Goal: Book appointment/travel/reservation

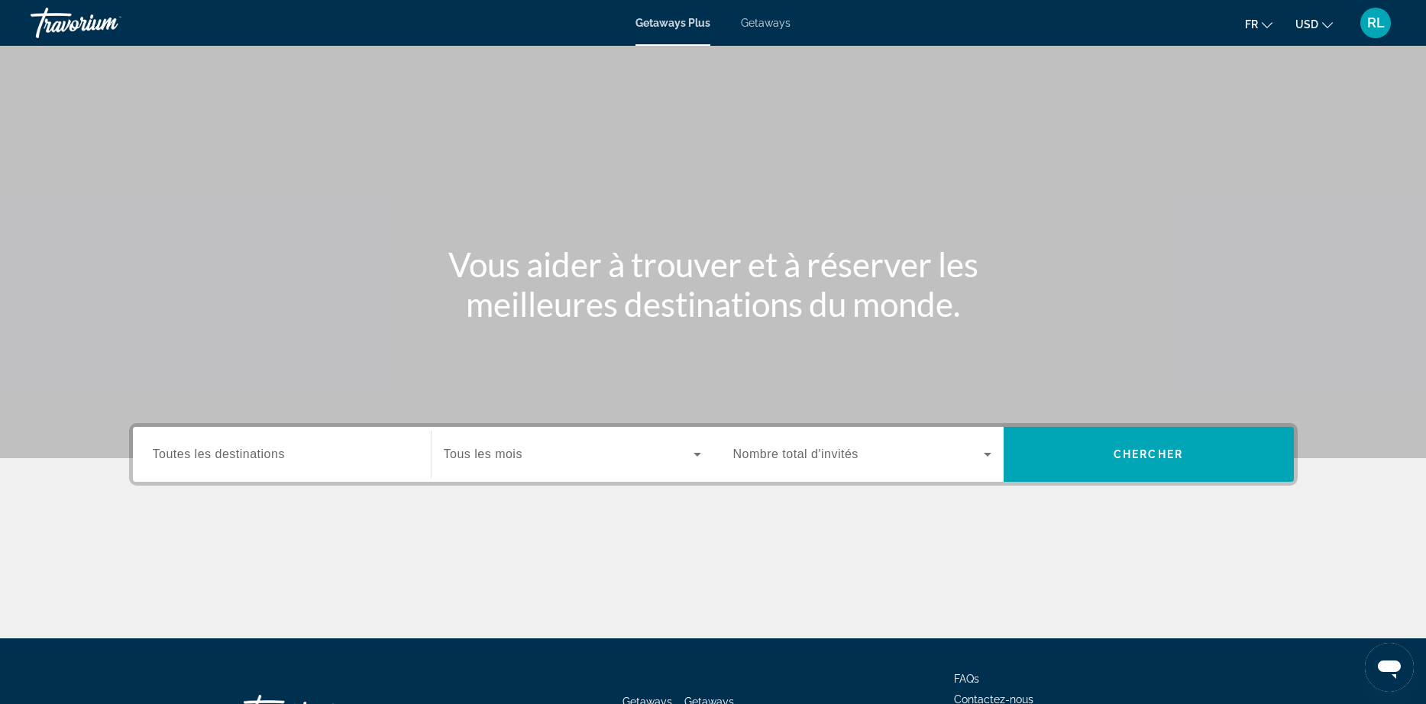
click at [786, 18] on span "Getaways" at bounding box center [766, 23] width 50 height 12
click at [280, 447] on input "Destination Toutes les destinations" at bounding box center [282, 455] width 258 height 18
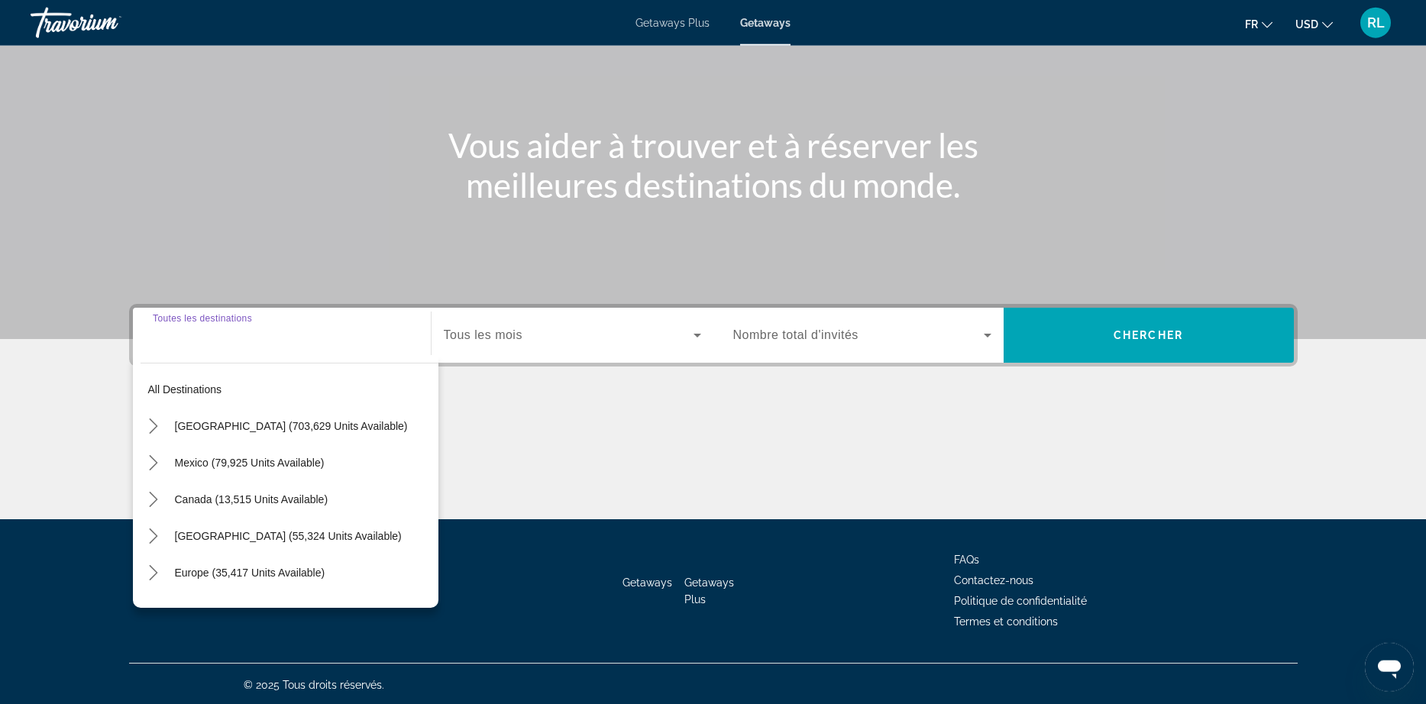
scroll to position [121, 0]
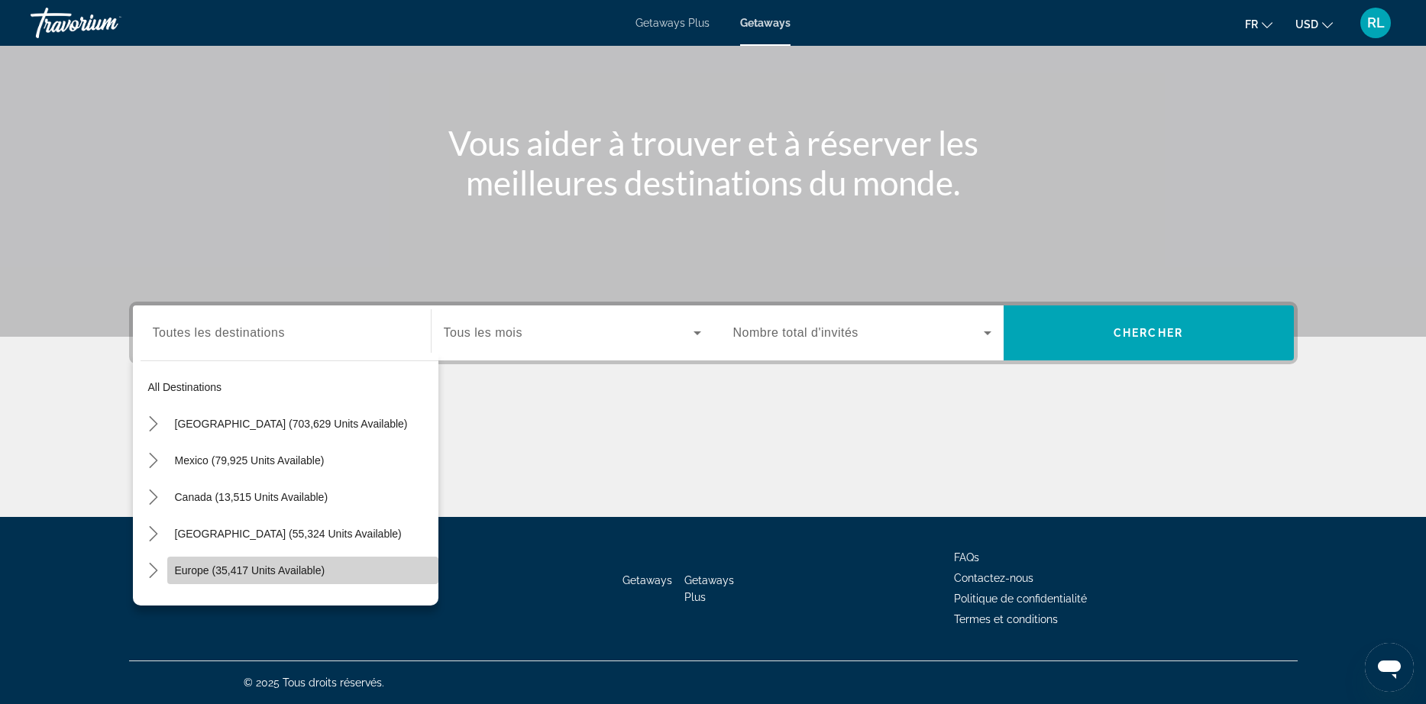
click at [245, 565] on span "Europe (35,417 units available)" at bounding box center [250, 570] width 150 height 12
type input "**********"
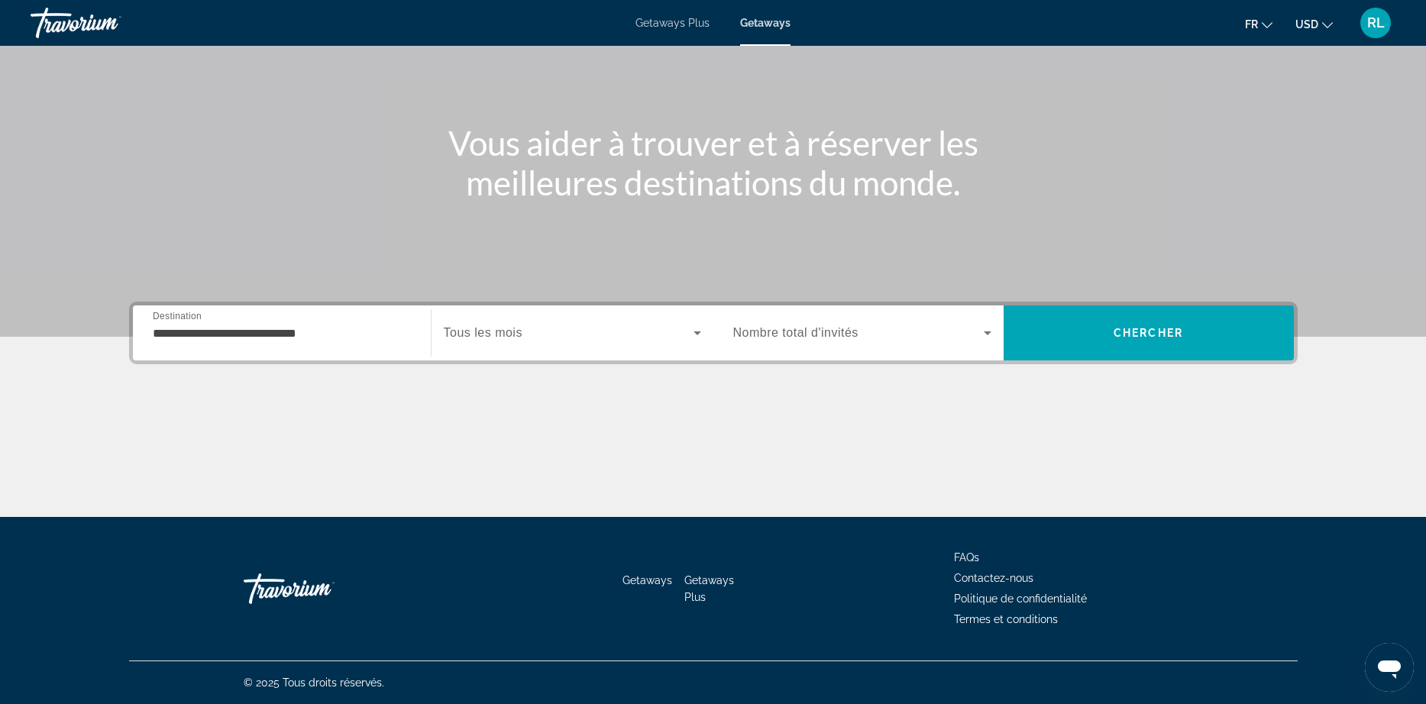
click at [573, 343] on div "Search widget" at bounding box center [572, 333] width 257 height 43
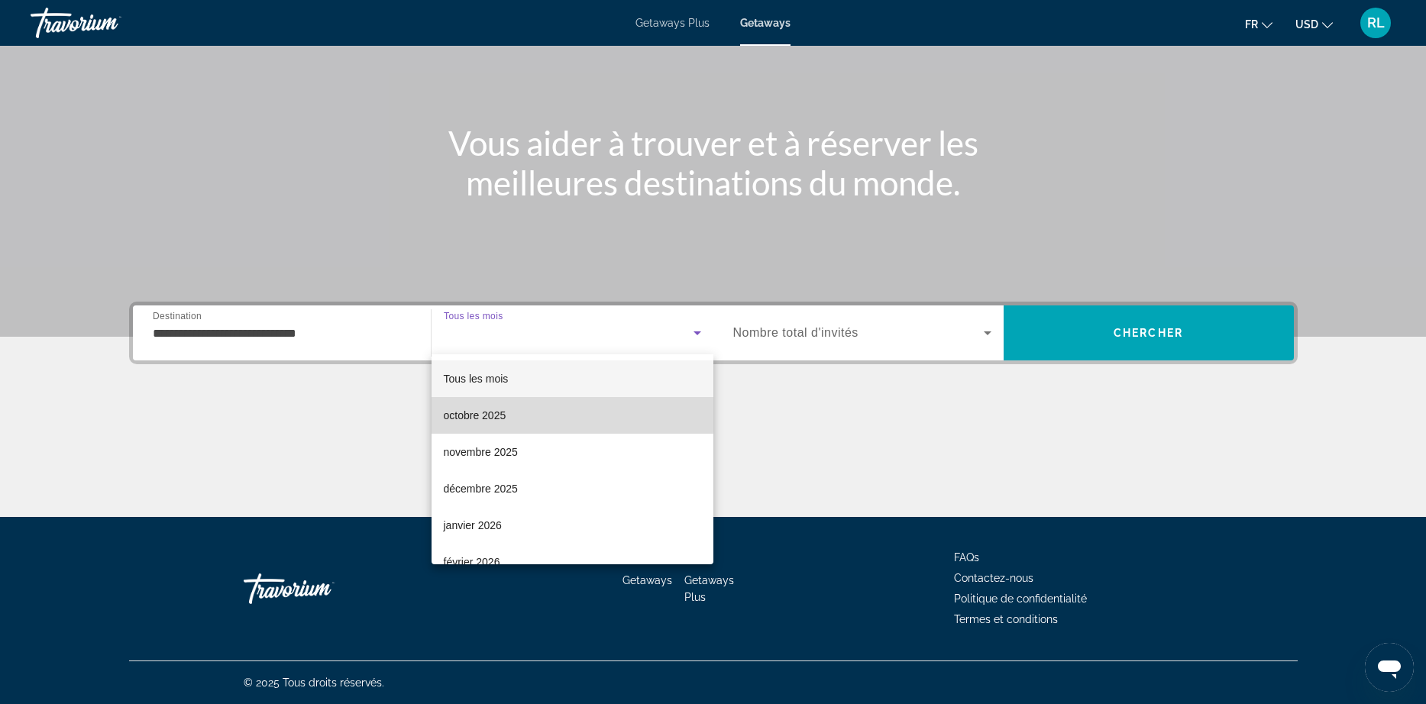
click at [506, 414] on span "octobre 2025" at bounding box center [475, 415] width 63 height 18
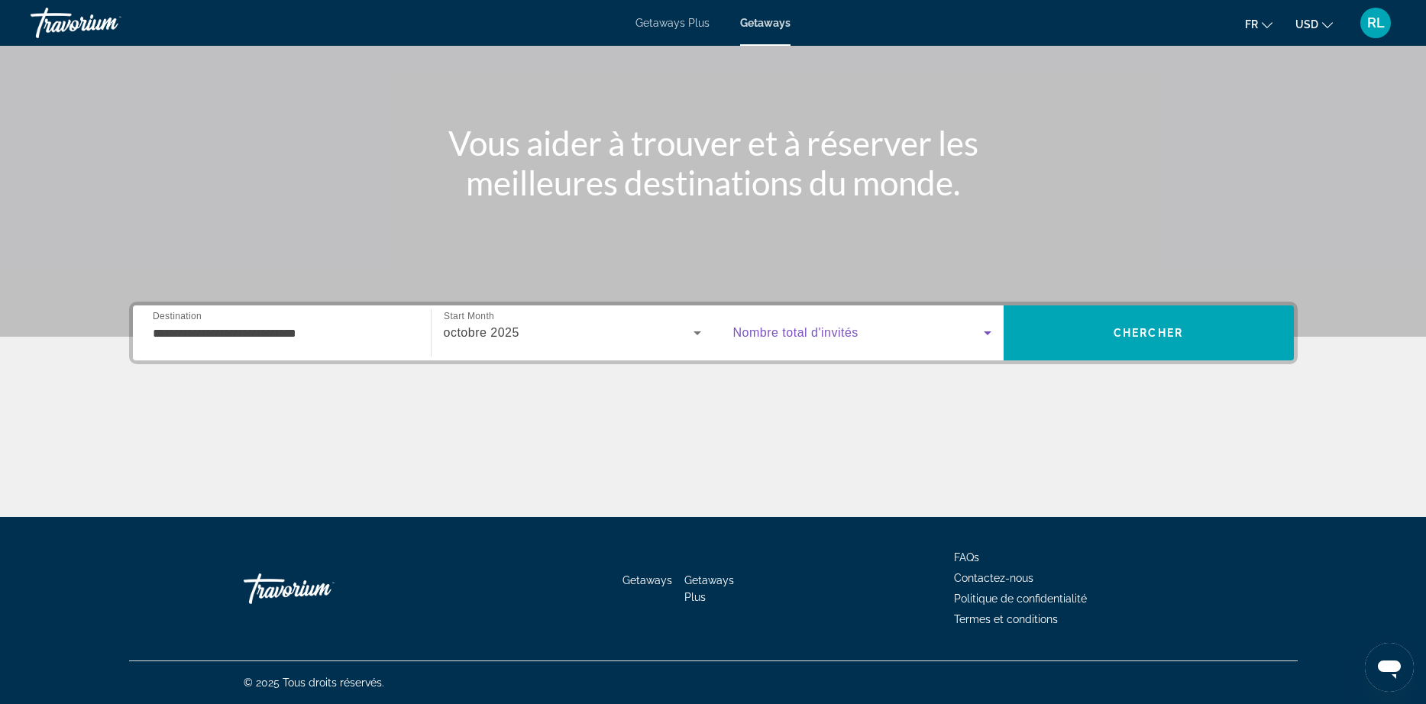
click at [853, 341] on span "Search widget" at bounding box center [858, 333] width 250 height 18
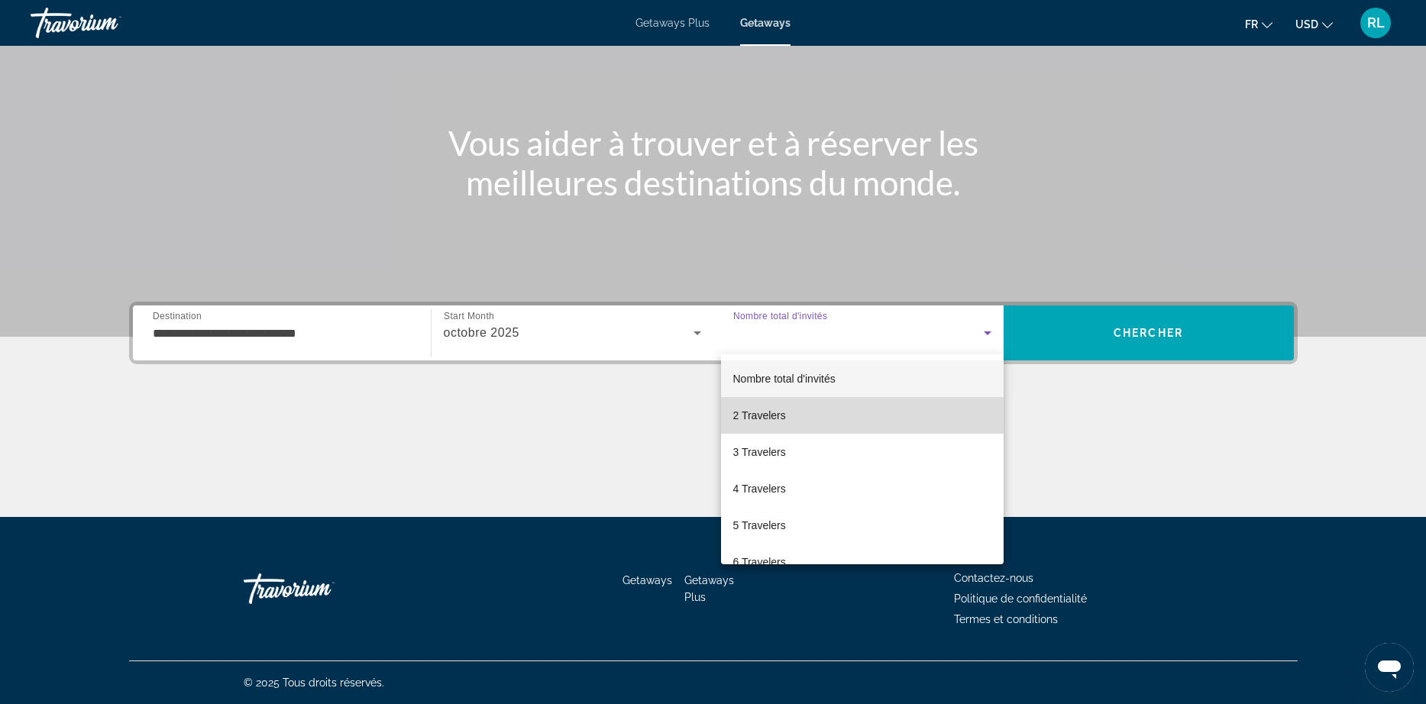
click at [771, 413] on span "2 Travelers" at bounding box center [759, 415] width 53 height 18
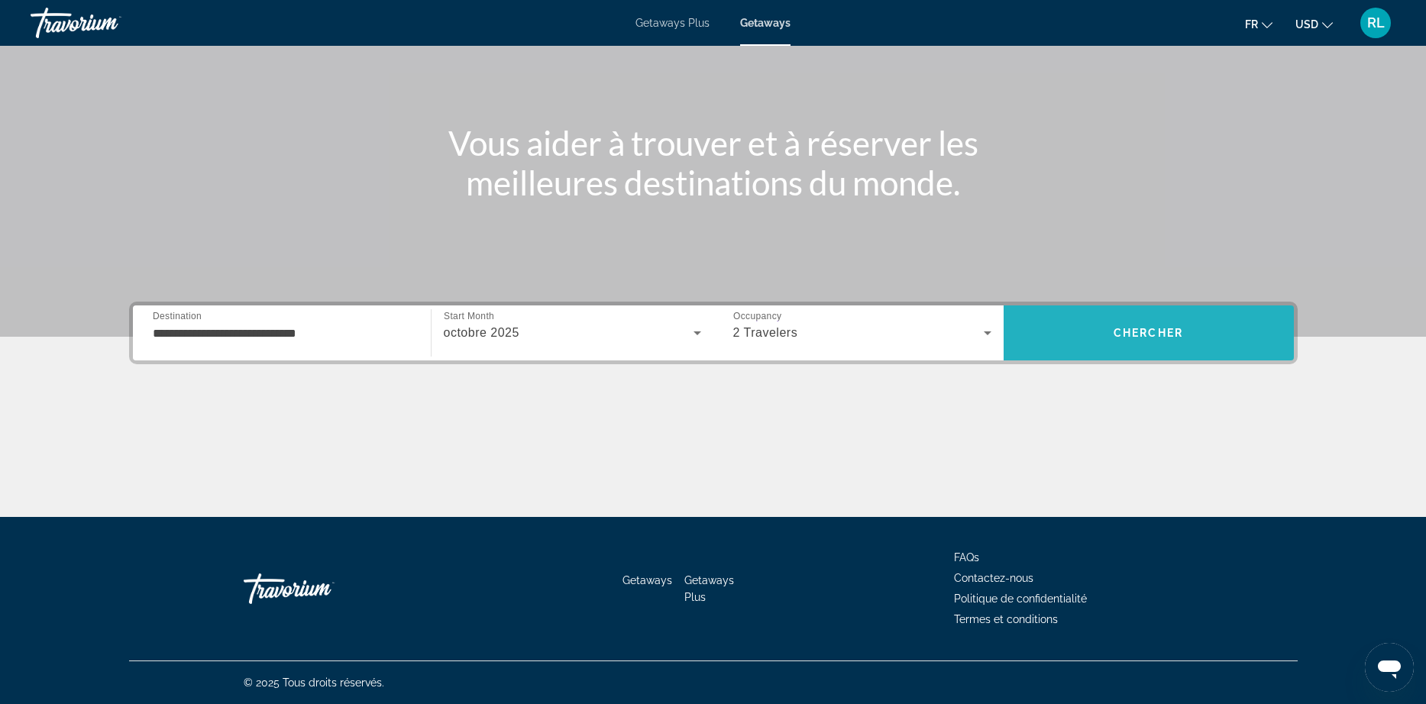
click at [1140, 334] on span "Chercher" at bounding box center [1147, 333] width 69 height 12
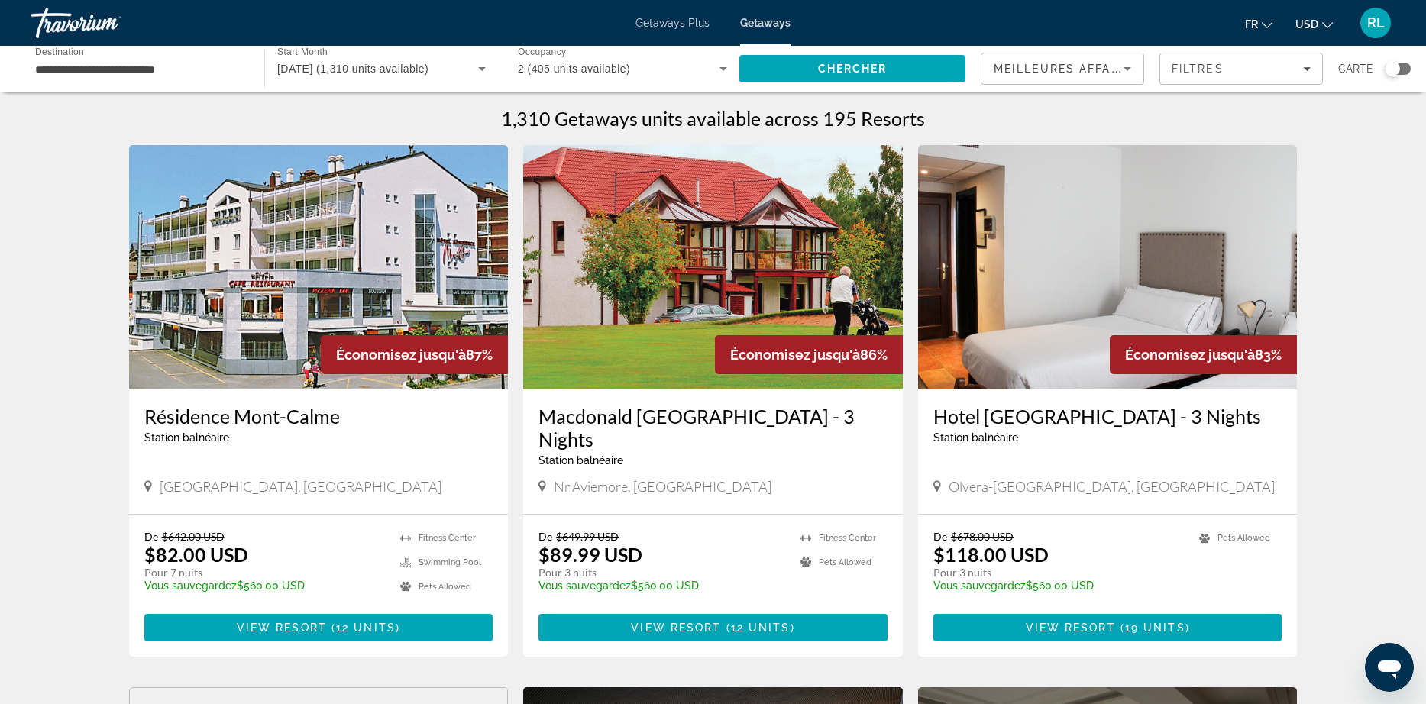
click at [1325, 27] on icon "Change currency" at bounding box center [1327, 25] width 11 height 11
click at [1286, 141] on button "EUR (€)" at bounding box center [1284, 141] width 76 height 20
click at [1401, 69] on div "Search widget" at bounding box center [1398, 69] width 26 height 12
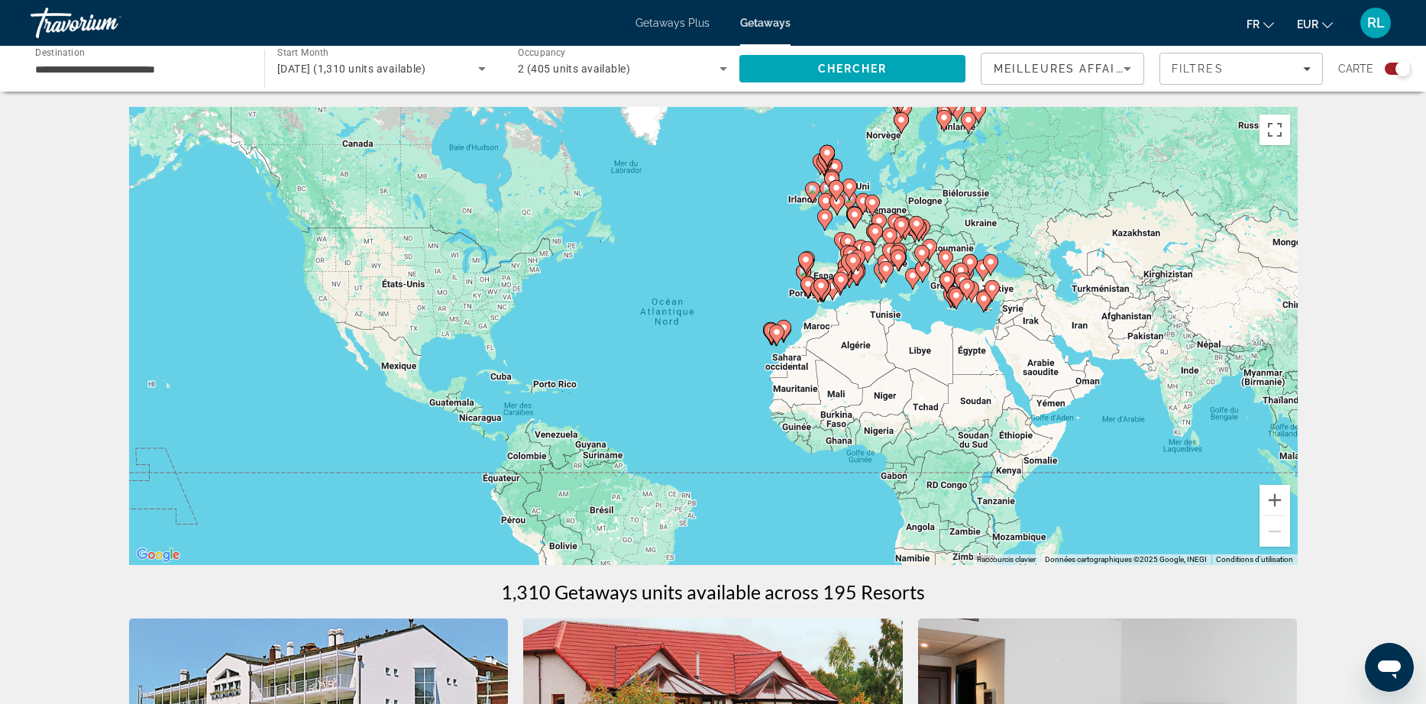
click at [764, 260] on div "Pour activer le glissement avec le clavier, appuyez sur Alt+Entrée. Une fois ce…" at bounding box center [713, 336] width 1168 height 458
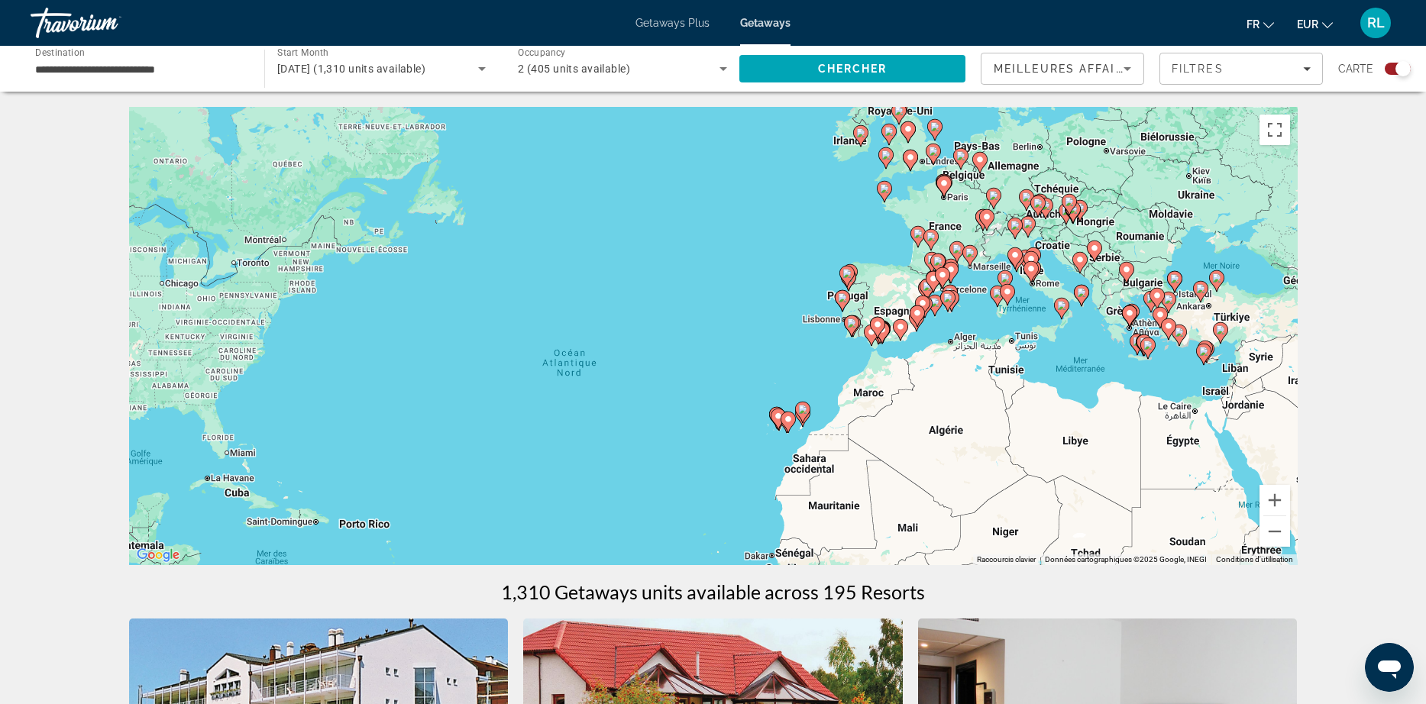
click at [949, 218] on div "Pour activer le glissement avec le clavier, appuyez sur Alt+Entrée. Une fois ce…" at bounding box center [713, 336] width 1168 height 458
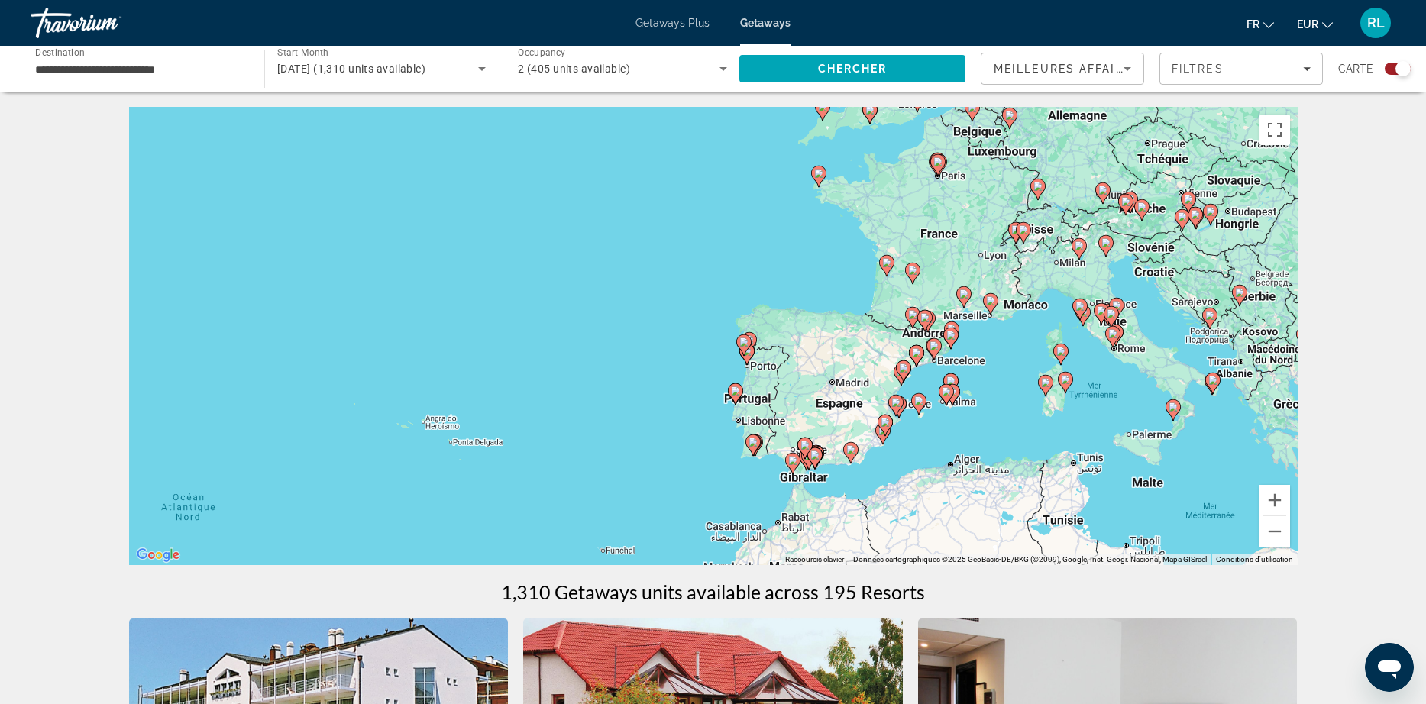
click at [911, 242] on div "Pour activer le glissement avec le clavier, appuyez sur Alt+Entrée. Une fois ce…" at bounding box center [713, 336] width 1168 height 458
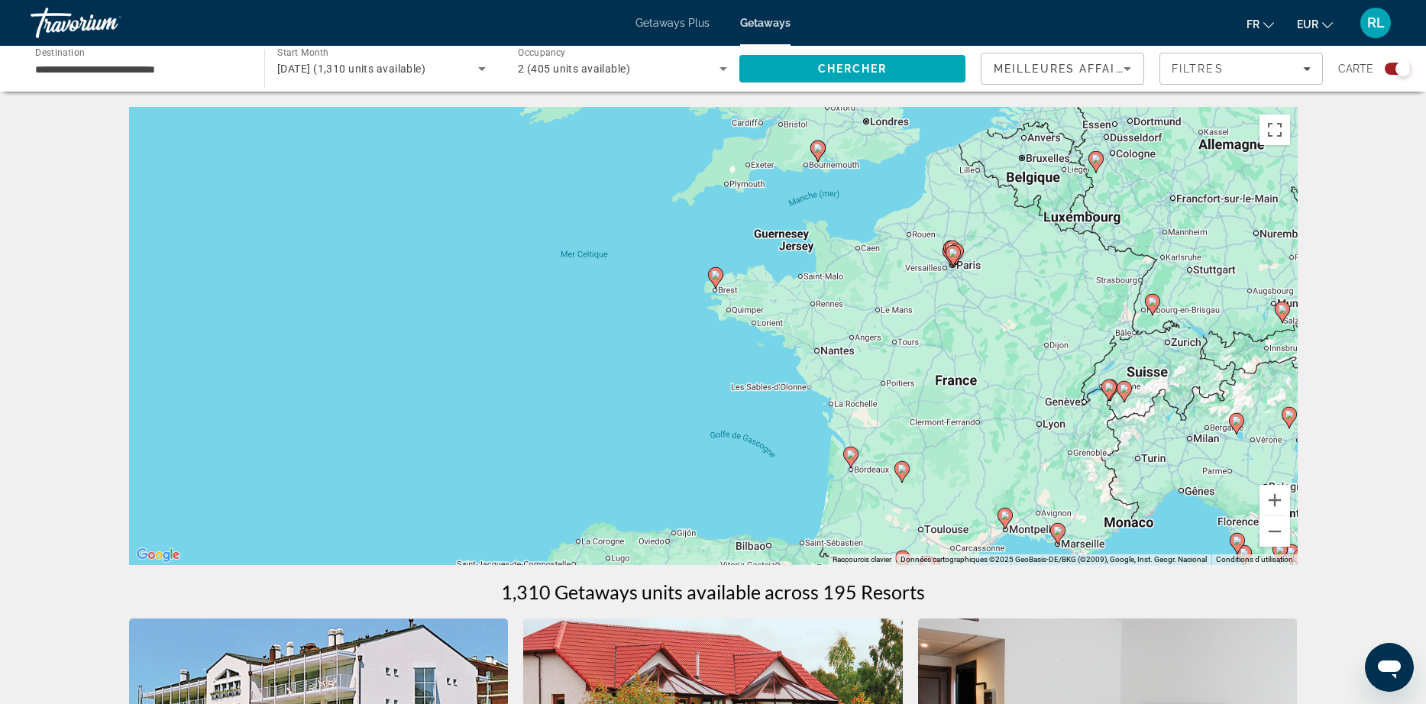
drag, startPoint x: 844, startPoint y: 179, endPoint x: 831, endPoint y: 344, distance: 166.2
click at [831, 344] on div "Pour activer le glissement avec le clavier, appuyez sur Alt+Entrée. Une fois ce…" at bounding box center [713, 336] width 1168 height 458
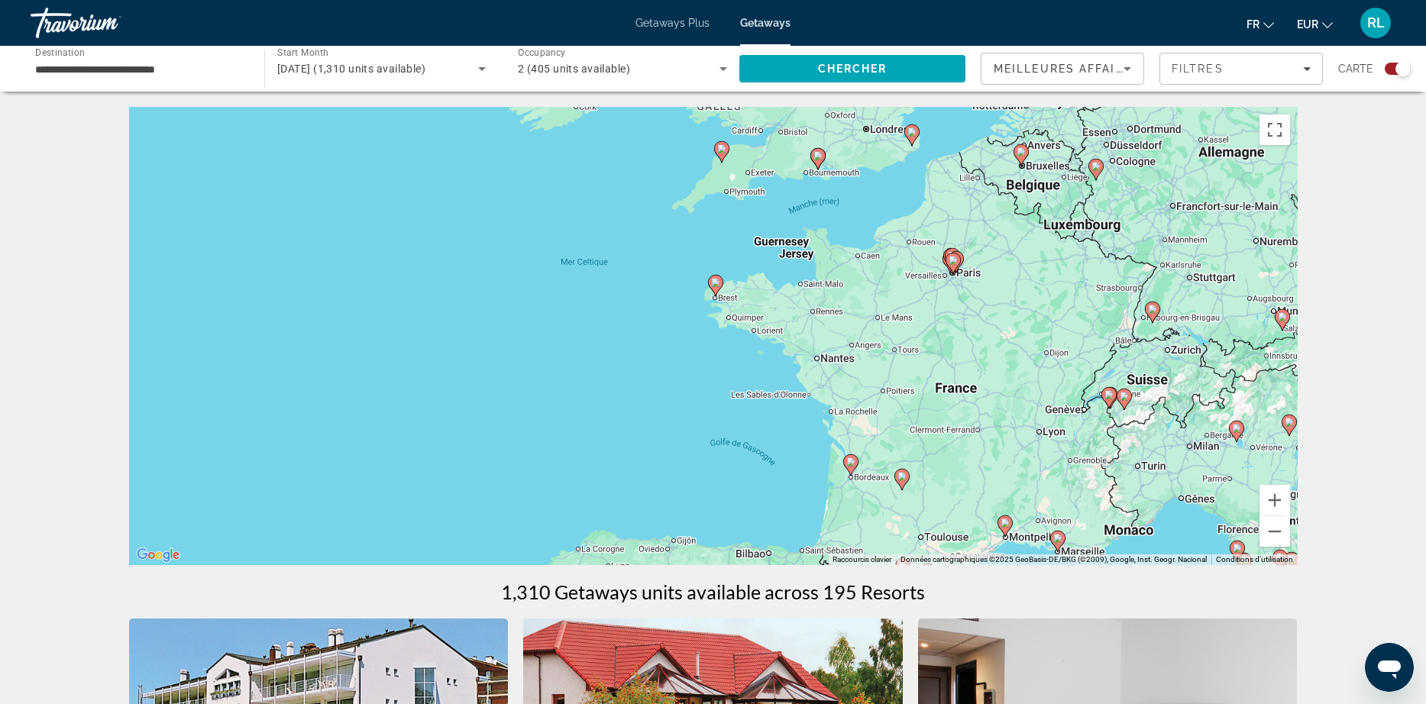
click at [716, 282] on image "Main content" at bounding box center [715, 282] width 9 height 9
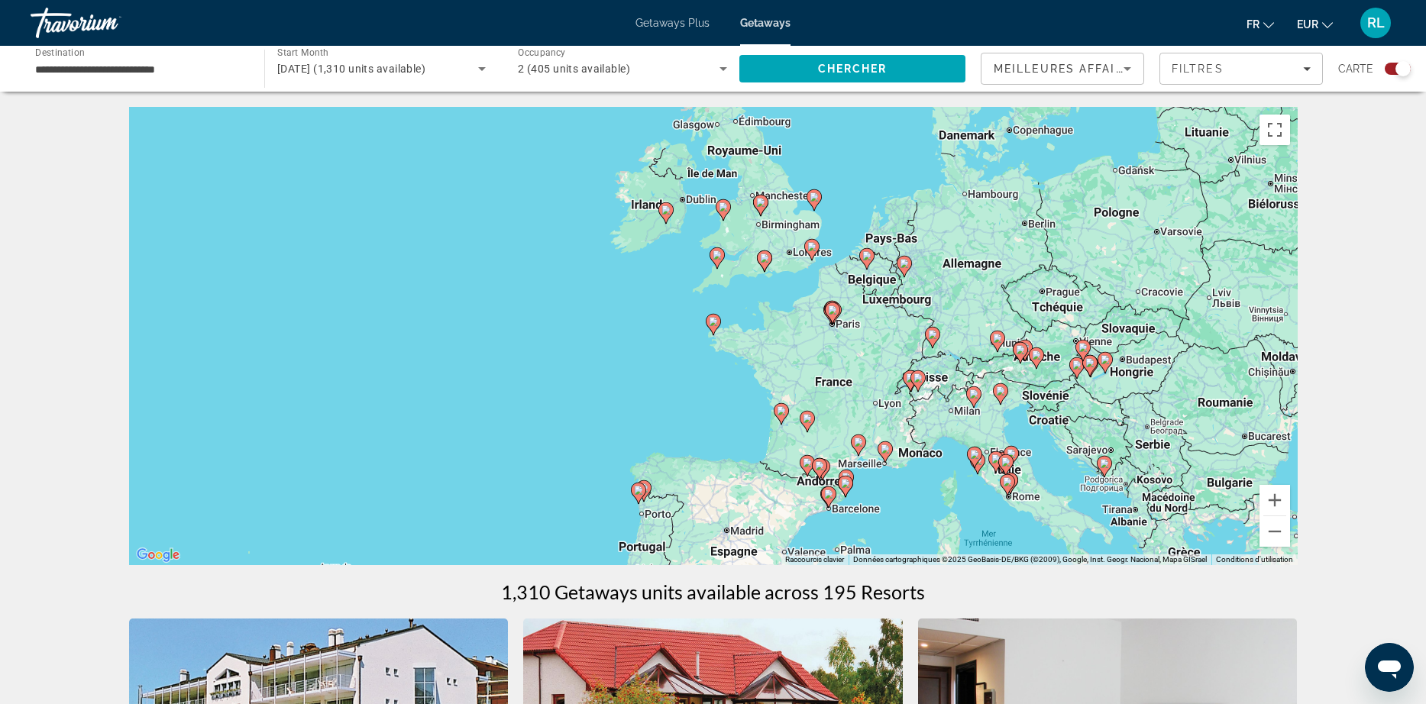
click at [716, 320] on image "Main content" at bounding box center [713, 321] width 9 height 9
type input "**********"
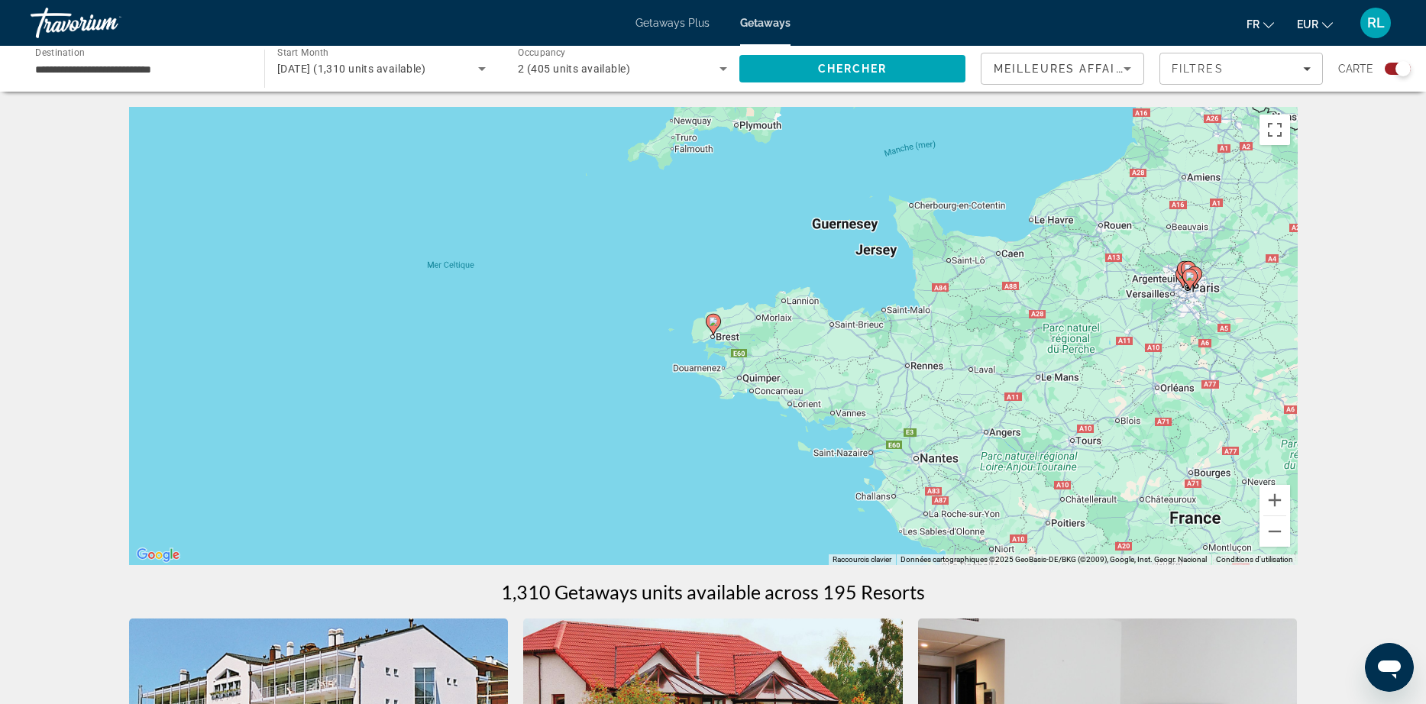
click at [716, 320] on image "Main content" at bounding box center [713, 321] width 9 height 9
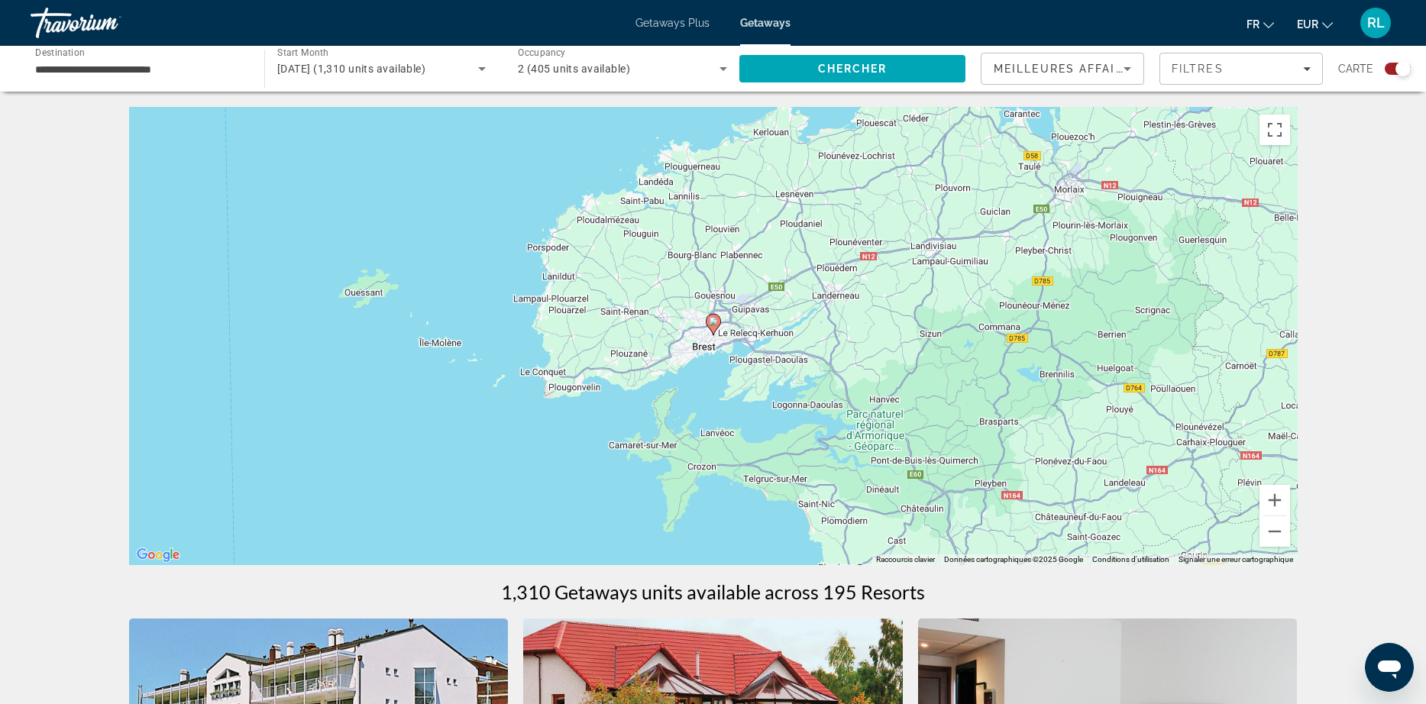
click at [716, 320] on image "Main content" at bounding box center [713, 321] width 9 height 9
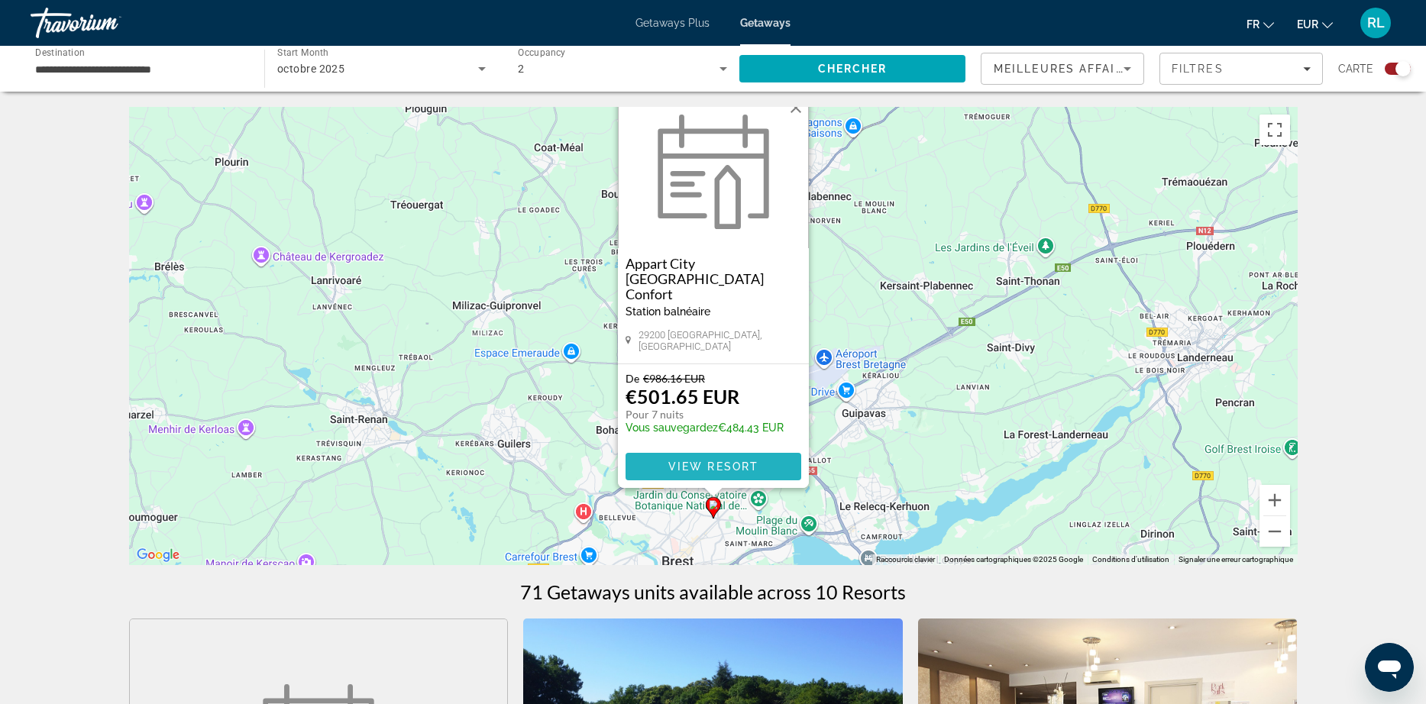
click at [735, 467] on span "View Resort" at bounding box center [712, 467] width 90 height 12
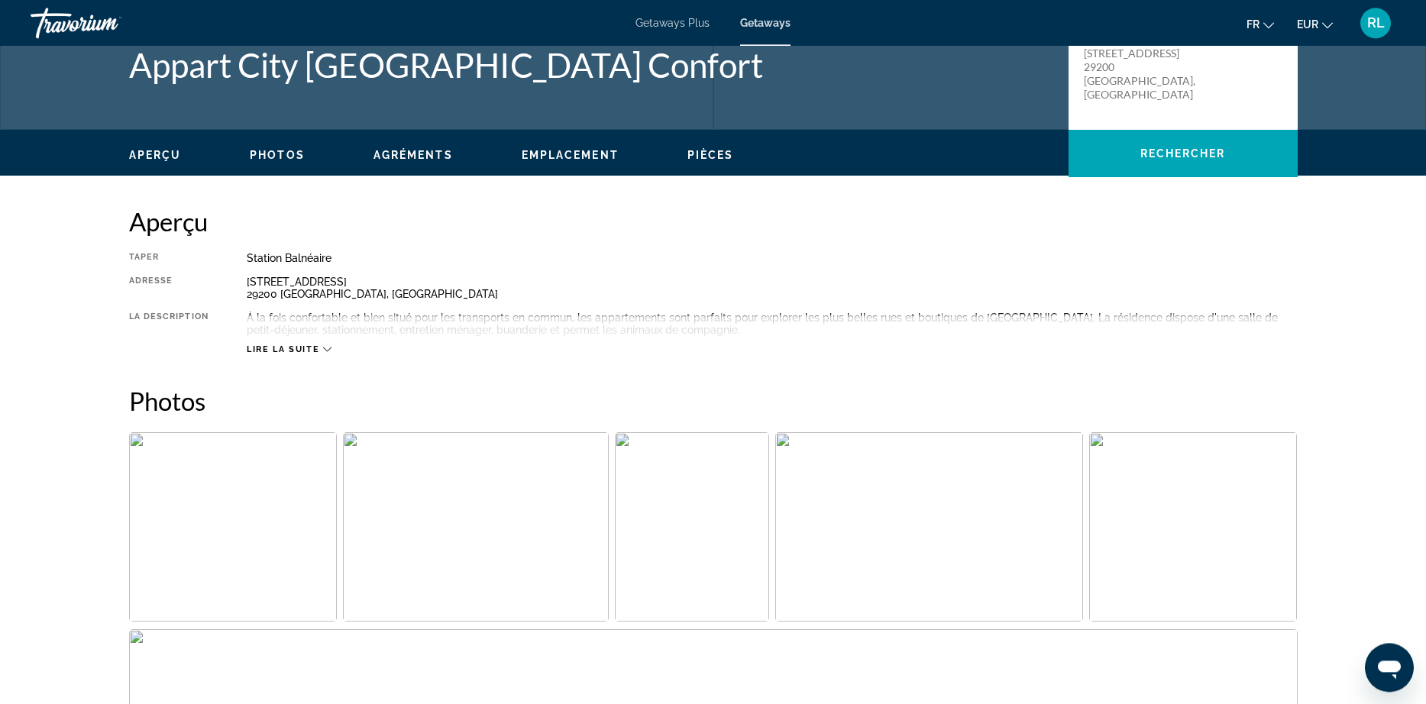
scroll to position [348, 0]
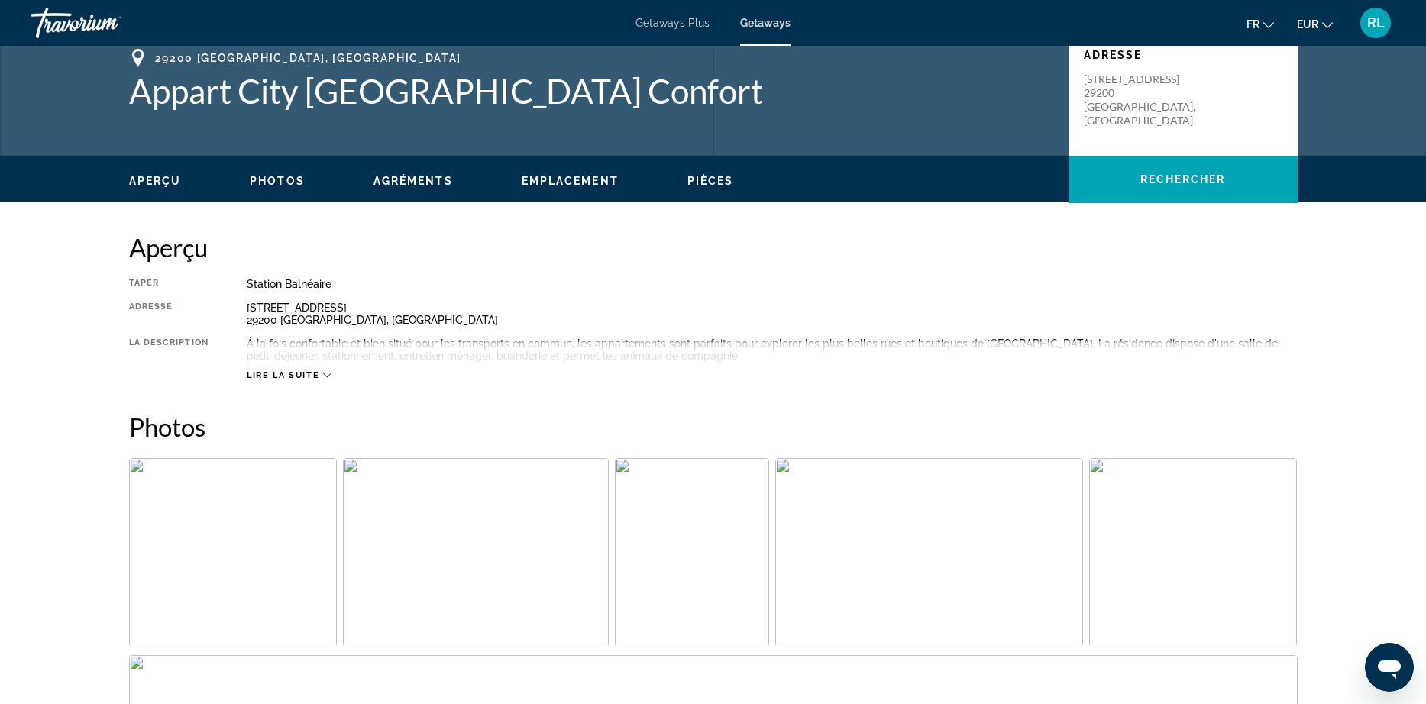
click at [255, 510] on img "Open full-screen image slider" at bounding box center [233, 552] width 208 height 189
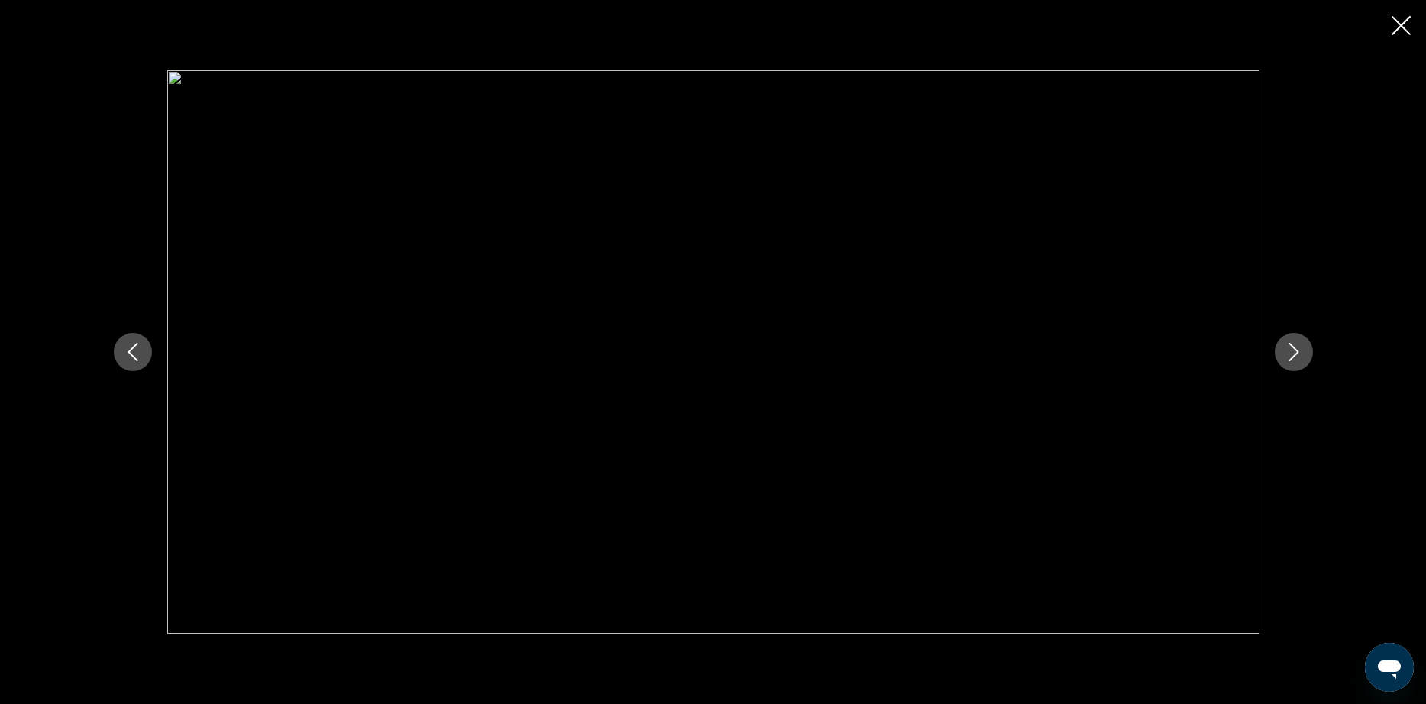
click at [1294, 348] on icon "Next image" at bounding box center [1293, 352] width 10 height 18
click at [1399, 19] on icon "Close slideshow" at bounding box center [1400, 25] width 19 height 19
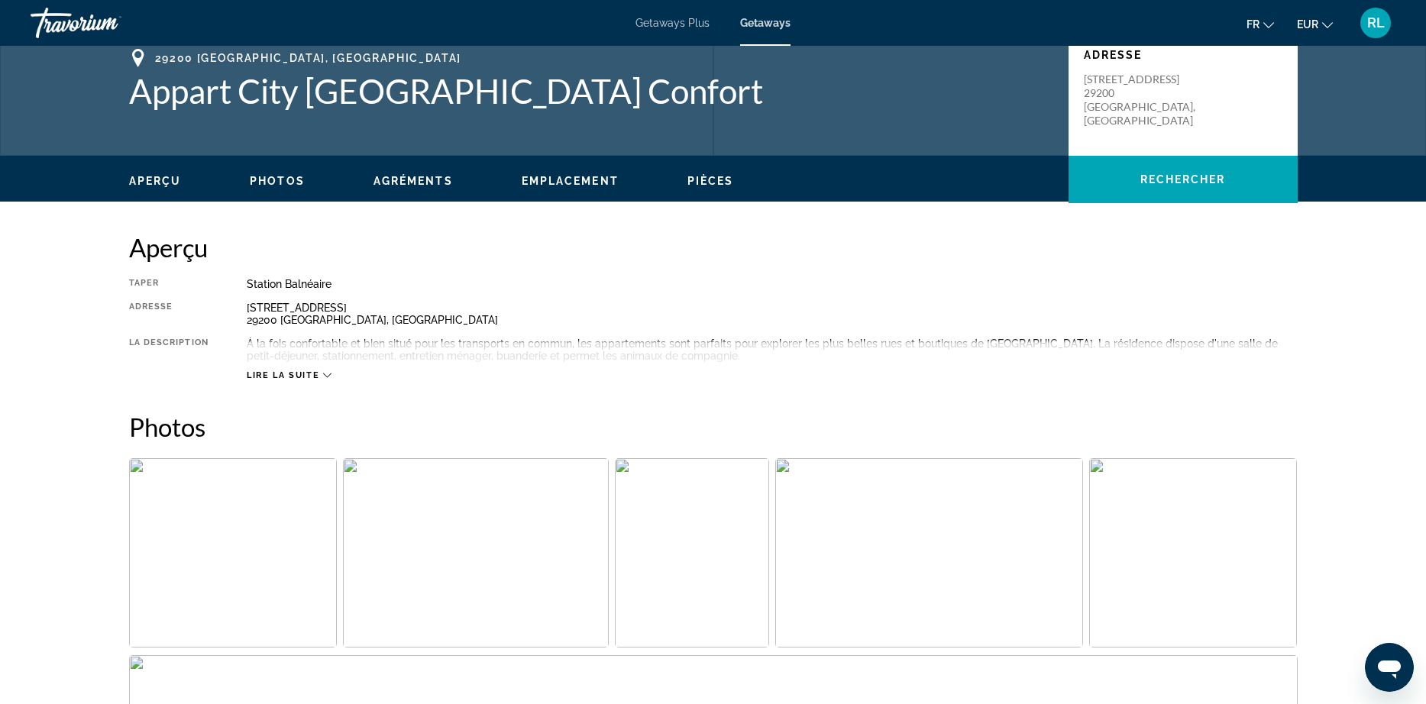
scroll to position [0, 0]
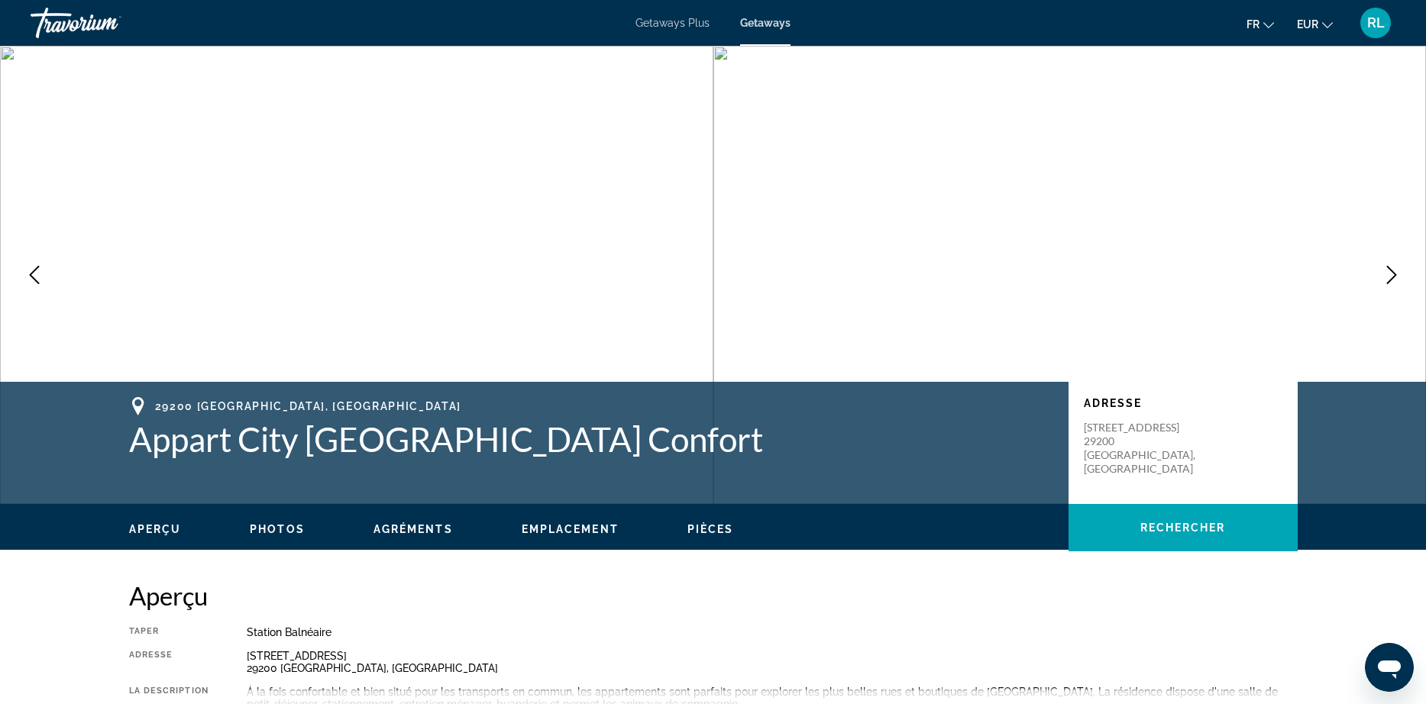
click at [266, 539] on div "Aperçu Photos Agréments Emplacement Pièces Rechercher" at bounding box center [714, 527] width 1230 height 47
click at [278, 522] on button "Photos" at bounding box center [277, 529] width 55 height 14
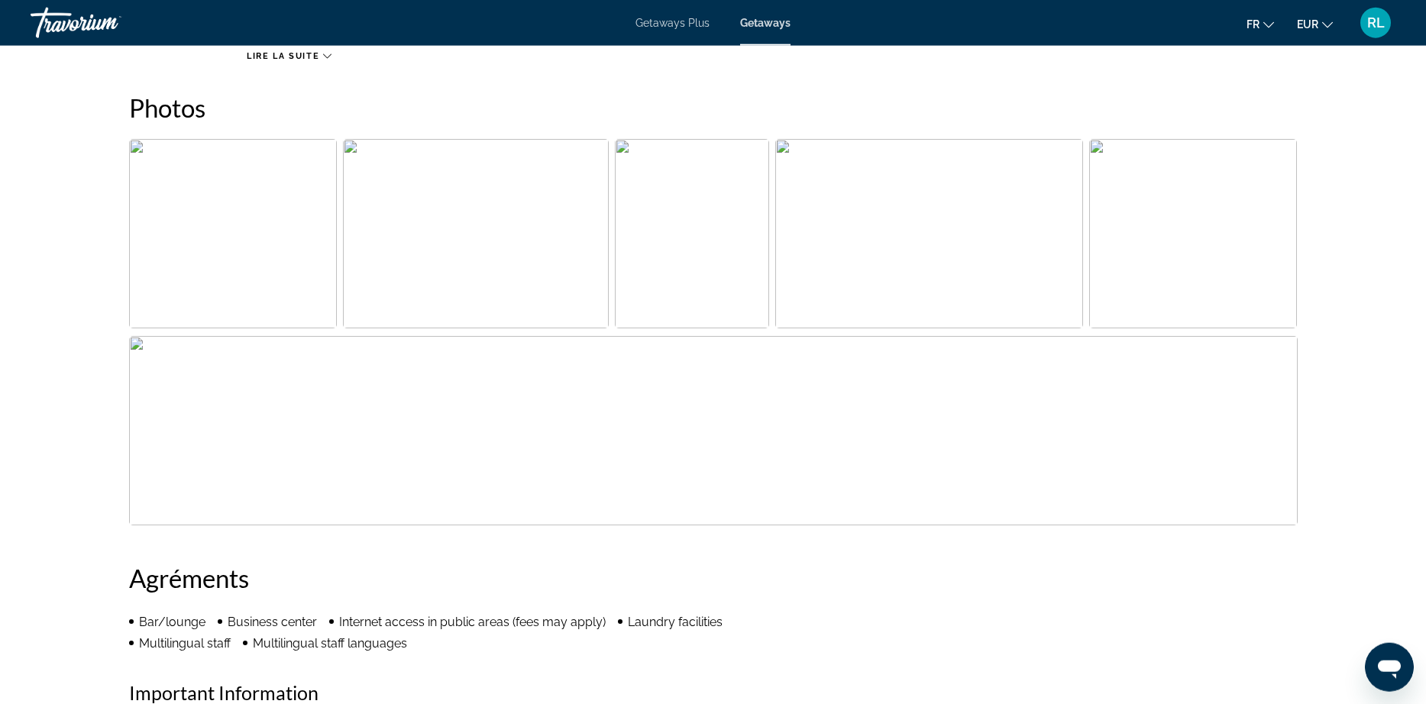
scroll to position [668, 0]
click at [442, 274] on img "Open full-screen image slider" at bounding box center [476, 232] width 266 height 189
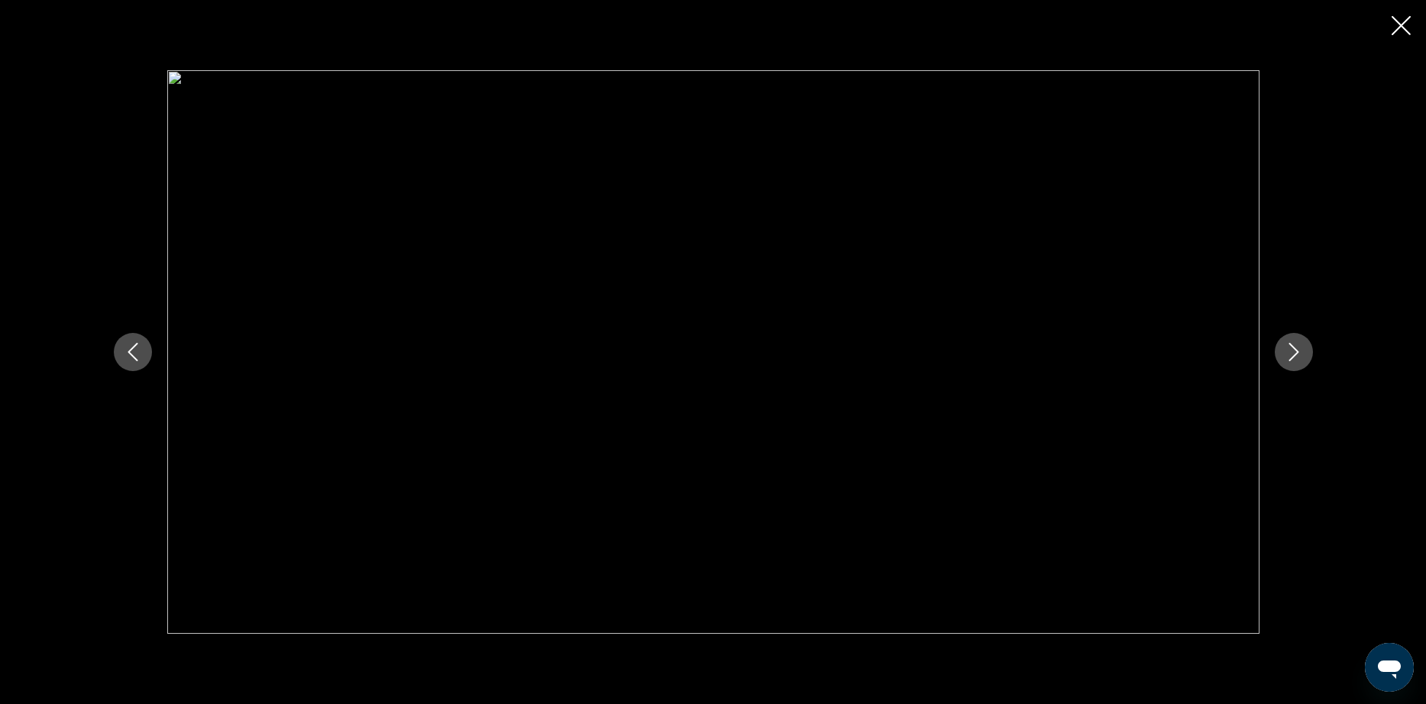
click at [1398, 21] on icon "Close slideshow" at bounding box center [1400, 25] width 19 height 19
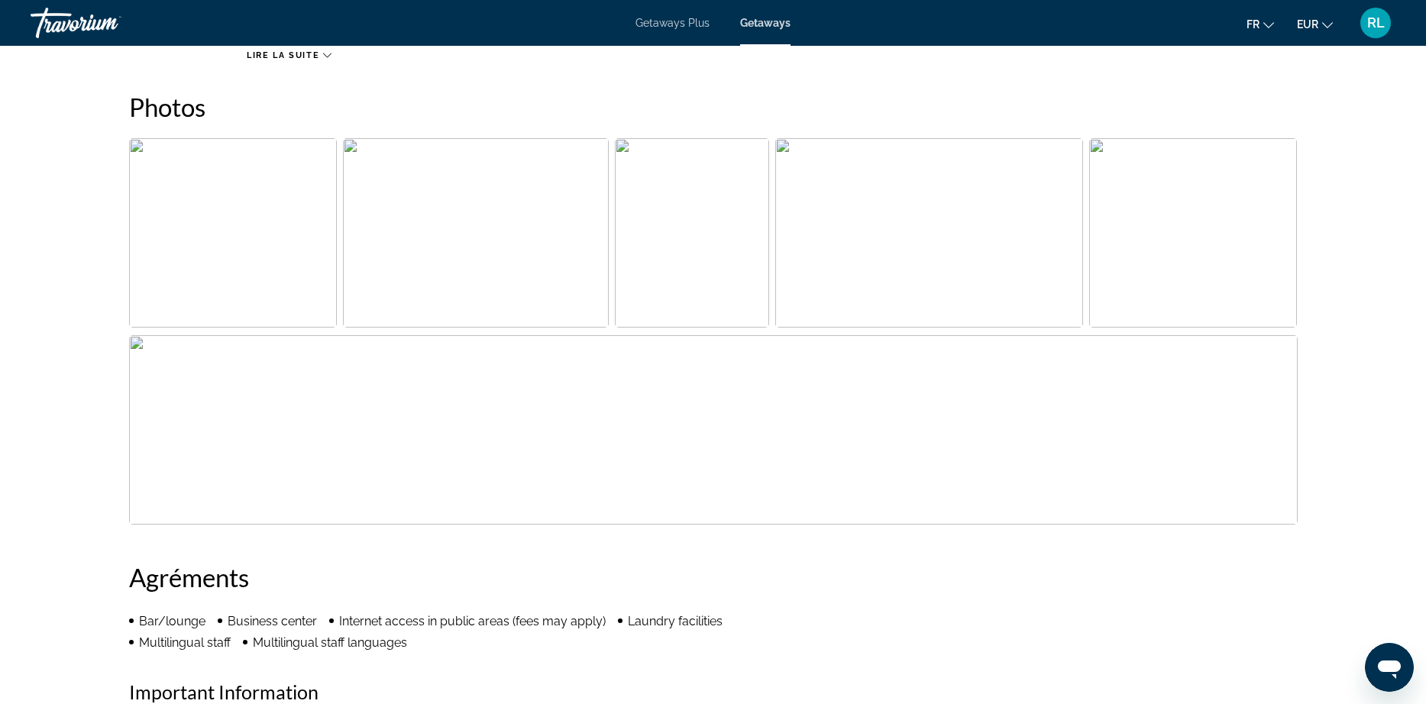
scroll to position [0, 0]
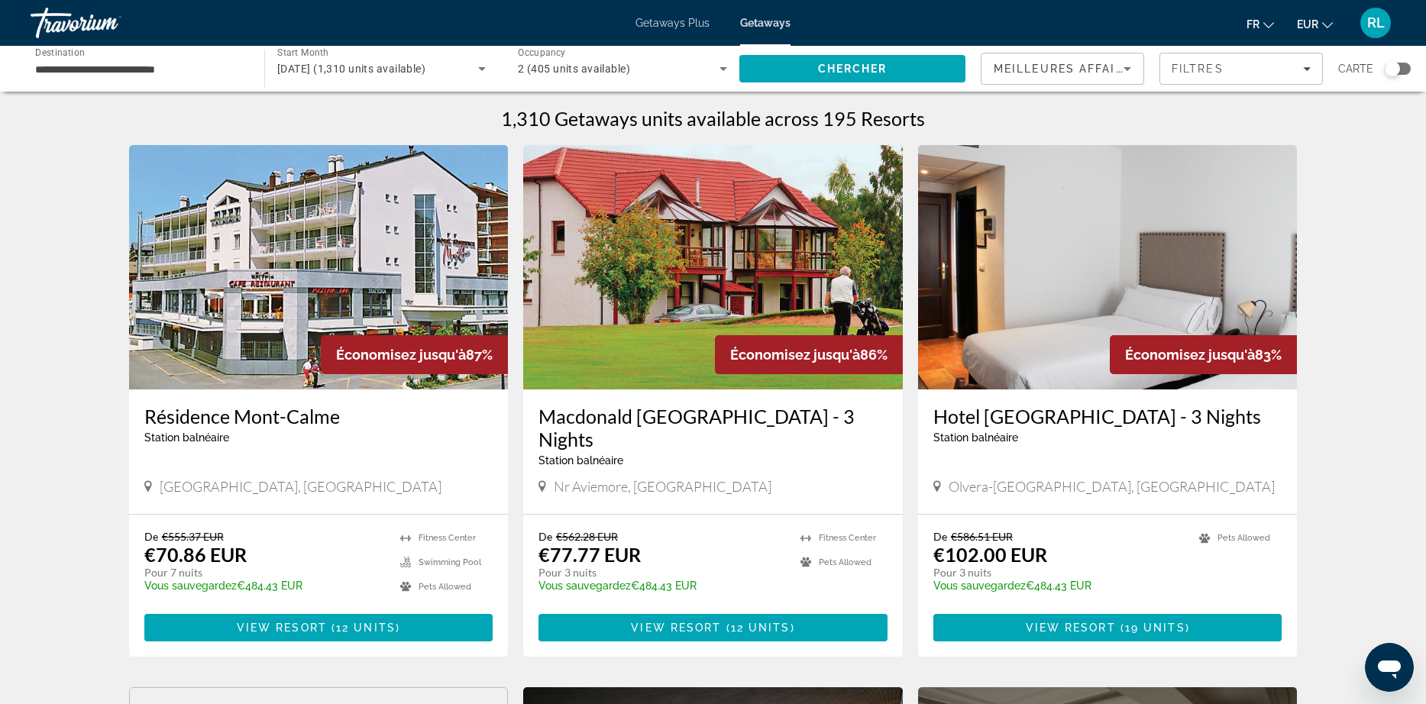
click at [1403, 64] on div "Search widget" at bounding box center [1398, 69] width 26 height 12
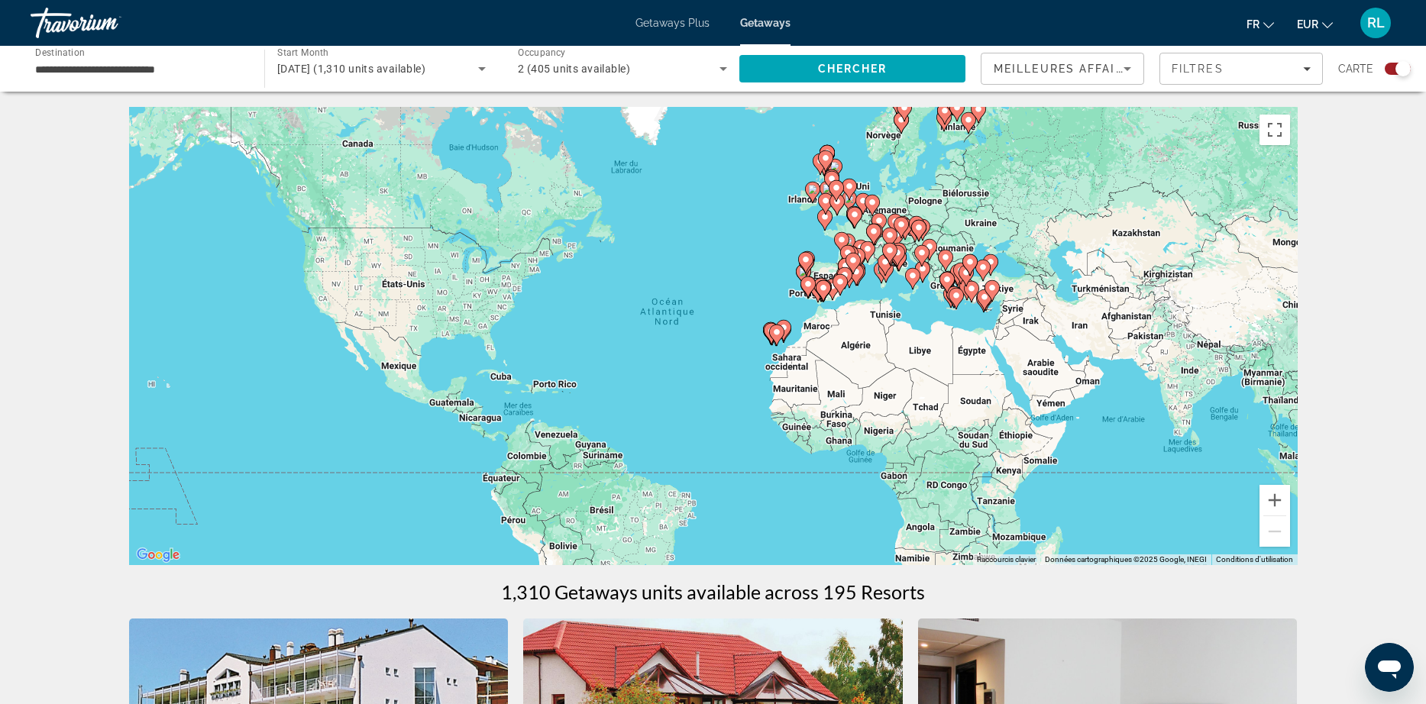
click at [822, 243] on div "Pour activer le glissement avec le clavier, appuyez sur Alt+Entrée. Une fois ce…" at bounding box center [713, 336] width 1168 height 458
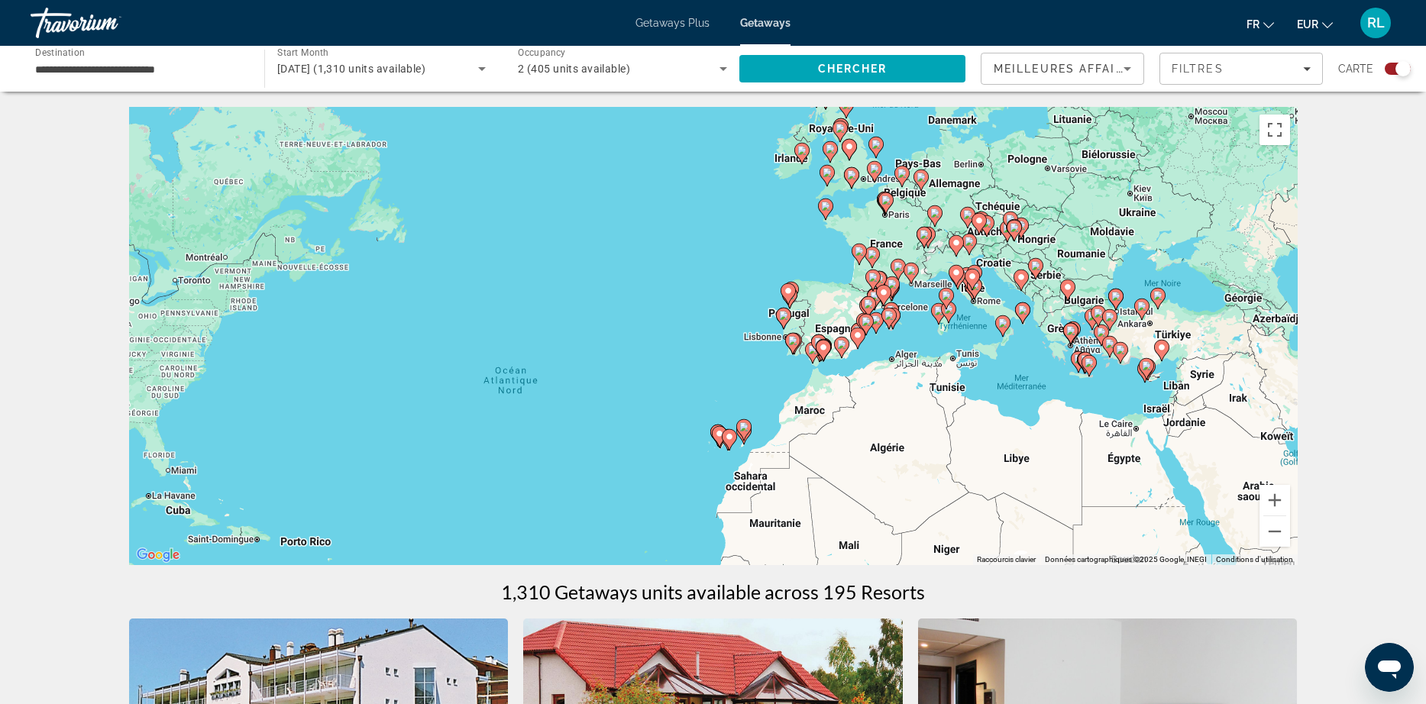
click at [822, 243] on div "Pour activer le glissement avec le clavier, appuyez sur Alt+Entrée. Une fois ce…" at bounding box center [713, 336] width 1168 height 458
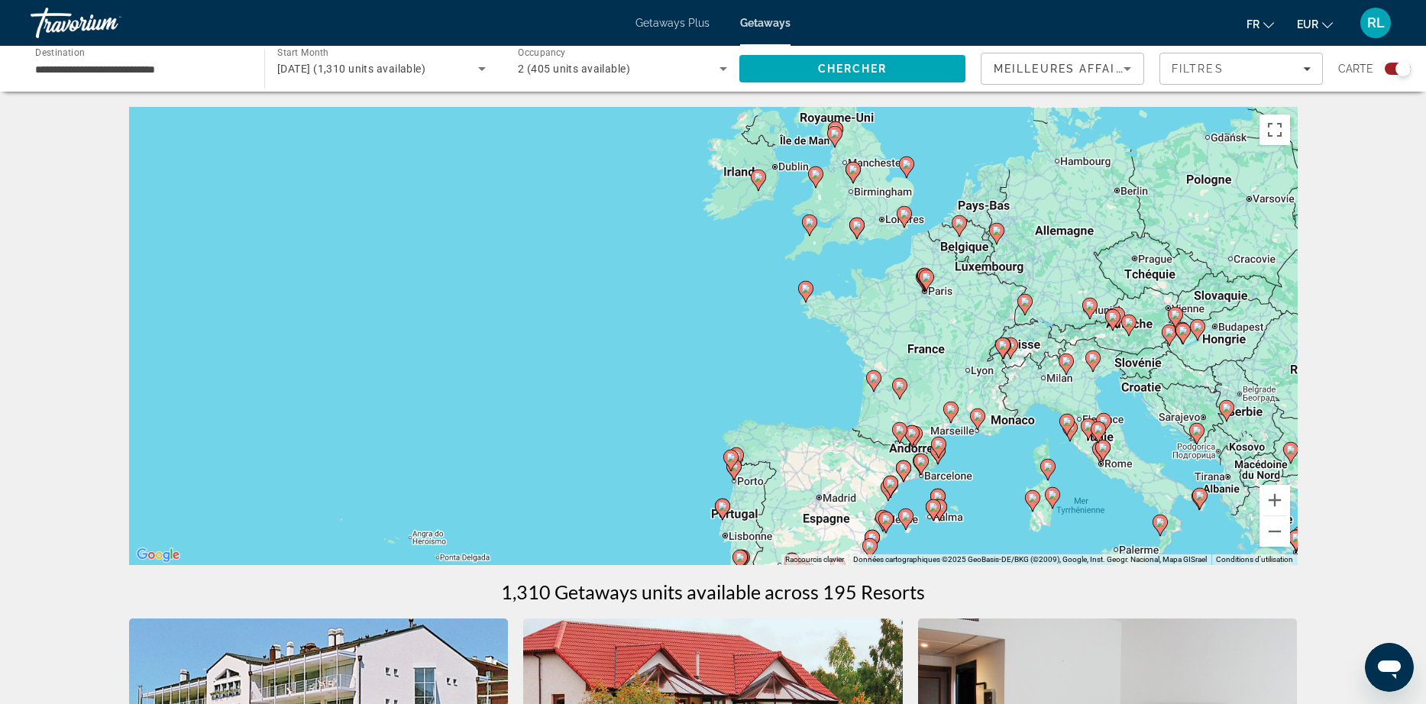
drag, startPoint x: 978, startPoint y: 169, endPoint x: 956, endPoint y: 275, distance: 108.4
click at [956, 275] on div "Pour activer le glissement avec le clavier, appuyez sur Alt+Entrée. Une fois ce…" at bounding box center [713, 336] width 1168 height 458
click at [961, 232] on icon "Main content" at bounding box center [959, 226] width 14 height 20
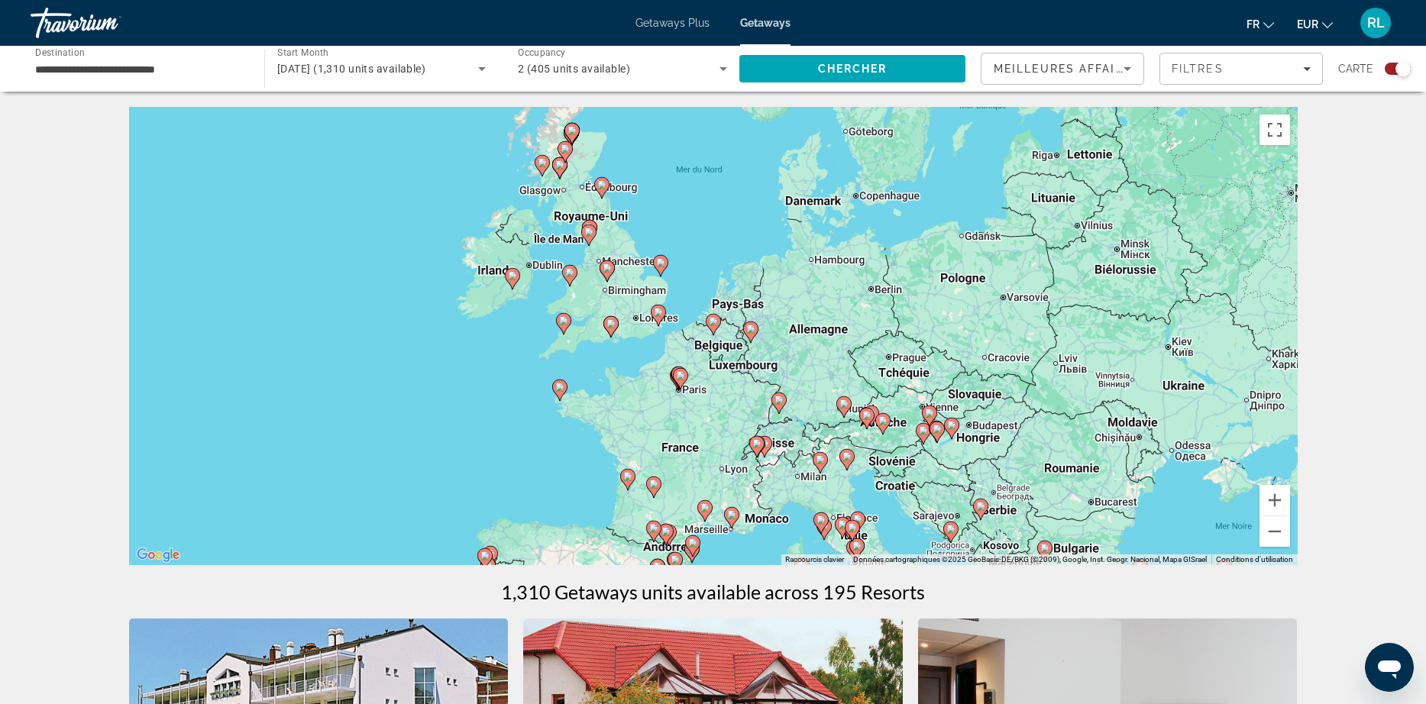
click at [712, 325] on image "Main content" at bounding box center [713, 321] width 9 height 9
type input "**********"
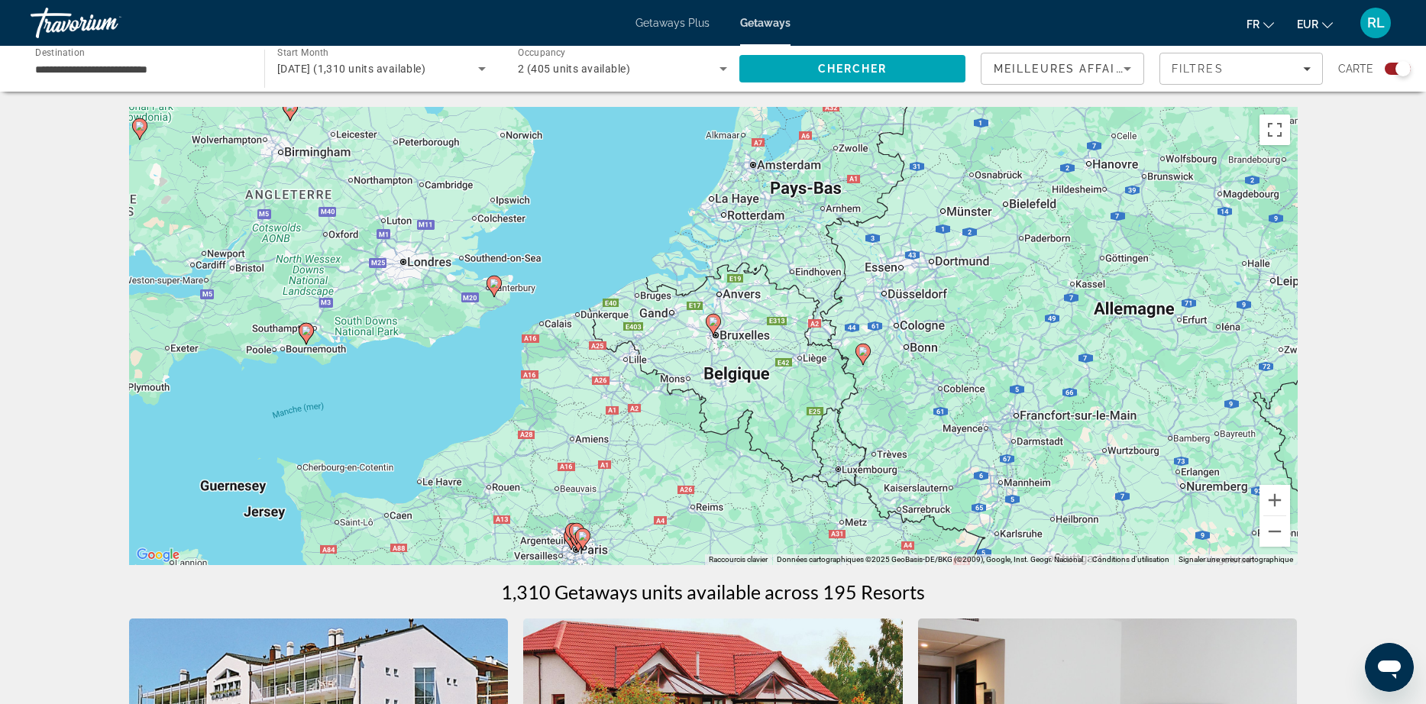
click at [712, 325] on image "Main content" at bounding box center [713, 321] width 9 height 9
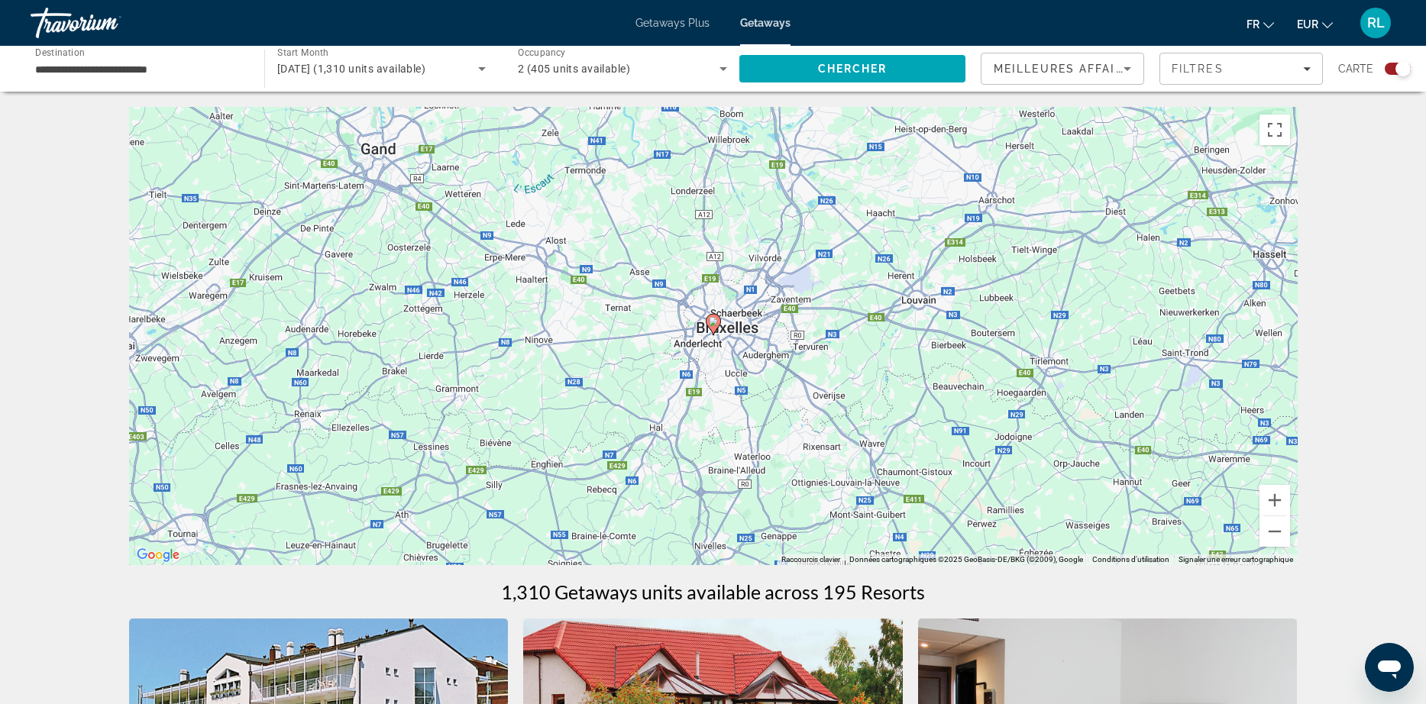
click at [712, 325] on image "Main content" at bounding box center [713, 321] width 9 height 9
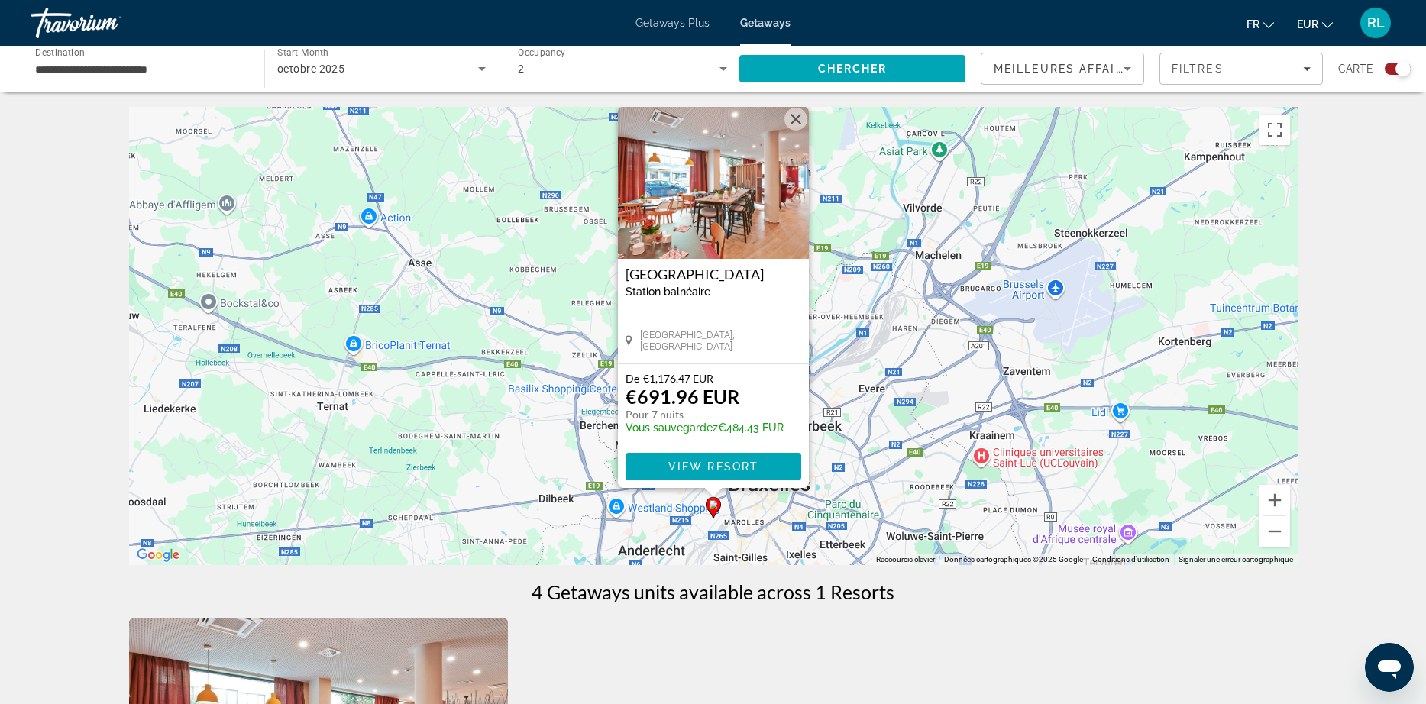
click at [861, 470] on div "Pour activer le glissement avec le clavier, appuyez sur Alt+Entrée. Une fois ce…" at bounding box center [713, 336] width 1168 height 458
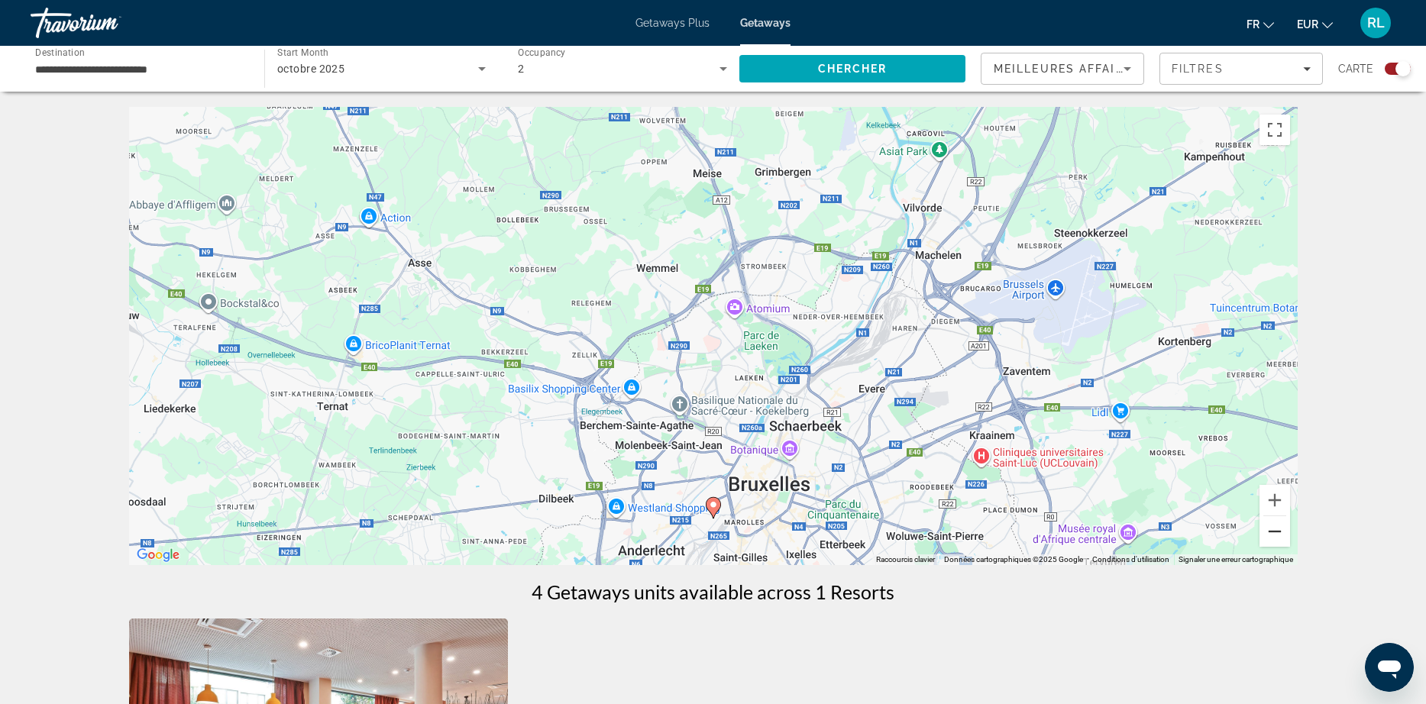
drag, startPoint x: 1271, startPoint y: 546, endPoint x: 1272, endPoint y: 536, distance: 10.0
click at [1272, 536] on button "Zoom arrière" at bounding box center [1274, 531] width 31 height 31
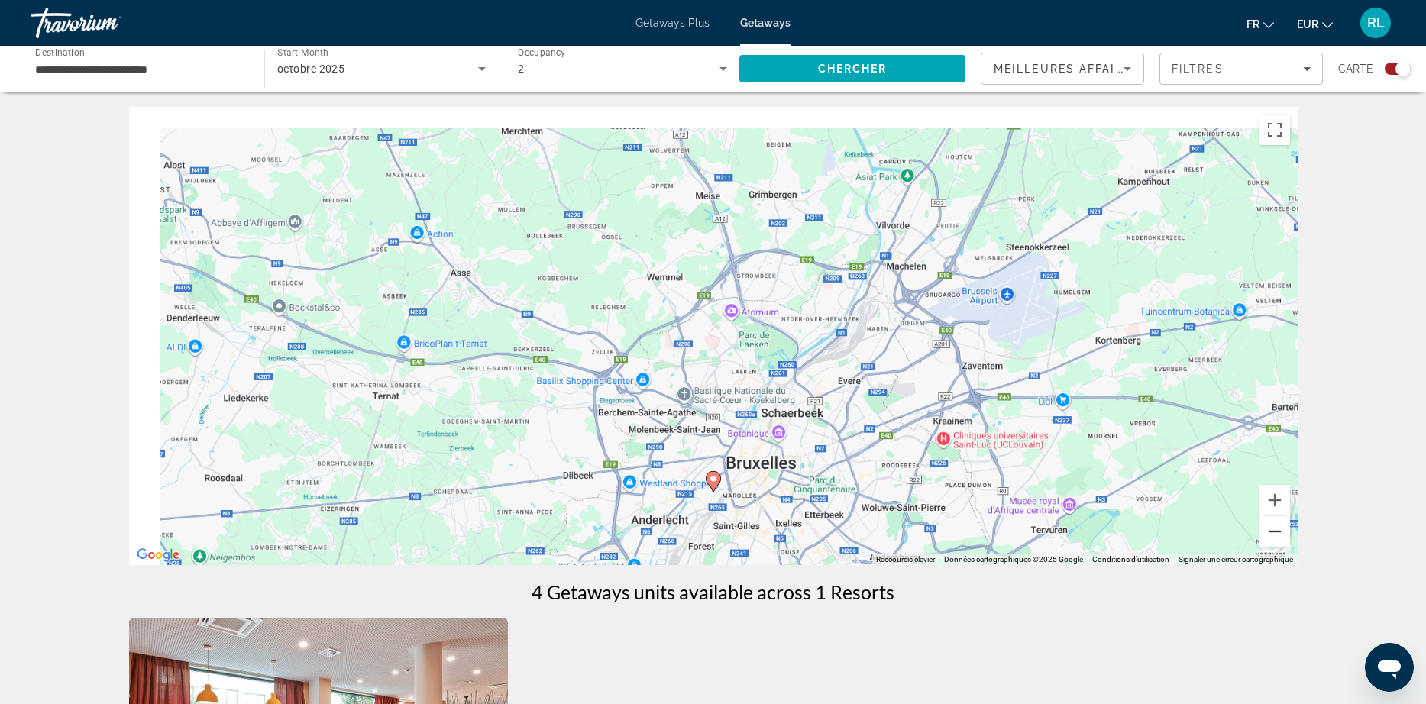
click at [1272, 536] on button "Zoom arrière" at bounding box center [1274, 531] width 31 height 31
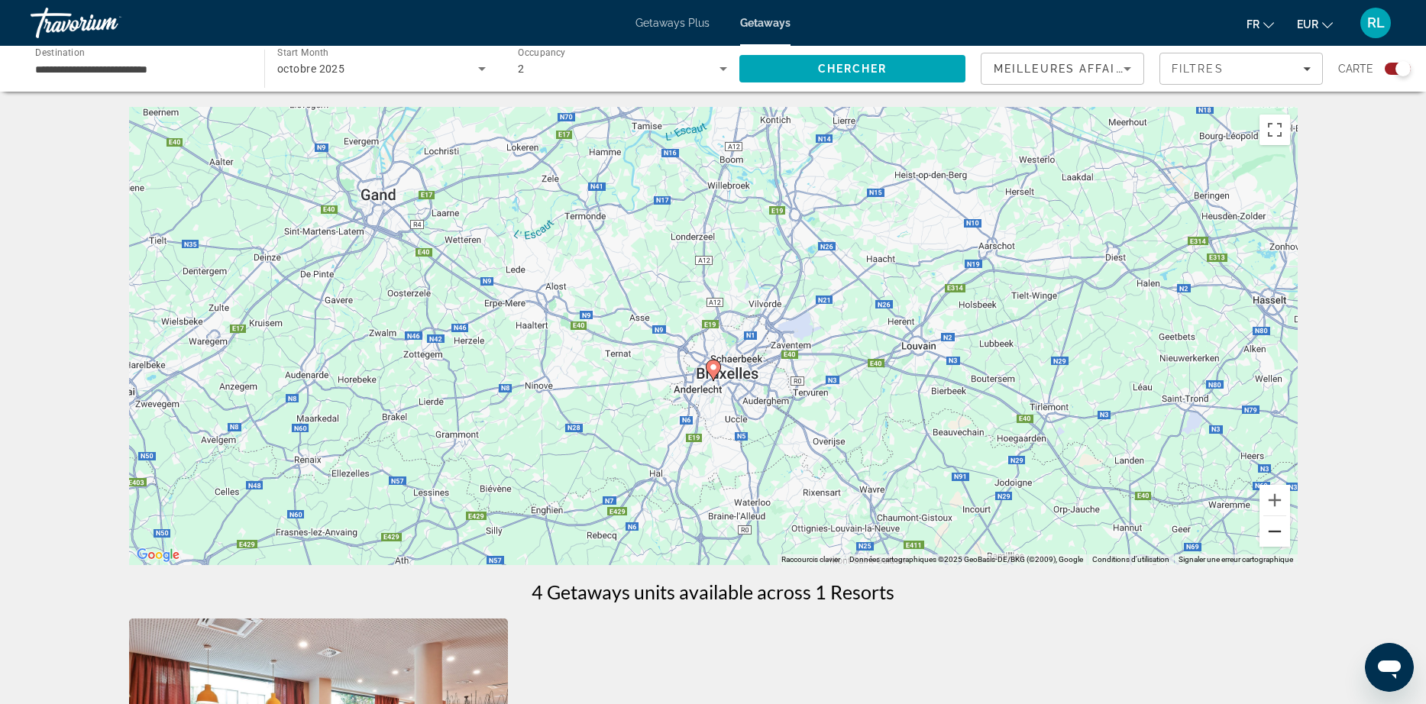
click at [1272, 536] on button "Zoom arrière" at bounding box center [1274, 531] width 31 height 31
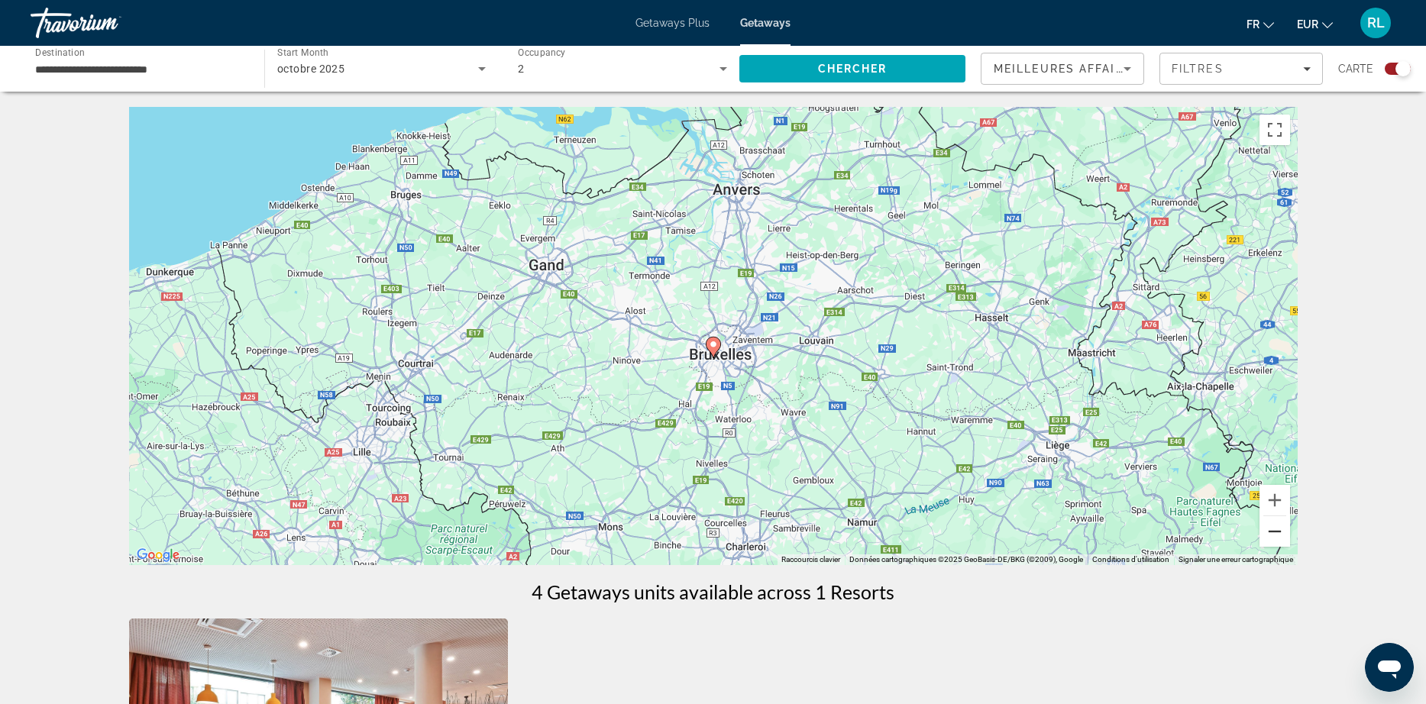
click at [1272, 536] on button "Zoom arrière" at bounding box center [1274, 531] width 31 height 31
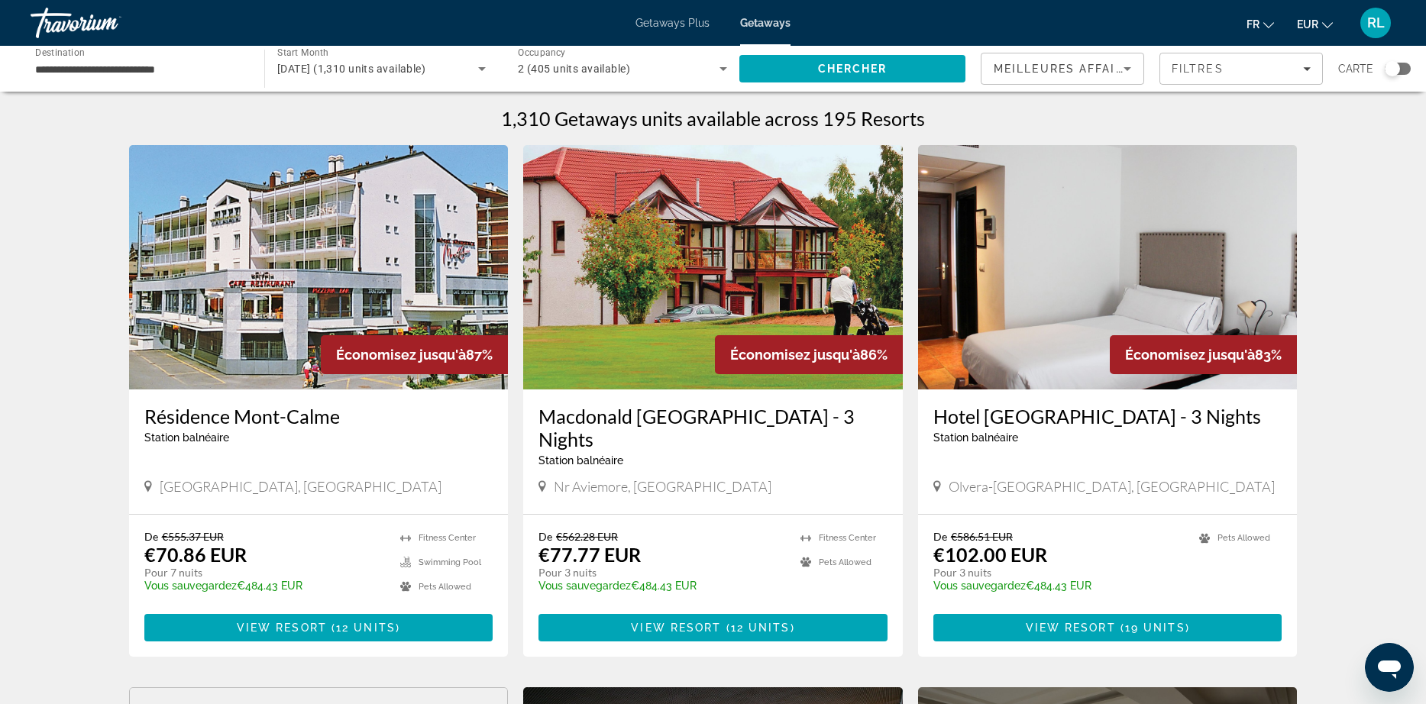
click at [1394, 64] on div "Search widget" at bounding box center [1392, 68] width 15 height 15
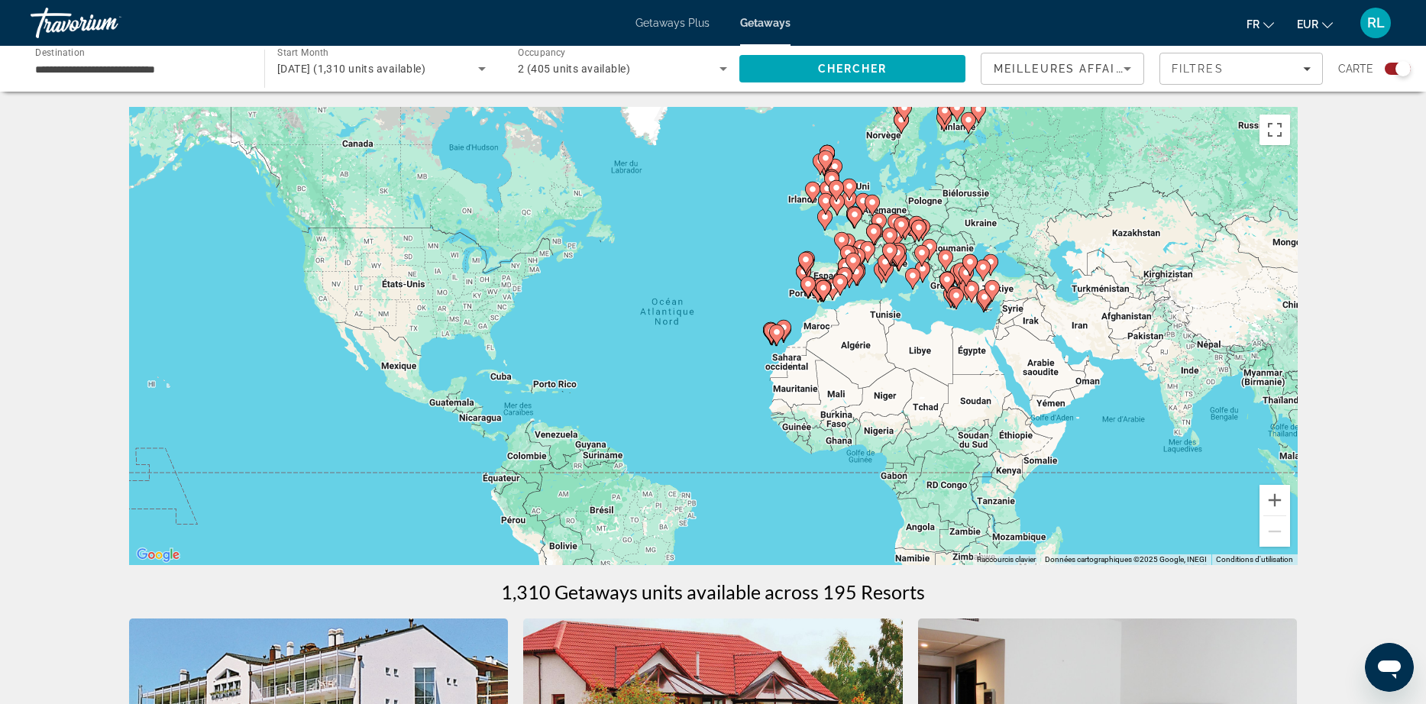
click at [816, 232] on div "Pour activer le glissement avec le clavier, appuyez sur Alt+Entrée. Une fois ce…" at bounding box center [713, 336] width 1168 height 458
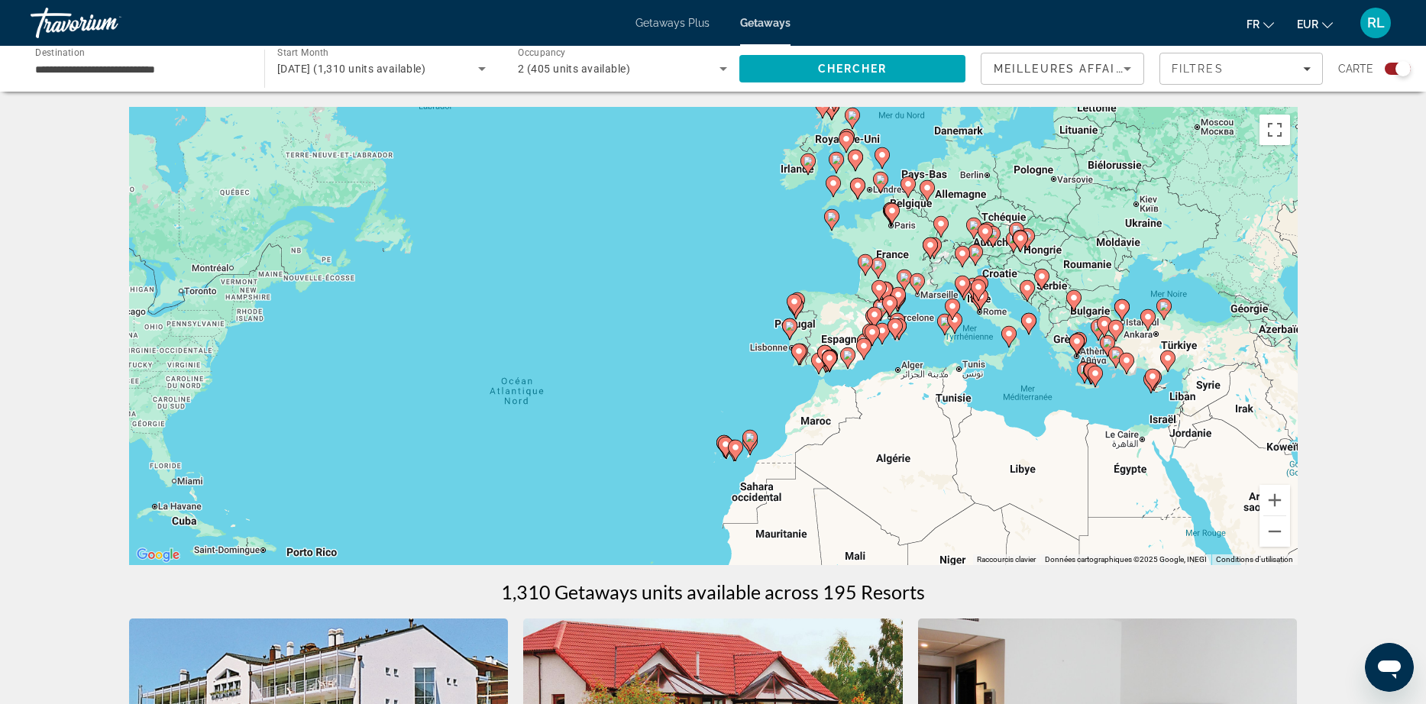
click at [937, 261] on div "Pour activer le glissement avec le clavier, appuyez sur Alt+Entrée. Une fois ce…" at bounding box center [713, 336] width 1168 height 458
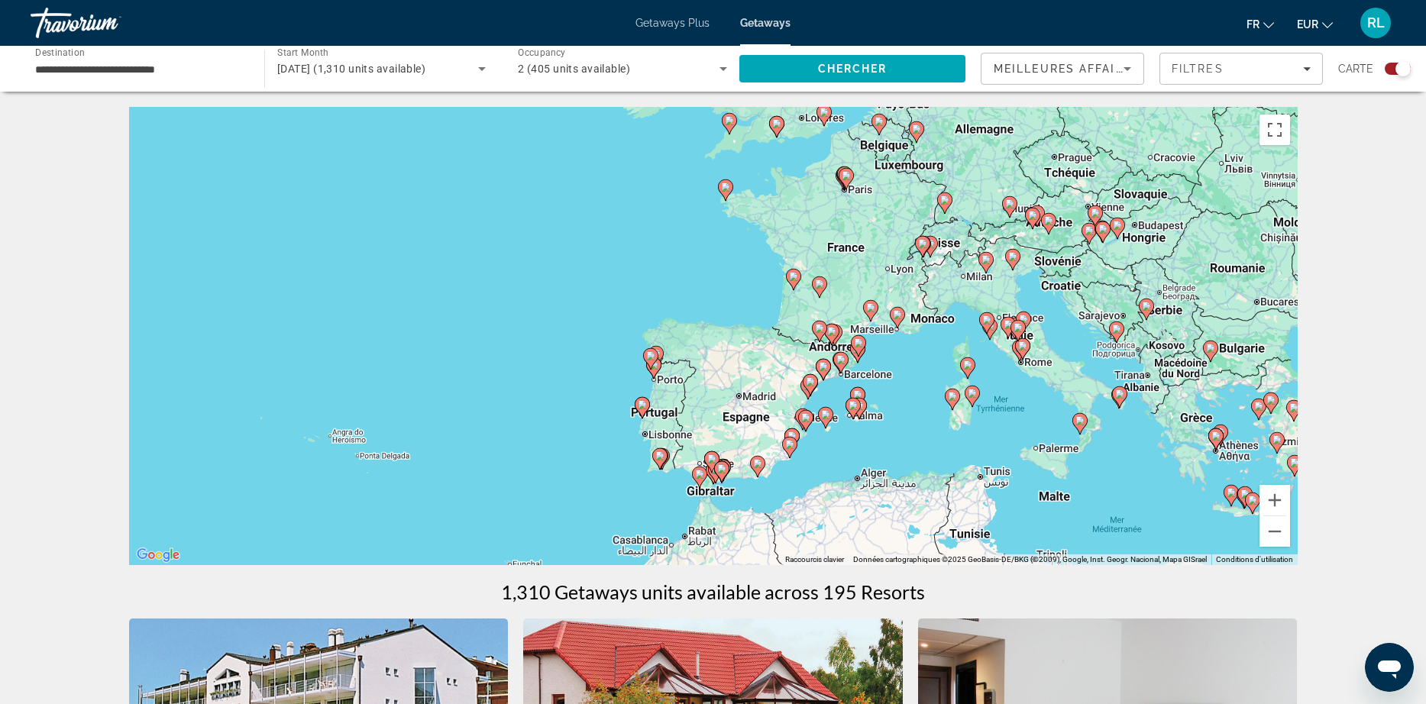
click at [937, 261] on div "Pour activer le glissement avec le clavier, appuyez sur Alt+Entrée. Une fois ce…" at bounding box center [713, 336] width 1168 height 458
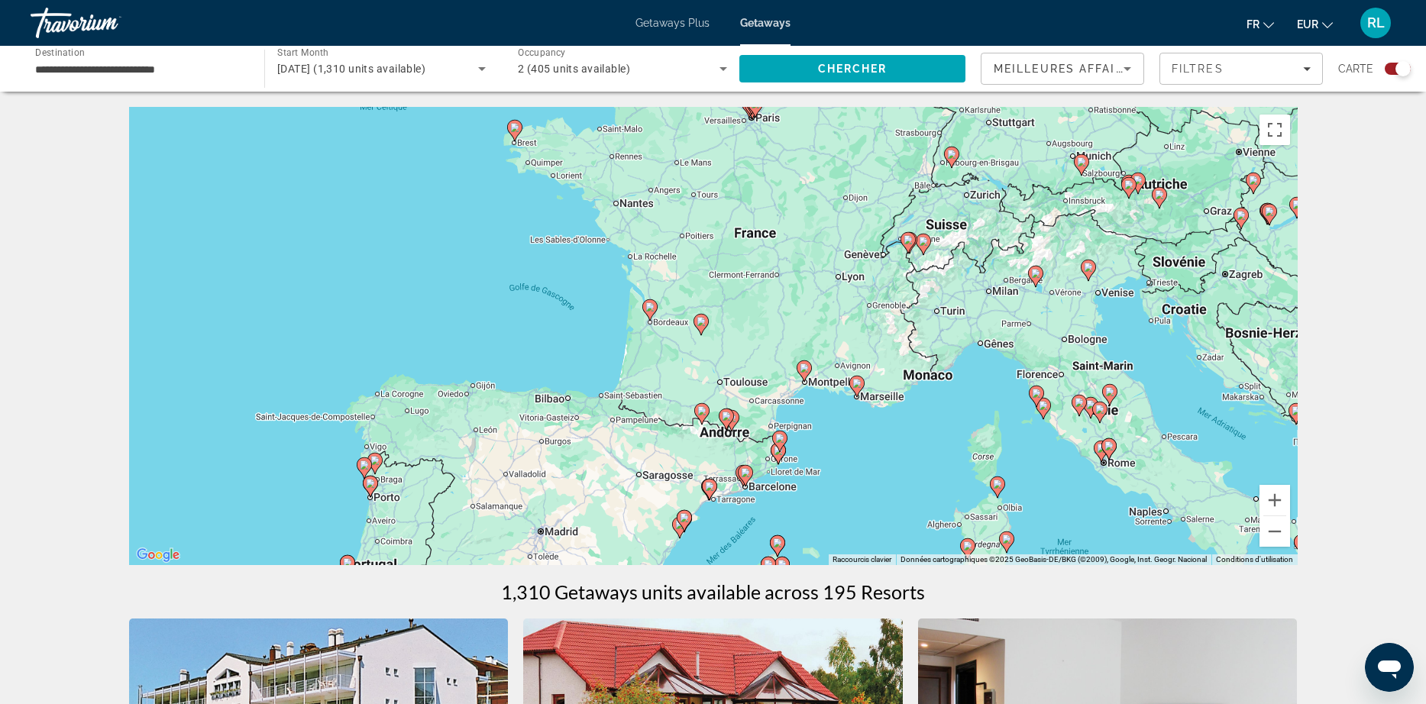
click at [908, 250] on icon "Main content" at bounding box center [907, 243] width 14 height 20
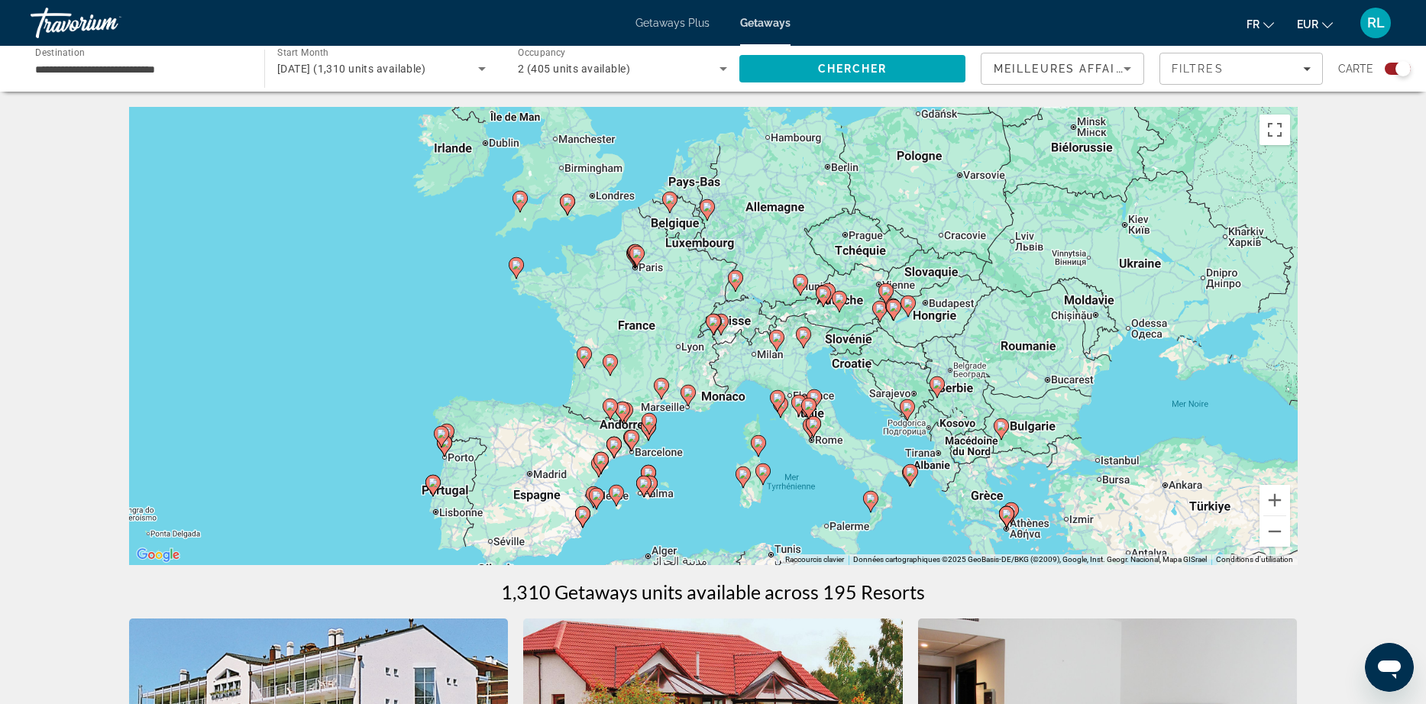
click at [719, 315] on gmp-advanced-marker "Main content" at bounding box center [713, 324] width 15 height 23
type input "**********"
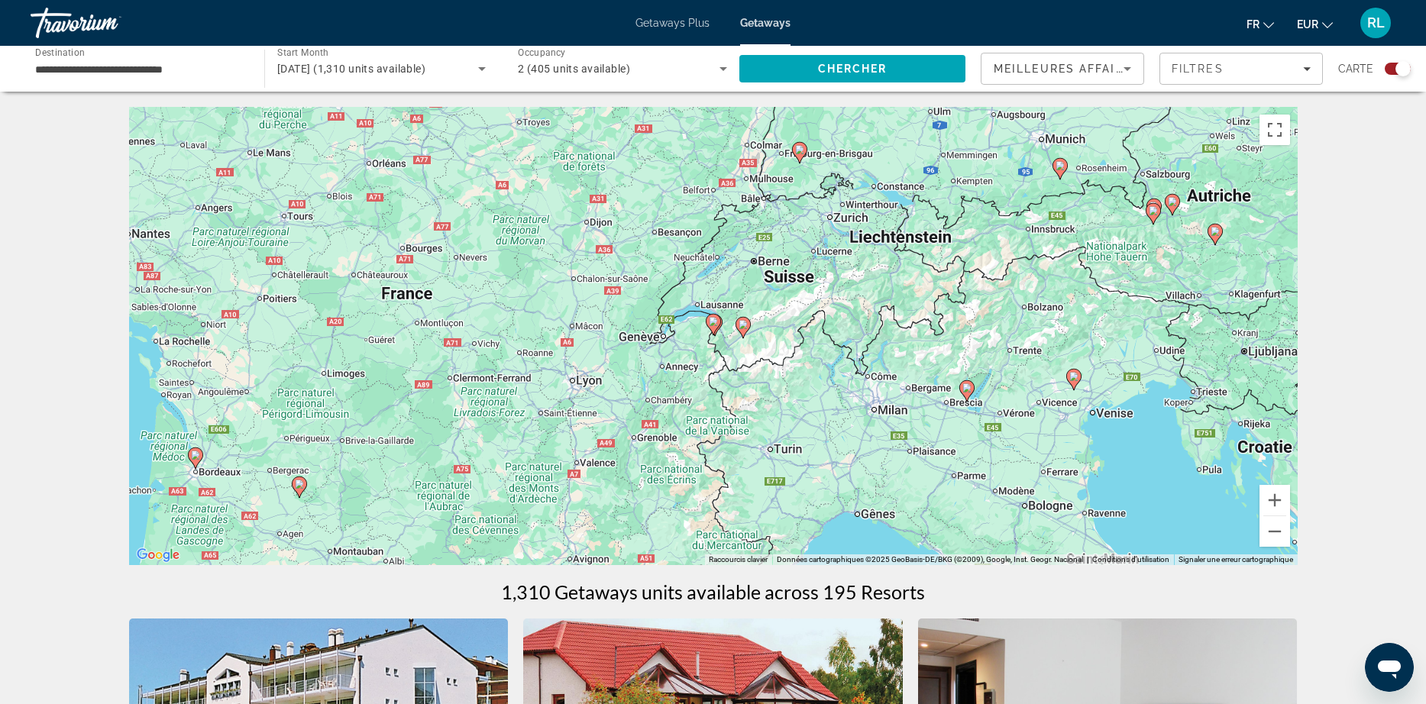
click at [719, 315] on gmp-advanced-marker "Main content" at bounding box center [713, 324] width 15 height 23
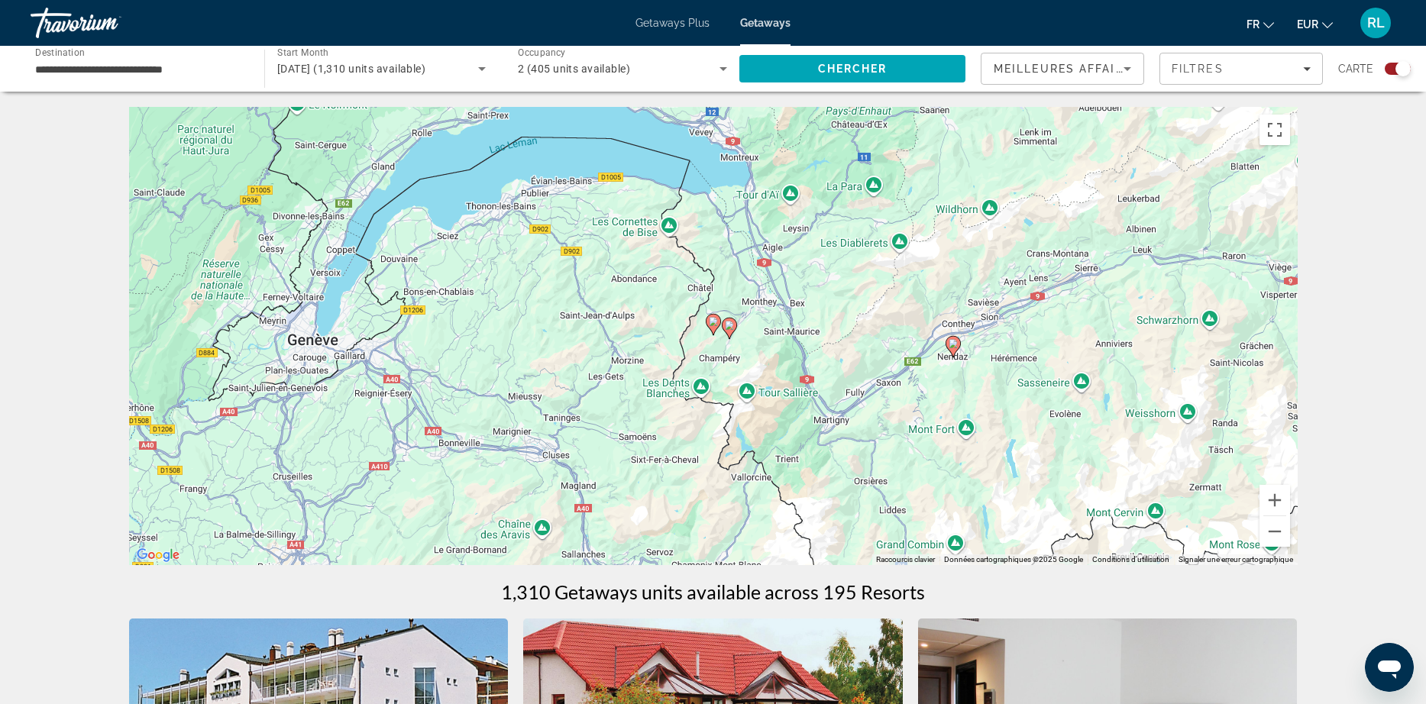
click at [713, 334] on icon "Main content" at bounding box center [713, 324] width 15 height 21
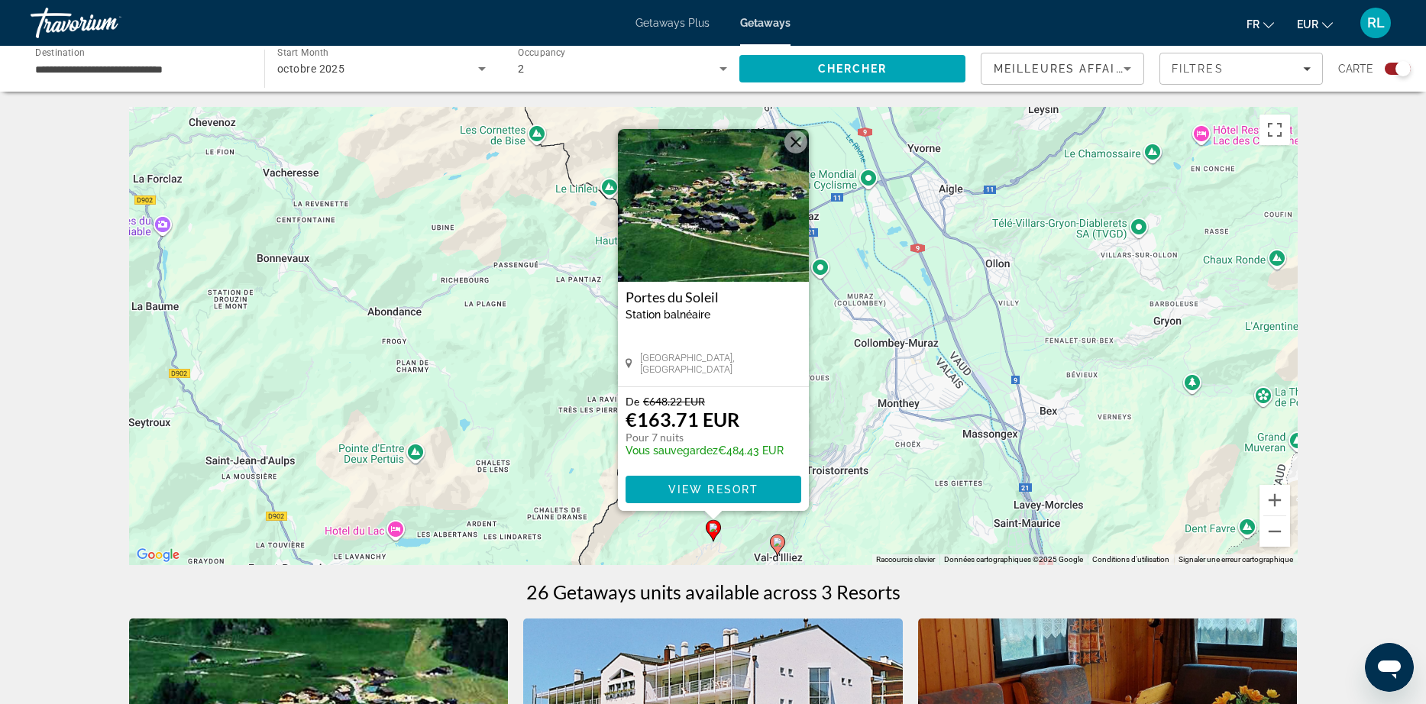
click at [774, 548] on icon "Main content" at bounding box center [777, 545] width 14 height 20
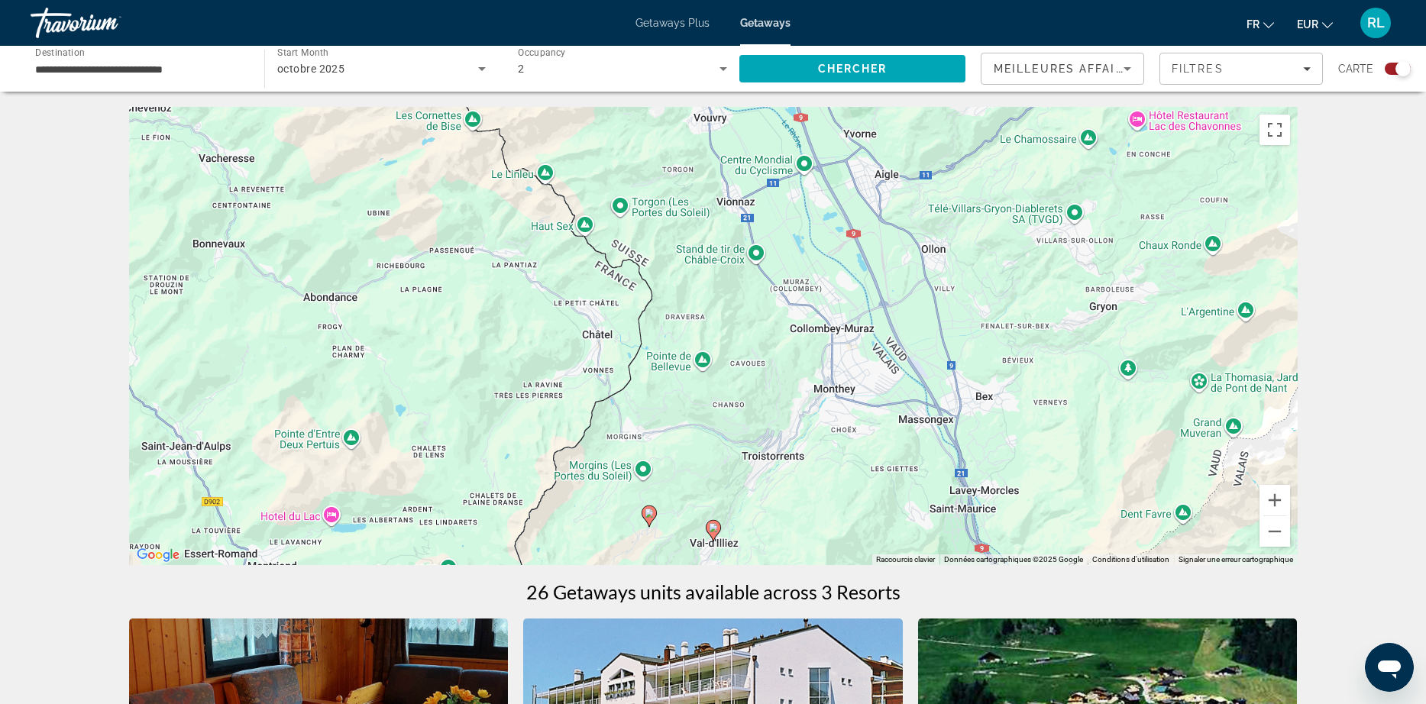
click at [719, 526] on icon "Main content" at bounding box center [713, 531] width 14 height 20
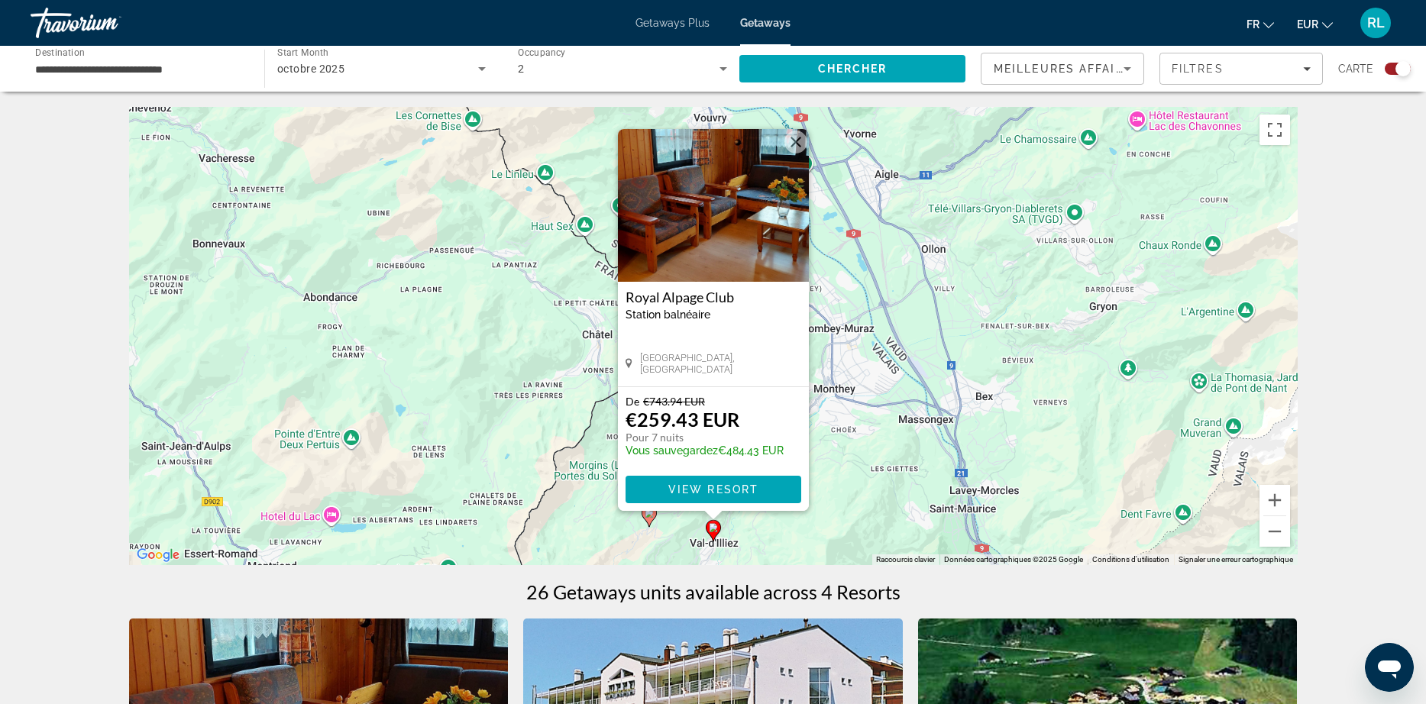
click at [656, 525] on gmp-advanced-marker "Main content" at bounding box center [649, 516] width 15 height 23
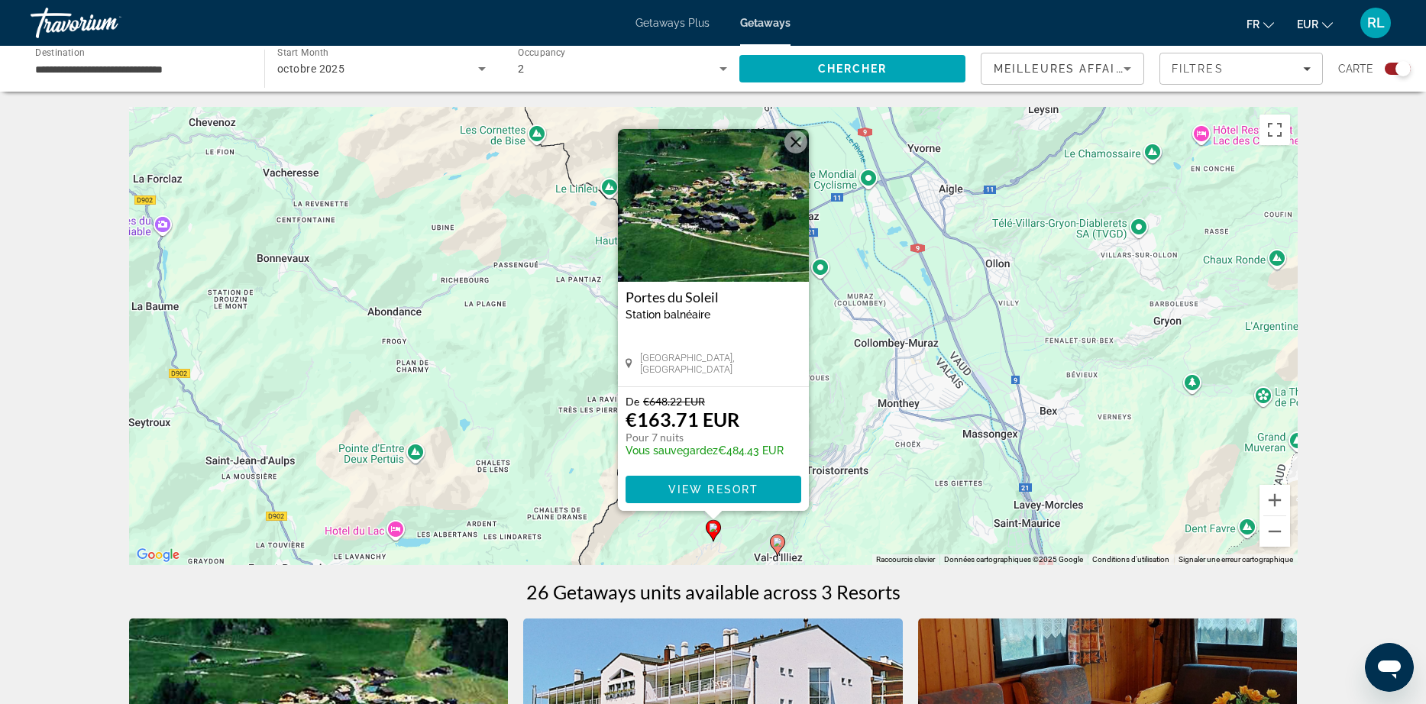
click at [774, 564] on div "Pour naviguer, appuyez sur les touches fléchées. Pour activer le glissement ave…" at bounding box center [713, 336] width 1168 height 458
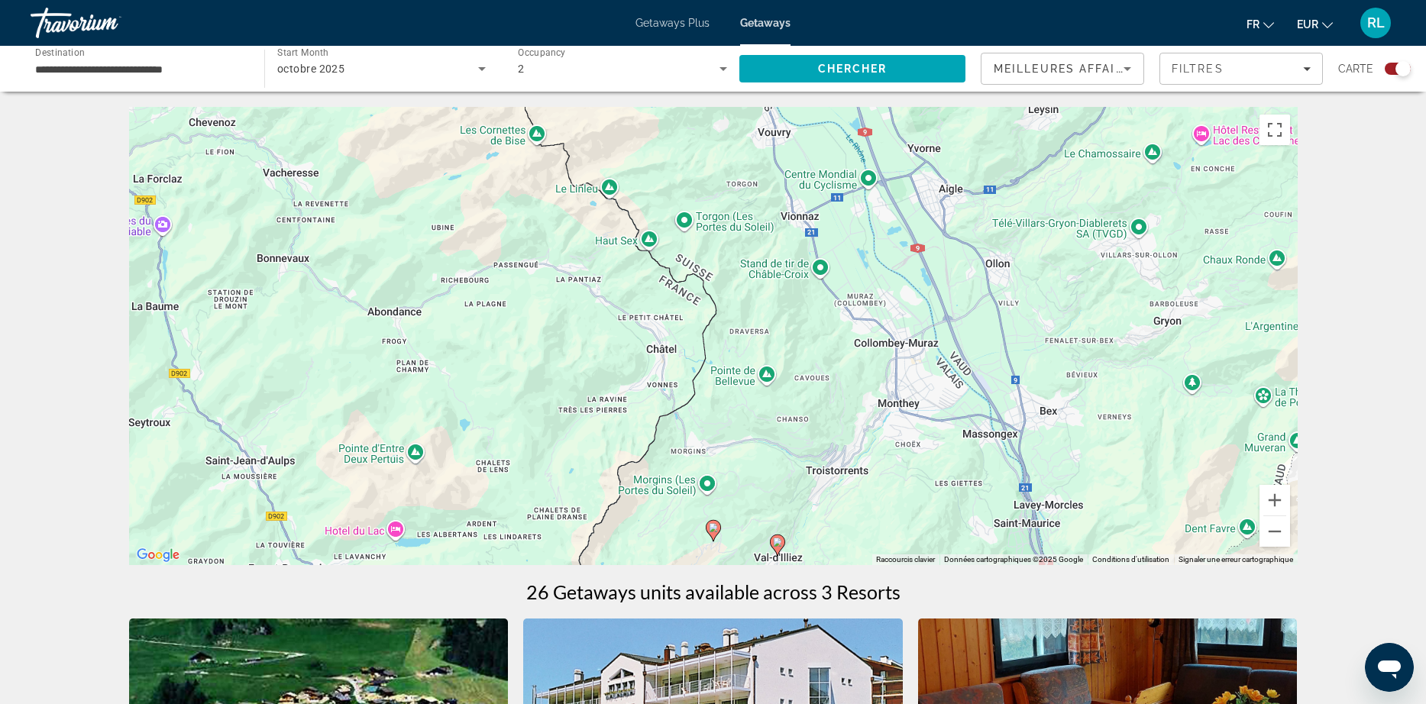
click at [779, 548] on icon "Main content" at bounding box center [777, 545] width 14 height 20
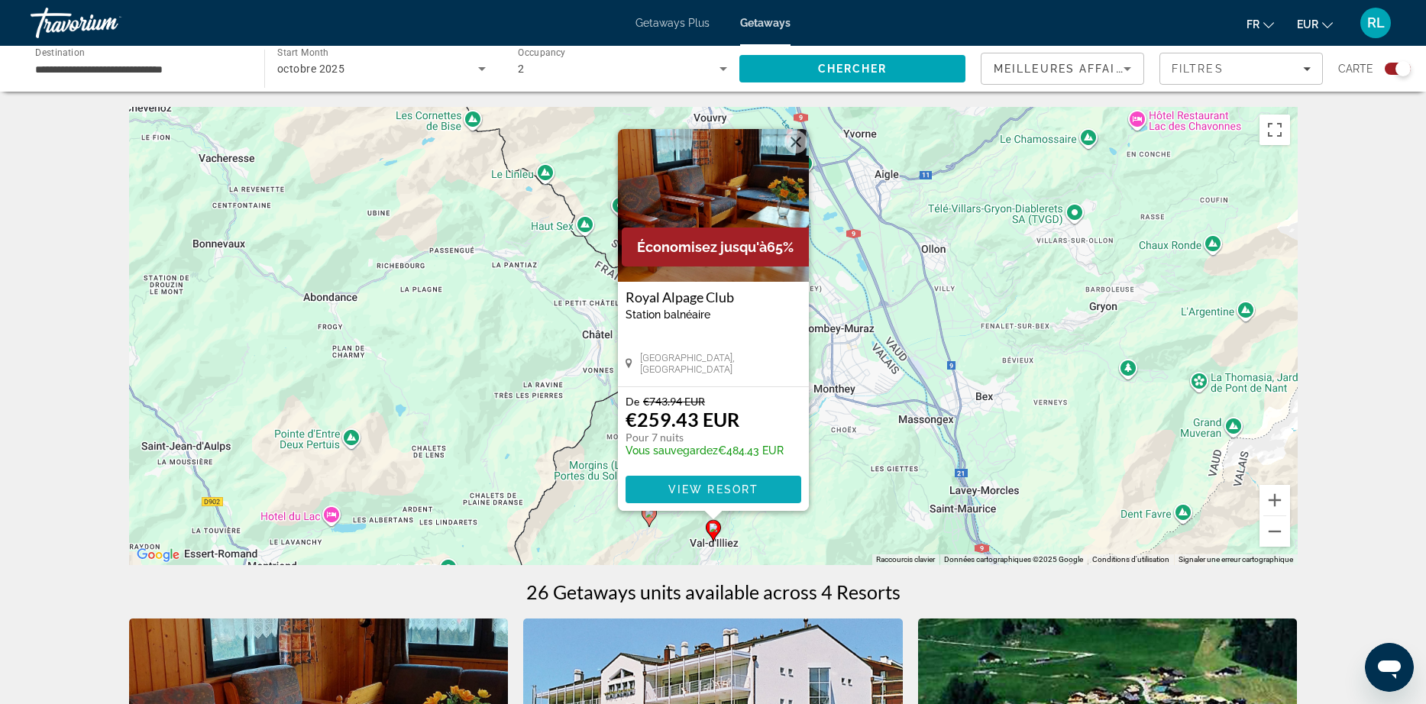
click at [734, 498] on span "Main content" at bounding box center [713, 489] width 176 height 37
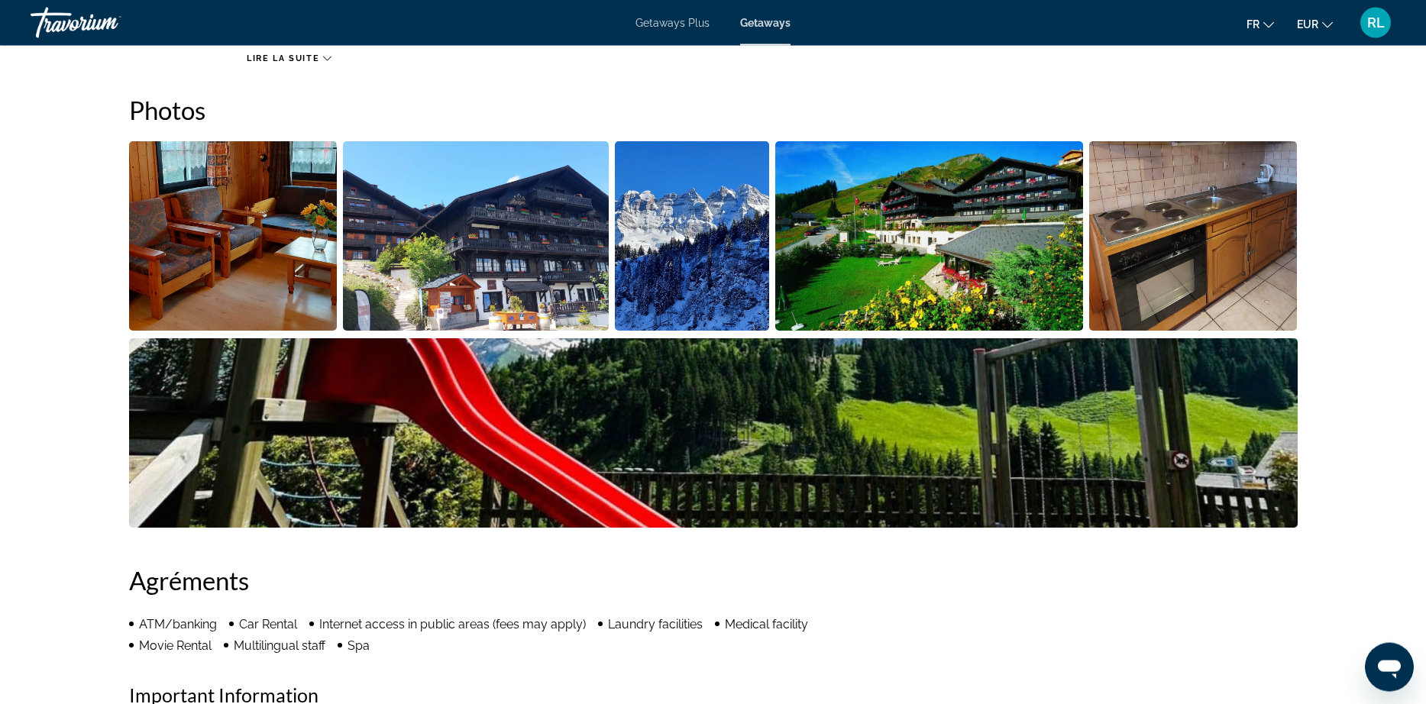
scroll to position [784, 0]
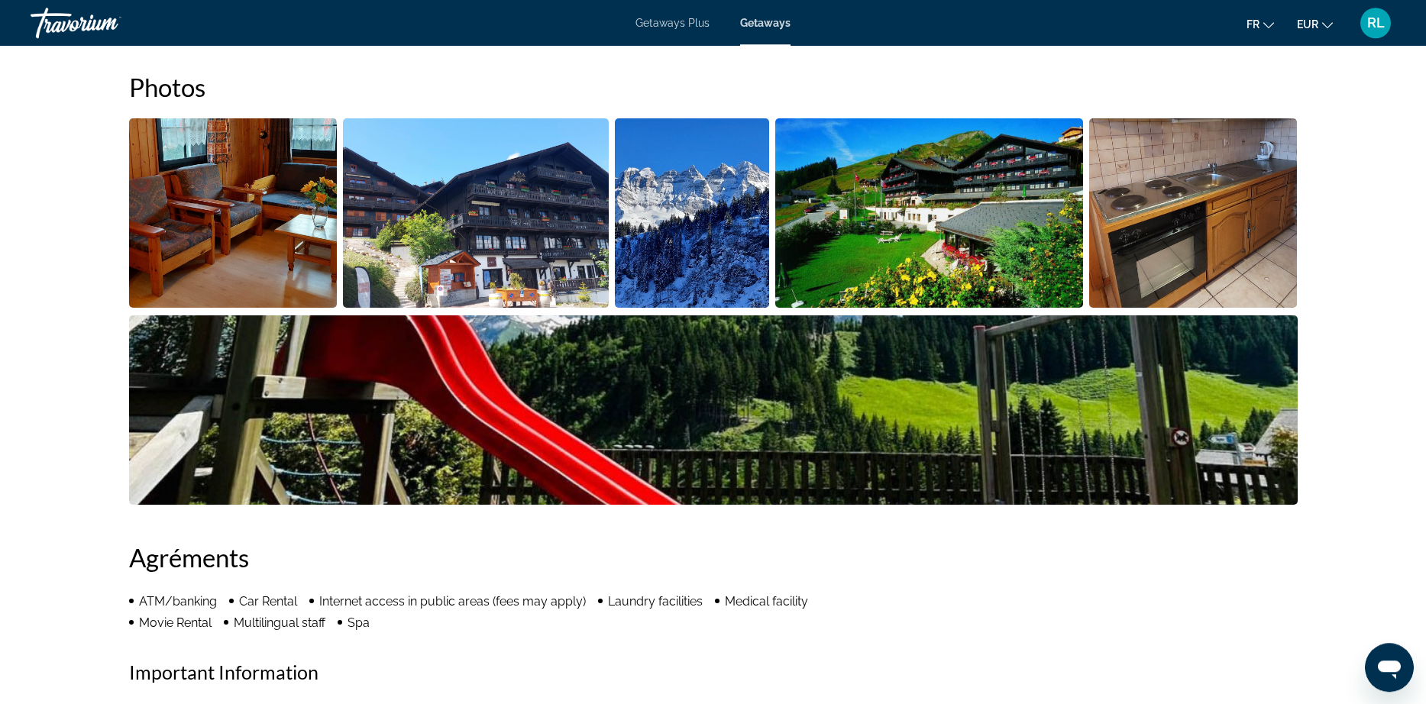
scroll to position [174, 0]
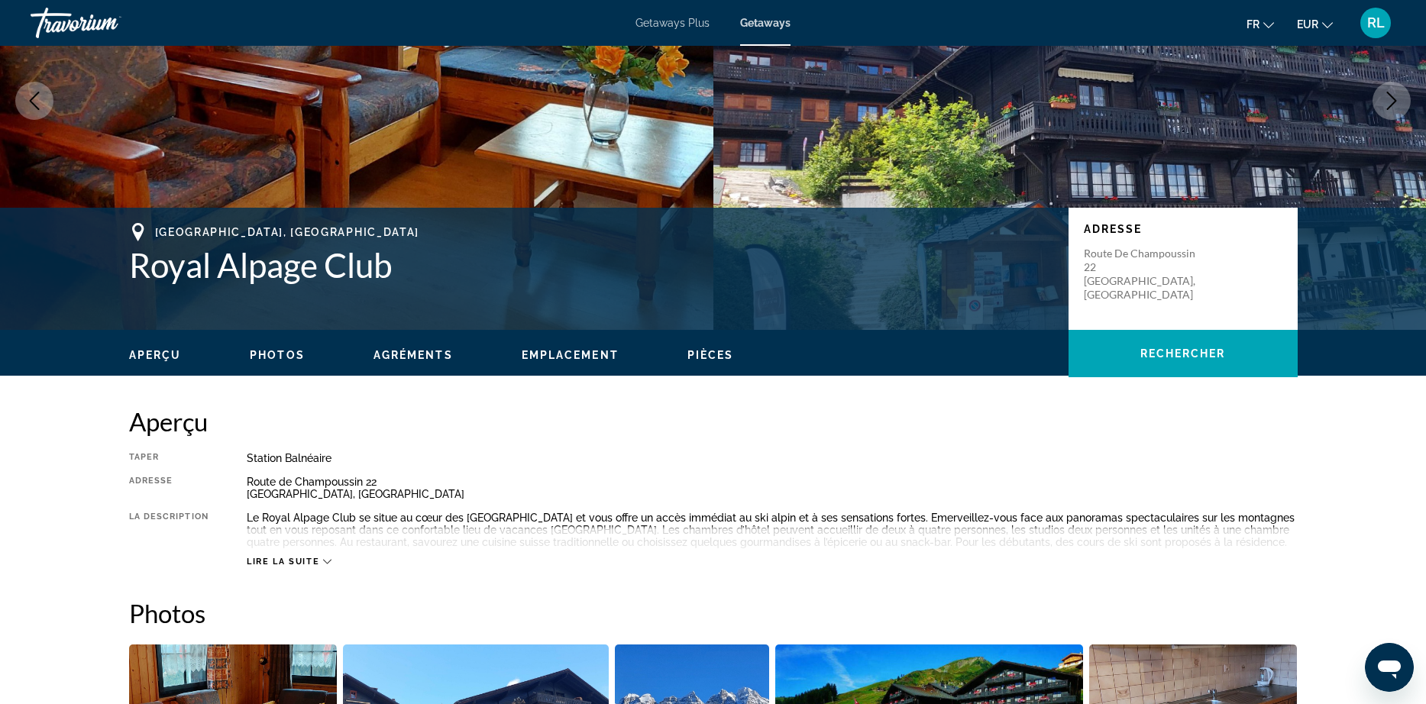
click at [309, 557] on span "Lire la suite" at bounding box center [283, 562] width 73 height 10
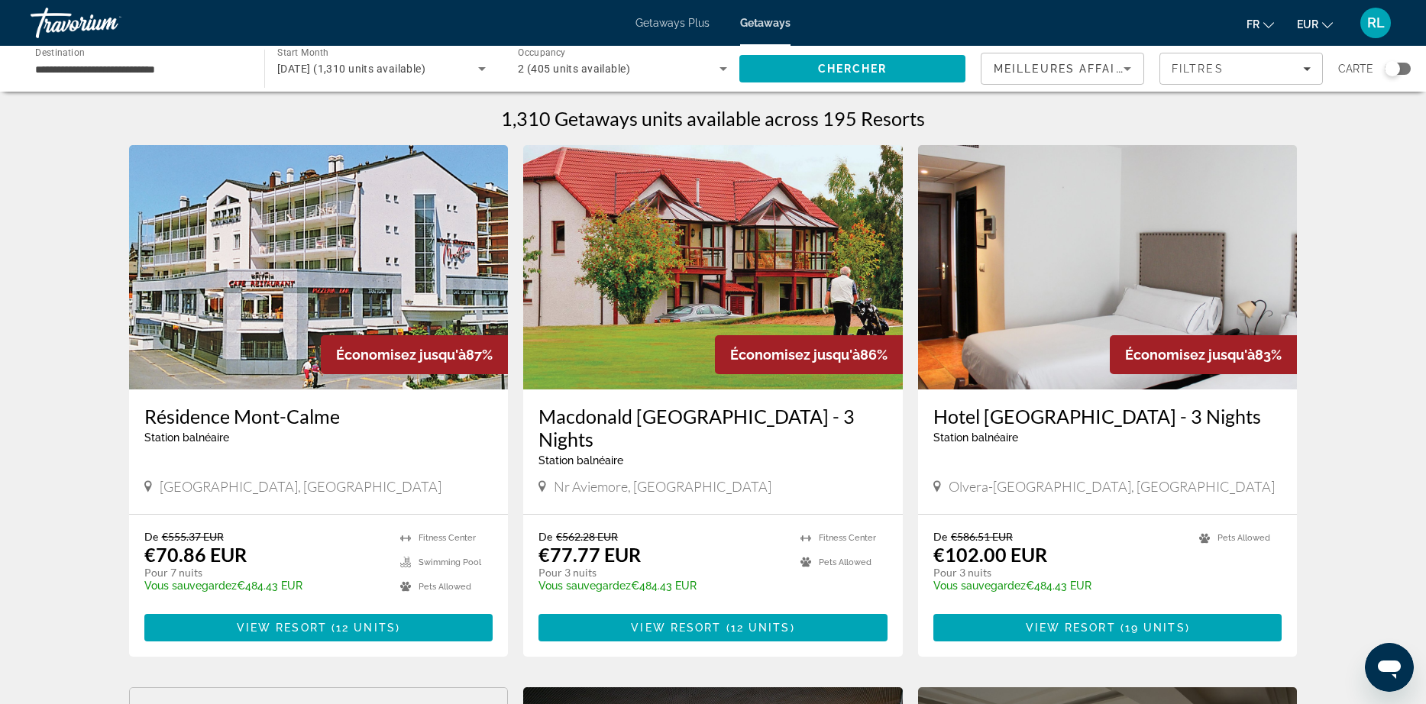
click at [1395, 69] on div "Search widget" at bounding box center [1392, 68] width 15 height 15
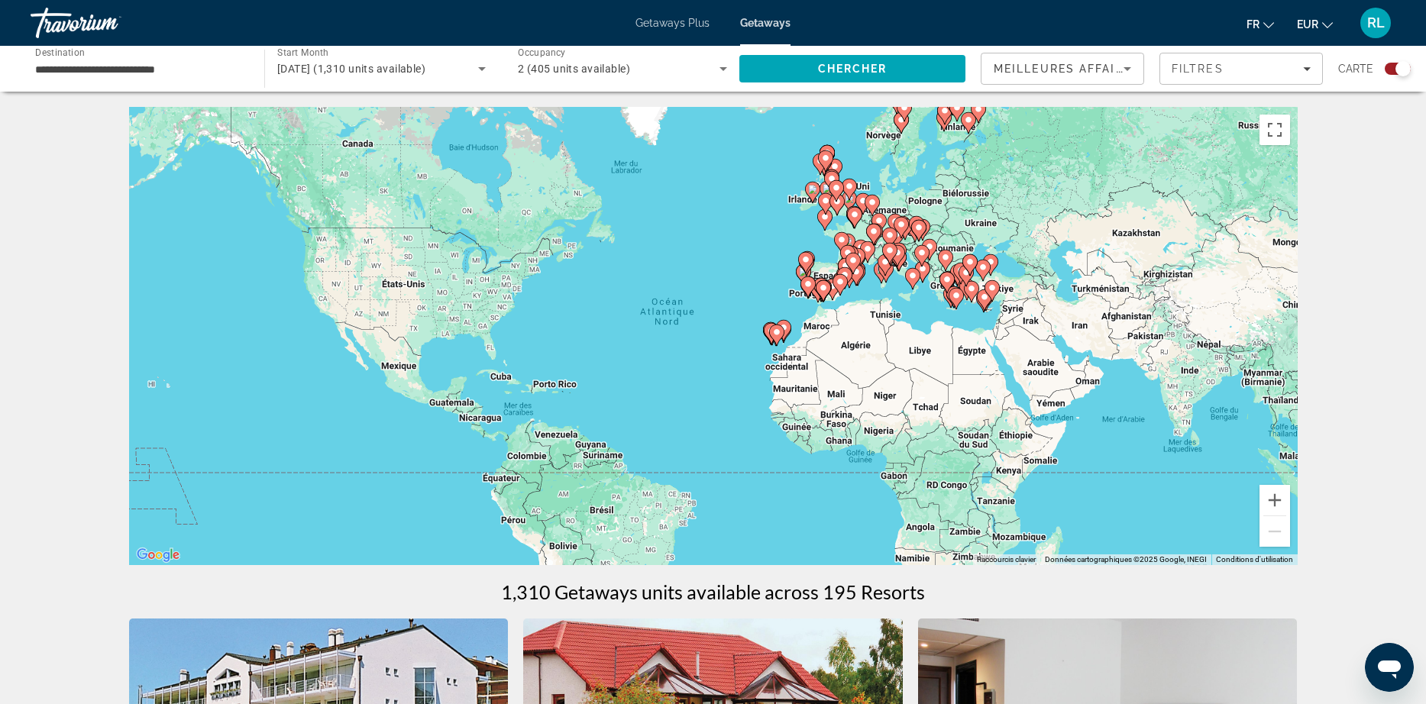
click at [777, 228] on div "Pour activer le glissement avec le clavier, appuyez sur Alt+Entrée. Une fois ce…" at bounding box center [713, 336] width 1168 height 458
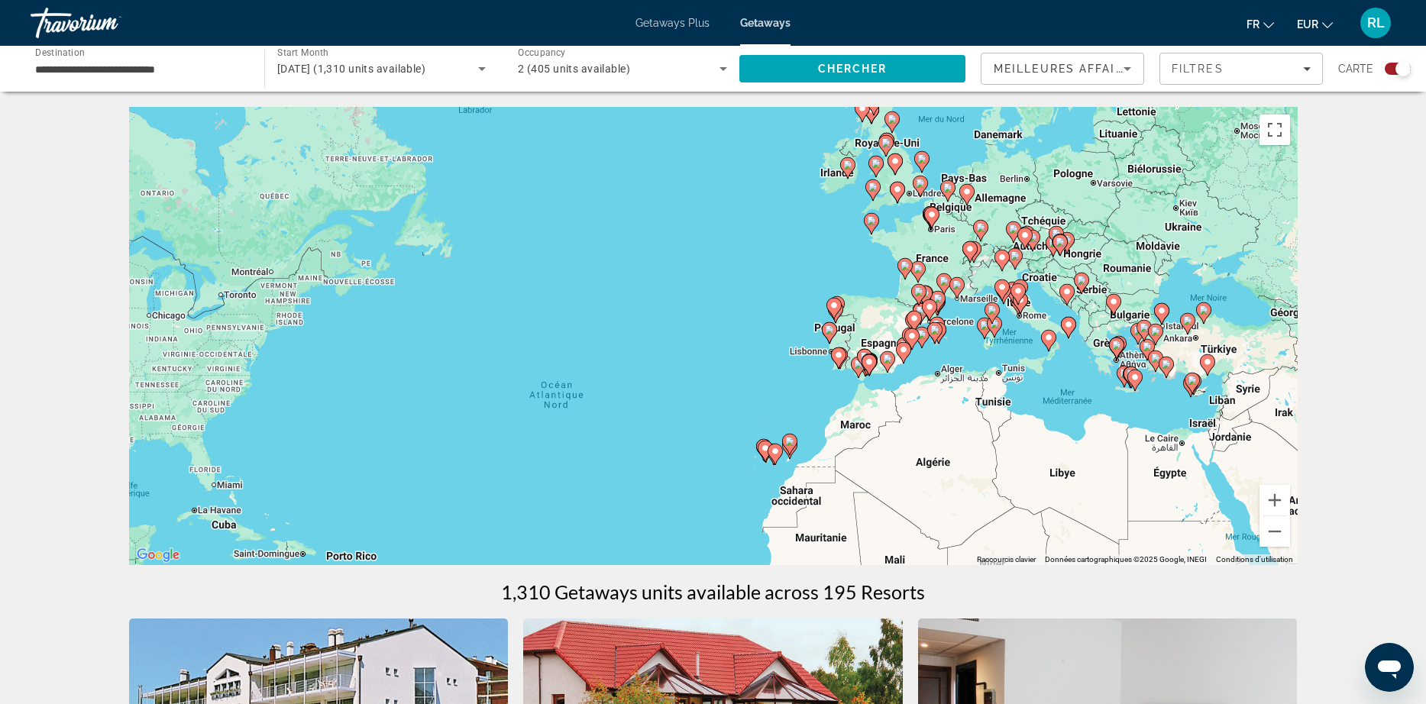
click at [973, 265] on div "Pour activer le glissement avec le clavier, appuyez sur Alt+Entrée. Une fois ce…" at bounding box center [713, 336] width 1168 height 458
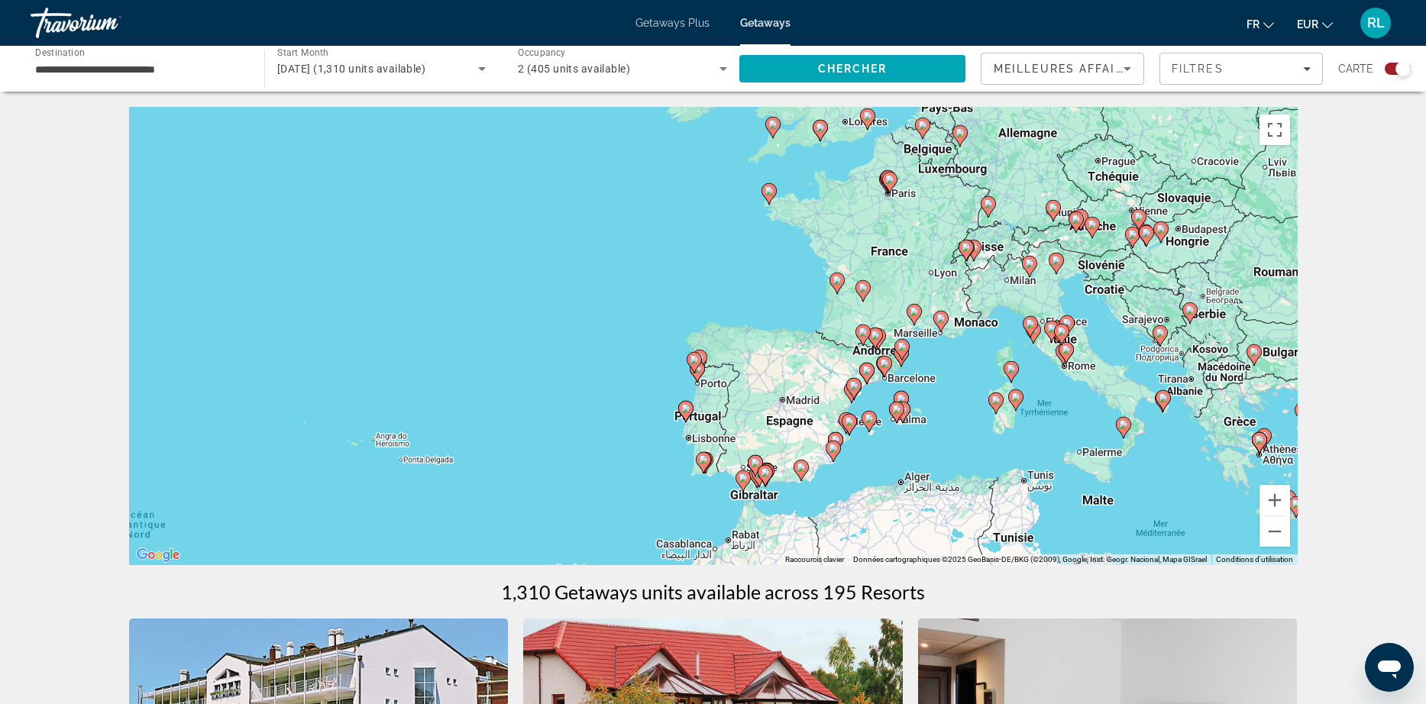
click at [869, 310] on div "Pour activer le glissement avec le clavier, appuyez sur Alt+Entrée. Une fois ce…" at bounding box center [713, 336] width 1168 height 458
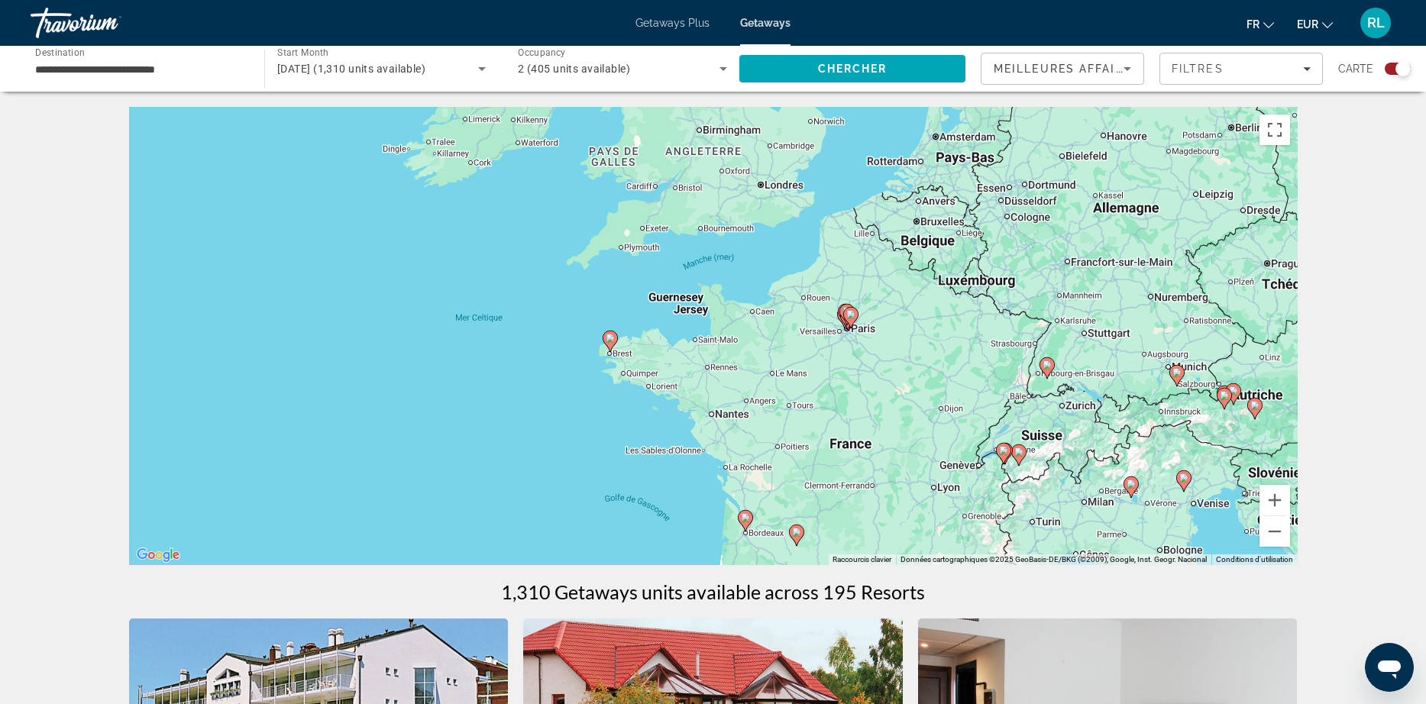
drag, startPoint x: 1083, startPoint y: 289, endPoint x: 1022, endPoint y: 544, distance: 262.3
click at [1022, 544] on div "Pour activer le glissement avec le clavier, appuyez sur Alt+Entrée. Une fois ce…" at bounding box center [713, 336] width 1168 height 458
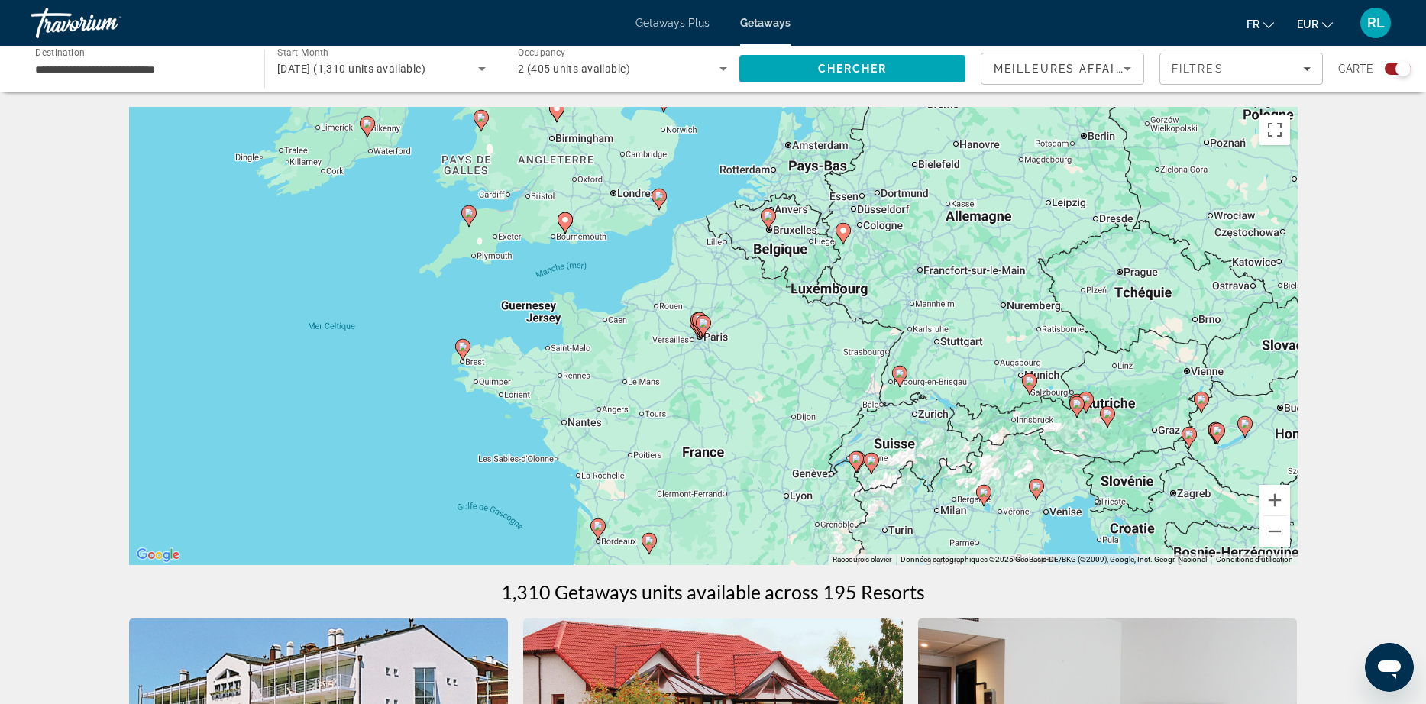
drag, startPoint x: 1211, startPoint y: 379, endPoint x: 1061, endPoint y: 387, distance: 150.7
click at [1061, 387] on div "Pour activer le glissement avec le clavier, appuyez sur Alt+Entrée. Une fois ce…" at bounding box center [713, 336] width 1168 height 458
click at [984, 503] on icon "Main content" at bounding box center [983, 496] width 14 height 20
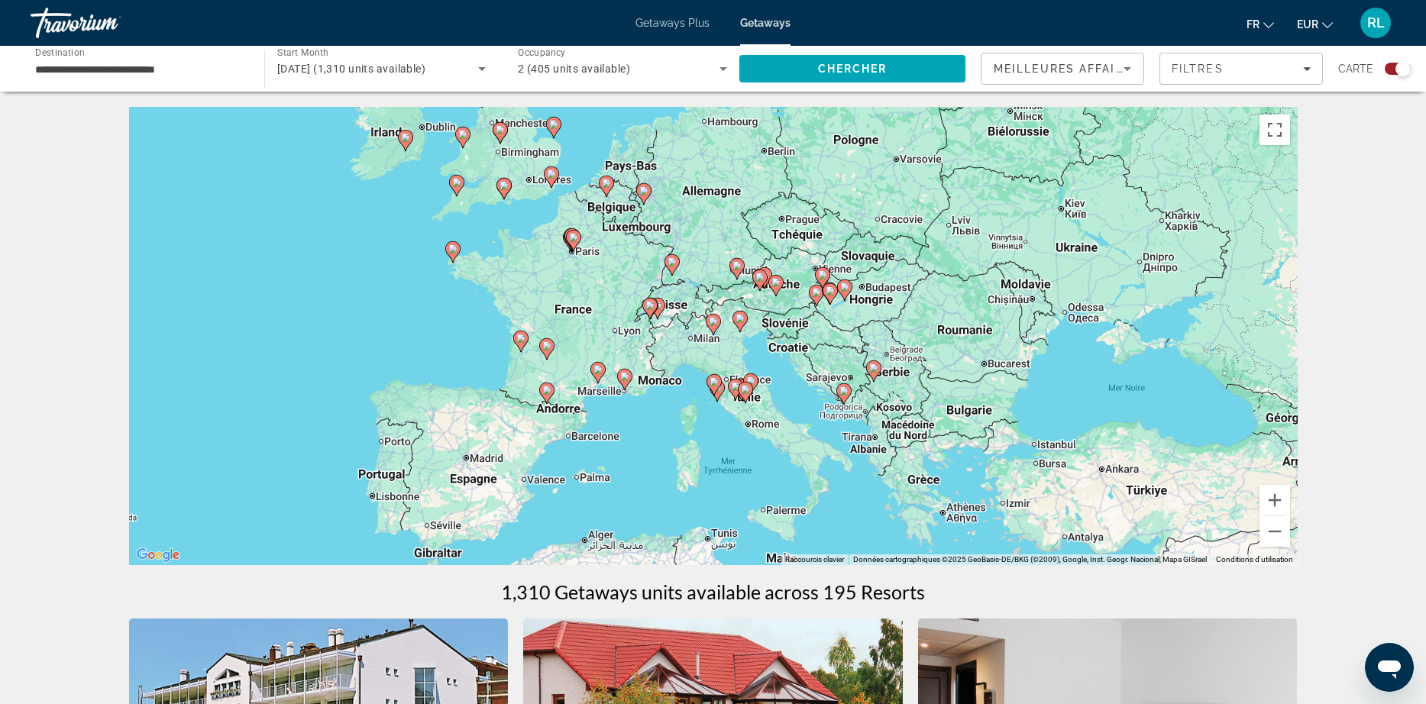
click at [845, 389] on image "Main content" at bounding box center [843, 390] width 9 height 9
type input "**********"
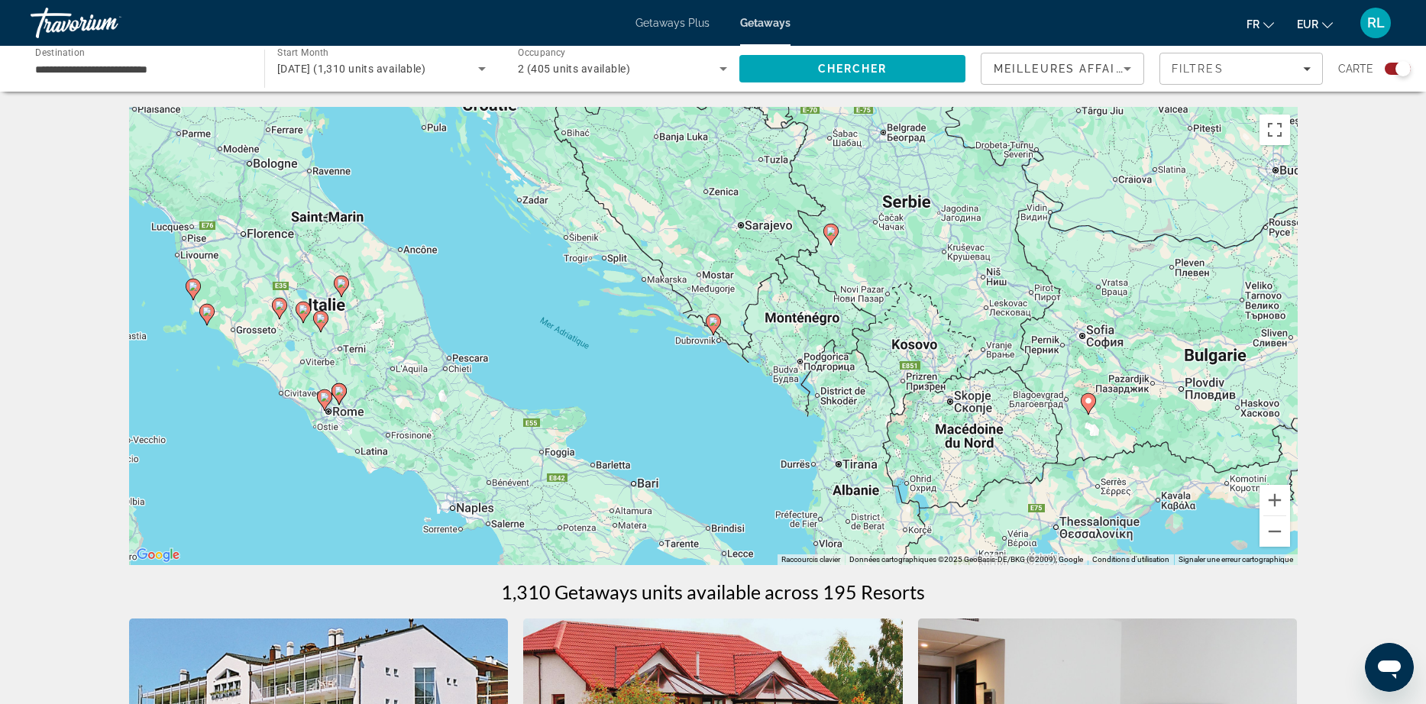
click at [716, 323] on image "Main content" at bounding box center [713, 321] width 9 height 9
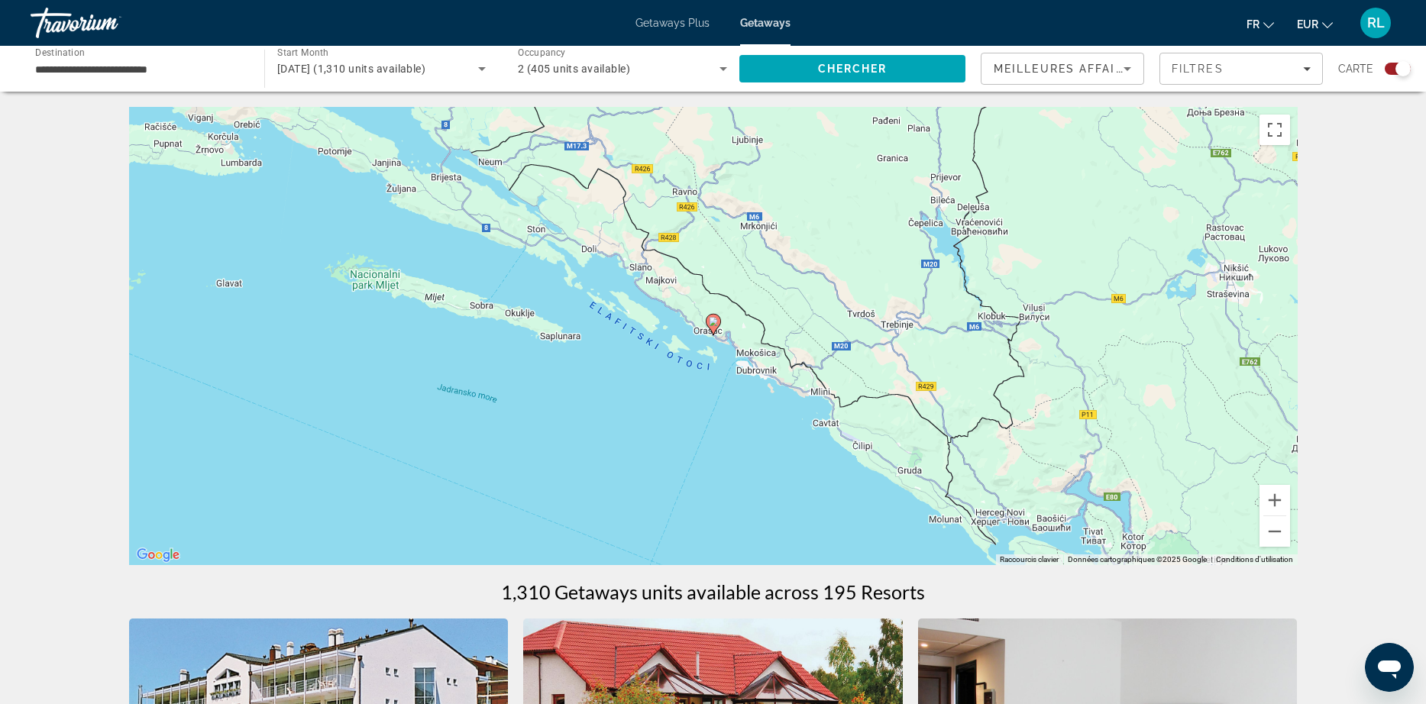
click at [758, 397] on div "Pour naviguer, appuyez sur les touches fléchées. Pour activer le glissement ave…" at bounding box center [713, 336] width 1168 height 458
click at [758, 397] on div "Pour activer le glissement avec le clavier, appuyez sur Alt+Entrée. Une fois ce…" at bounding box center [713, 336] width 1168 height 458
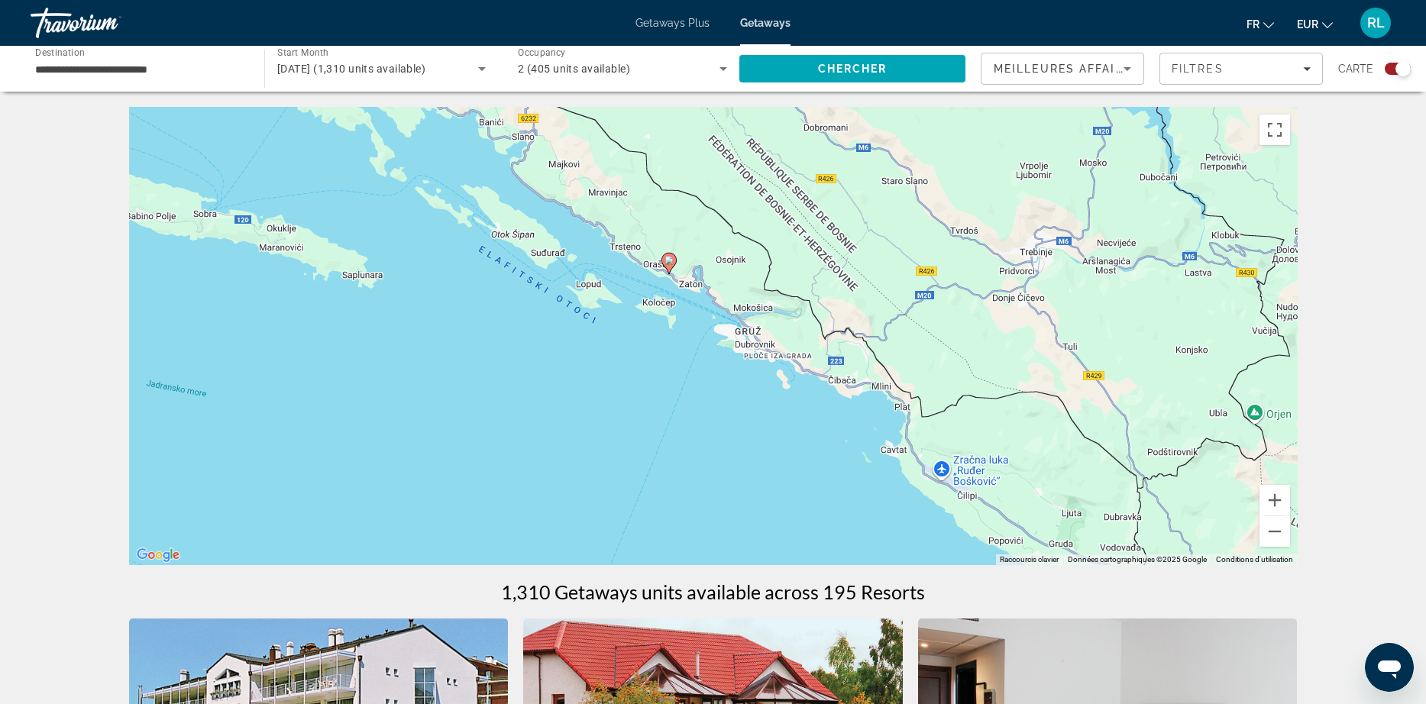
click at [755, 399] on div "Pour activer le glissement avec le clavier, appuyez sur Alt+Entrée. Une fois ce…" at bounding box center [713, 336] width 1168 height 458
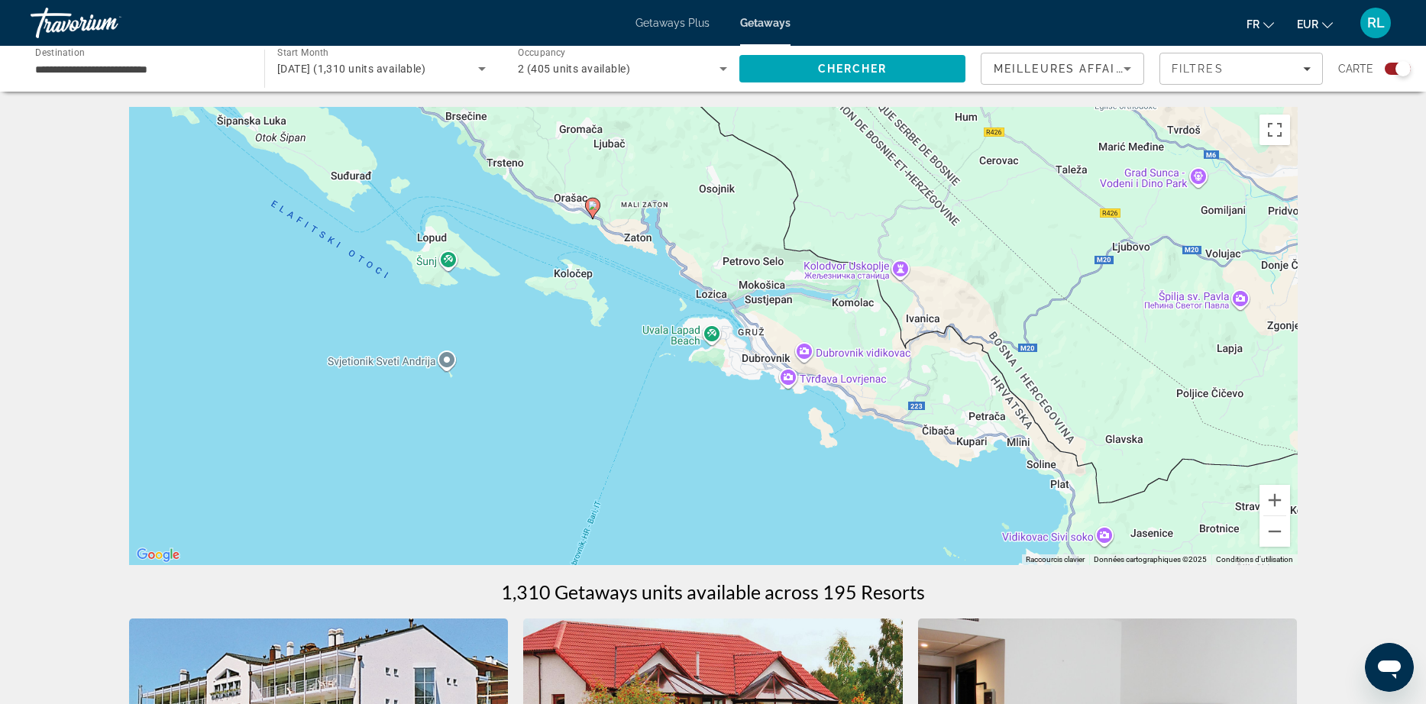
drag, startPoint x: 599, startPoint y: 198, endPoint x: 617, endPoint y: 310, distance: 113.6
click at [617, 310] on div "Pour activer le glissement avec le clavier, appuyez sur Alt+Entrée. Une fois ce…" at bounding box center [713, 336] width 1168 height 458
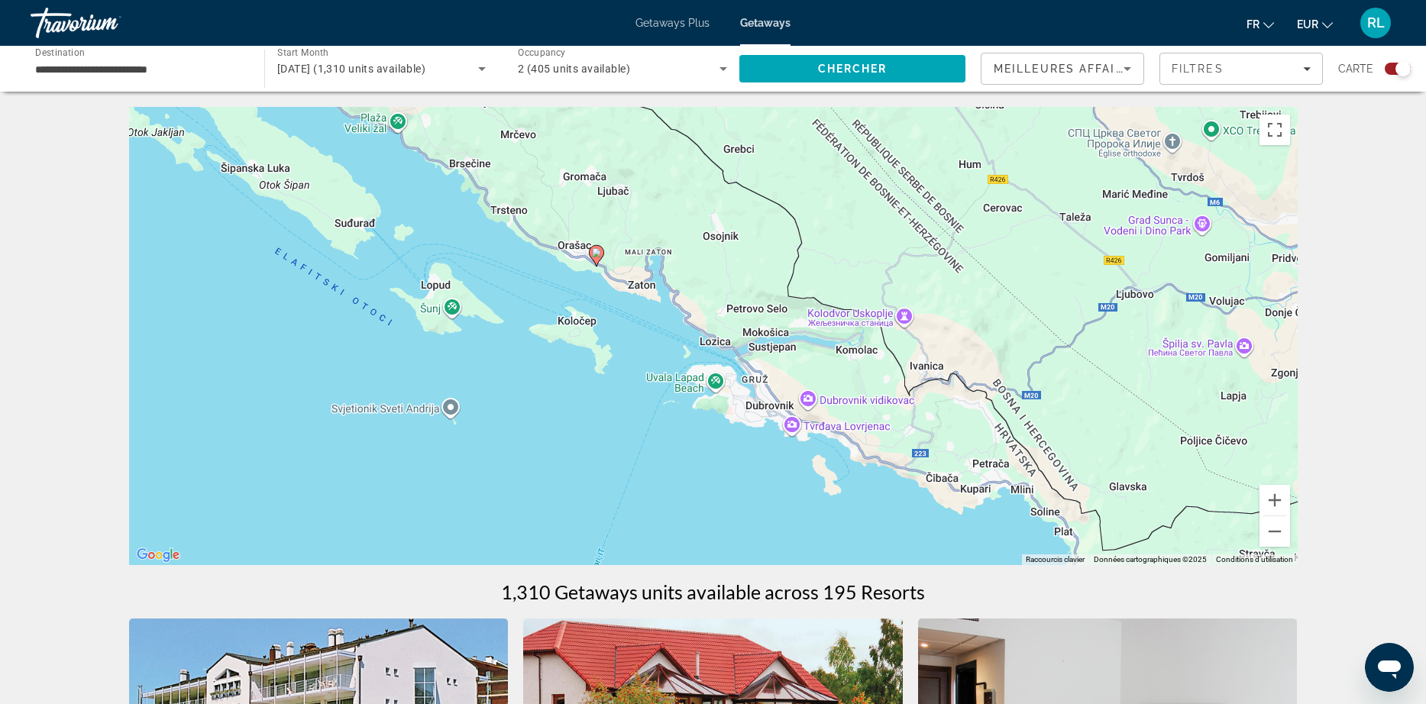
click at [596, 254] on image "Main content" at bounding box center [596, 252] width 9 height 9
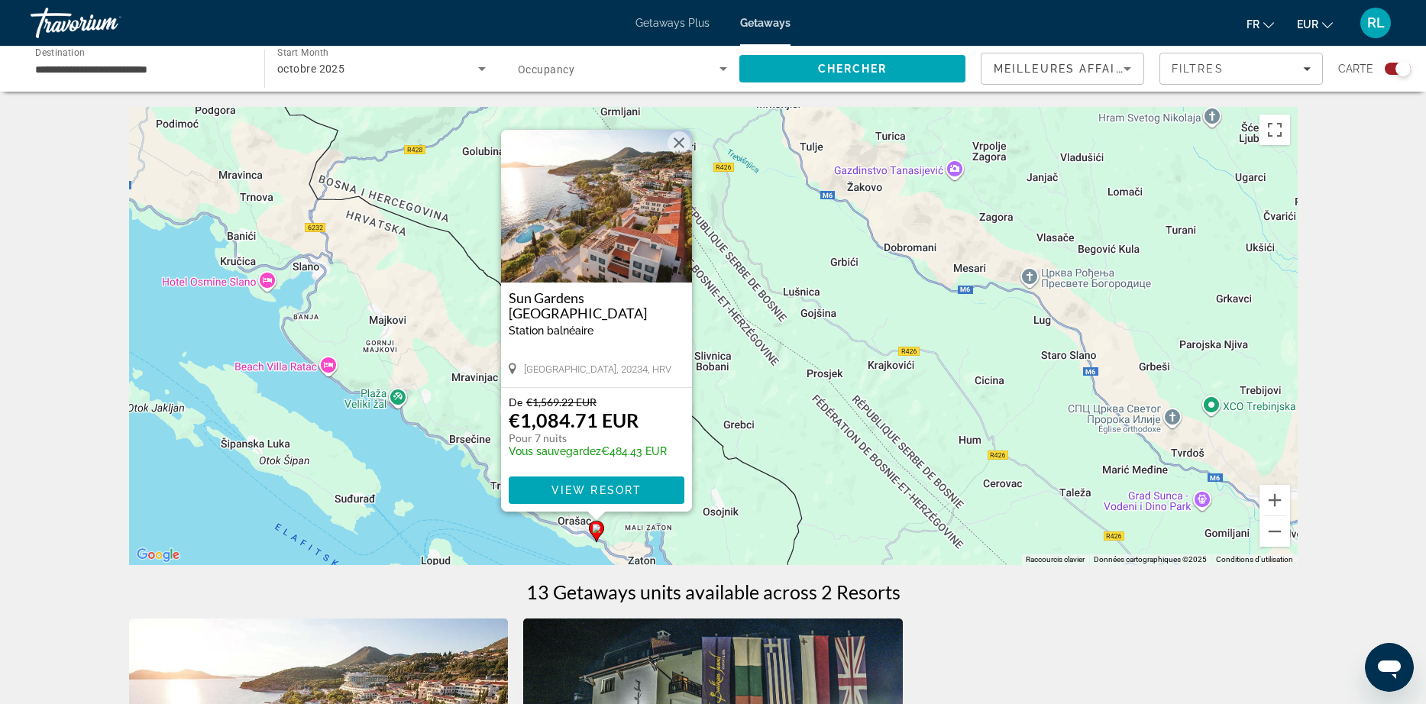
click at [678, 144] on button "Fermer" at bounding box center [678, 142] width 23 height 23
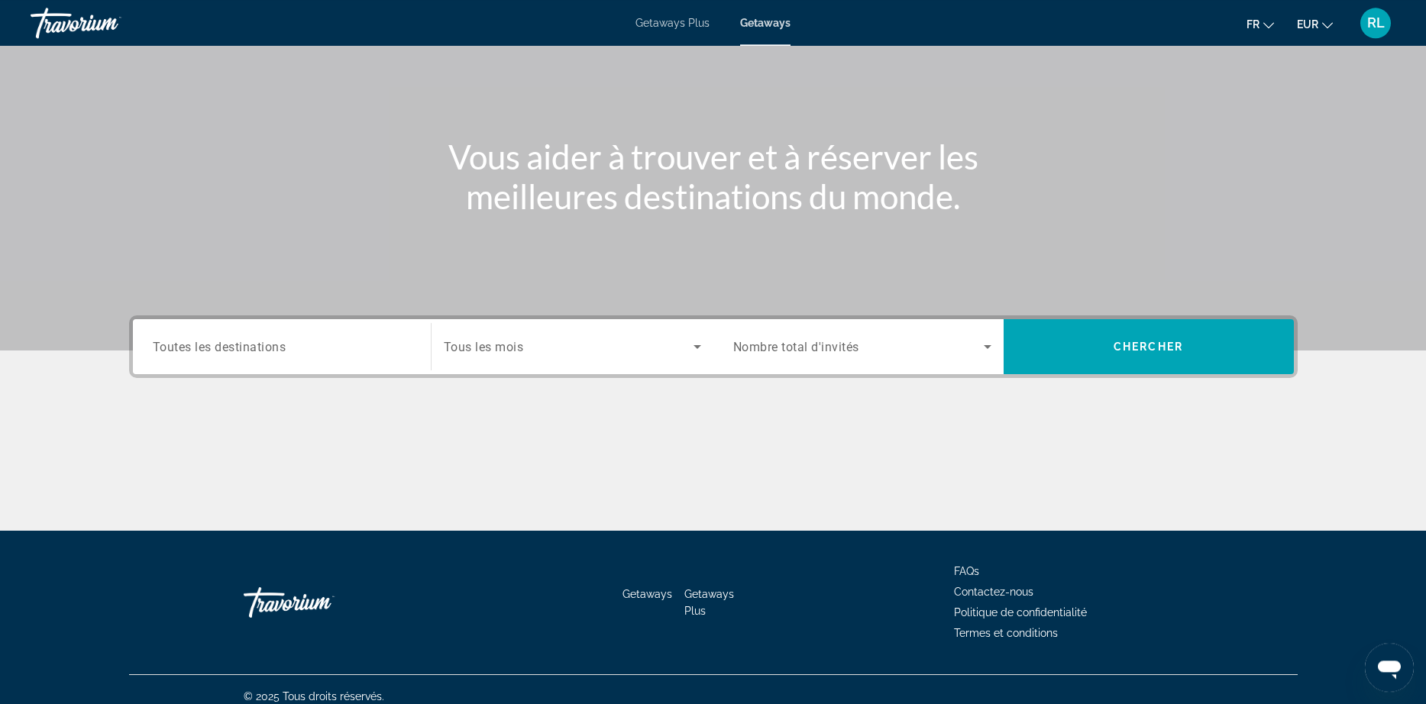
scroll to position [121, 0]
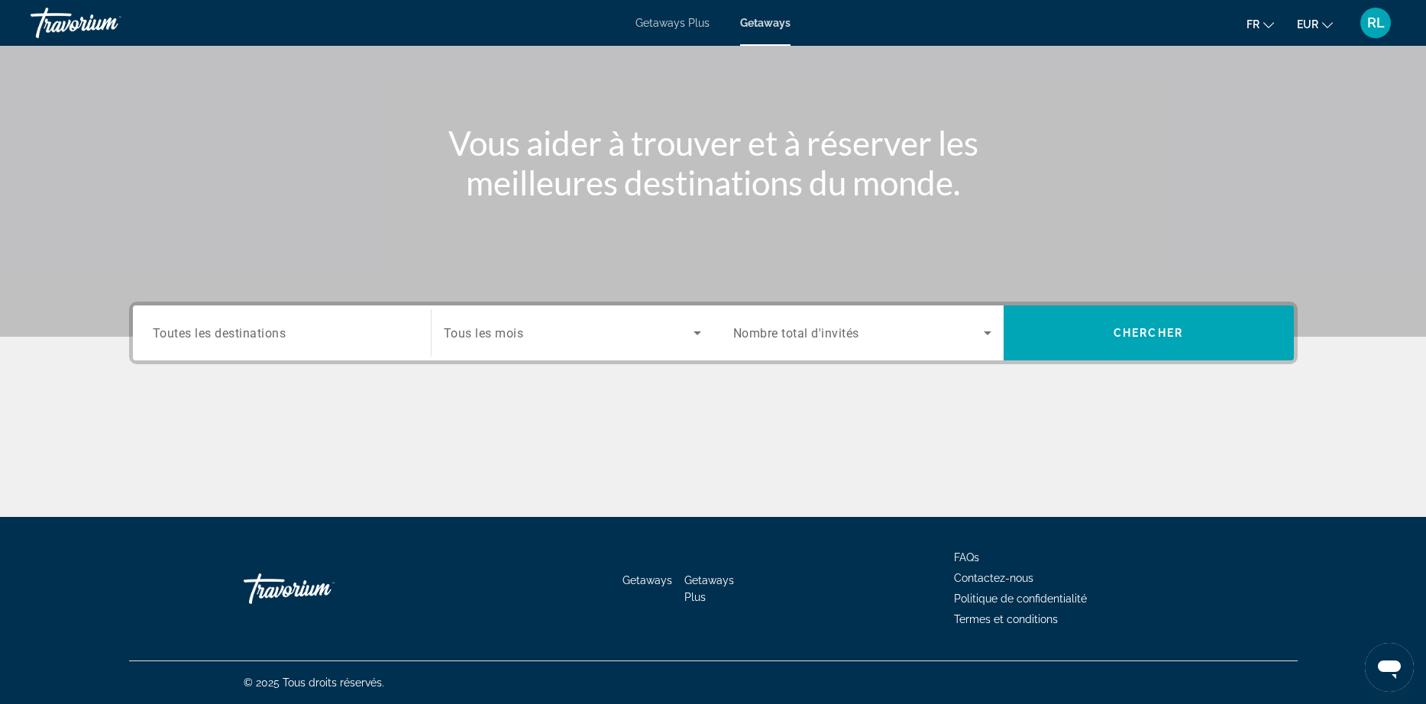
click at [259, 325] on input "Destination Toutes les destinations" at bounding box center [282, 334] width 258 height 18
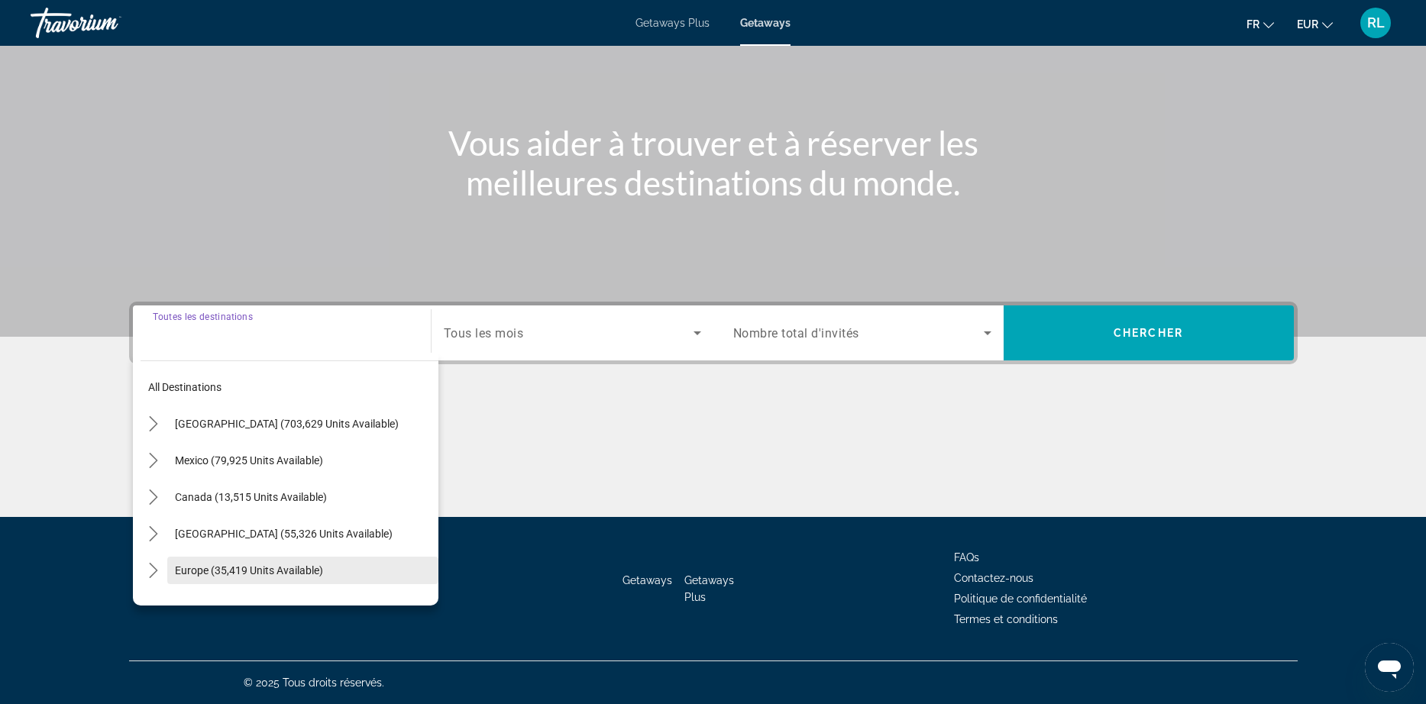
click at [235, 571] on span "Europe (35,419 units available)" at bounding box center [249, 570] width 148 height 12
type input "**********"
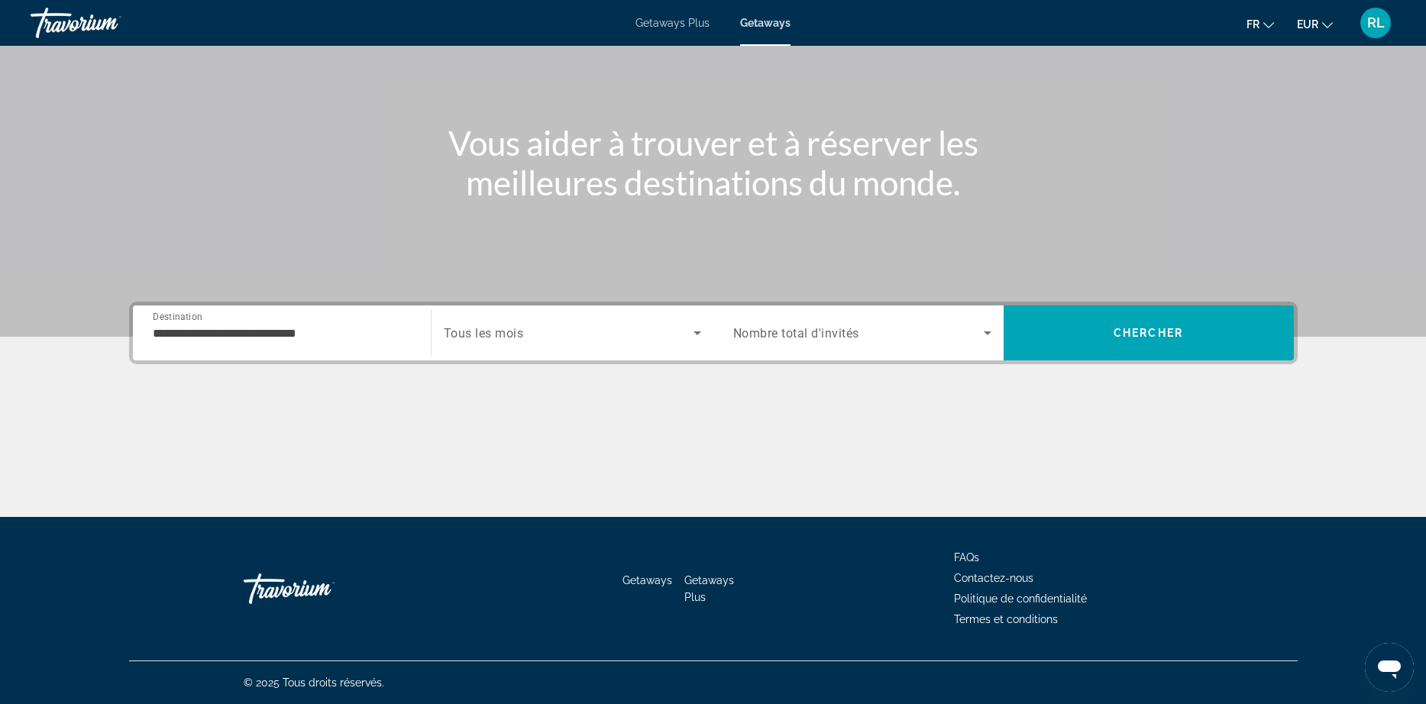
click at [684, 11] on div "Getaways Plus Getaways fr English Español Français Italiano Português русский E…" at bounding box center [713, 23] width 1426 height 40
click at [670, 24] on span "Getaways Plus" at bounding box center [672, 23] width 74 height 12
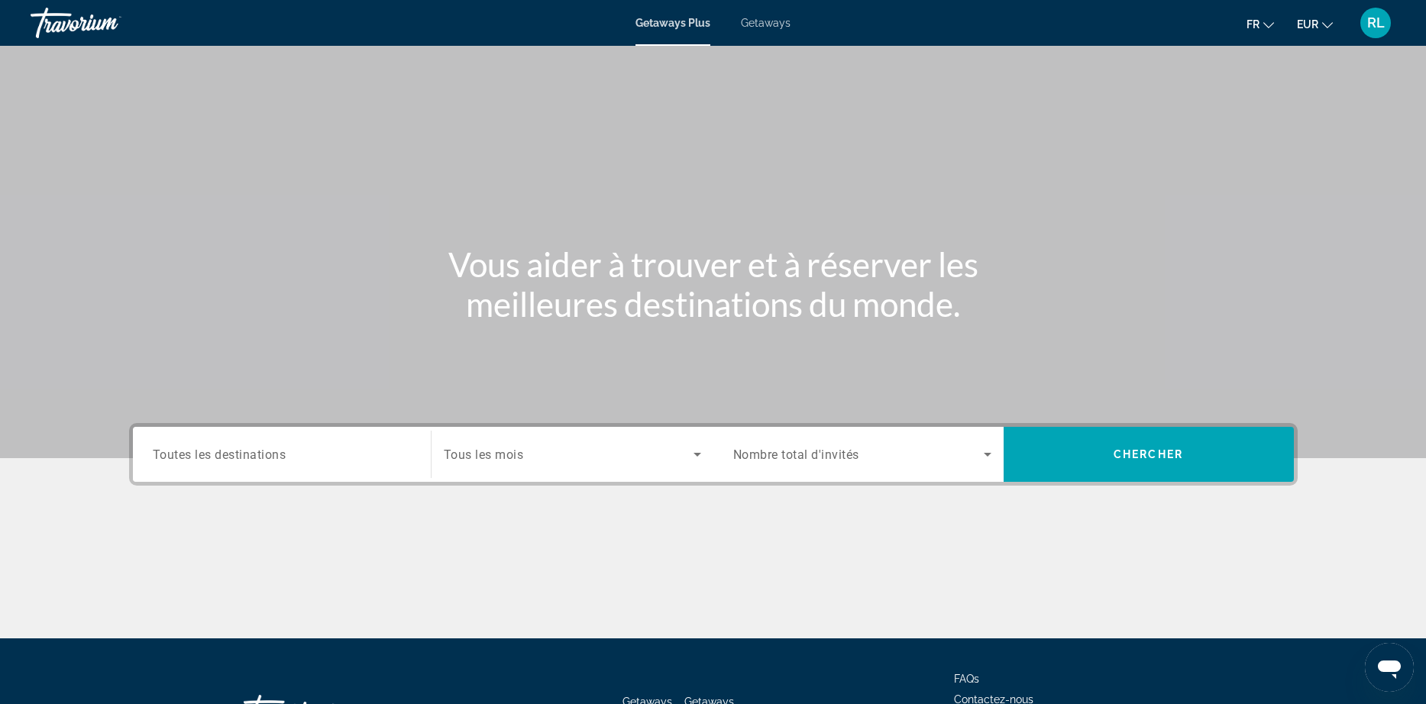
click at [182, 480] on div "Destination Toutes les destinations" at bounding box center [282, 454] width 283 height 55
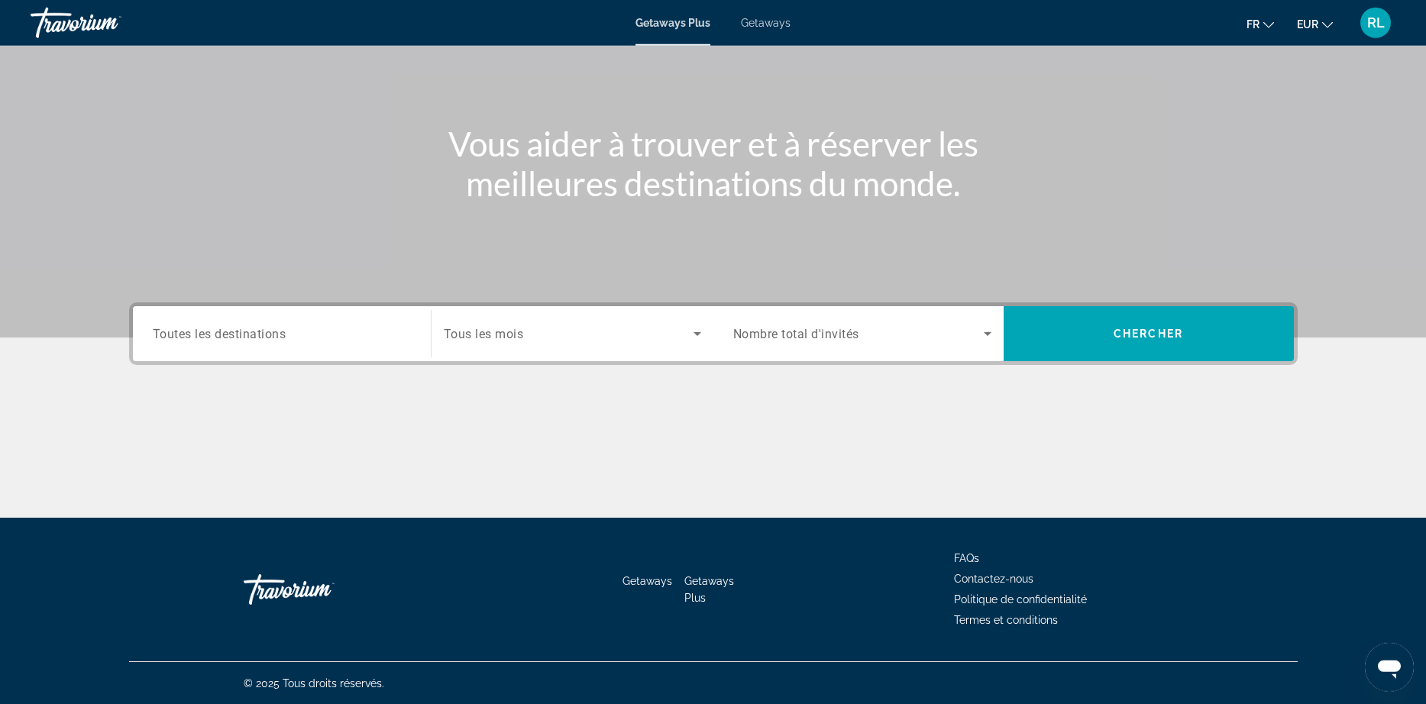
scroll to position [121, 0]
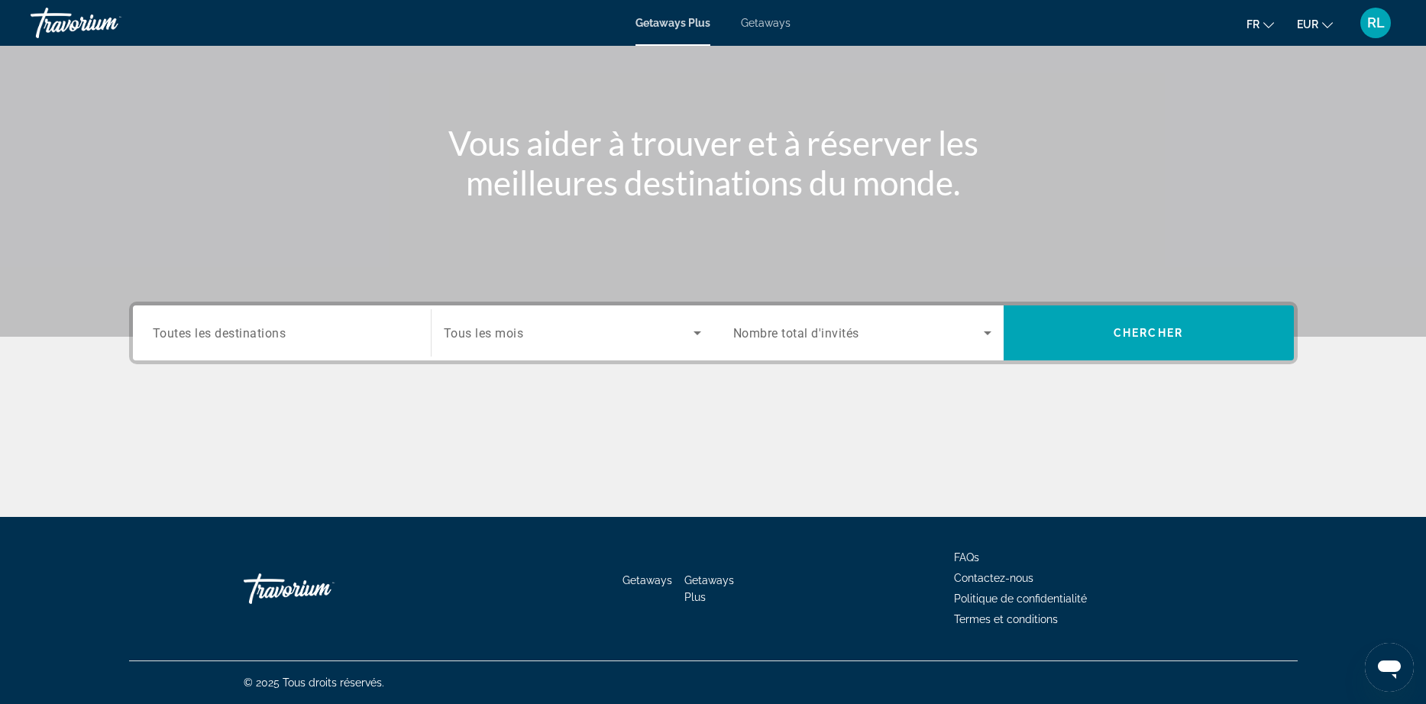
click at [222, 357] on div "Destination Toutes les destinations" at bounding box center [282, 332] width 283 height 55
click at [212, 339] on span "Toutes les destinations" at bounding box center [220, 332] width 134 height 15
click at [212, 339] on input "Destination Toutes les destinations" at bounding box center [282, 334] width 258 height 18
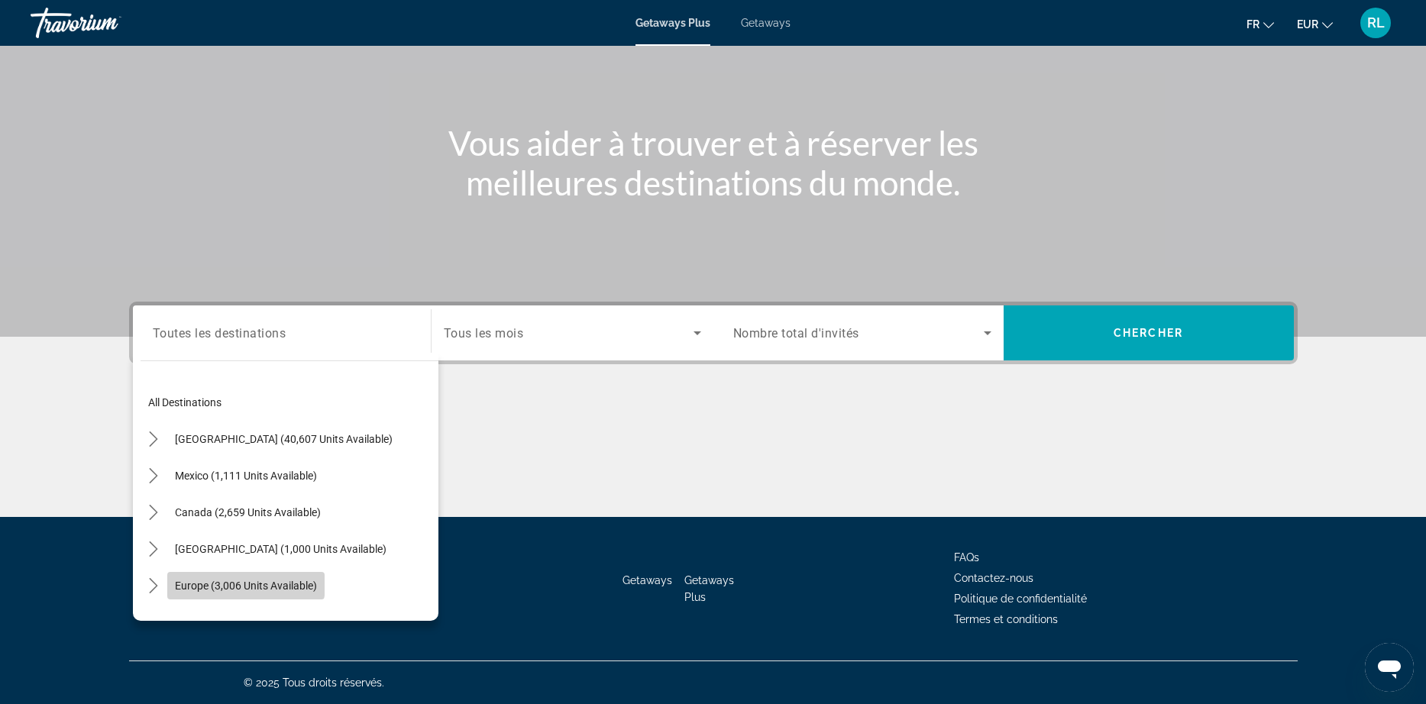
click at [220, 583] on span "Europe (3,006 units available)" at bounding box center [246, 586] width 142 height 12
type input "**********"
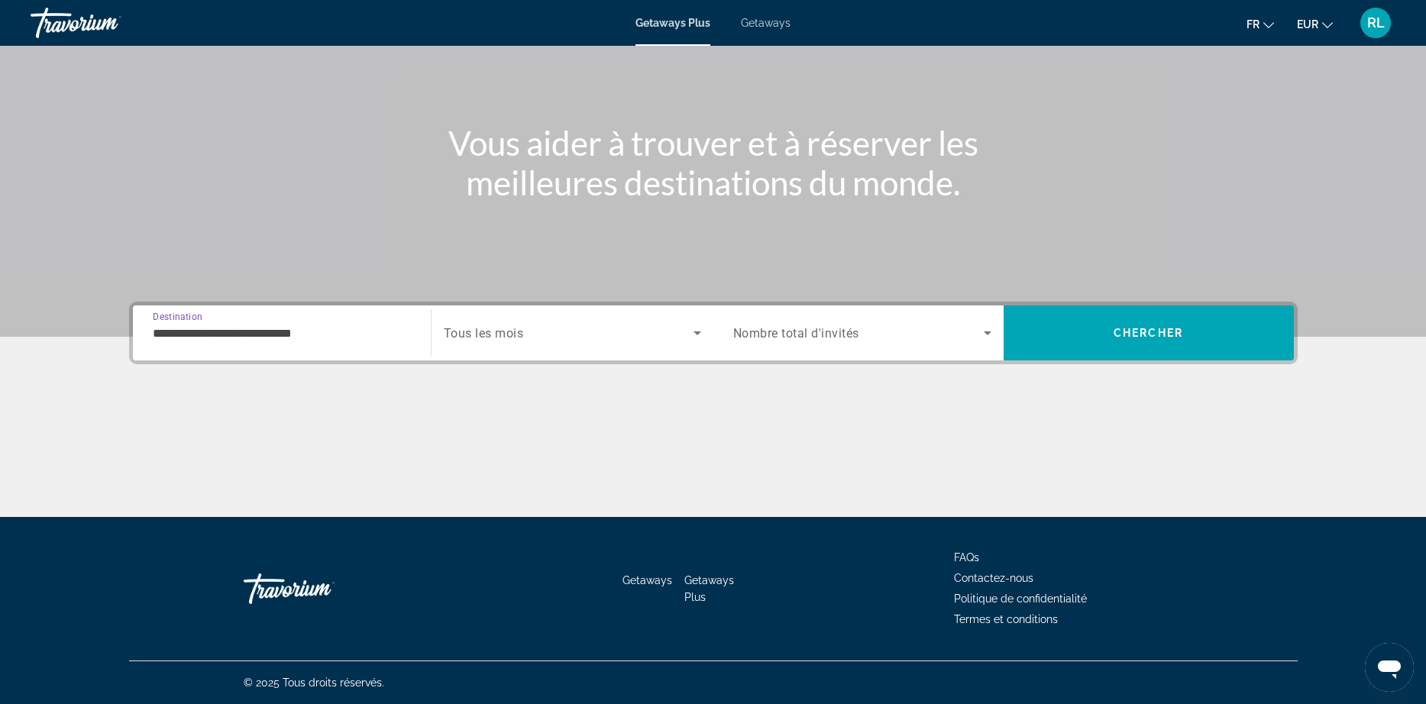
click at [509, 342] on div "Search widget" at bounding box center [572, 333] width 257 height 43
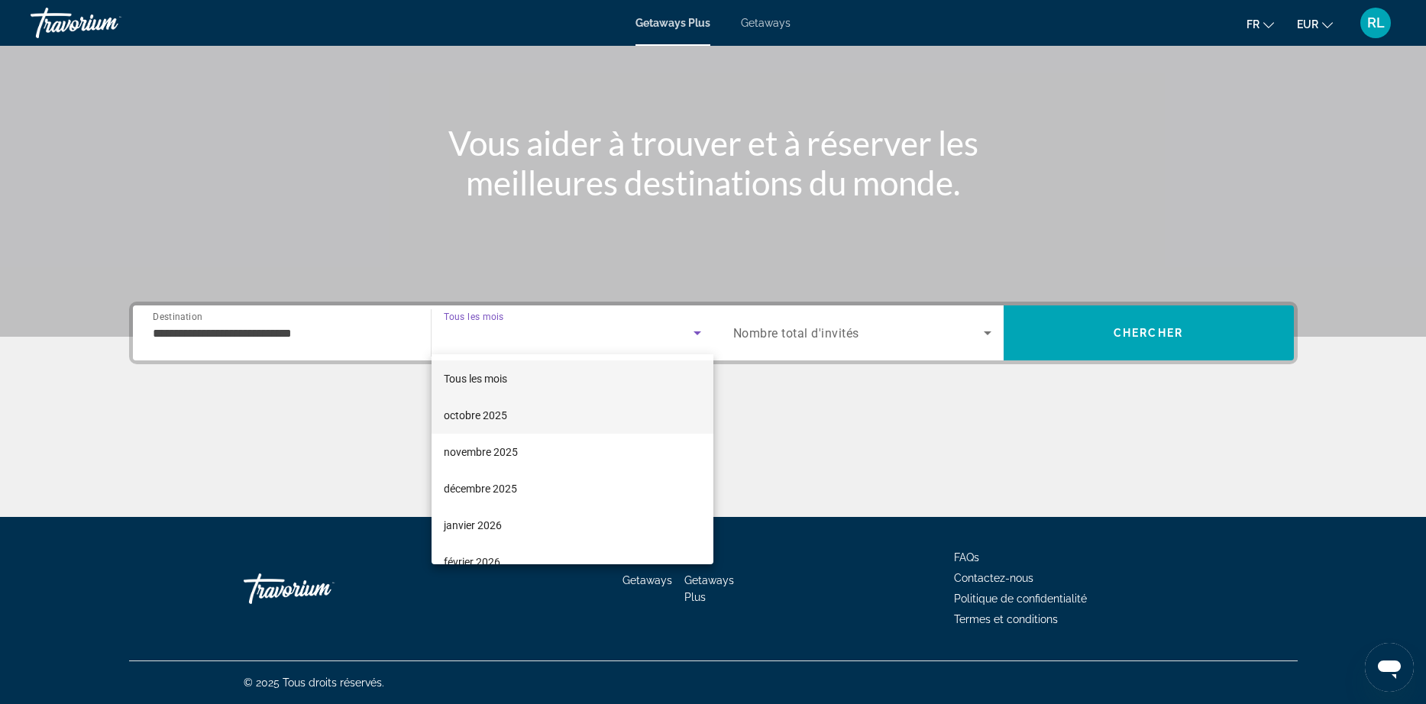
click at [492, 412] on span "octobre 2025" at bounding box center [475, 415] width 63 height 18
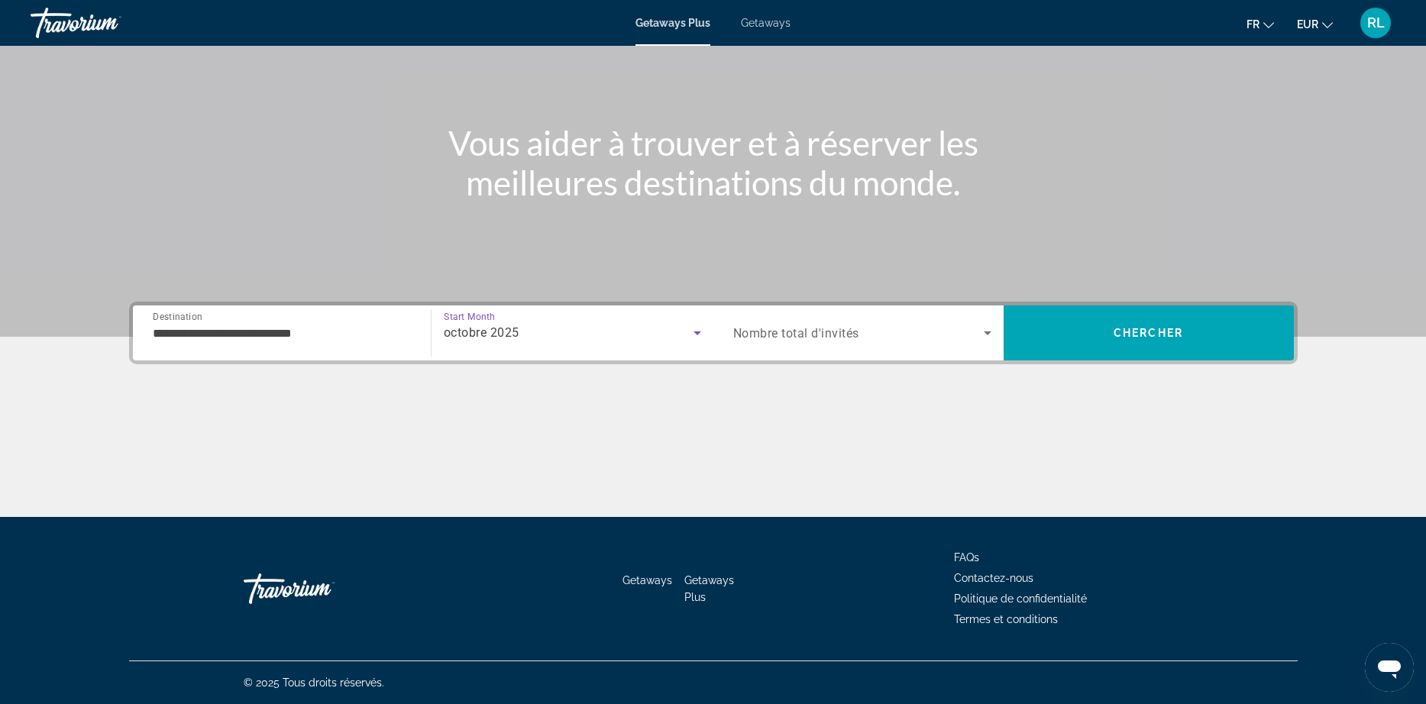
click at [822, 328] on span "Nombre total d'invités" at bounding box center [796, 333] width 126 height 15
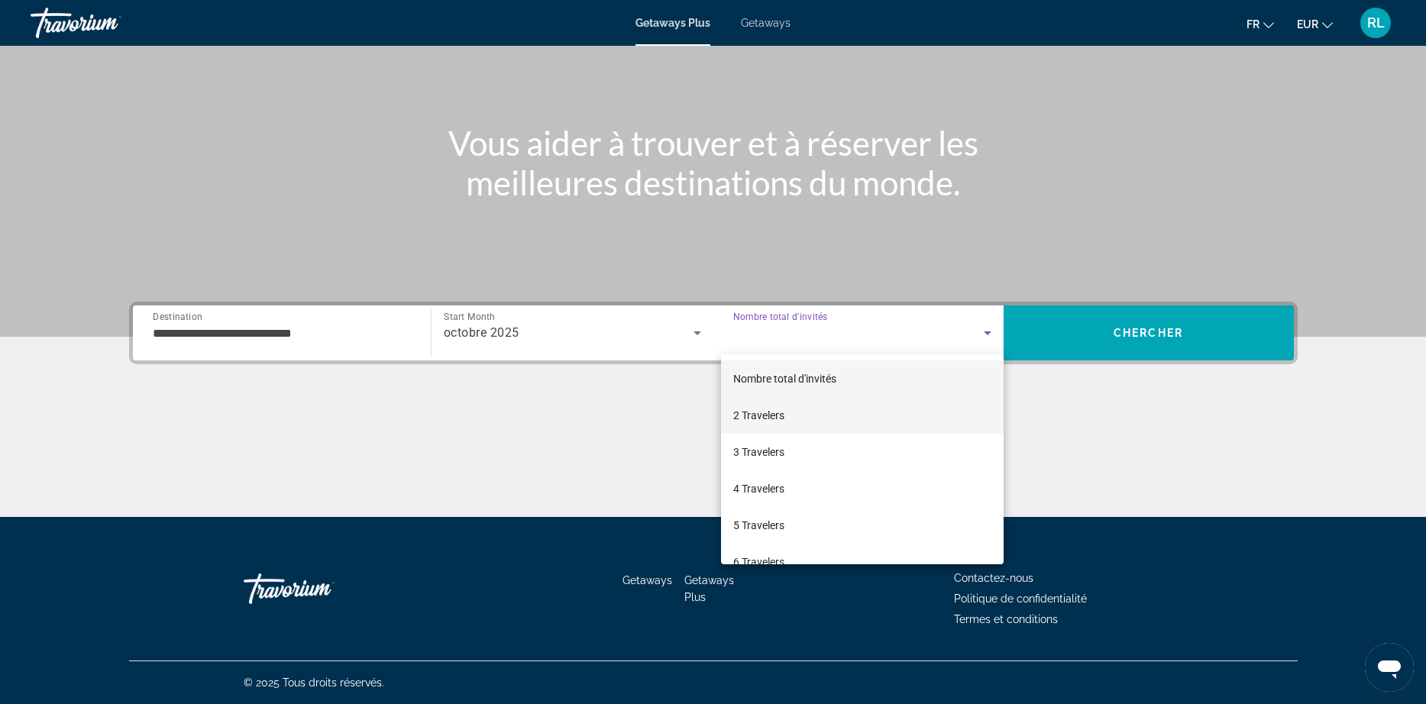
click at [771, 411] on span "2 Travelers" at bounding box center [758, 415] width 51 height 18
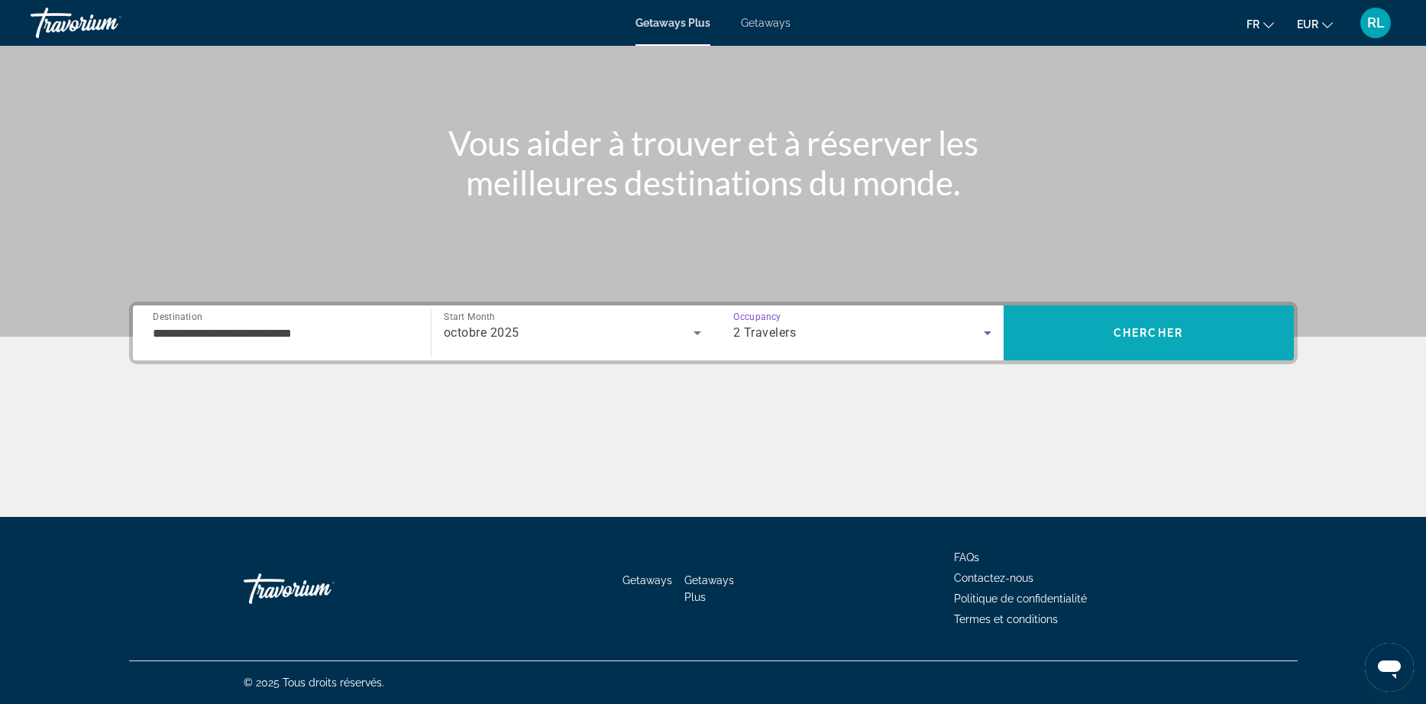
click at [1140, 324] on span "Search" at bounding box center [1148, 333] width 290 height 37
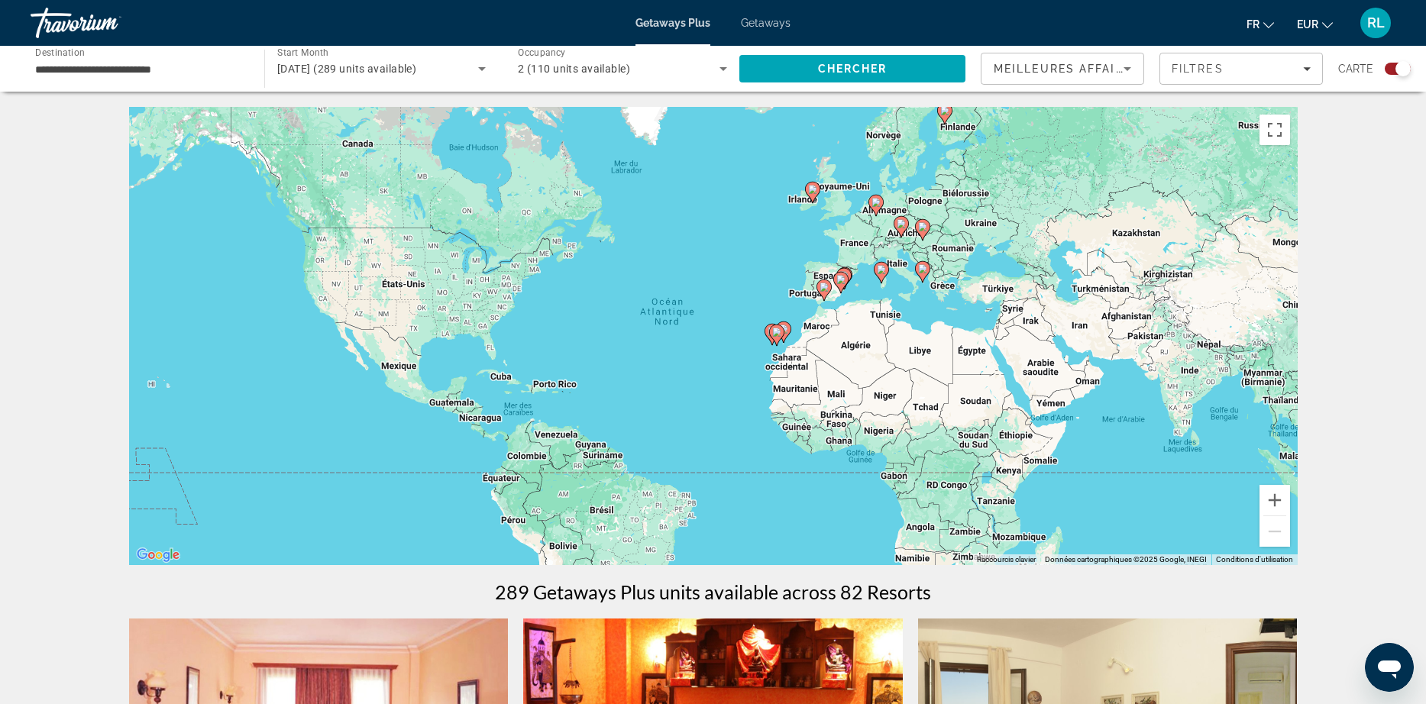
click at [866, 247] on div "Pour activer le glissement avec le clavier, appuyez sur Alt+Entrée. Une fois ce…" at bounding box center [713, 336] width 1168 height 458
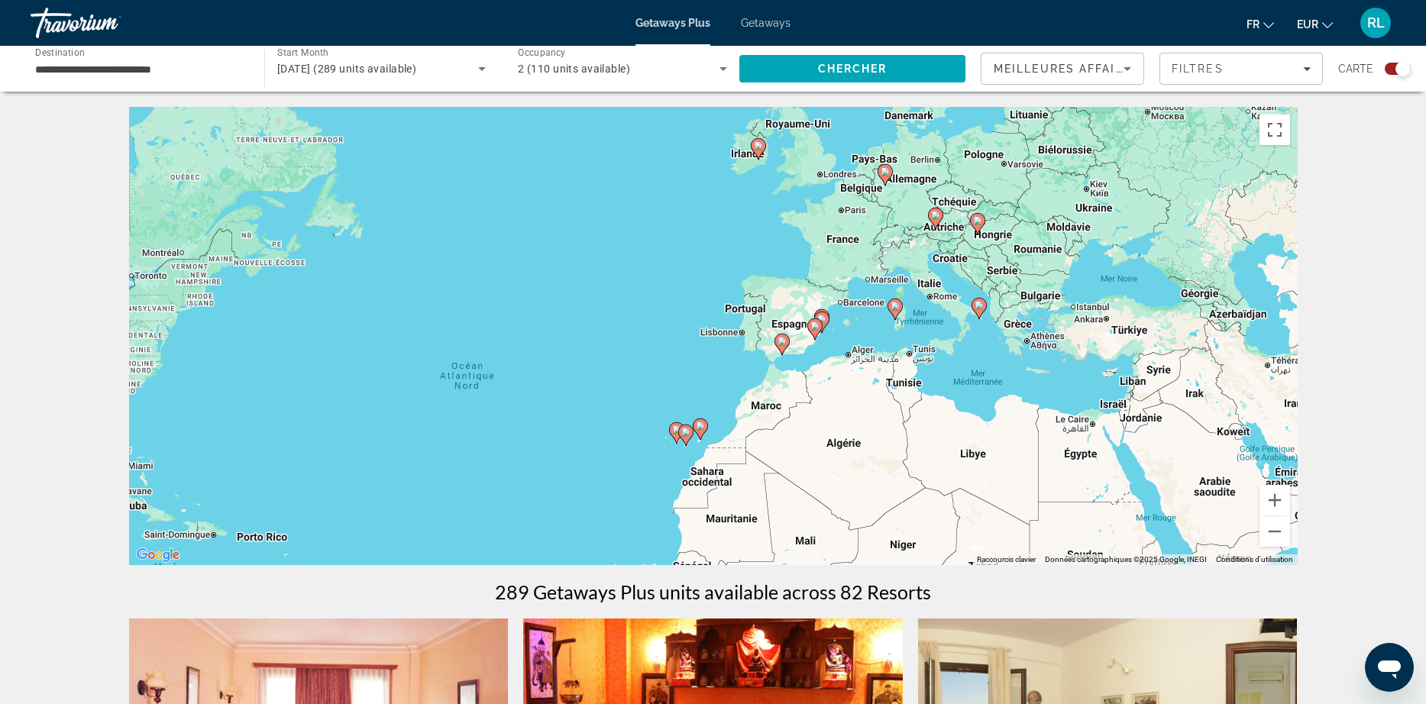
click at [866, 247] on div "Pour activer le glissement avec le clavier, appuyez sur Alt+Entrée. Une fois ce…" at bounding box center [713, 336] width 1168 height 458
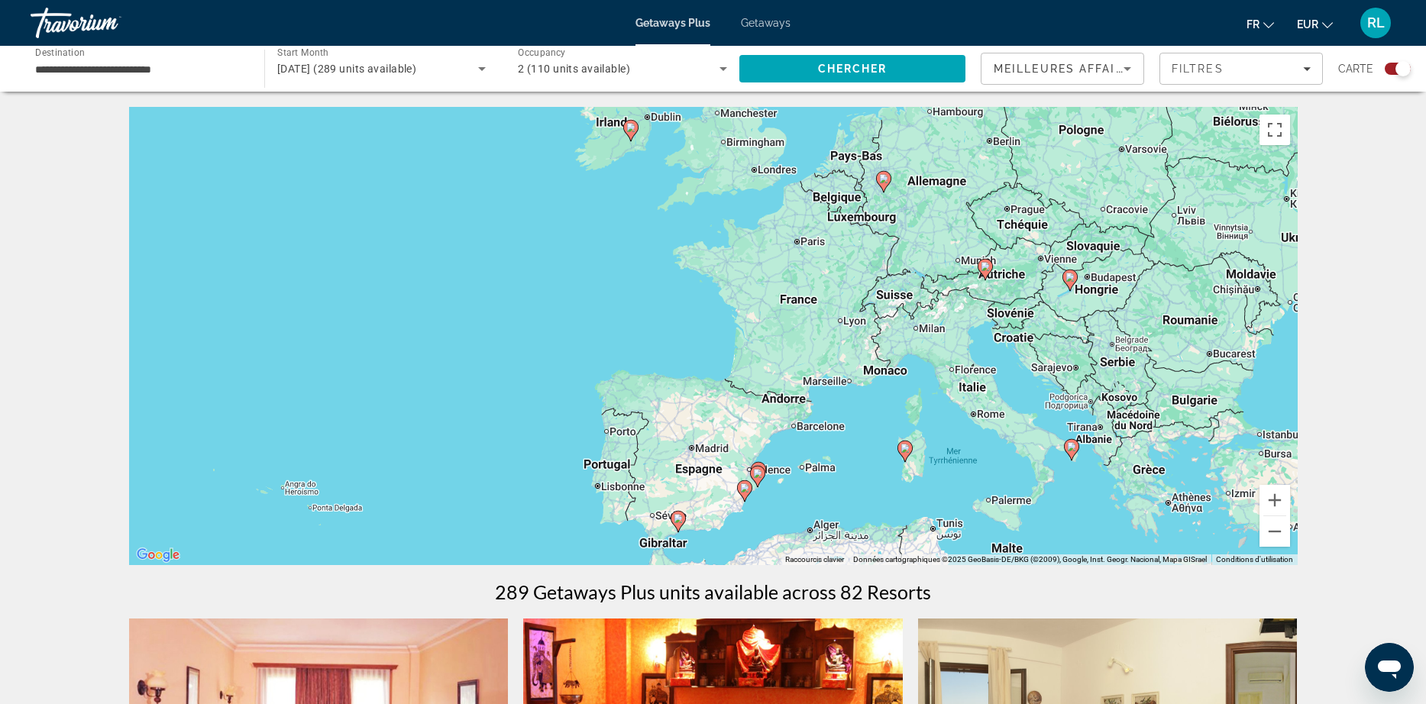
drag, startPoint x: 900, startPoint y: 212, endPoint x: 875, endPoint y: 326, distance: 116.4
click at [876, 328] on div "Pour activer le glissement avec le clavier, appuyez sur Alt+Entrée. Une fois ce…" at bounding box center [713, 336] width 1168 height 458
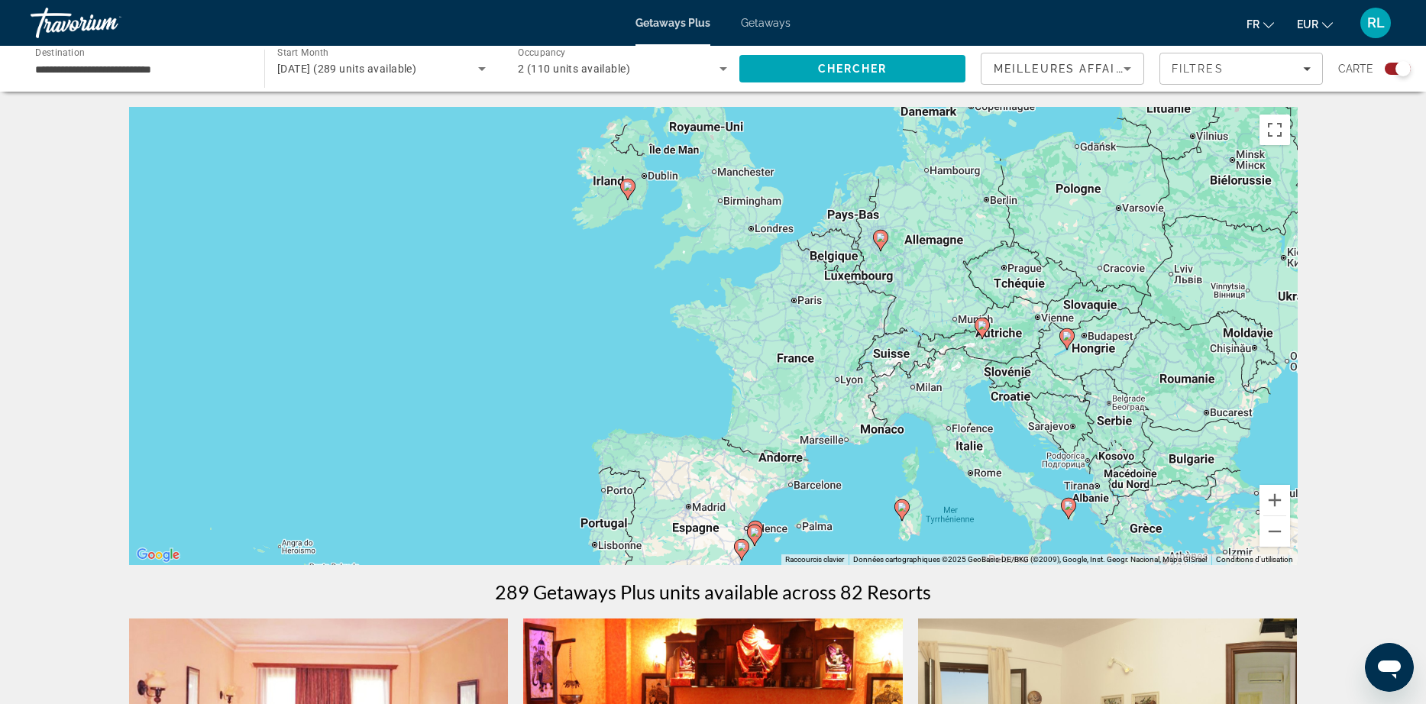
click at [879, 239] on image "Main content" at bounding box center [880, 237] width 9 height 9
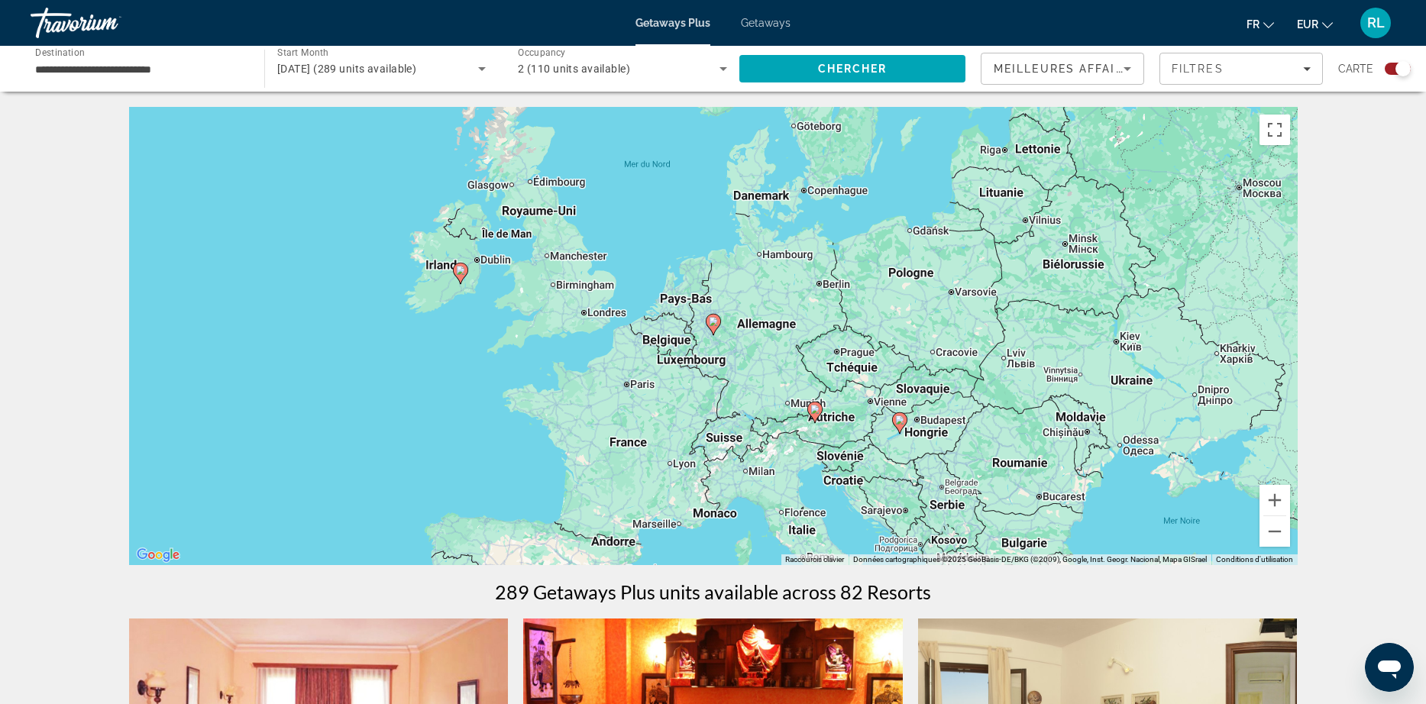
click at [714, 323] on image "Main content" at bounding box center [713, 321] width 9 height 9
type input "**********"
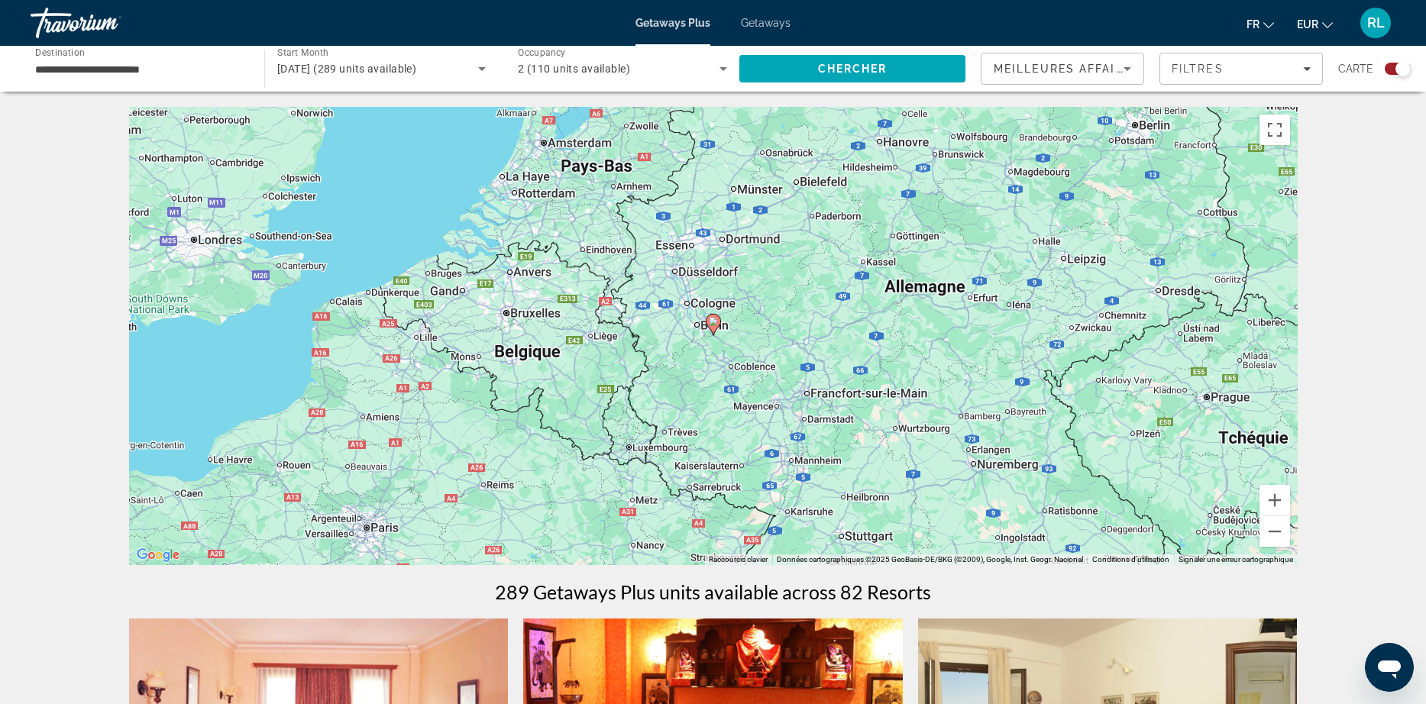
click at [754, 342] on div "Pour naviguer, appuyez sur les touches fléchées. Pour activer le glissement ave…" at bounding box center [713, 336] width 1168 height 458
click at [754, 342] on div "Pour activer le glissement avec le clavier, appuyez sur Alt+Entrée. Une fois ce…" at bounding box center [713, 336] width 1168 height 458
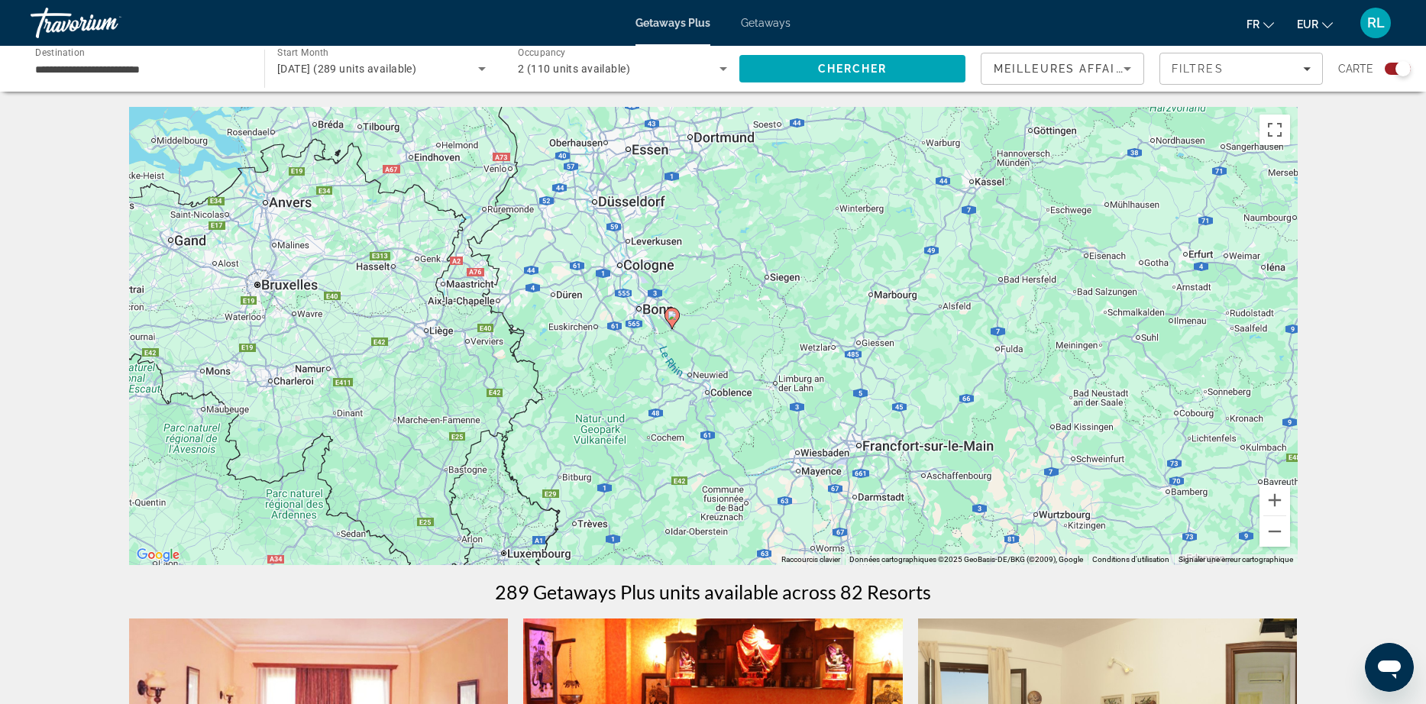
click at [674, 320] on icon "Main content" at bounding box center [671, 319] width 14 height 20
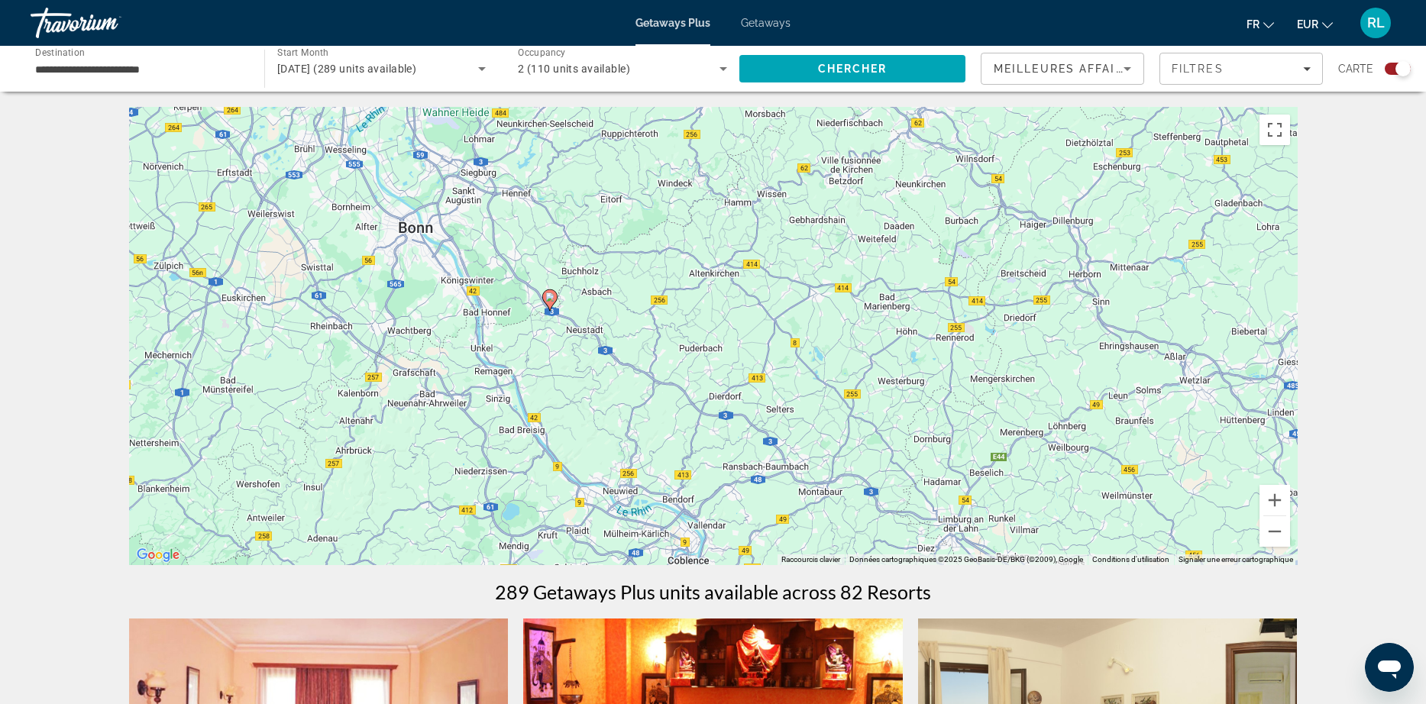
click at [550, 306] on icon "Main content" at bounding box center [549, 300] width 14 height 20
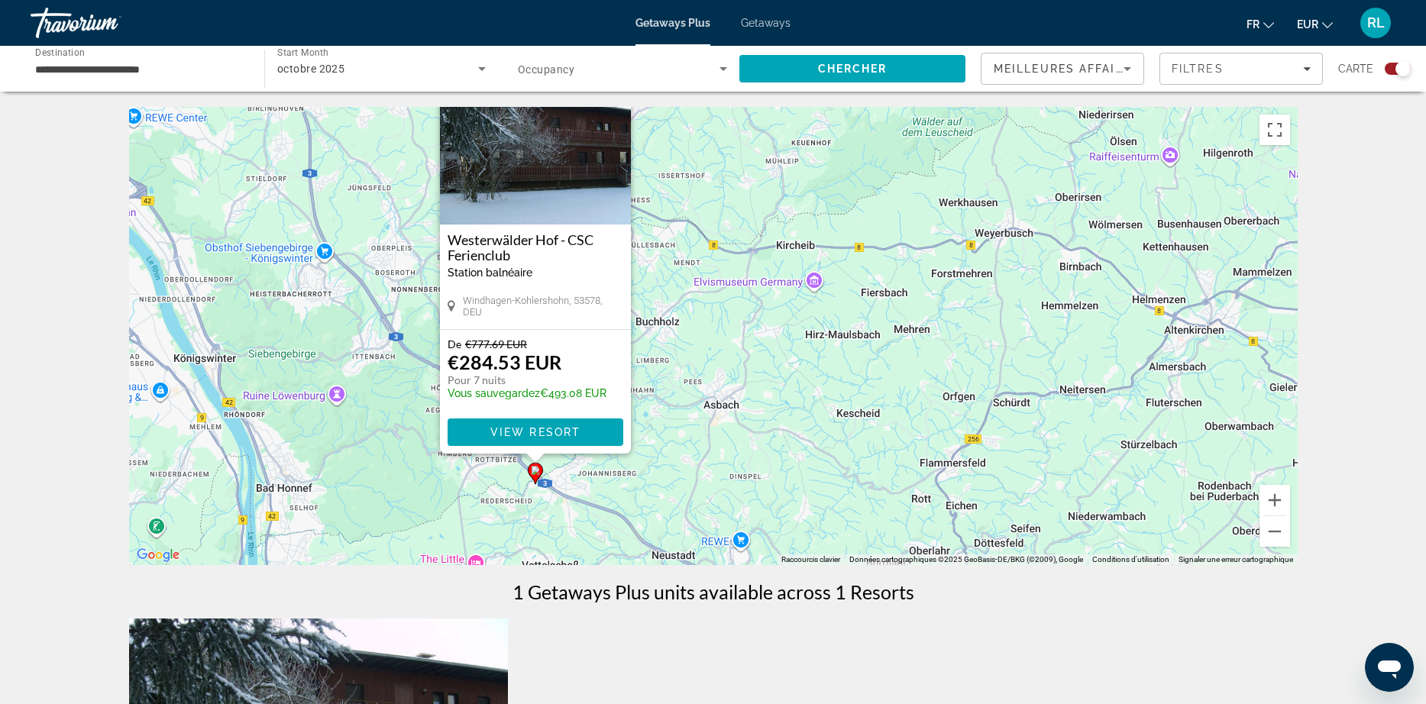
drag, startPoint x: 425, startPoint y: 391, endPoint x: 695, endPoint y: 331, distance: 276.3
click at [695, 331] on div "Pour activer le glissement avec le clavier, appuyez sur Alt+Entrée. Une fois ce…" at bounding box center [713, 336] width 1168 height 458
click at [554, 428] on span "View Resort" at bounding box center [535, 432] width 90 height 12
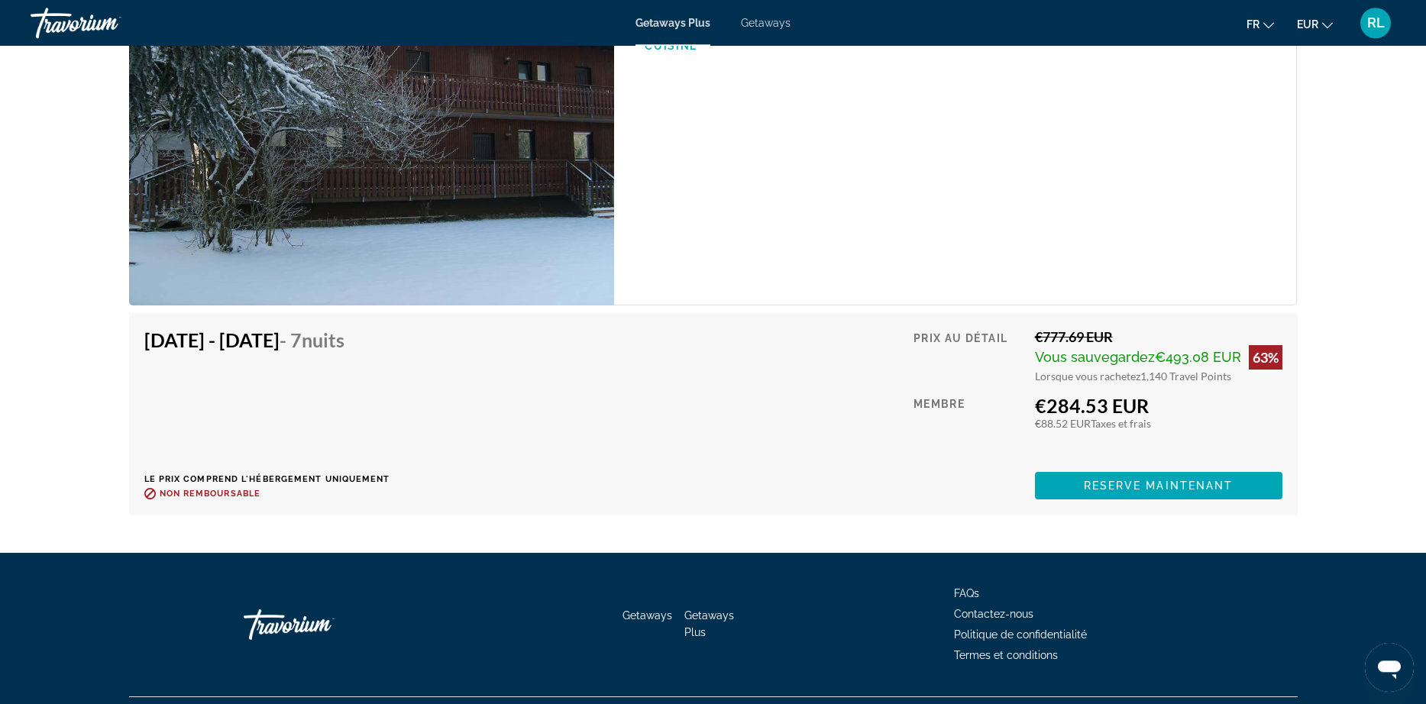
scroll to position [2327, 0]
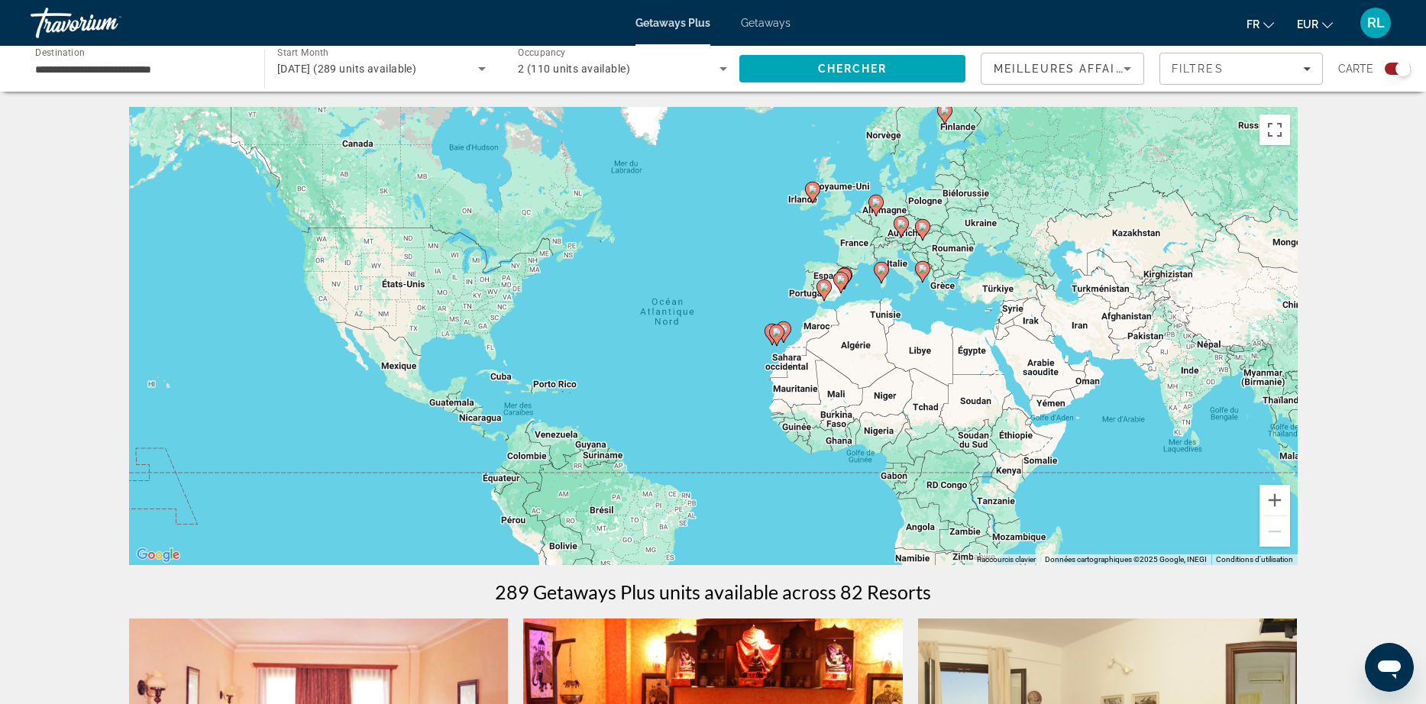
click at [886, 297] on div "Pour activer le glissement avec le clavier, appuyez sur Alt+Entrée. Une fois ce…" at bounding box center [713, 336] width 1168 height 458
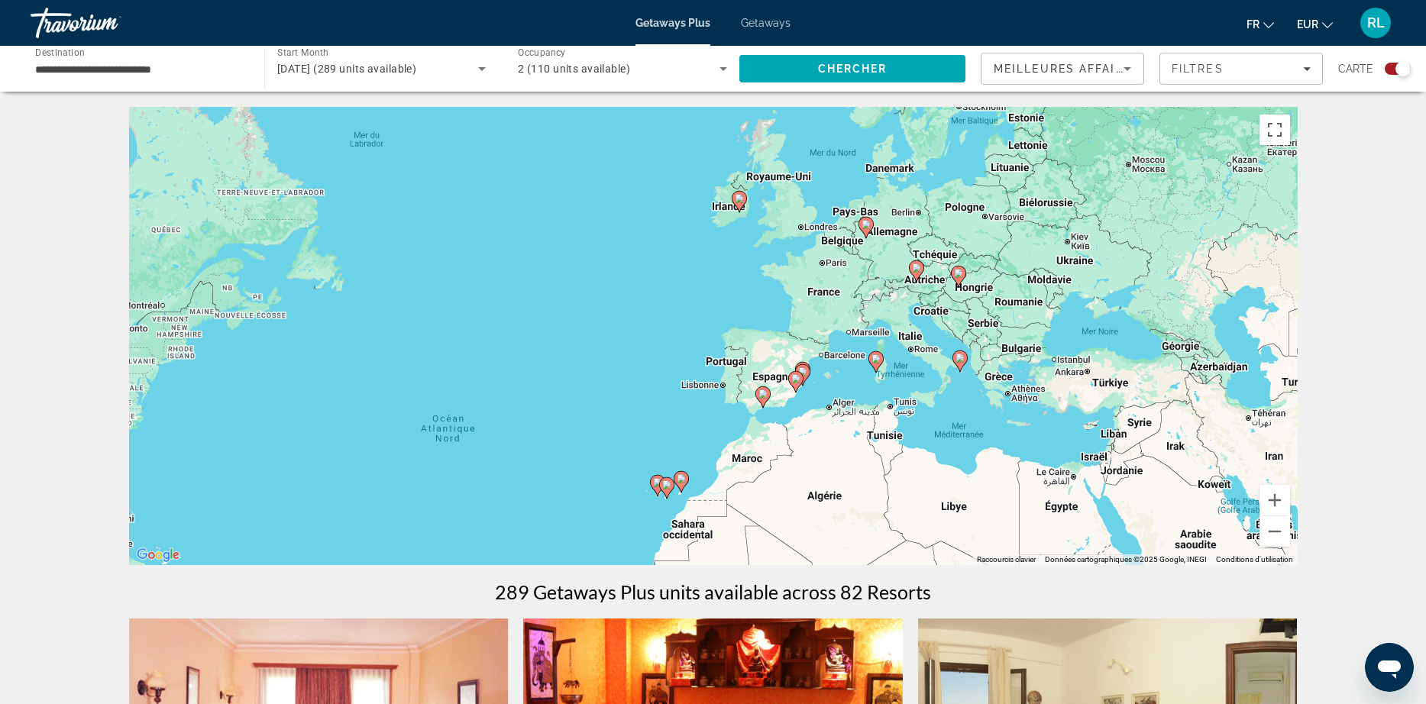
drag, startPoint x: 904, startPoint y: 218, endPoint x: 905, endPoint y: 321, distance: 102.3
click at [905, 321] on div "Pour activer le glissement avec le clavier, appuyez sur Alt+Entrée. Une fois ce…" at bounding box center [713, 336] width 1168 height 458
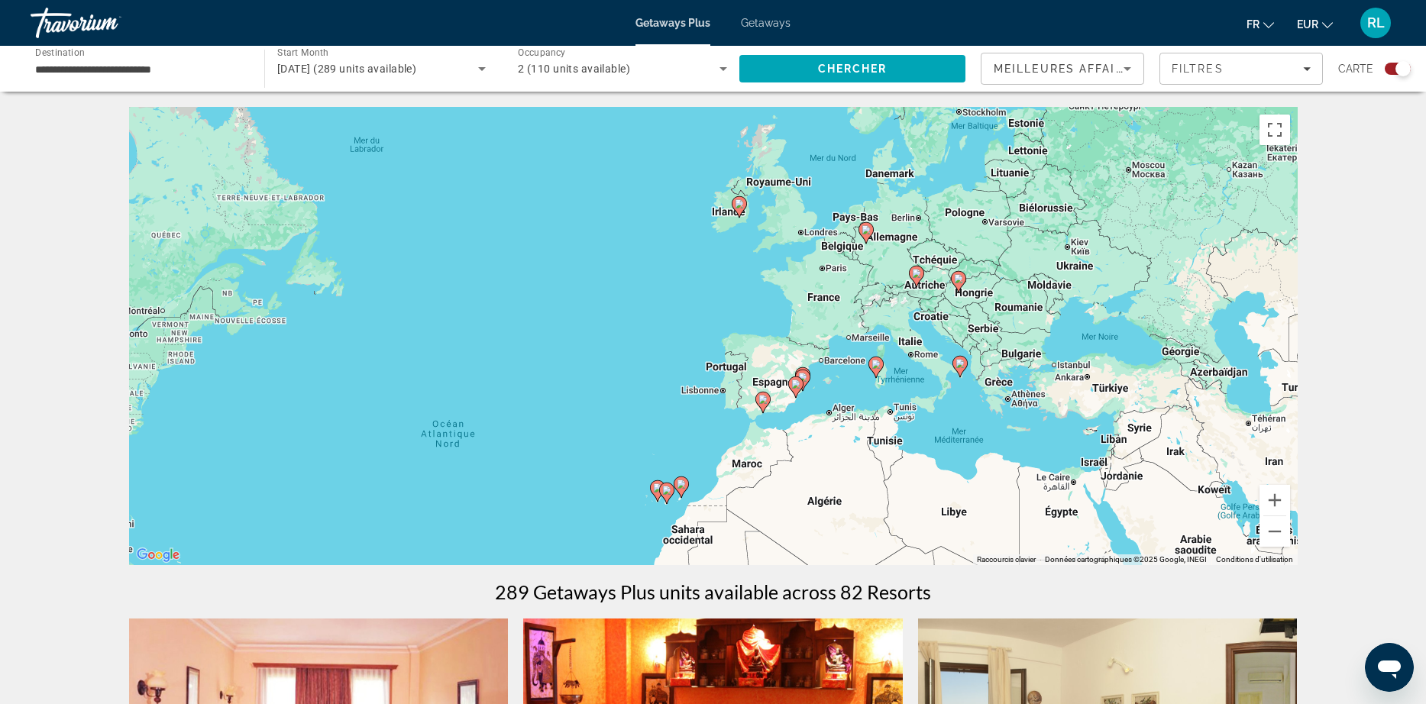
click at [916, 275] on image "Main content" at bounding box center [916, 273] width 9 height 9
click at [916, 275] on div "Pour activer le glissement avec le clavier, appuyez sur Alt+Entrée. Une fois ce…" at bounding box center [713, 336] width 1168 height 458
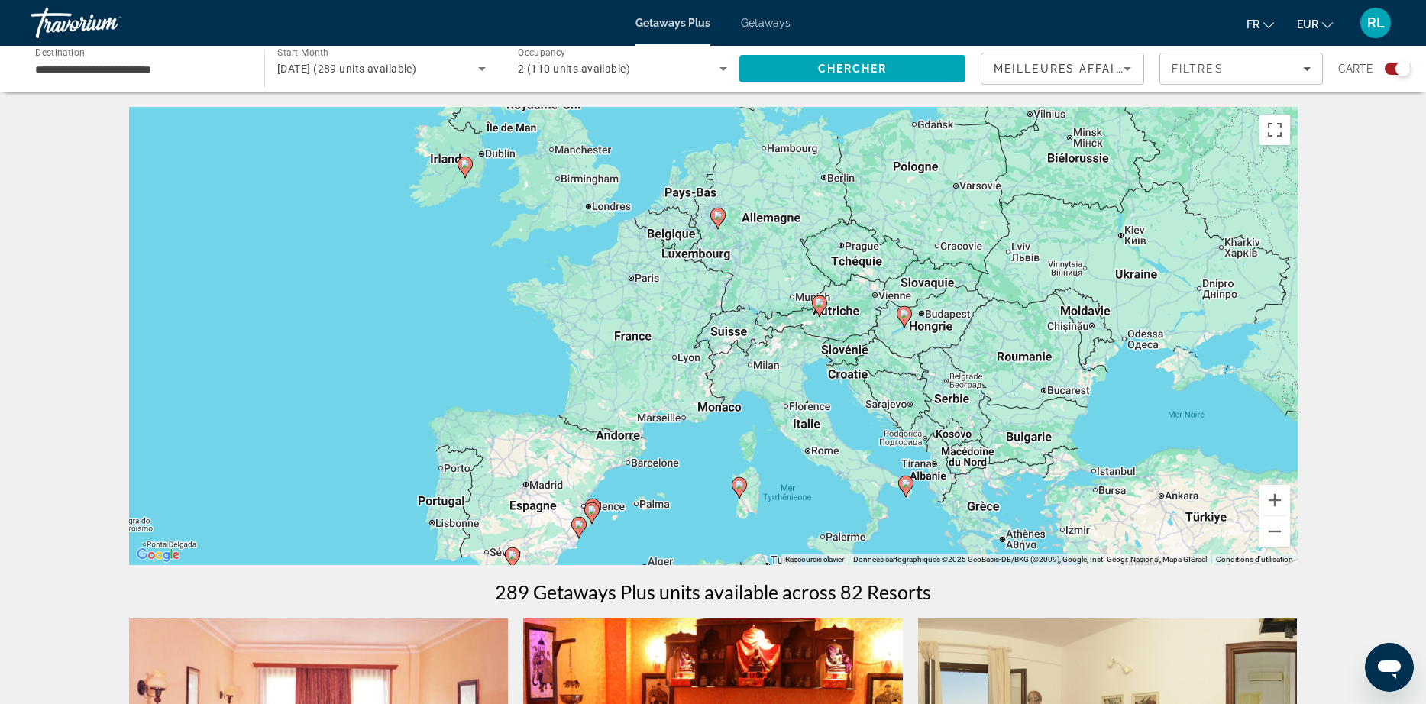
click at [774, 25] on span "Getaways" at bounding box center [766, 23] width 50 height 12
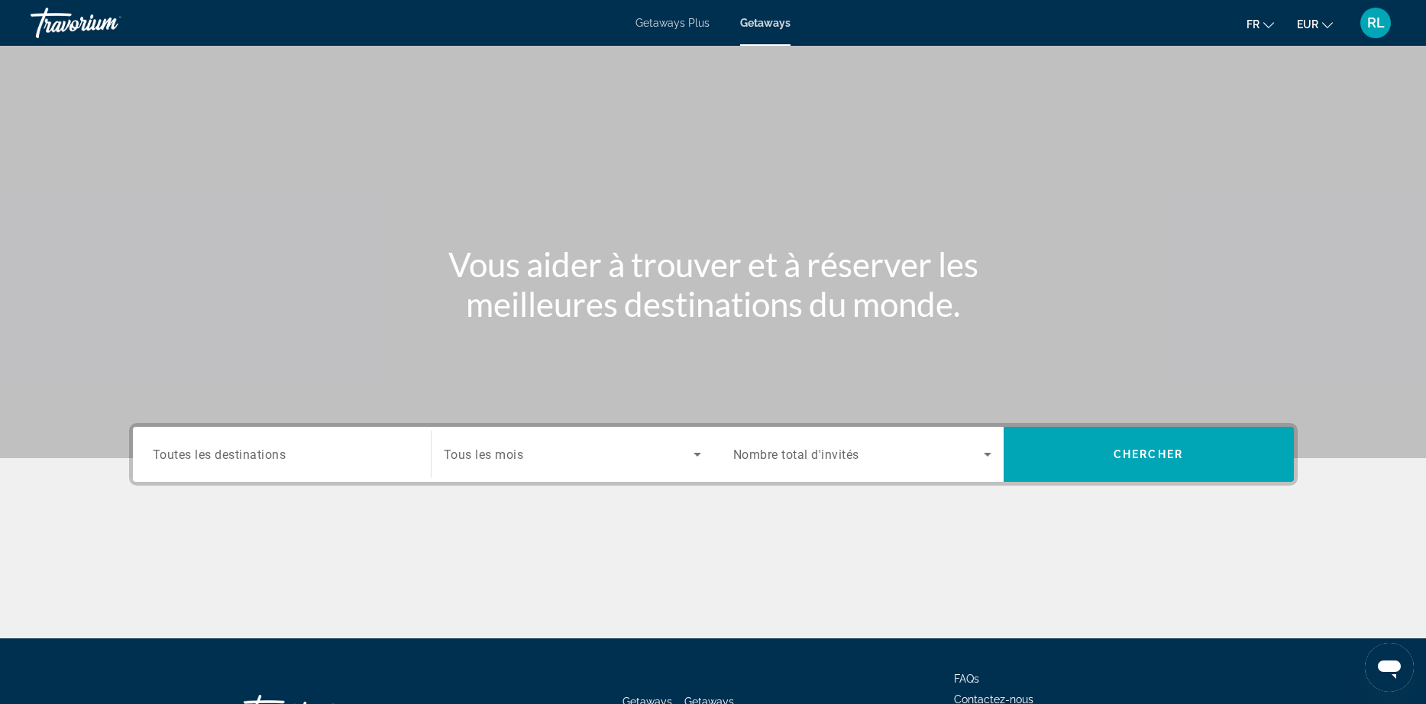
click at [255, 461] on span "Toutes les destinations" at bounding box center [220, 454] width 134 height 15
click at [255, 461] on input "Destination Toutes les destinations" at bounding box center [282, 455] width 258 height 18
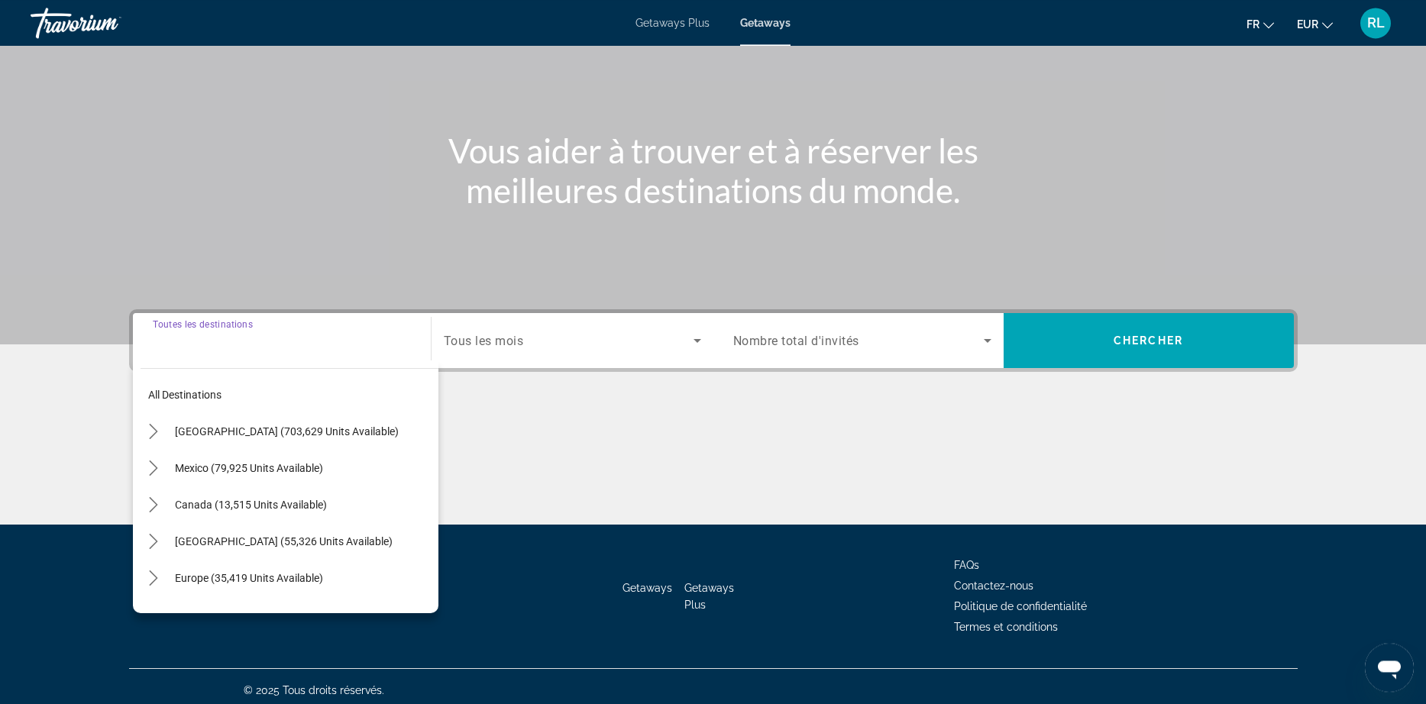
scroll to position [121, 0]
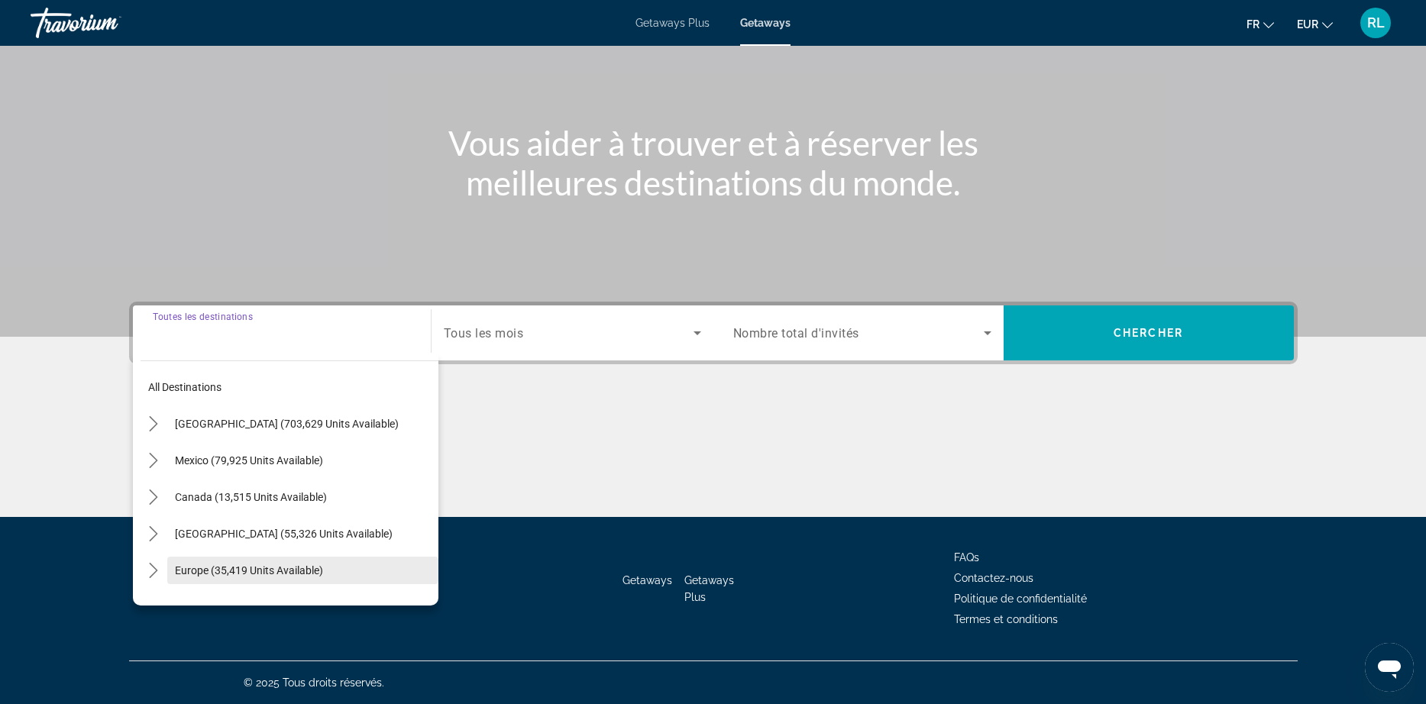
click at [252, 576] on span "Europe (35,419 units available)" at bounding box center [249, 570] width 148 height 12
type input "**********"
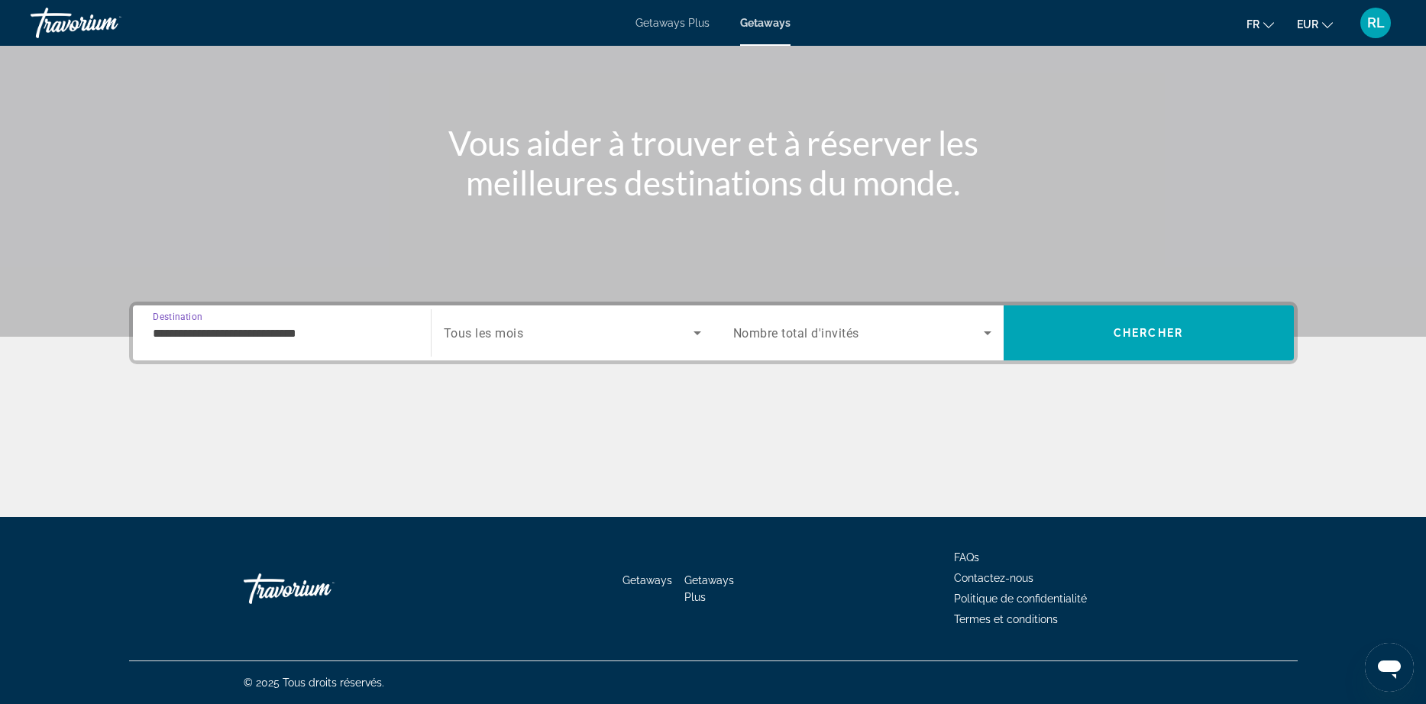
click at [538, 342] on div "Search widget" at bounding box center [572, 333] width 257 height 43
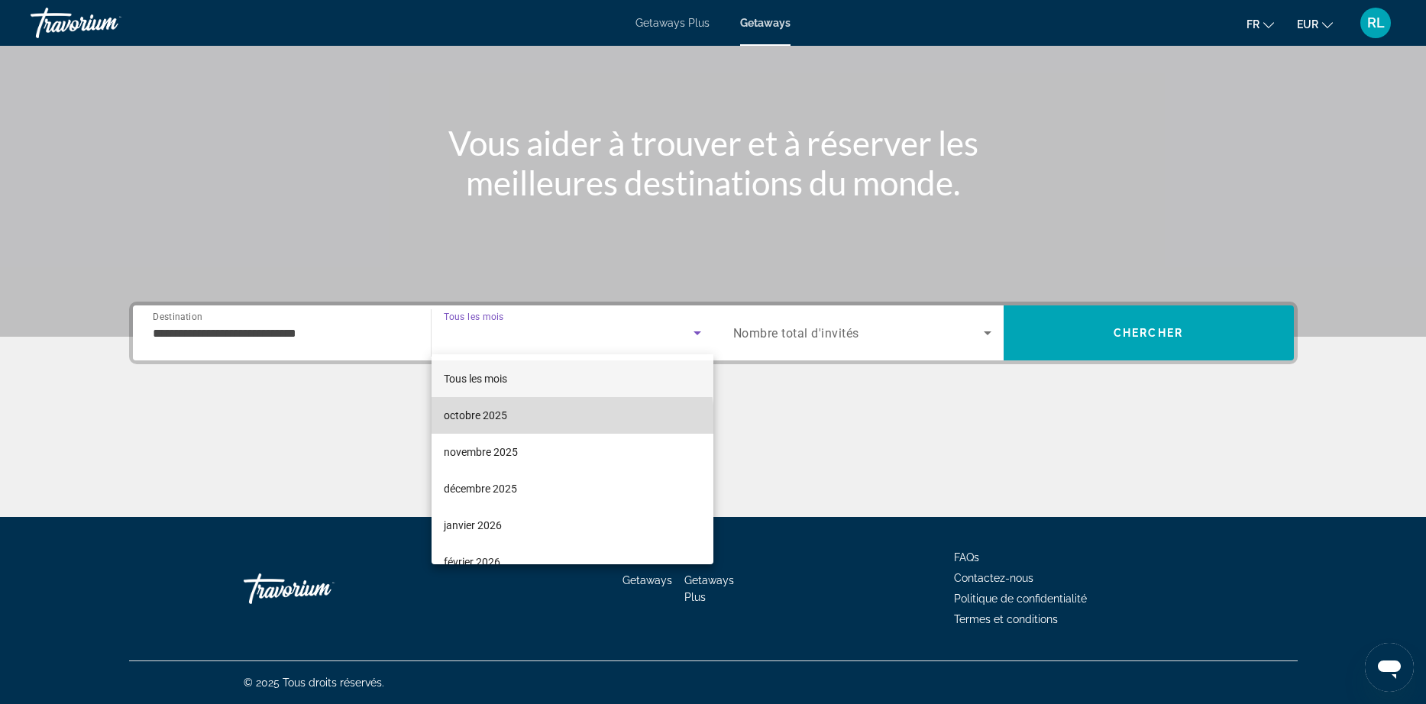
click at [508, 424] on mat-option "octobre 2025" at bounding box center [572, 415] width 282 height 37
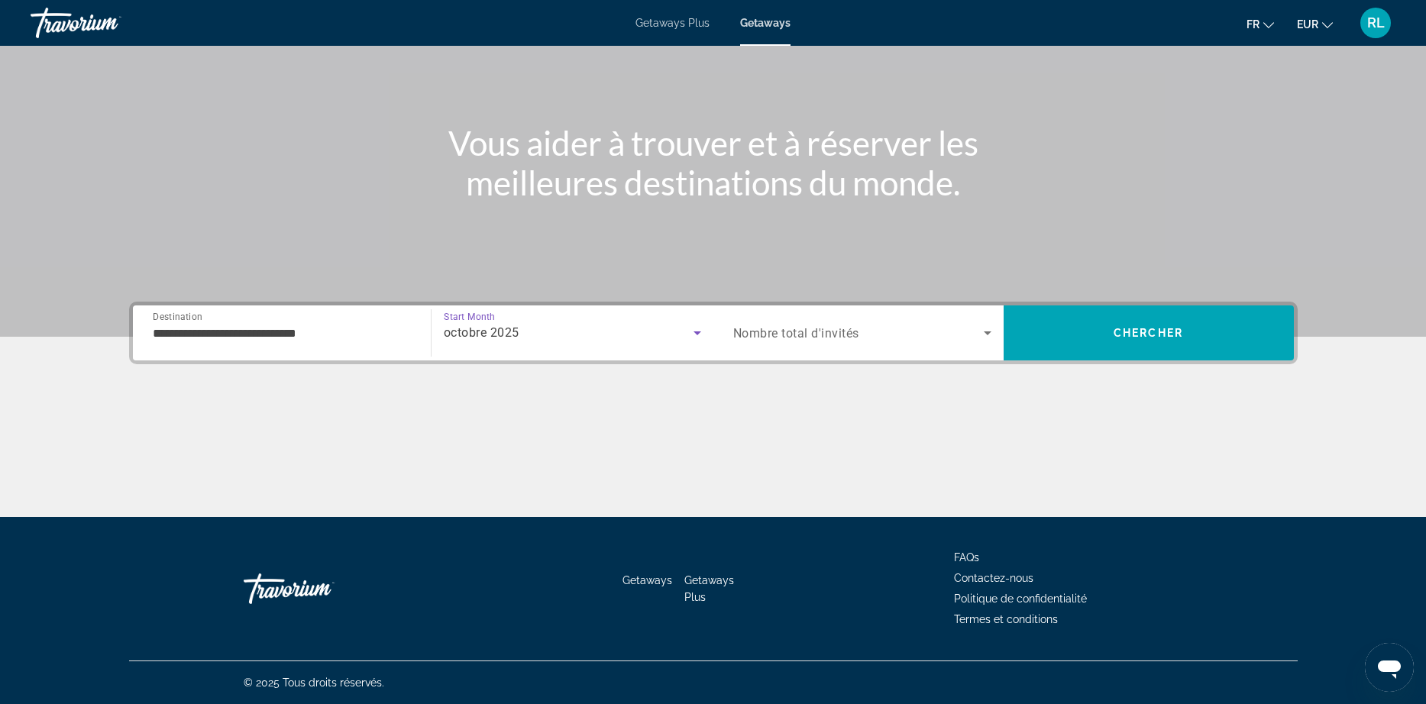
click at [767, 341] on span "Search widget" at bounding box center [858, 333] width 250 height 18
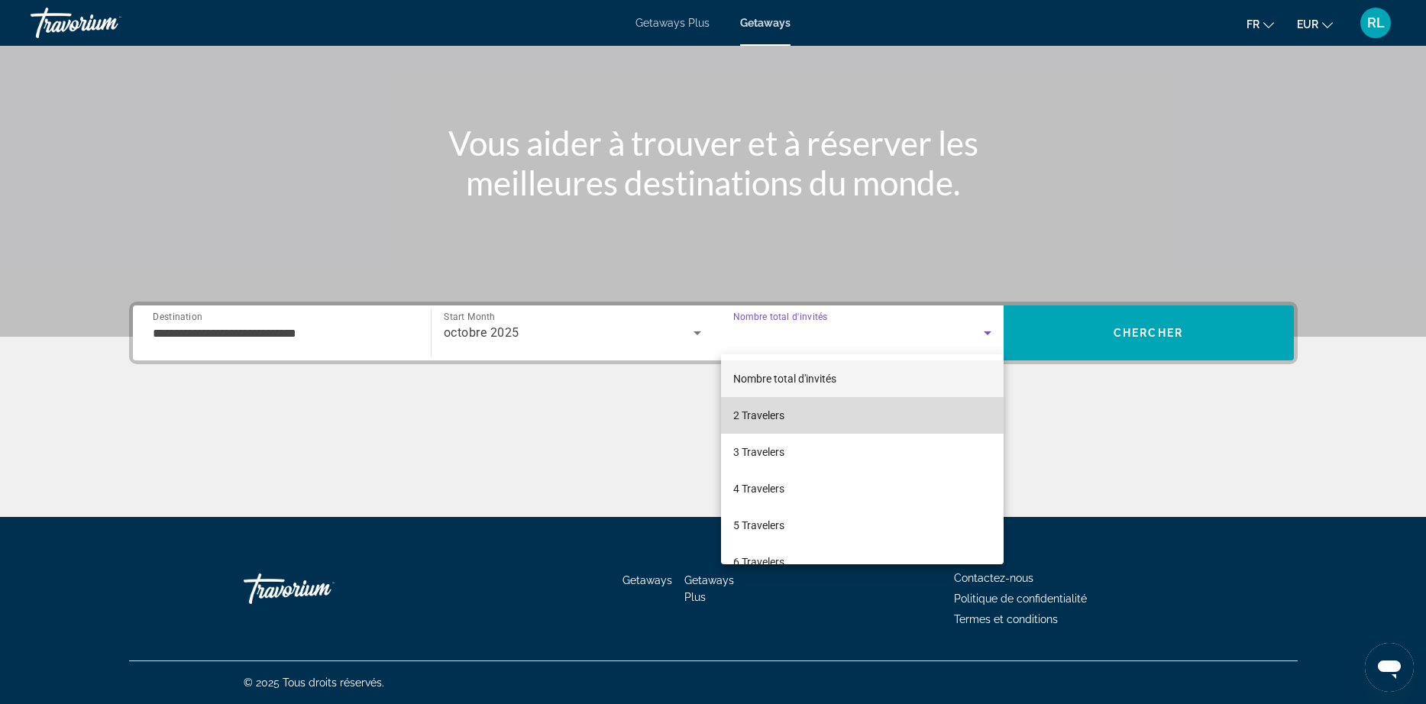
click at [760, 408] on span "2 Travelers" at bounding box center [758, 415] width 51 height 18
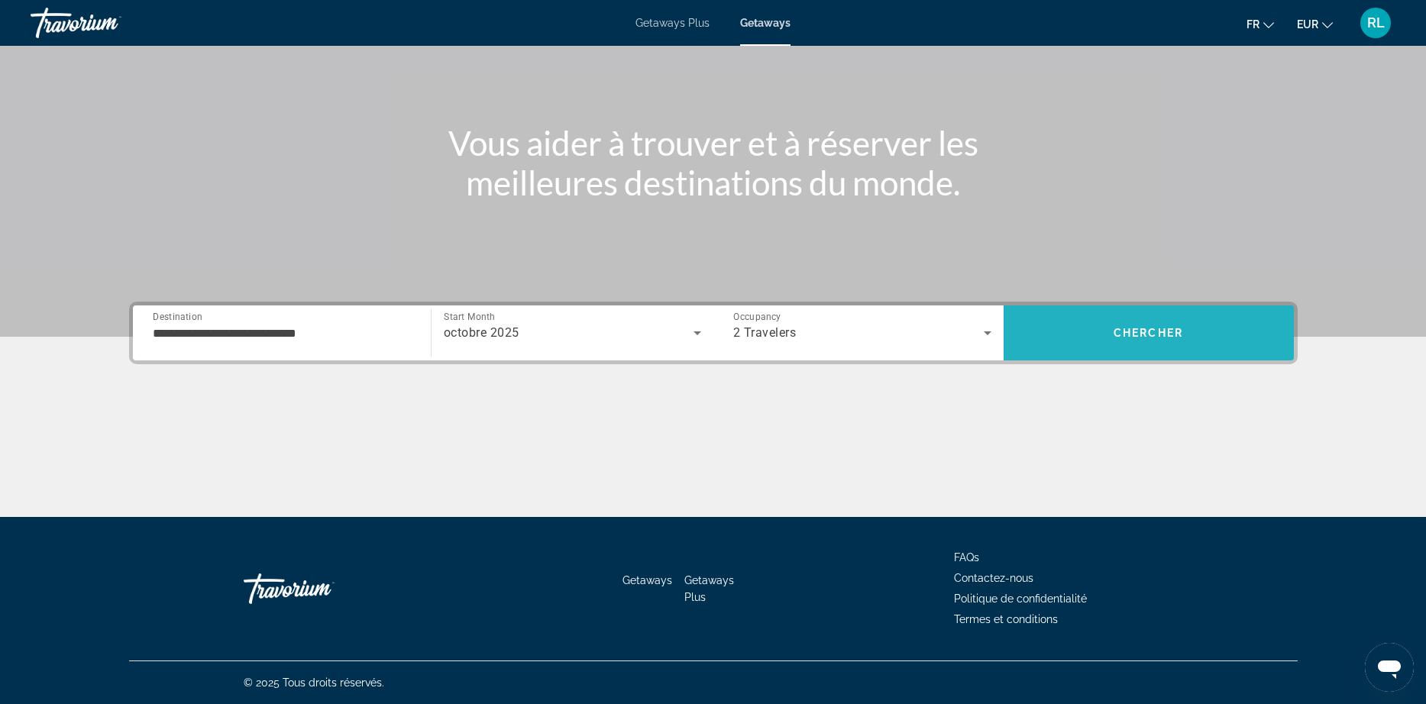
click at [1144, 321] on span "Search" at bounding box center [1148, 333] width 290 height 37
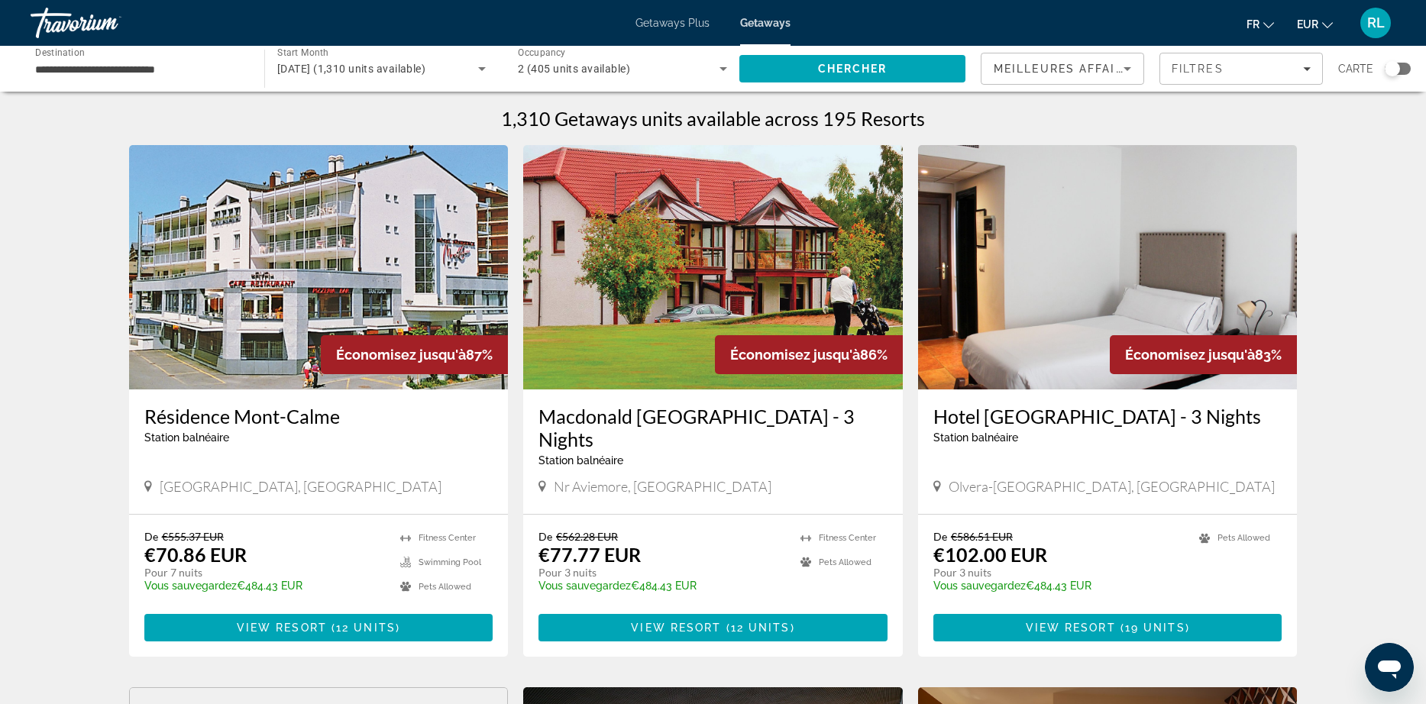
click at [1121, 67] on icon "Sort by" at bounding box center [1127, 69] width 18 height 18
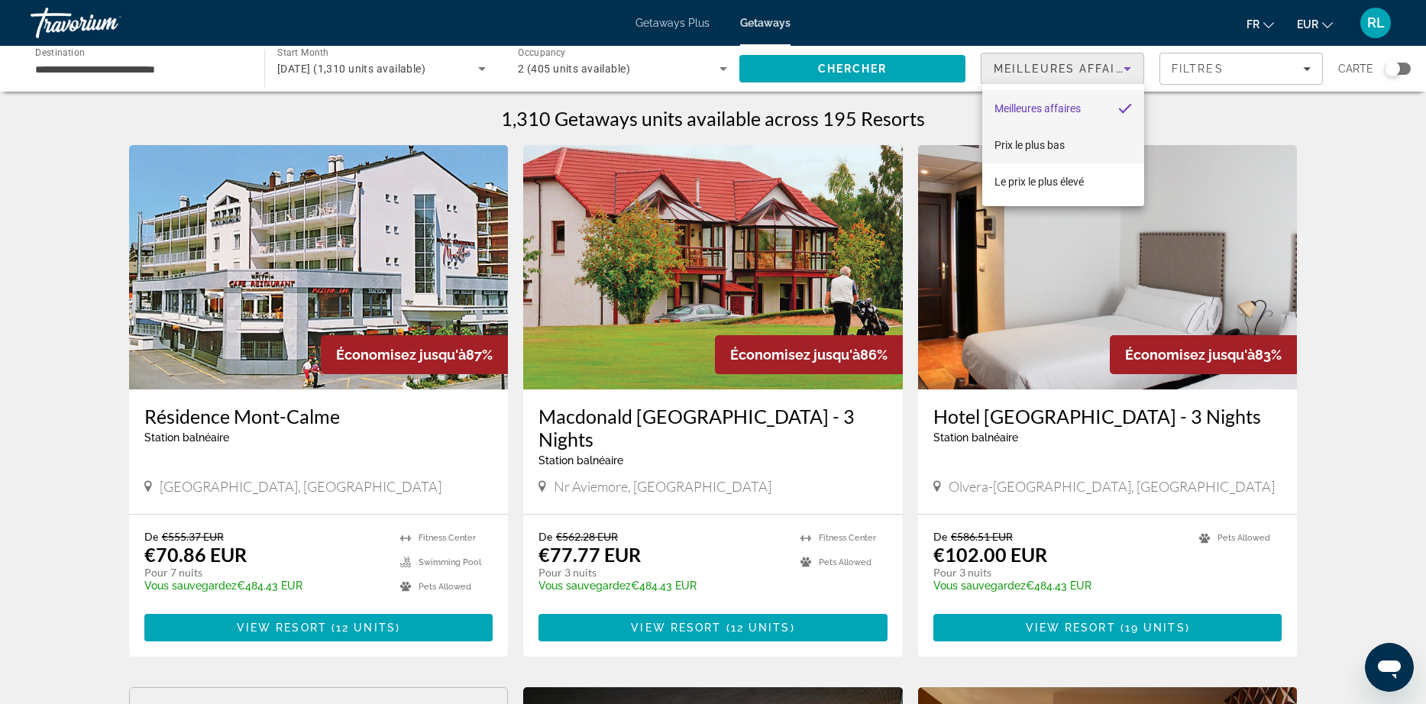
click at [1062, 154] on span "Prix ​​le plus bas" at bounding box center [1029, 145] width 70 height 18
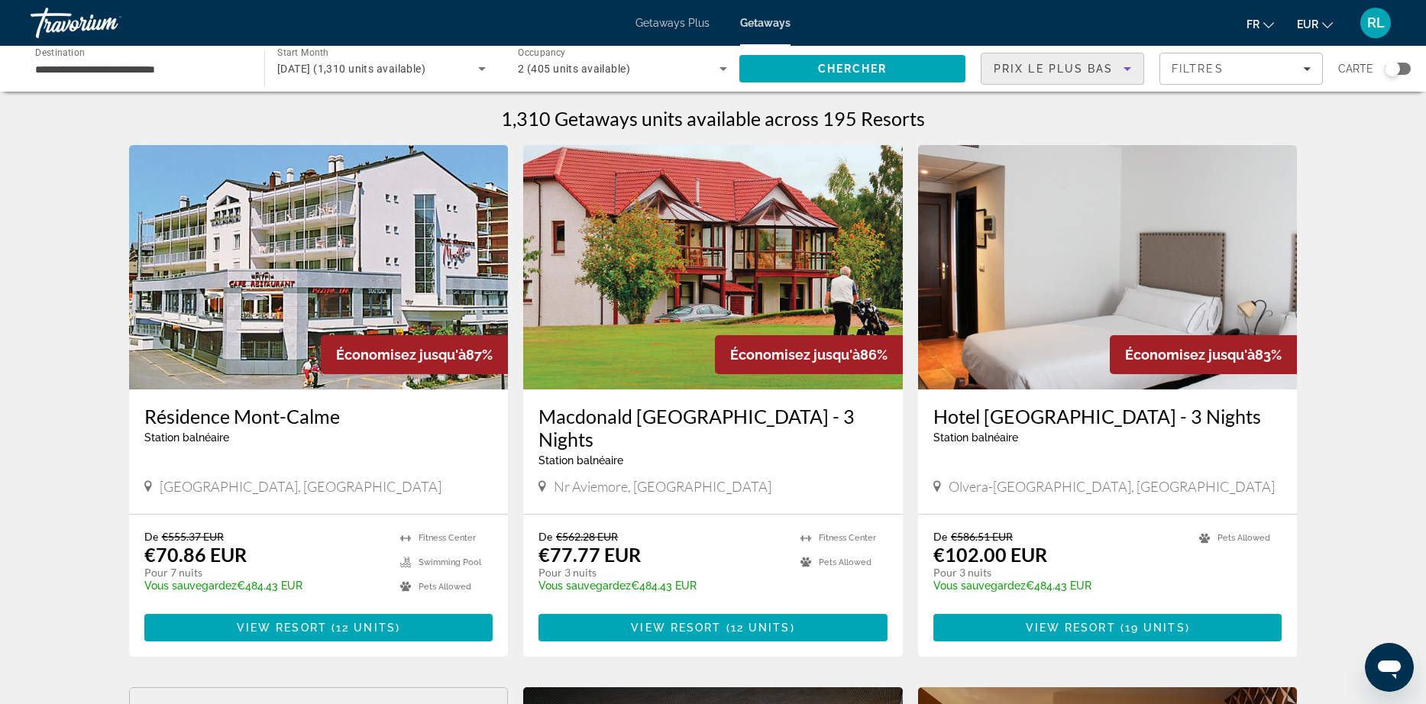
click at [1392, 63] on div "Search widget" at bounding box center [1392, 68] width 15 height 15
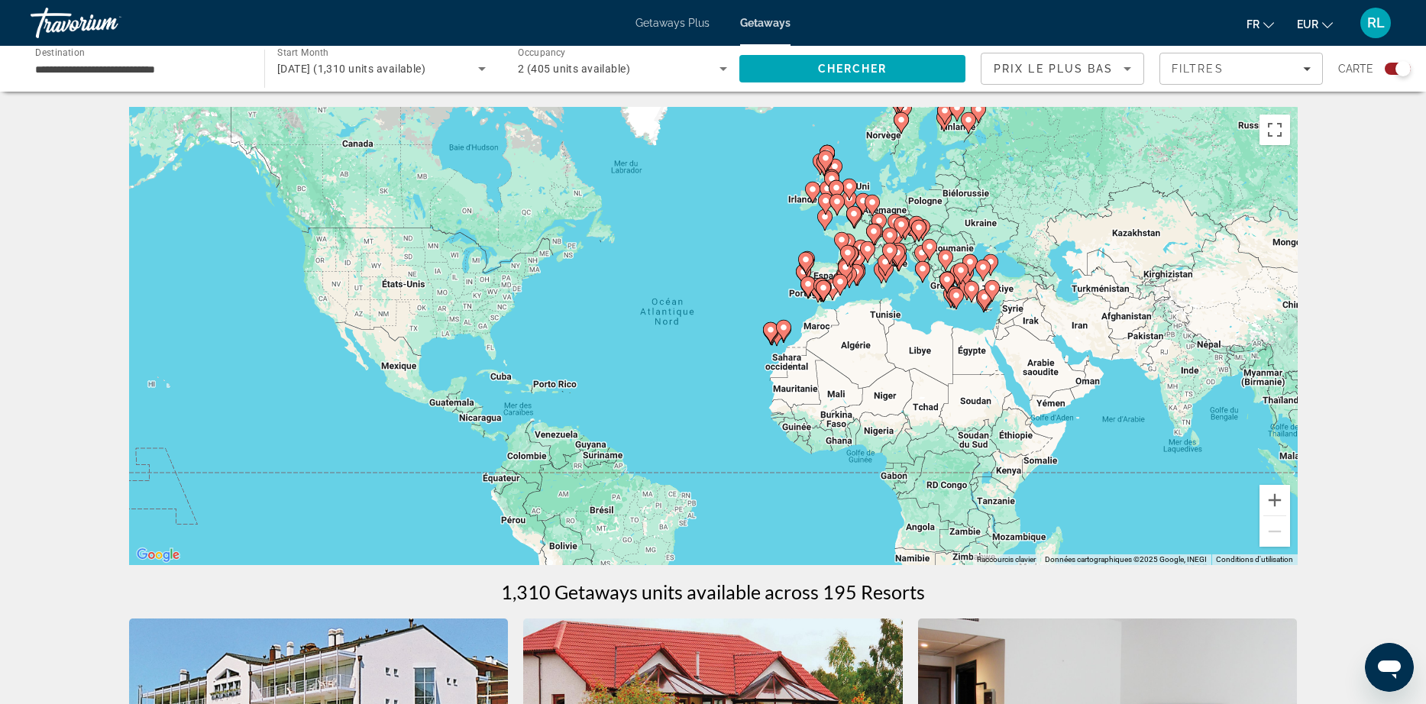
click at [872, 299] on div "Pour activer le glissement avec le clavier, appuyez sur Alt+Entrée. Une fois ce…" at bounding box center [713, 336] width 1168 height 458
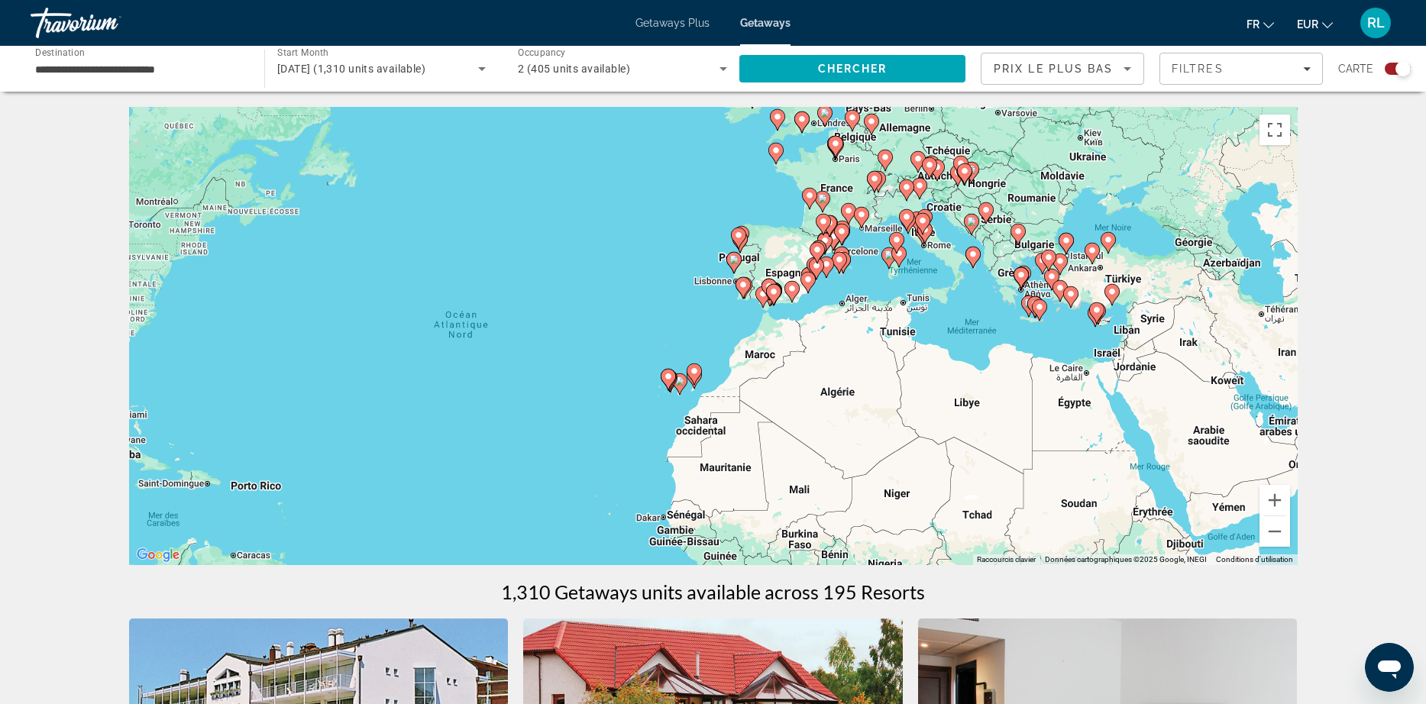
click at [771, 190] on div "Pour activer le glissement avec le clavier, appuyez sur Alt+Entrée. Une fois ce…" at bounding box center [713, 336] width 1168 height 458
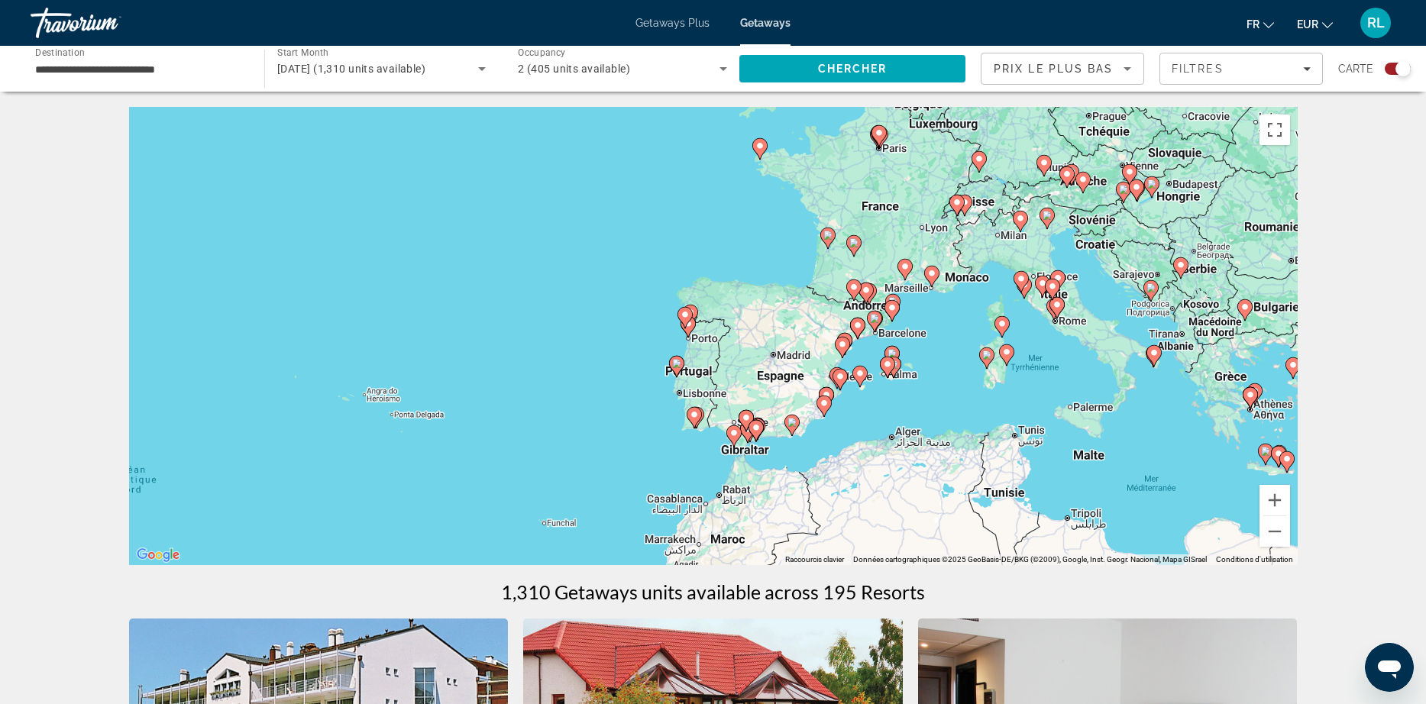
drag, startPoint x: 919, startPoint y: 194, endPoint x: 894, endPoint y: 218, distance: 34.0
click at [894, 218] on div "Pour activer le glissement avec le clavier, appuyez sur Alt+Entrée. Une fois ce…" at bounding box center [713, 336] width 1168 height 458
click at [1038, 324] on div "Pour activer le glissement avec le clavier, appuyez sur Alt+Entrée. Une fois ce…" at bounding box center [713, 336] width 1168 height 458
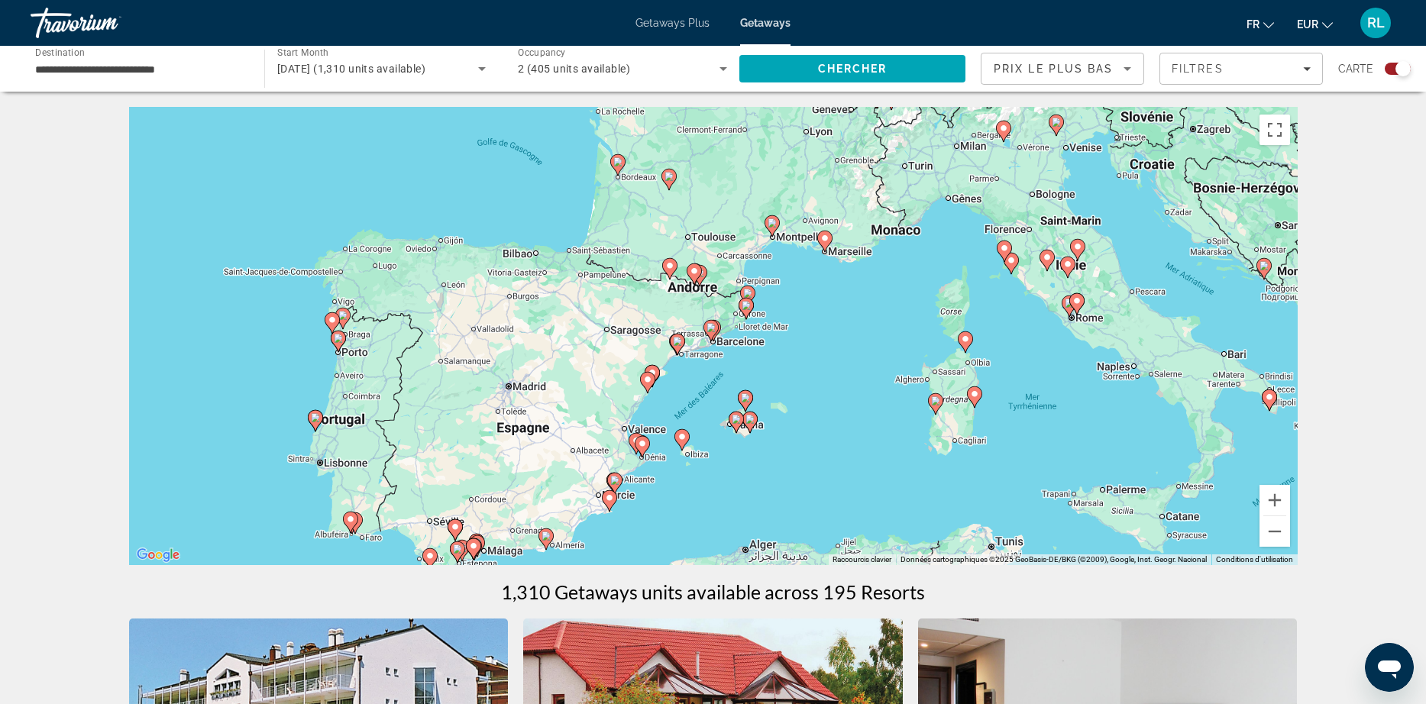
click at [1110, 296] on div "Pour activer le glissement avec le clavier, appuyez sur Alt+Entrée. Une fois ce…" at bounding box center [713, 336] width 1168 height 458
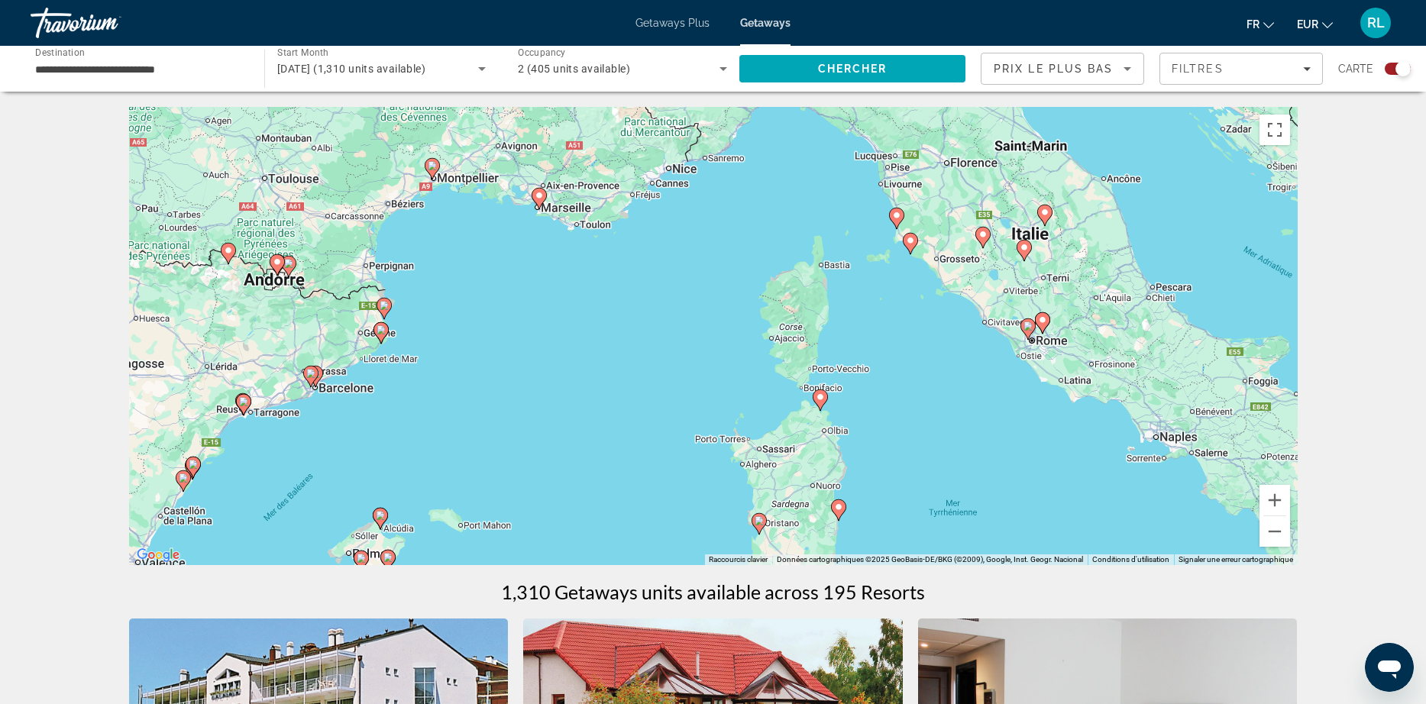
click at [1085, 324] on div "Pour activer le glissement avec le clavier, appuyez sur Alt+Entrée. Une fois ce…" at bounding box center [713, 336] width 1168 height 458
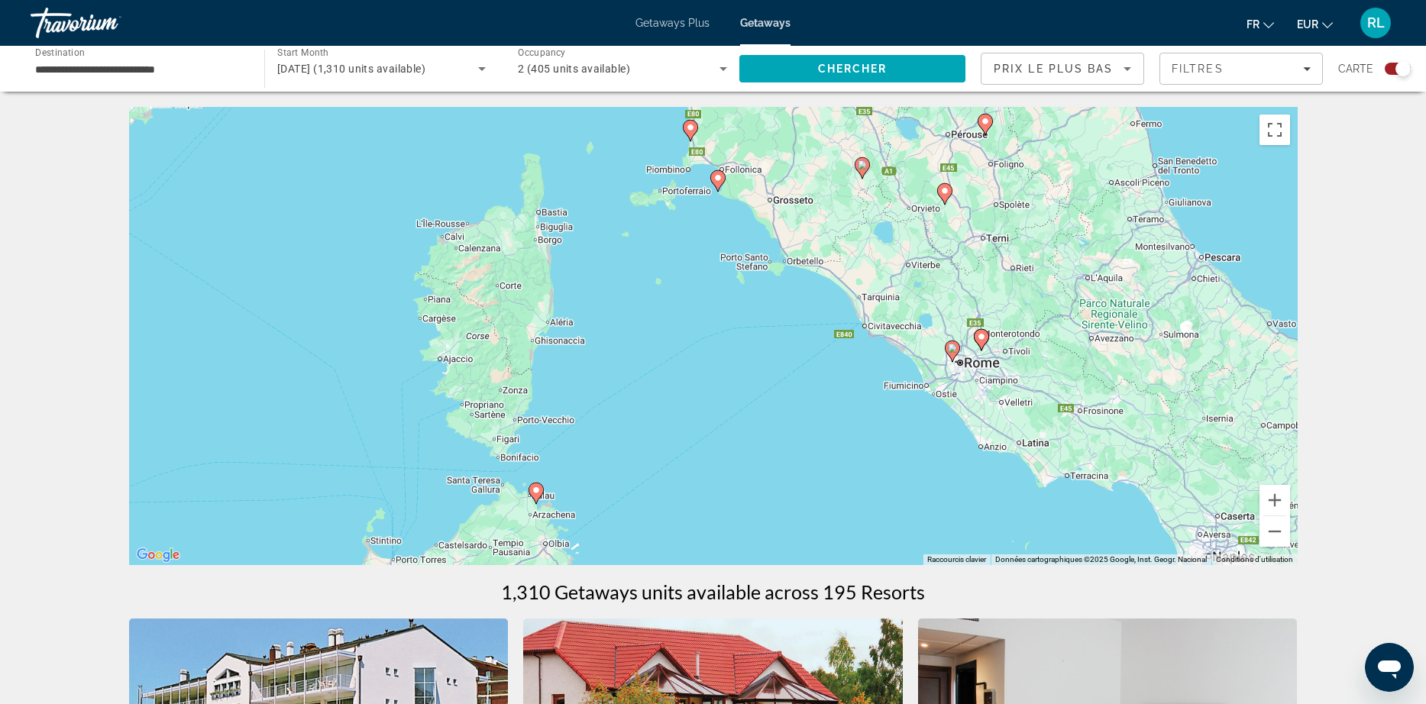
drag, startPoint x: 1041, startPoint y: 234, endPoint x: 1020, endPoint y: 236, distance: 20.7
click at [1020, 236] on div "Pour activer le glissement avec le clavier, appuyez sur Alt+Entrée. Une fois ce…" at bounding box center [713, 336] width 1168 height 458
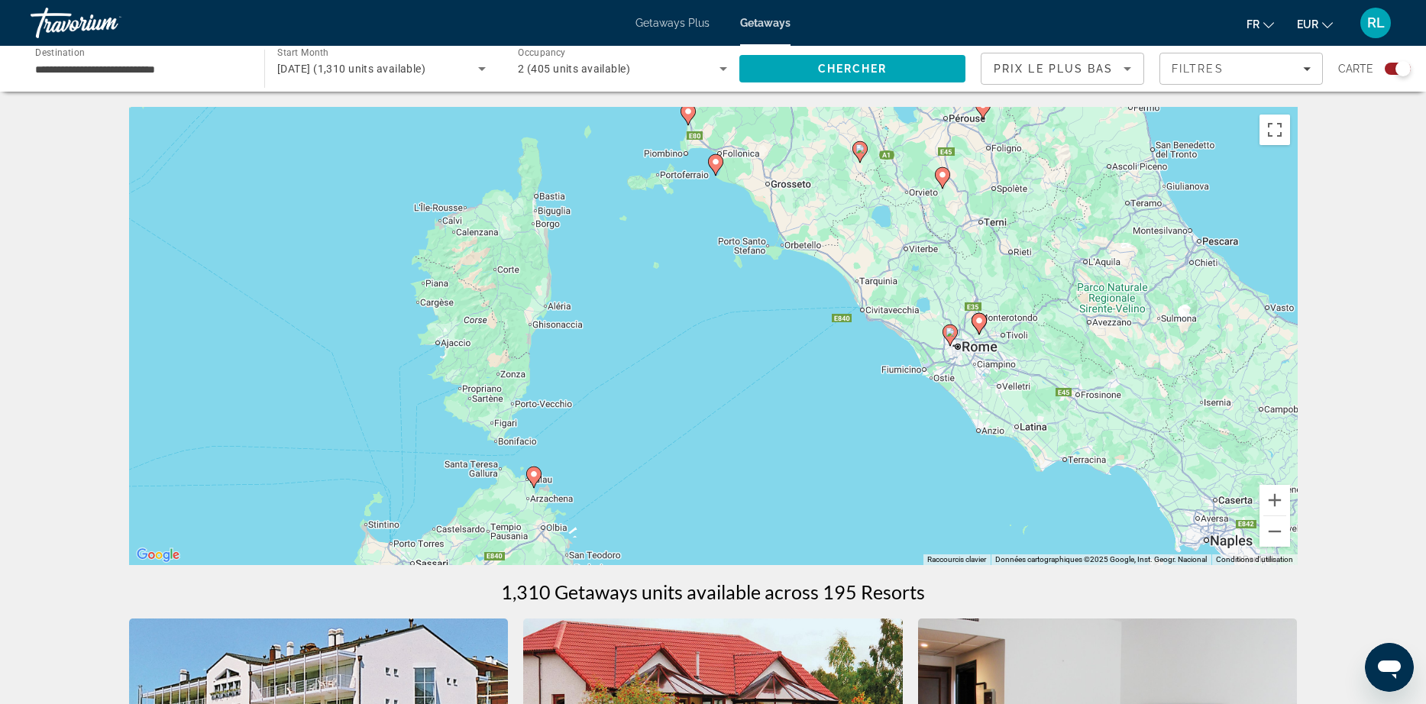
click at [945, 331] on icon "Main content" at bounding box center [949, 335] width 14 height 20
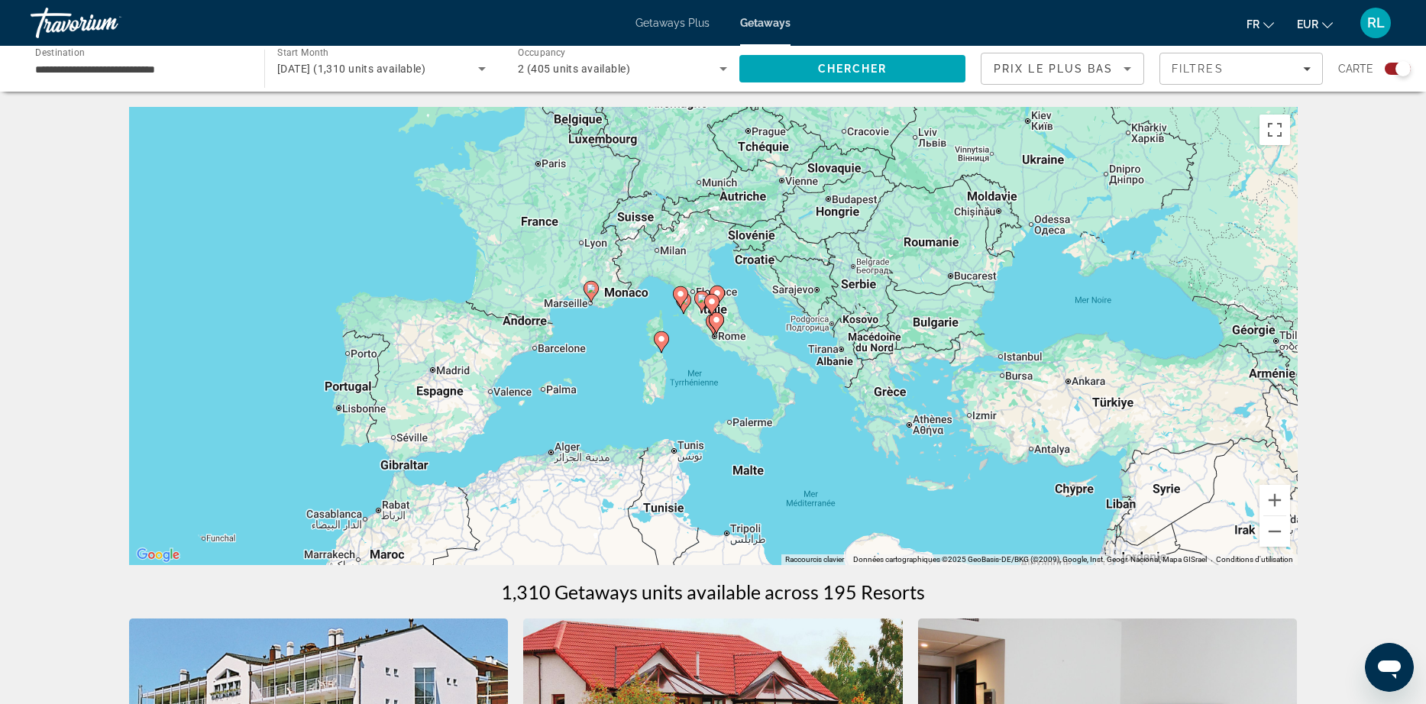
click at [712, 325] on icon "Main content" at bounding box center [716, 323] width 14 height 20
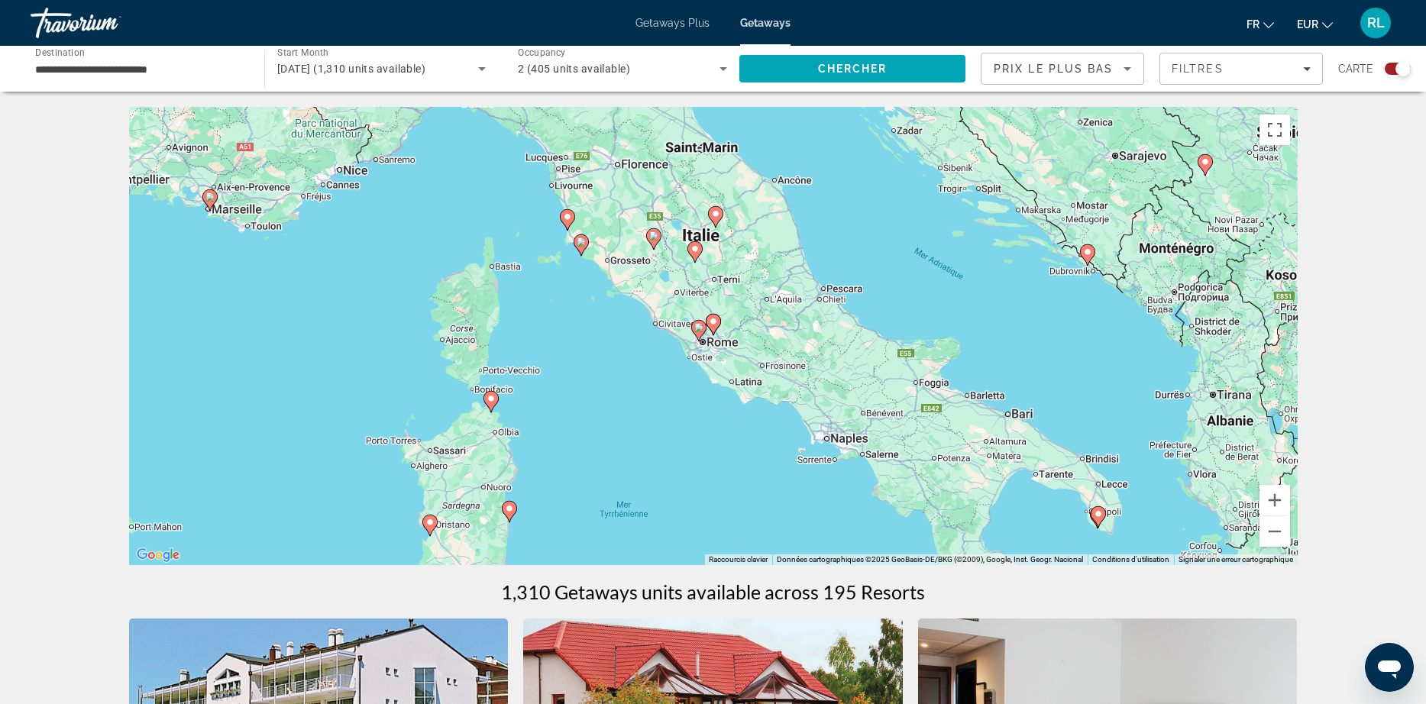
click at [702, 329] on image "Main content" at bounding box center [698, 327] width 9 height 9
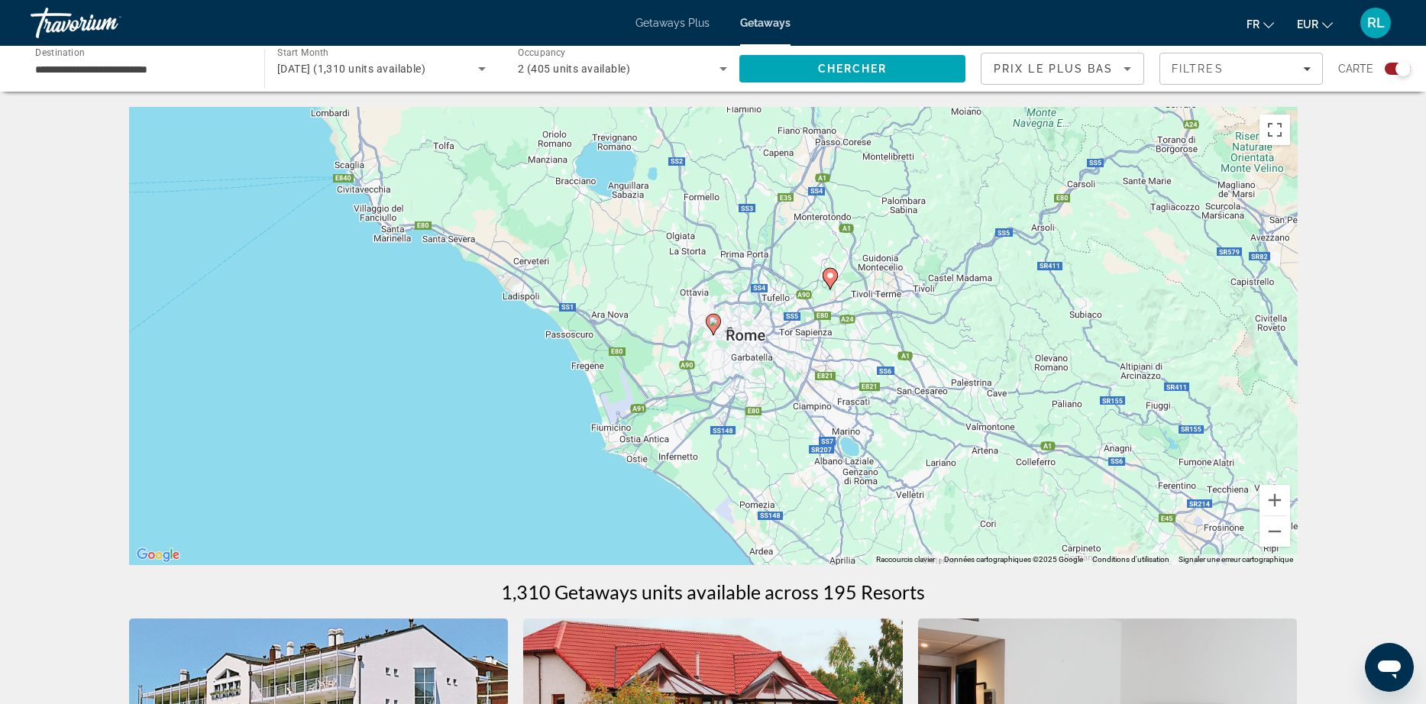
click at [715, 321] on image "Main content" at bounding box center [713, 321] width 9 height 9
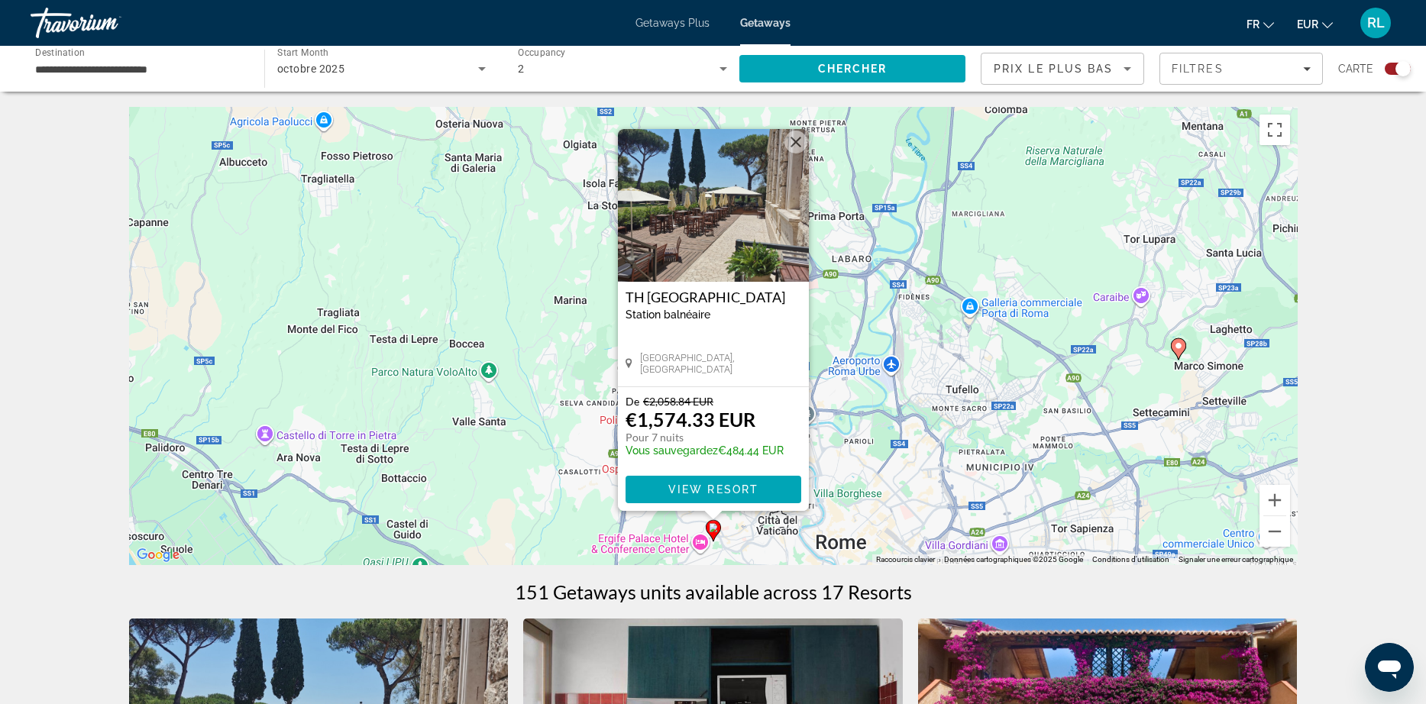
click at [1175, 346] on image "Main content" at bounding box center [1178, 345] width 9 height 9
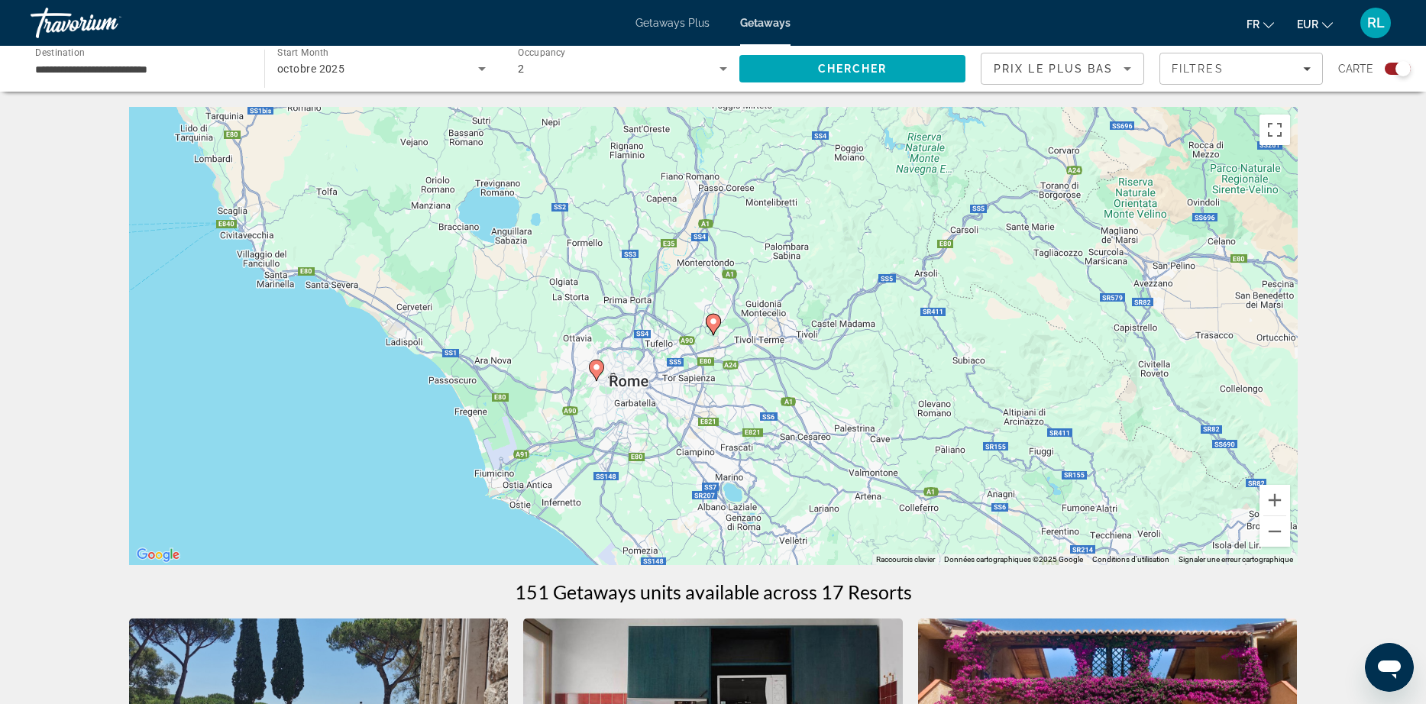
click at [713, 326] on icon "Main content" at bounding box center [713, 325] width 14 height 20
click at [712, 330] on icon "Main content" at bounding box center [713, 325] width 14 height 20
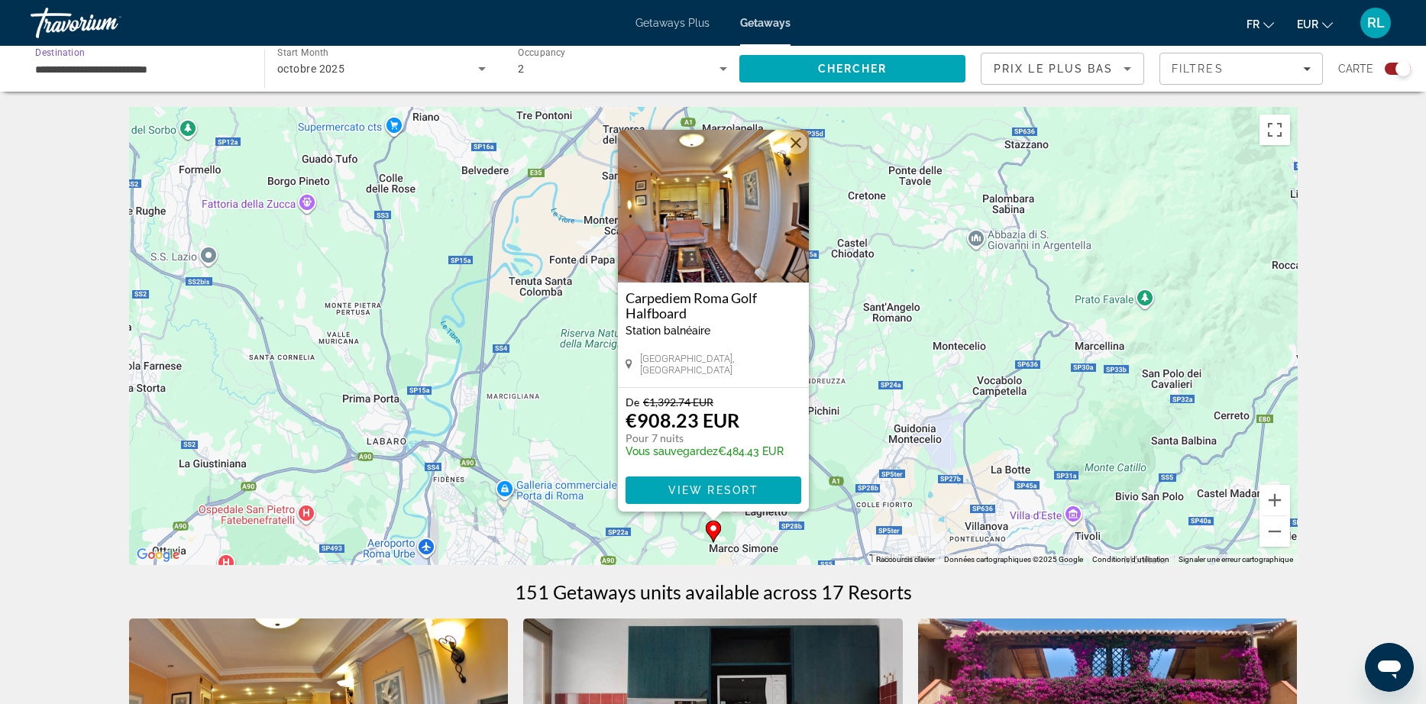
click at [179, 71] on input "**********" at bounding box center [139, 69] width 209 height 18
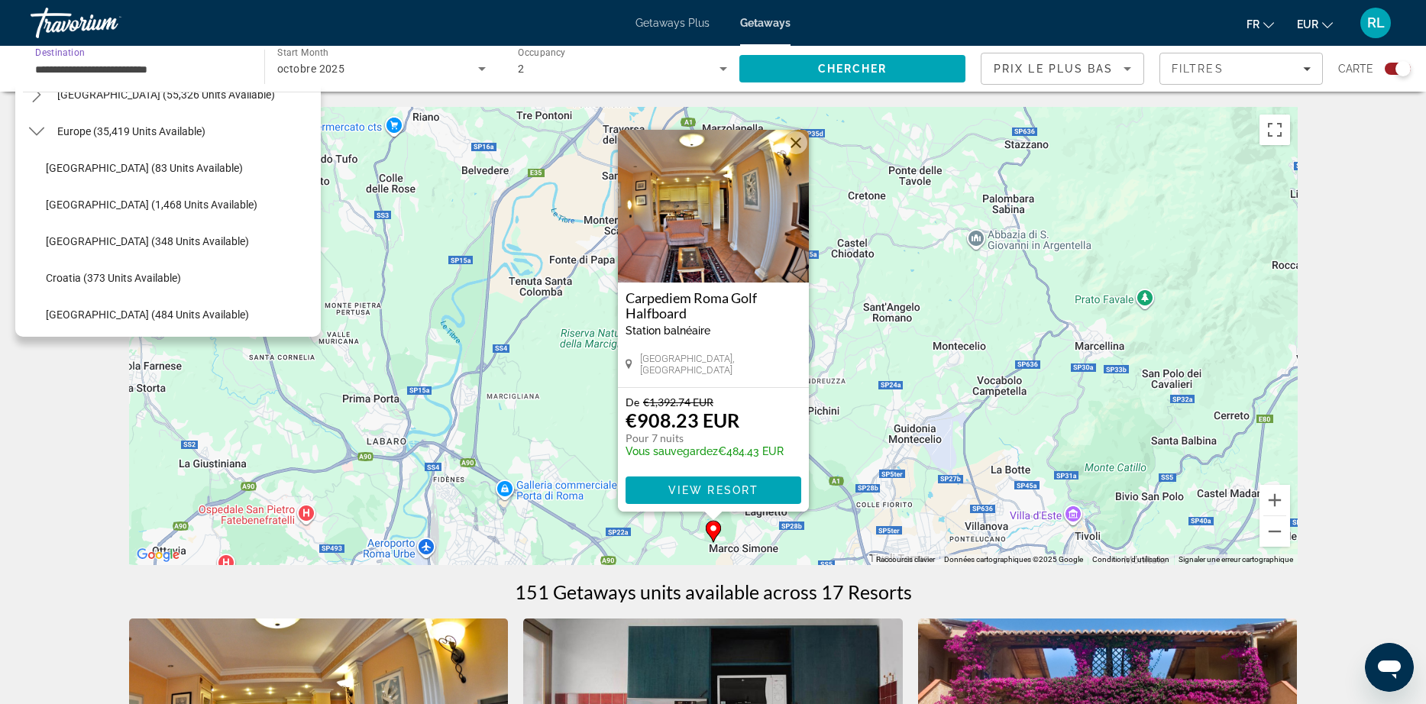
scroll to position [164, 0]
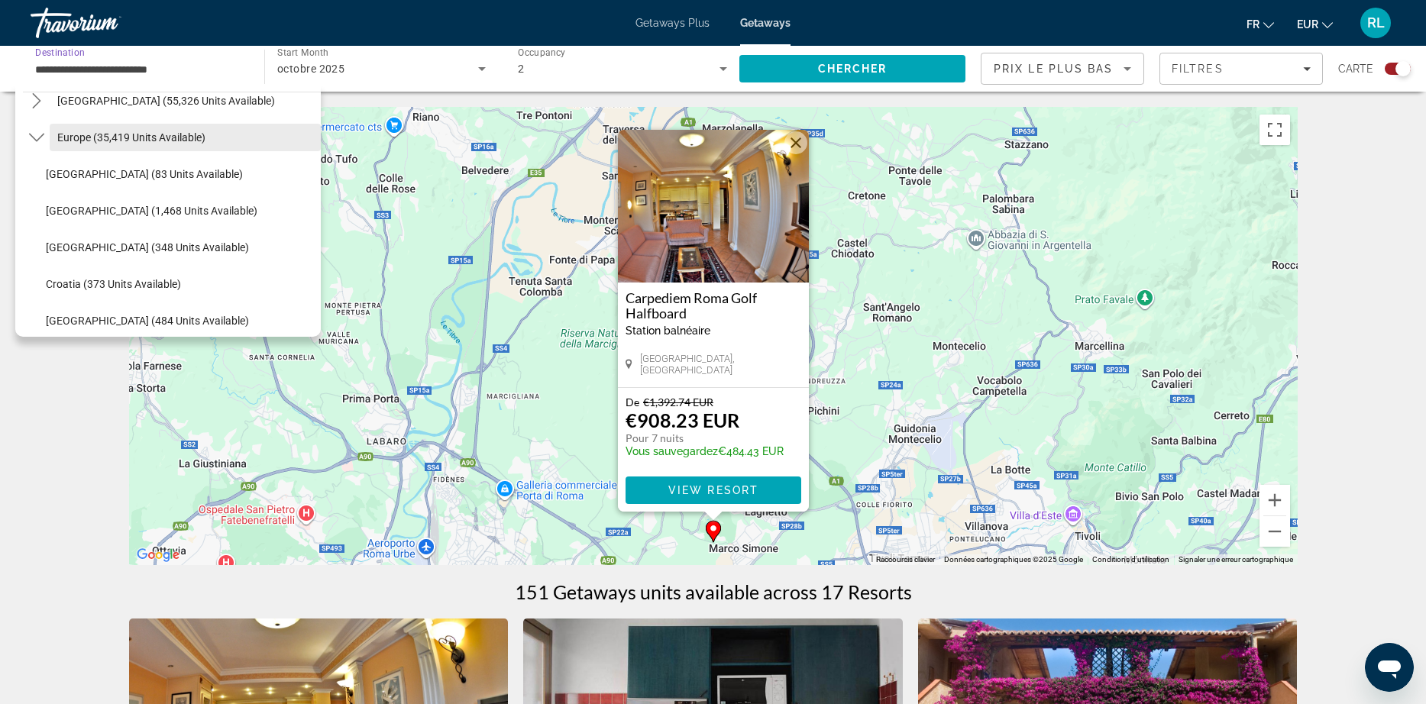
click at [121, 141] on span "Europe (35,419 units available)" at bounding box center [131, 137] width 148 height 12
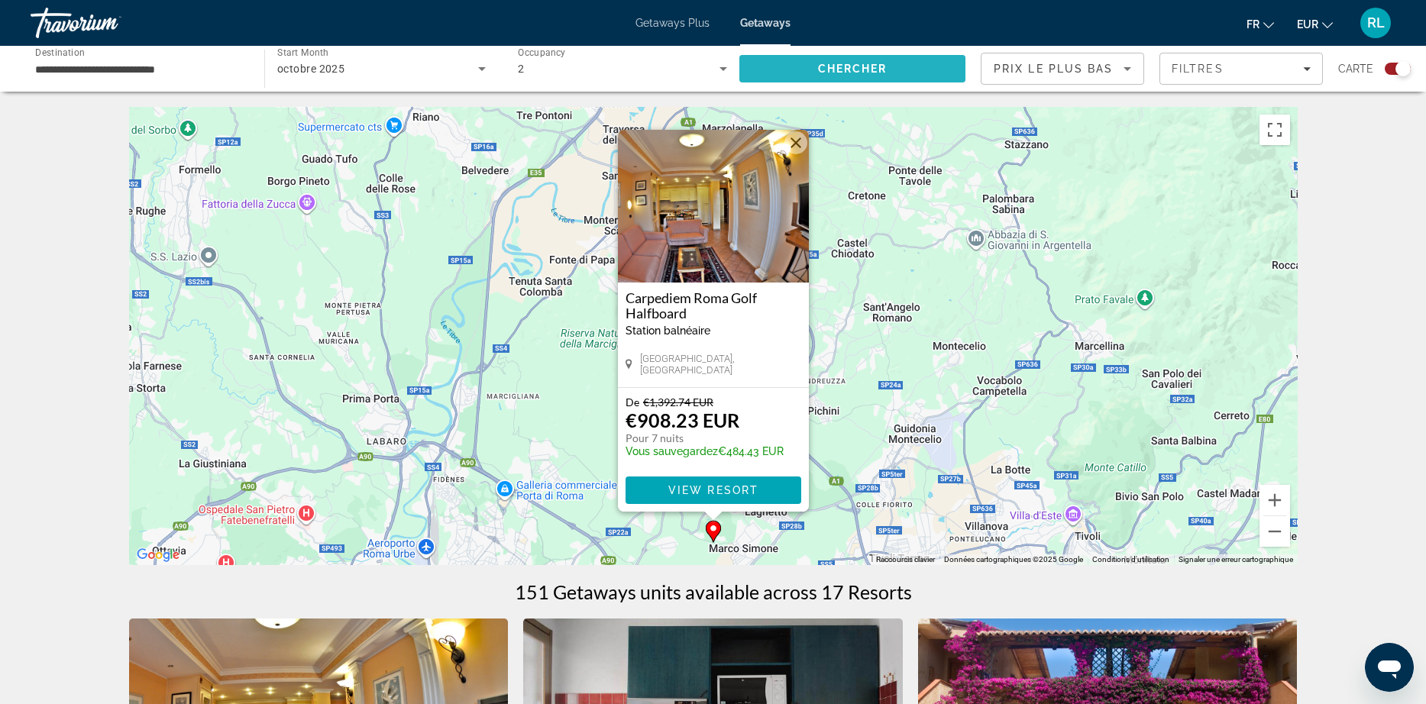
click at [907, 71] on span "Search" at bounding box center [852, 68] width 226 height 37
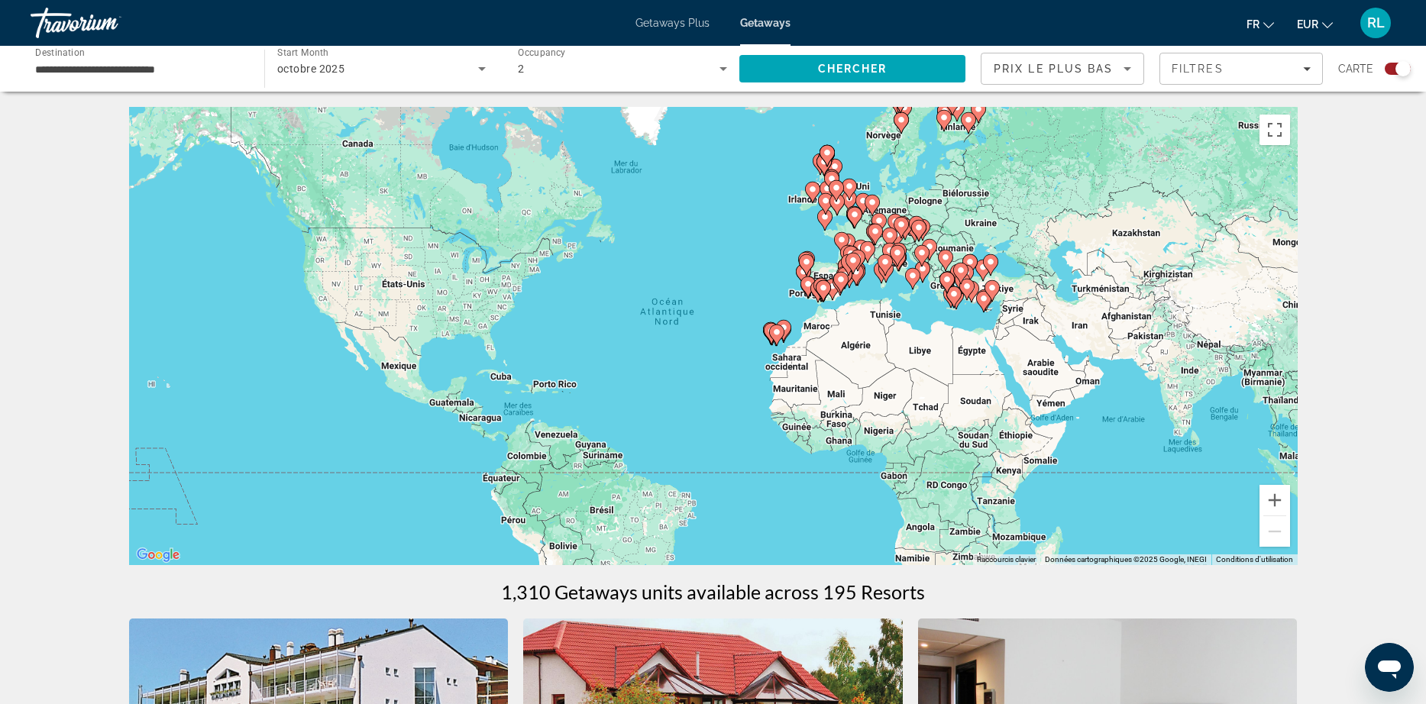
click at [793, 250] on div "Pour activer le glissement avec le clavier, appuyez sur Alt+Entrée. Une fois ce…" at bounding box center [713, 336] width 1168 height 458
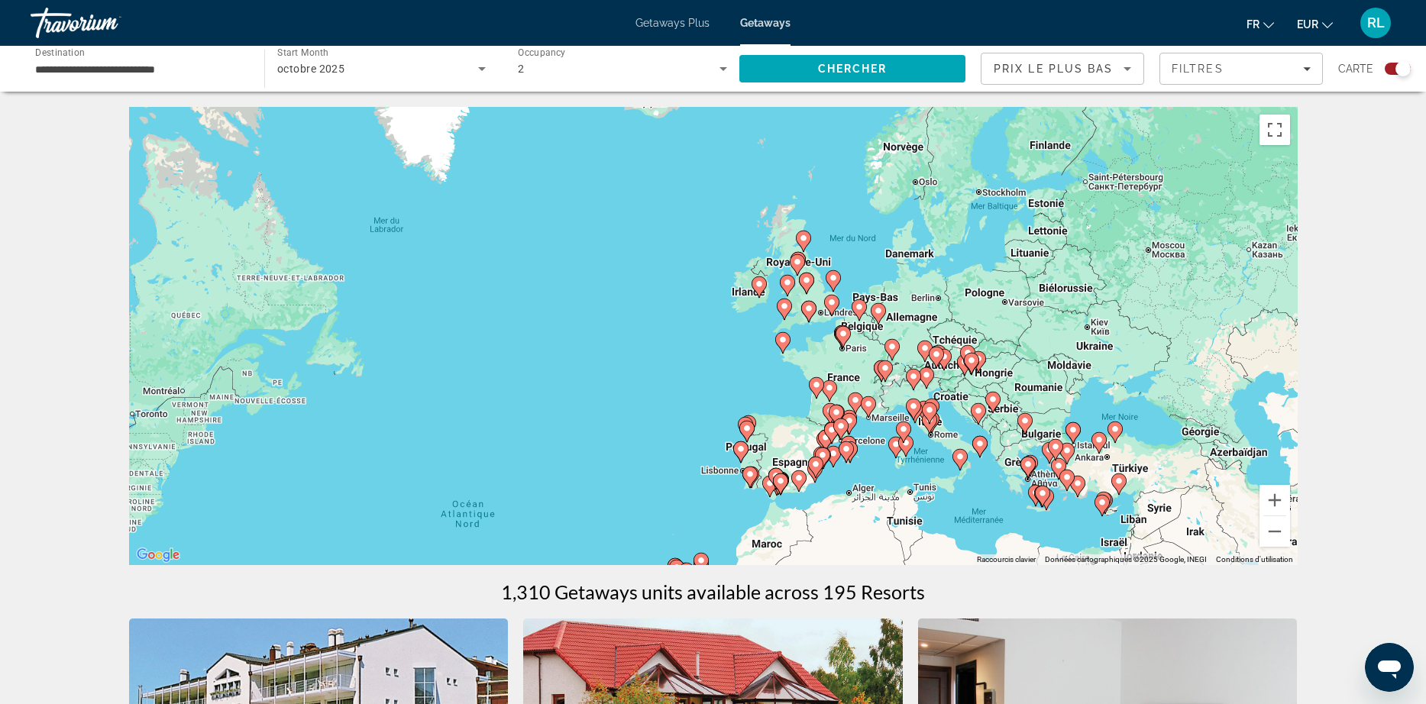
drag, startPoint x: 939, startPoint y: 214, endPoint x: 837, endPoint y: 402, distance: 213.6
click at [837, 402] on div "Pour activer le glissement avec le clavier, appuyez sur Alt+Entrée. Une fois ce…" at bounding box center [713, 336] width 1168 height 458
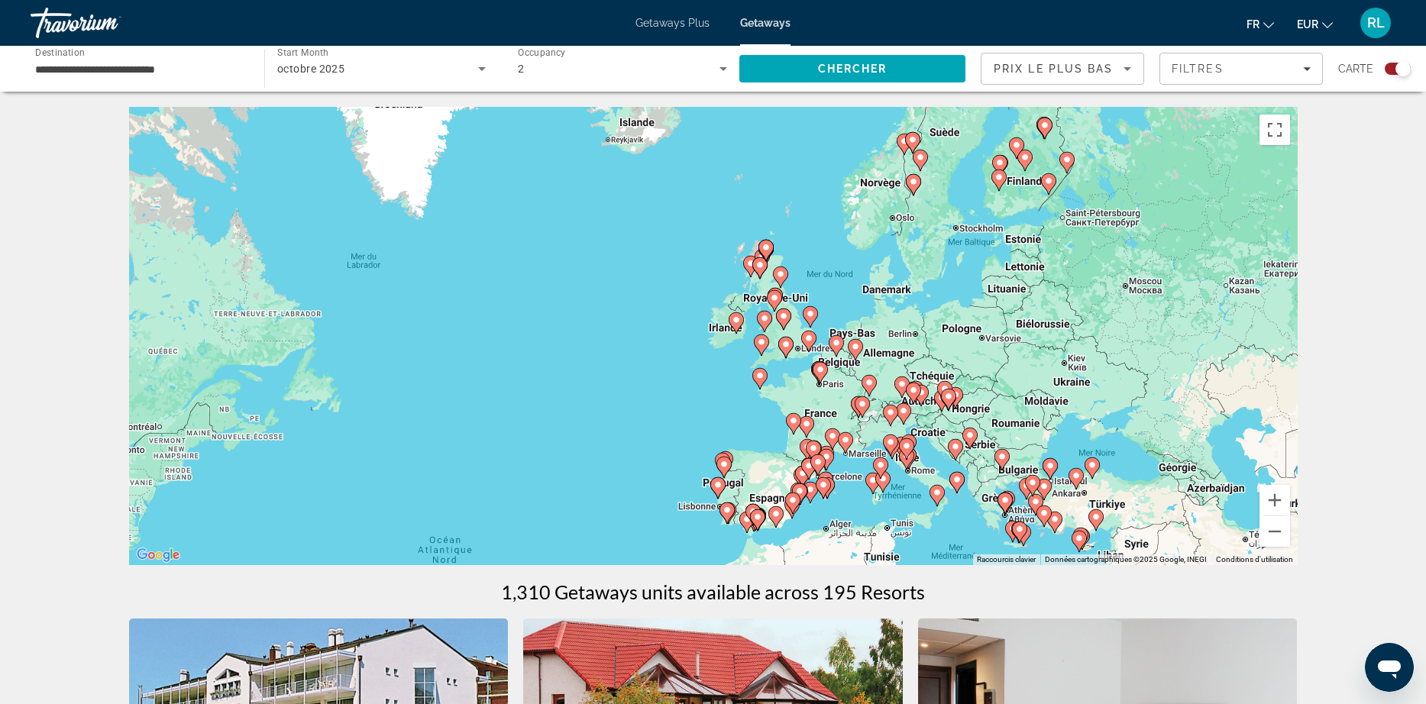
click at [738, 350] on div "Pour activer le glissement avec le clavier, appuyez sur Alt+Entrée. Une fois ce…" at bounding box center [713, 336] width 1168 height 458
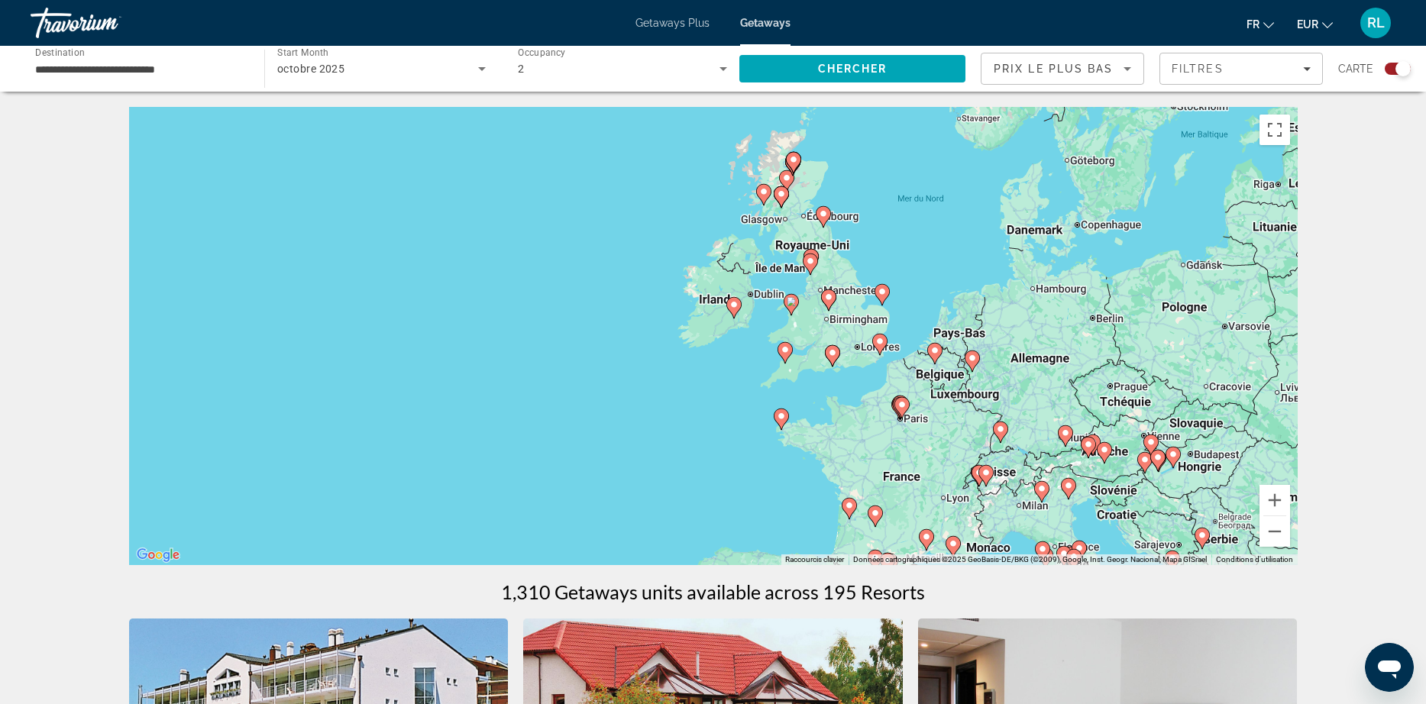
click at [870, 368] on div "Pour activer le glissement avec le clavier, appuyez sur Alt+Entrée. Une fois ce…" at bounding box center [713, 336] width 1168 height 458
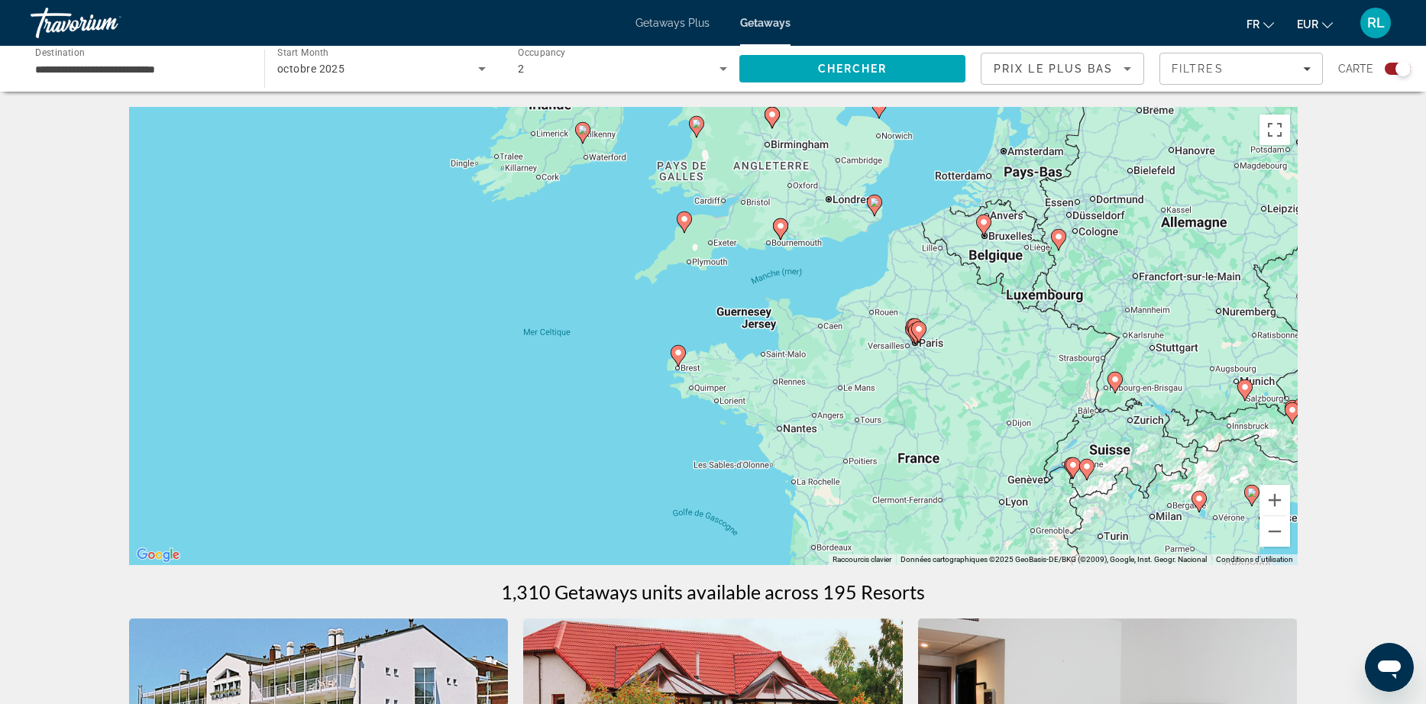
drag, startPoint x: 908, startPoint y: 376, endPoint x: 893, endPoint y: 246, distance: 130.7
click at [893, 246] on div "Pour activer le glissement avec le clavier, appuyez sur Alt+Entrée. Une fois ce…" at bounding box center [713, 336] width 1168 height 458
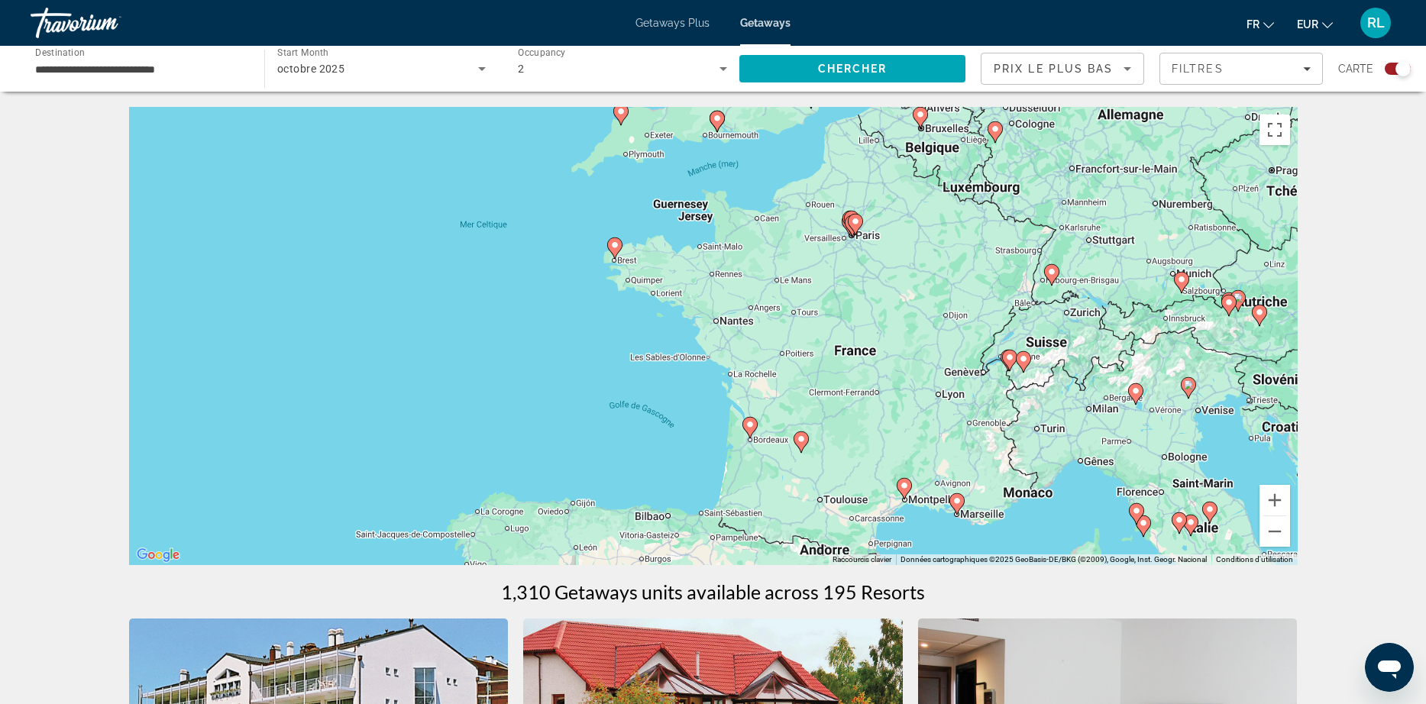
drag, startPoint x: 1090, startPoint y: 422, endPoint x: 1019, endPoint y: 308, distance: 134.8
click at [1019, 308] on div "Pour activer le glissement avec le clavier, appuyez sur Alt+Entrée. Une fois ce…" at bounding box center [713, 336] width 1168 height 458
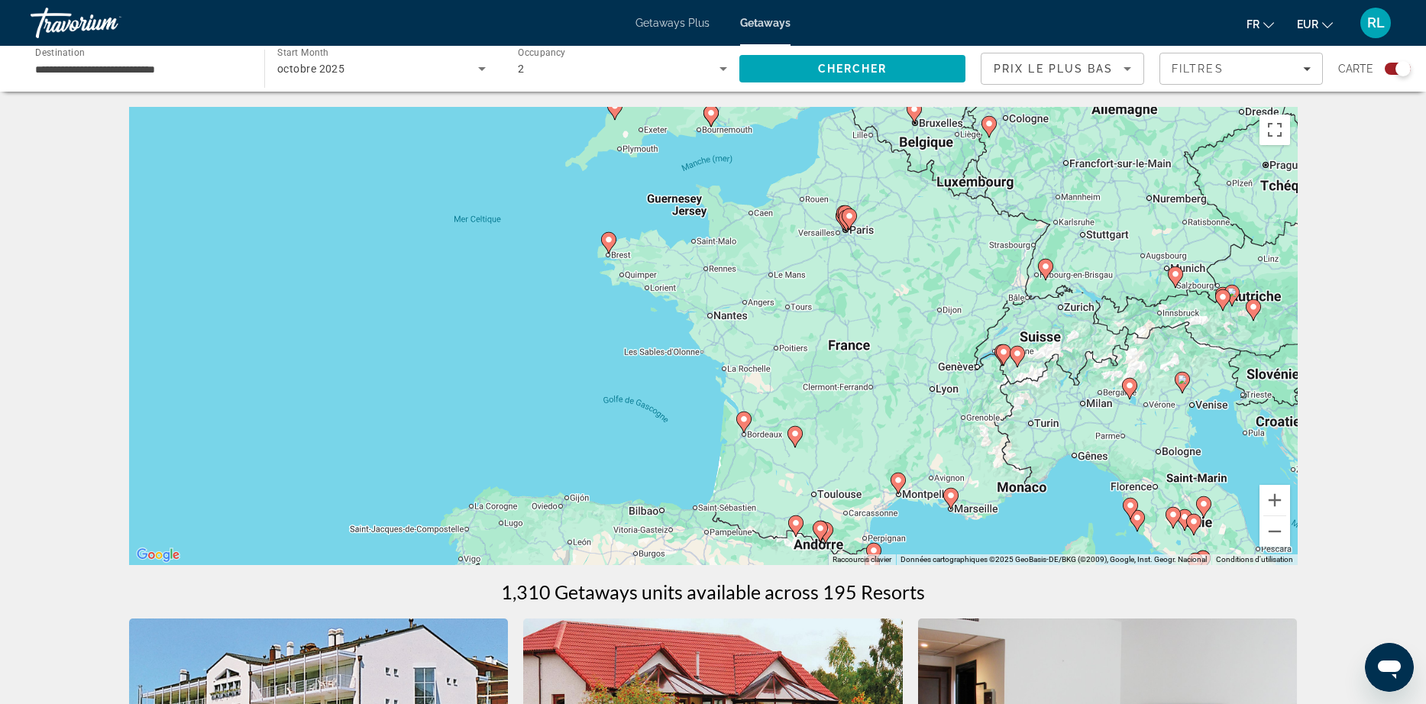
click at [1129, 383] on image "Main content" at bounding box center [1129, 385] width 9 height 9
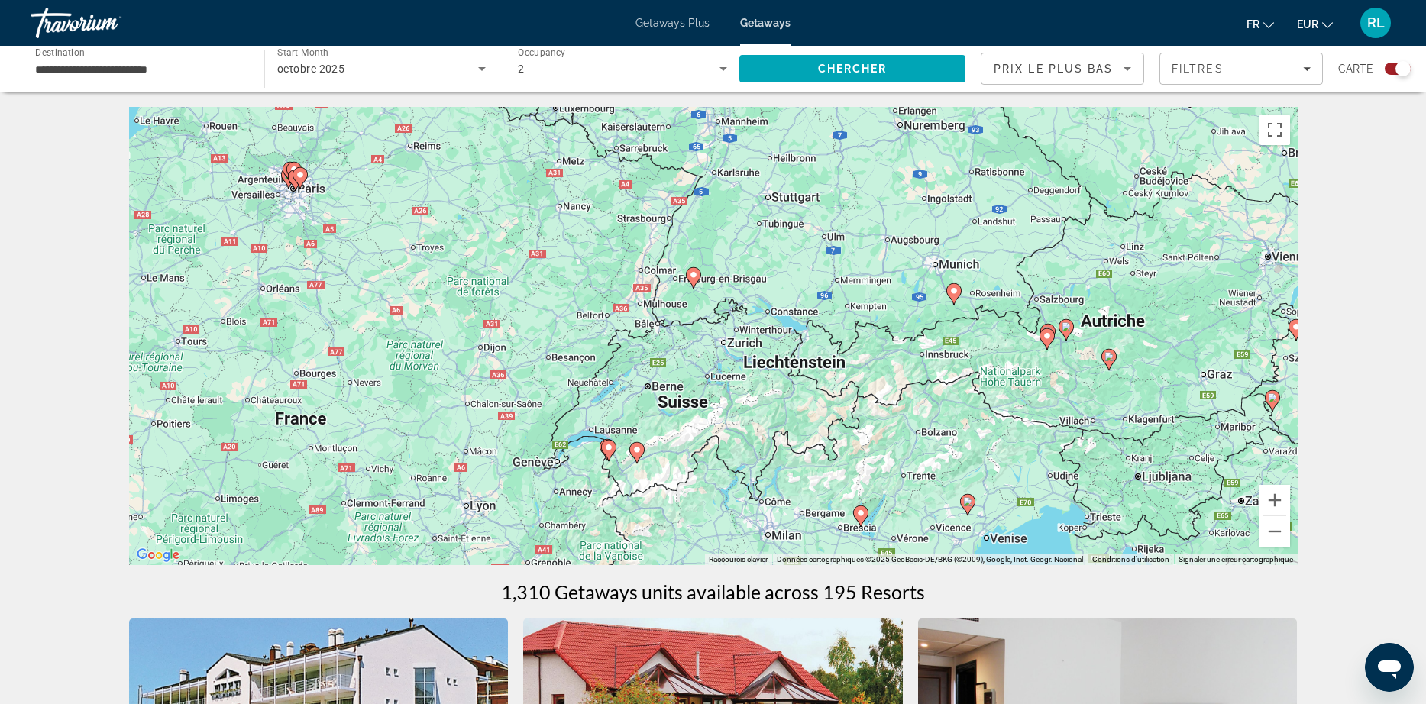
drag, startPoint x: 506, startPoint y: 225, endPoint x: 660, endPoint y: 419, distance: 247.8
click at [660, 419] on div "Pour activer le glissement avec le clavier, appuyez sur Alt+Entrée. Une fois ce…" at bounding box center [713, 336] width 1168 height 458
click at [687, 480] on div "Pour activer le glissement avec le clavier, appuyez sur Alt+Entrée. Une fois ce…" at bounding box center [713, 336] width 1168 height 458
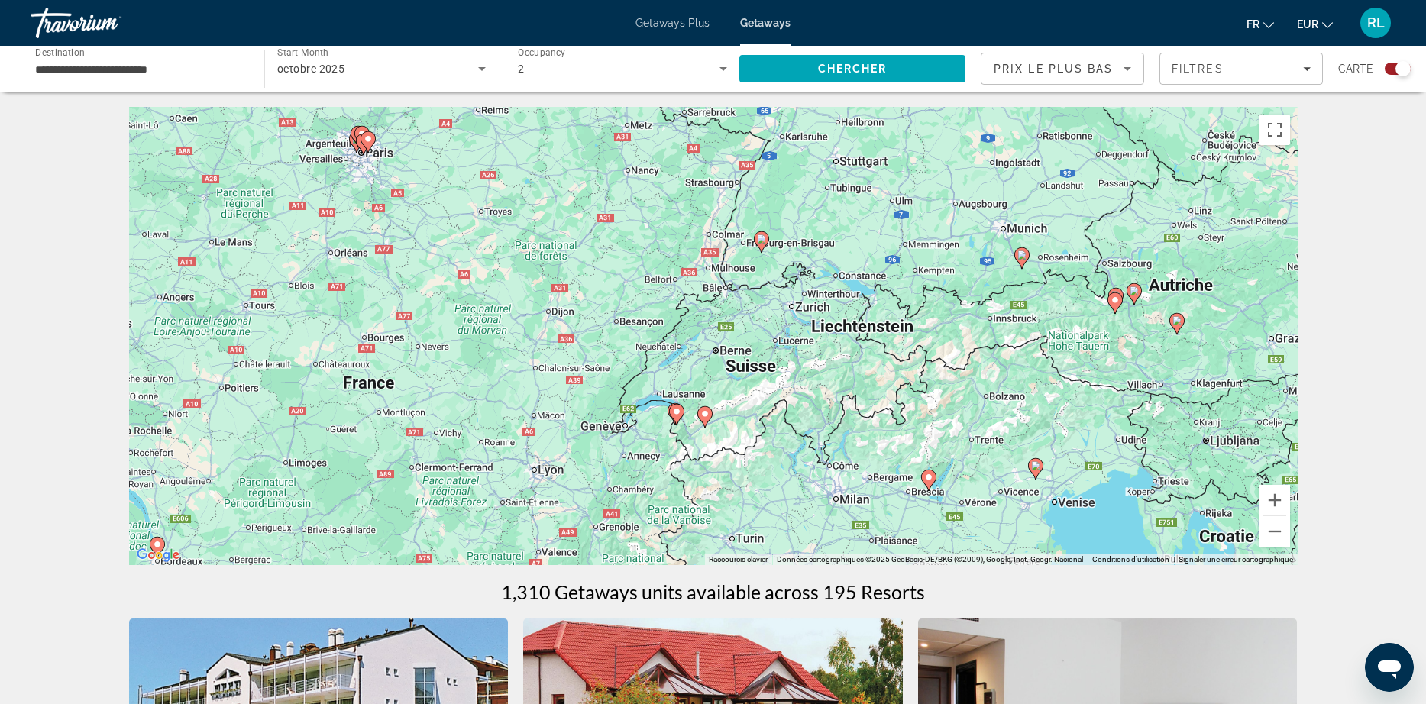
drag, startPoint x: 984, startPoint y: 492, endPoint x: 1049, endPoint y: 454, distance: 74.9
click at [1049, 454] on div "Pour activer le glissement avec le clavier, appuyez sur Alt+Entrée. Une fois ce…" at bounding box center [713, 336] width 1168 height 458
click at [677, 415] on image "Main content" at bounding box center [678, 411] width 9 height 9
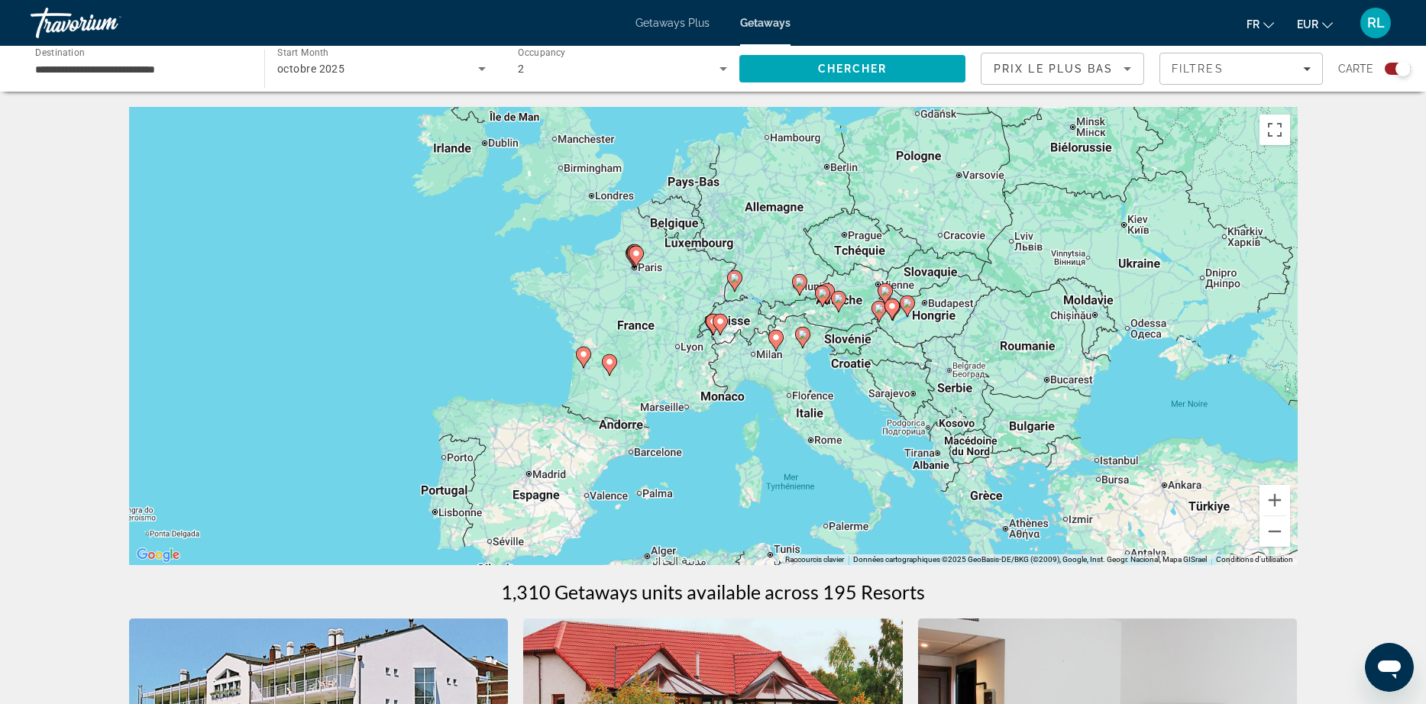
click at [709, 328] on gmp-advanced-marker "Main content" at bounding box center [713, 324] width 15 height 23
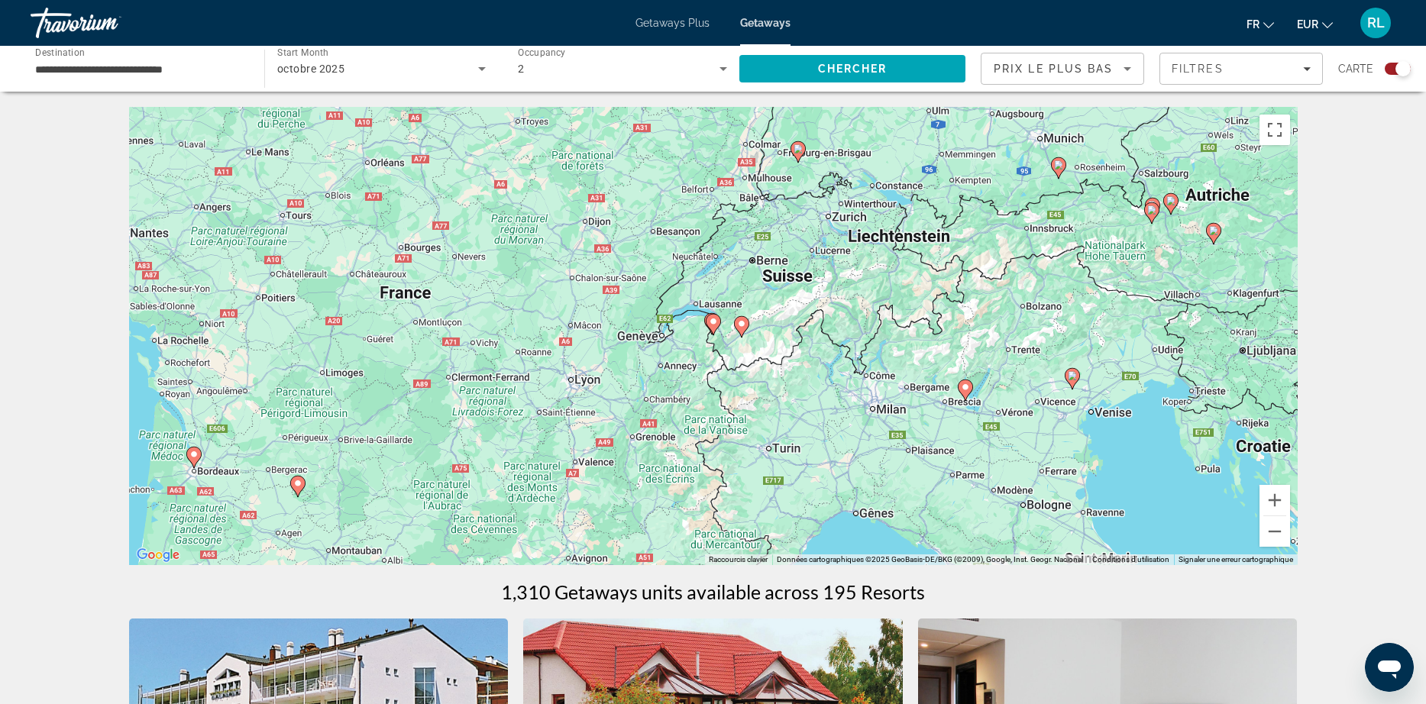
click at [709, 328] on gmp-advanced-marker "Main content" at bounding box center [713, 324] width 15 height 23
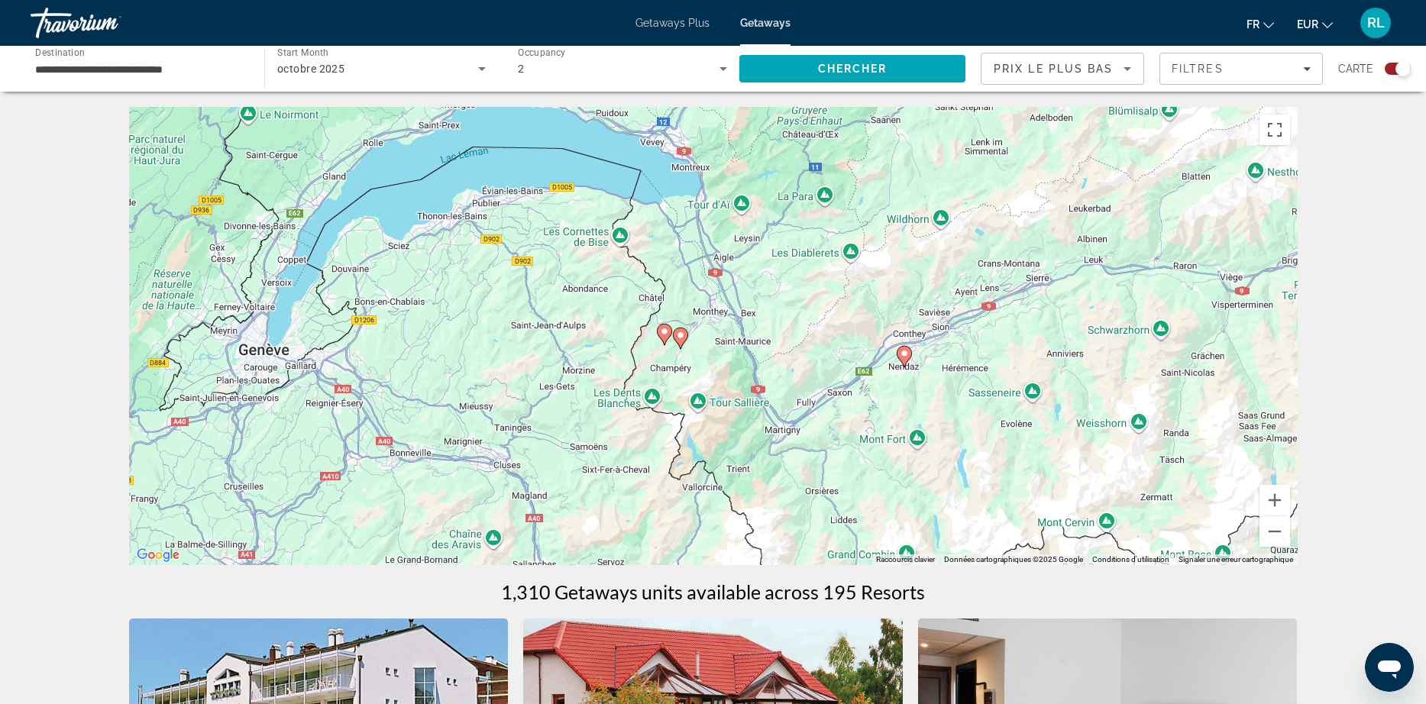
drag, startPoint x: 591, startPoint y: 254, endPoint x: 561, endPoint y: 247, distance: 30.4
click at [561, 247] on div "Pour activer le glissement avec le clavier, appuyez sur Alt+Entrée. Une fois ce…" at bounding box center [713, 336] width 1168 height 458
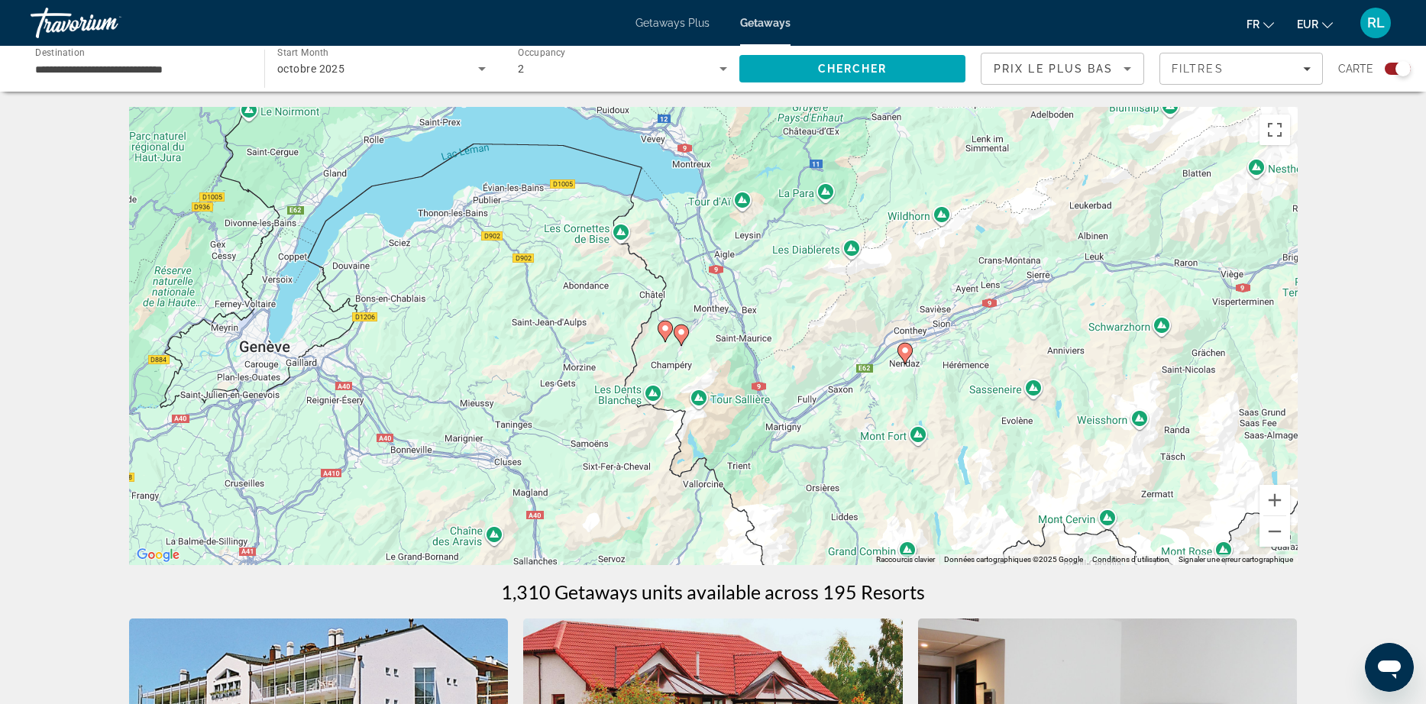
click at [196, 57] on div "**********" at bounding box center [139, 69] width 209 height 44
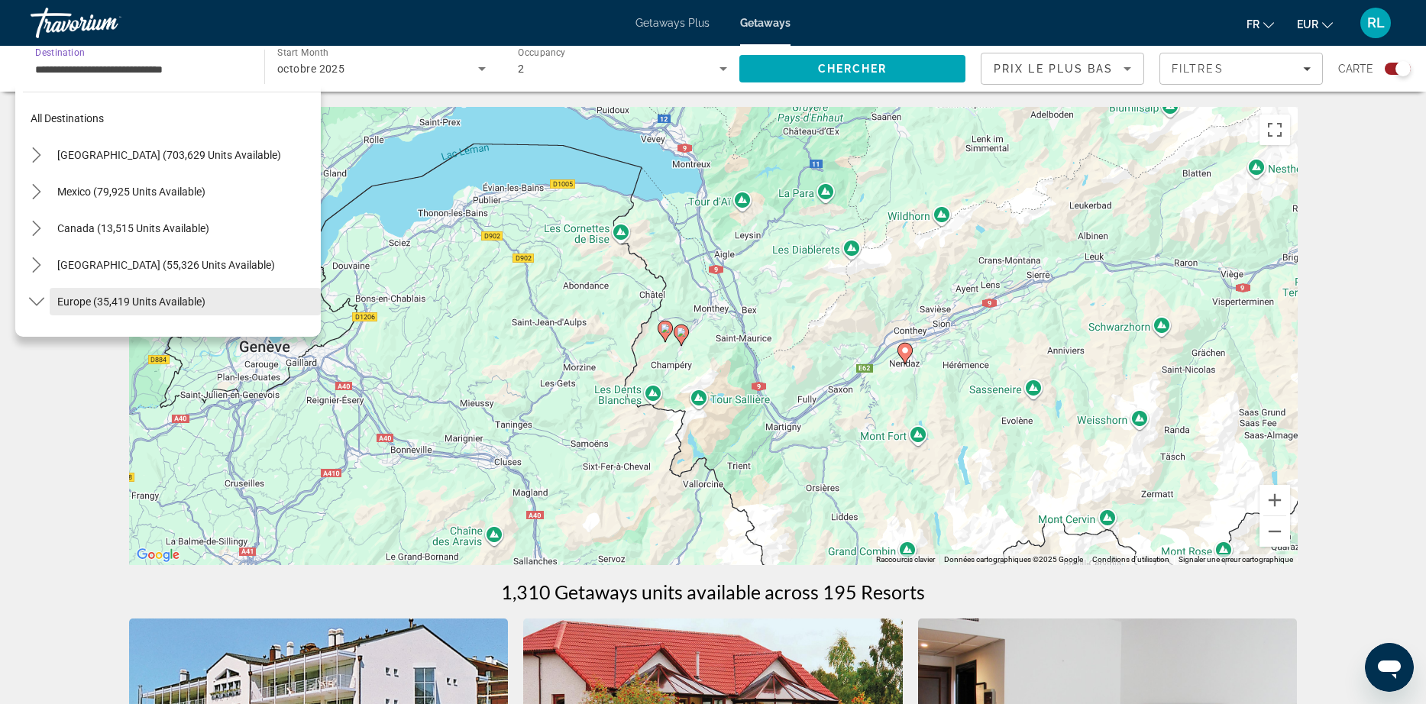
click at [142, 302] on span "Europe (35,419 units available)" at bounding box center [131, 302] width 148 height 12
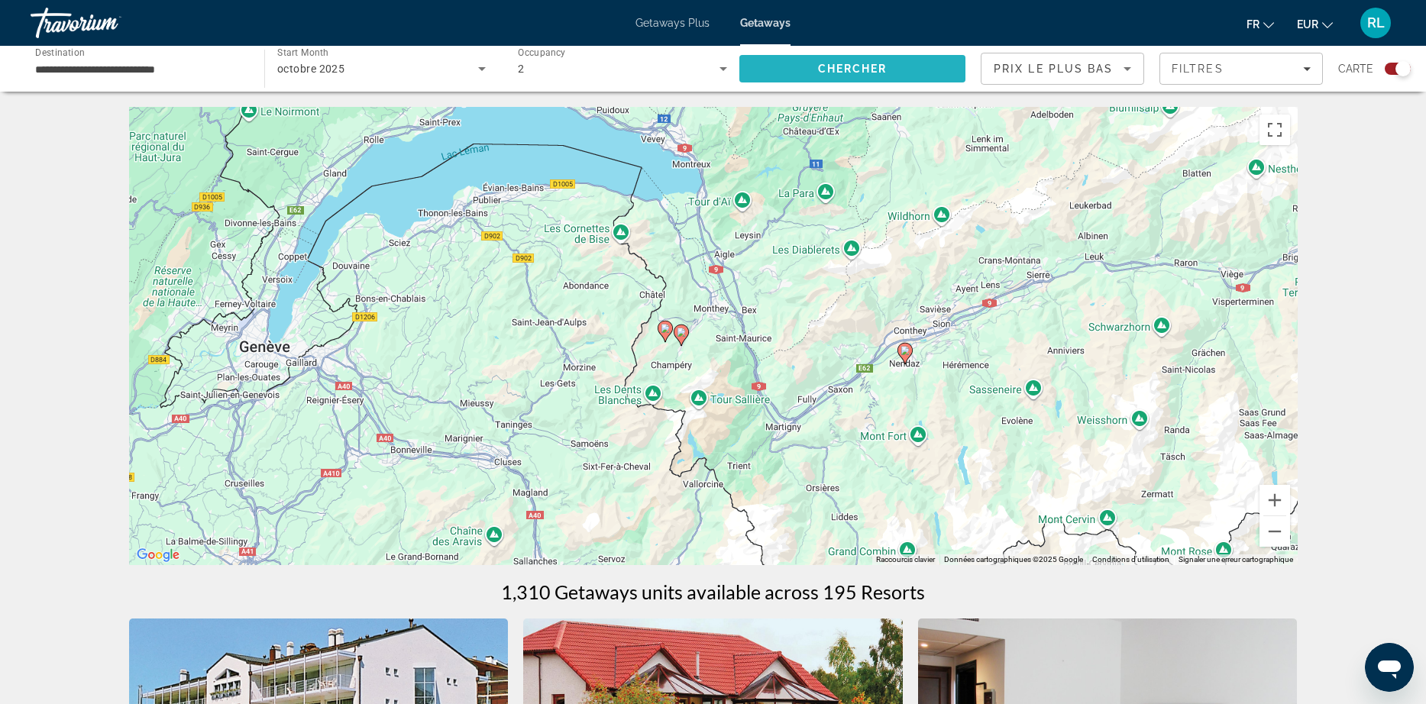
click at [829, 70] on span "Chercher" at bounding box center [852, 69] width 69 height 12
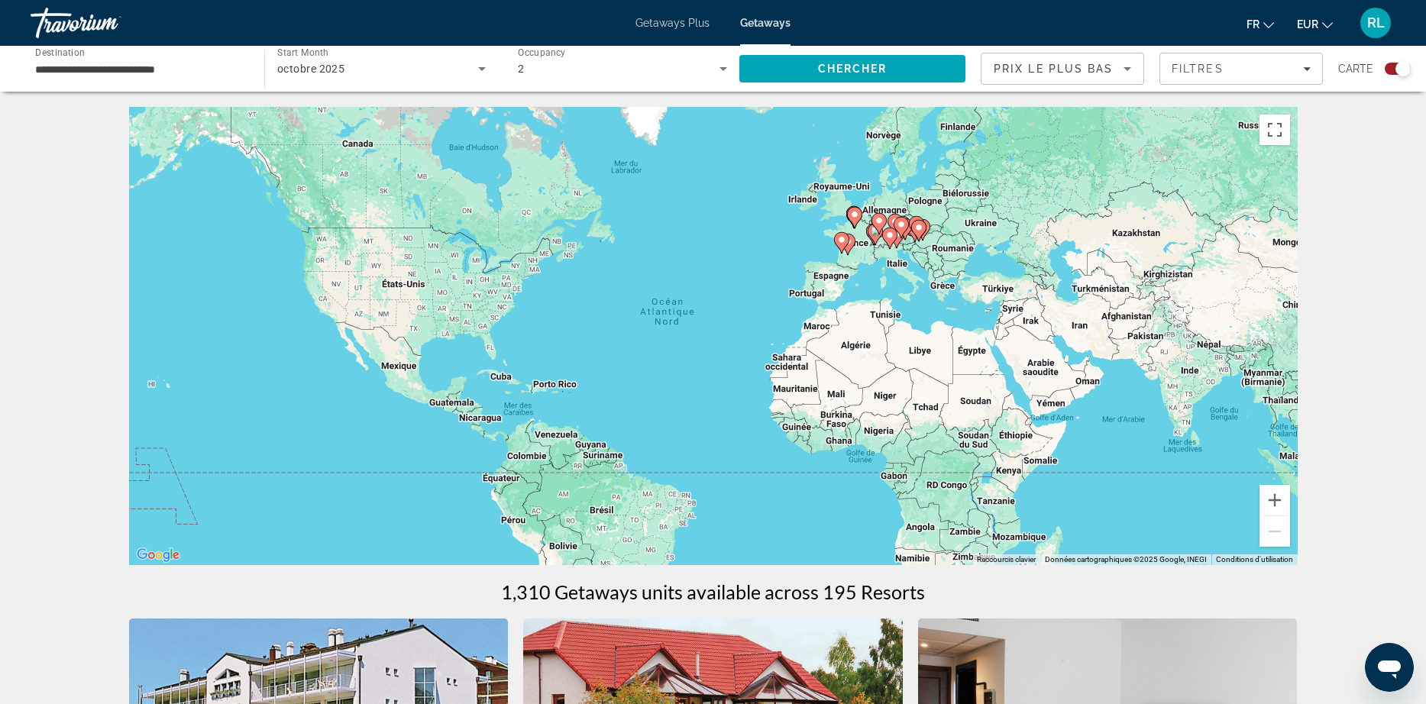
click at [871, 260] on div "Pour activer le glissement avec le clavier, appuyez sur Alt+Entrée. Une fois ce…" at bounding box center [713, 336] width 1168 height 458
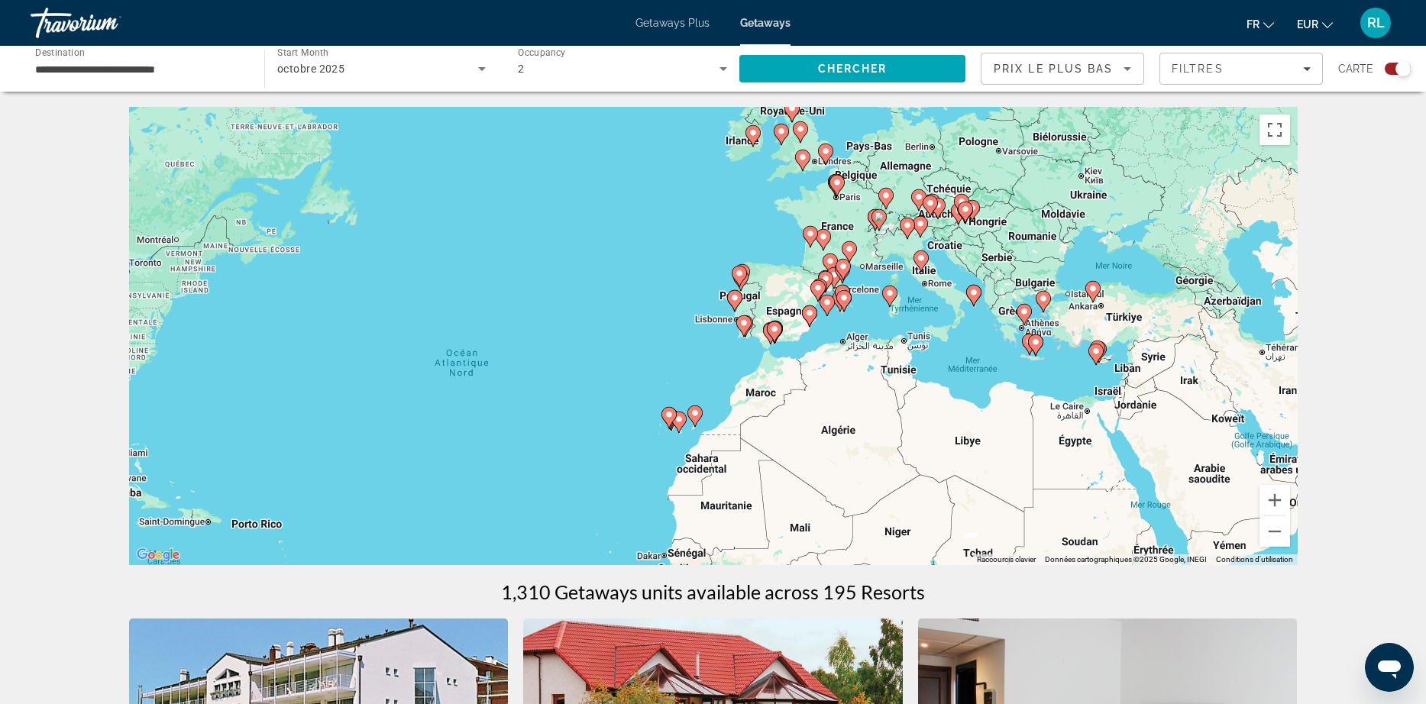
click at [871, 260] on div "Pour activer le glissement avec le clavier, appuyez sur Alt+Entrée. Une fois ce…" at bounding box center [713, 336] width 1168 height 458
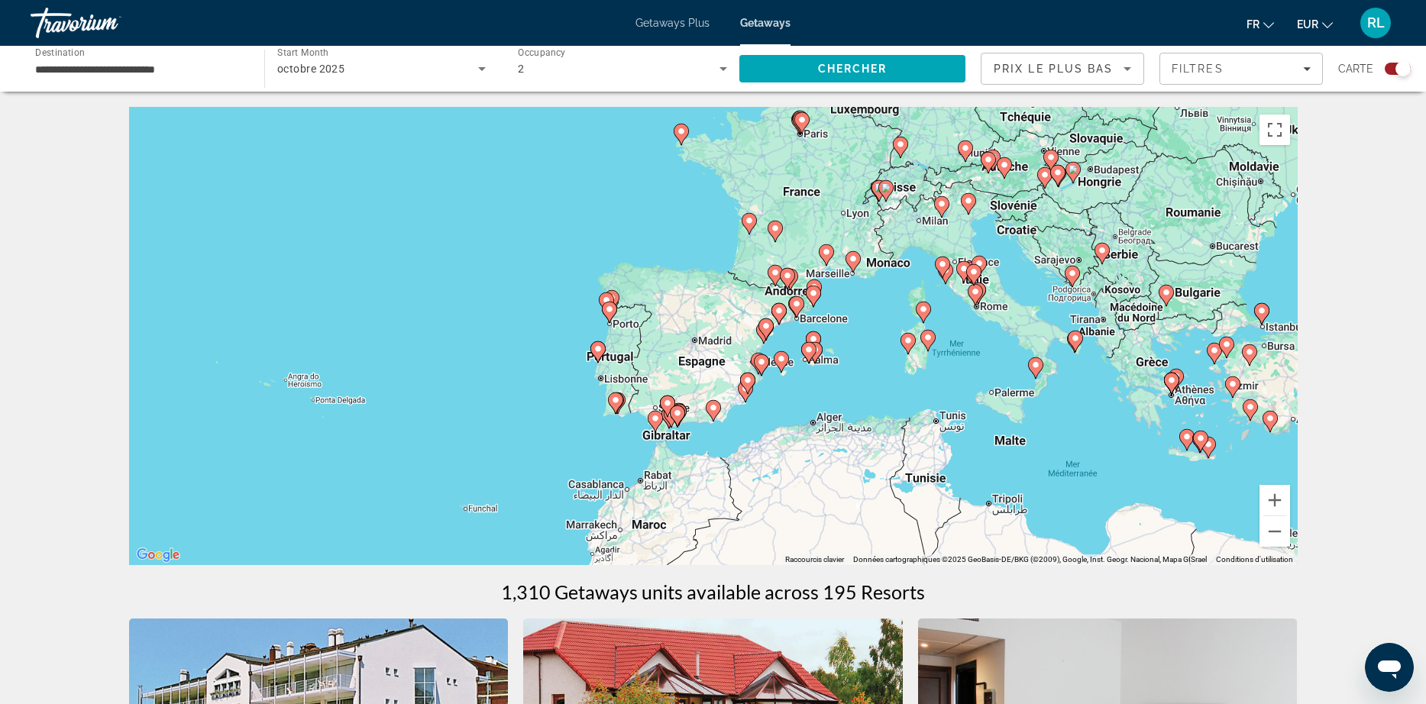
click at [955, 318] on div "Pour activer le glissement avec le clavier, appuyez sur Alt+Entrée. Une fois ce…" at bounding box center [713, 336] width 1168 height 458
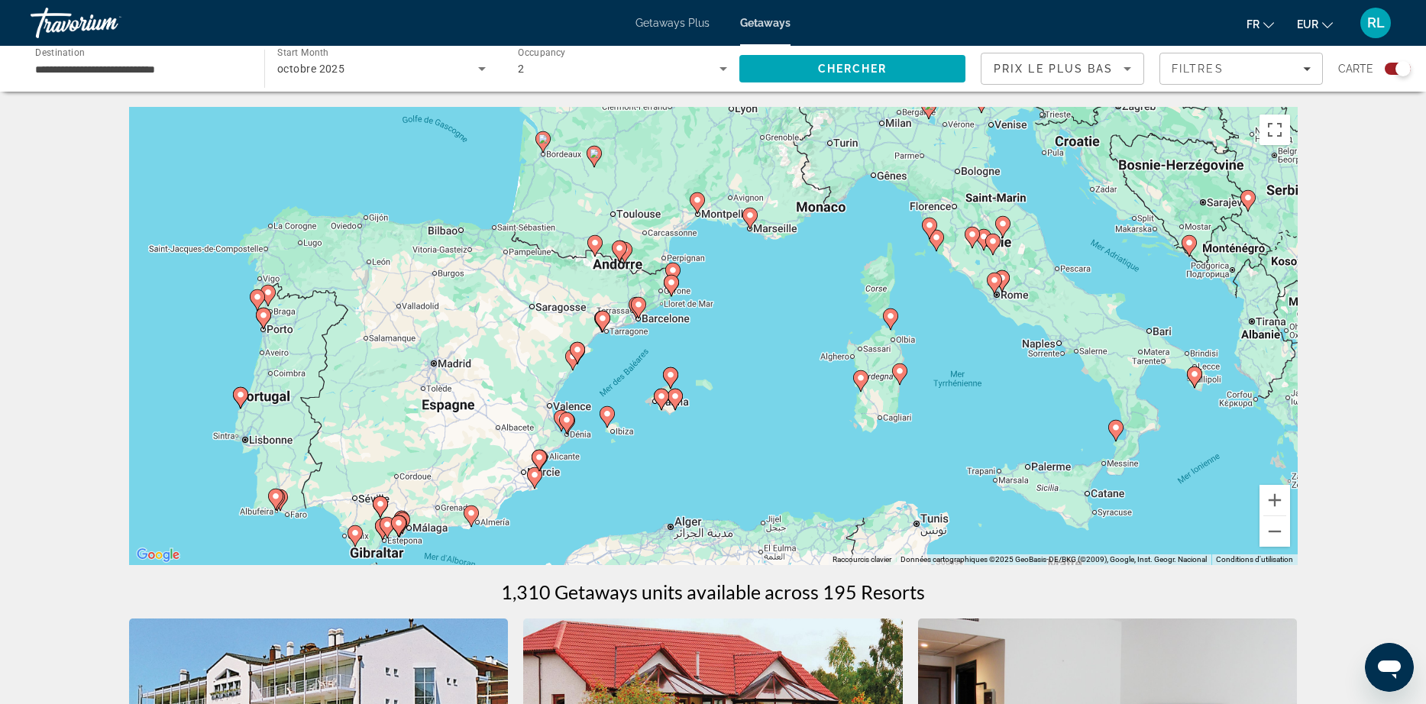
click at [927, 337] on div "Pour activer le glissement avec le clavier, appuyez sur Alt+Entrée. Une fois ce…" at bounding box center [713, 336] width 1168 height 458
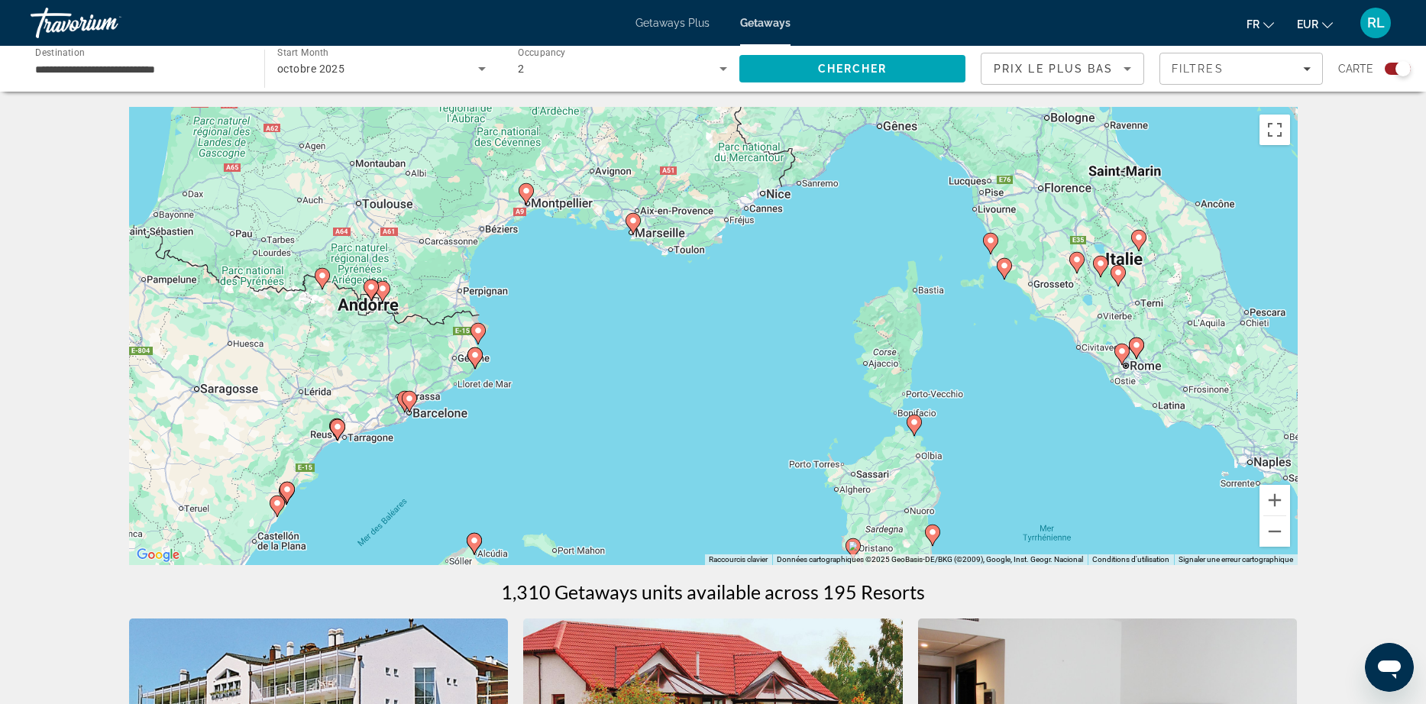
drag, startPoint x: 530, startPoint y: 240, endPoint x: 600, endPoint y: 347, distance: 128.6
click at [600, 347] on div "Pour activer le glissement avec le clavier, appuyez sur Alt+Entrée. Une fois ce…" at bounding box center [713, 336] width 1168 height 458
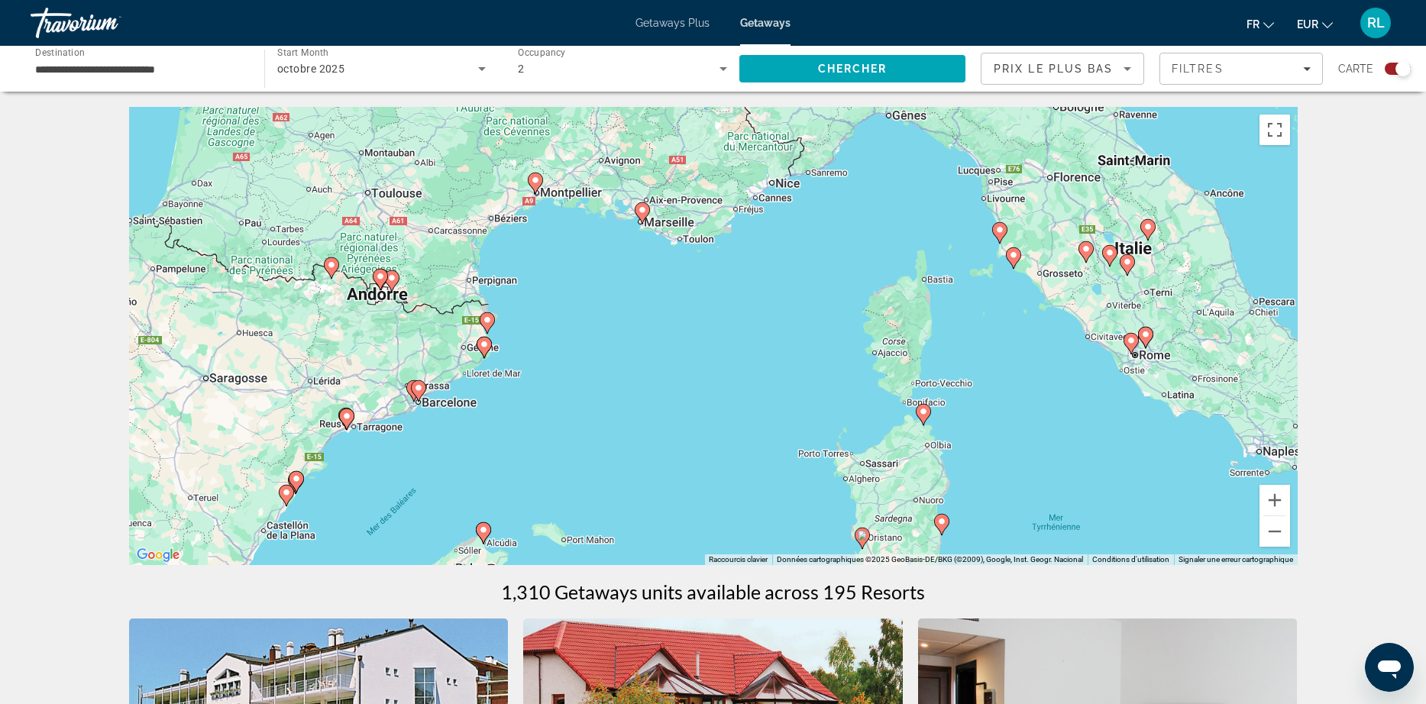
click at [480, 345] on image "Main content" at bounding box center [484, 344] width 9 height 9
type input "**********"
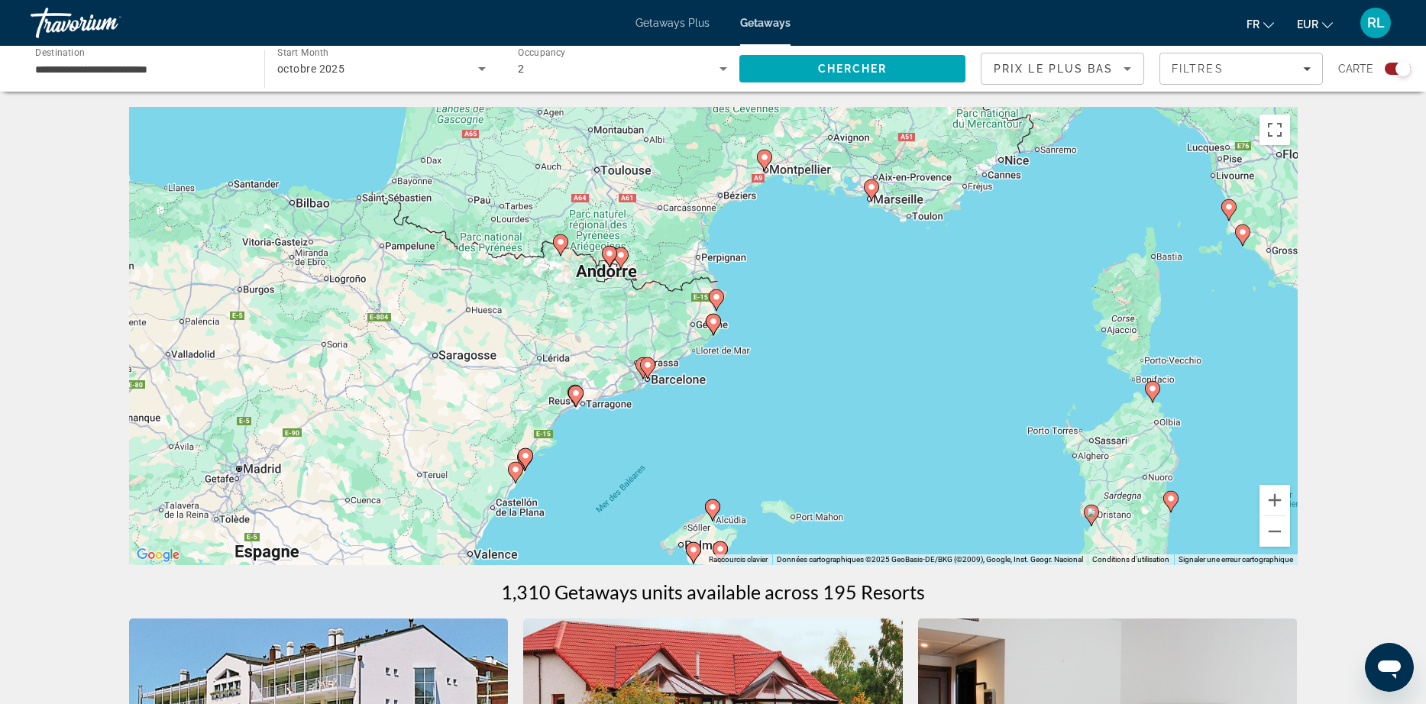
click at [712, 325] on image "Main content" at bounding box center [713, 321] width 9 height 9
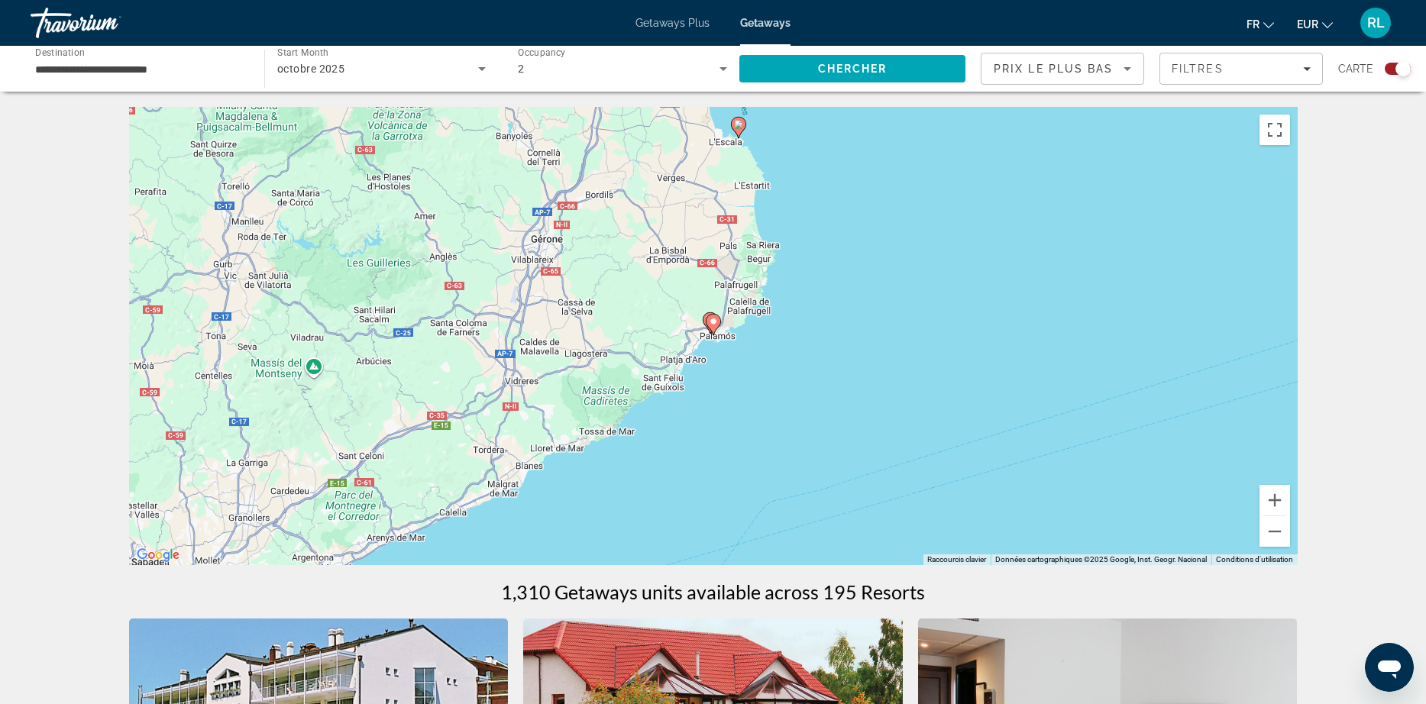
click at [710, 326] on icon "Main content" at bounding box center [713, 325] width 14 height 20
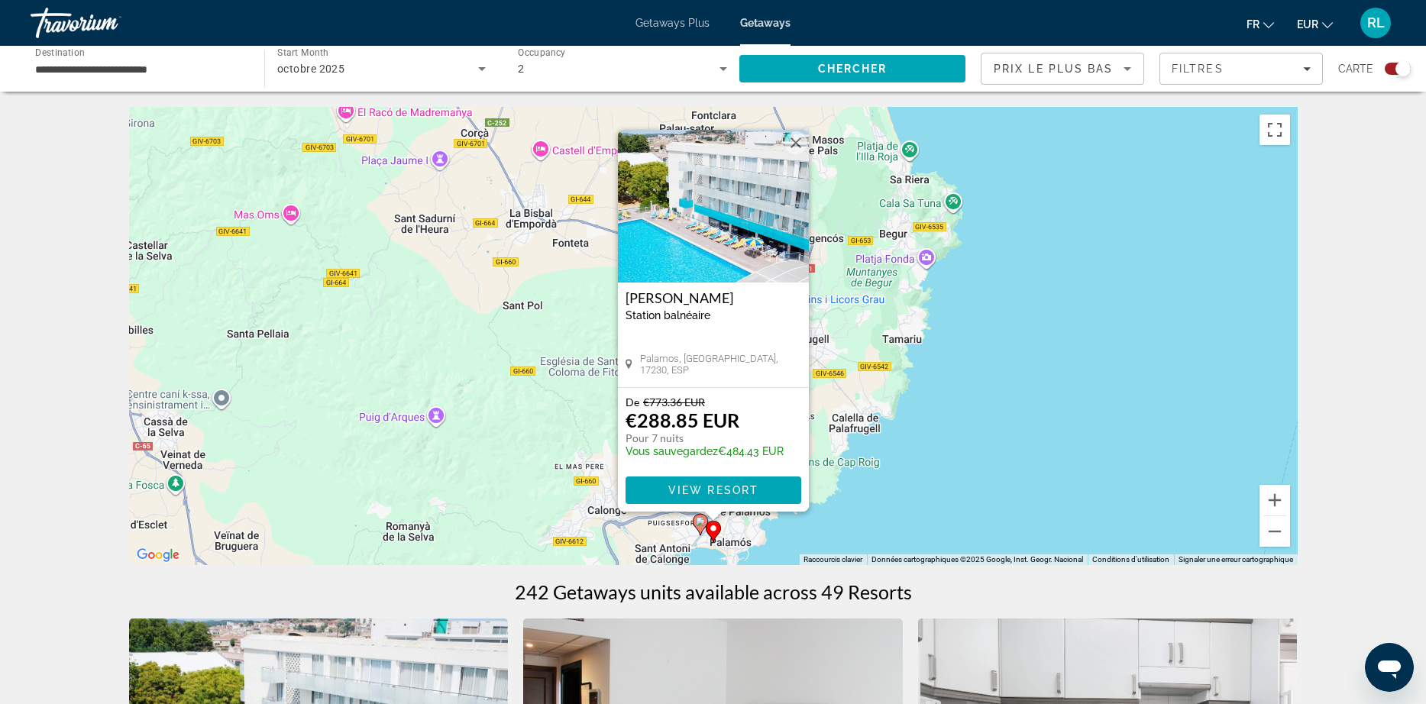
click at [789, 136] on button "Fermer" at bounding box center [795, 142] width 23 height 23
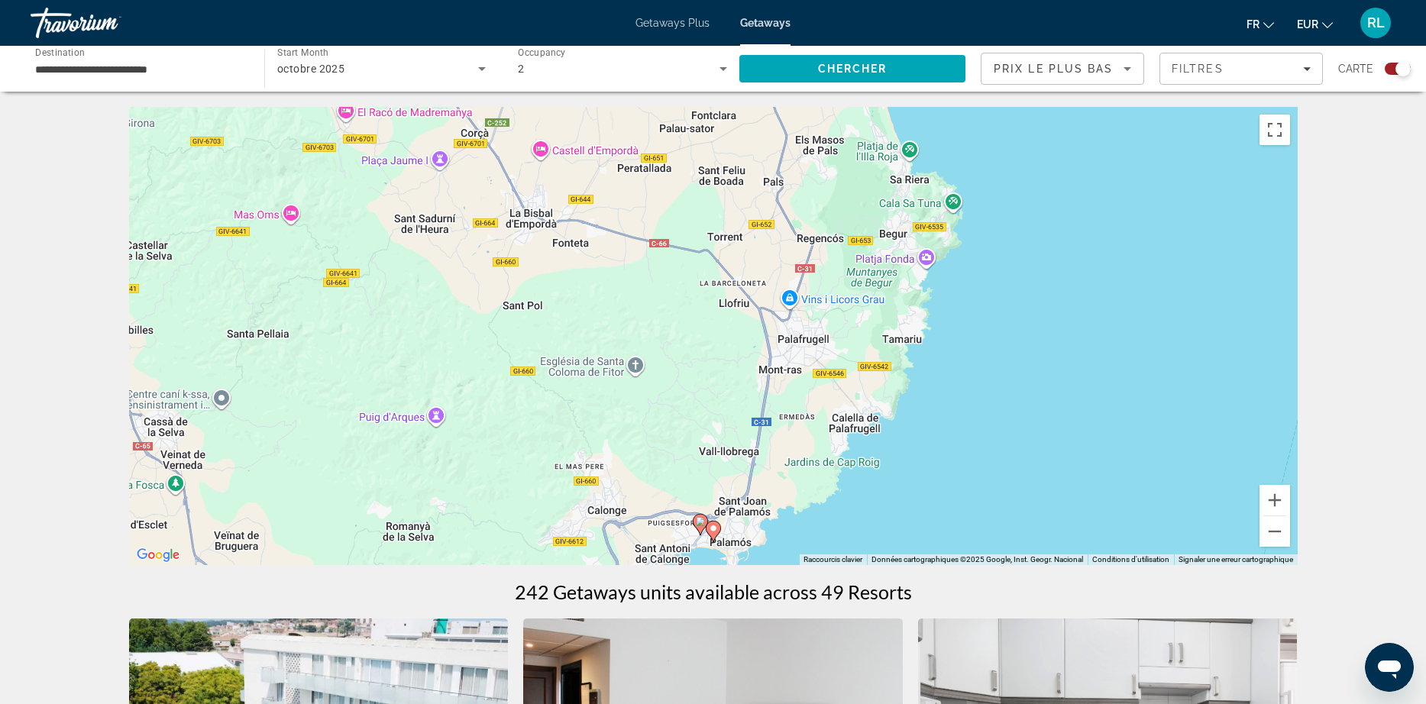
click at [701, 521] on image "Main content" at bounding box center [700, 521] width 9 height 9
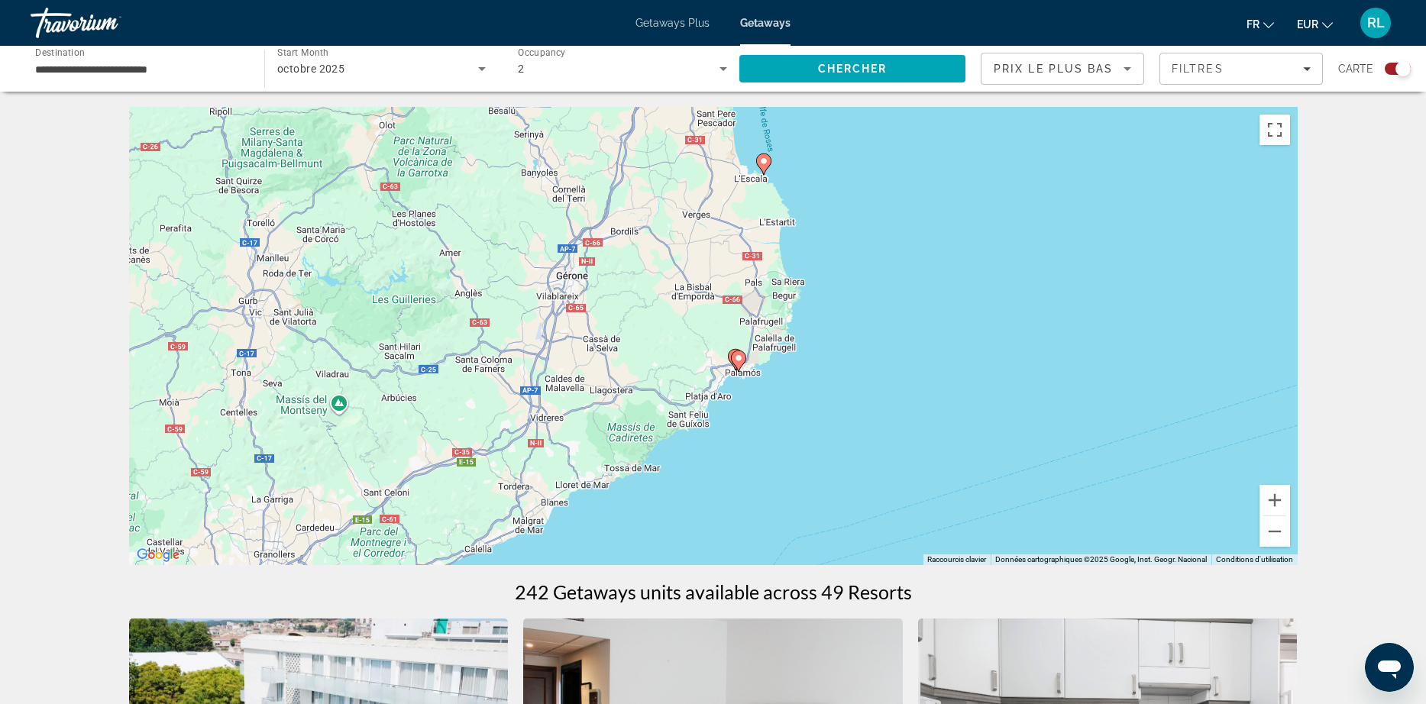
drag, startPoint x: 755, startPoint y: 169, endPoint x: 778, endPoint y: 208, distance: 45.8
click at [778, 208] on div "Pour naviguer, appuyez sur les touches fléchées. Pour activer le glissement ave…" at bounding box center [713, 336] width 1168 height 458
click at [729, 365] on gmp-advanced-marker "Main content" at bounding box center [735, 358] width 15 height 23
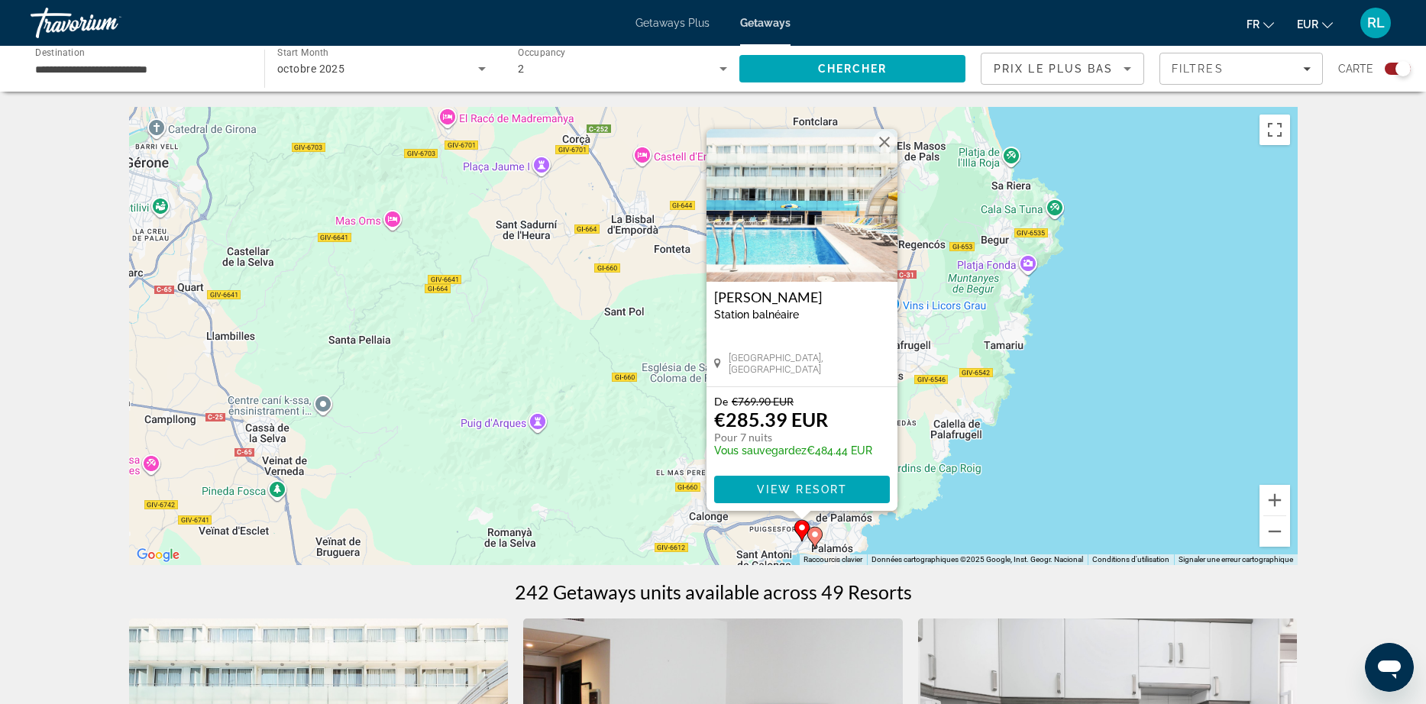
click at [811, 542] on gmp-advanced-marker "Main content" at bounding box center [814, 537] width 15 height 23
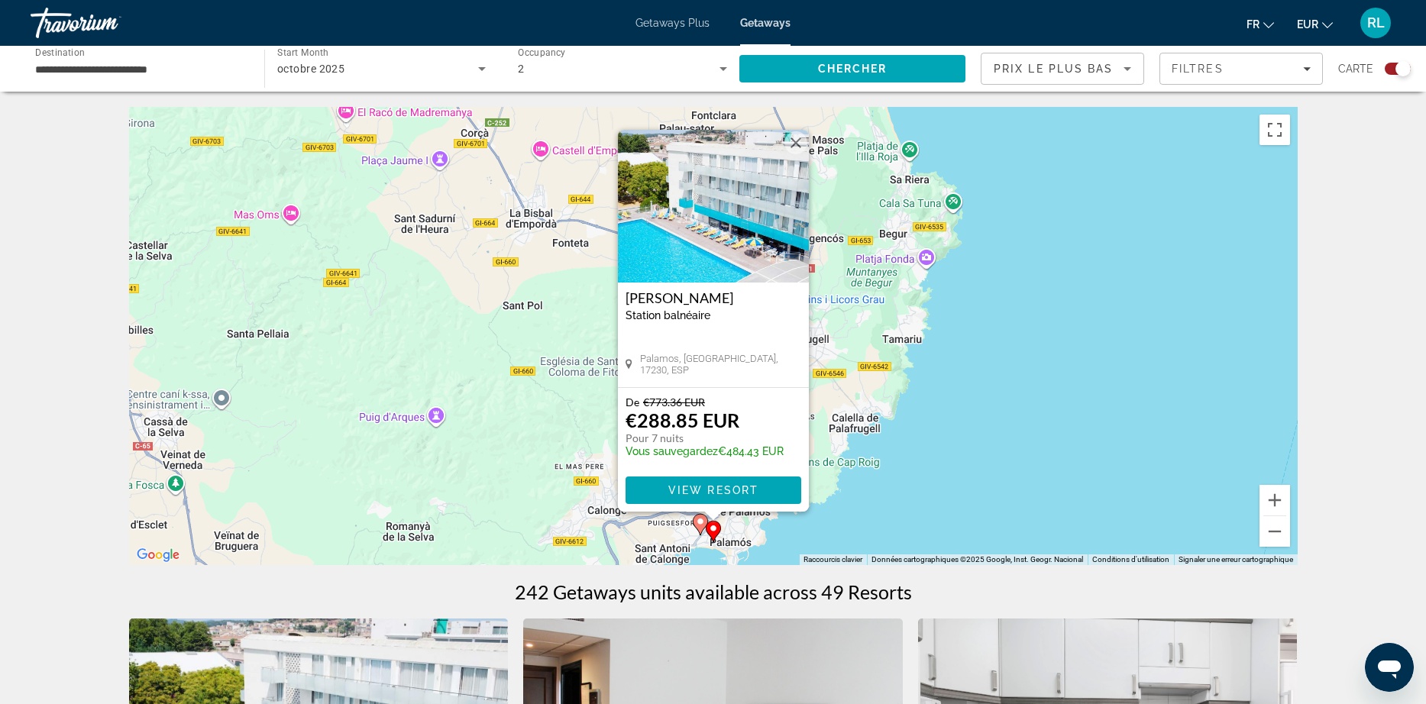
click at [721, 202] on img "Main content" at bounding box center [713, 206] width 191 height 153
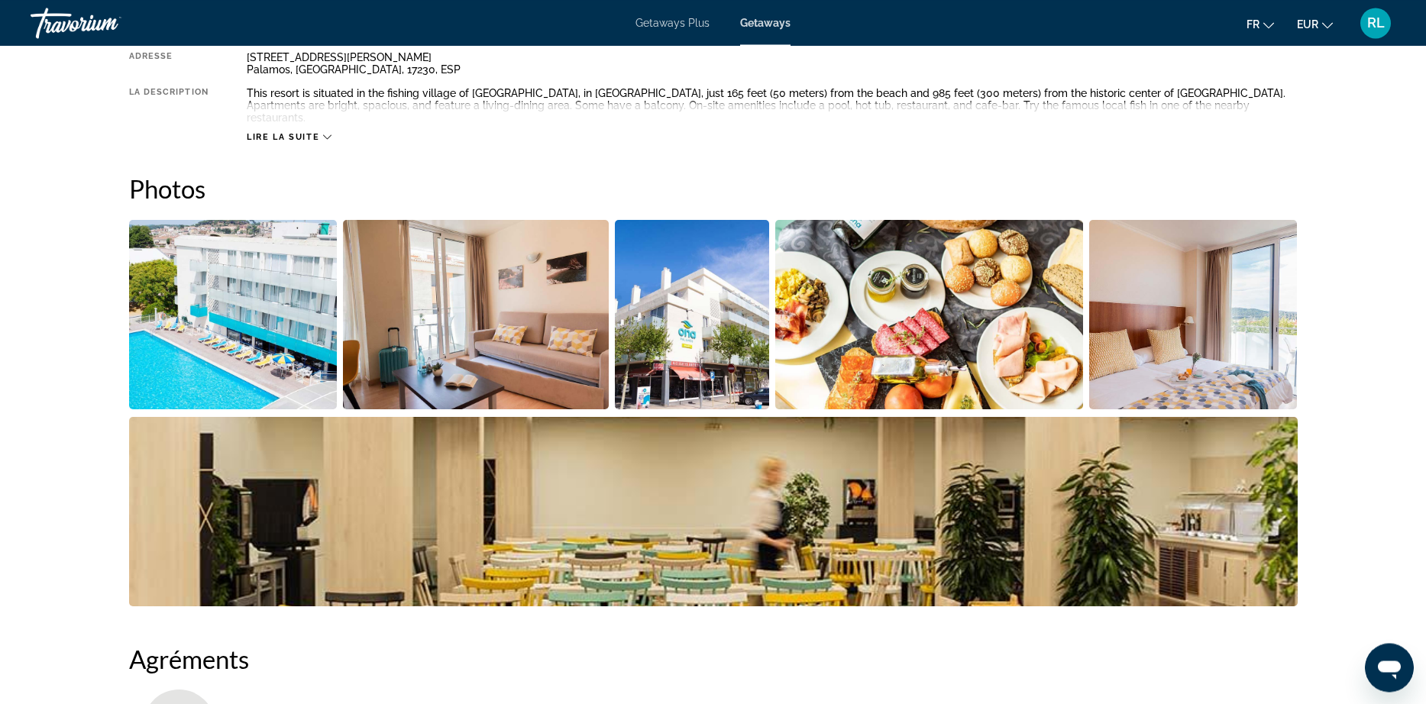
scroll to position [538, 0]
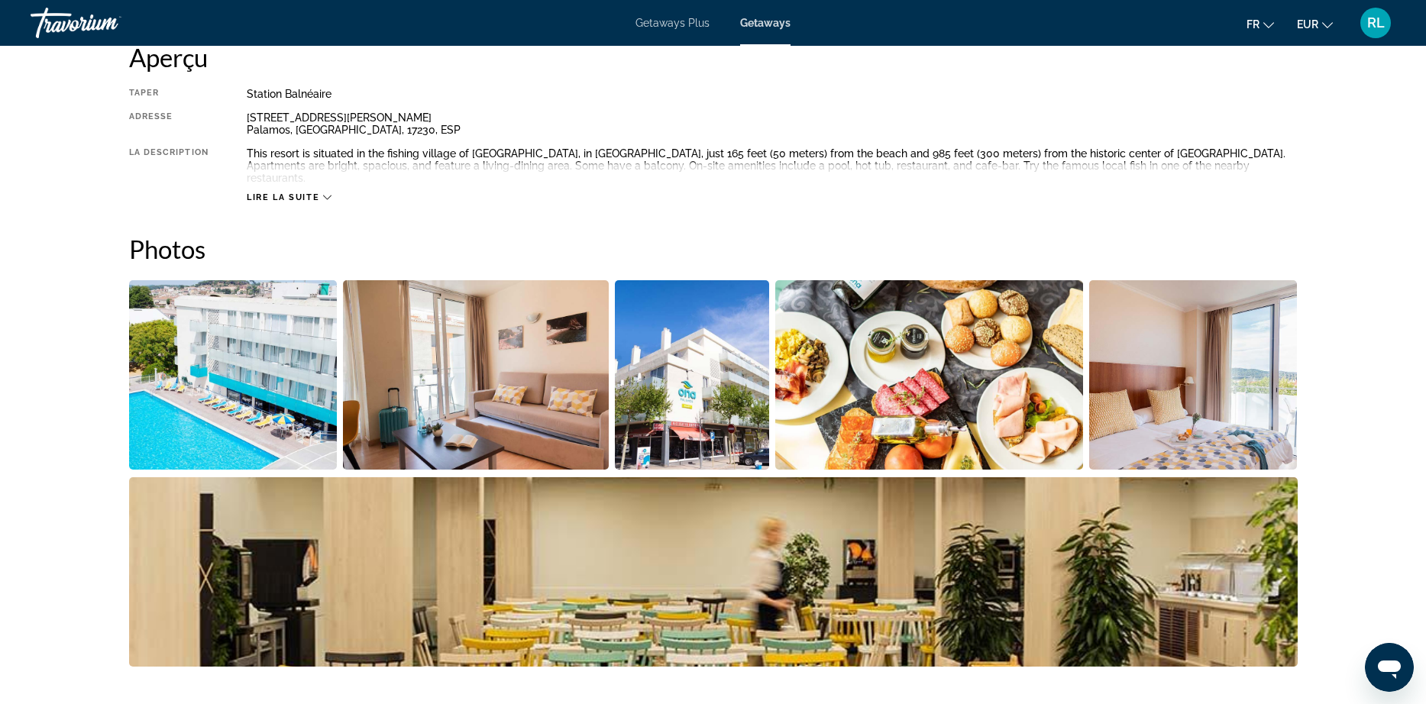
click at [309, 192] on span "Lire la suite" at bounding box center [283, 197] width 73 height 10
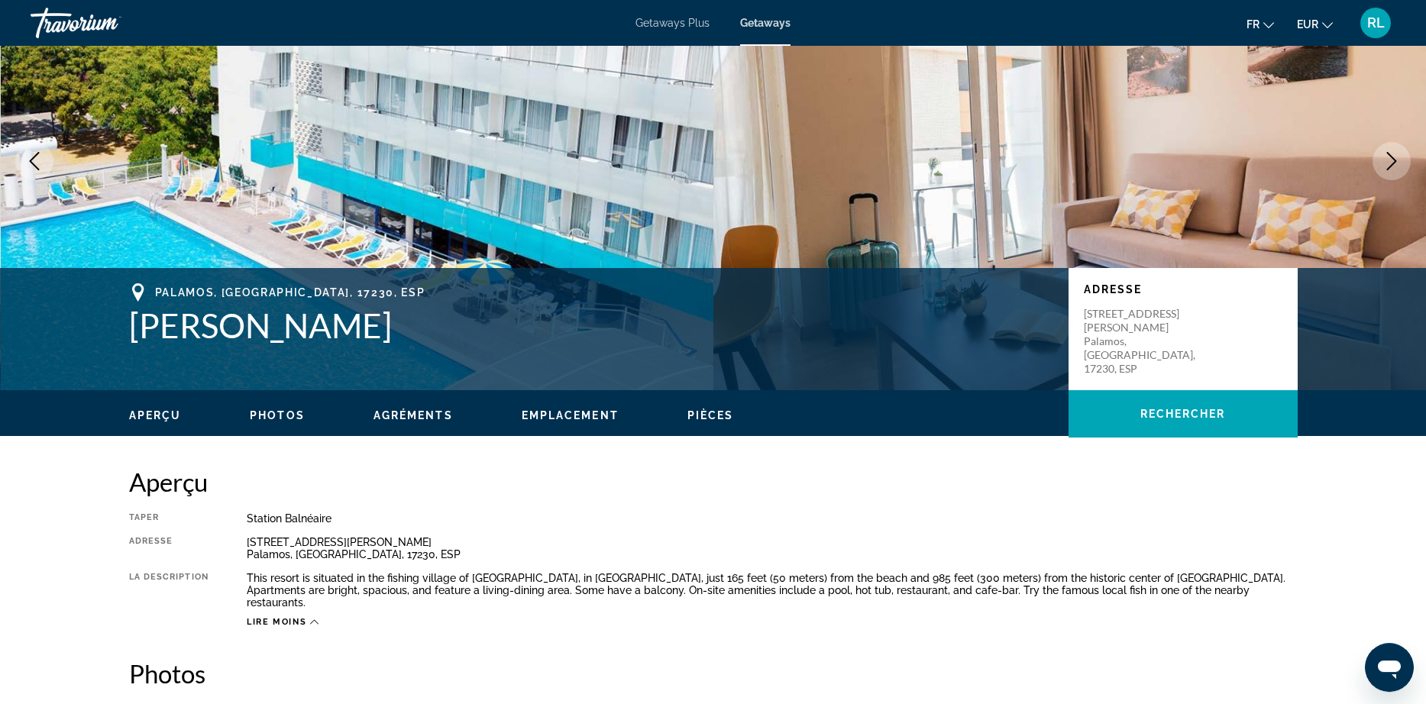
scroll to position [0, 0]
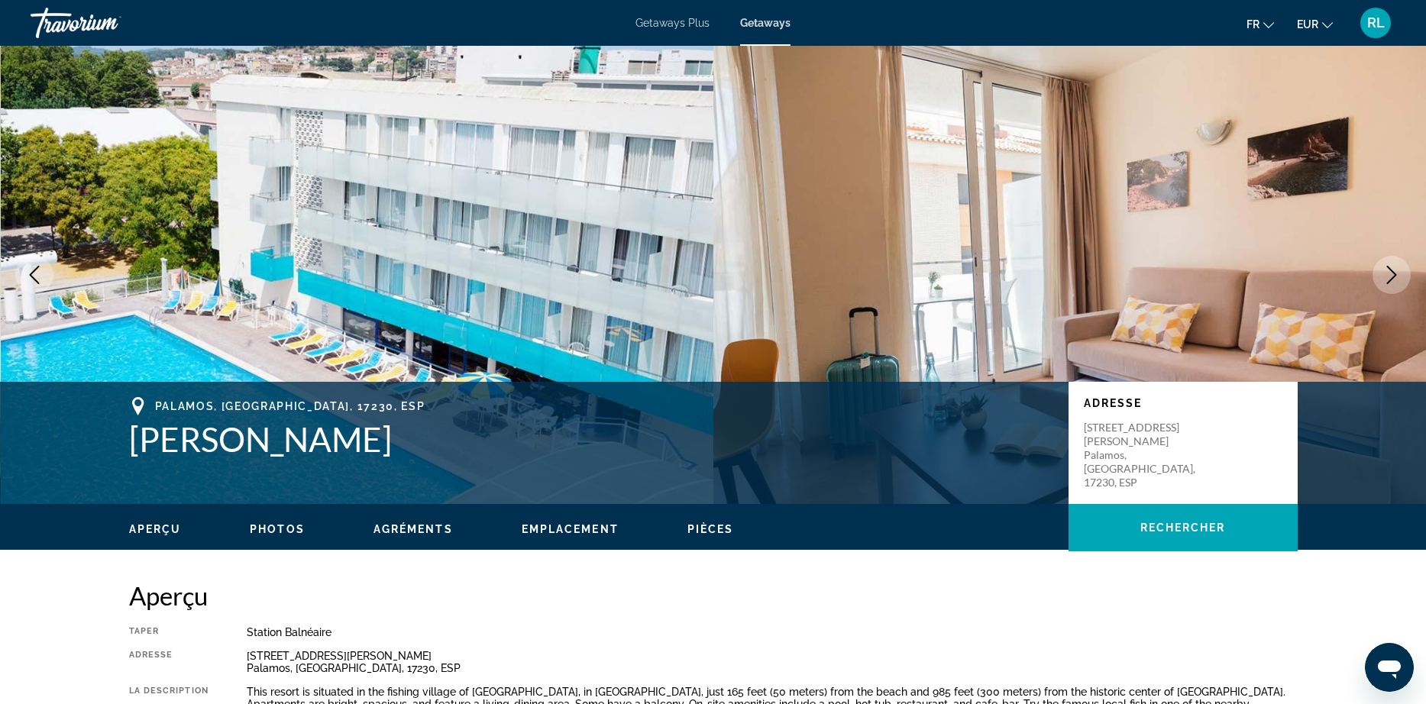
click at [716, 531] on span "Pièces" at bounding box center [710, 529] width 47 height 12
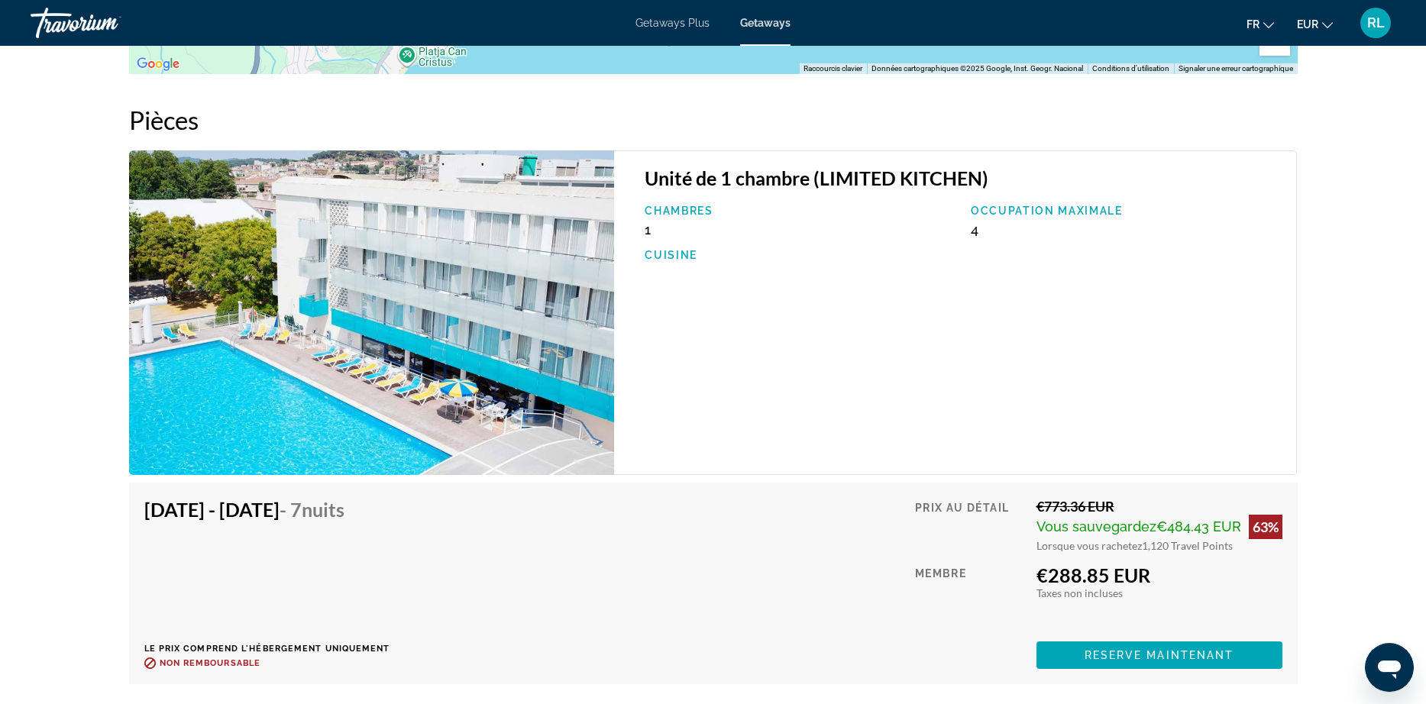
scroll to position [2174, 0]
click at [568, 311] on img "Main content" at bounding box center [372, 312] width 486 height 325
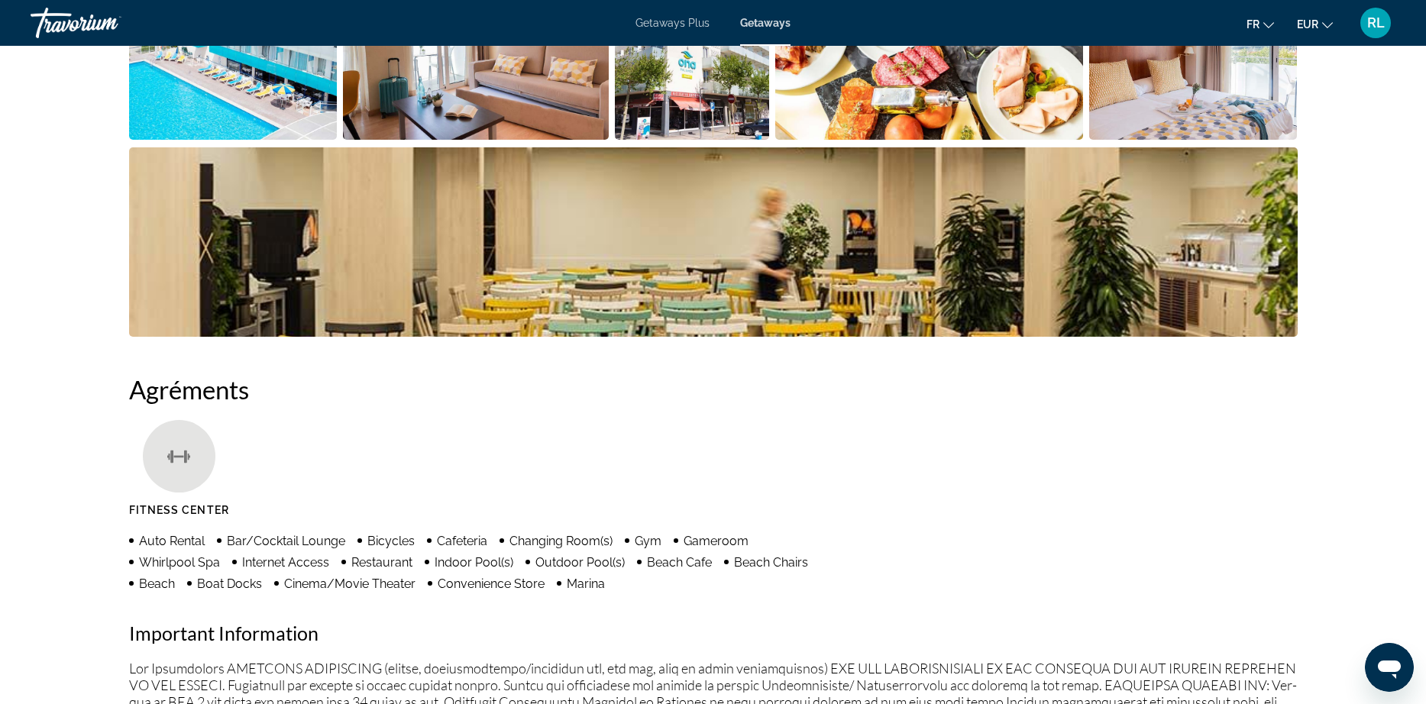
scroll to position [520, 0]
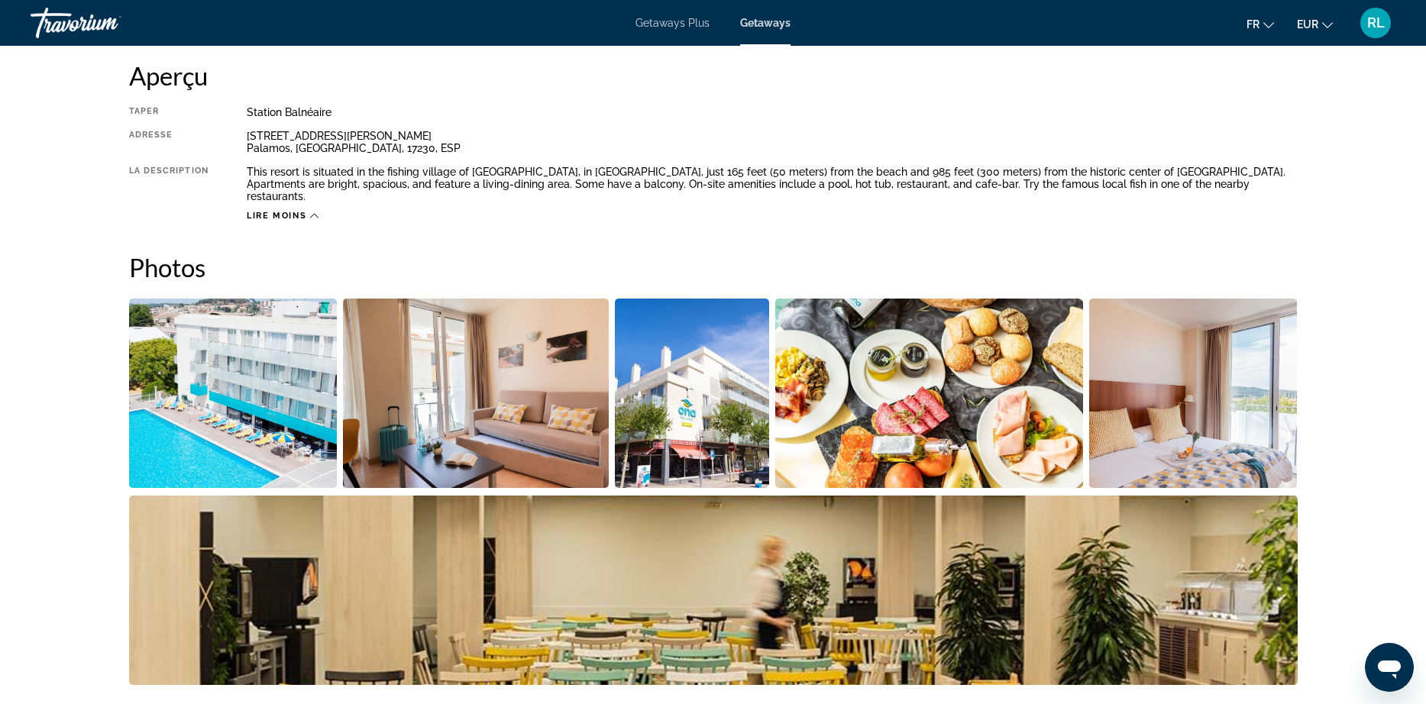
click at [315, 357] on img "Open full-screen image slider" at bounding box center [233, 393] width 208 height 189
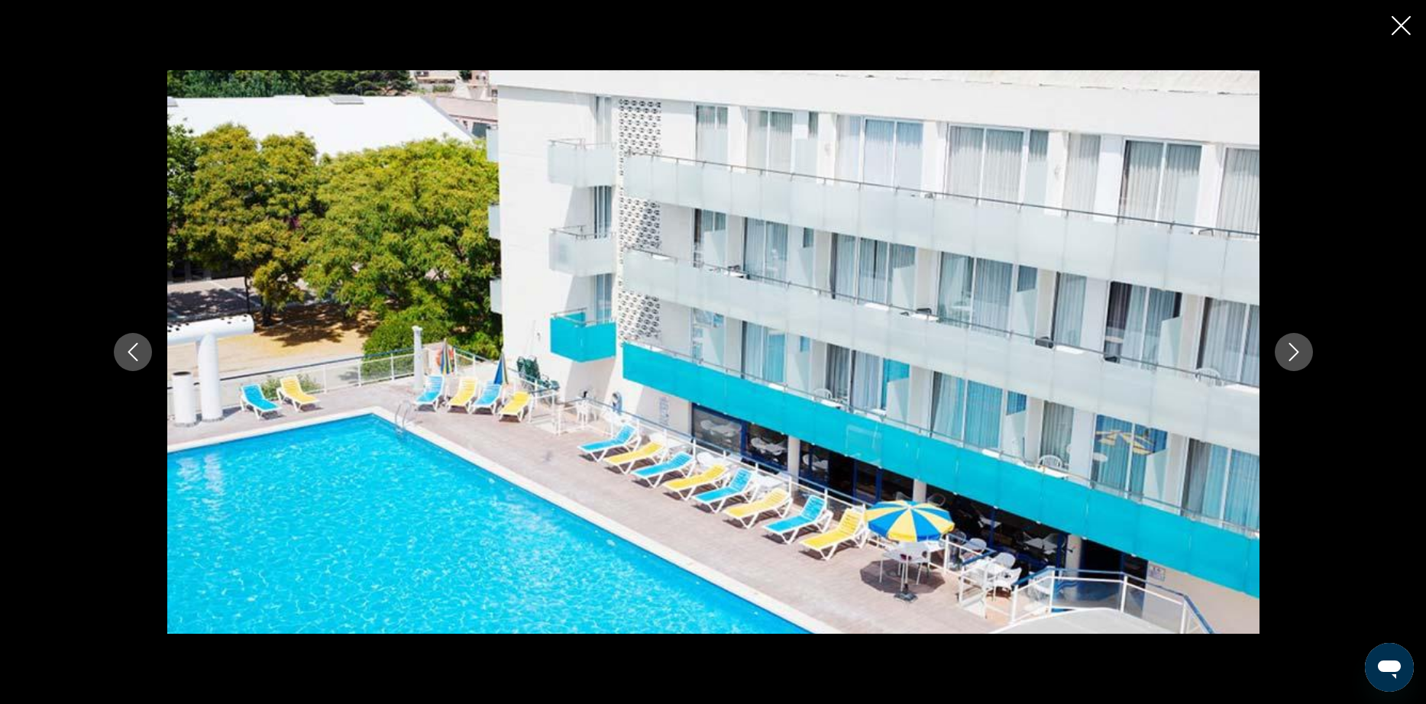
click at [1295, 349] on icon "Next image" at bounding box center [1293, 352] width 10 height 18
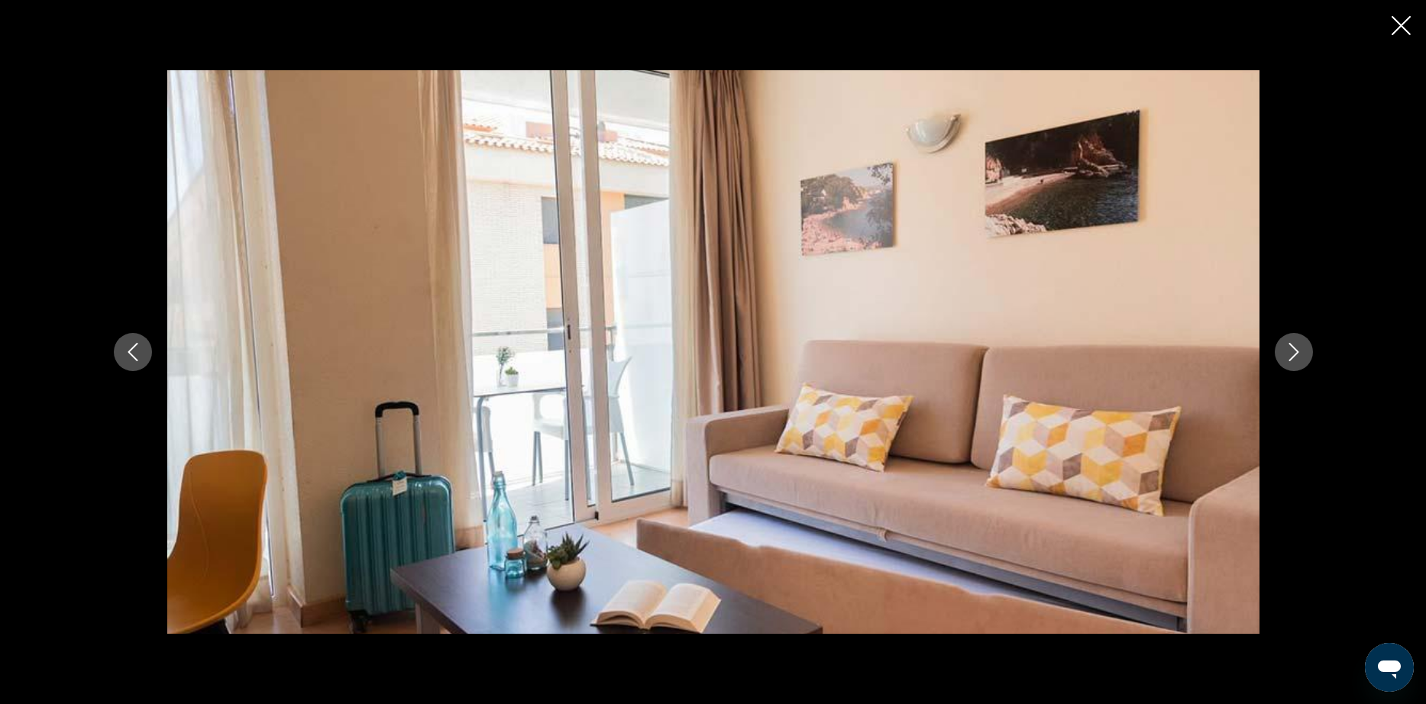
click at [1295, 349] on icon "Next image" at bounding box center [1293, 352] width 10 height 18
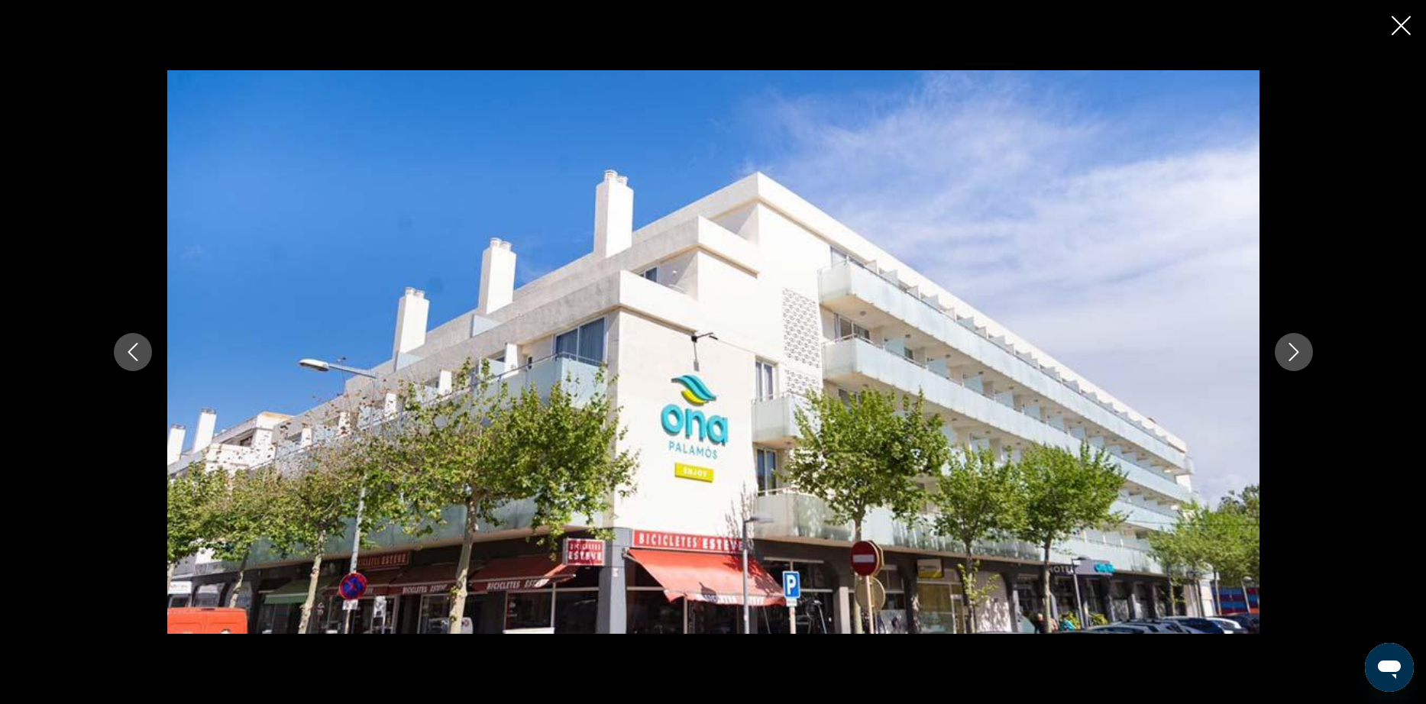
click at [1295, 349] on icon "Next image" at bounding box center [1293, 352] width 10 height 18
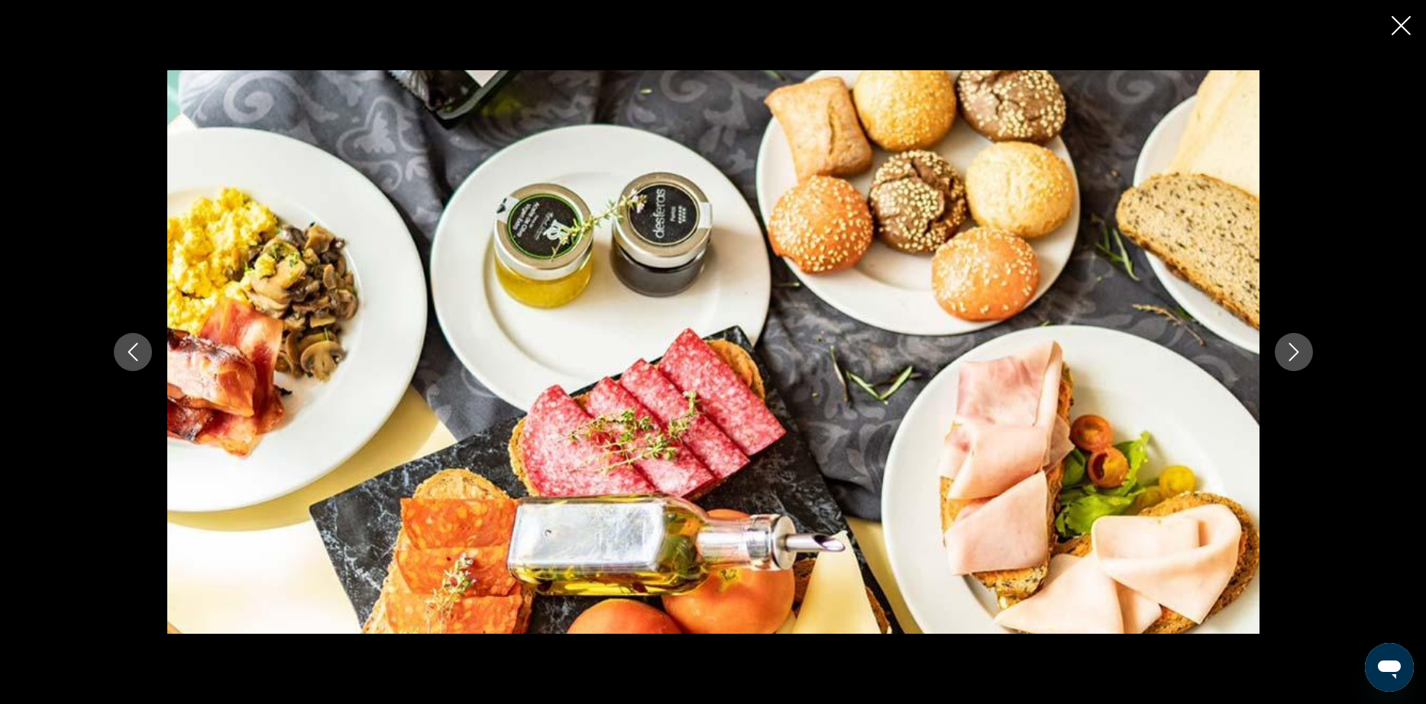
click at [1295, 349] on icon "Next image" at bounding box center [1293, 352] width 10 height 18
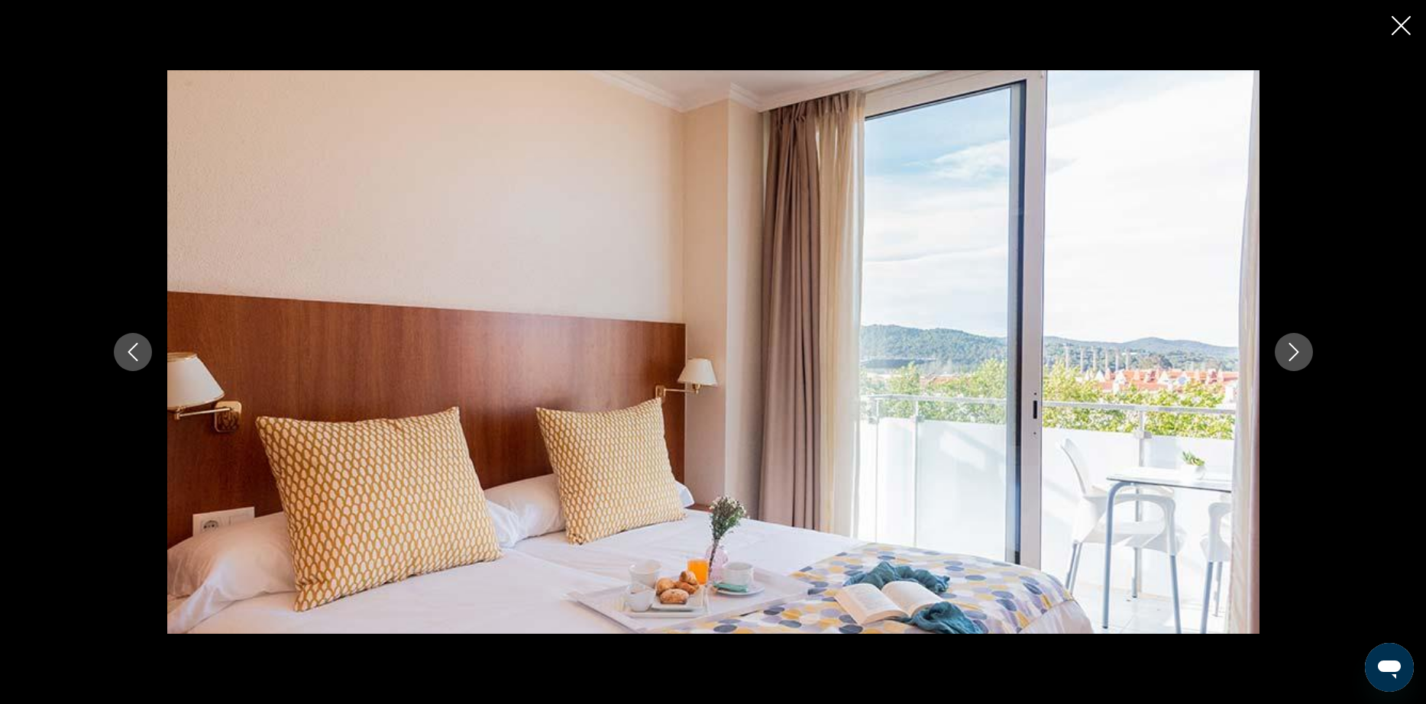
click at [1295, 349] on icon "Next image" at bounding box center [1293, 352] width 10 height 18
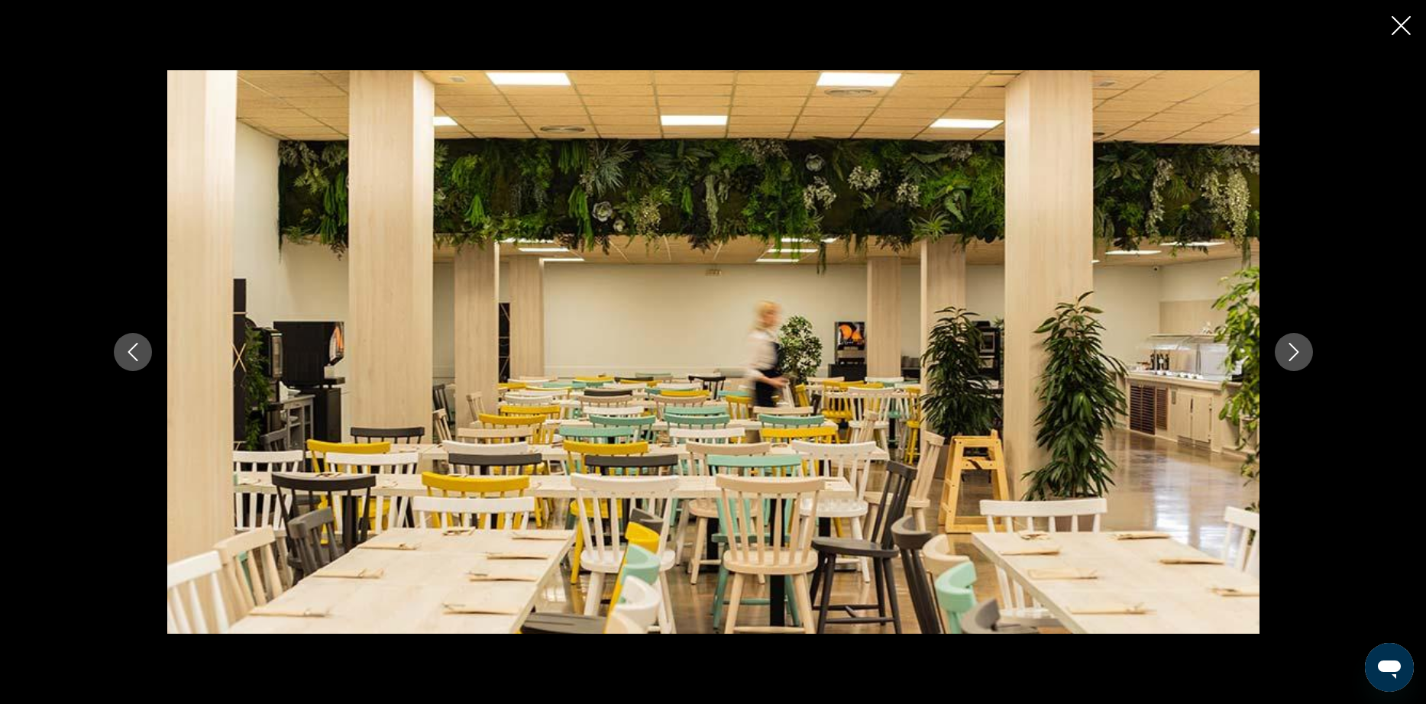
click at [1295, 349] on icon "Next image" at bounding box center [1293, 352] width 10 height 18
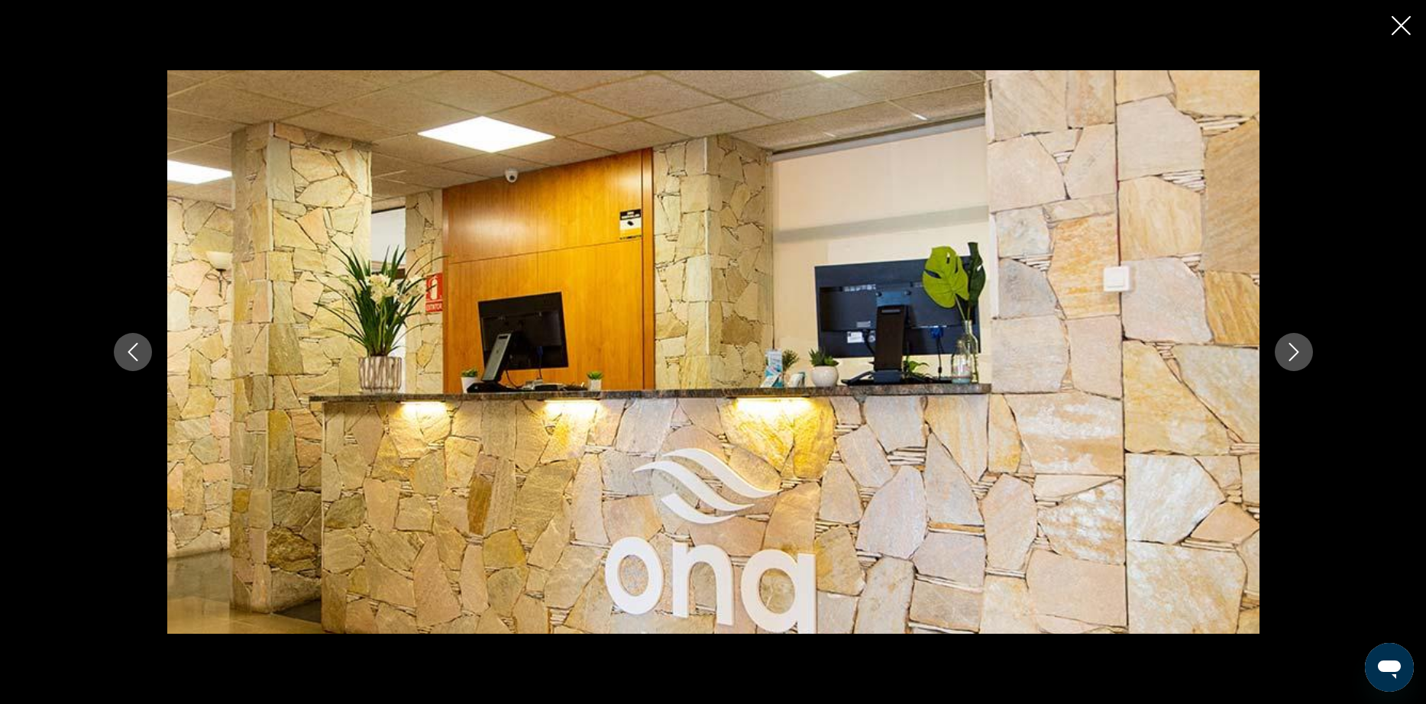
click at [1295, 349] on icon "Next image" at bounding box center [1293, 352] width 10 height 18
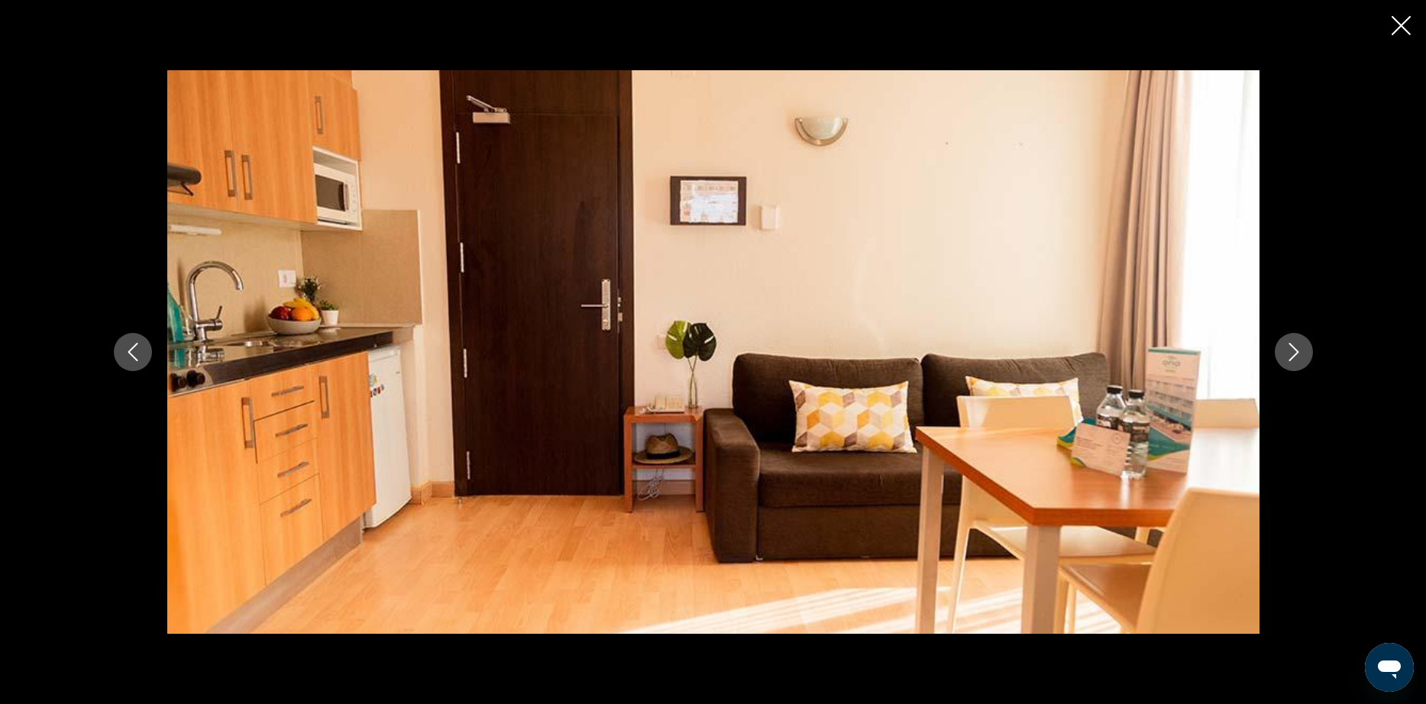
click at [1295, 349] on icon "Next image" at bounding box center [1293, 352] width 10 height 18
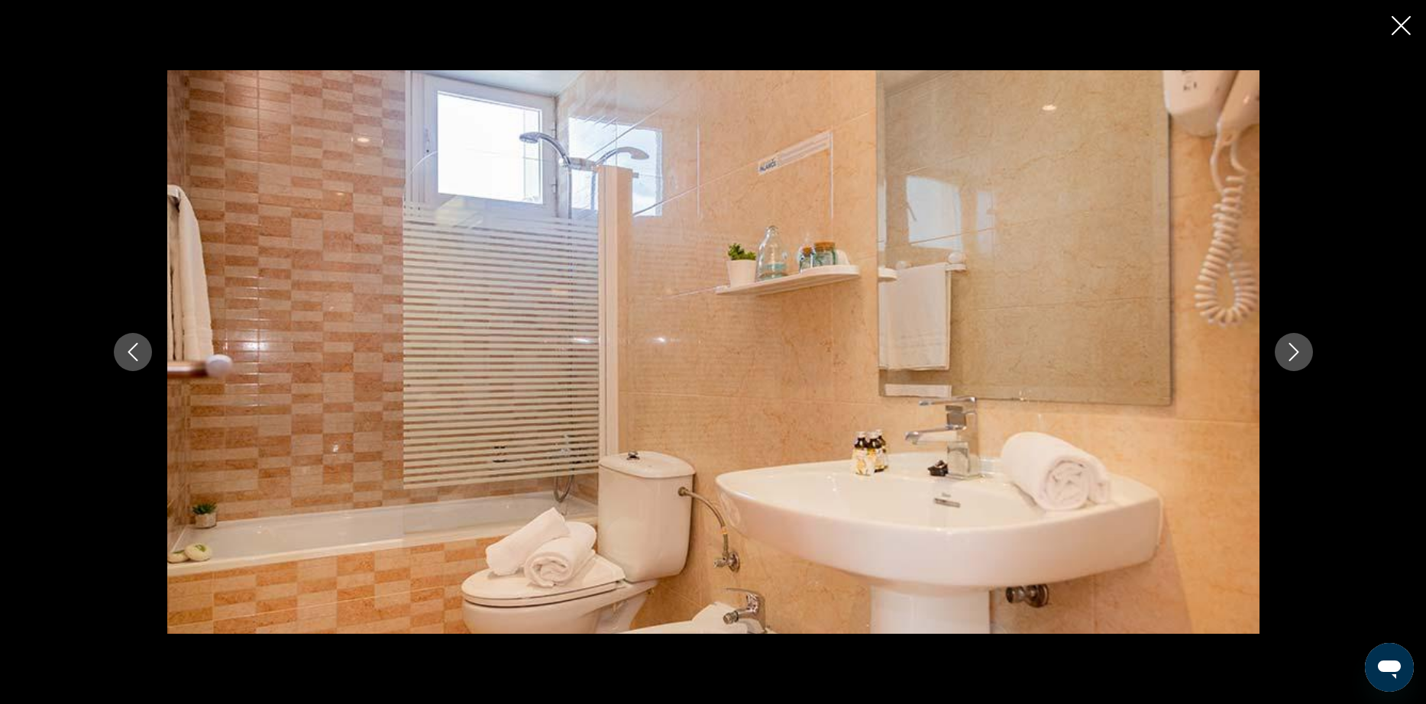
click at [1295, 349] on icon "Next image" at bounding box center [1293, 352] width 10 height 18
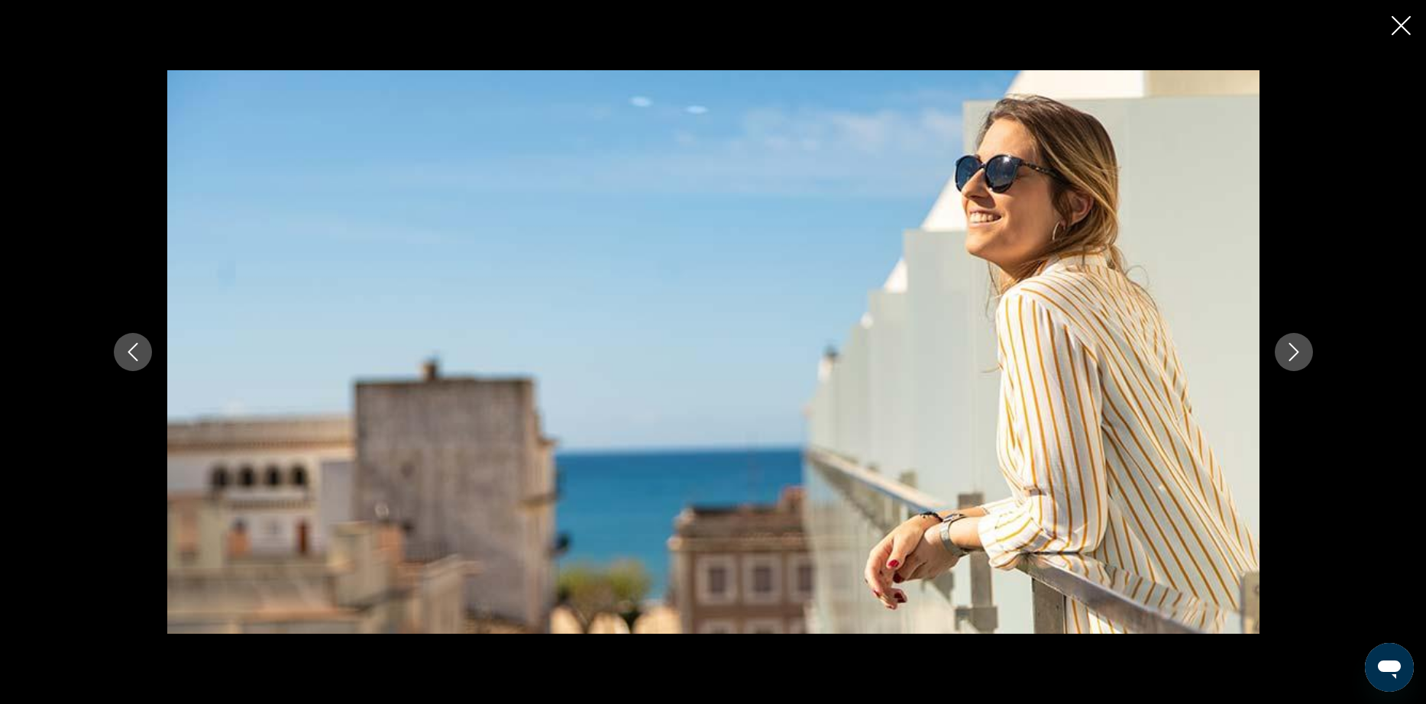
click at [1295, 349] on icon "Next image" at bounding box center [1293, 352] width 10 height 18
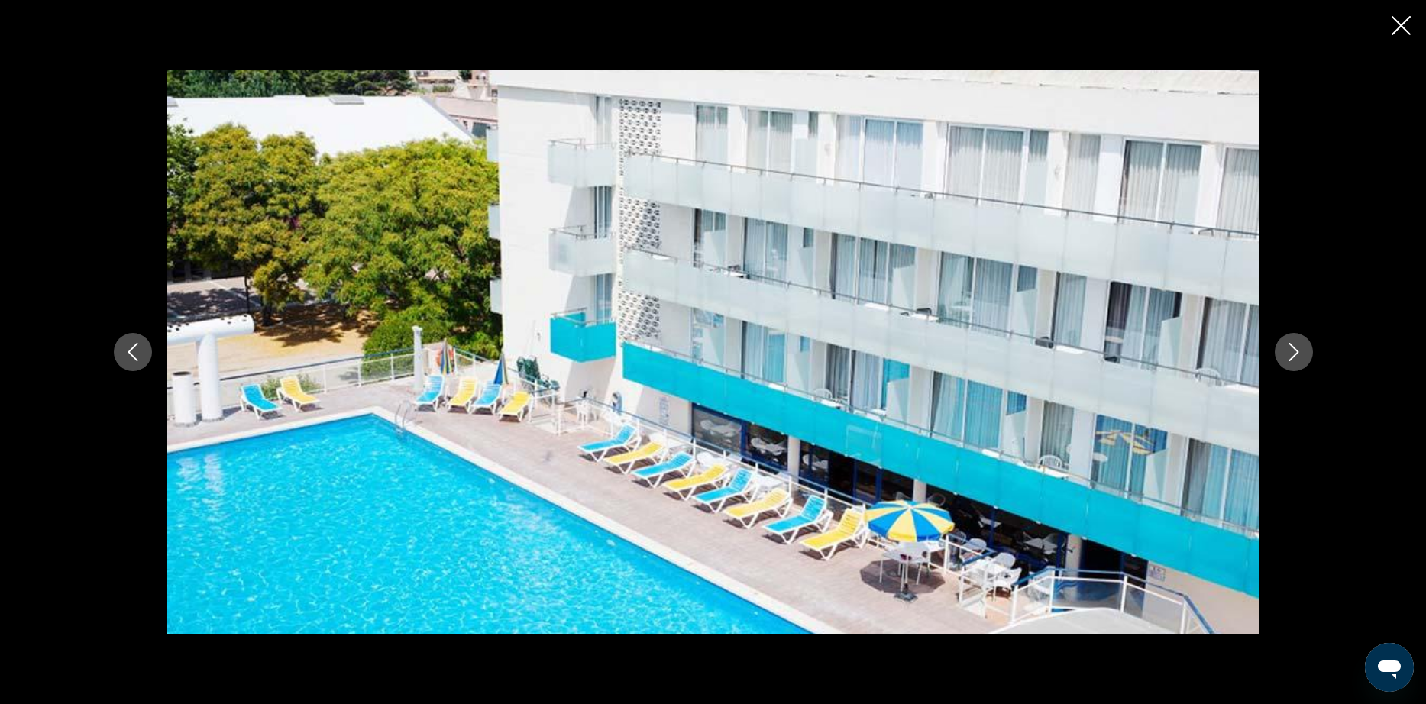
click at [1395, 33] on icon "Close slideshow" at bounding box center [1400, 25] width 19 height 19
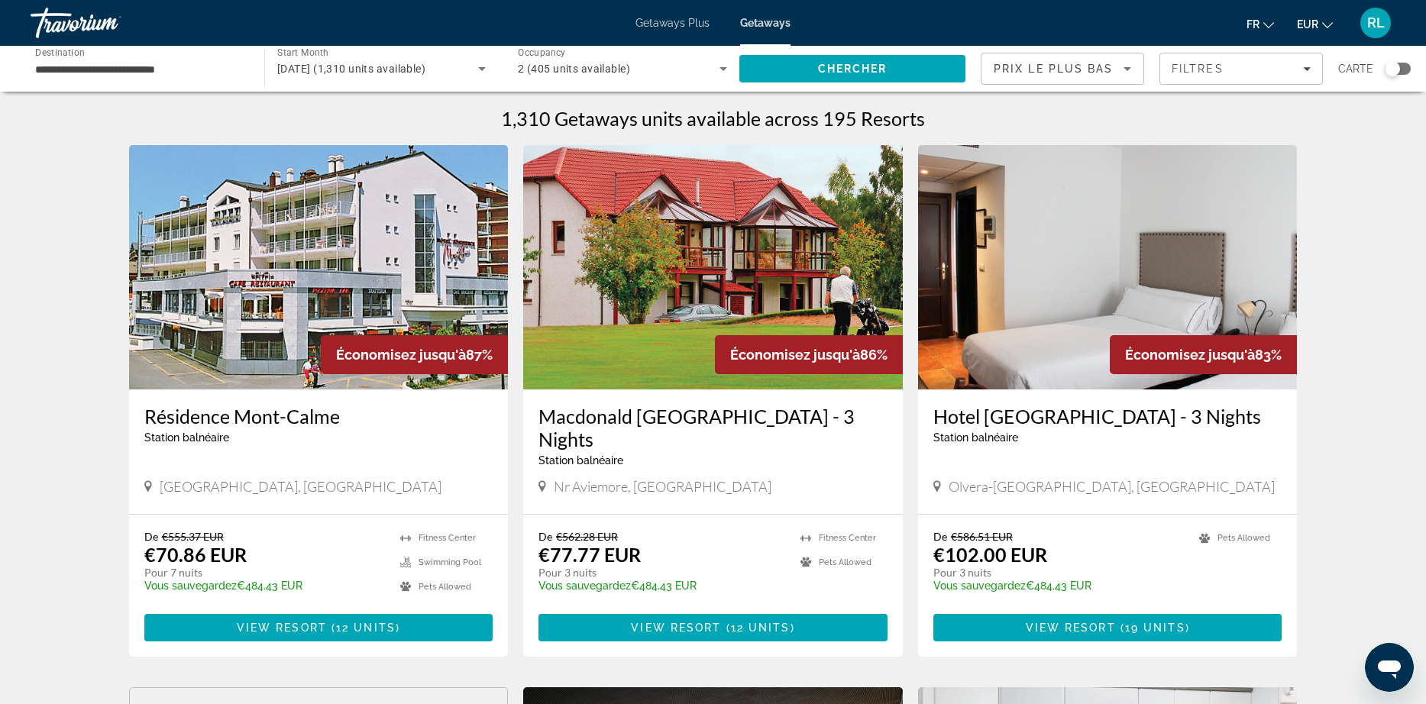
click at [1394, 66] on div "Search widget" at bounding box center [1392, 68] width 15 height 15
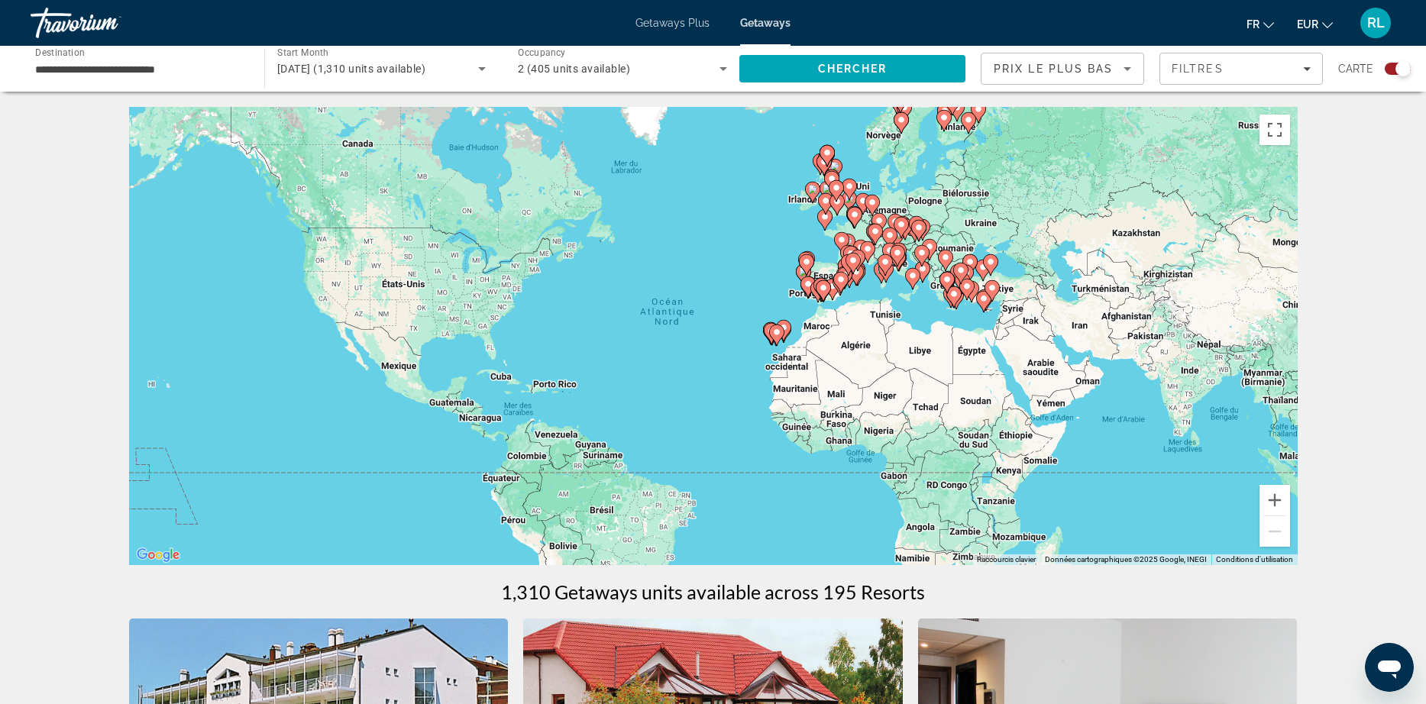
click at [867, 304] on div "Pour activer le glissement avec le clavier, appuyez sur Alt+Entrée. Une fois ce…" at bounding box center [713, 336] width 1168 height 458
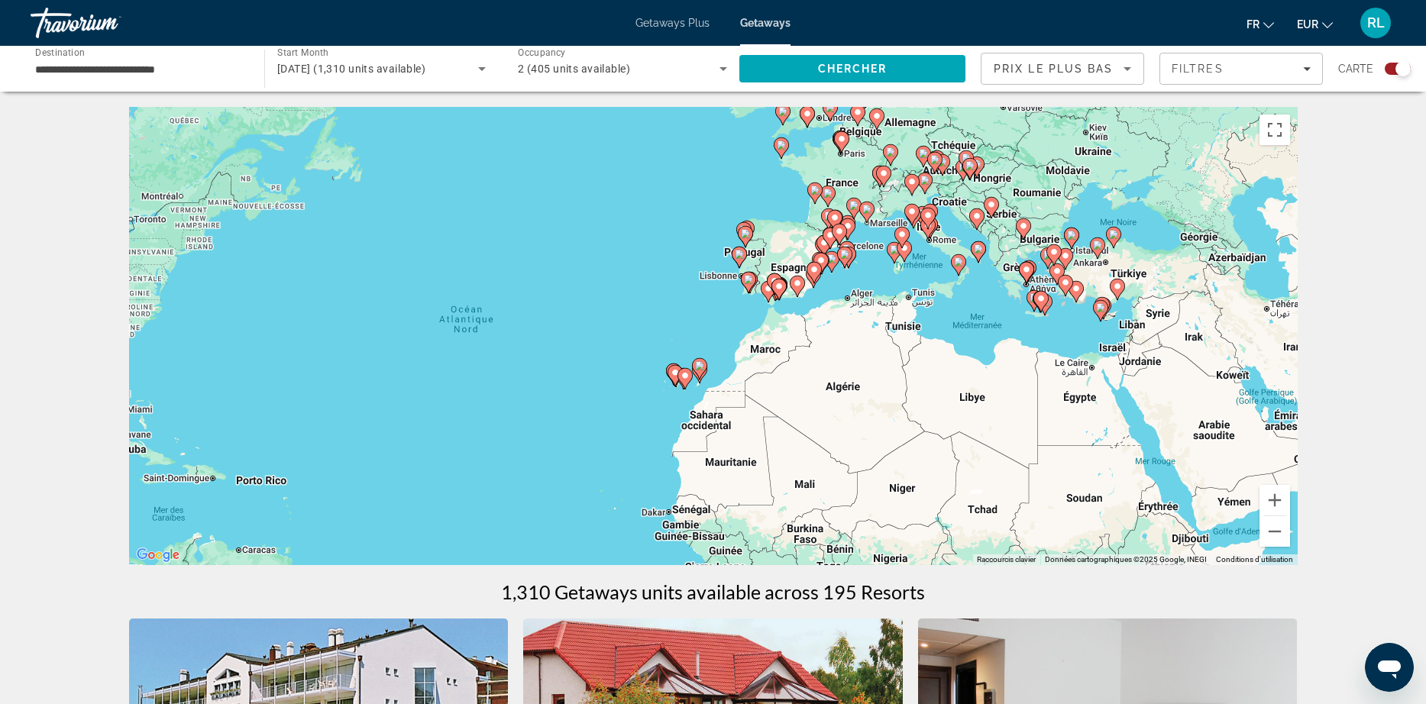
click at [844, 269] on div "Pour activer le glissement avec le clavier, appuyez sur Alt+Entrée. Une fois ce…" at bounding box center [713, 336] width 1168 height 458
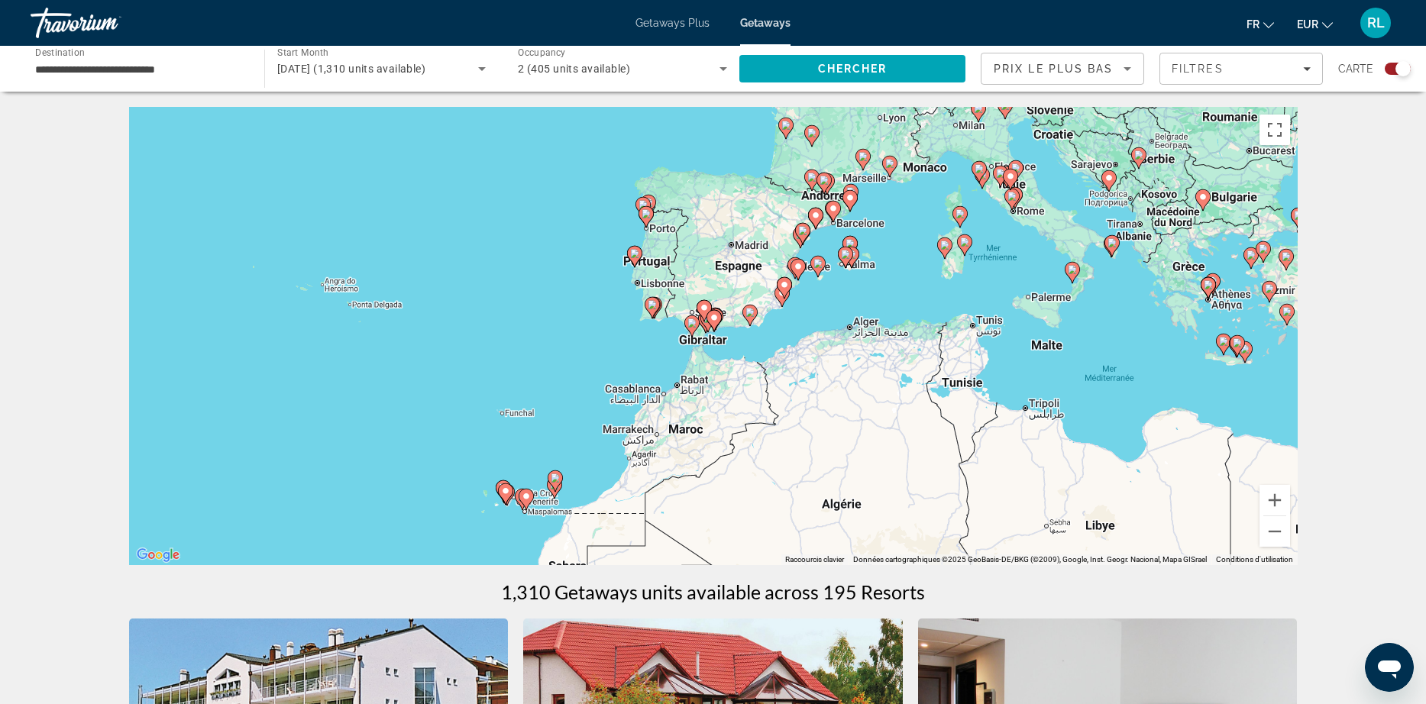
click at [840, 234] on div "Pour activer le glissement avec le clavier, appuyez sur Alt+Entrée. Une fois ce…" at bounding box center [713, 336] width 1168 height 458
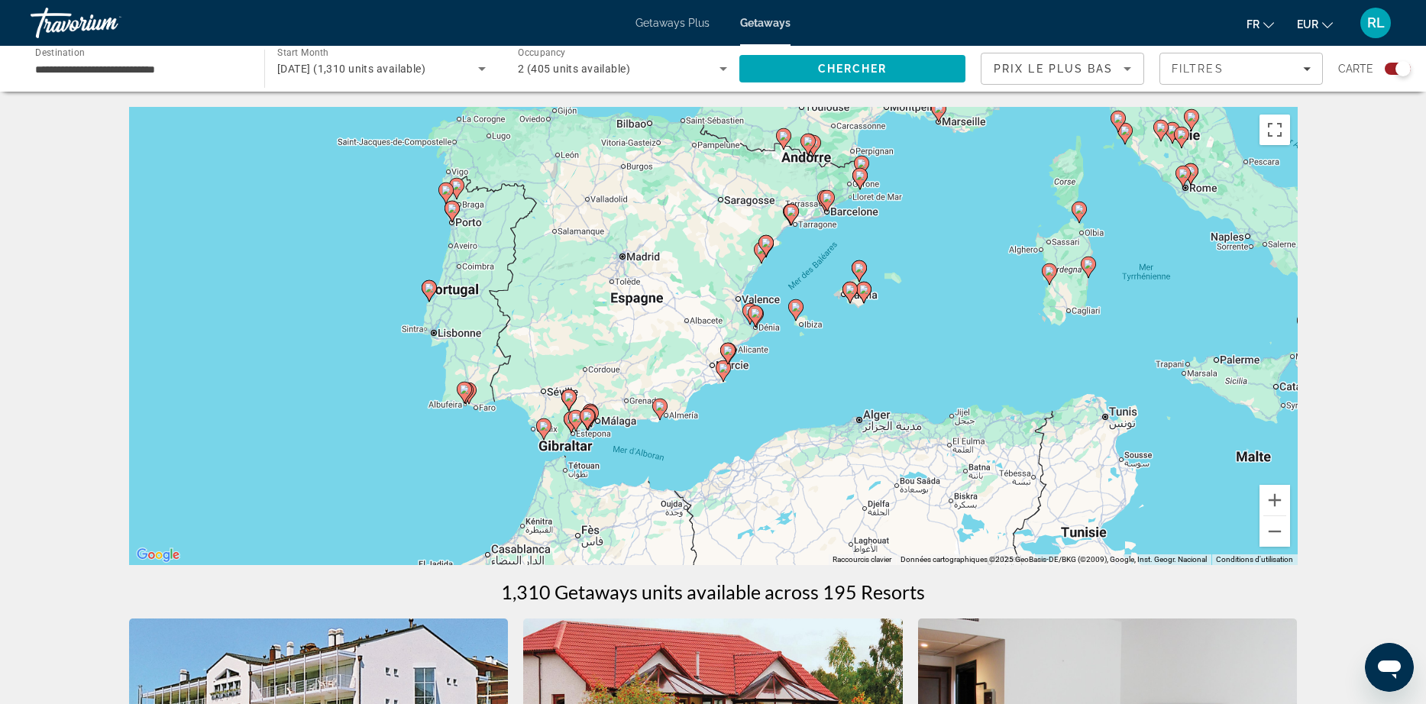
click at [863, 206] on div "Pour activer le glissement avec le clavier, appuyez sur Alt+Entrée. Une fois ce…" at bounding box center [713, 336] width 1168 height 458
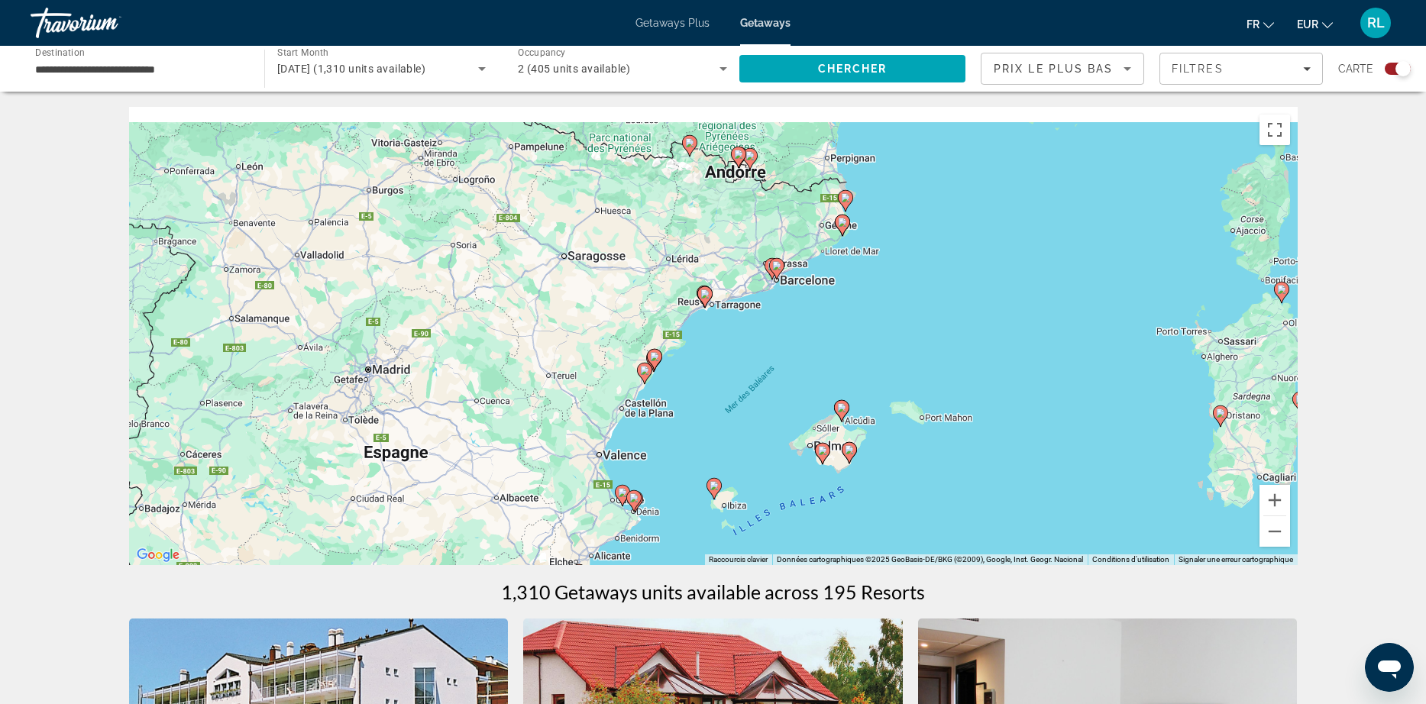
drag, startPoint x: 874, startPoint y: 204, endPoint x: 857, endPoint y: 286, distance: 84.3
click at [857, 286] on div "Pour activer le glissement avec le clavier, appuyez sur Alt+Entrée. Une fois ce…" at bounding box center [713, 336] width 1168 height 458
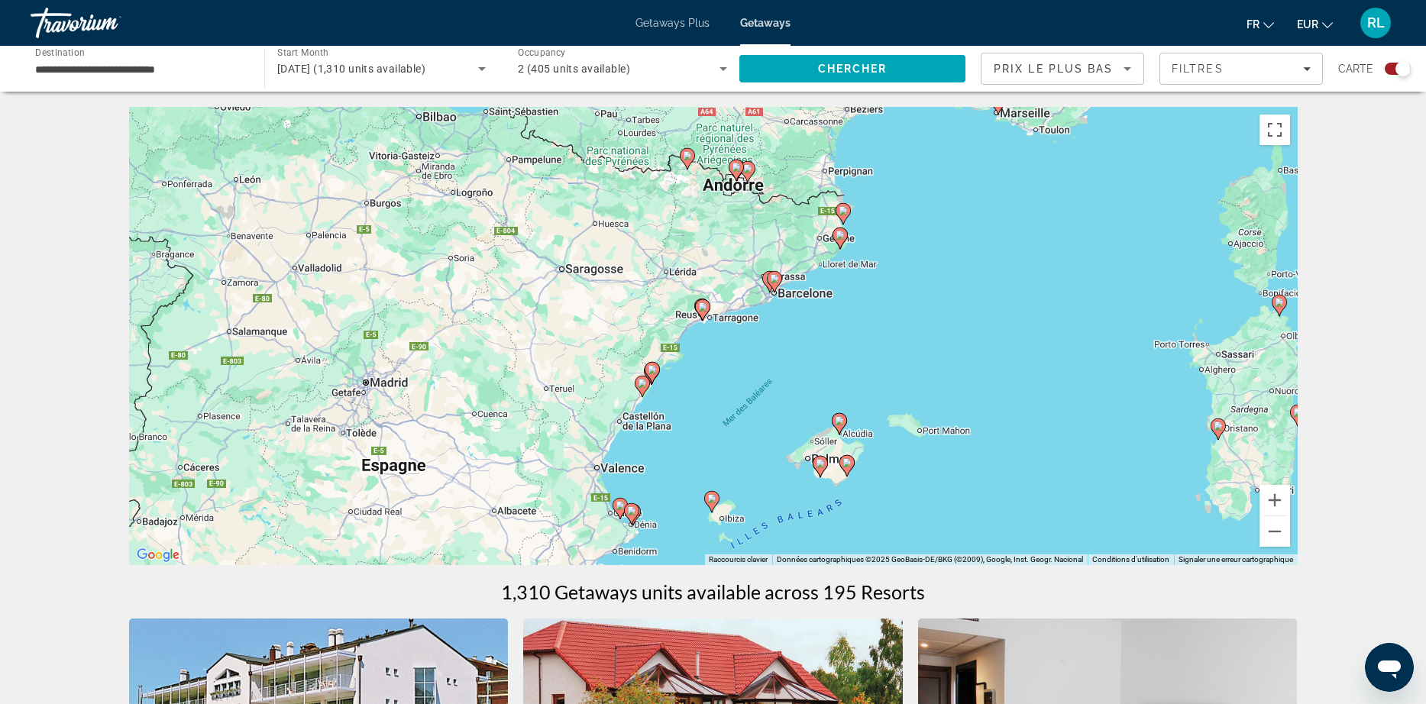
click at [852, 250] on div "Pour activer le glissement avec le clavier, appuyez sur Alt+Entrée. Une fois ce…" at bounding box center [713, 336] width 1168 height 458
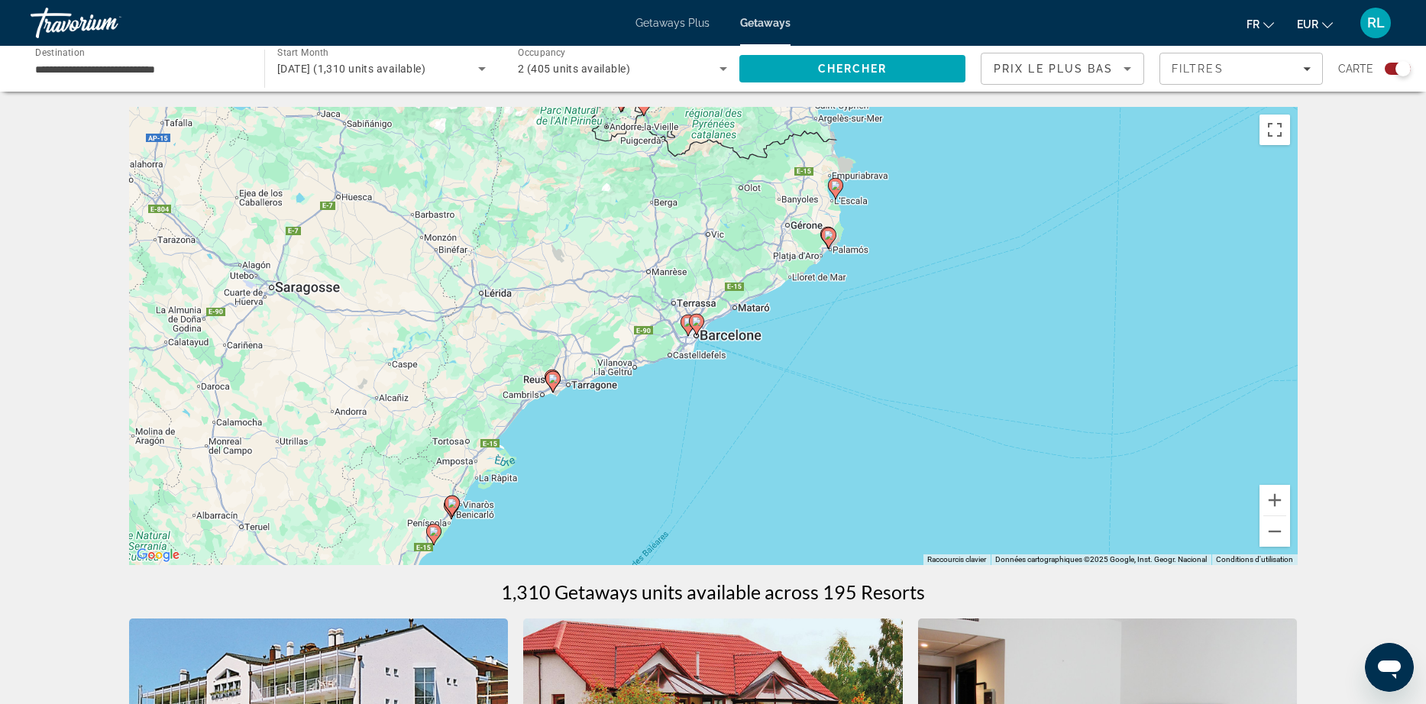
click at [698, 319] on image "Main content" at bounding box center [696, 321] width 9 height 9
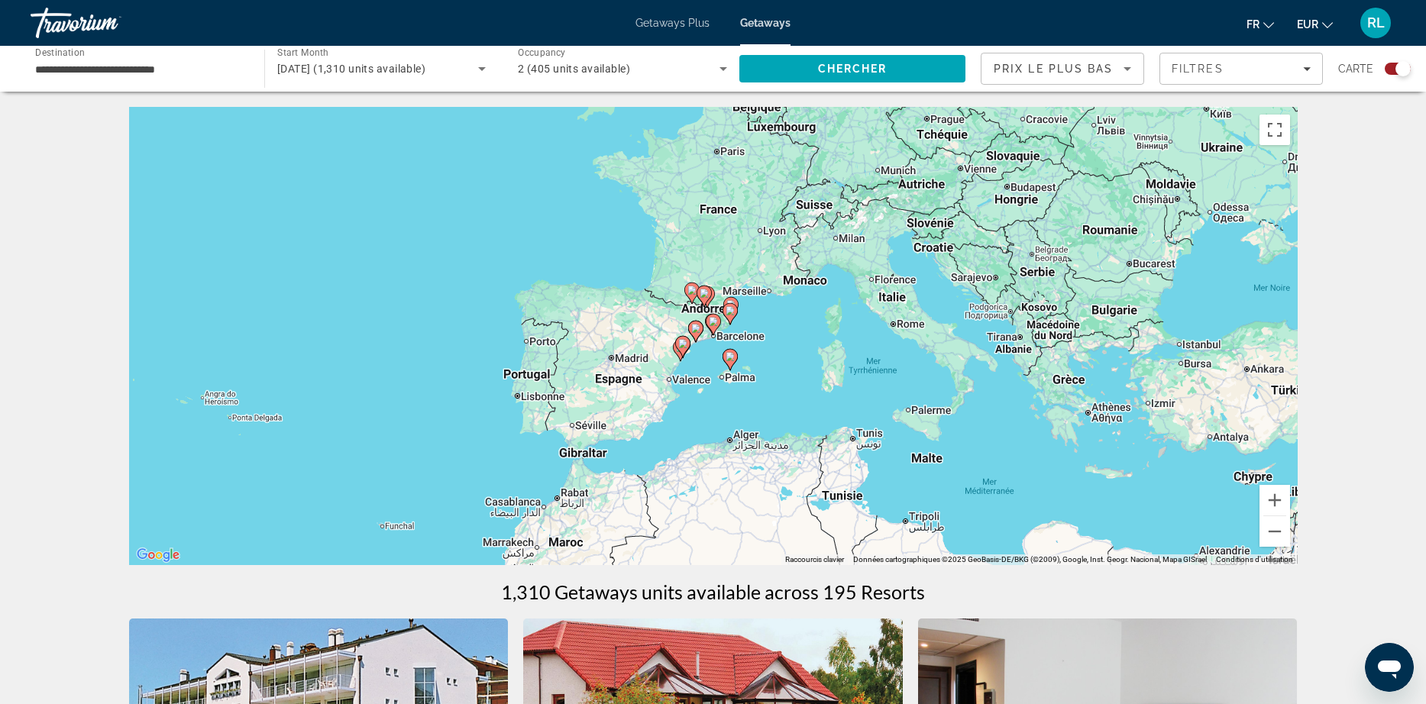
click at [708, 320] on icon "Main content" at bounding box center [713, 325] width 14 height 20
type input "**********"
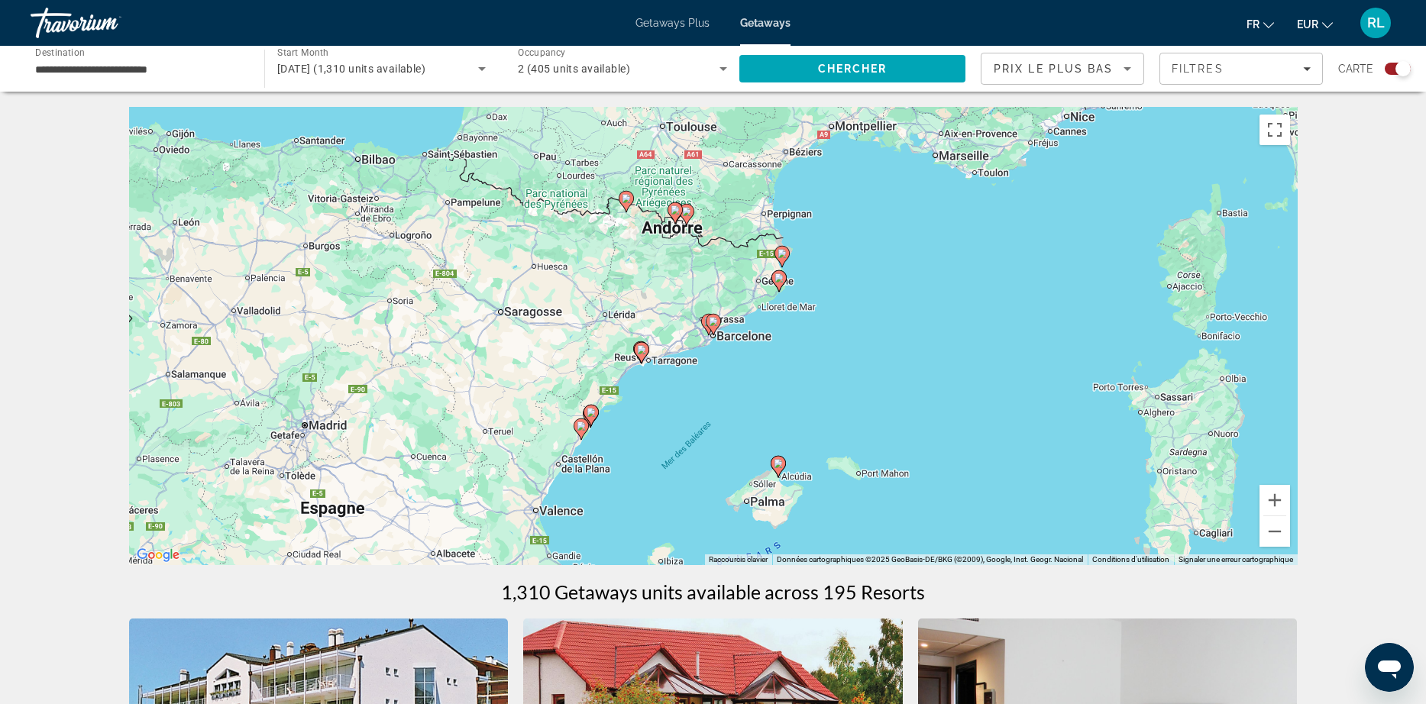
click at [717, 320] on image "Main content" at bounding box center [713, 321] width 9 height 9
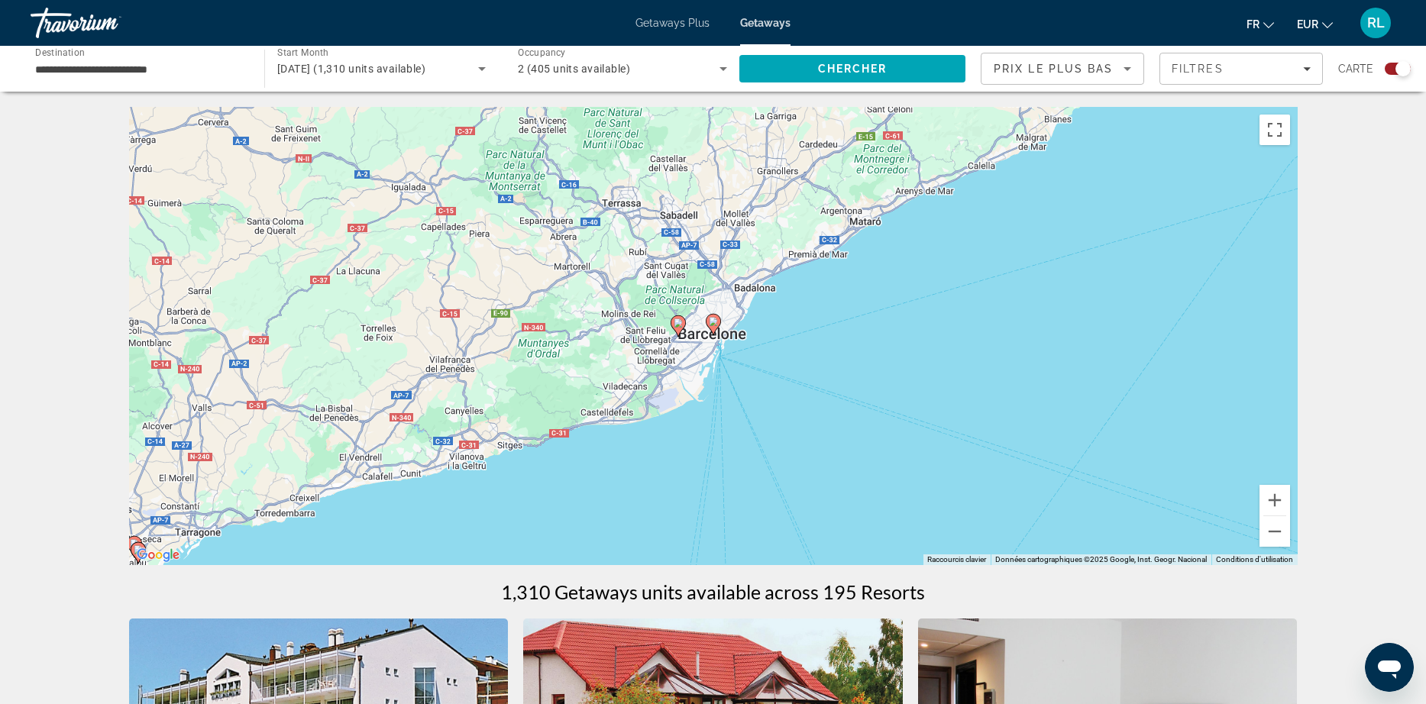
click at [717, 328] on icon "Main content" at bounding box center [713, 324] width 15 height 21
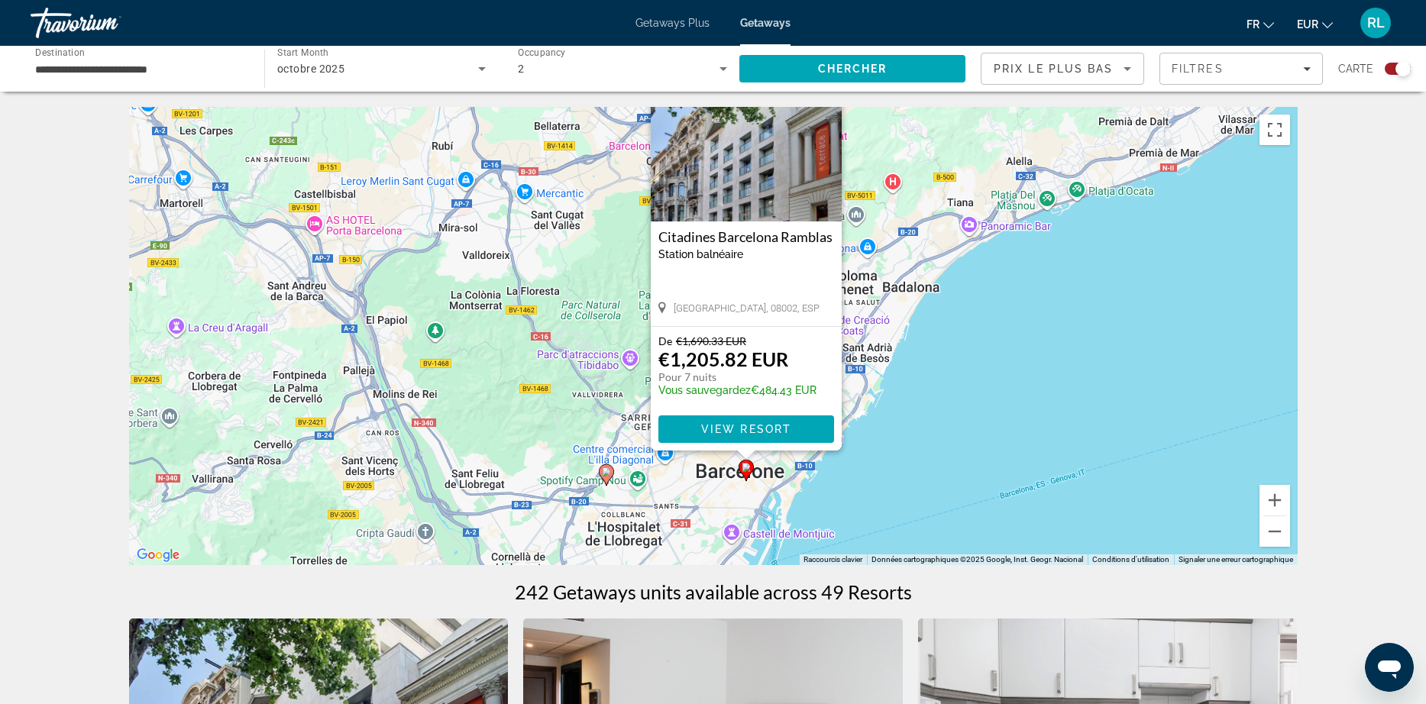
drag, startPoint x: 890, startPoint y: 464, endPoint x: 961, endPoint y: 326, distance: 155.1
click at [961, 326] on div "Pour activer le glissement avec le clavier, appuyez sur Alt+Entrée. Une fois ce…" at bounding box center [713, 336] width 1168 height 458
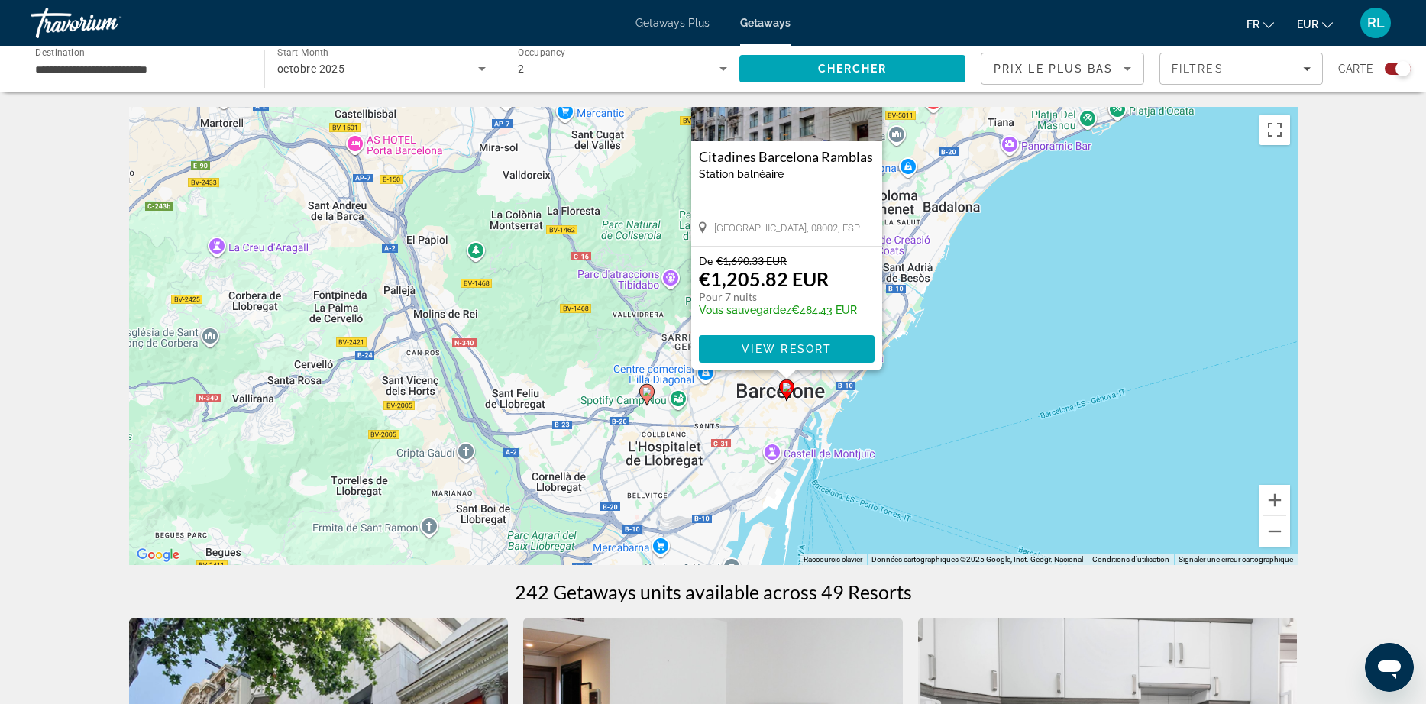
click at [650, 386] on icon "Main content" at bounding box center [646, 395] width 14 height 20
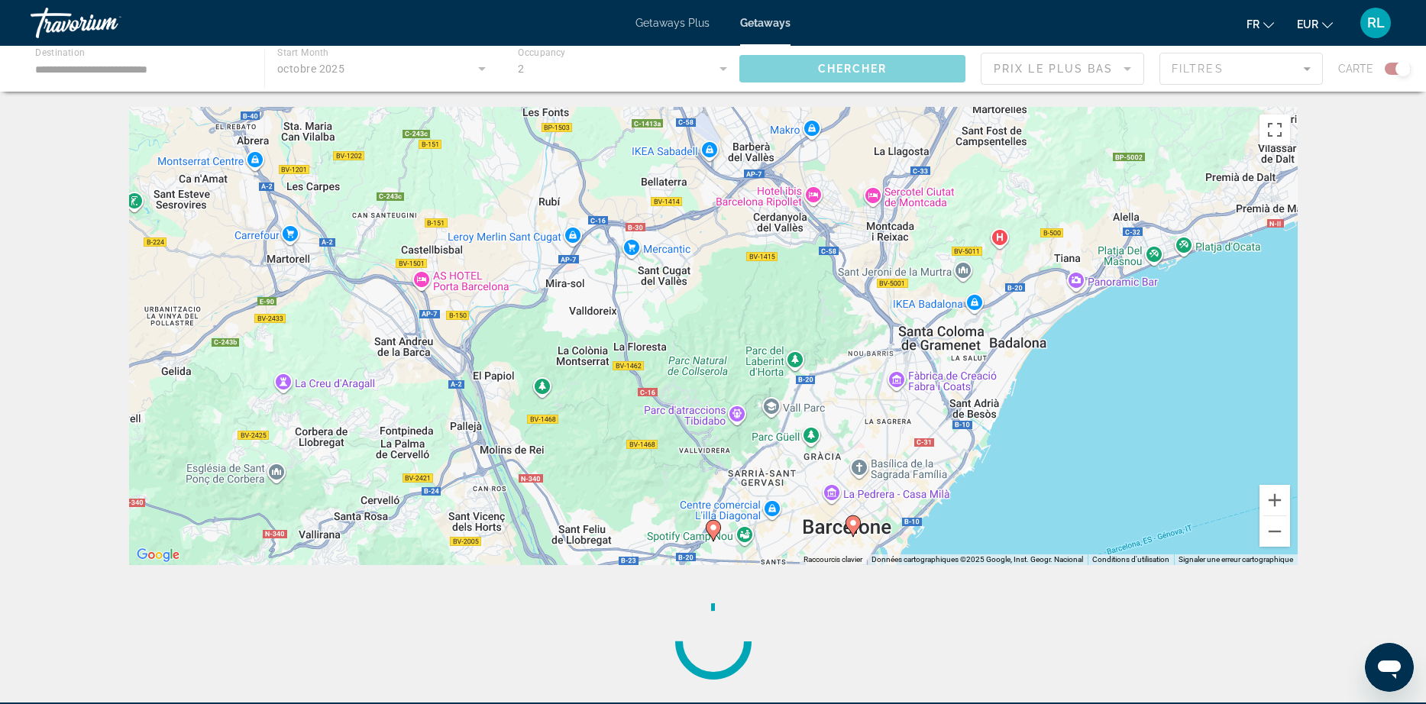
click at [714, 526] on image "Main content" at bounding box center [713, 527] width 9 height 9
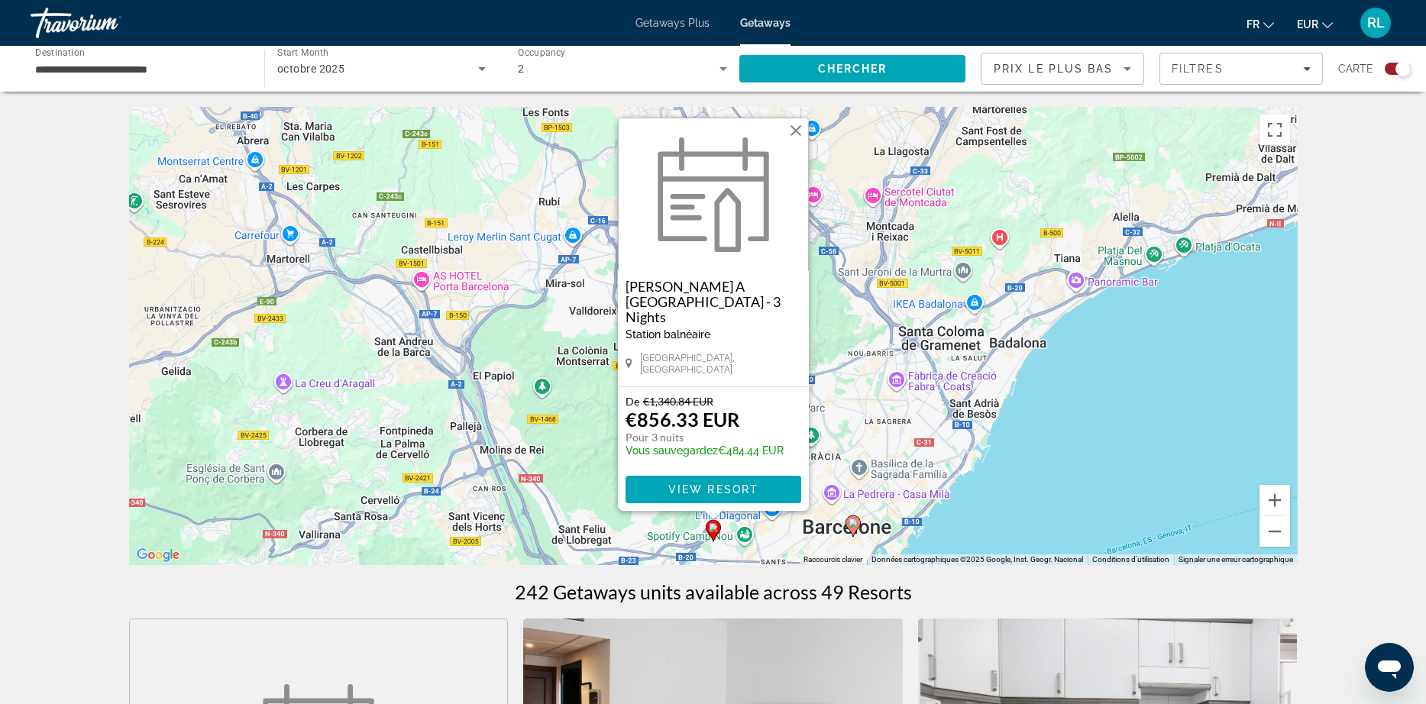
click at [1093, 464] on div "Pour activer le glissement avec le clavier, appuyez sur Alt+Entrée. Une fois ce…" at bounding box center [713, 336] width 1168 height 458
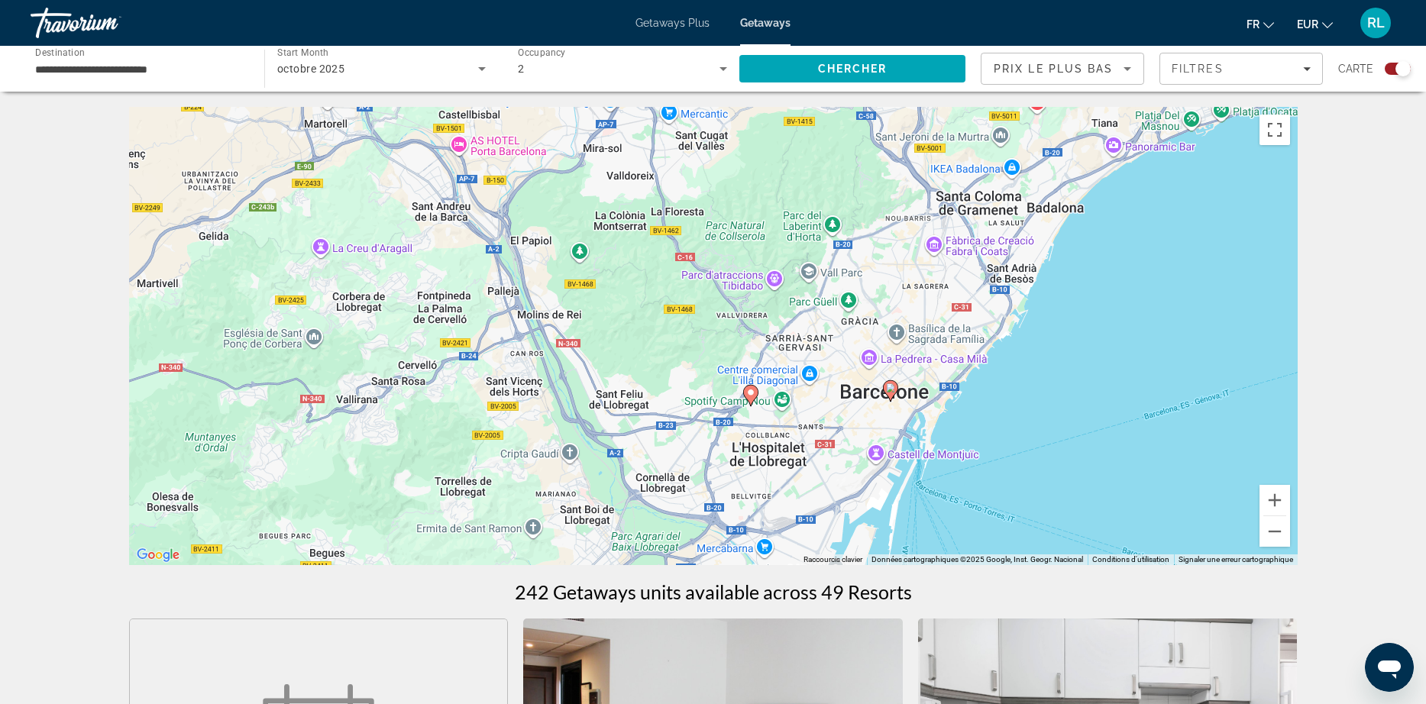
drag, startPoint x: 1033, startPoint y: 451, endPoint x: 1072, endPoint y: 304, distance: 151.7
click at [1072, 304] on div "Pour activer le glissement avec le clavier, appuyez sur Alt+Entrée. Une fois ce…" at bounding box center [713, 336] width 1168 height 458
click at [893, 389] on image "Main content" at bounding box center [890, 387] width 9 height 9
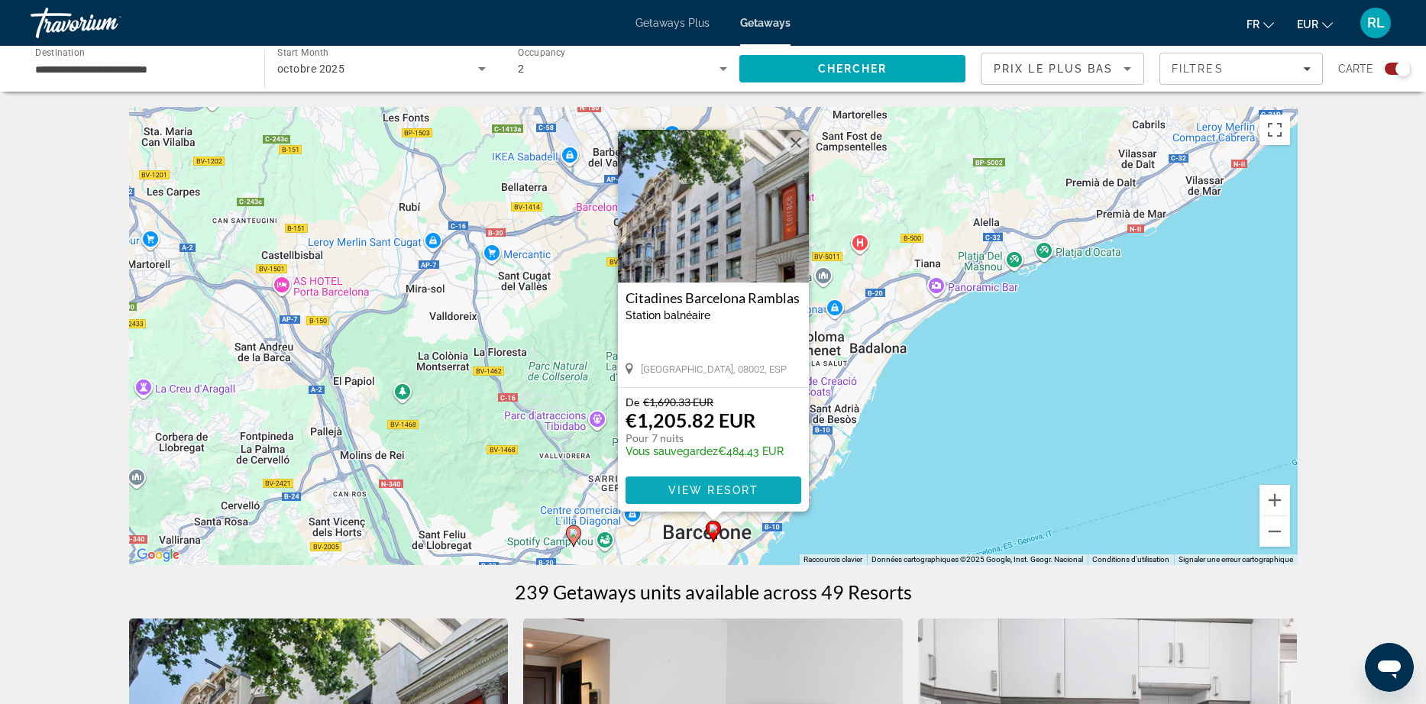
click at [703, 488] on span "View Resort" at bounding box center [712, 490] width 90 height 12
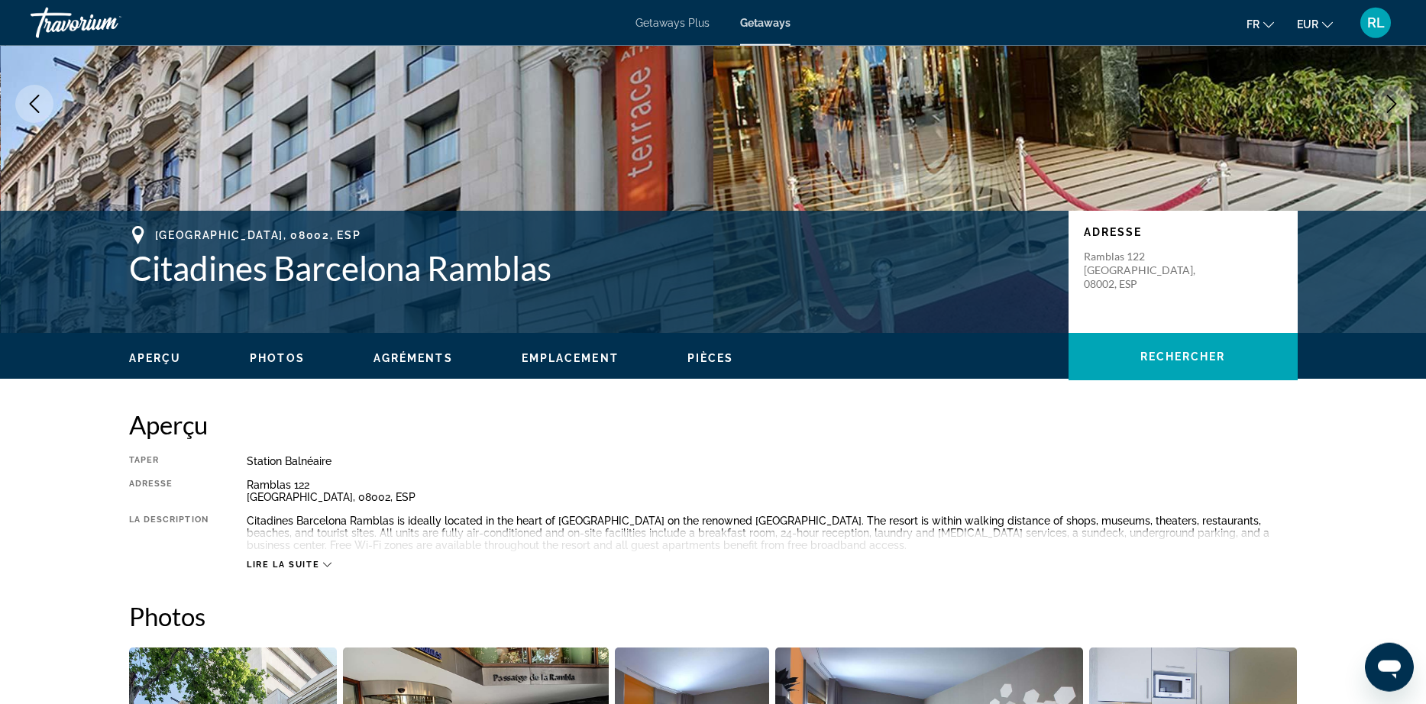
scroll to position [132, 0]
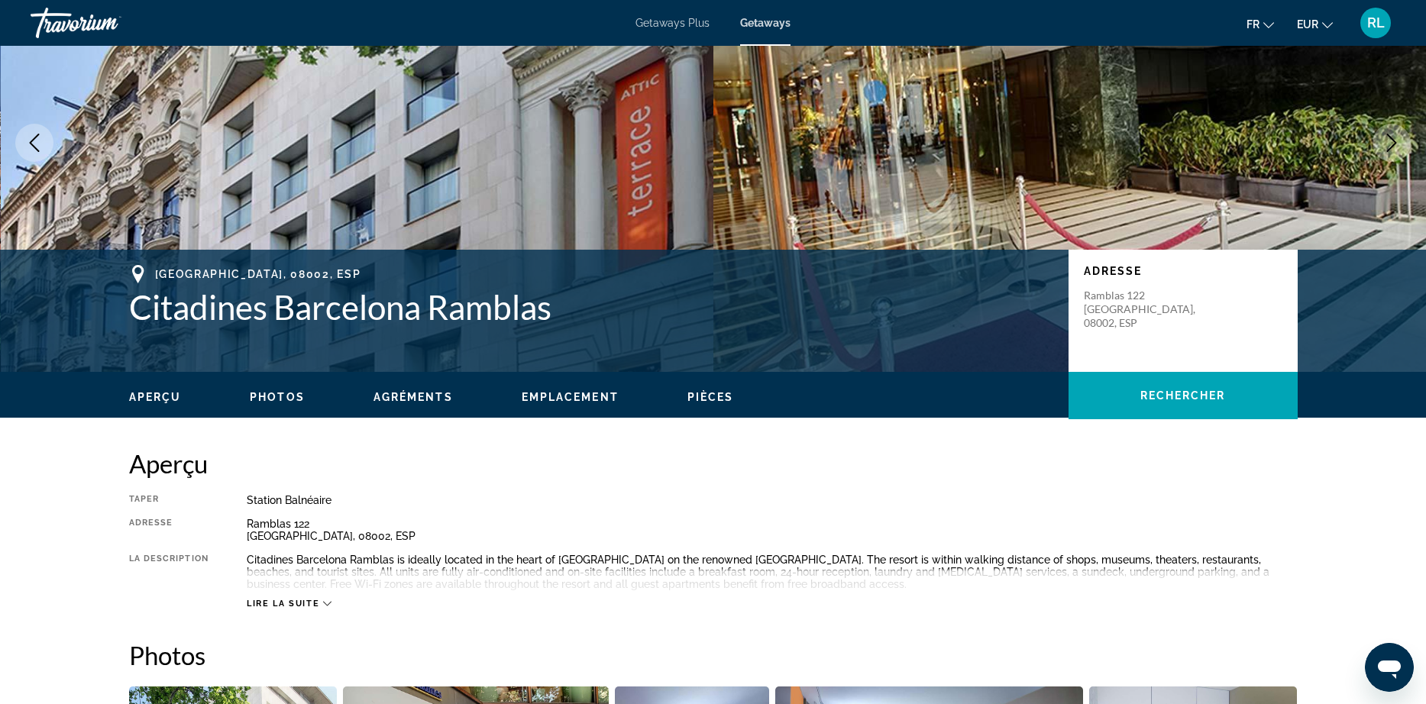
click at [314, 599] on span "Lire la suite" at bounding box center [283, 604] width 73 height 10
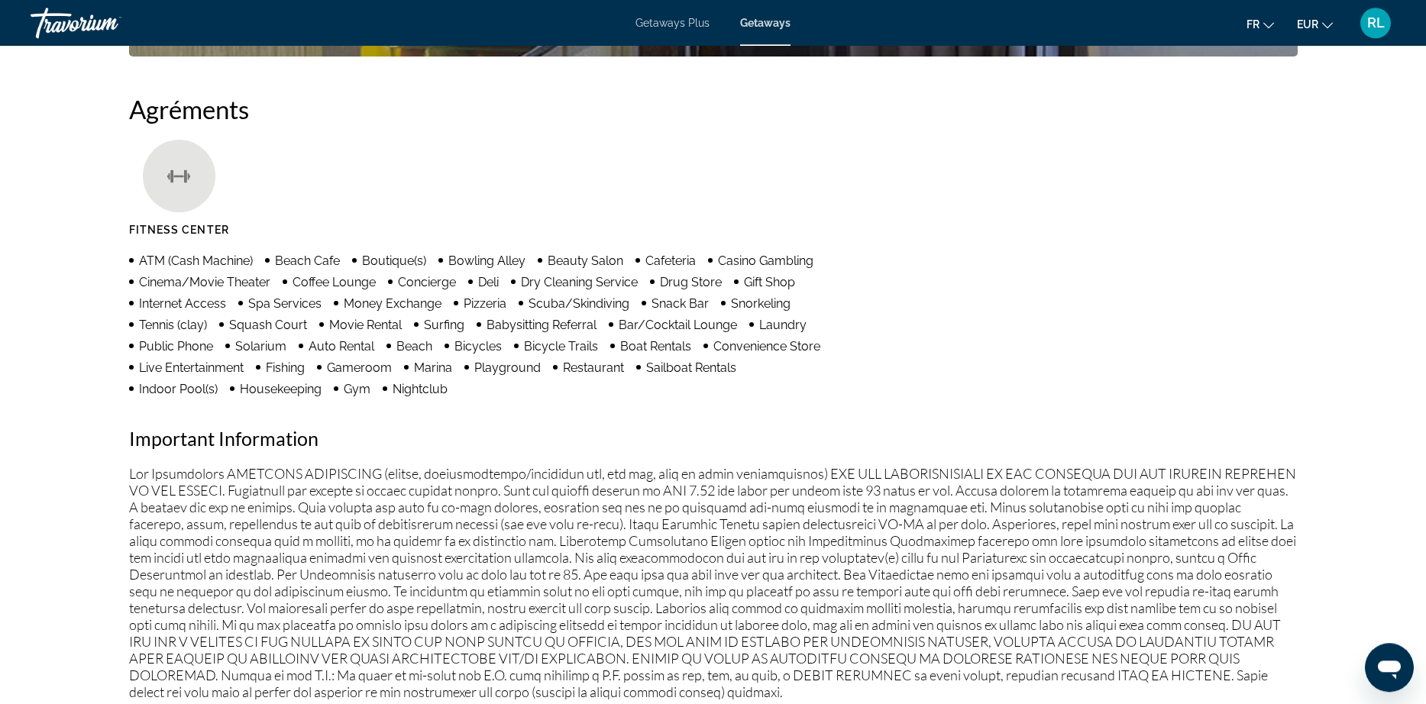
scroll to position [1177, 0]
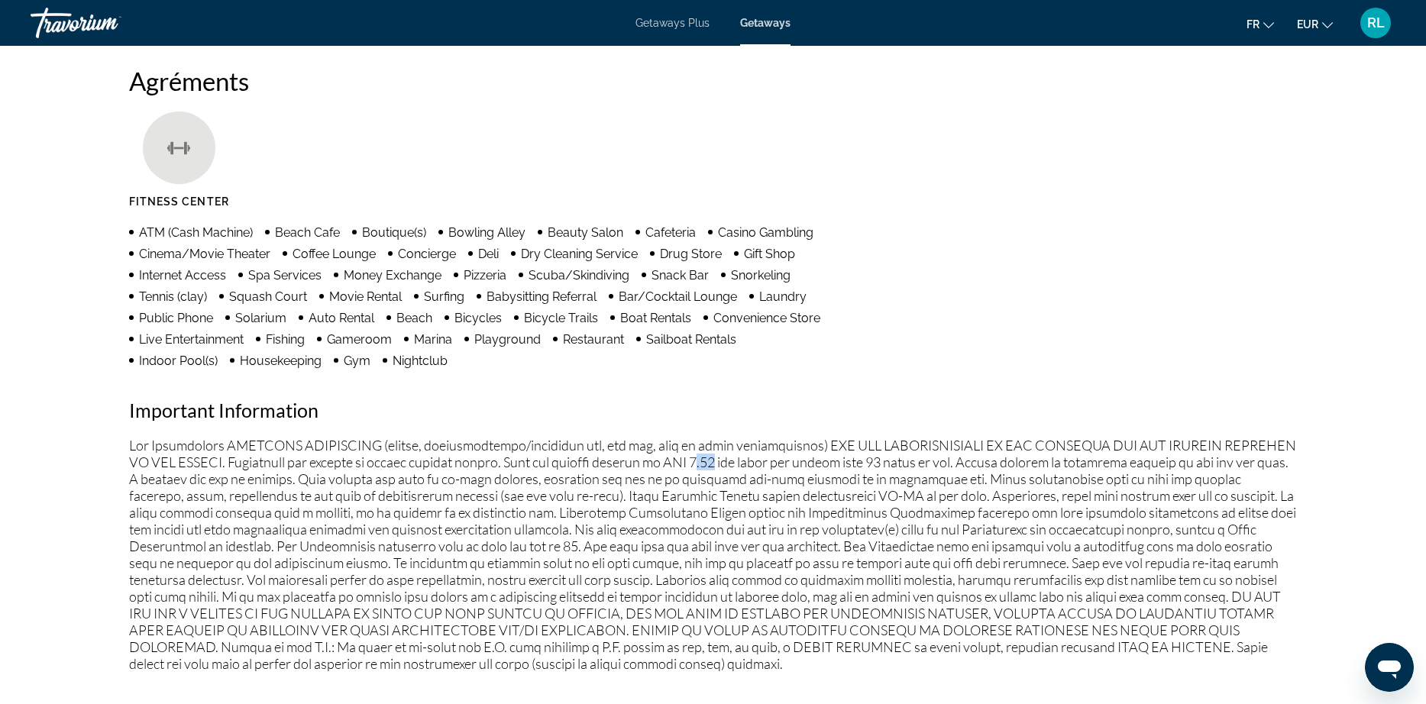
drag, startPoint x: 768, startPoint y: 465, endPoint x: 789, endPoint y: 467, distance: 21.4
click at [789, 467] on p "Main content" at bounding box center [713, 554] width 1168 height 235
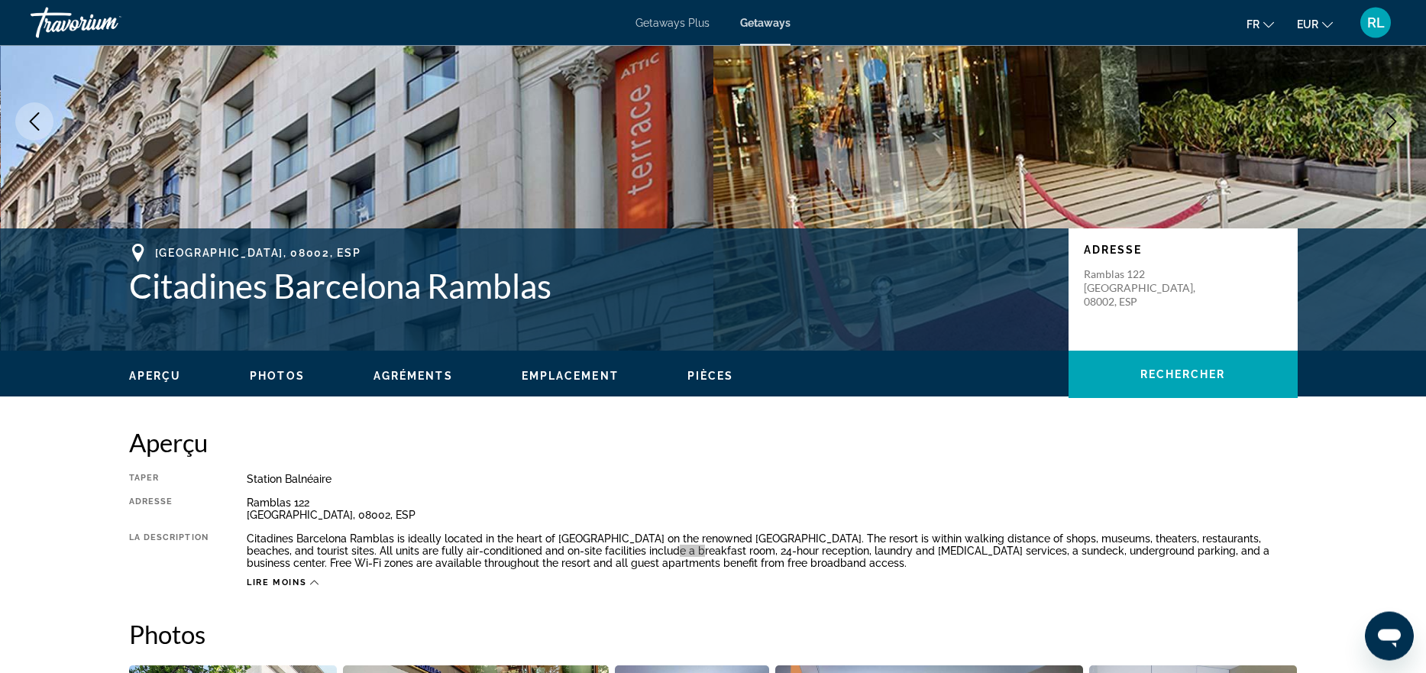
scroll to position [157, 0]
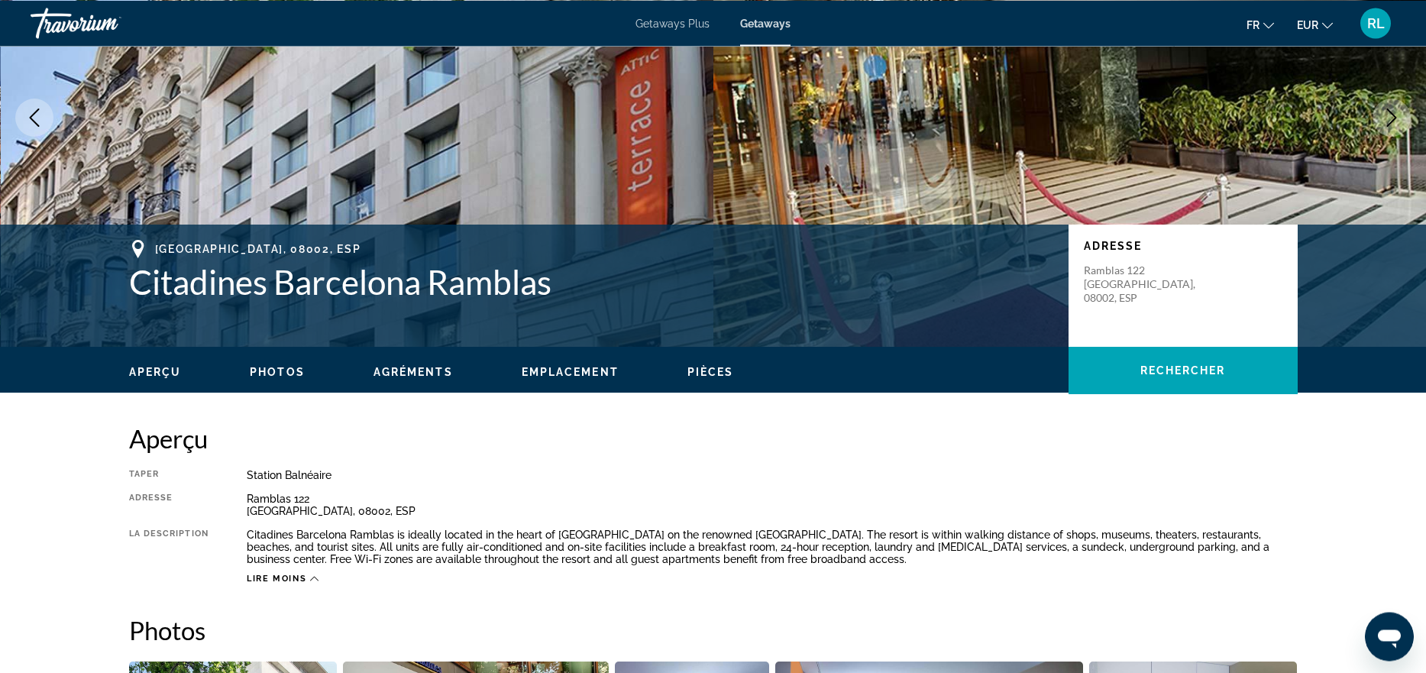
click at [692, 542] on div "Citadines Barcelona Ramblas is ideally located in the heart of [GEOGRAPHIC_DATA…" at bounding box center [772, 546] width 1051 height 37
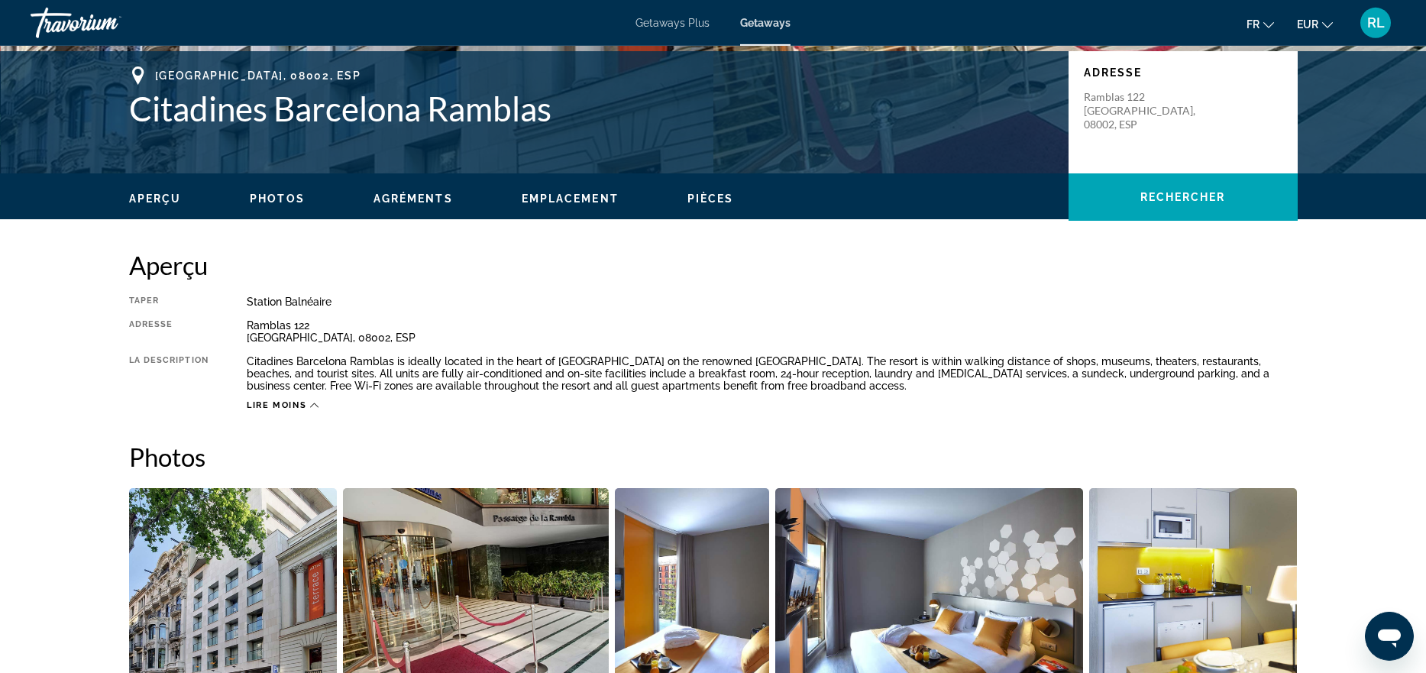
scroll to position [331, 0]
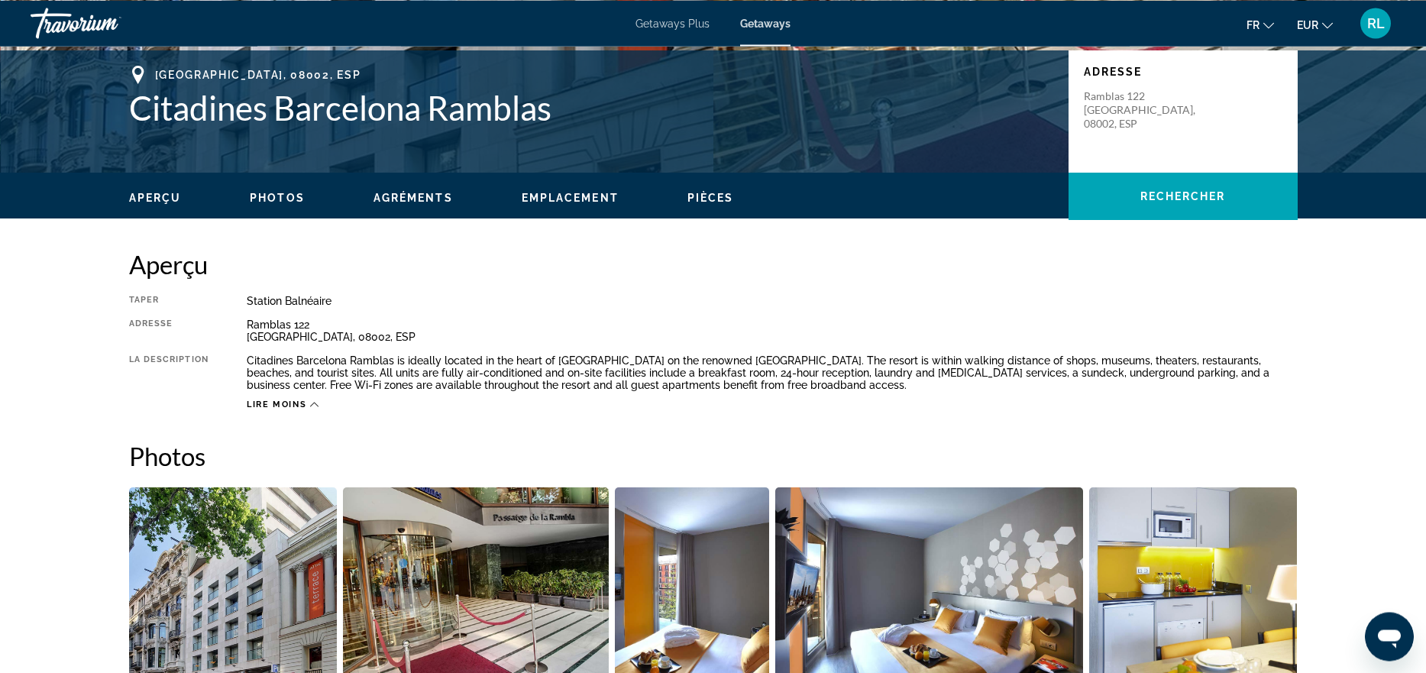
click at [652, 366] on div "Citadines Barcelona Ramblas is ideally located in the heart of [GEOGRAPHIC_DATA…" at bounding box center [772, 372] width 1051 height 37
click at [638, 376] on div "Citadines Barcelona Ramblas is ideally located in the heart of [GEOGRAPHIC_DATA…" at bounding box center [772, 372] width 1051 height 37
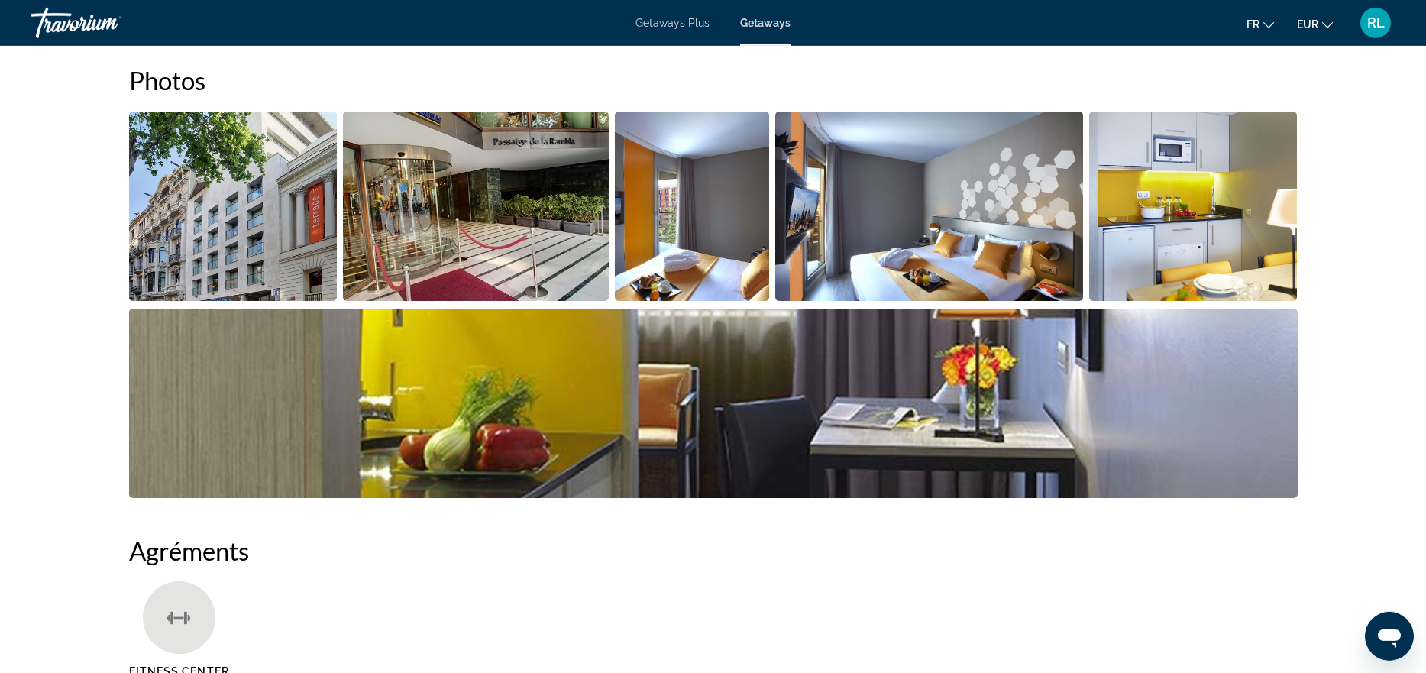
scroll to position [679, 0]
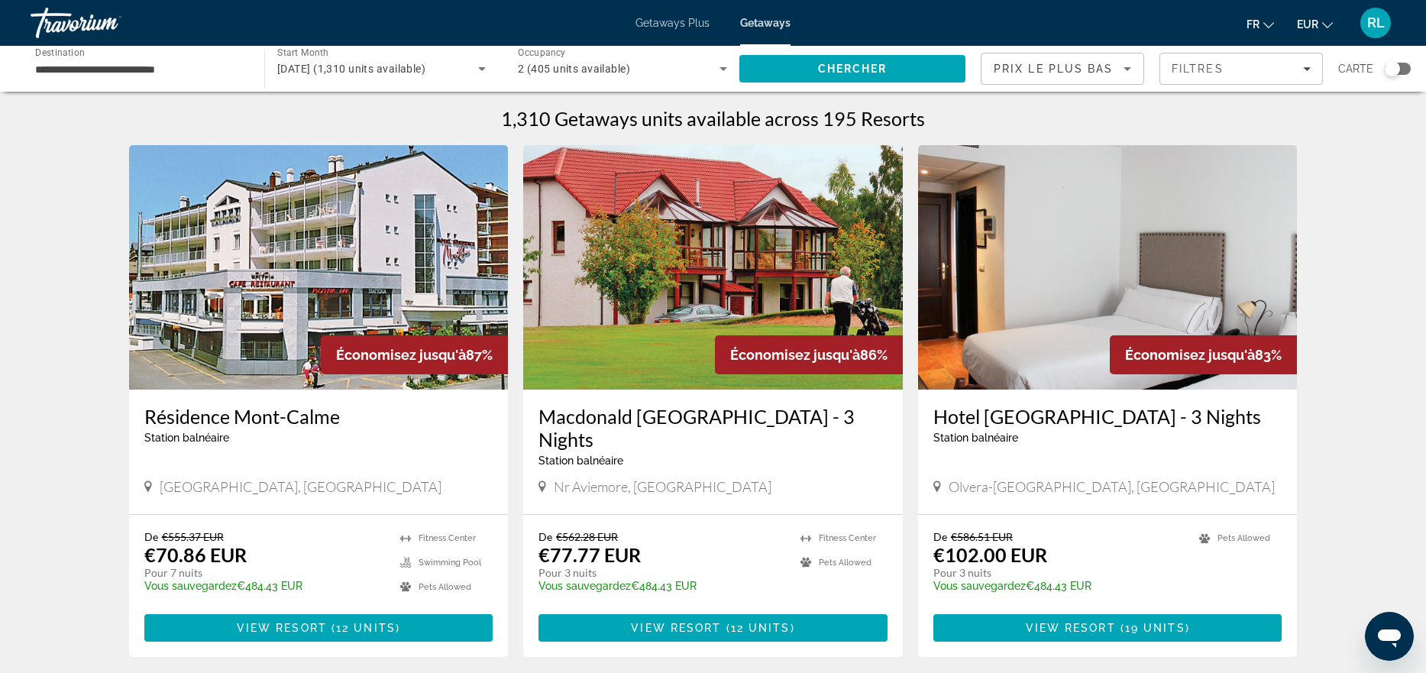
click at [1397, 68] on div "Search widget" at bounding box center [1392, 68] width 15 height 15
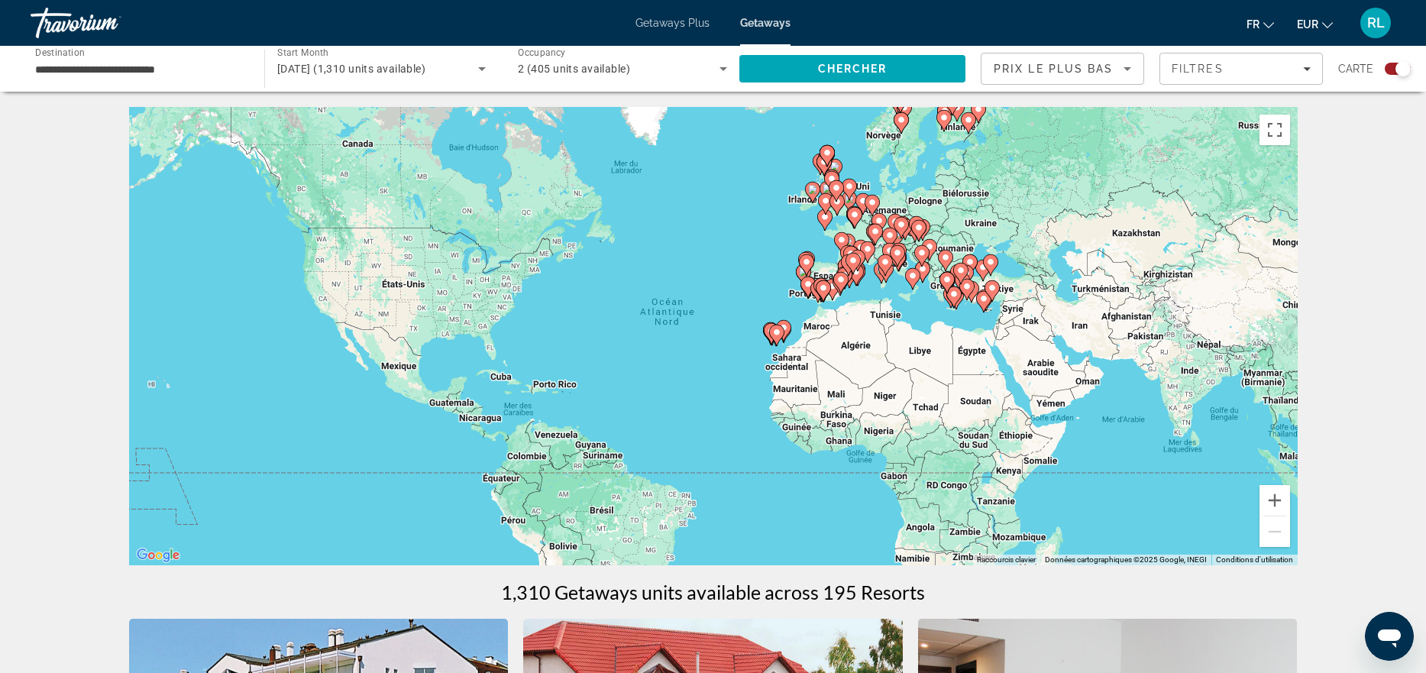
click at [874, 295] on div "Pour activer le glissement avec le clavier, appuyez sur Alt+Entrée. Une fois ce…" at bounding box center [713, 336] width 1168 height 458
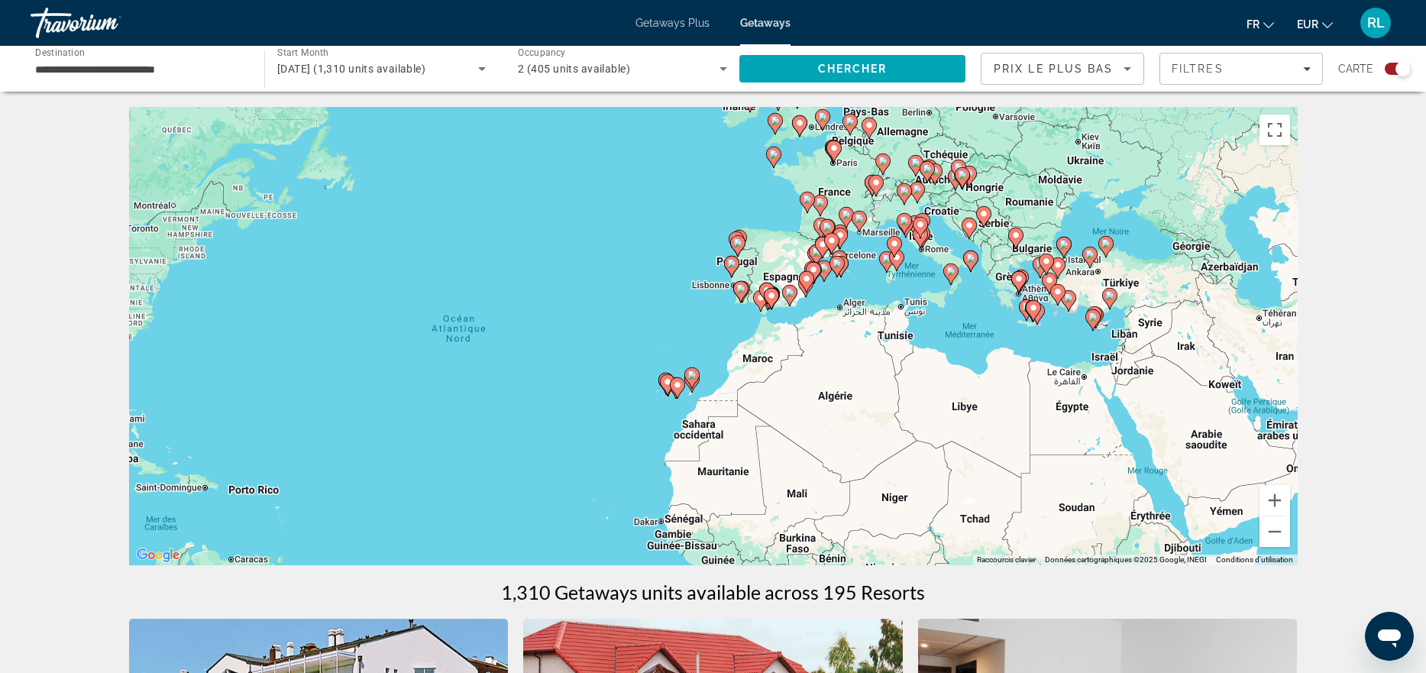
click at [874, 295] on div "Pour activer le glissement avec le clavier, appuyez sur Alt+Entrée. Une fois ce…" at bounding box center [713, 336] width 1168 height 458
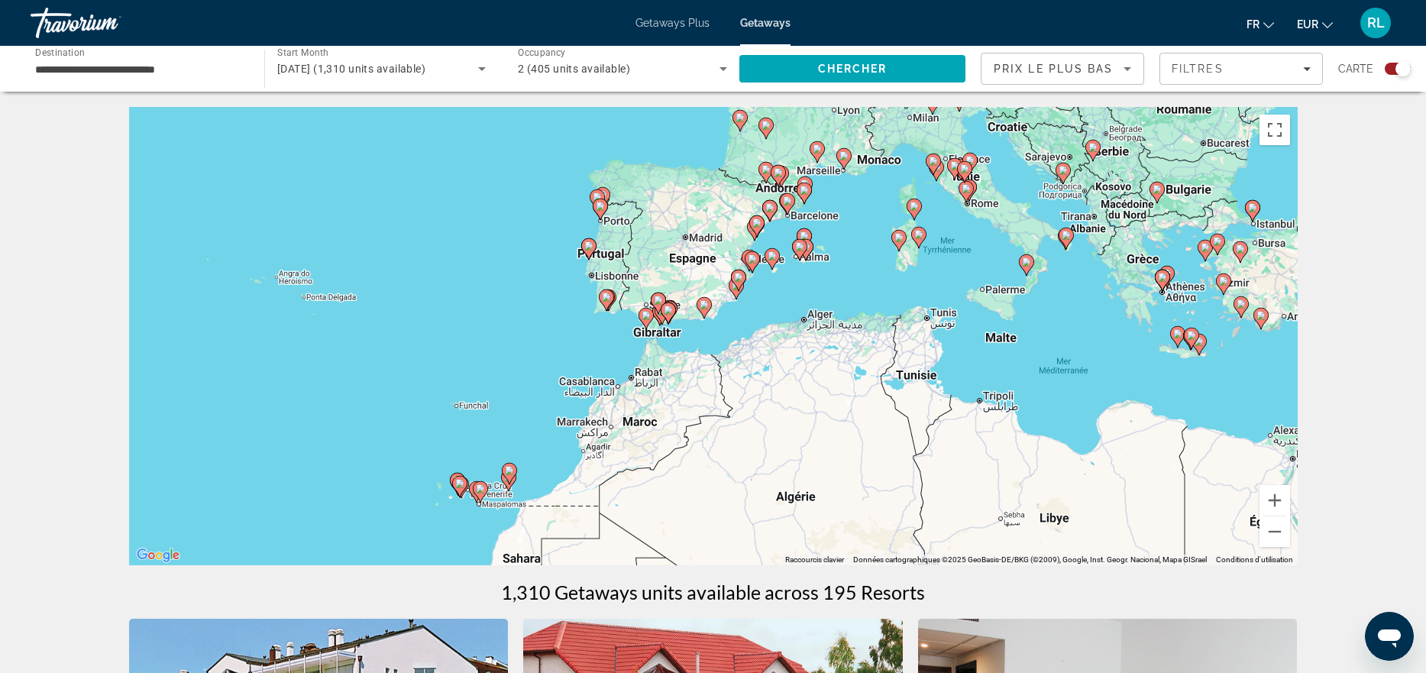
click at [783, 240] on div "Pour activer le glissement avec le clavier, appuyez sur Alt+Entrée. Une fois ce…" at bounding box center [713, 336] width 1168 height 458
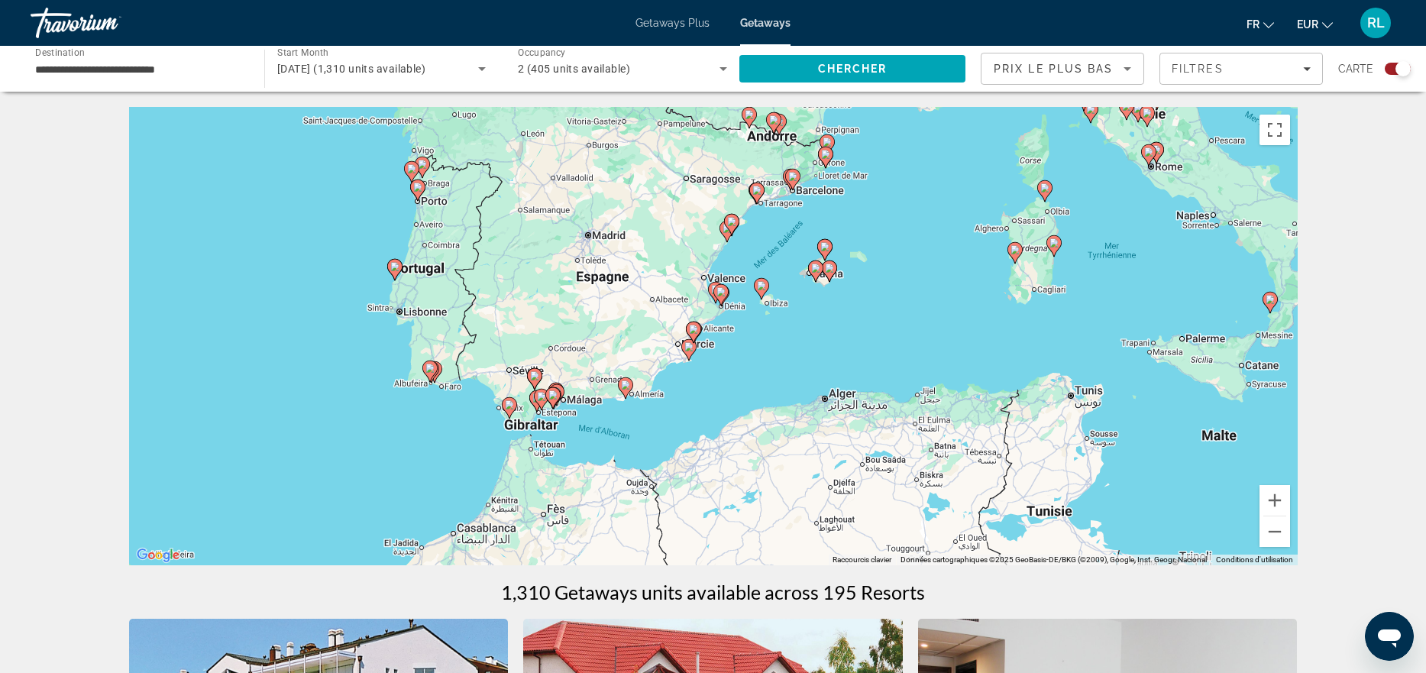
click at [783, 240] on div "Pour activer le glissement avec le clavier, appuyez sur Alt+Entrée. Une fois ce…" at bounding box center [713, 336] width 1168 height 458
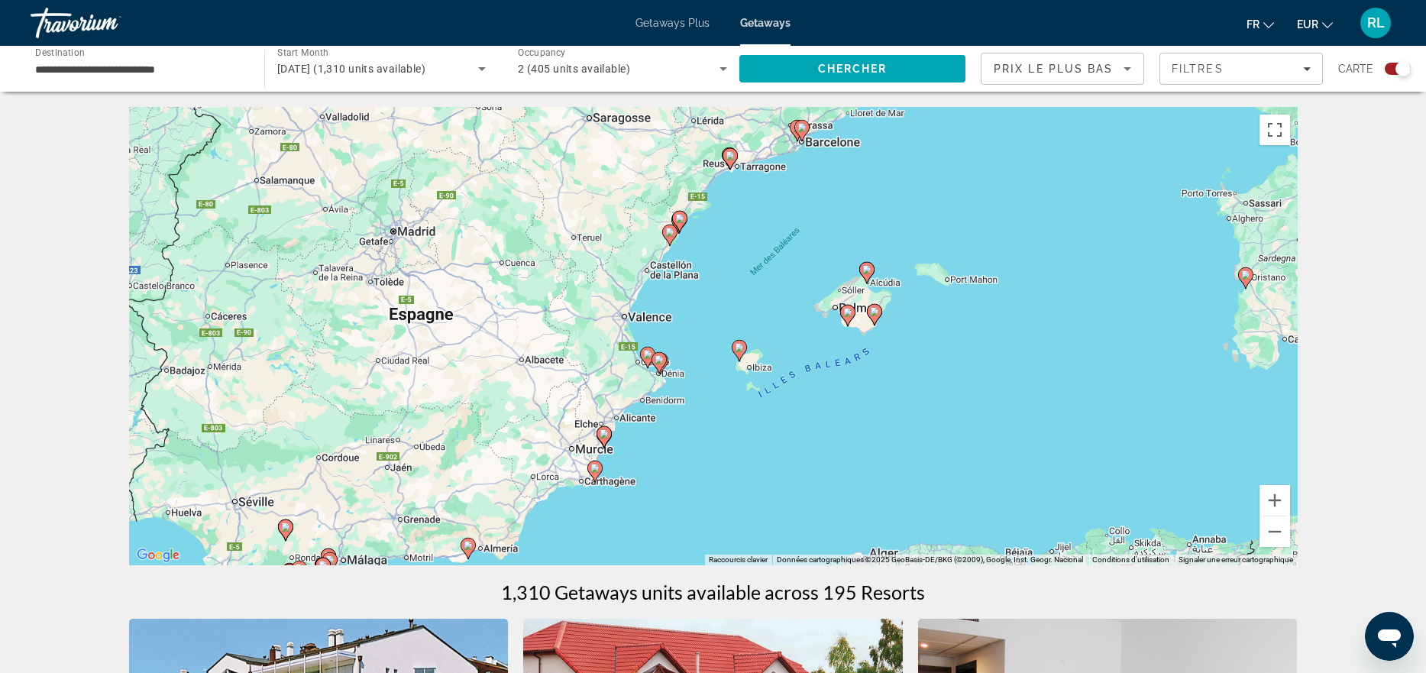
drag, startPoint x: 832, startPoint y: 180, endPoint x: 792, endPoint y: 289, distance: 115.8
click at [792, 289] on div "Pour activer le glissement avec le clavier, appuyez sur Alt+Entrée. Une fois ce…" at bounding box center [713, 336] width 1168 height 458
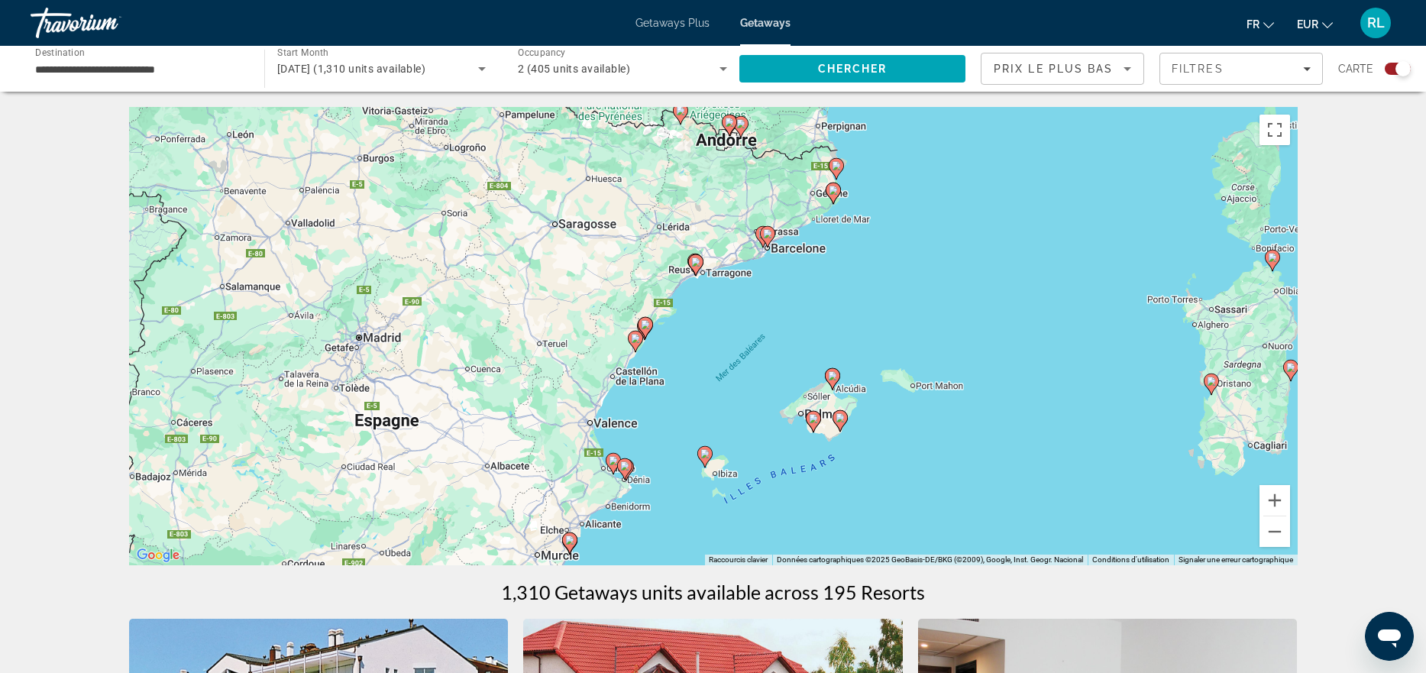
click at [803, 242] on div "Pour activer le glissement avec le clavier, appuyez sur Alt+Entrée. Une fois ce…" at bounding box center [713, 336] width 1168 height 458
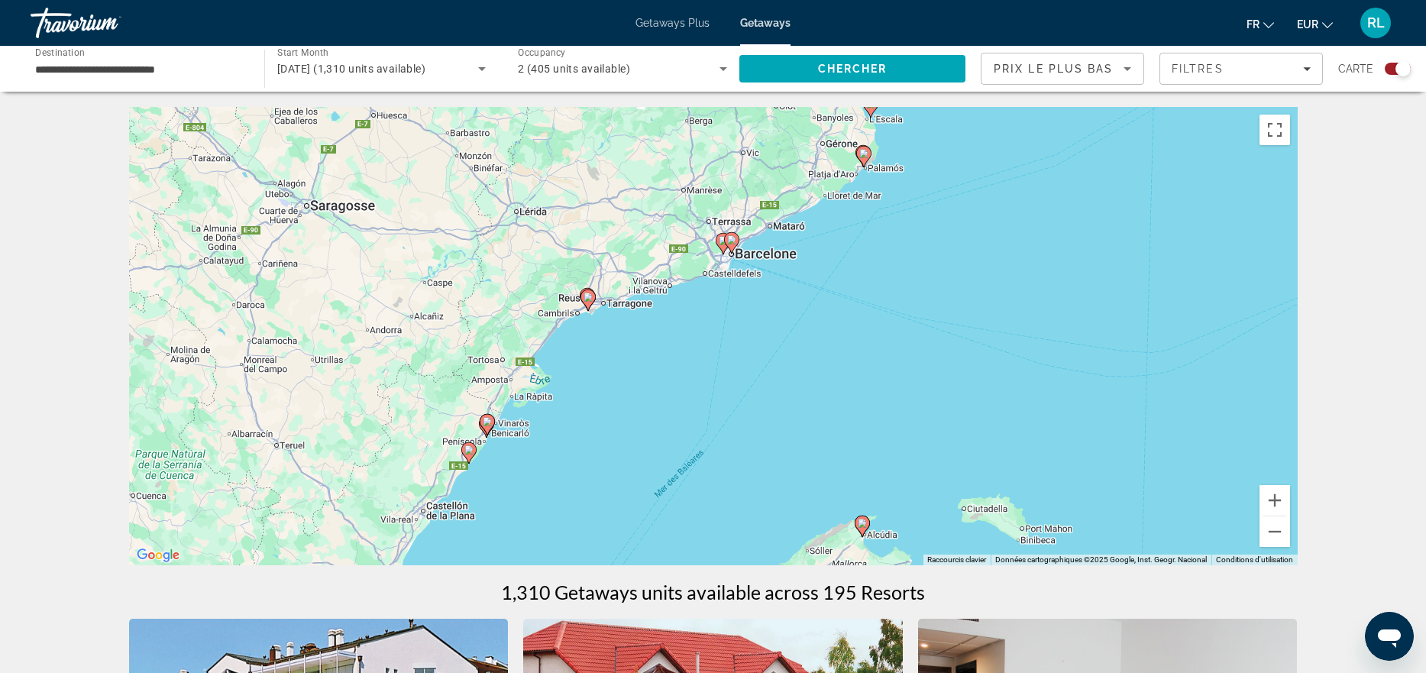
click at [803, 242] on div "Pour activer le glissement avec le clavier, appuyez sur Alt+Entrée. Une fois ce…" at bounding box center [713, 336] width 1168 height 458
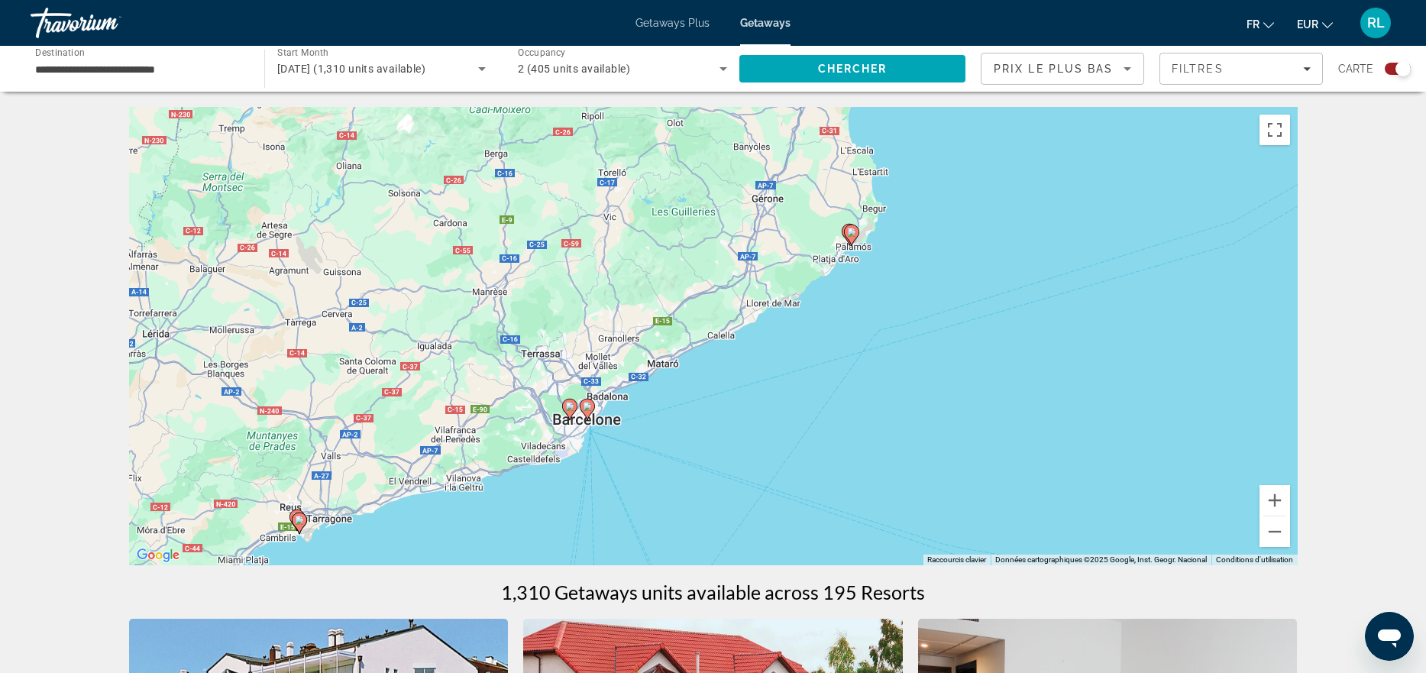
drag, startPoint x: 762, startPoint y: 294, endPoint x: 689, endPoint y: 448, distance: 170.8
click at [689, 448] on div "Pour activer le glissement avec le clavier, appuyez sur Alt+Entrée. Une fois ce…" at bounding box center [713, 336] width 1168 height 458
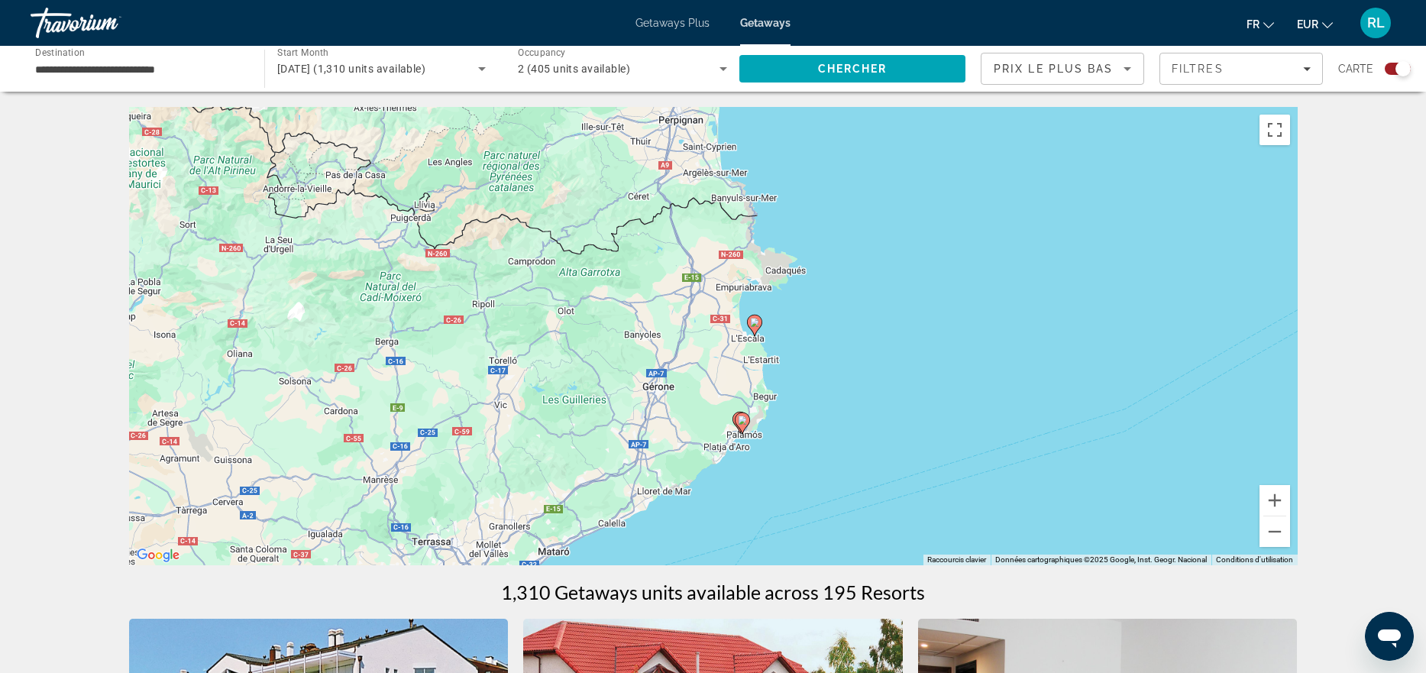
drag, startPoint x: 912, startPoint y: 284, endPoint x: 799, endPoint y: 477, distance: 223.2
click at [800, 475] on div "Pour activer le glissement avec le clavier, appuyez sur Alt+Entrée. Une fois ce…" at bounding box center [713, 336] width 1168 height 458
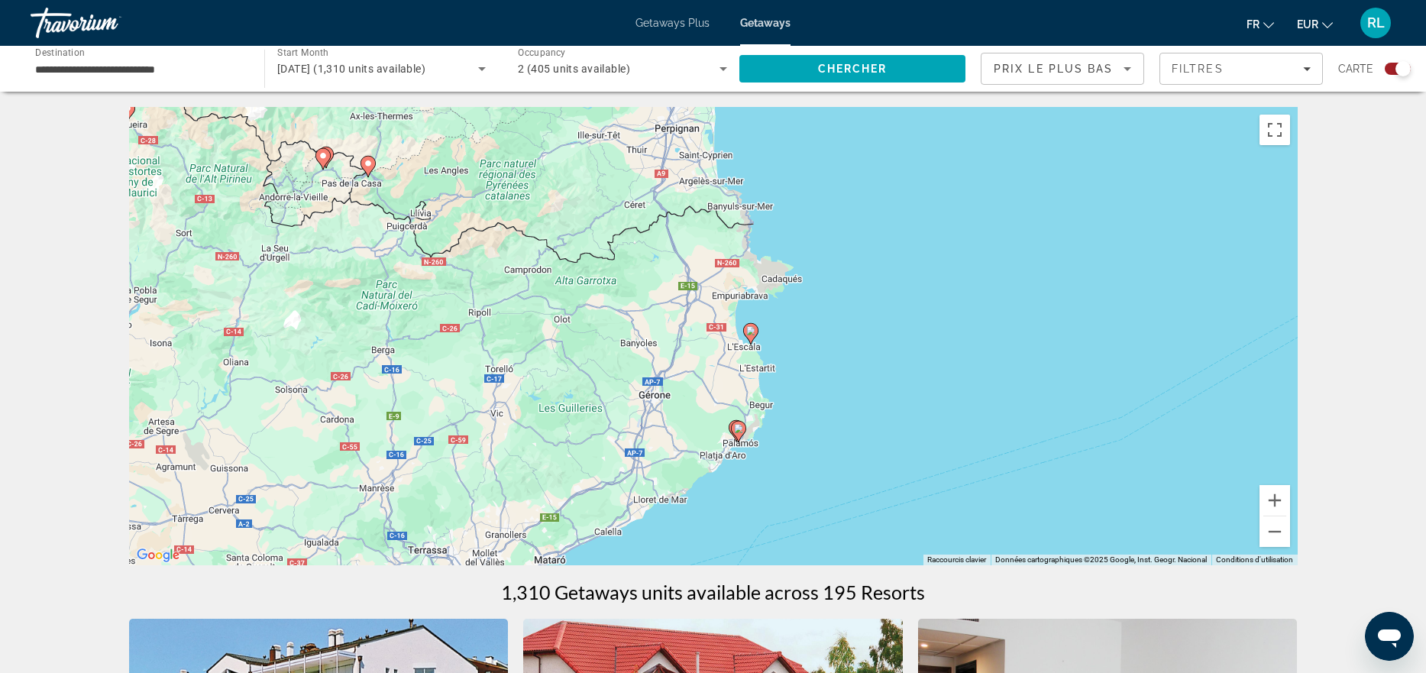
click at [745, 340] on gmp-advanced-marker "Main content" at bounding box center [750, 333] width 15 height 23
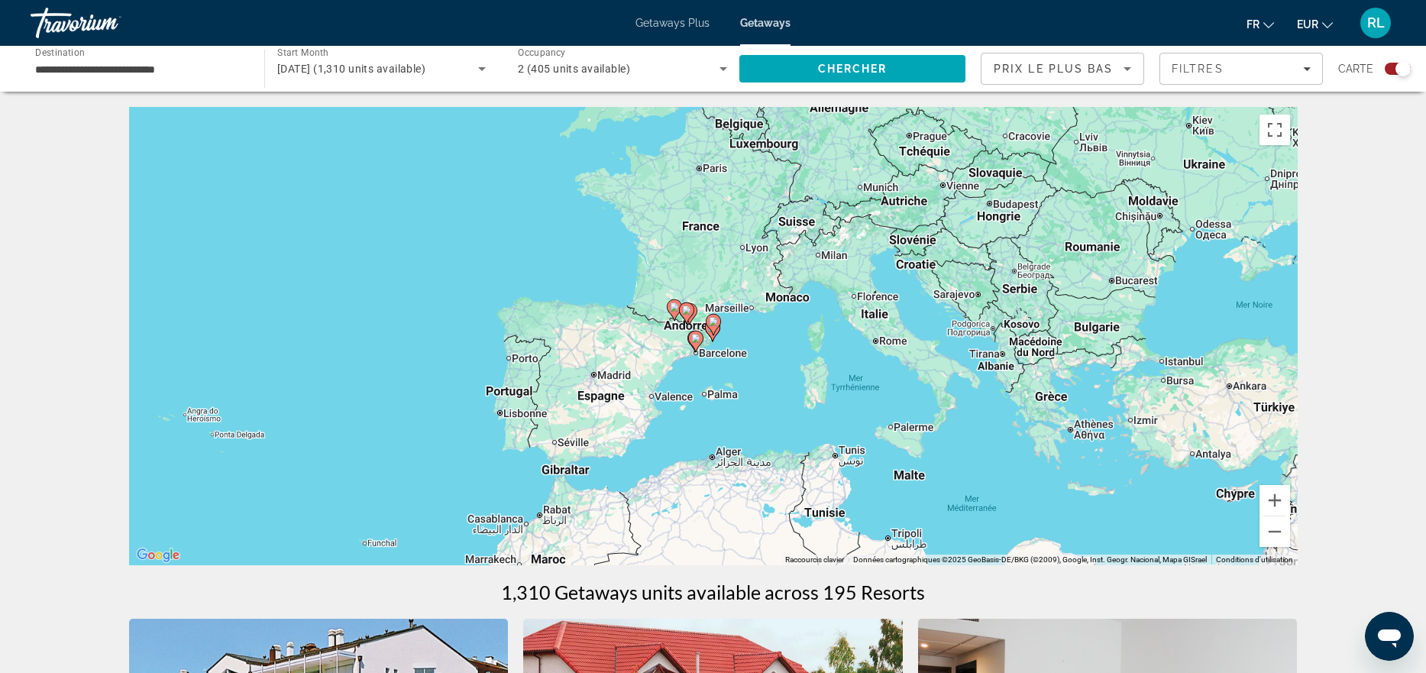
click at [716, 324] on image "Main content" at bounding box center [713, 321] width 9 height 9
type input "**********"
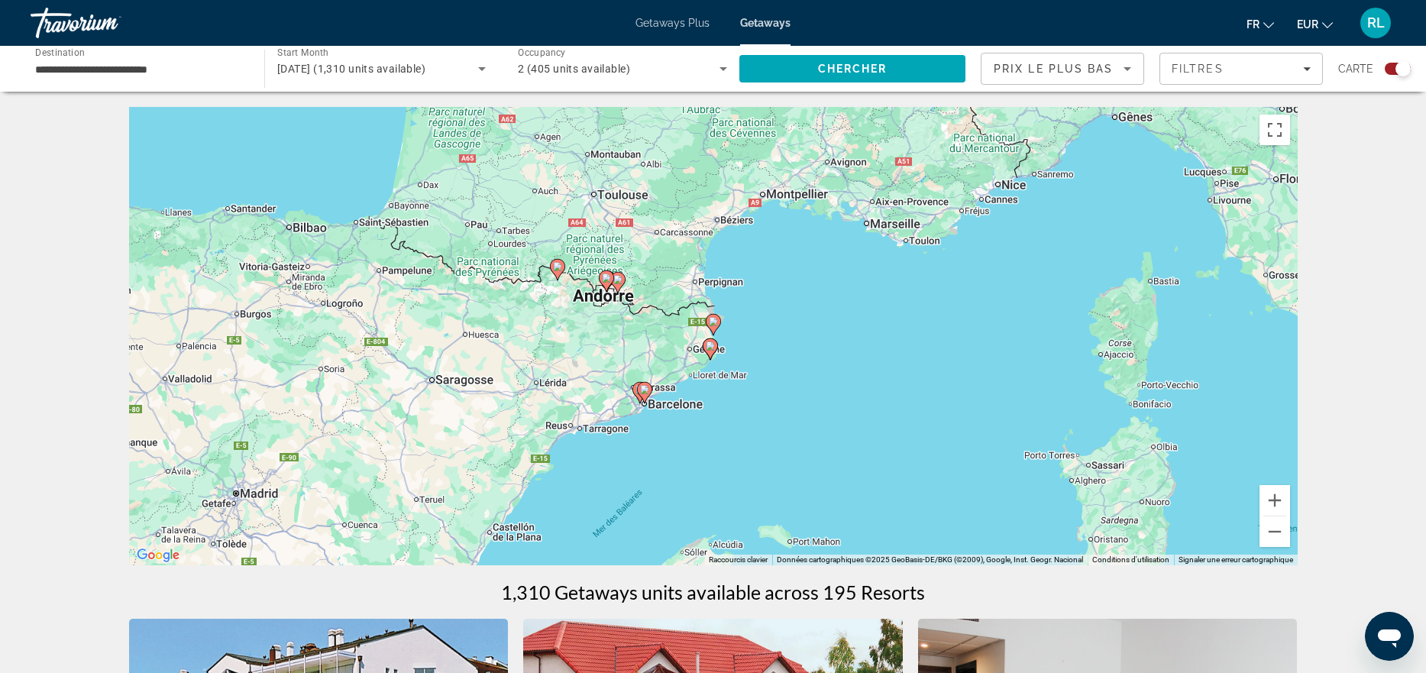
click at [716, 324] on image "Main content" at bounding box center [713, 321] width 9 height 9
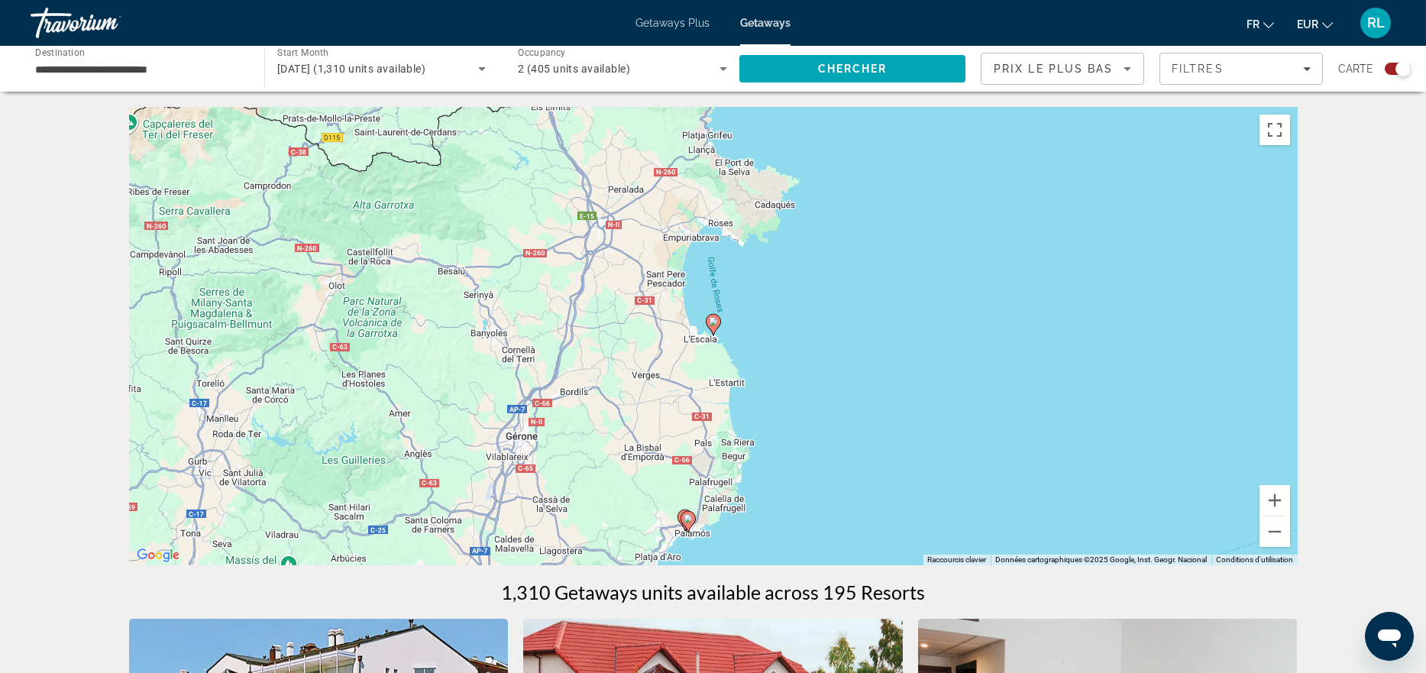
click at [716, 324] on image "Main content" at bounding box center [713, 321] width 9 height 9
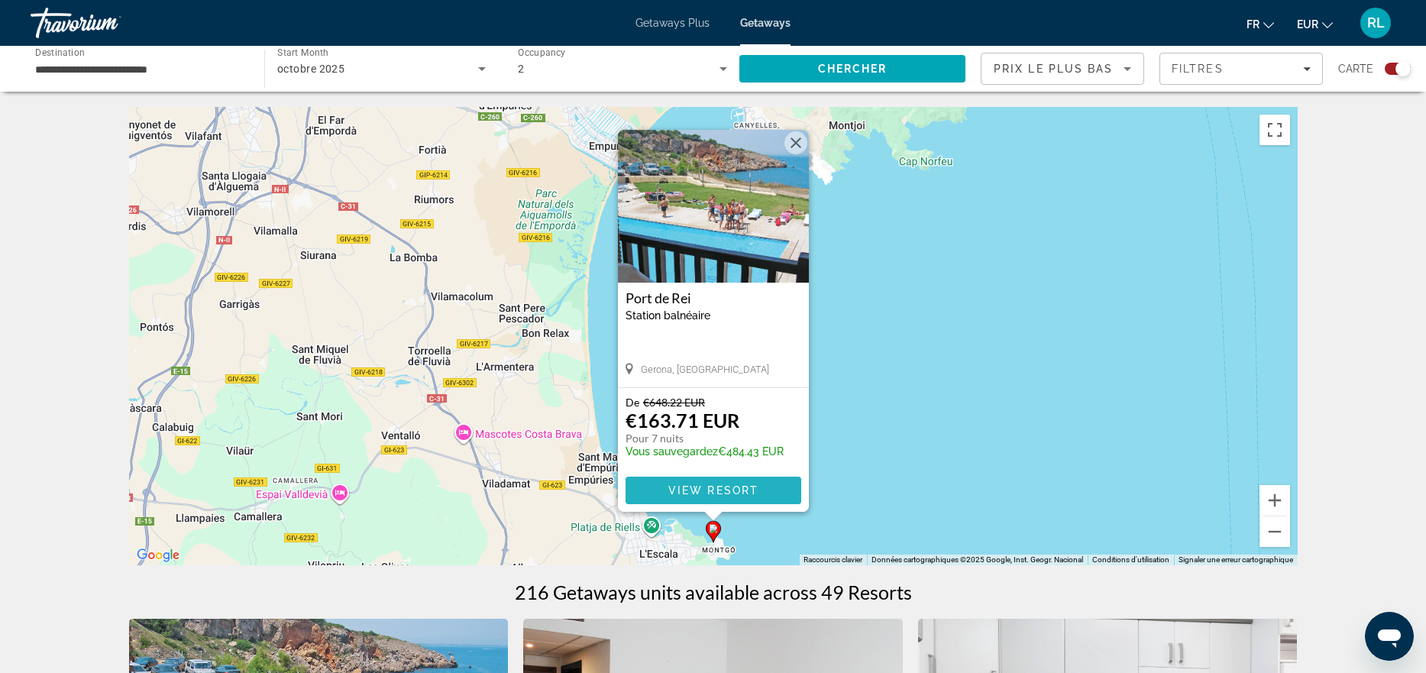
click at [704, 483] on span "Main content" at bounding box center [713, 490] width 176 height 37
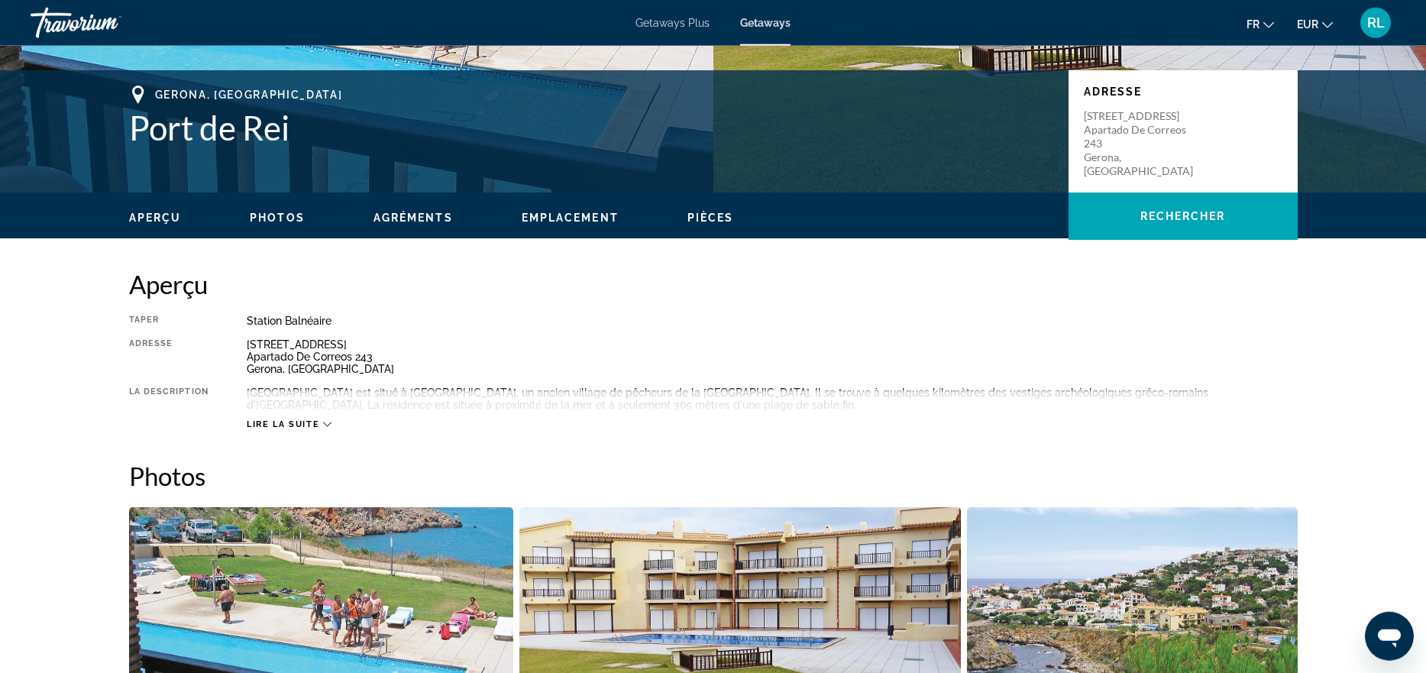
scroll to position [435, 0]
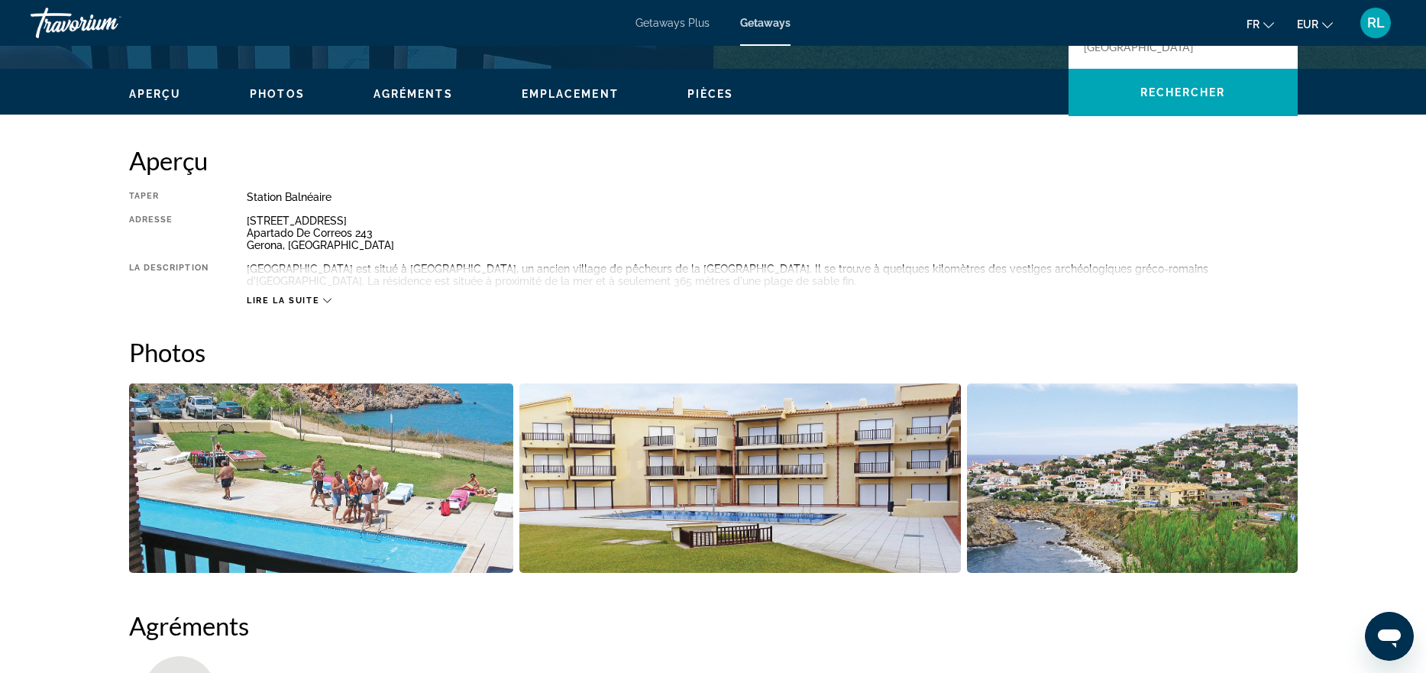
click at [312, 297] on span "Lire la suite" at bounding box center [283, 301] width 73 height 10
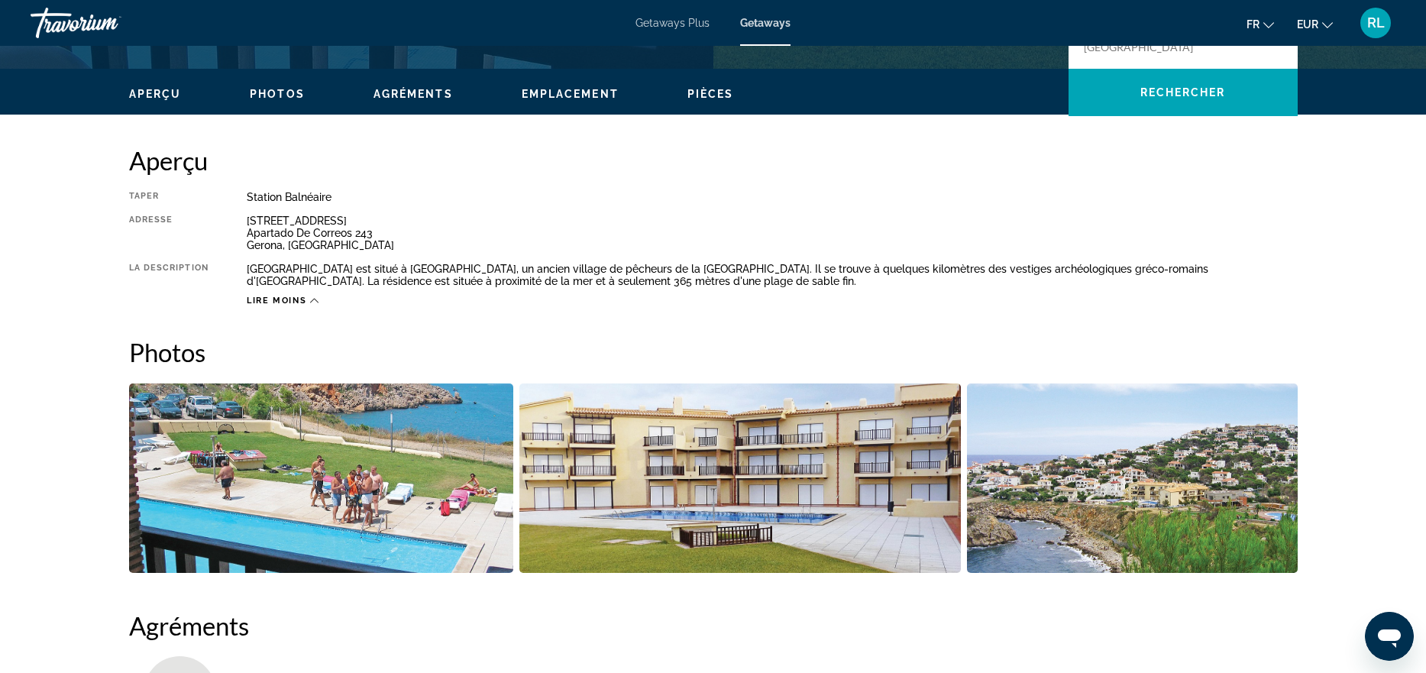
click at [314, 302] on icon "Main content" at bounding box center [314, 300] width 8 height 8
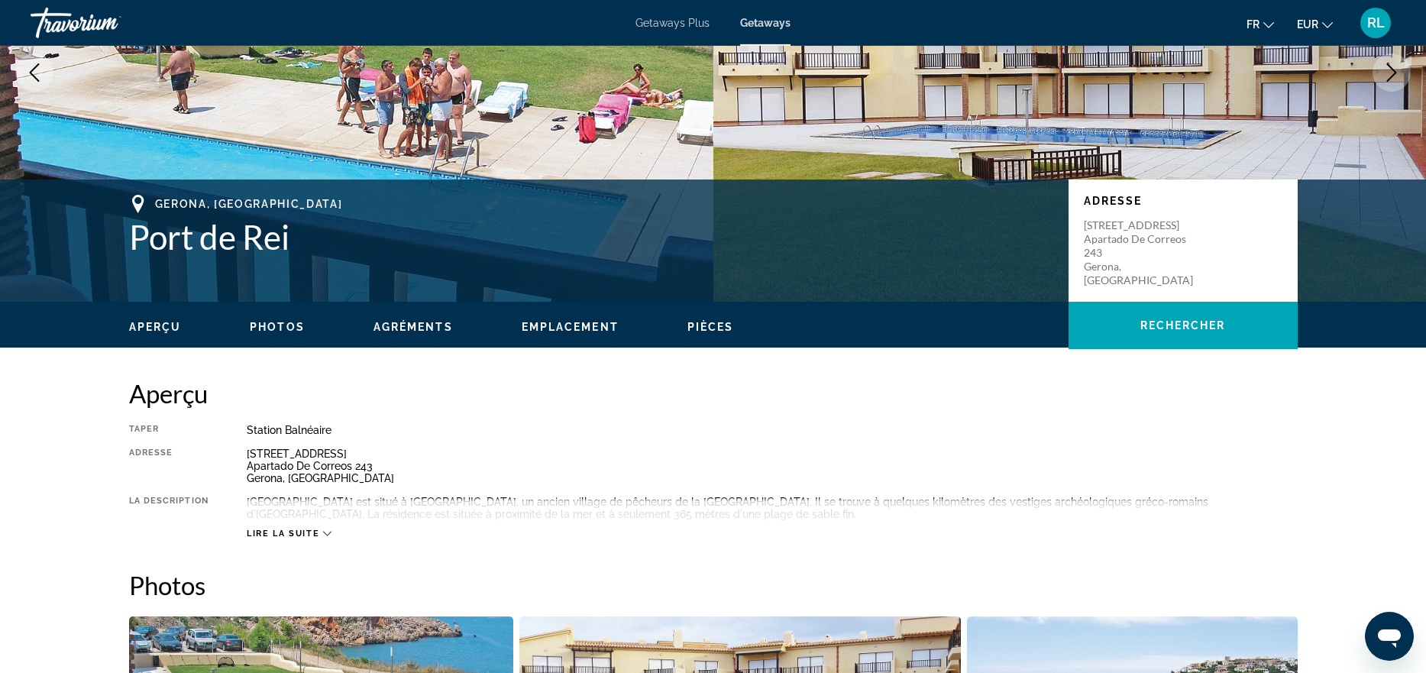
scroll to position [240, 0]
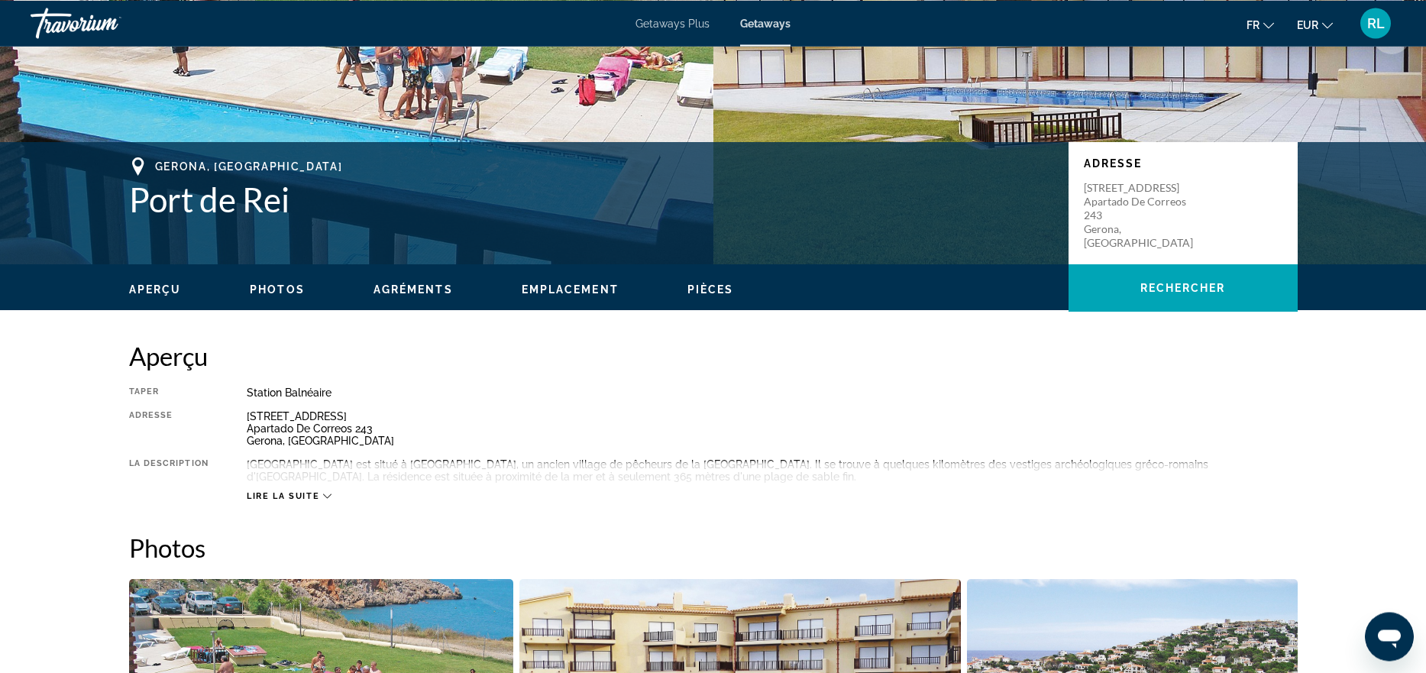
click at [302, 490] on div "Lire la suite" at bounding box center [772, 481] width 1051 height 42
click at [295, 492] on span "Lire la suite" at bounding box center [283, 496] width 73 height 10
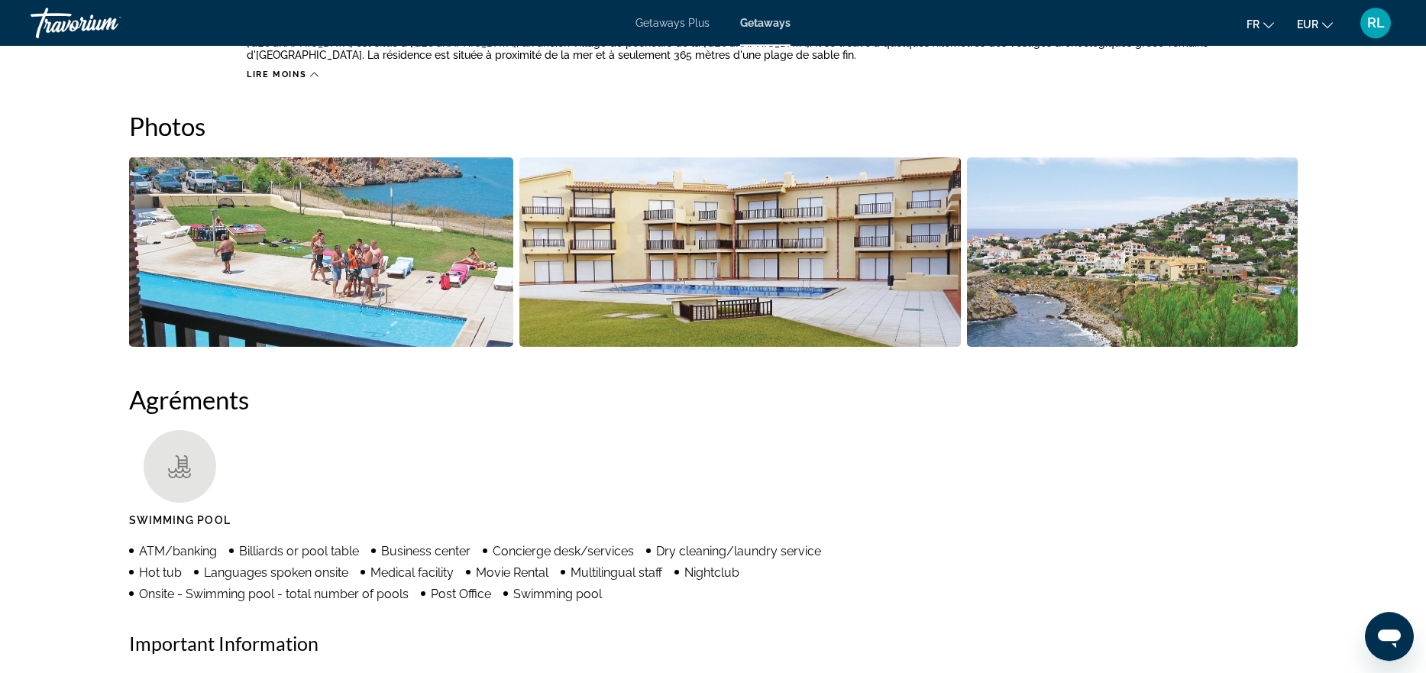
scroll to position [762, 0]
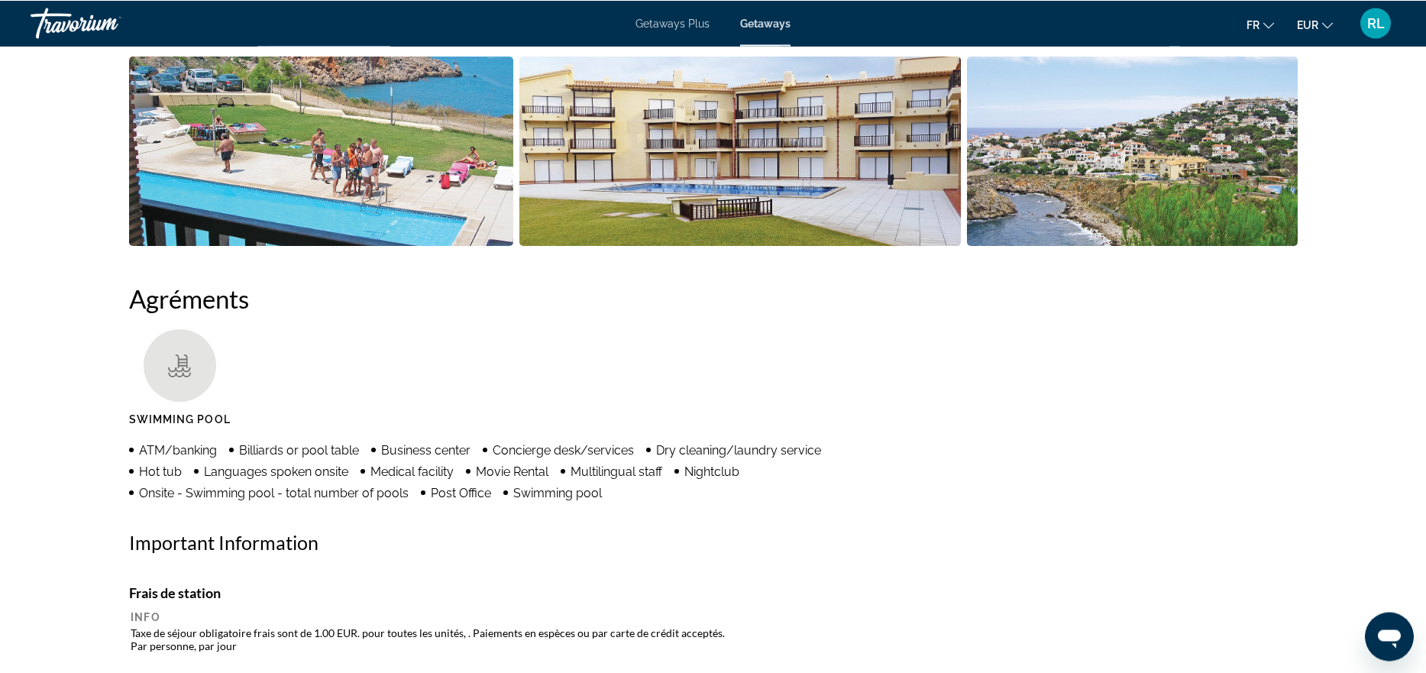
click at [473, 170] on img "Open full-screen image slider" at bounding box center [321, 151] width 384 height 189
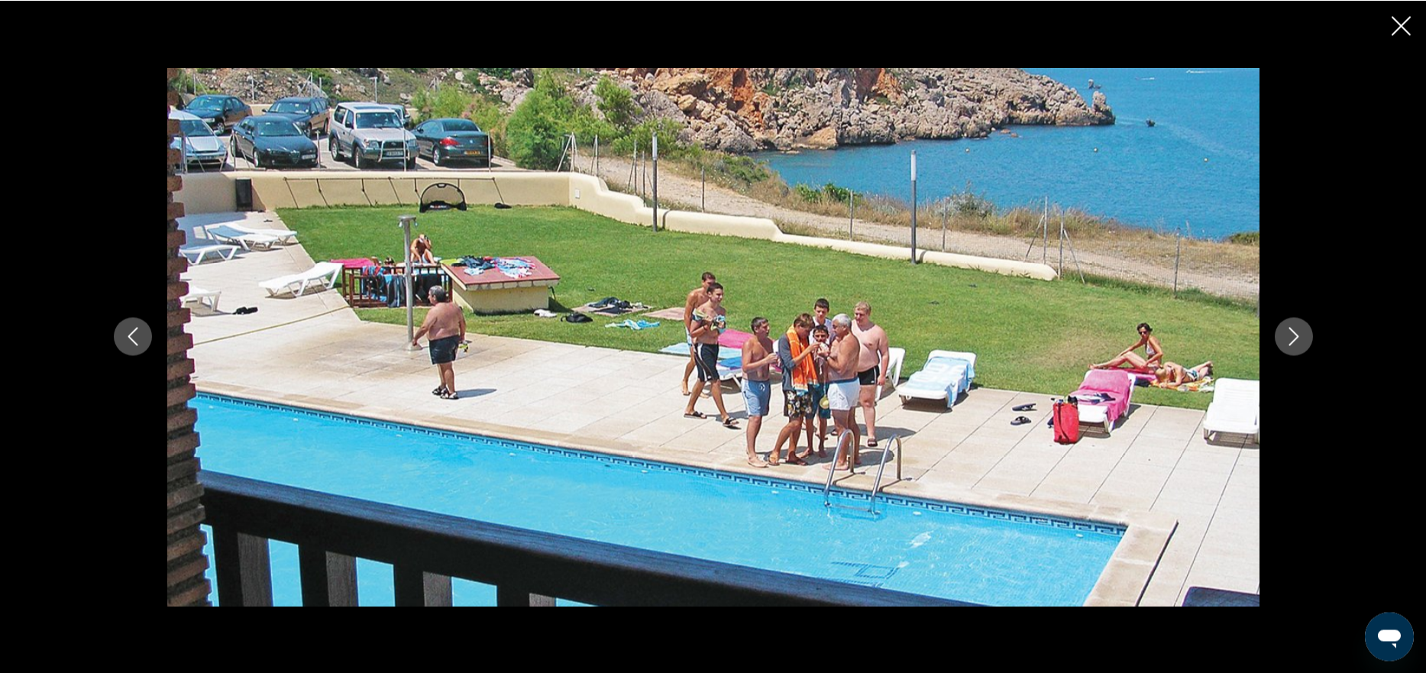
click at [1307, 327] on button "Next image" at bounding box center [1294, 336] width 38 height 38
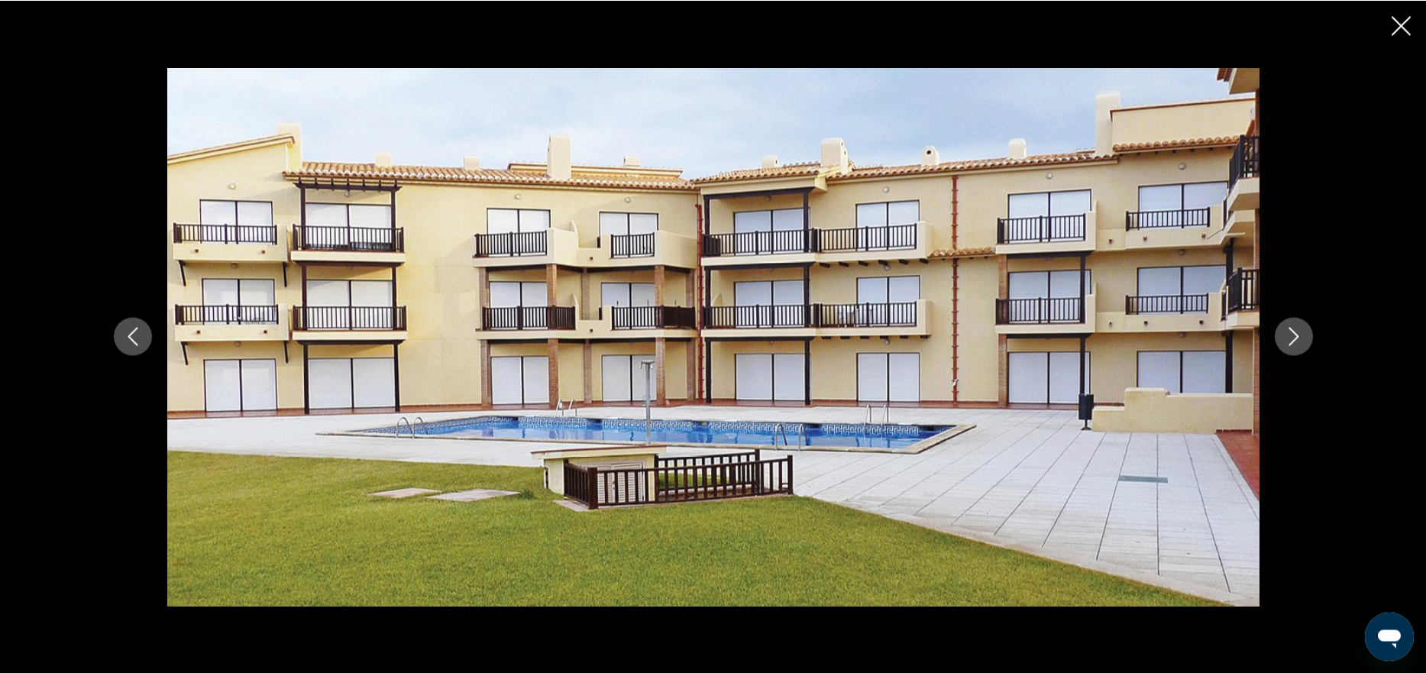
click at [1307, 327] on button "Next image" at bounding box center [1294, 336] width 38 height 38
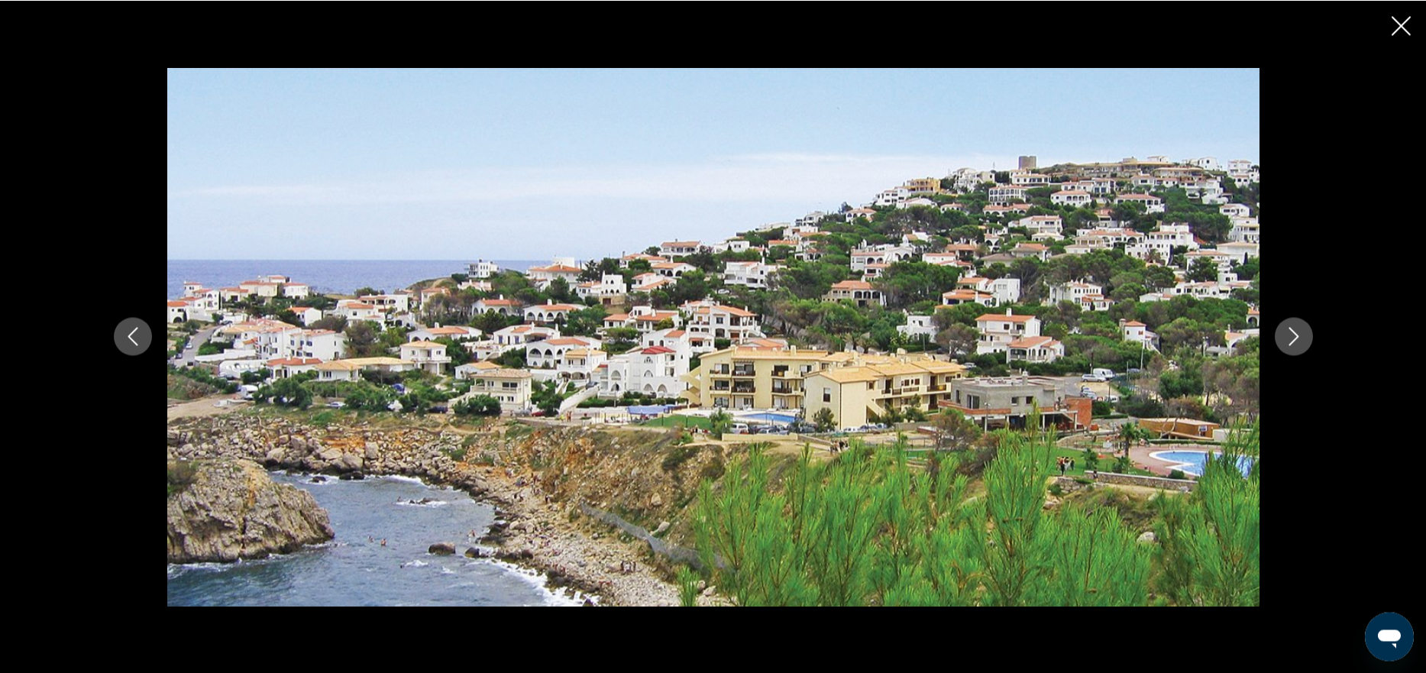
click at [1307, 327] on button "Next image" at bounding box center [1294, 336] width 38 height 38
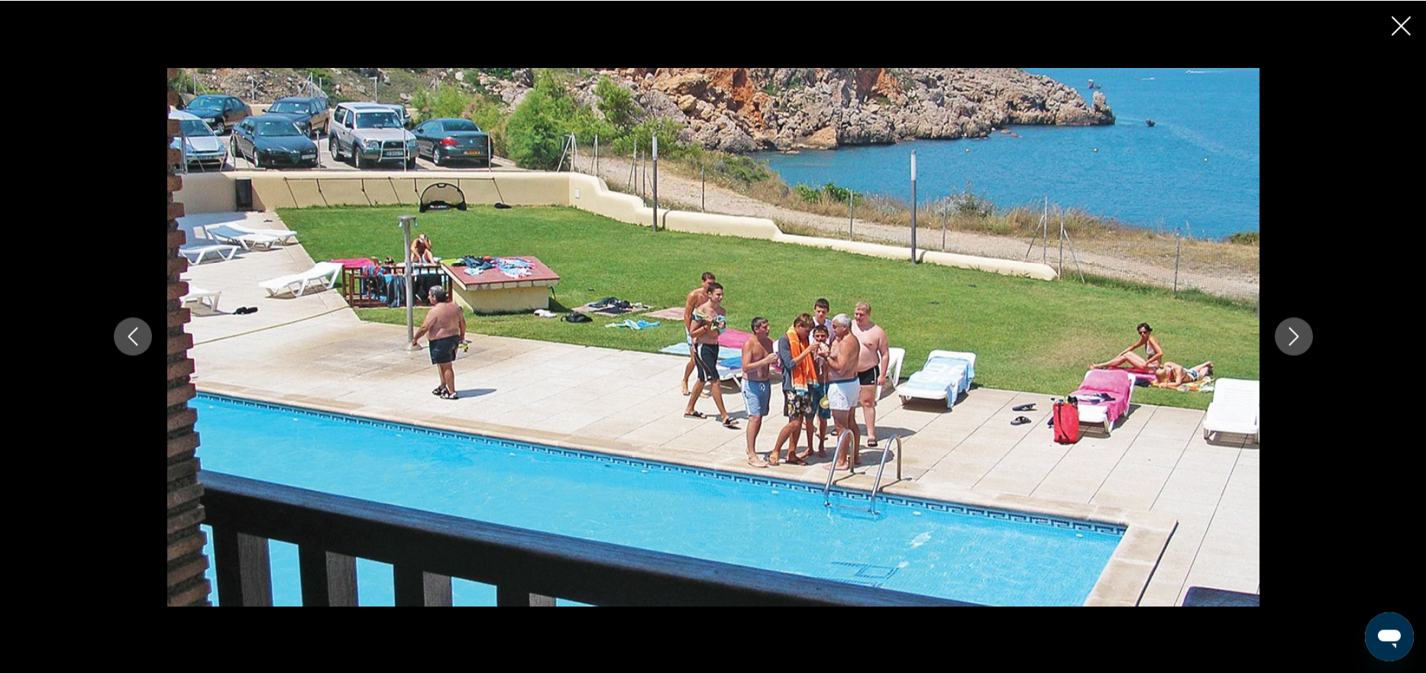
click at [1407, 14] on div "prev next" at bounding box center [713, 336] width 1426 height 673
click at [1403, 28] on icon "Close slideshow" at bounding box center [1400, 25] width 19 height 19
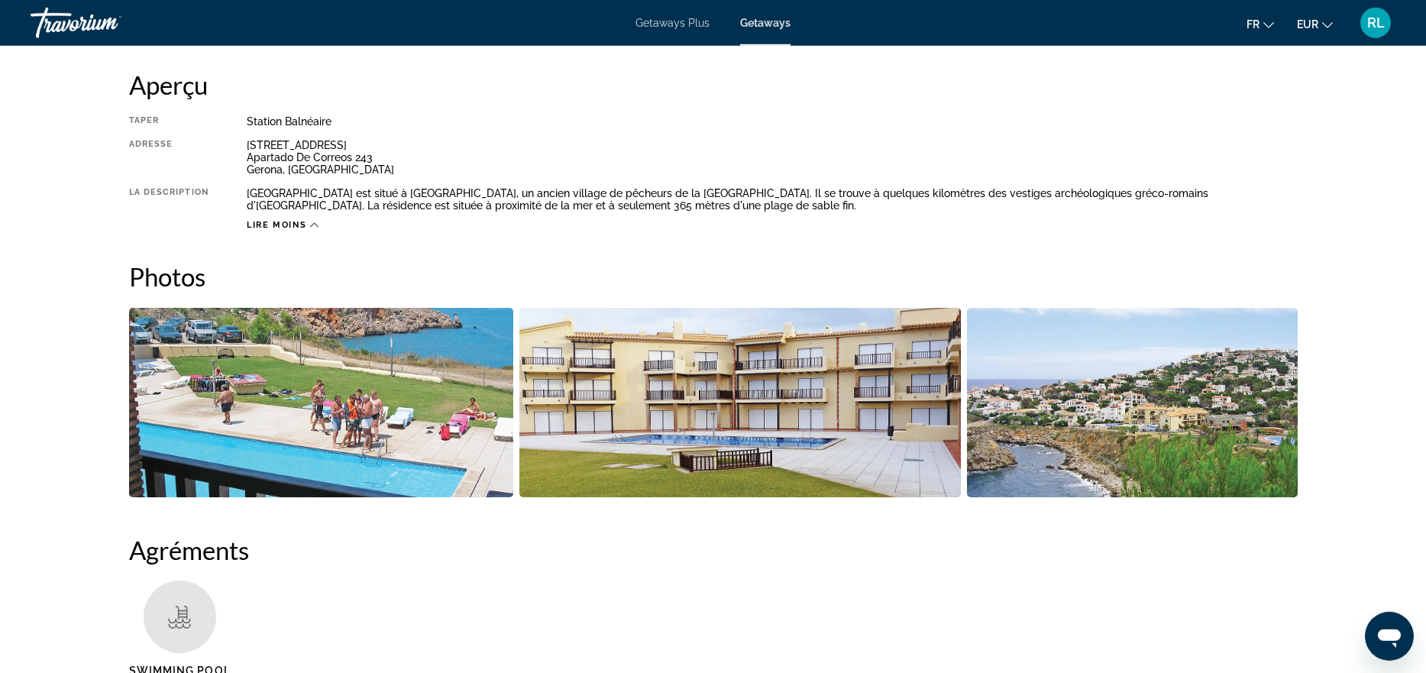
scroll to position [342, 0]
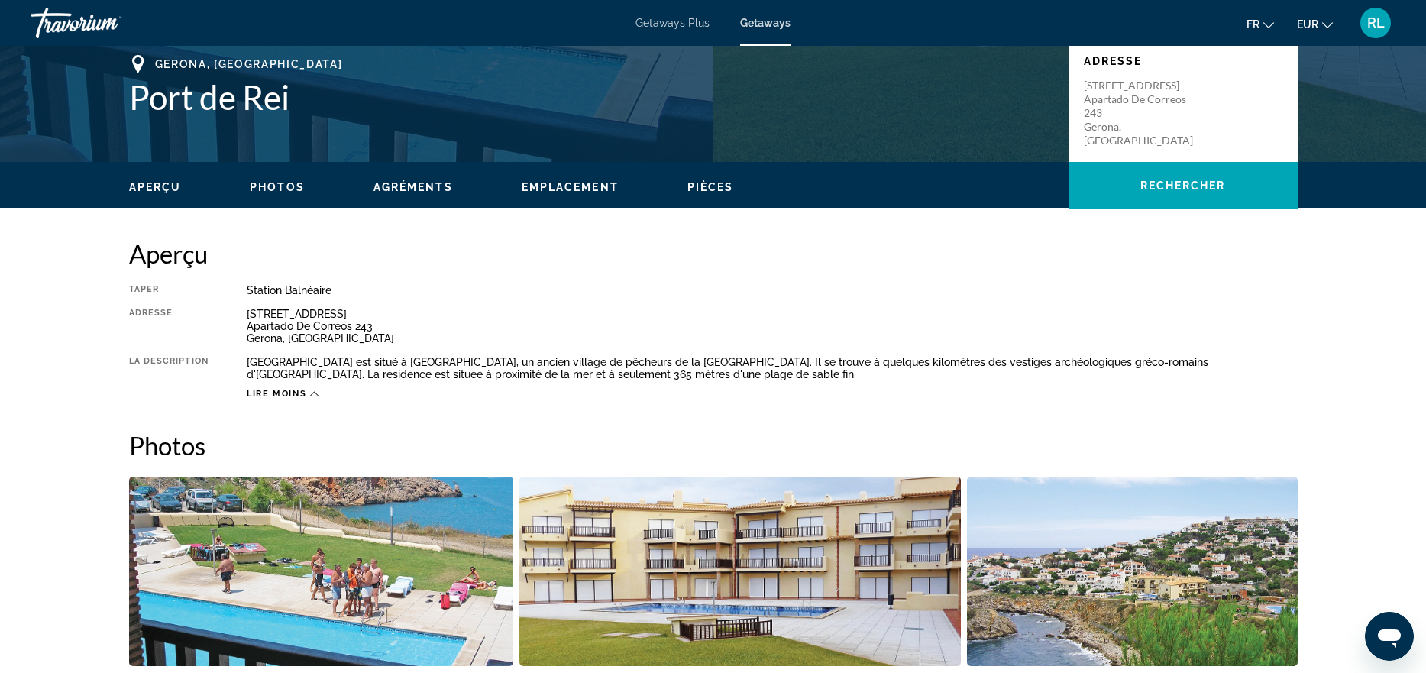
click at [425, 190] on span "Agréments" at bounding box center [412, 187] width 79 height 12
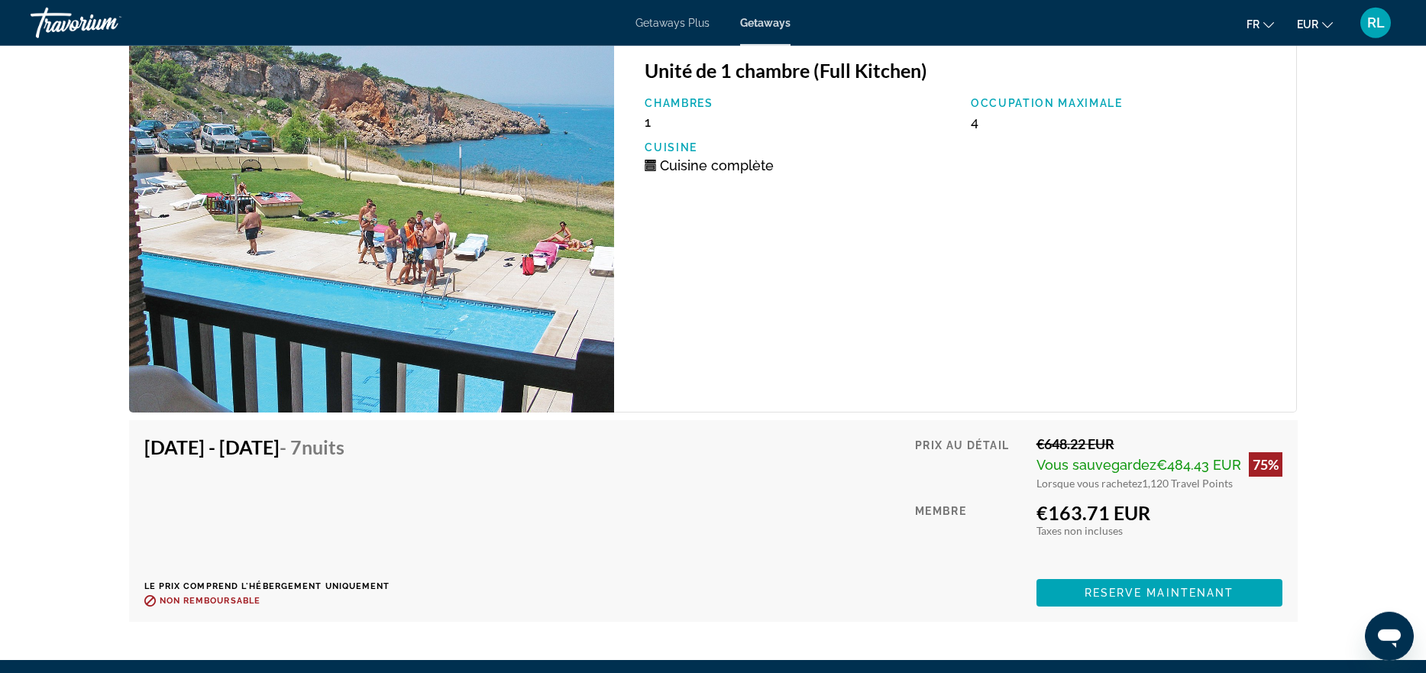
scroll to position [2347, 0]
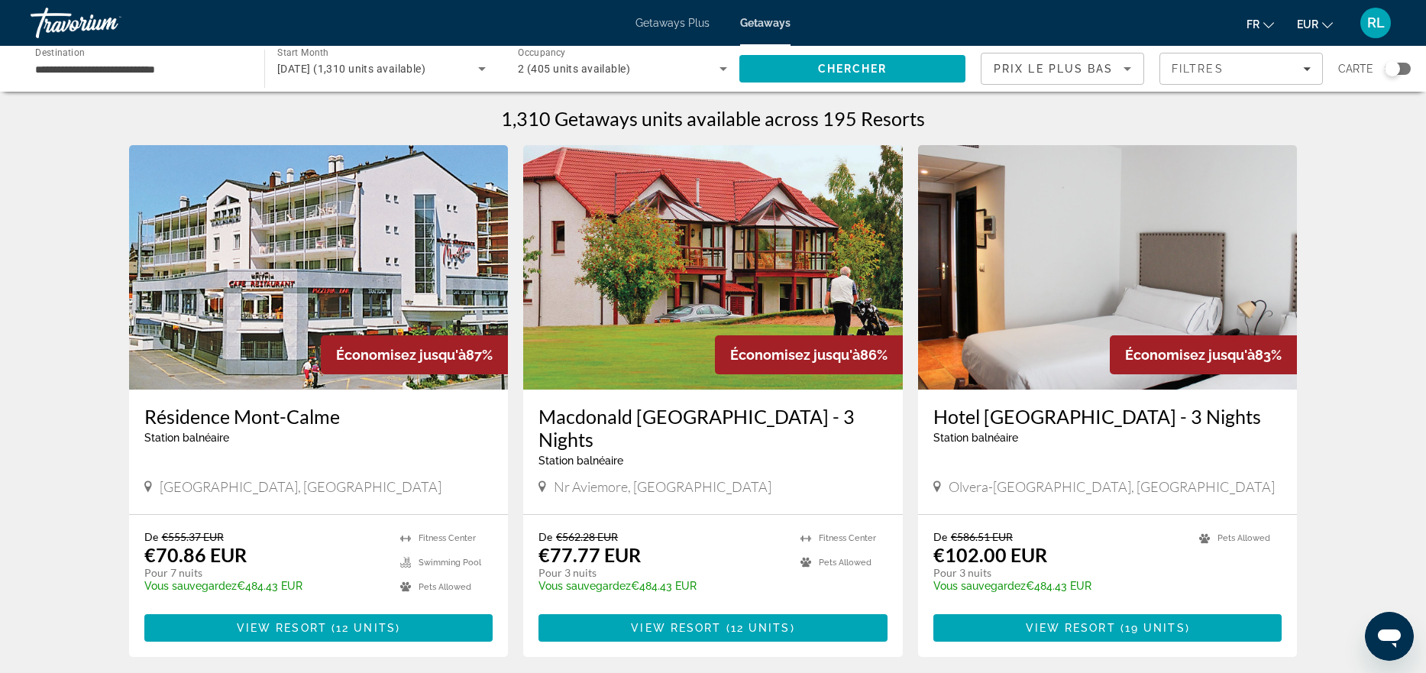
click at [1404, 66] on div "Search widget" at bounding box center [1398, 69] width 26 height 12
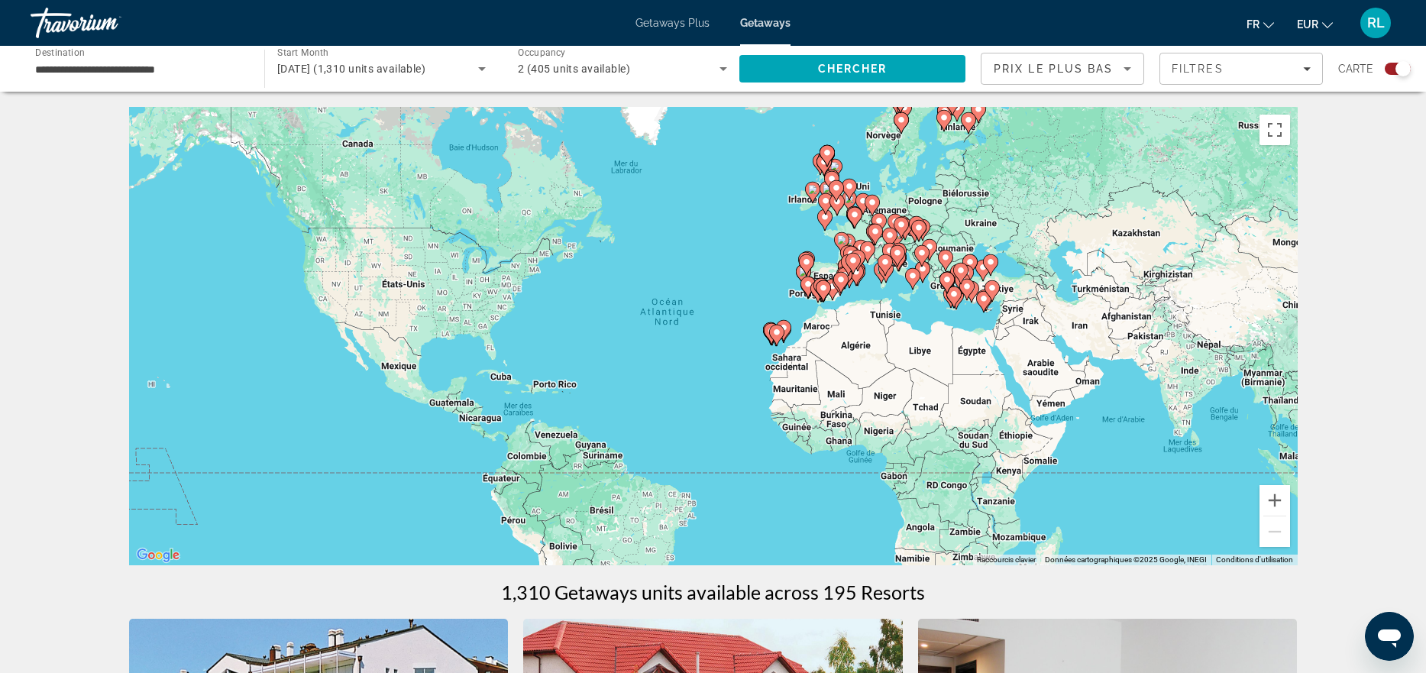
click at [868, 287] on div "Pour activer le glissement avec le clavier, appuyez sur Alt+Entrée. Une fois ce…" at bounding box center [713, 336] width 1168 height 458
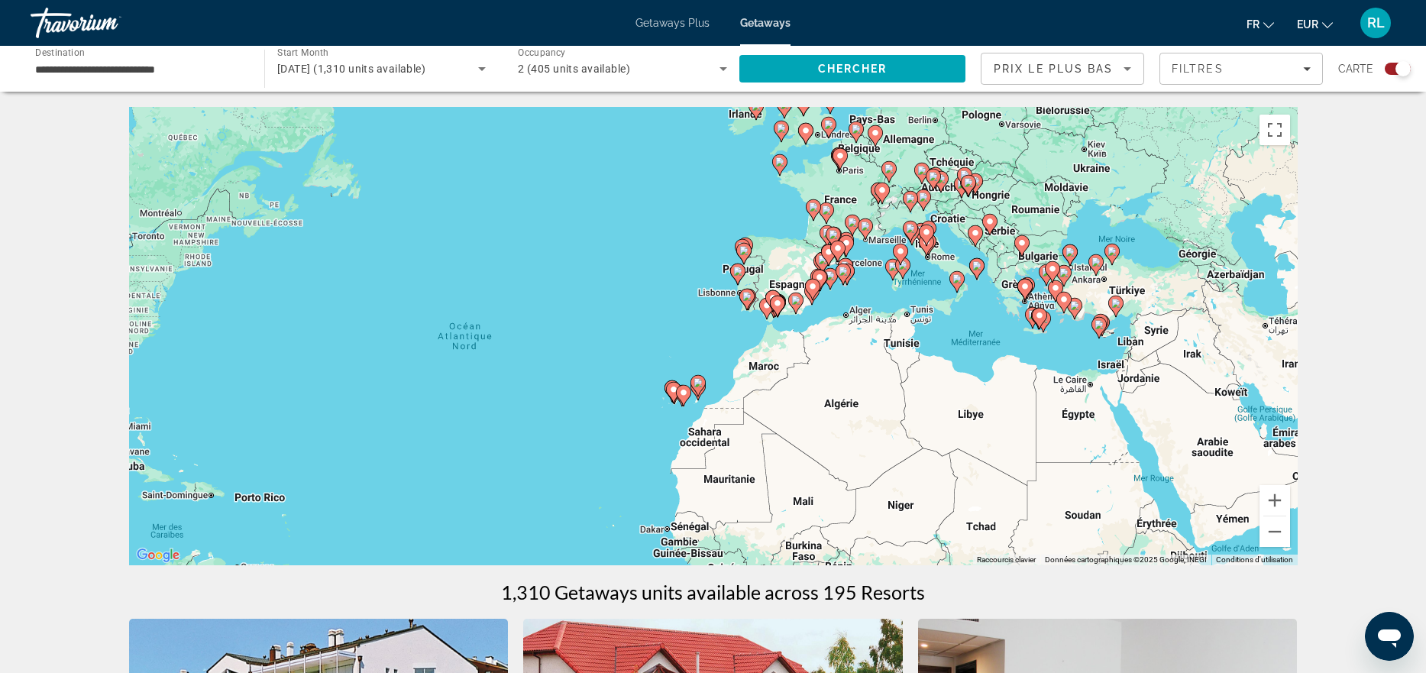
click at [868, 287] on div "Pour activer le glissement avec le clavier, appuyez sur Alt+Entrée. Une fois ce…" at bounding box center [713, 336] width 1168 height 458
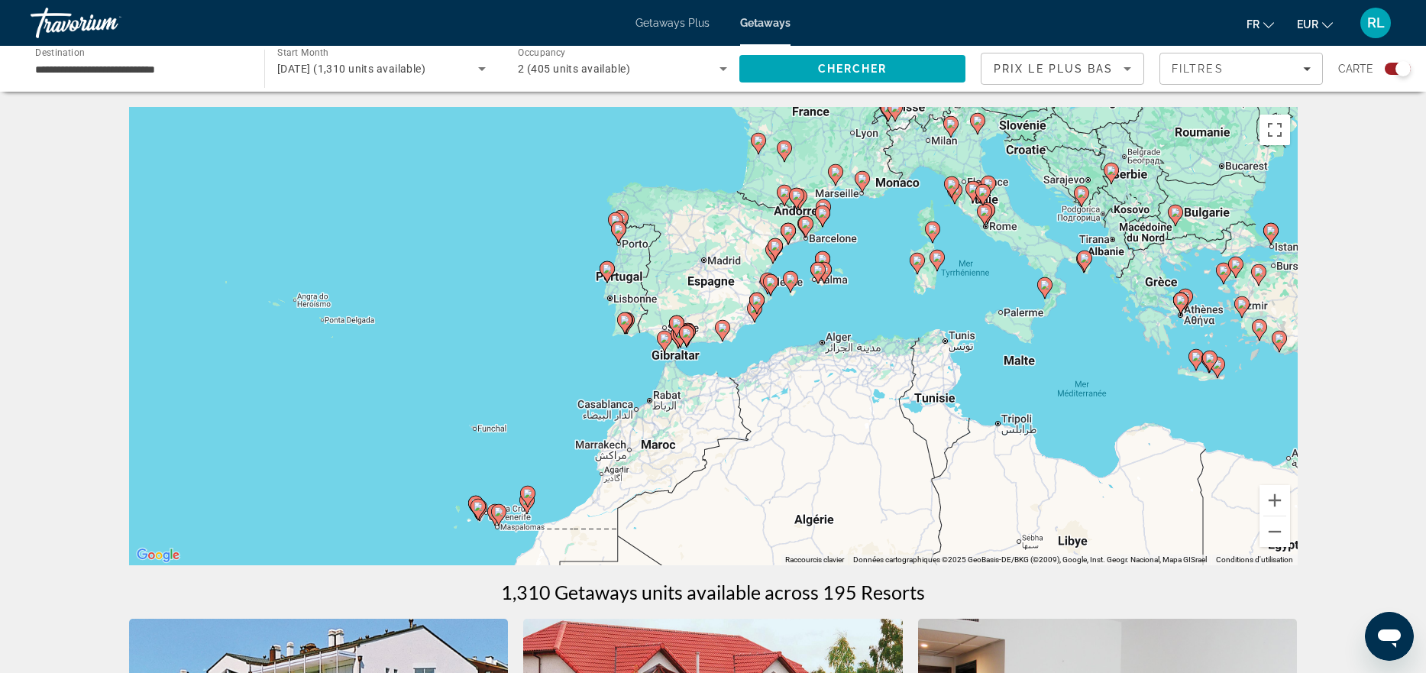
click at [868, 287] on div "Pour activer le glissement avec le clavier, appuyez sur Alt+Entrée. Une fois ce…" at bounding box center [713, 336] width 1168 height 458
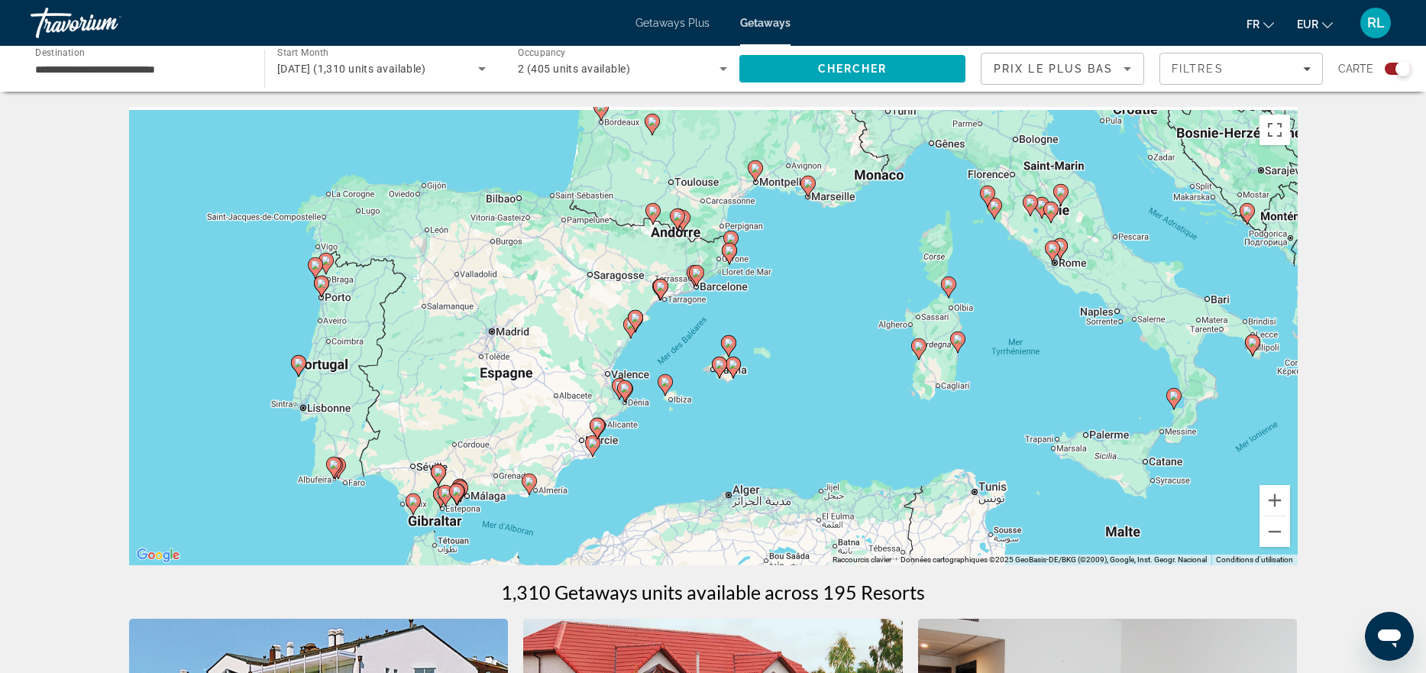
drag, startPoint x: 910, startPoint y: 238, endPoint x: 833, endPoint y: 431, distance: 207.0
click at [833, 431] on div "Pour activer le glissement avec le clavier, appuyez sur Alt+Entrée. Une fois ce…" at bounding box center [713, 336] width 1168 height 458
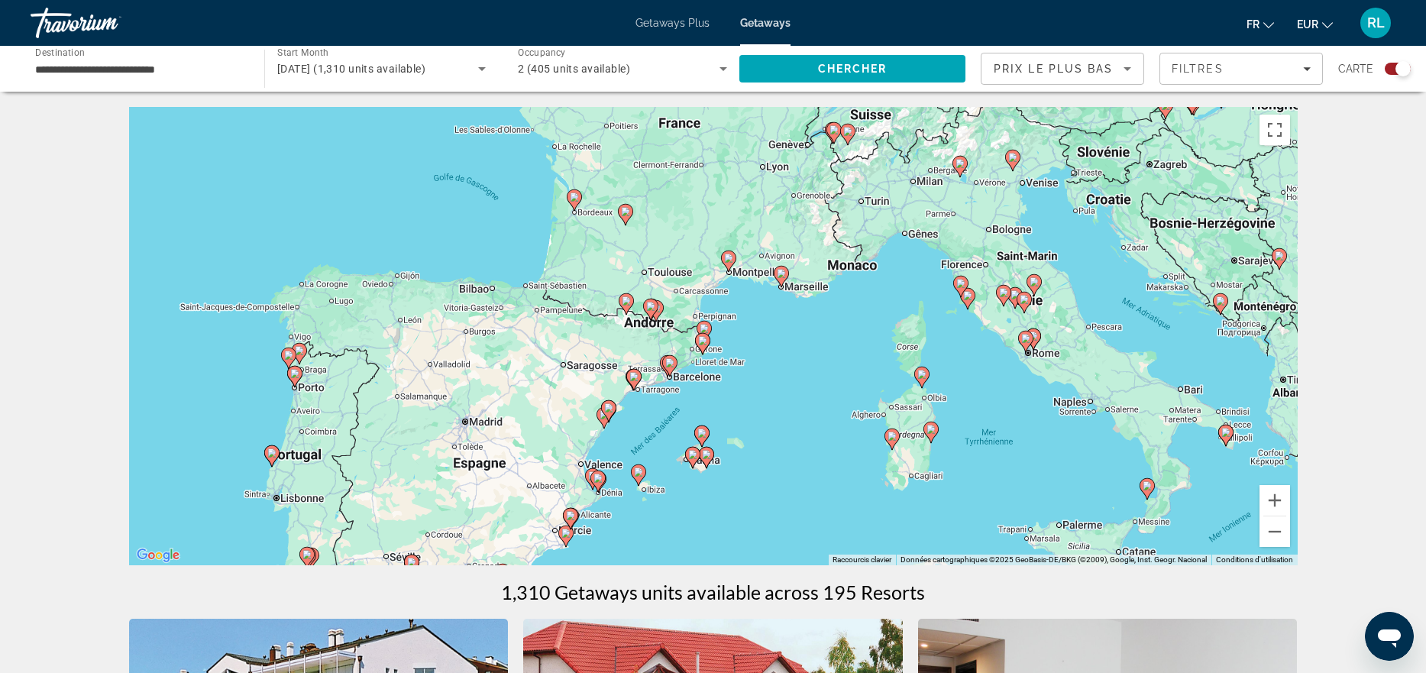
click at [570, 193] on image "Main content" at bounding box center [574, 196] width 9 height 9
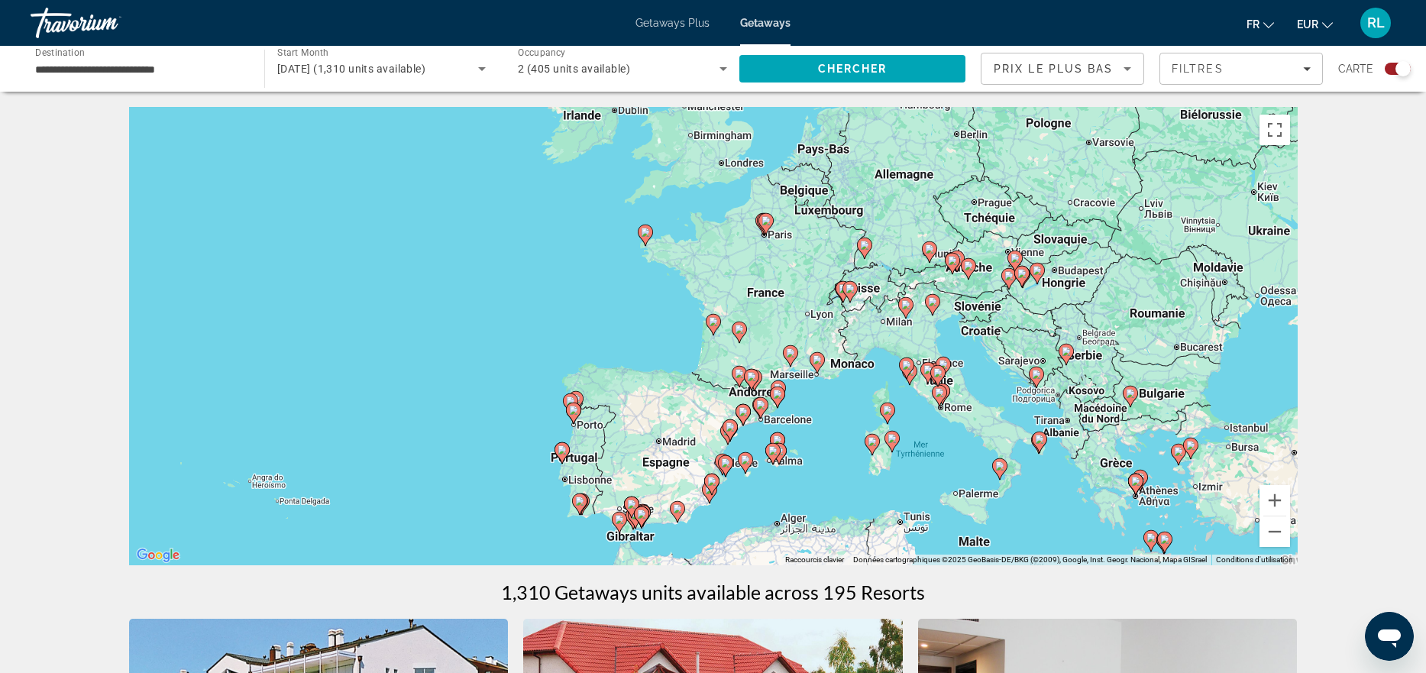
click at [710, 322] on image "Main content" at bounding box center [713, 321] width 9 height 9
type input "**********"
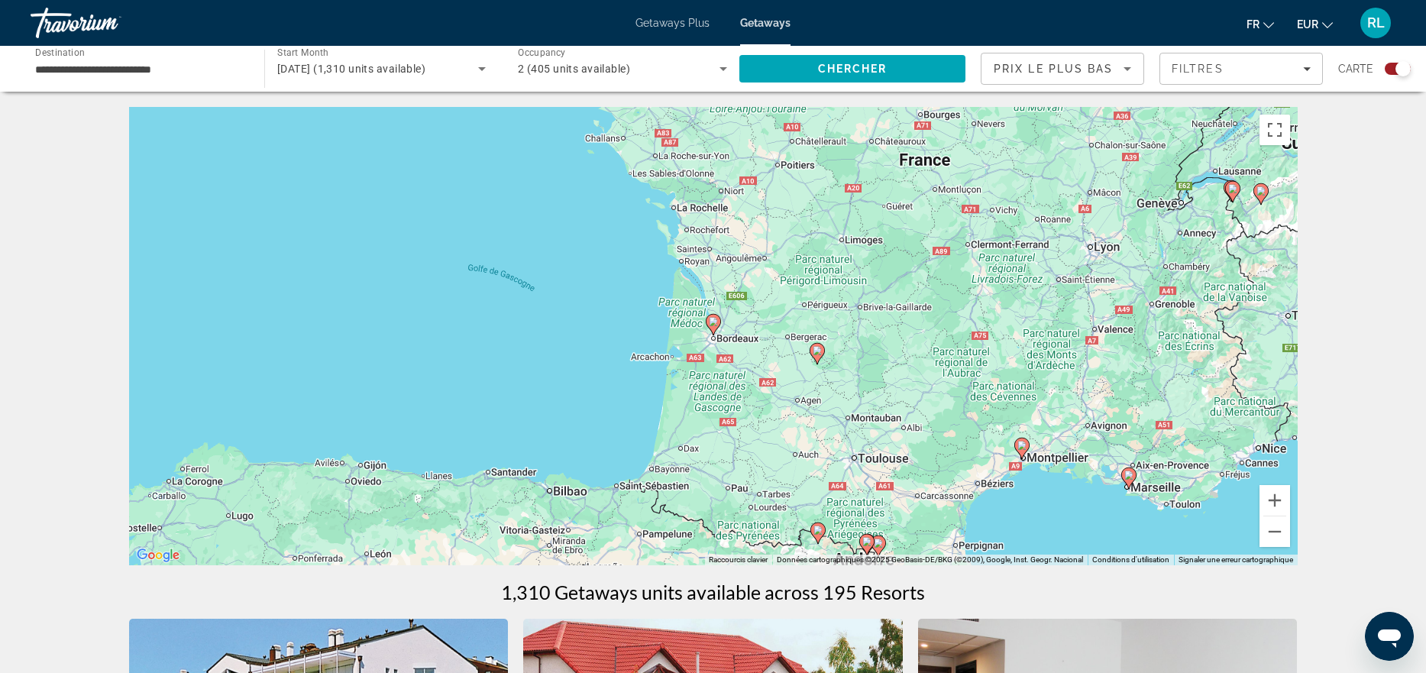
click at [710, 322] on image "Main content" at bounding box center [713, 321] width 9 height 9
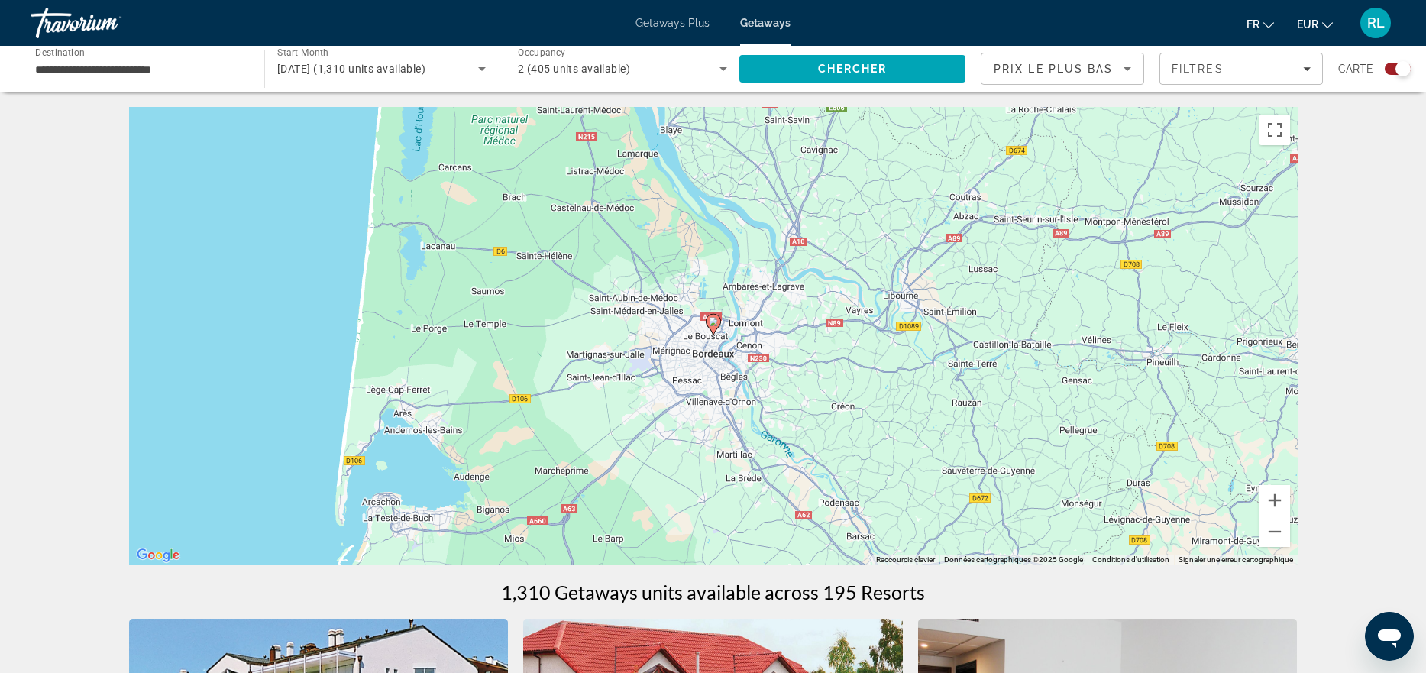
click at [710, 322] on image "Main content" at bounding box center [713, 321] width 9 height 9
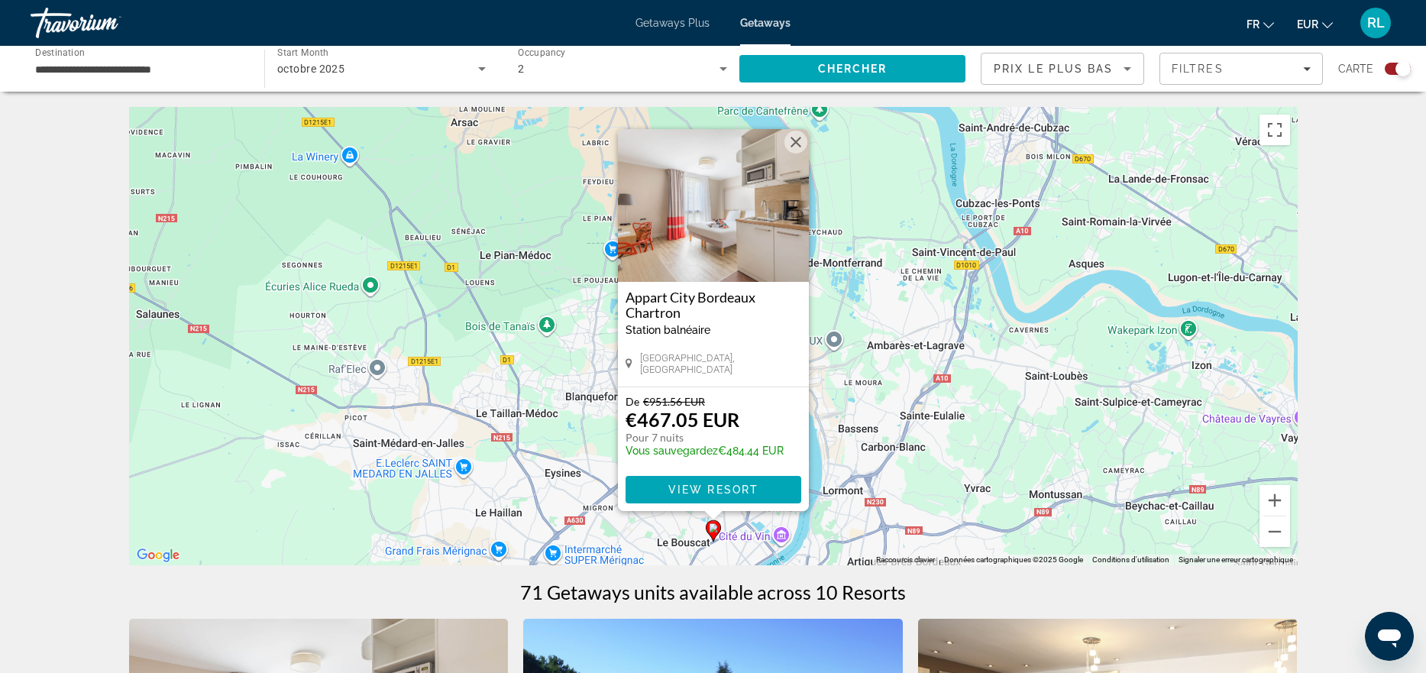
click at [721, 218] on img "Main content" at bounding box center [713, 205] width 191 height 153
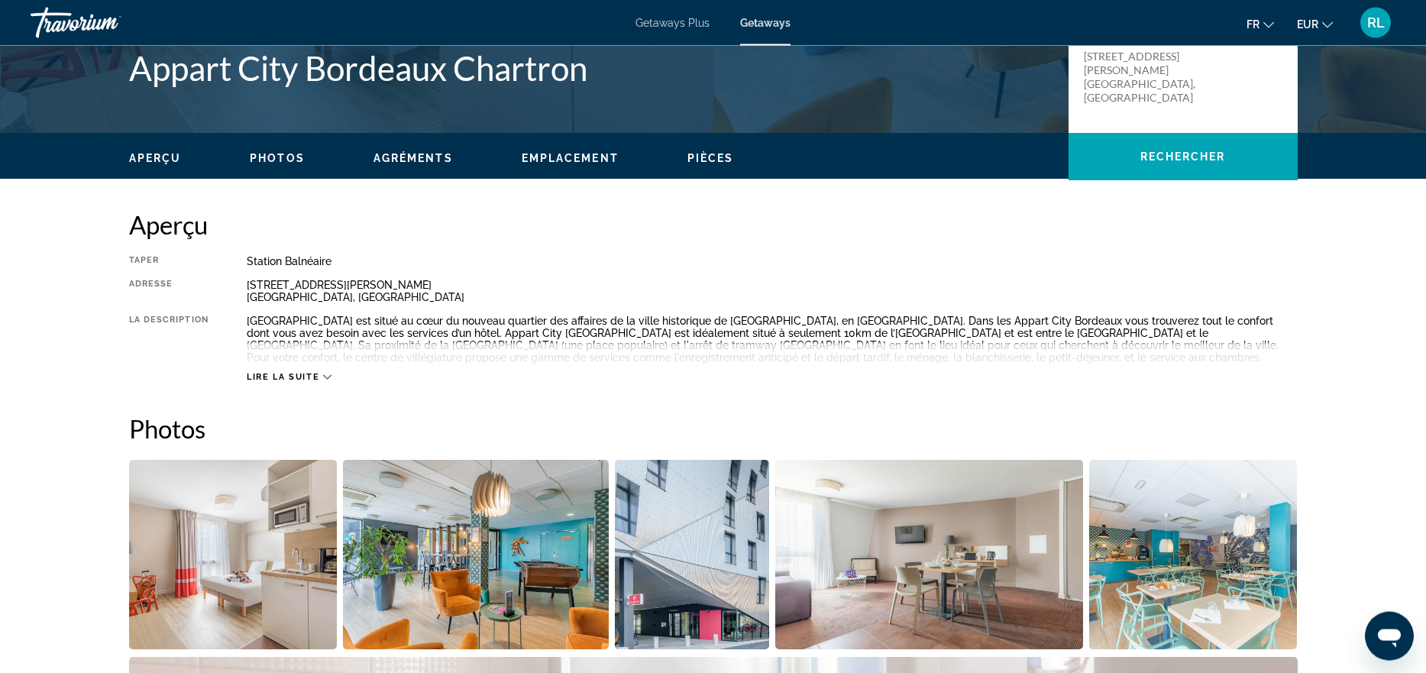
scroll to position [435, 0]
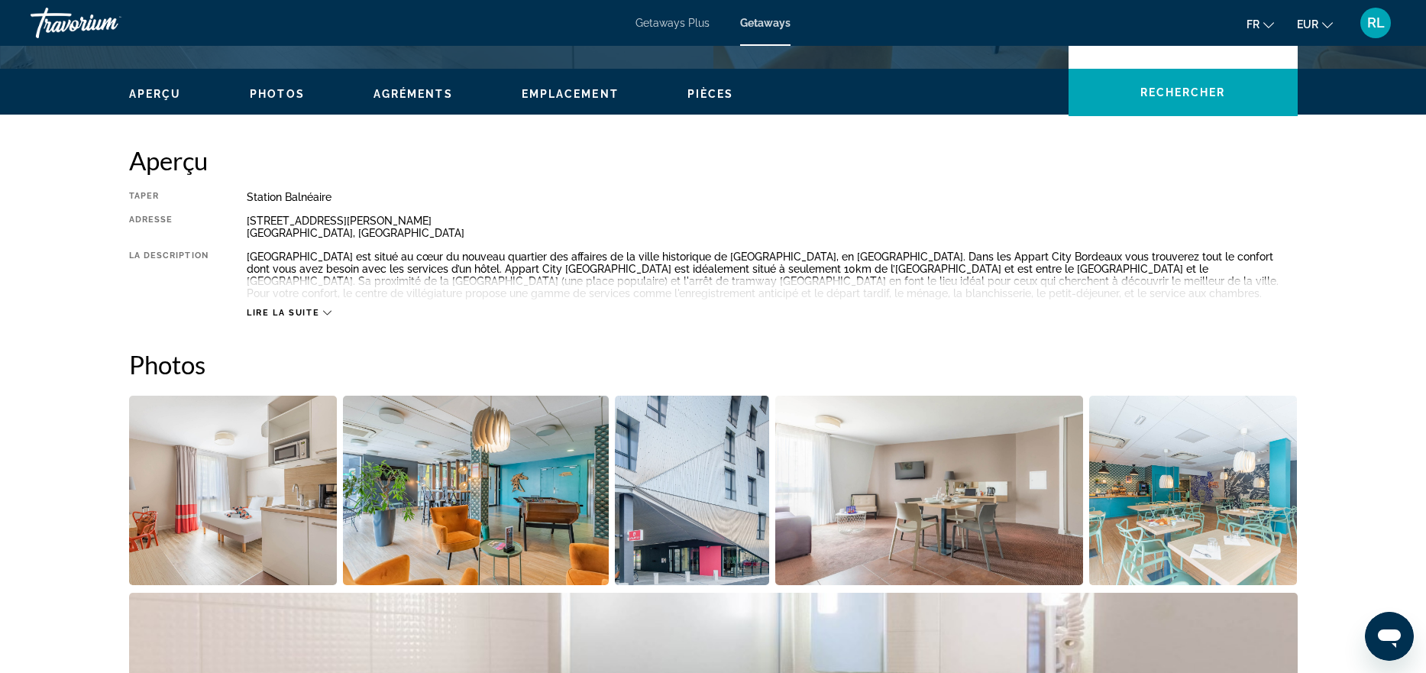
click at [309, 305] on div "Lire la suite" at bounding box center [772, 297] width 1051 height 42
click at [286, 311] on span "Lire la suite" at bounding box center [283, 313] width 73 height 10
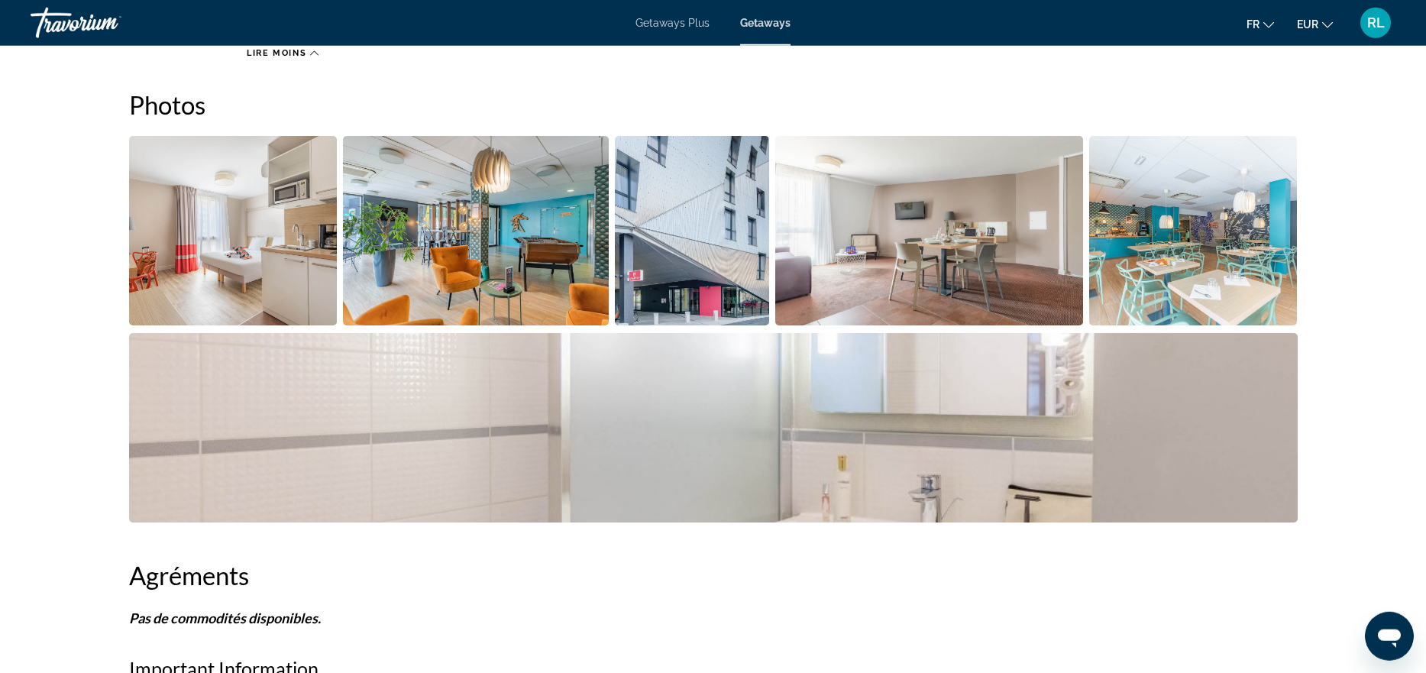
scroll to position [696, 0]
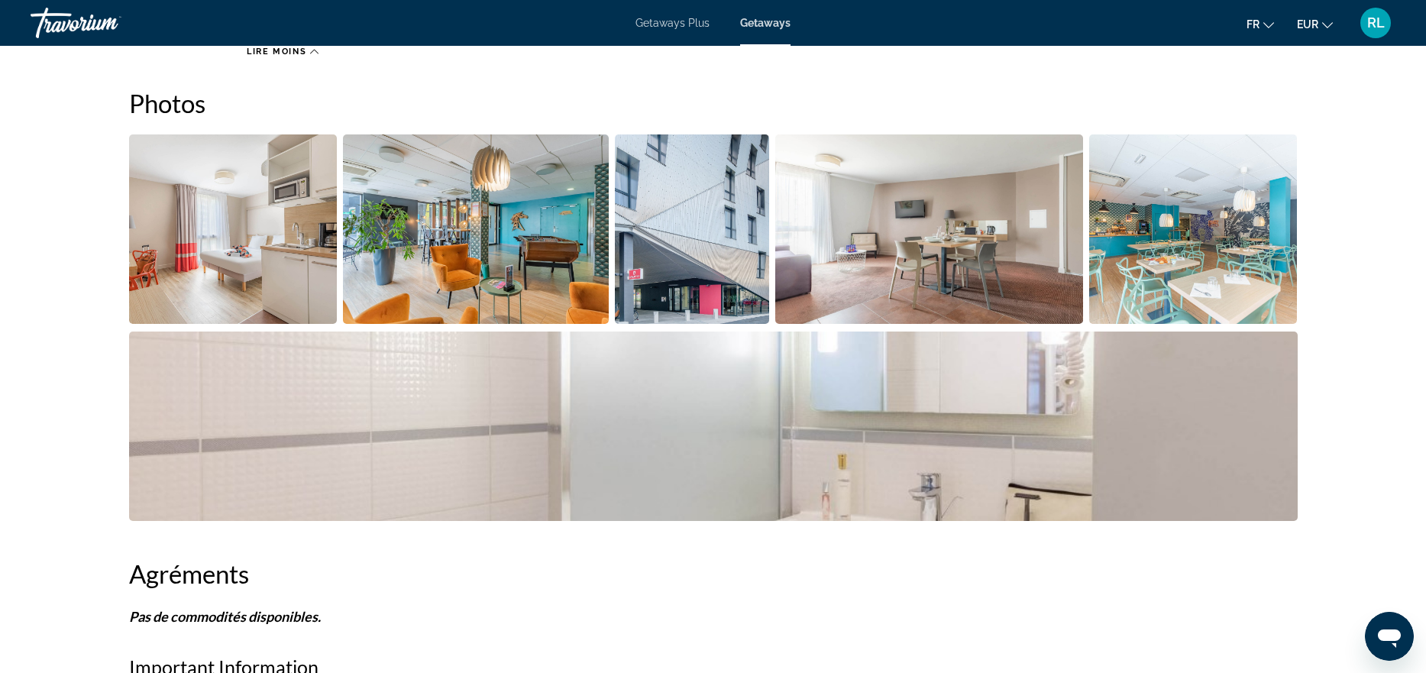
click at [269, 257] on img "Open full-screen image slider" at bounding box center [233, 228] width 208 height 189
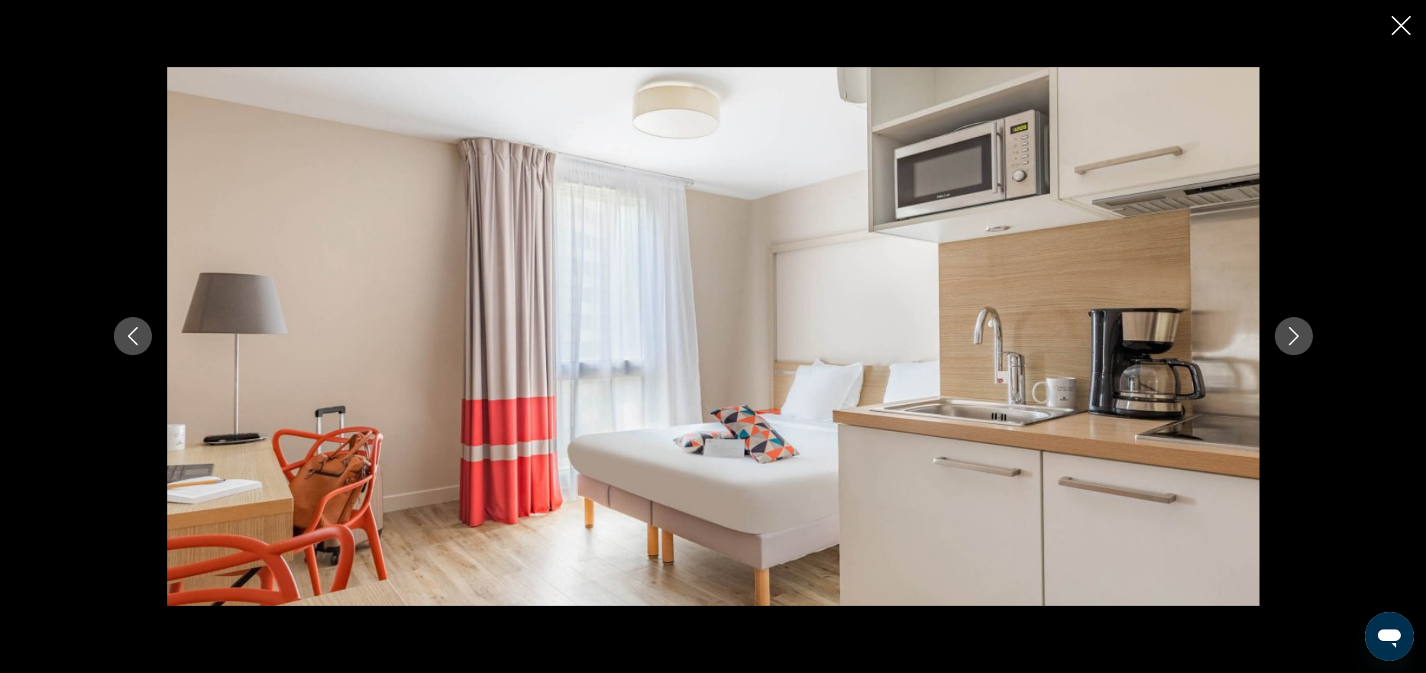
click at [1294, 344] on icon "Next image" at bounding box center [1294, 336] width 18 height 18
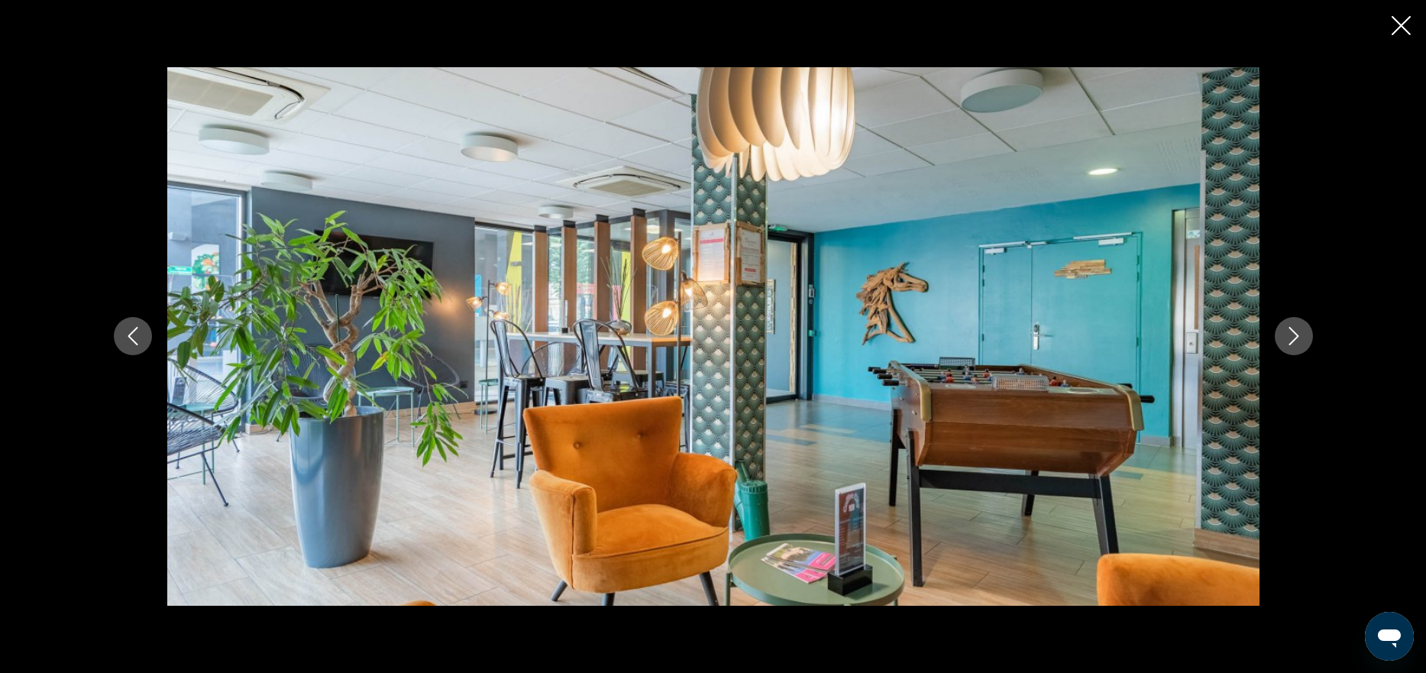
click at [1294, 344] on icon "Next image" at bounding box center [1294, 336] width 18 height 18
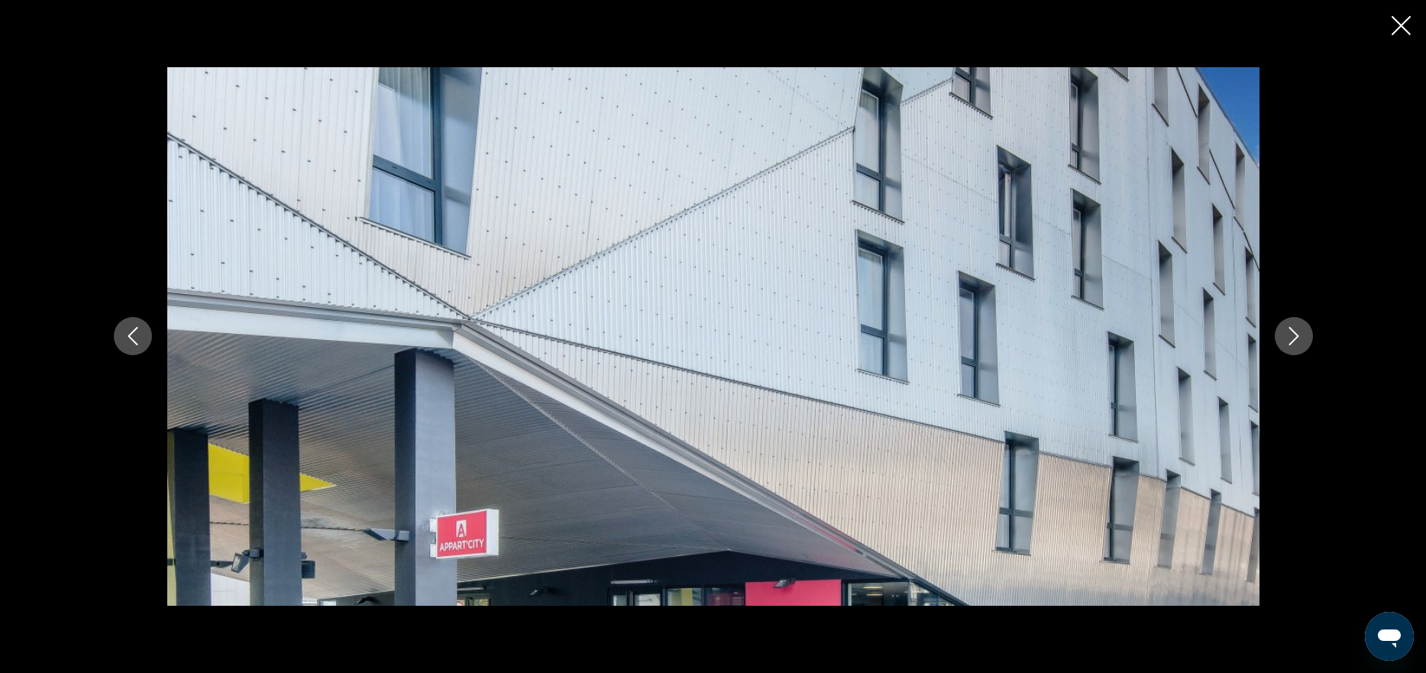
click at [1294, 344] on icon "Next image" at bounding box center [1294, 336] width 18 height 18
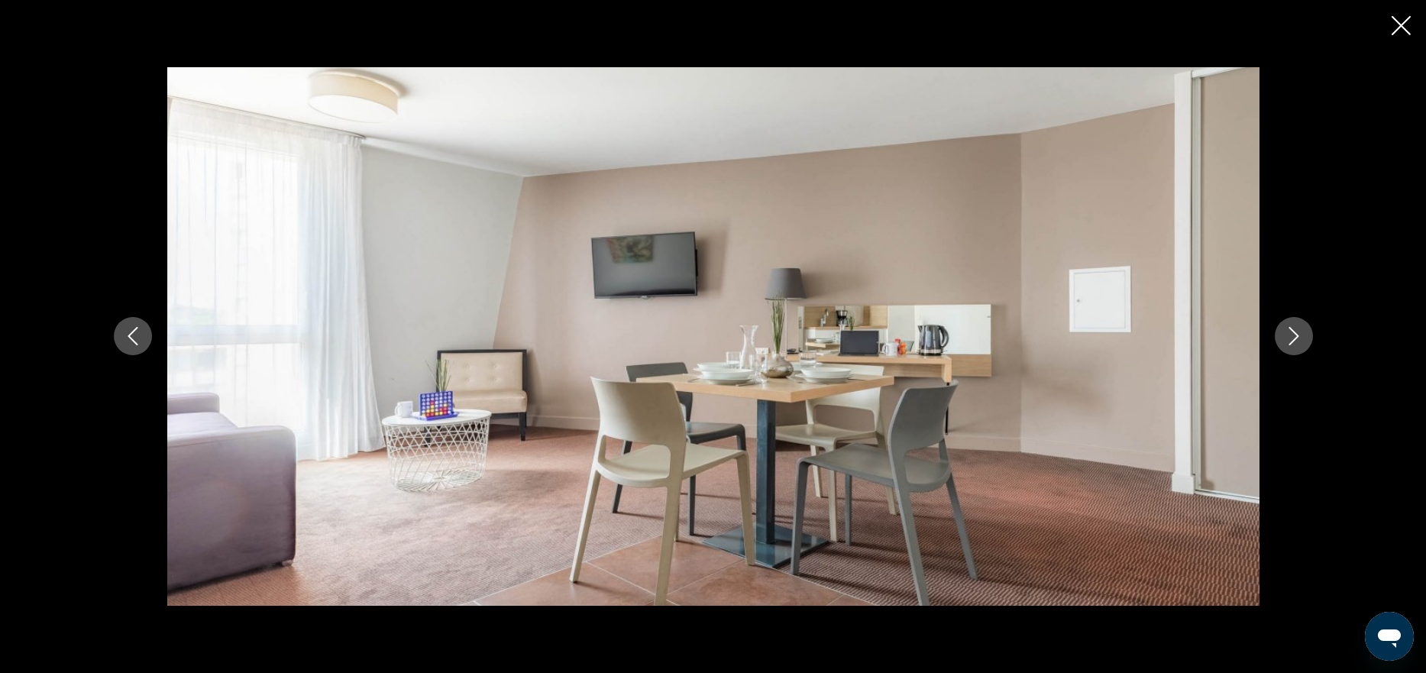
click at [1294, 344] on icon "Next image" at bounding box center [1294, 336] width 18 height 18
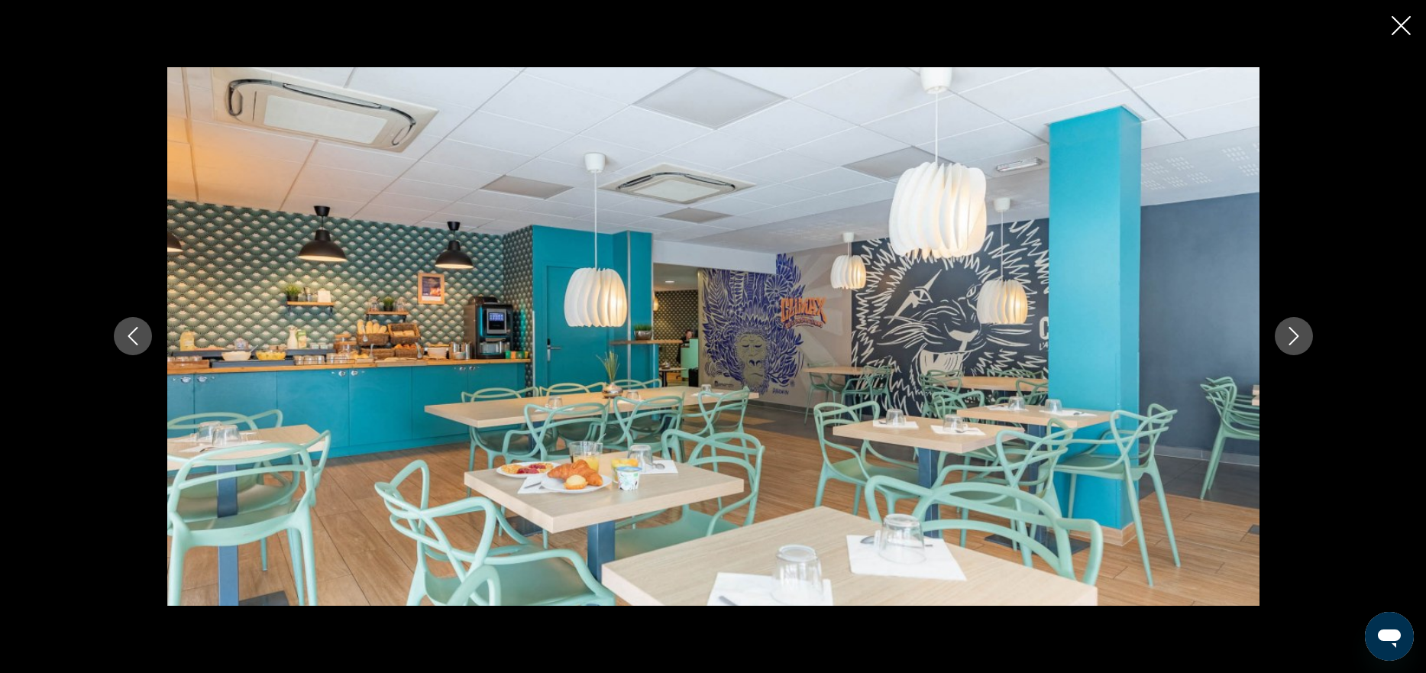
click at [1294, 344] on icon "Next image" at bounding box center [1294, 336] width 18 height 18
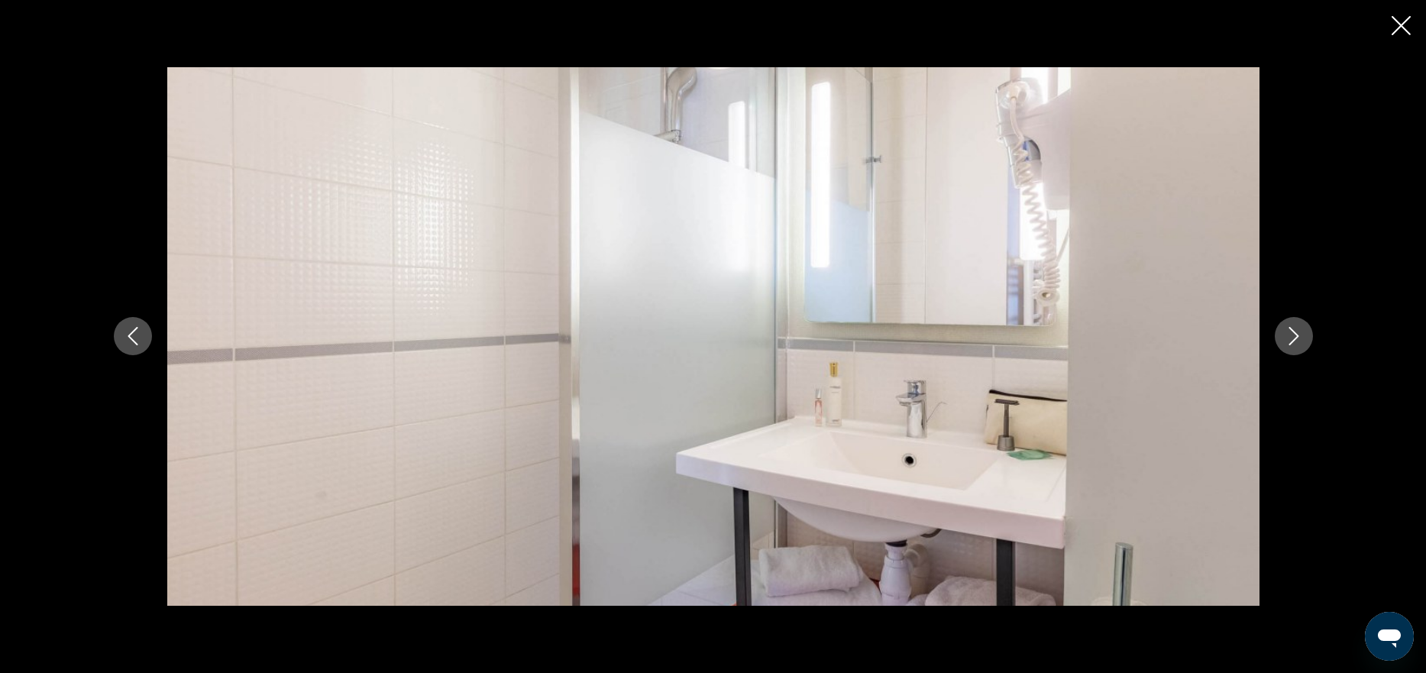
click at [1294, 344] on icon "Next image" at bounding box center [1294, 336] width 18 height 18
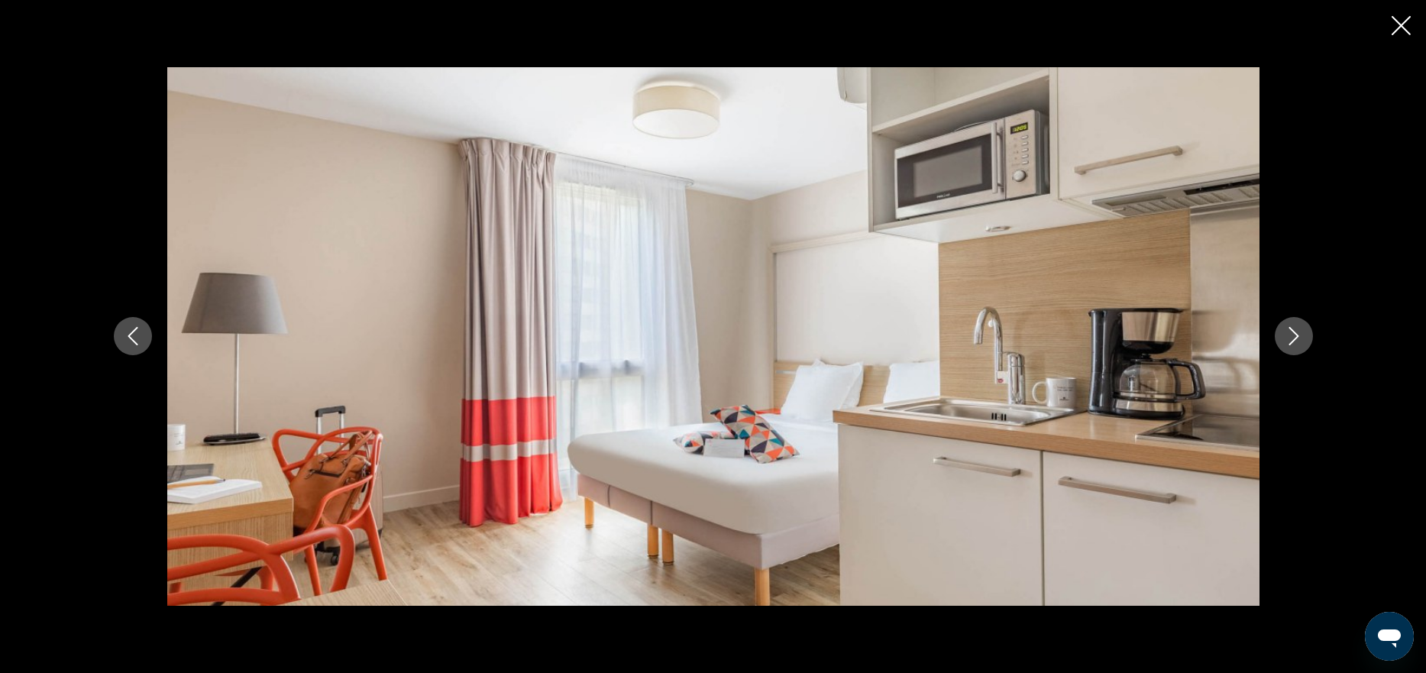
click at [1294, 344] on icon "Next image" at bounding box center [1294, 336] width 18 height 18
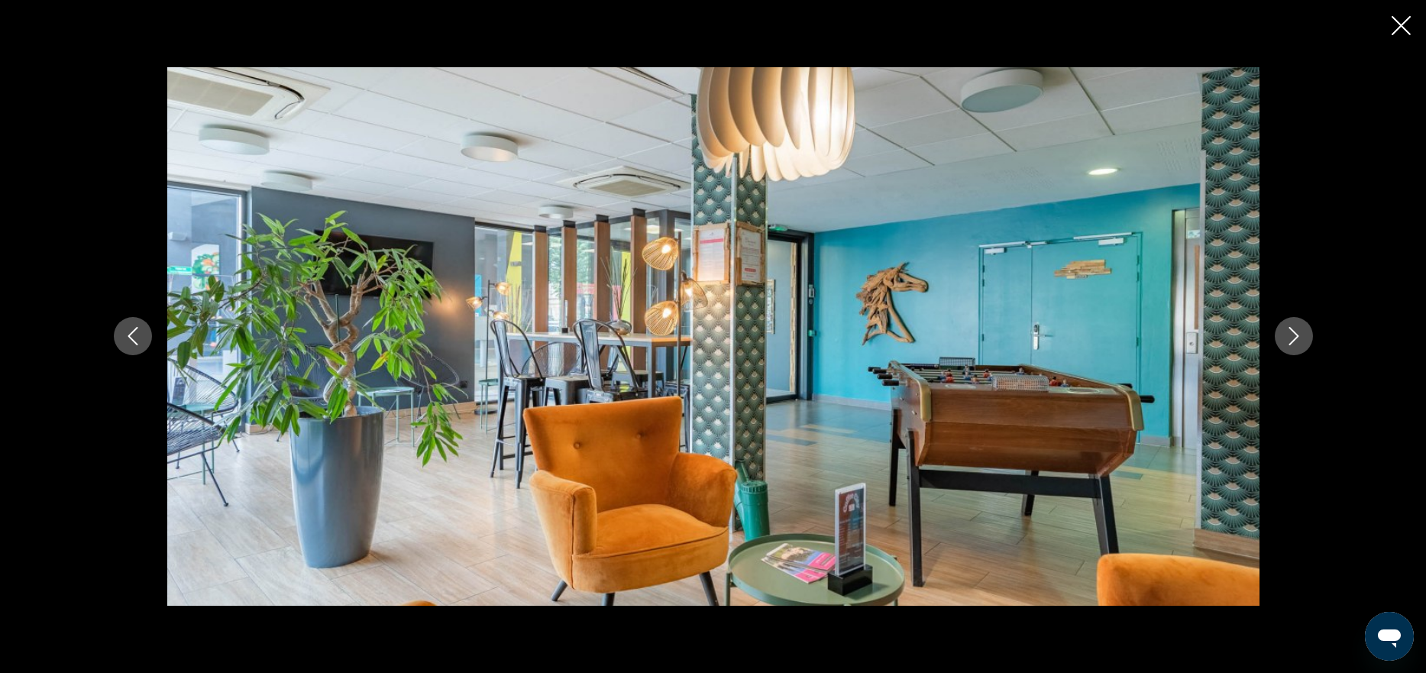
click at [1395, 31] on icon "Close slideshow" at bounding box center [1400, 25] width 19 height 19
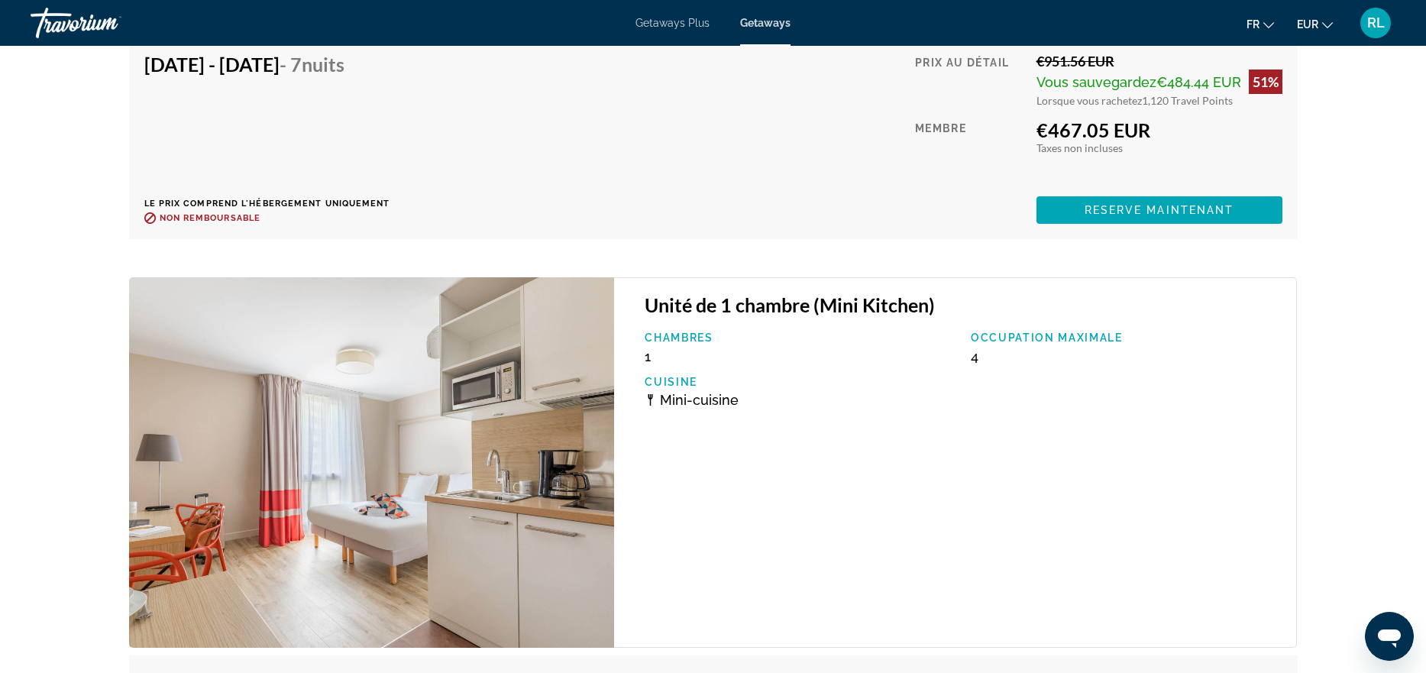
scroll to position [2545, 0]
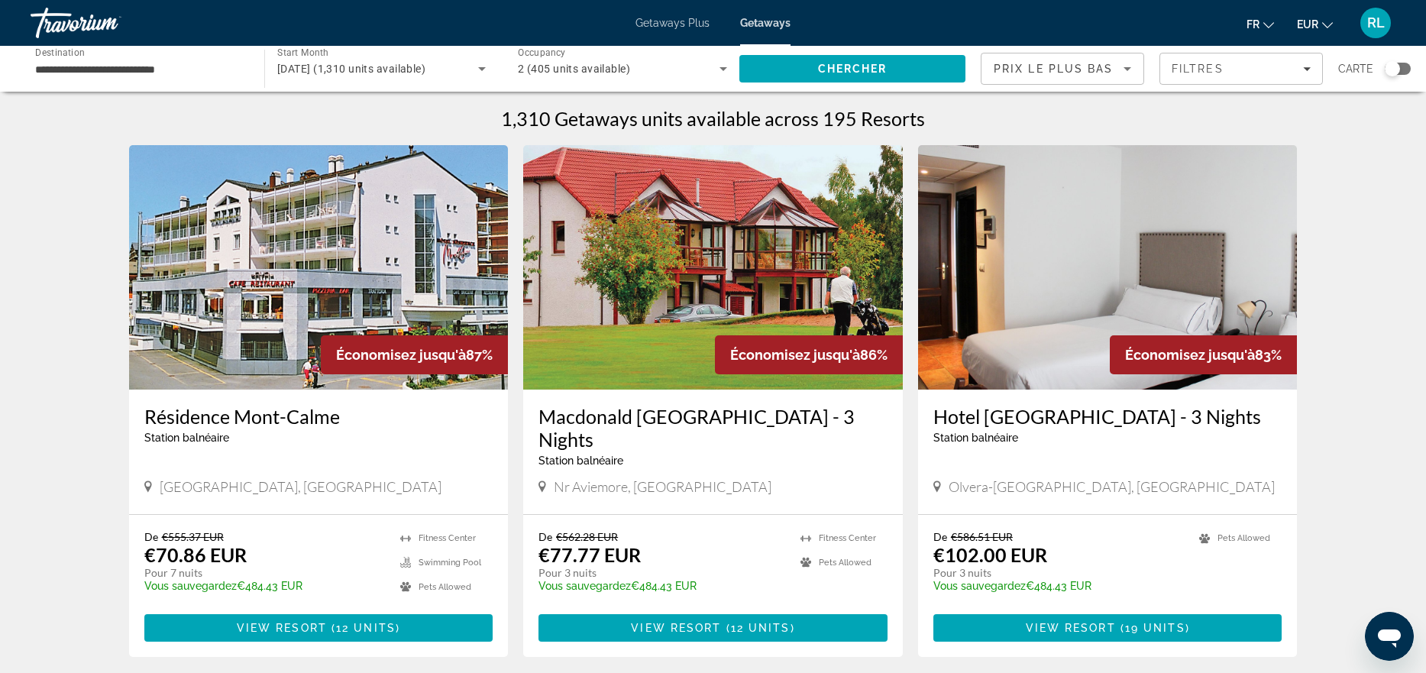
click at [1395, 67] on div "Search widget" at bounding box center [1392, 68] width 15 height 15
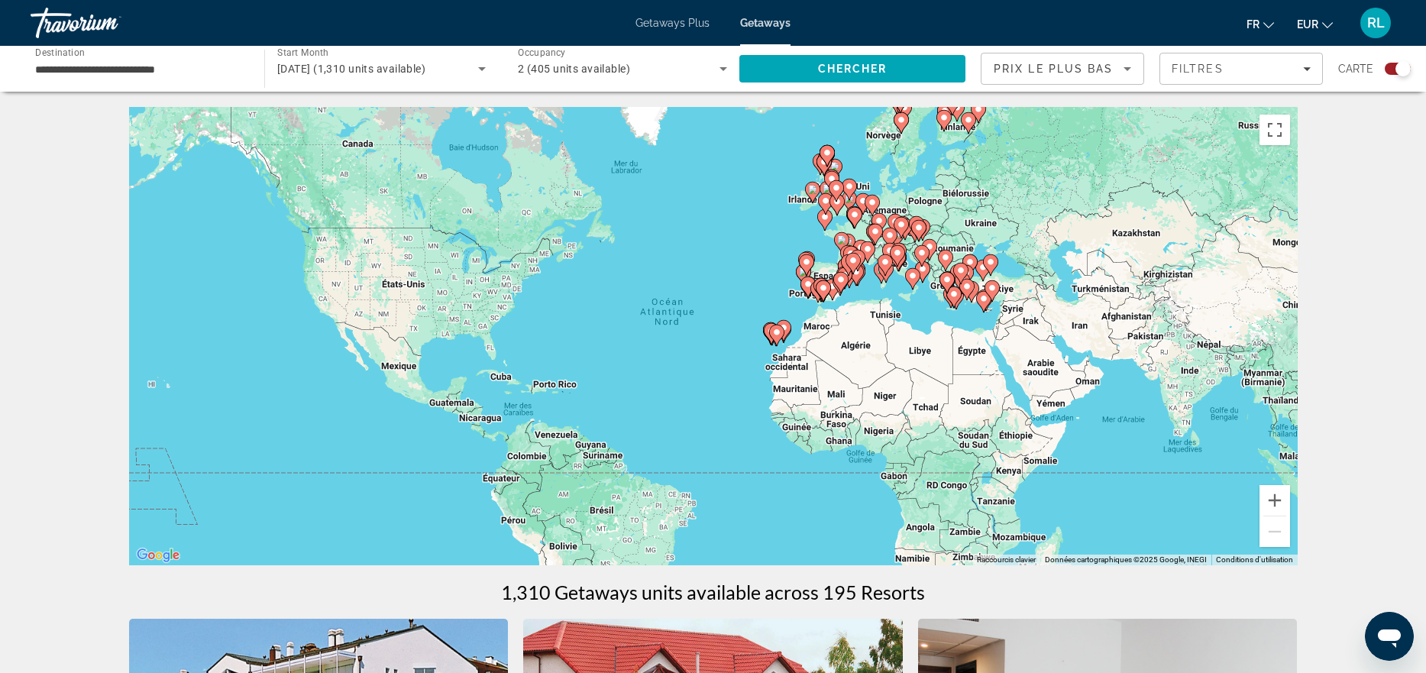
click at [832, 247] on div "Pour activer le glissement avec le clavier, appuyez sur Alt+Entrée. Une fois ce…" at bounding box center [713, 336] width 1168 height 458
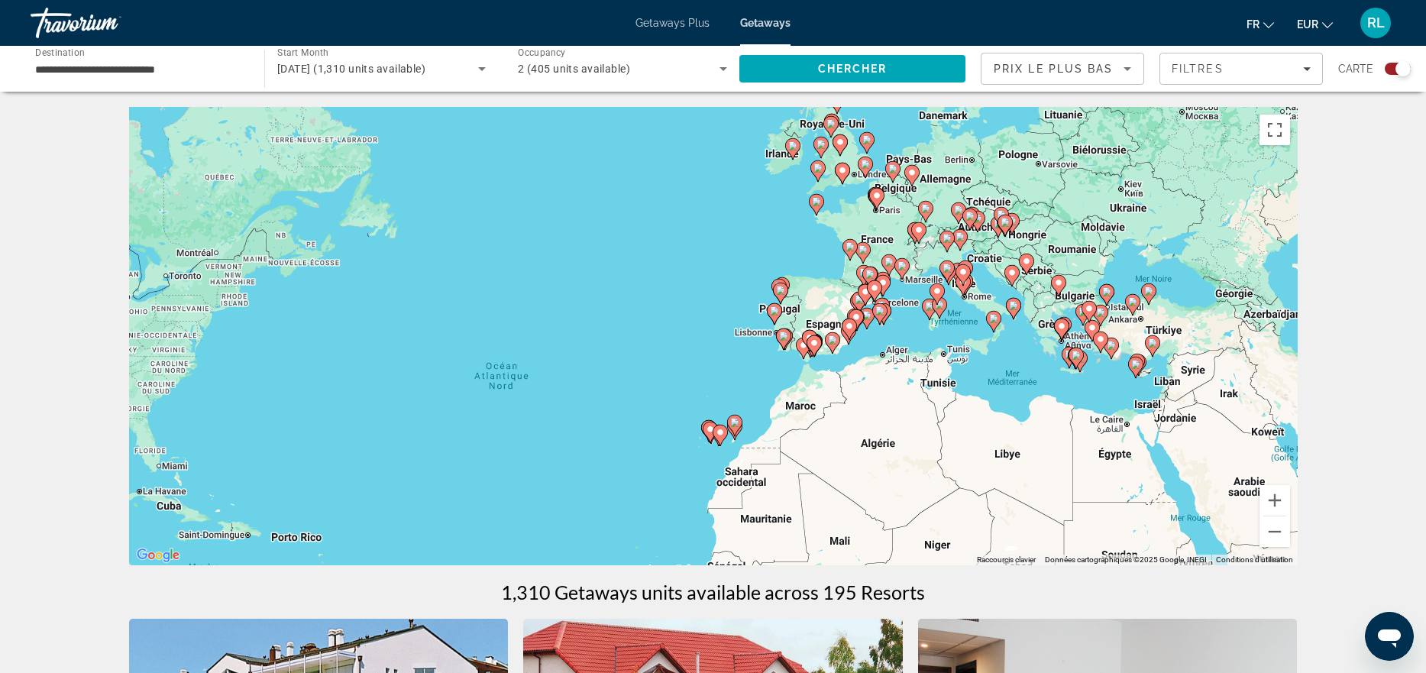
click at [832, 247] on div "Pour activer le glissement avec le clavier, appuyez sur Alt+Entrée. Une fois ce…" at bounding box center [713, 336] width 1168 height 458
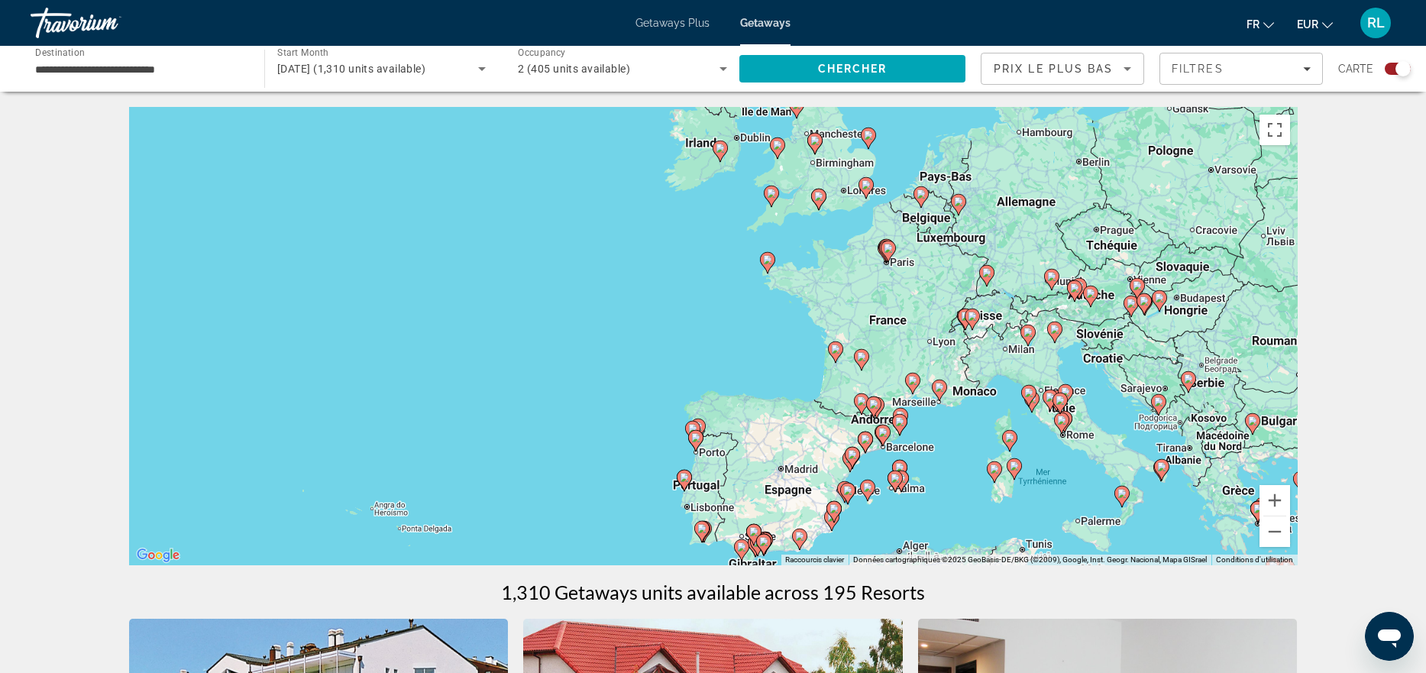
drag, startPoint x: 970, startPoint y: 218, endPoint x: 936, endPoint y: 309, distance: 97.6
click at [936, 309] on div "Pour activer le glissement avec le clavier, appuyez sur Alt+Entrée. Une fois ce…" at bounding box center [713, 336] width 1168 height 458
click at [919, 206] on gmp-advanced-marker "Main content" at bounding box center [920, 197] width 15 height 23
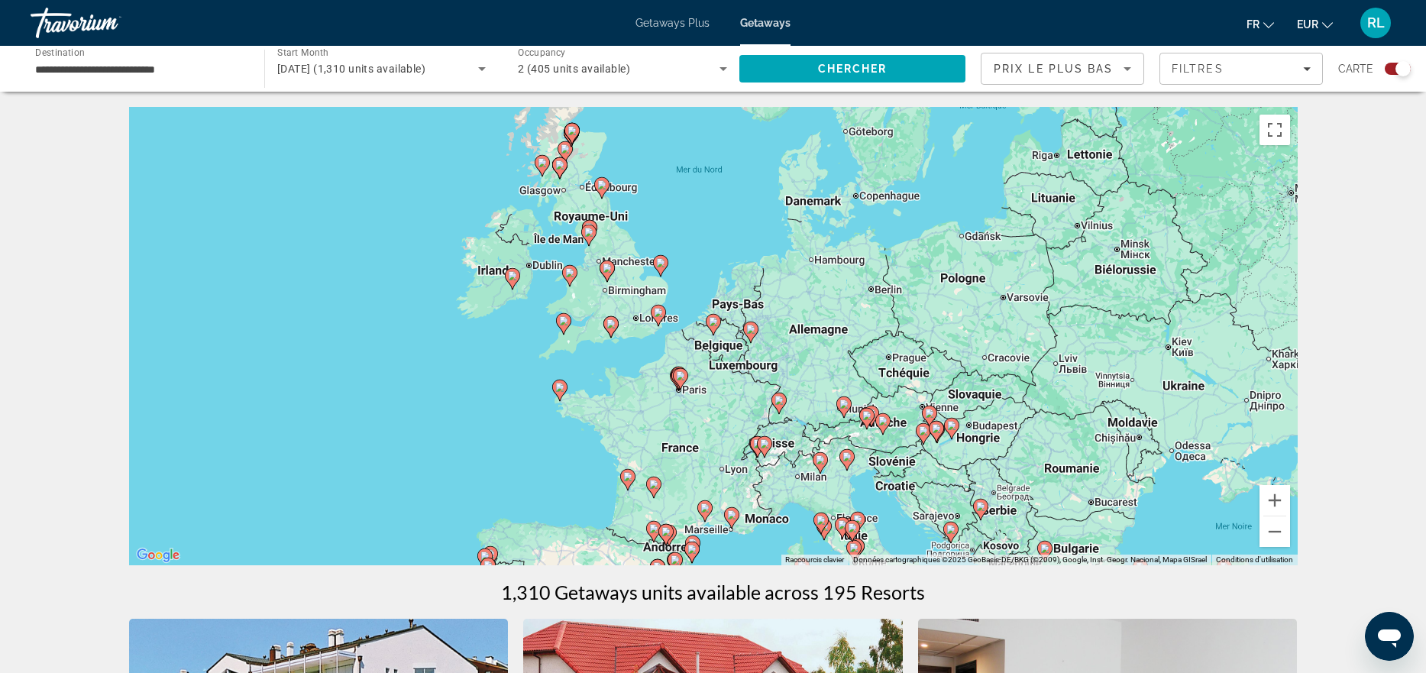
click at [713, 325] on image "Main content" at bounding box center [713, 321] width 9 height 9
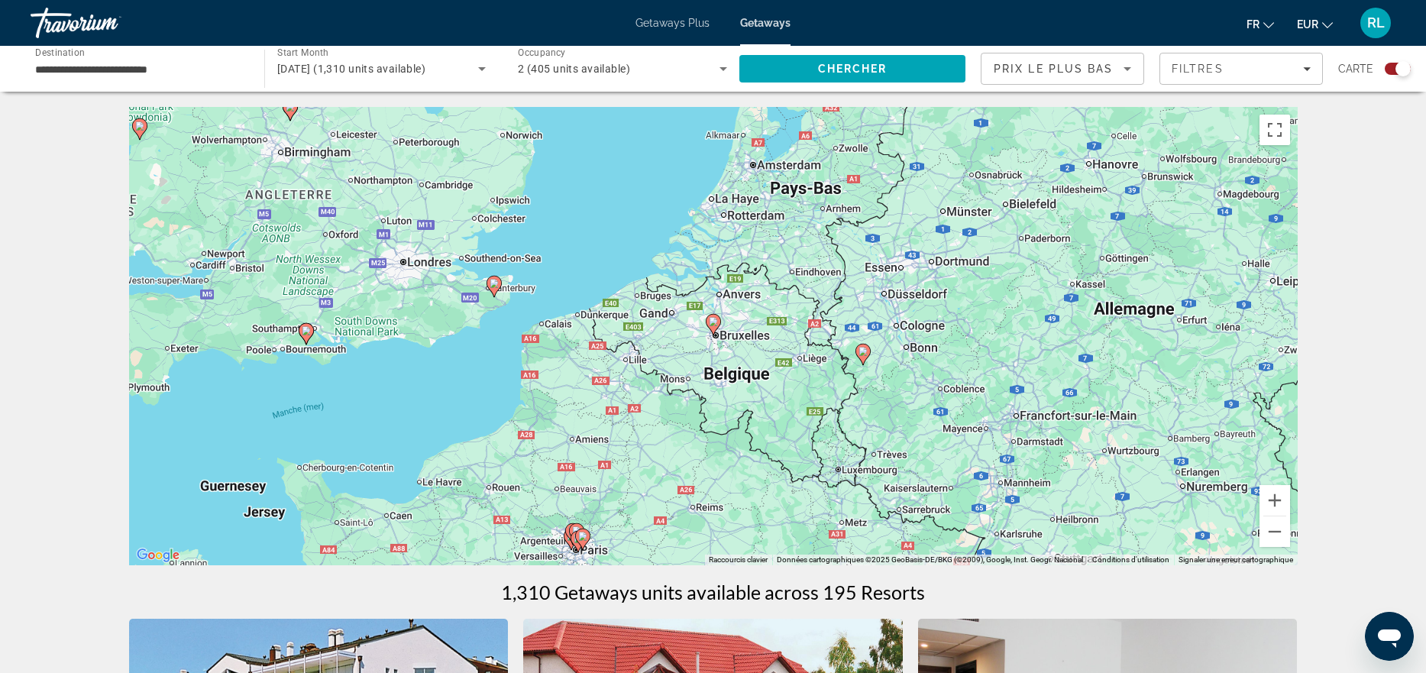
click at [713, 325] on image "Main content" at bounding box center [713, 321] width 9 height 9
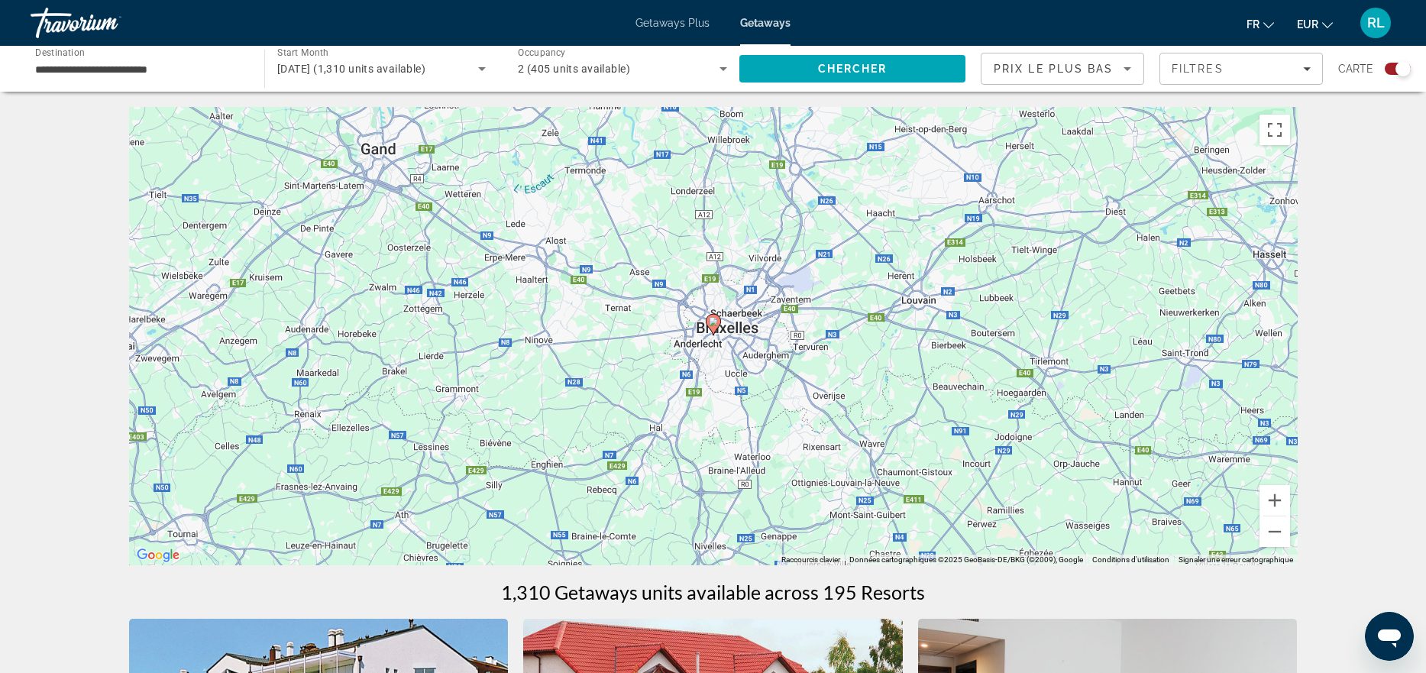
click at [713, 325] on image "Main content" at bounding box center [713, 321] width 9 height 9
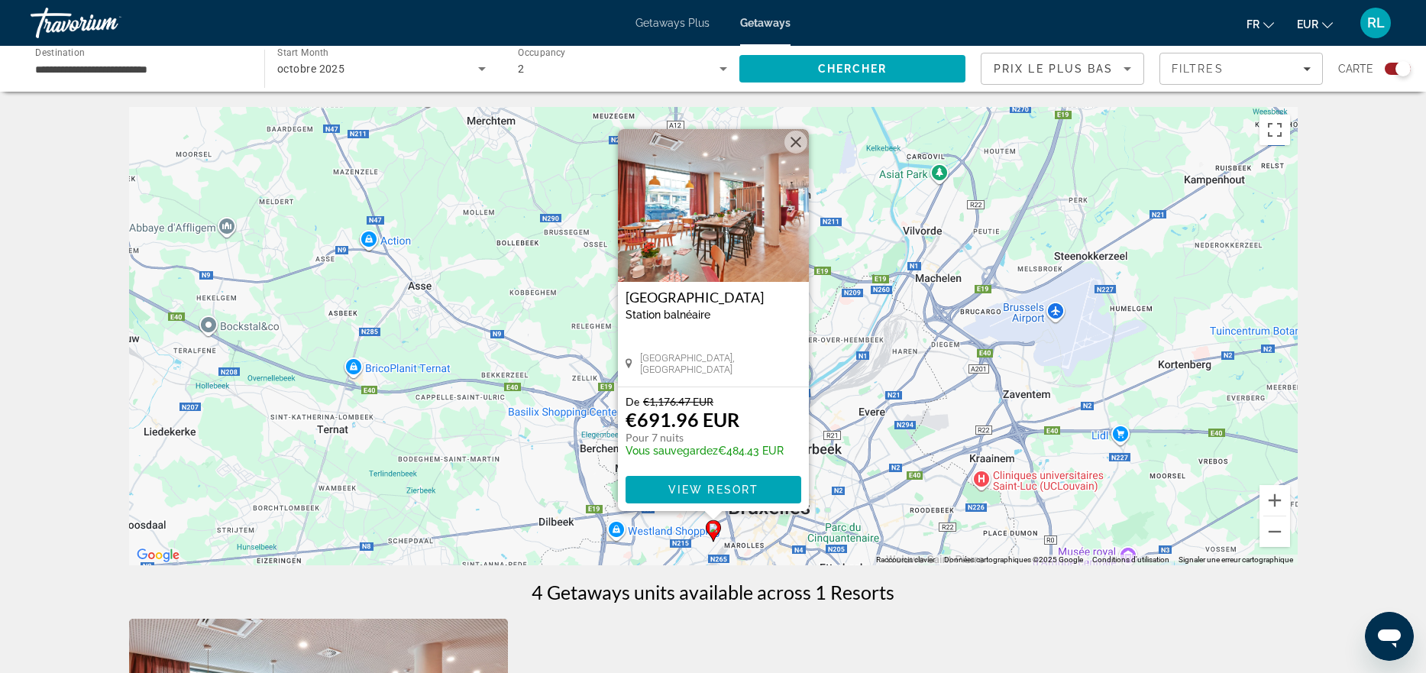
click at [796, 145] on button "Fermer" at bounding box center [795, 142] width 23 height 23
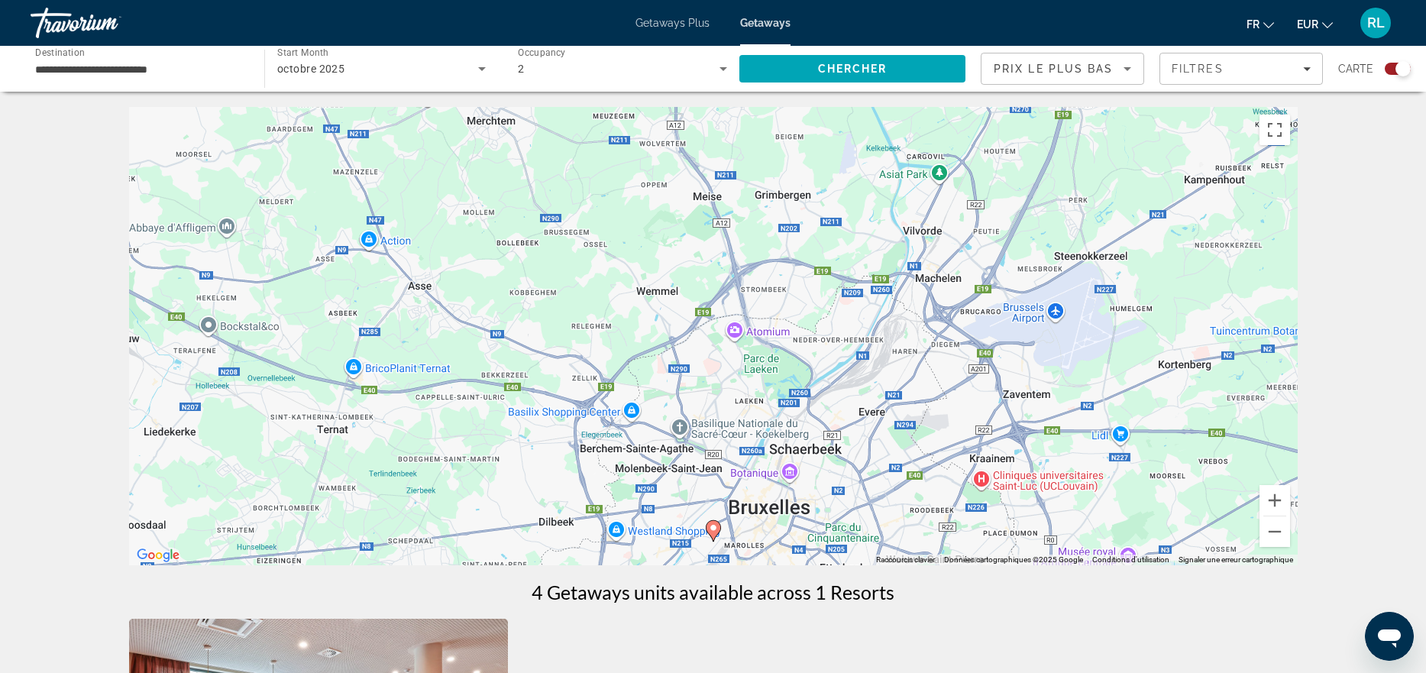
click at [114, 70] on input "**********" at bounding box center [139, 69] width 209 height 18
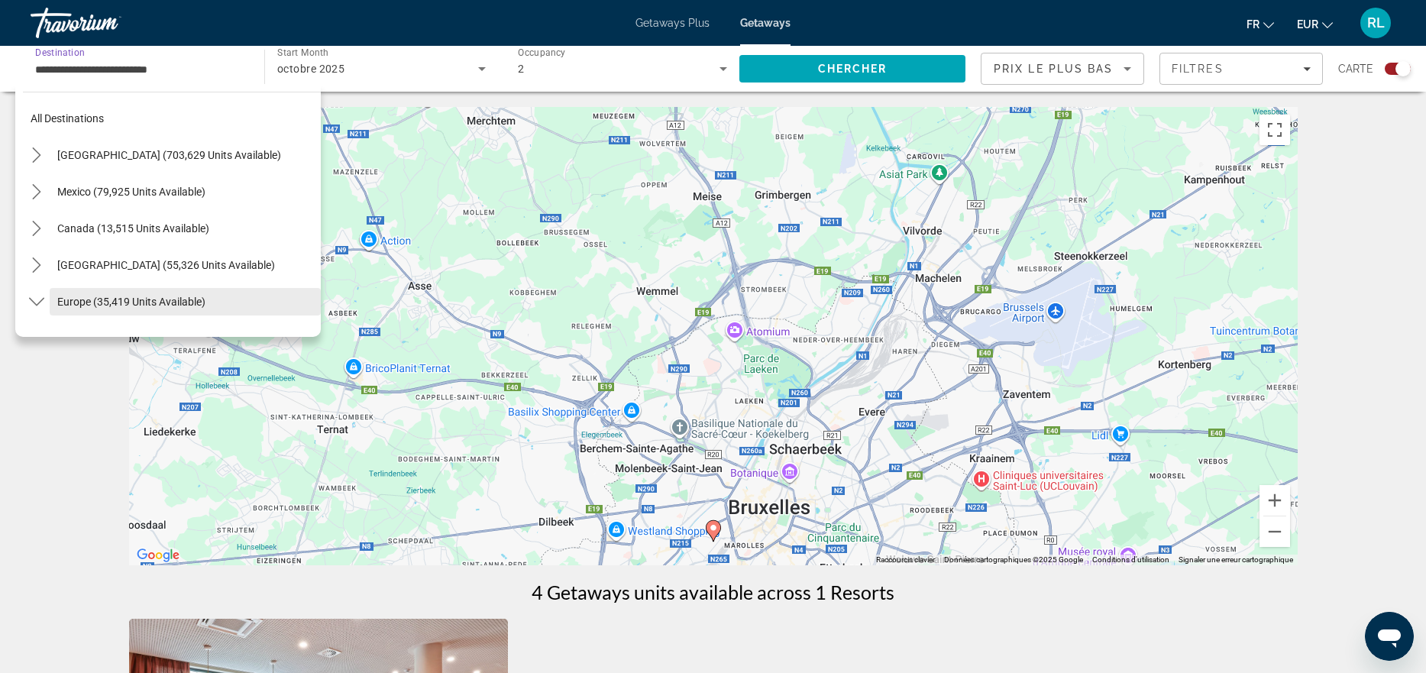
click at [134, 297] on span "Europe (35,419 units available)" at bounding box center [131, 302] width 148 height 12
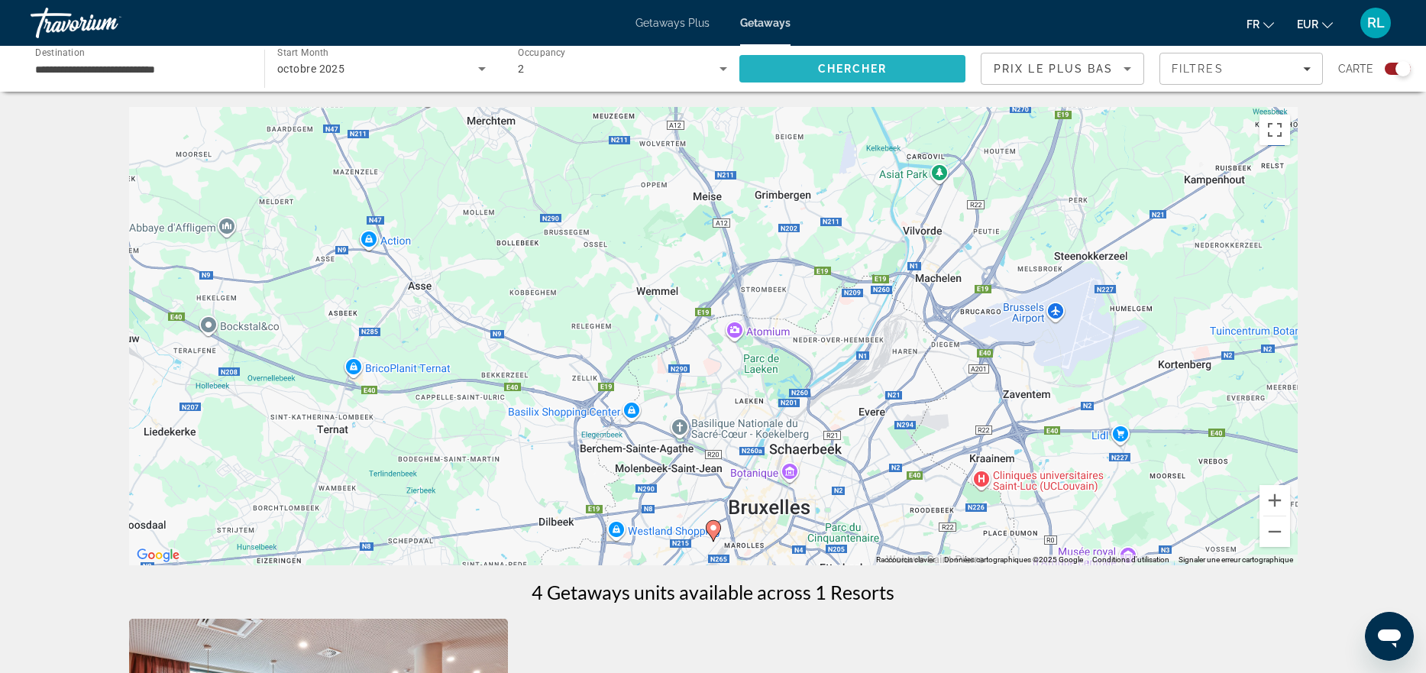
click at [852, 85] on span "Search" at bounding box center [852, 68] width 226 height 37
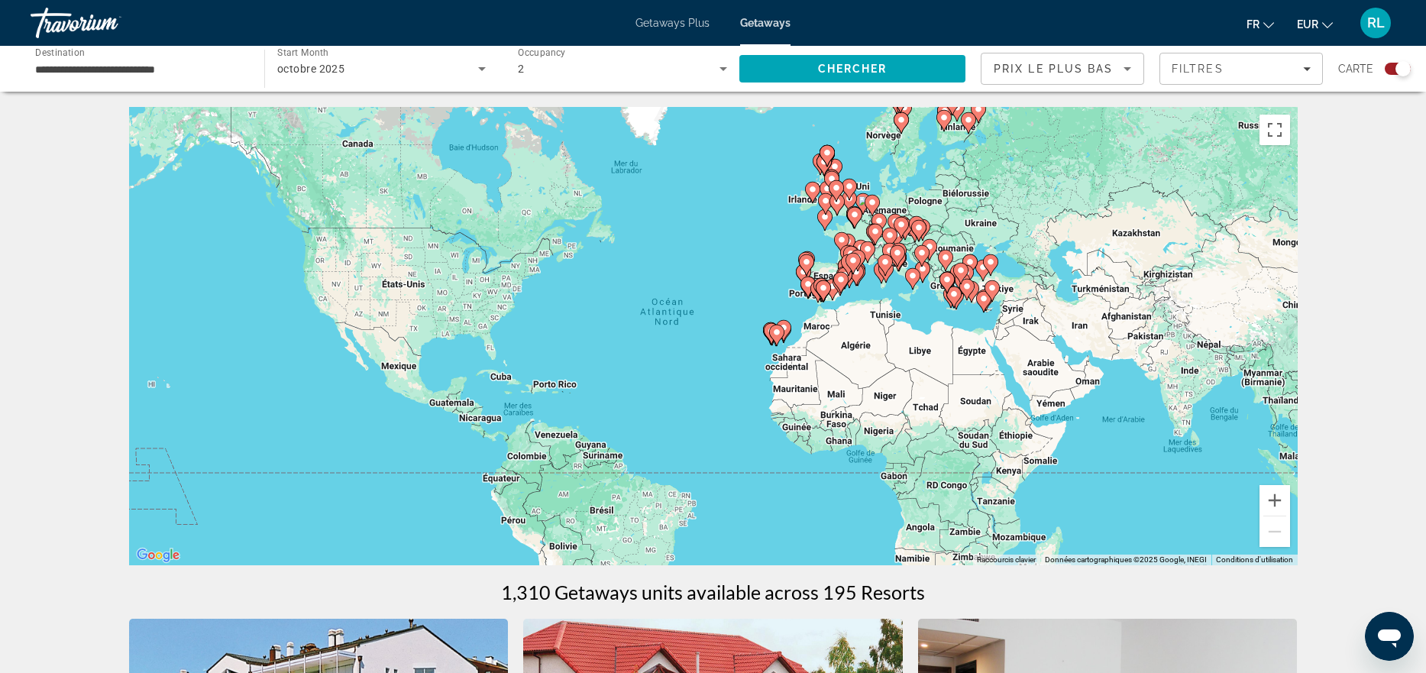
click at [807, 260] on image "Main content" at bounding box center [806, 261] width 9 height 9
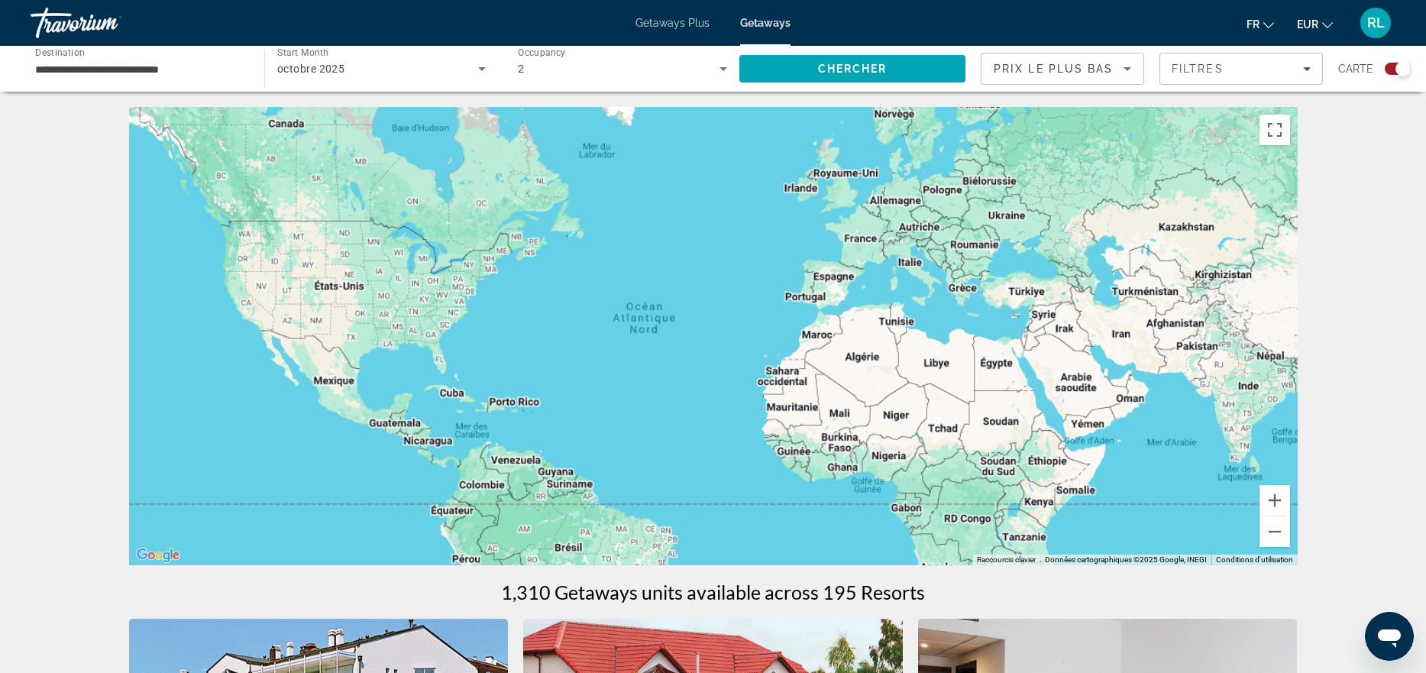
click at [807, 260] on div "Main content" at bounding box center [713, 336] width 1168 height 458
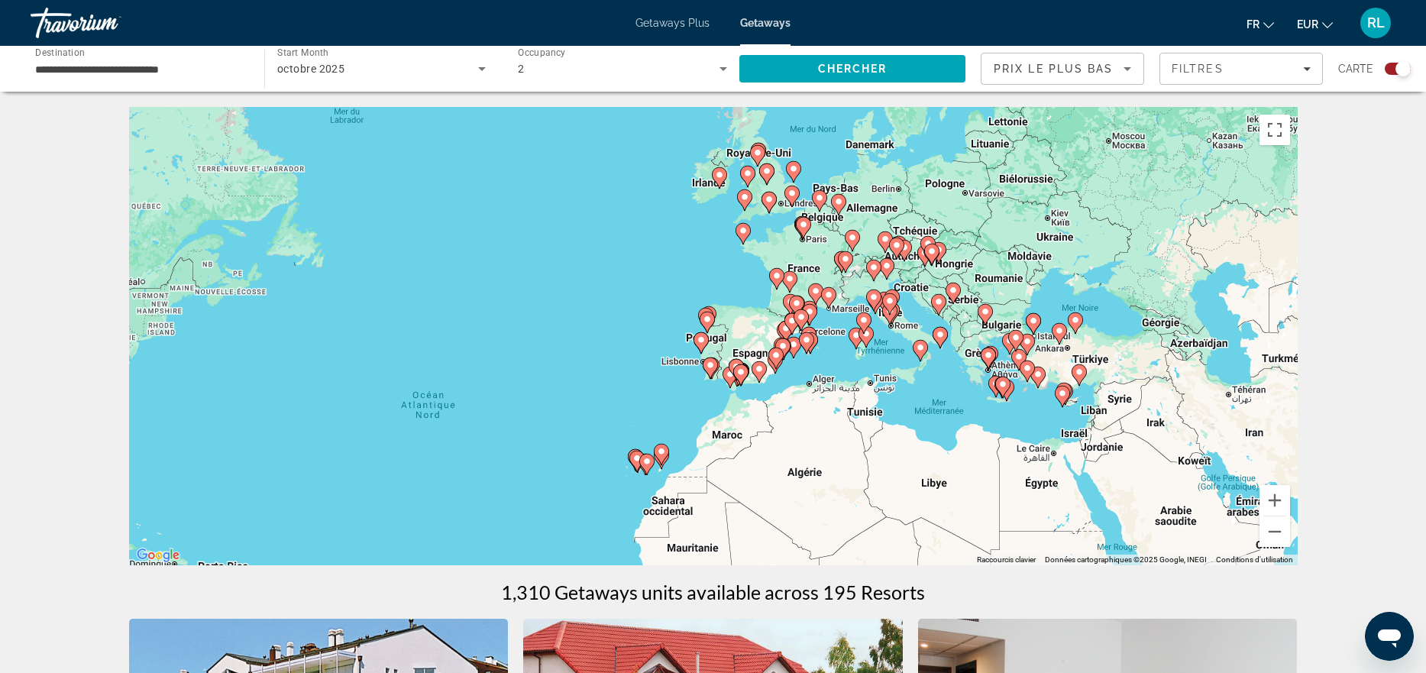
drag, startPoint x: 849, startPoint y: 230, endPoint x: 746, endPoint y: 283, distance: 115.8
click at [746, 283] on div "Pour naviguer, appuyez sur les touches fléchées. Pour activer le glissement ave…" at bounding box center [713, 336] width 1168 height 458
click at [742, 234] on image "Main content" at bounding box center [742, 230] width 9 height 9
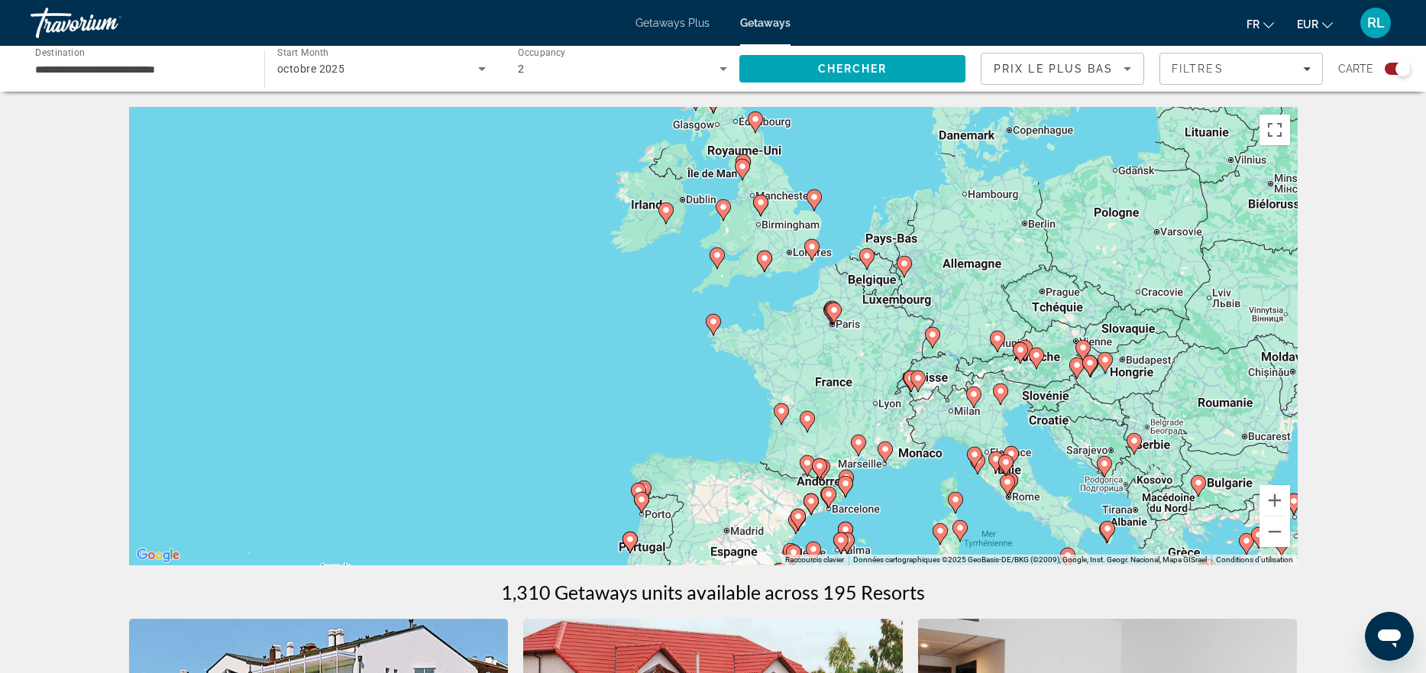
click at [716, 323] on image "Main content" at bounding box center [713, 321] width 9 height 9
type input "**********"
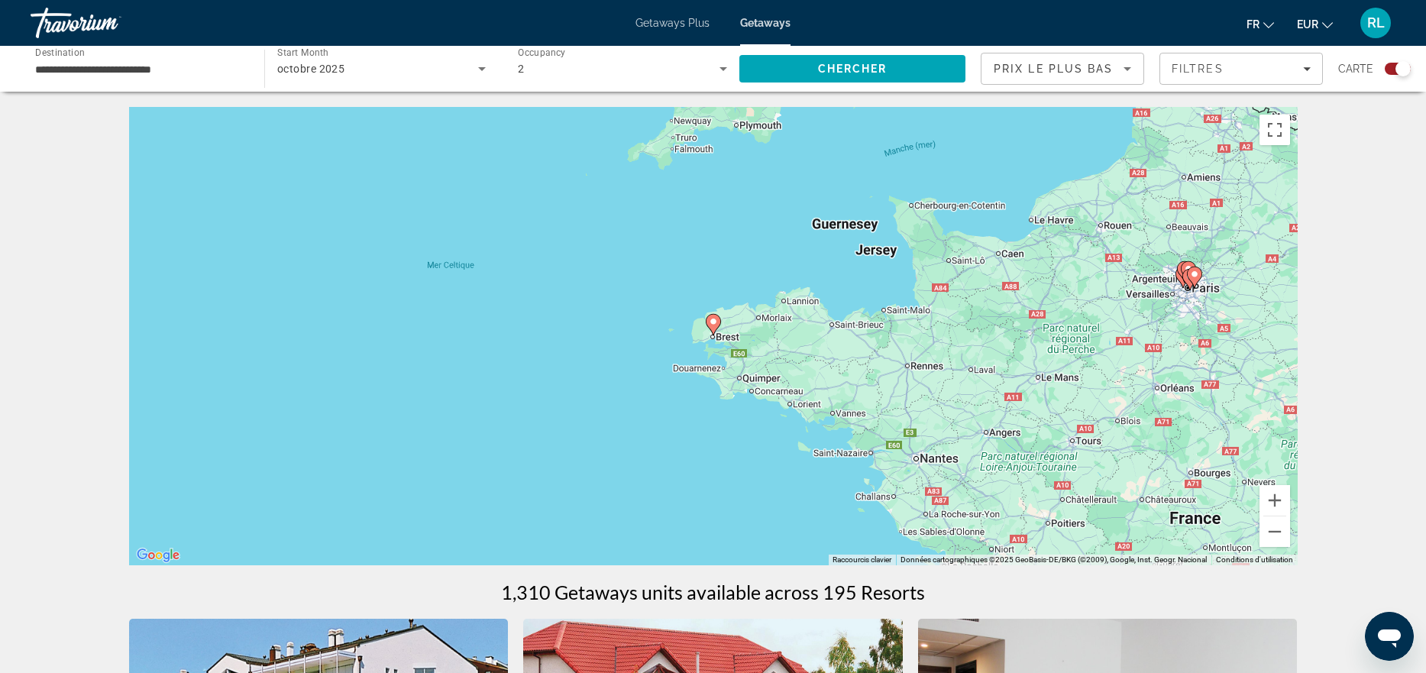
click at [716, 323] on image "Main content" at bounding box center [713, 321] width 9 height 9
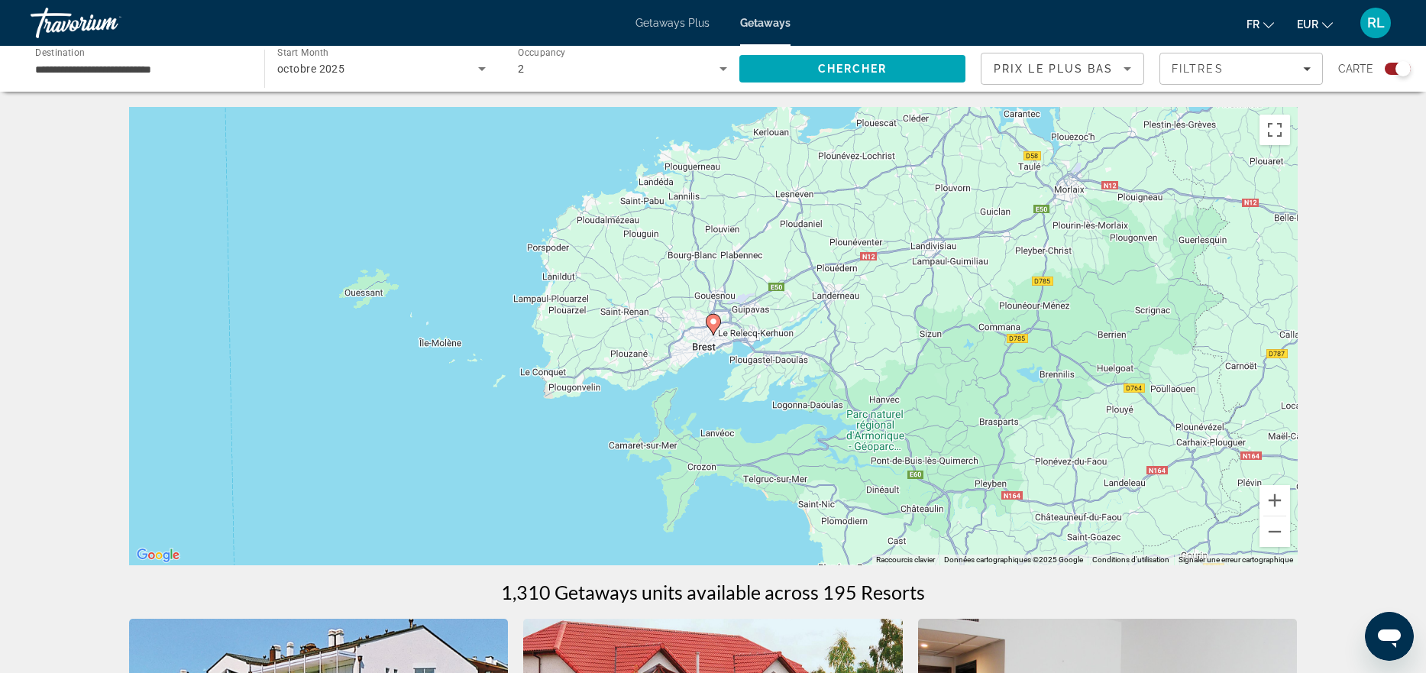
click at [716, 323] on image "Main content" at bounding box center [713, 321] width 9 height 9
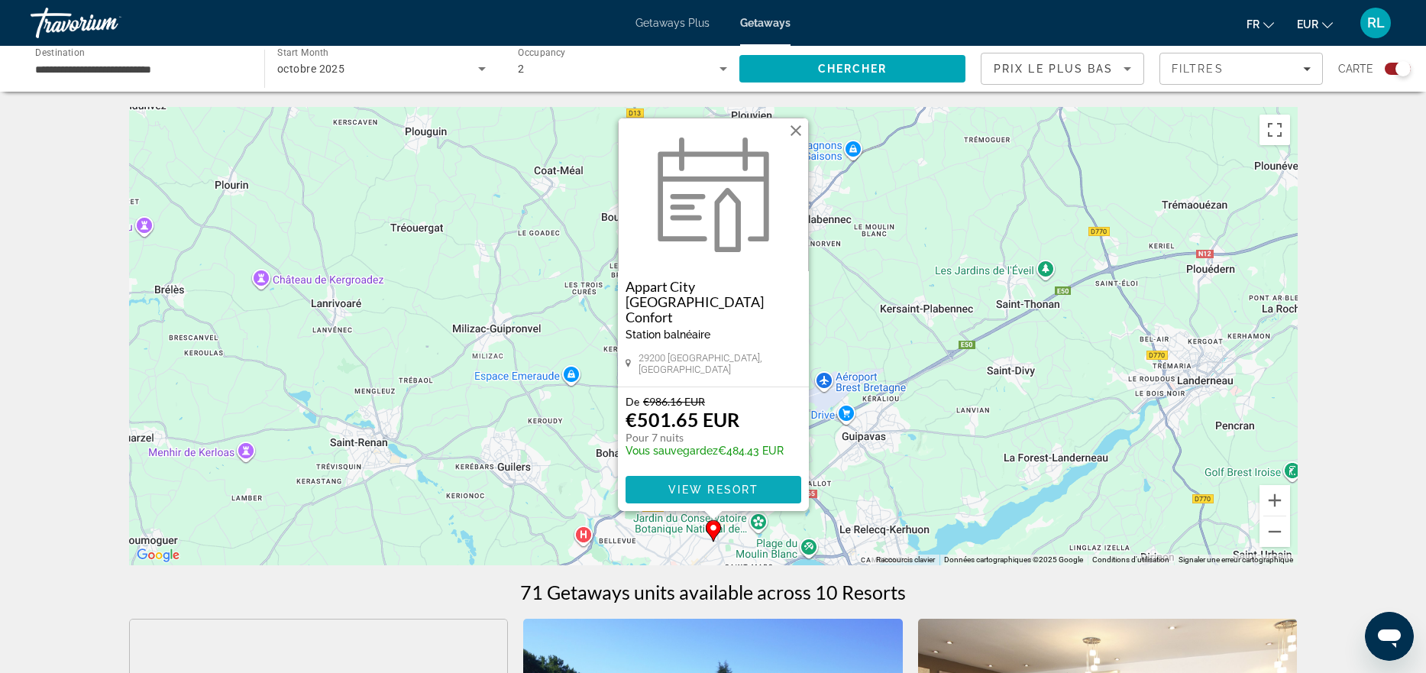
click at [718, 488] on span "View Resort" at bounding box center [712, 489] width 90 height 12
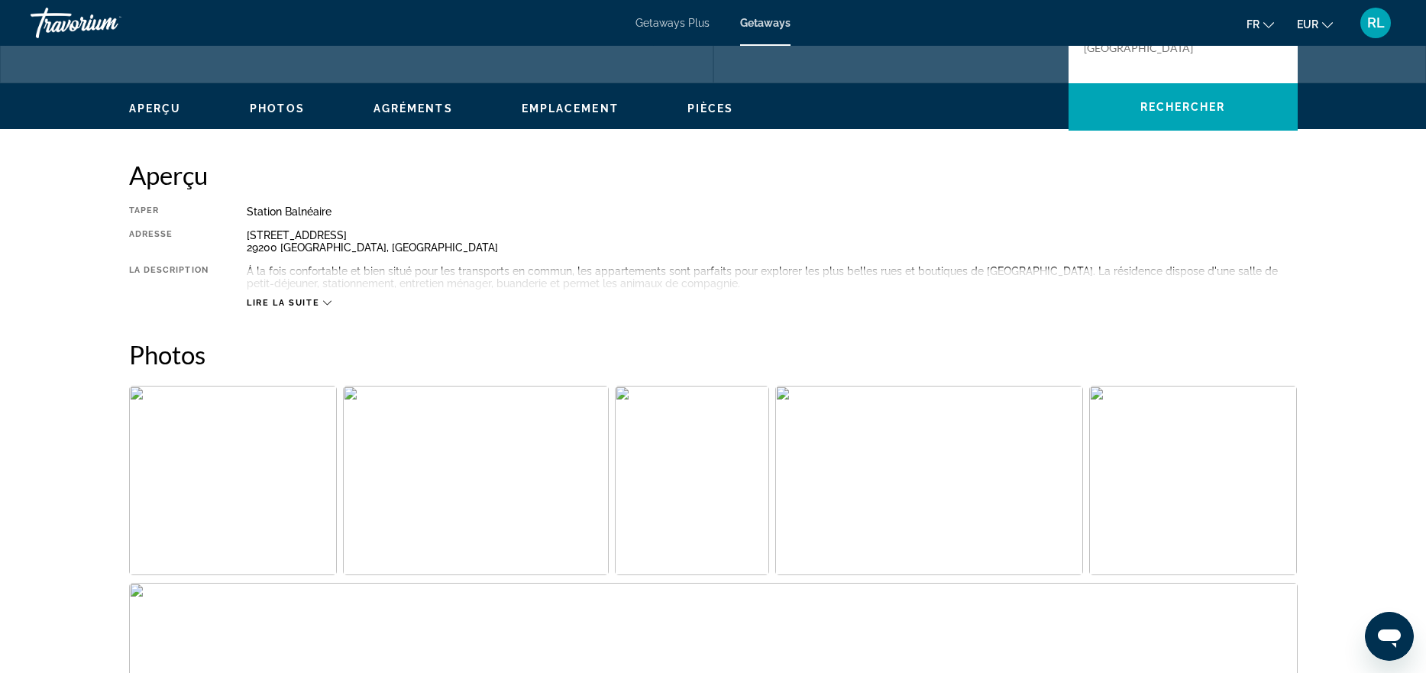
scroll to position [348, 0]
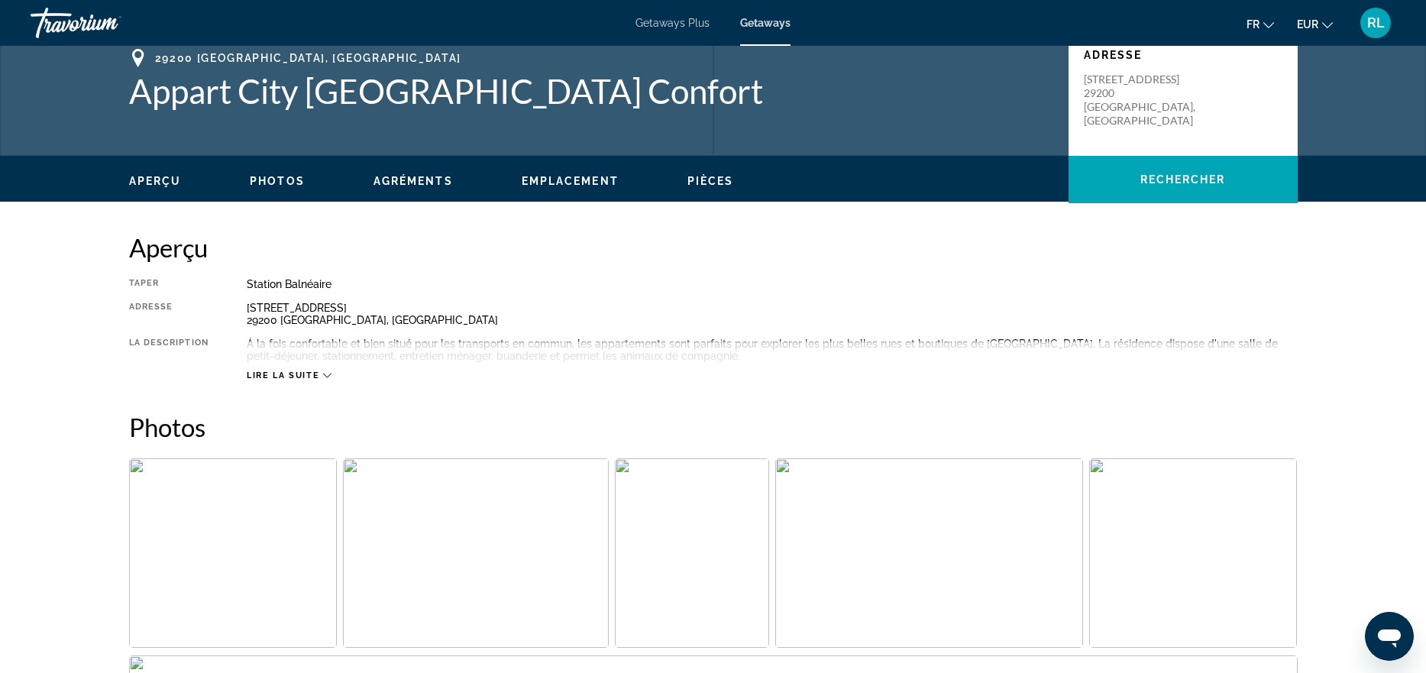
click at [315, 374] on span "Lire la suite" at bounding box center [283, 375] width 73 height 10
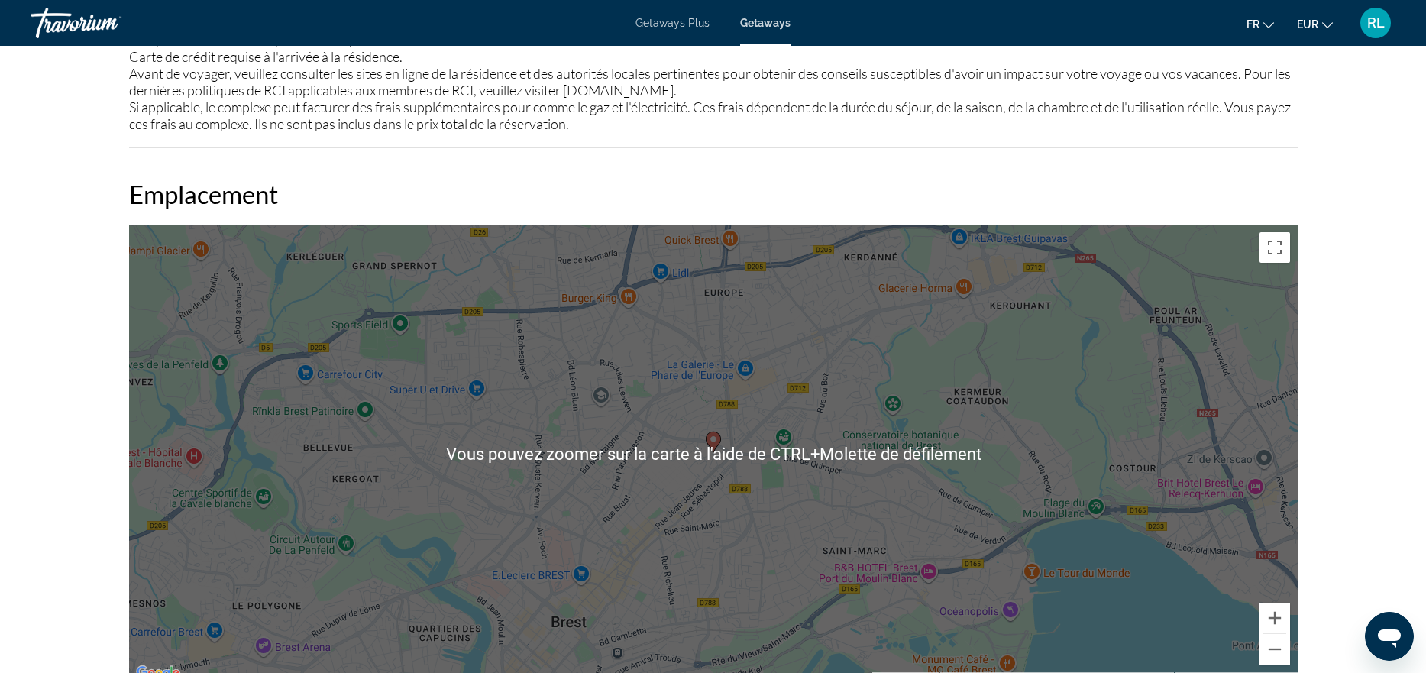
scroll to position [1567, 0]
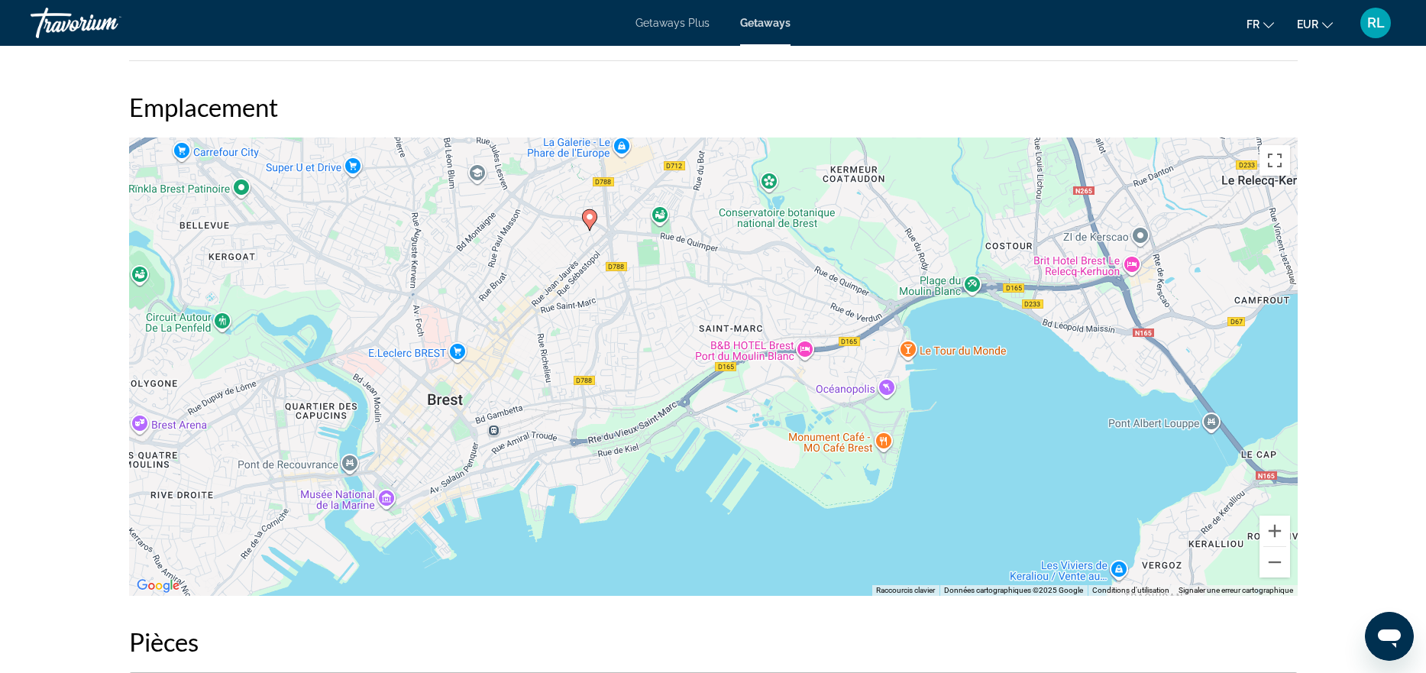
drag, startPoint x: 700, startPoint y: 508, endPoint x: 577, endPoint y: 371, distance: 183.9
click at [577, 371] on div "Pour activer le glissement avec le clavier, appuyez sur Alt+Entrée. Une fois ce…" at bounding box center [713, 366] width 1168 height 458
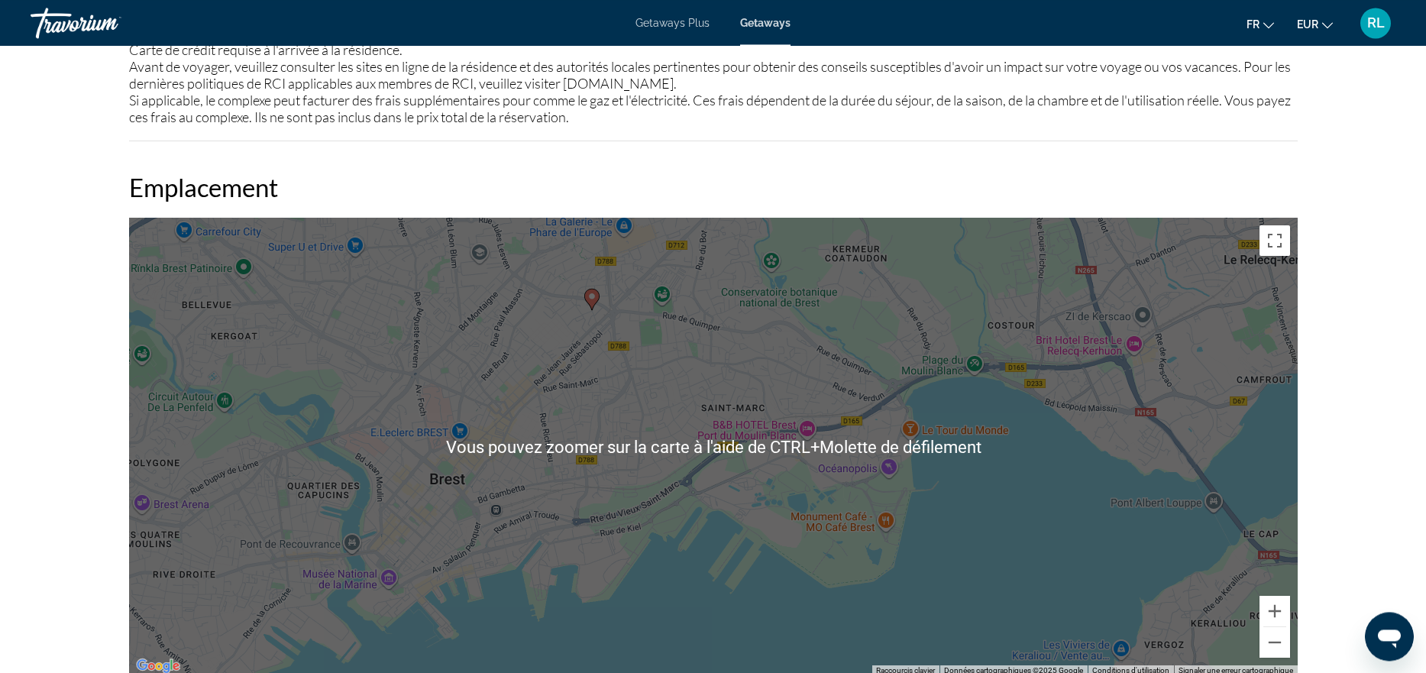
scroll to position [1480, 0]
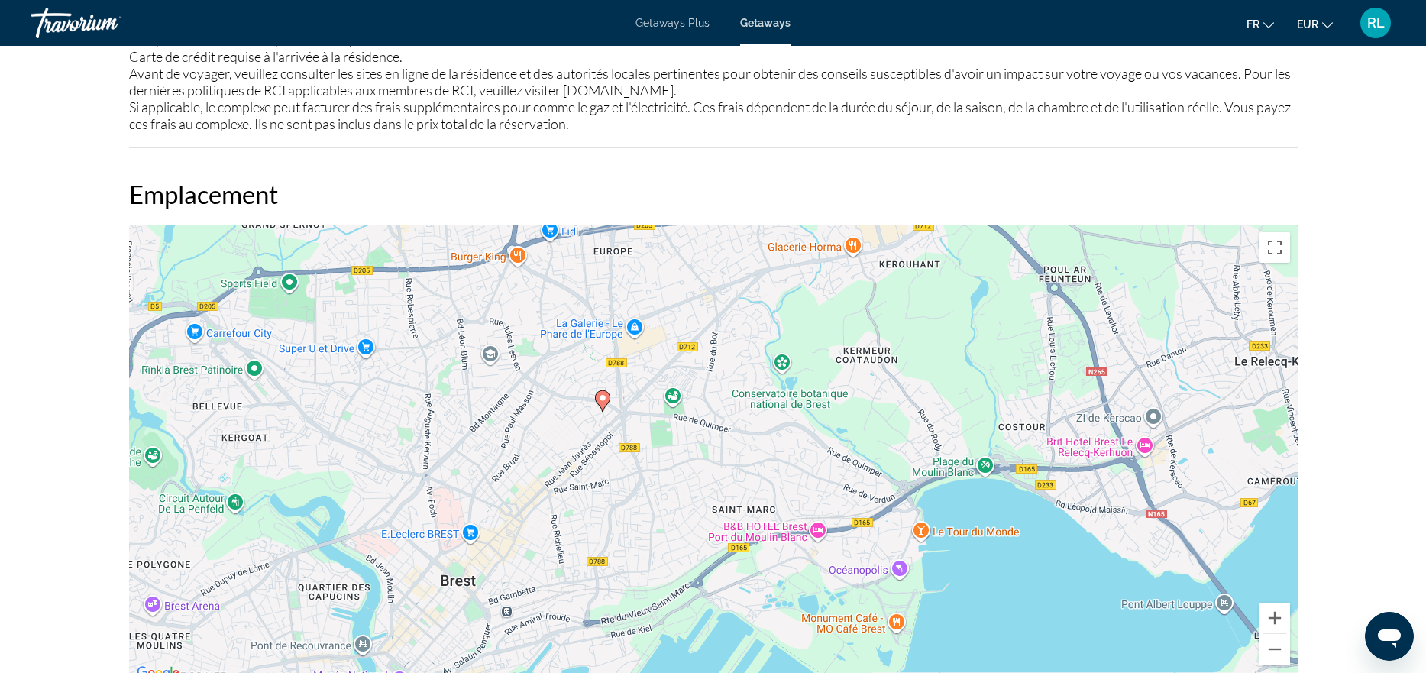
drag, startPoint x: 913, startPoint y: 422, endPoint x: 925, endPoint y: 516, distance: 94.7
click at [925, 516] on div "Pour activer le glissement avec le clavier, appuyez sur Alt+Entrée. Une fois ce…" at bounding box center [713, 454] width 1168 height 458
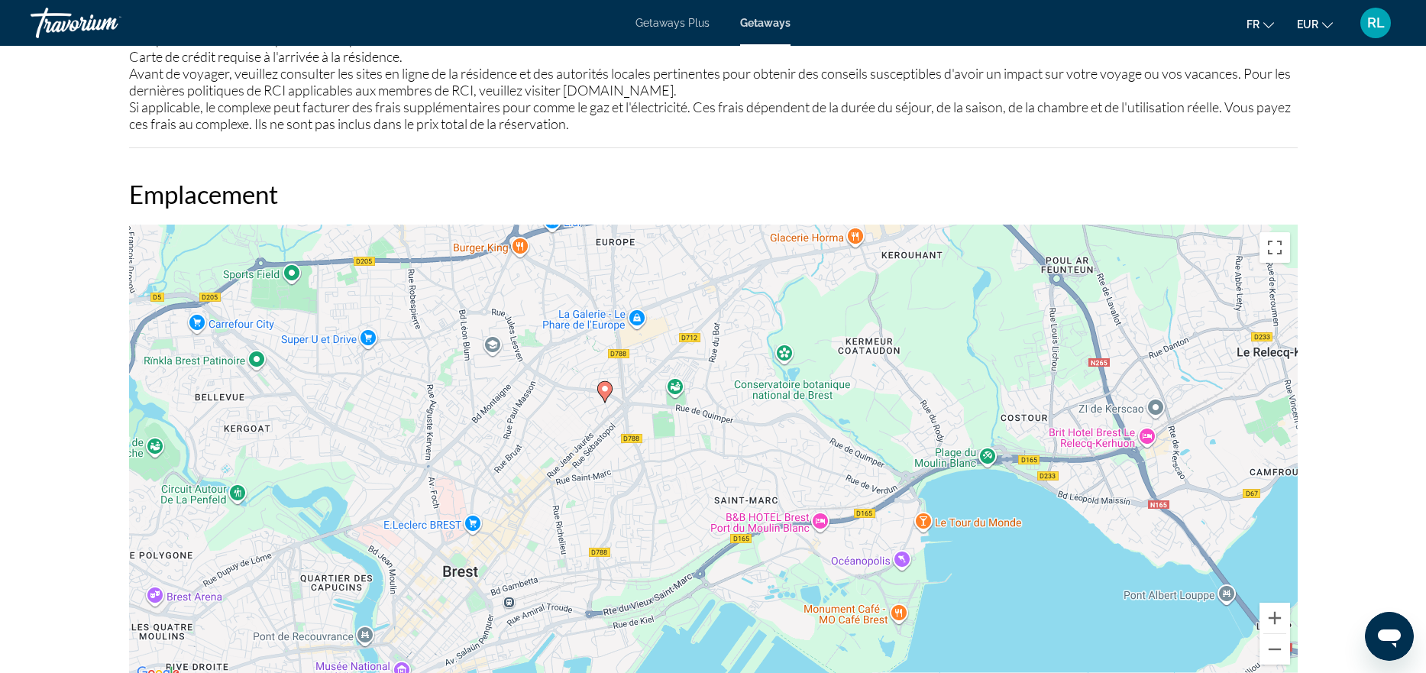
click at [585, 515] on div "Pour activer le glissement avec le clavier, appuyez sur Alt+Entrée. Une fois ce…" at bounding box center [713, 454] width 1168 height 458
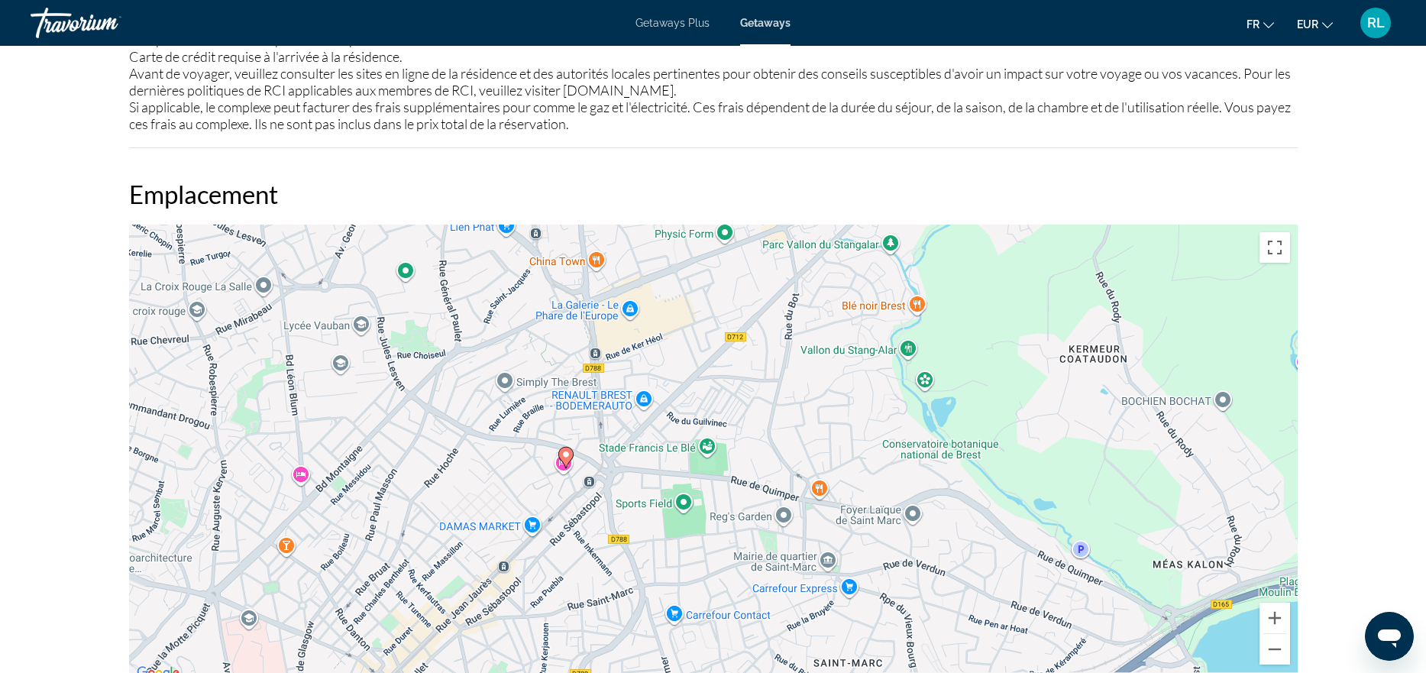
drag, startPoint x: 606, startPoint y: 365, endPoint x: 539, endPoint y: 557, distance: 202.9
click at [539, 557] on div "Pour activer le glissement avec le clavier, appuyez sur Alt+Entrée. Une fois ce…" at bounding box center [713, 454] width 1168 height 458
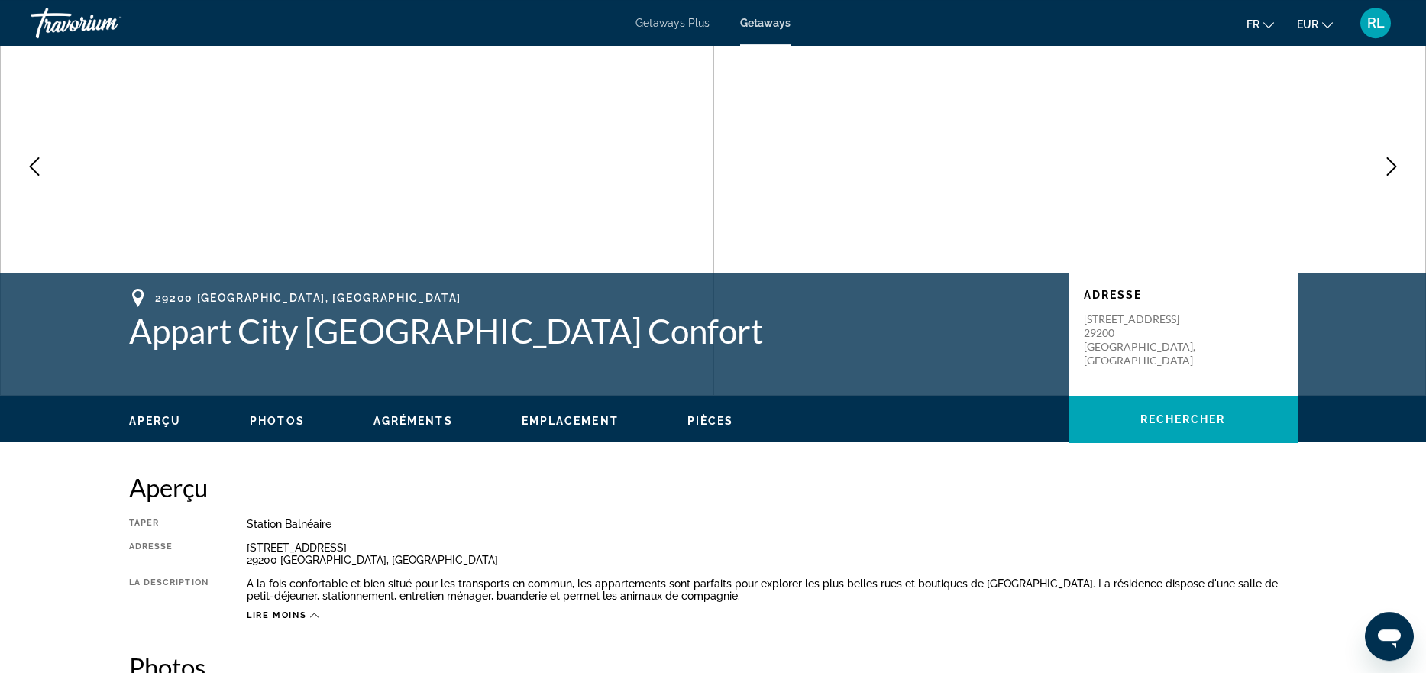
scroll to position [87, 0]
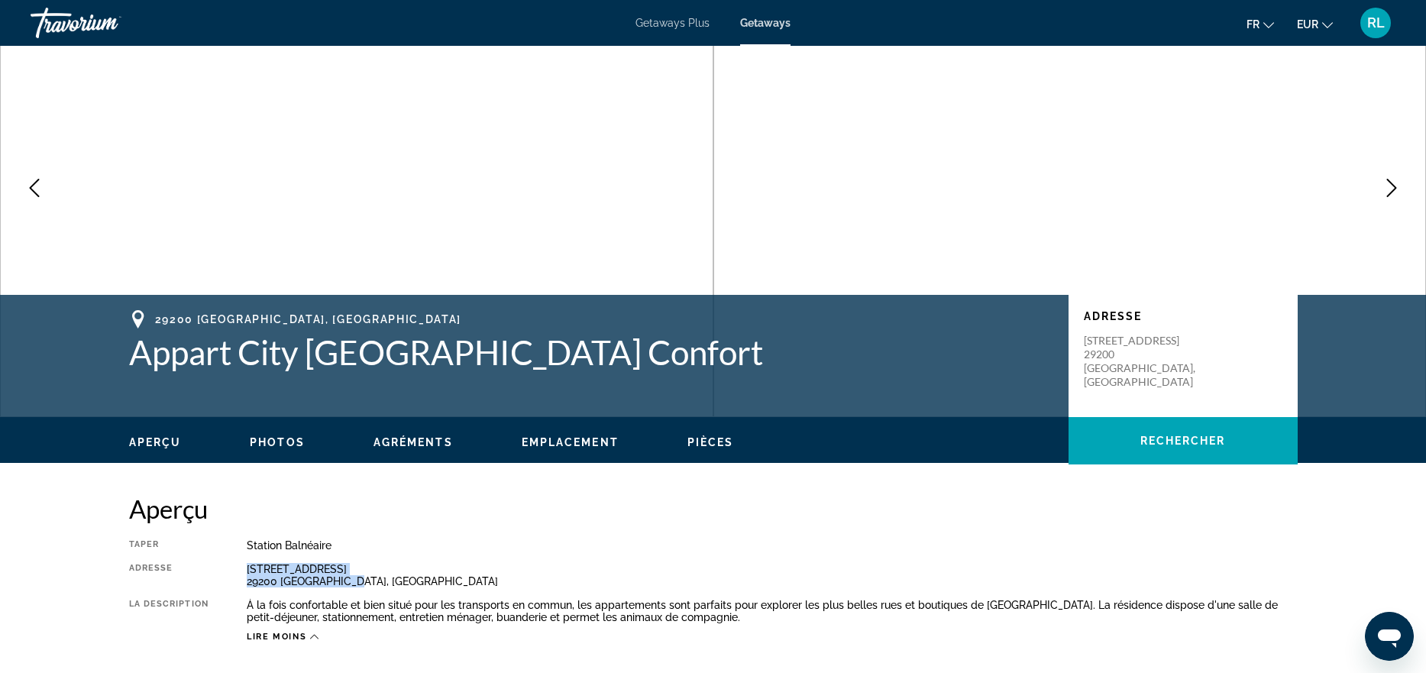
drag, startPoint x: 355, startPoint y: 576, endPoint x: 245, endPoint y: 571, distance: 110.1
click at [245, 571] on div "Taper Station balnéaire Tout inclus Pas tout compris Adresse [STREET_ADDRESS] L…" at bounding box center [713, 590] width 1168 height 103
copy div "[STREET_ADDRESS]"
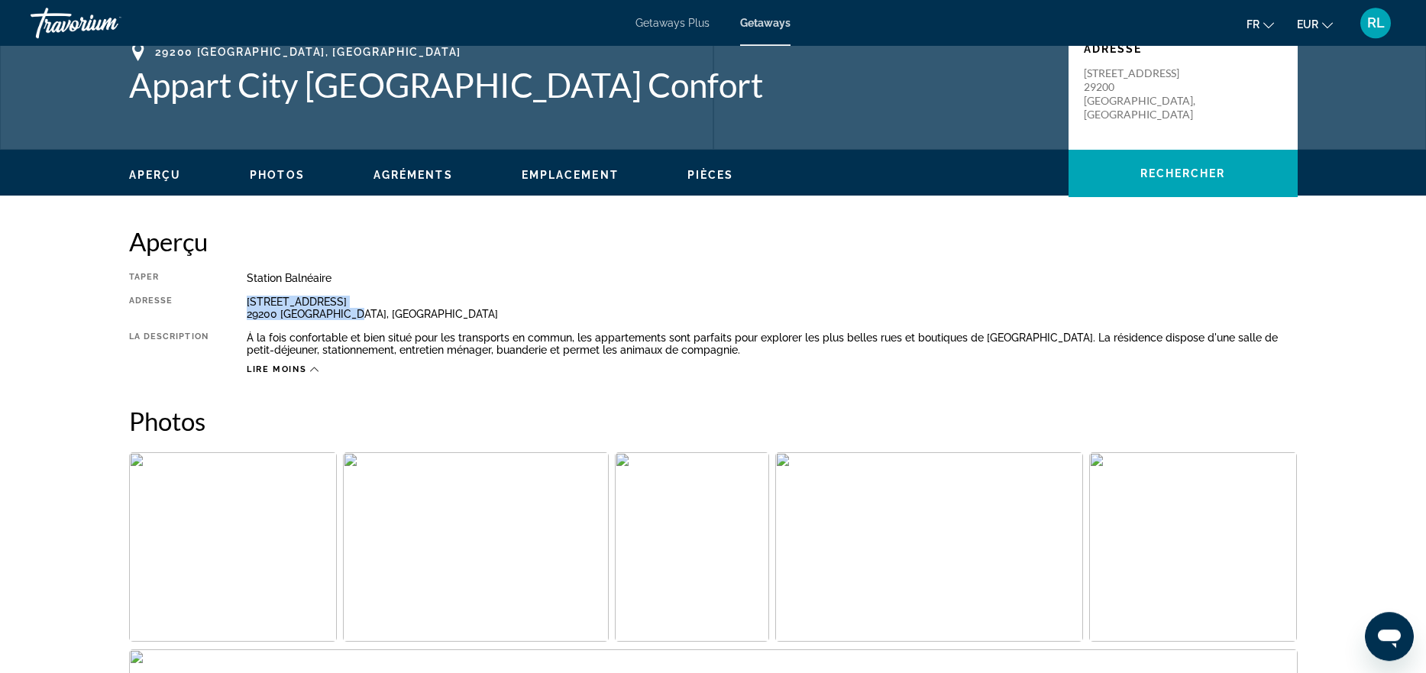
scroll to position [348, 0]
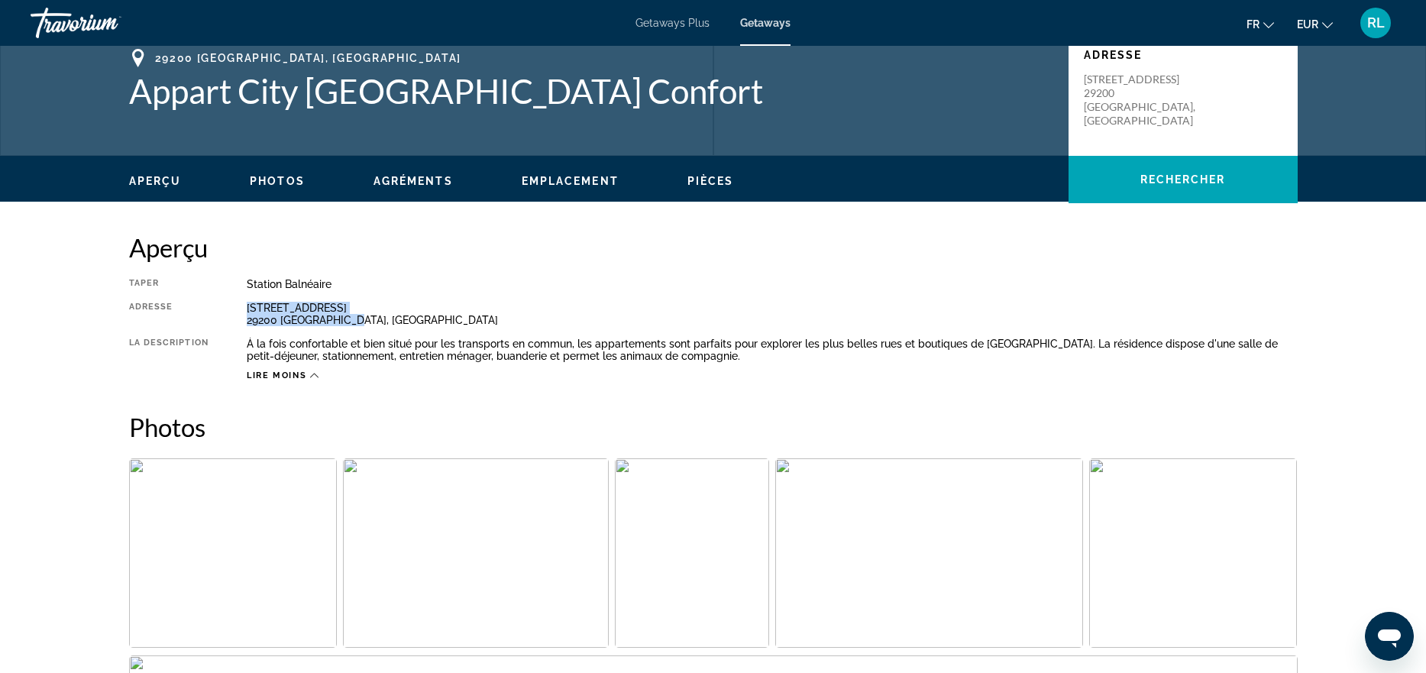
click at [272, 467] on img "Open full-screen image slider" at bounding box center [233, 552] width 208 height 189
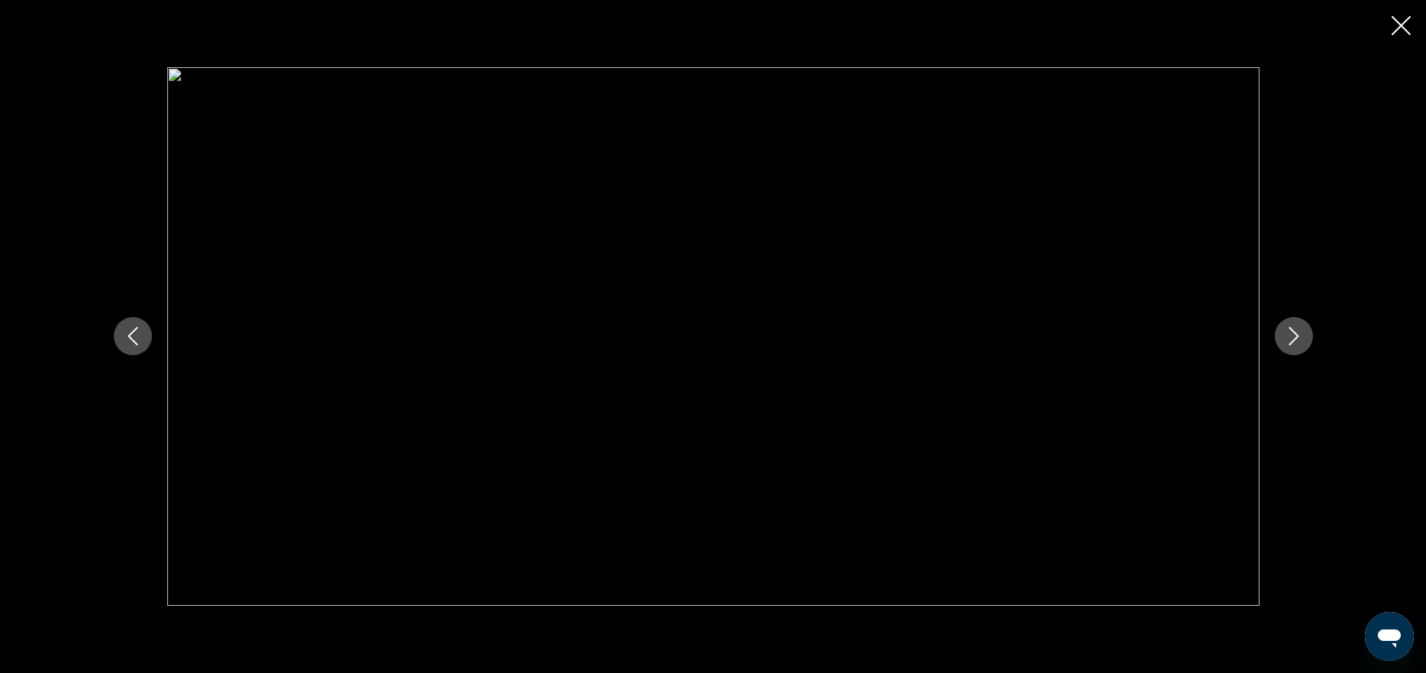
click at [1300, 336] on icon "Next image" at bounding box center [1294, 336] width 18 height 18
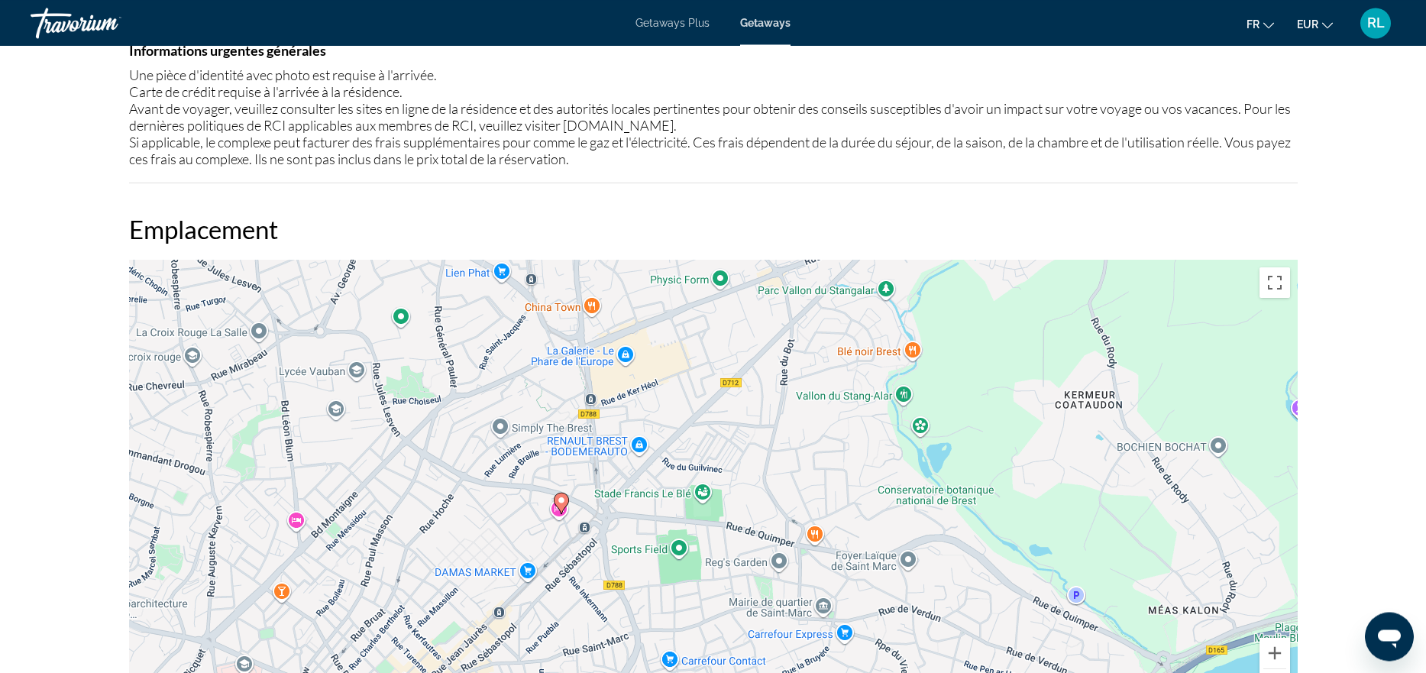
scroll to position [1480, 0]
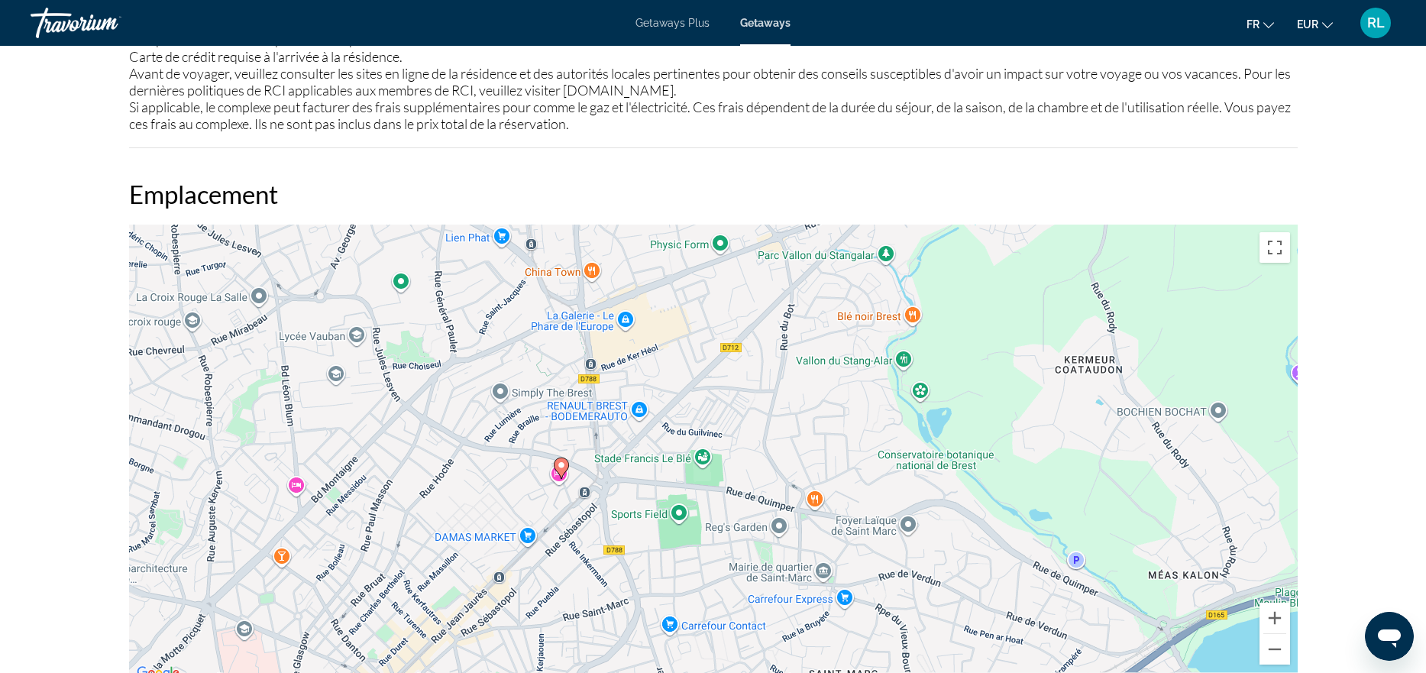
click at [575, 478] on div "Pour activer le glissement avec le clavier, appuyez sur Alt+Entrée. Une fois ce…" at bounding box center [713, 454] width 1168 height 458
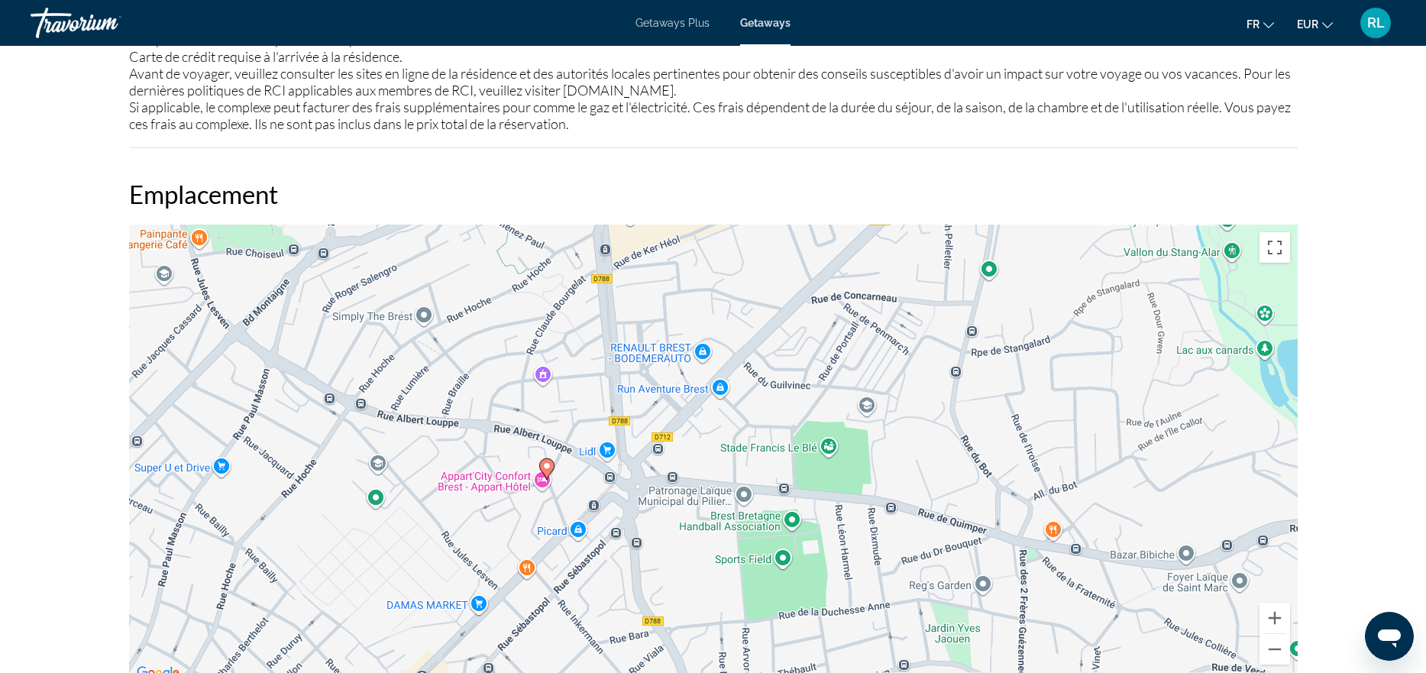
click at [575, 478] on div "Pour activer le glissement avec le clavier, appuyez sur Alt+Entrée. Une fois ce…" at bounding box center [713, 454] width 1168 height 458
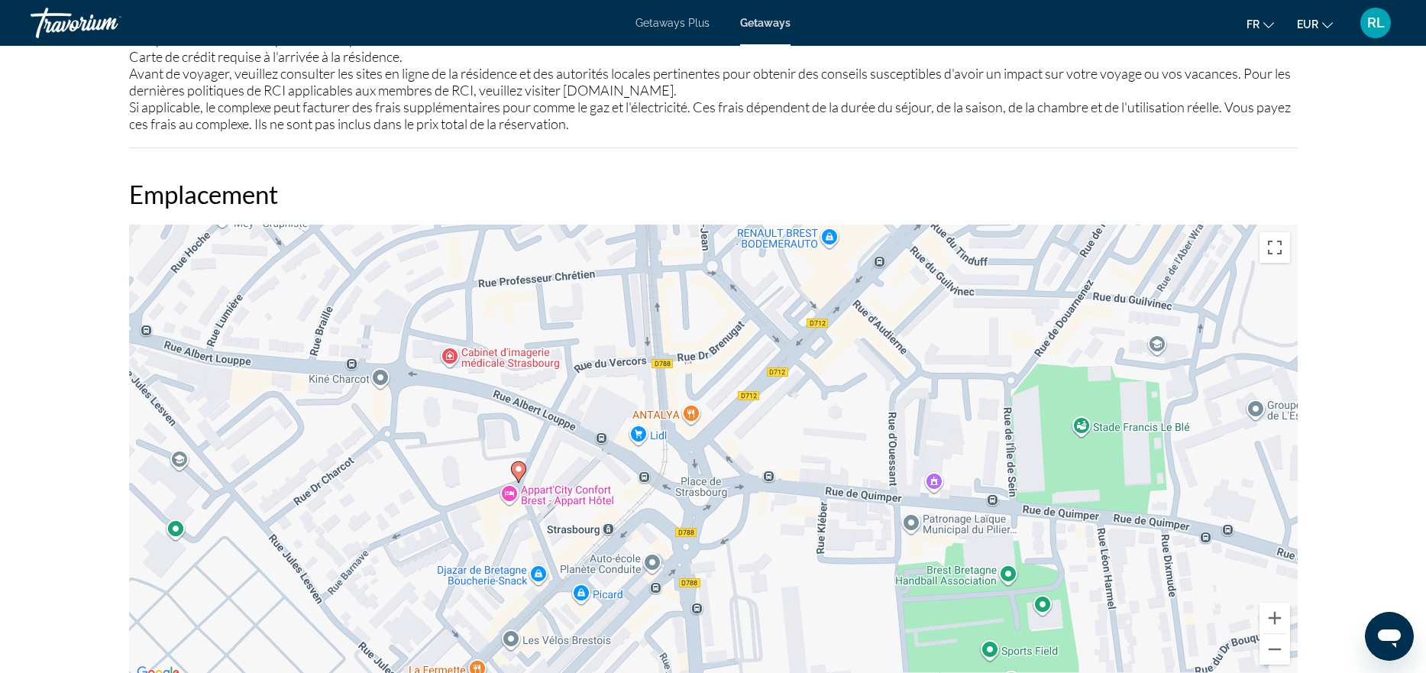
click at [523, 523] on div "Pour activer le glissement avec le clavier, appuyez sur Alt+Entrée. Une fois ce…" at bounding box center [713, 454] width 1168 height 458
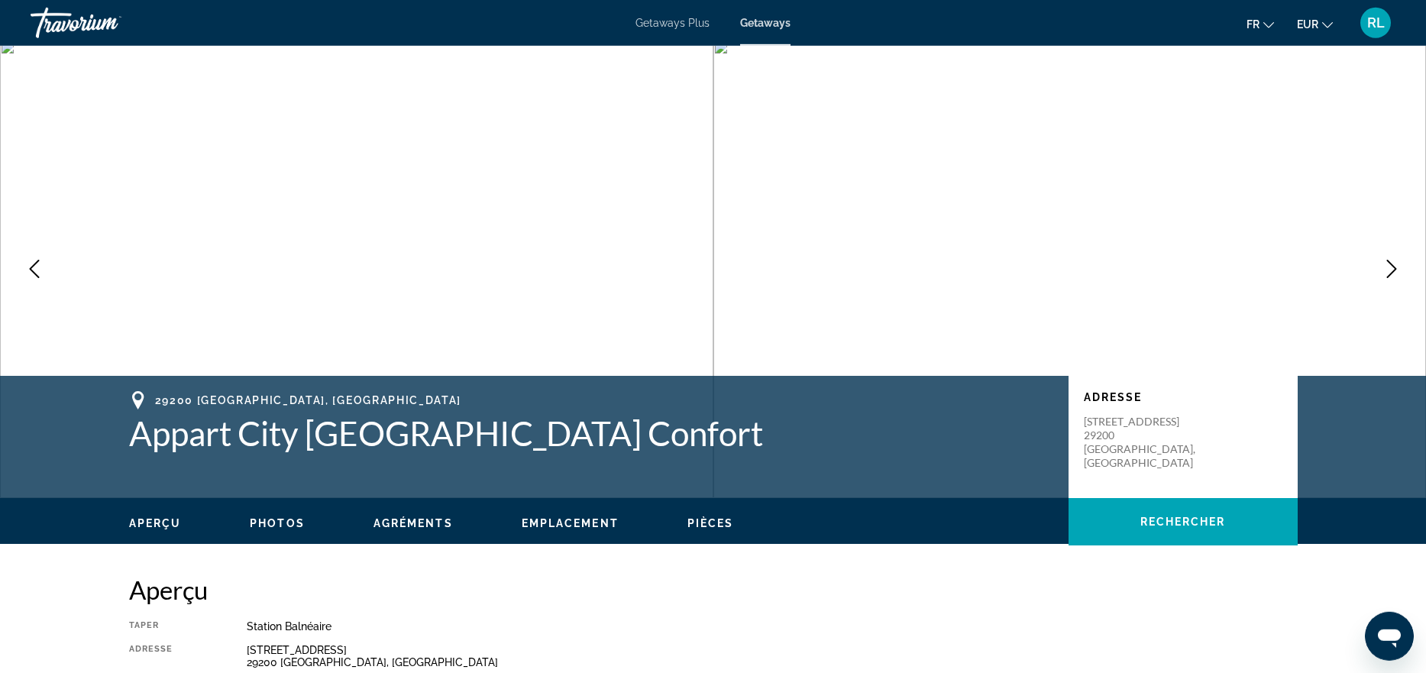
scroll to position [0, 0]
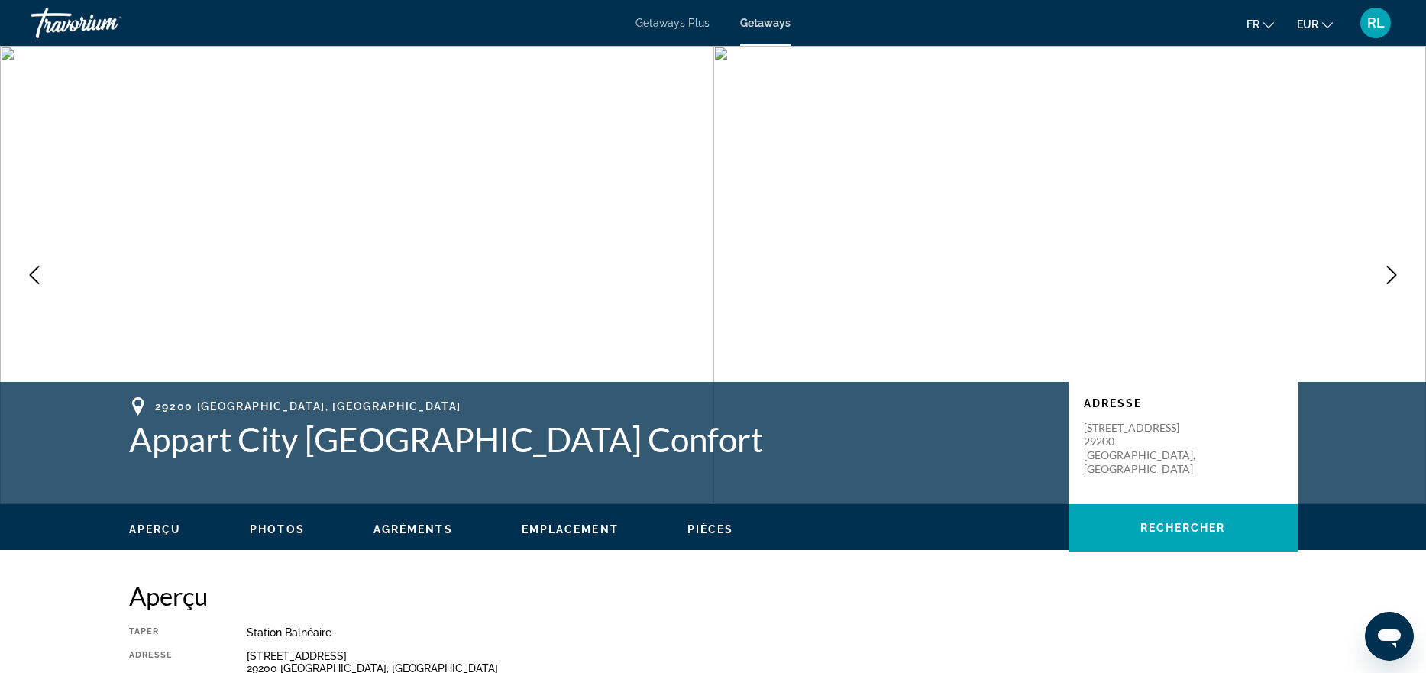
click at [173, 532] on span "Aperçu" at bounding box center [155, 529] width 53 height 12
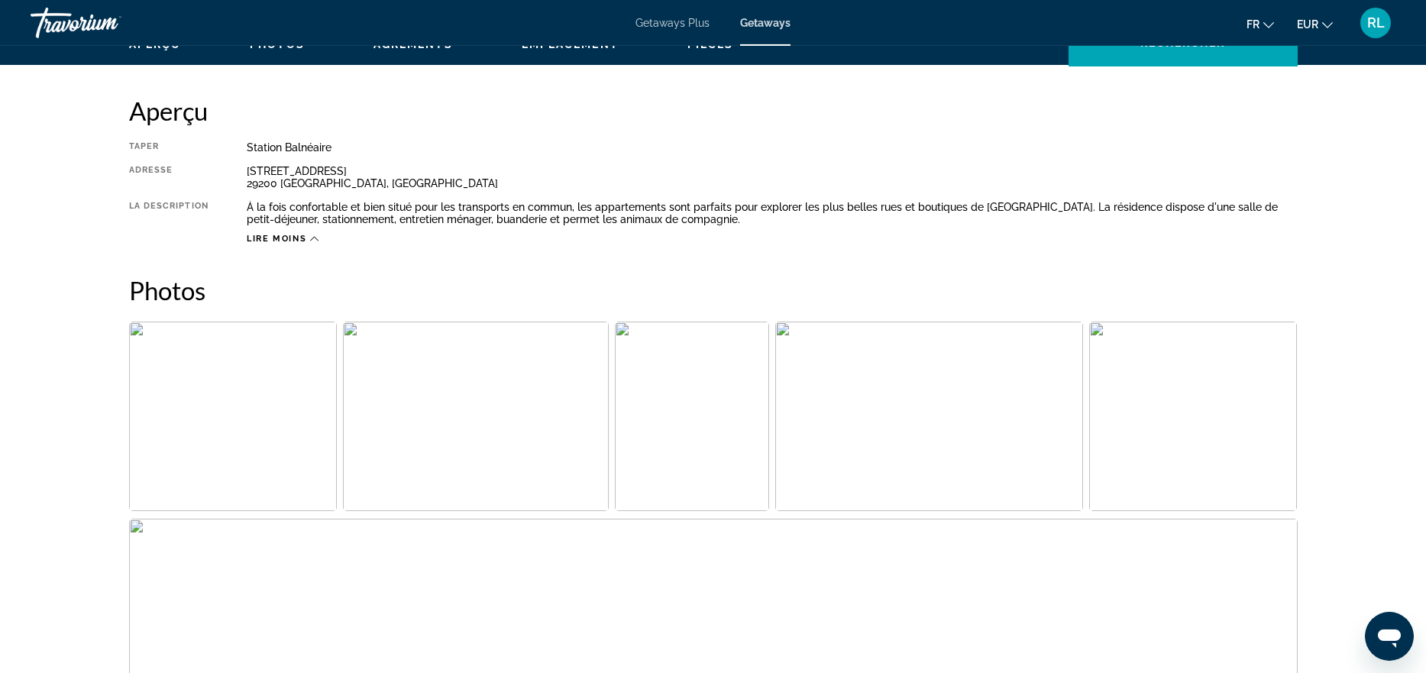
scroll to position [489, 0]
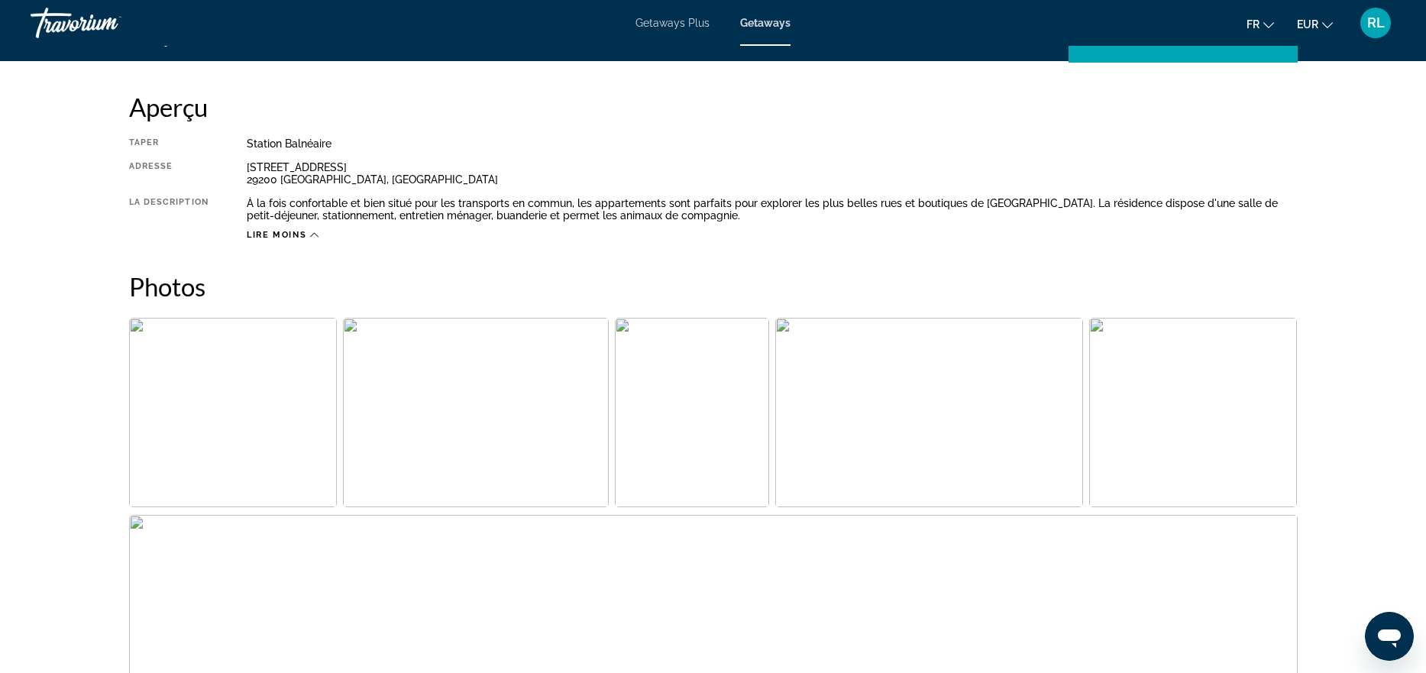
click at [221, 441] on img "Open full-screen image slider" at bounding box center [233, 412] width 208 height 189
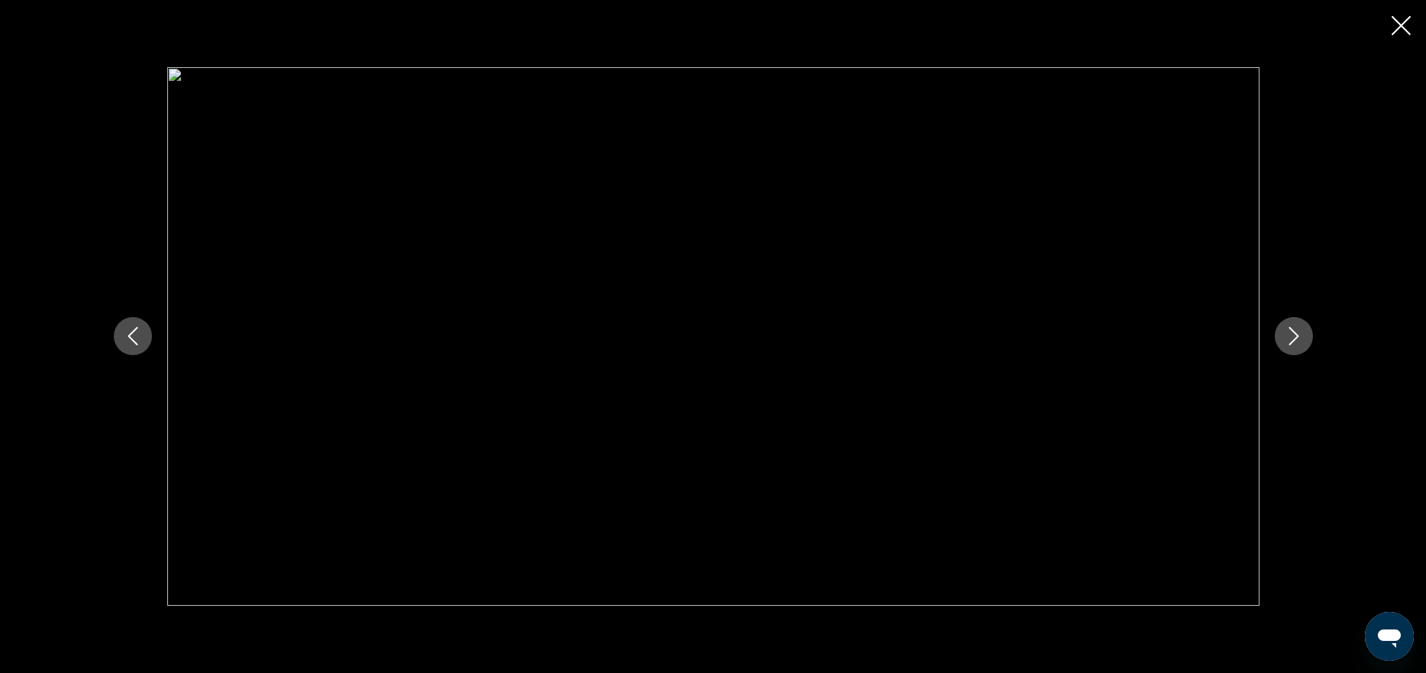
scroll to position [2671, 0]
click at [1398, 26] on icon "Close slideshow" at bounding box center [1400, 25] width 19 height 19
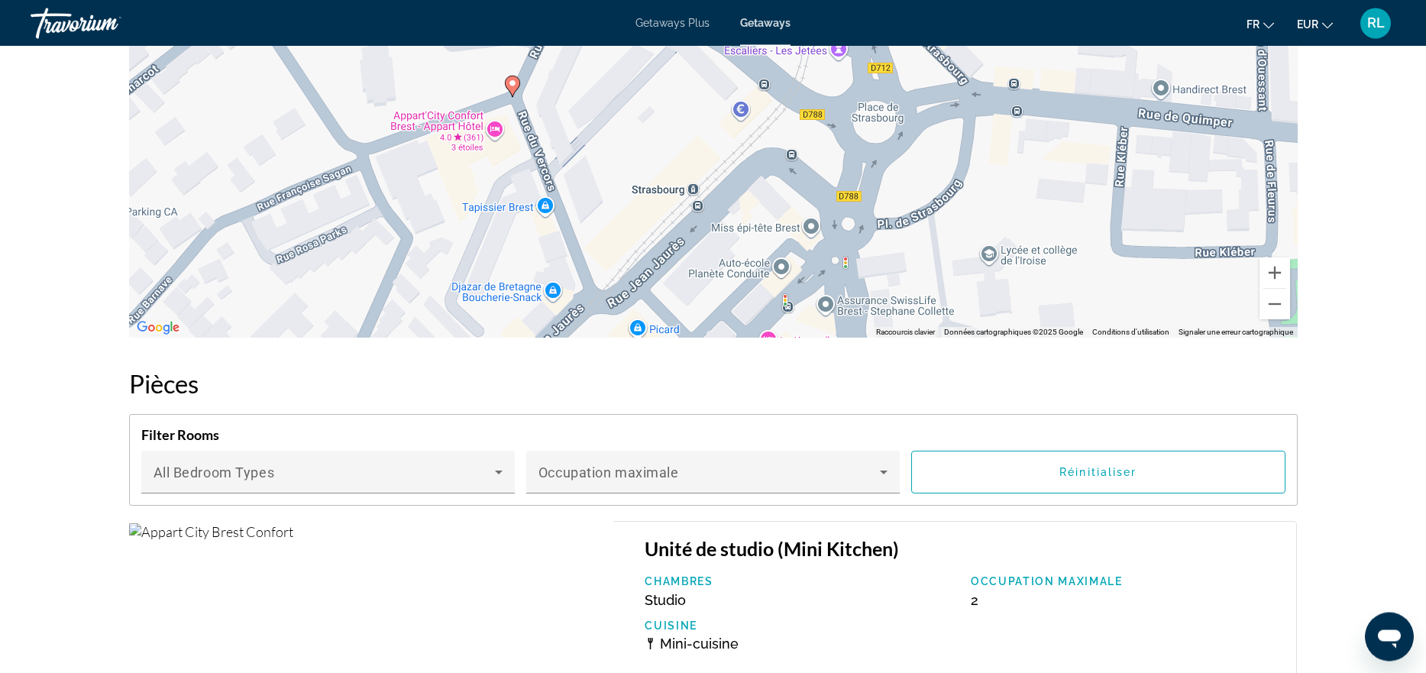
scroll to position [1828, 0]
